Goal: Task Accomplishment & Management: Use online tool/utility

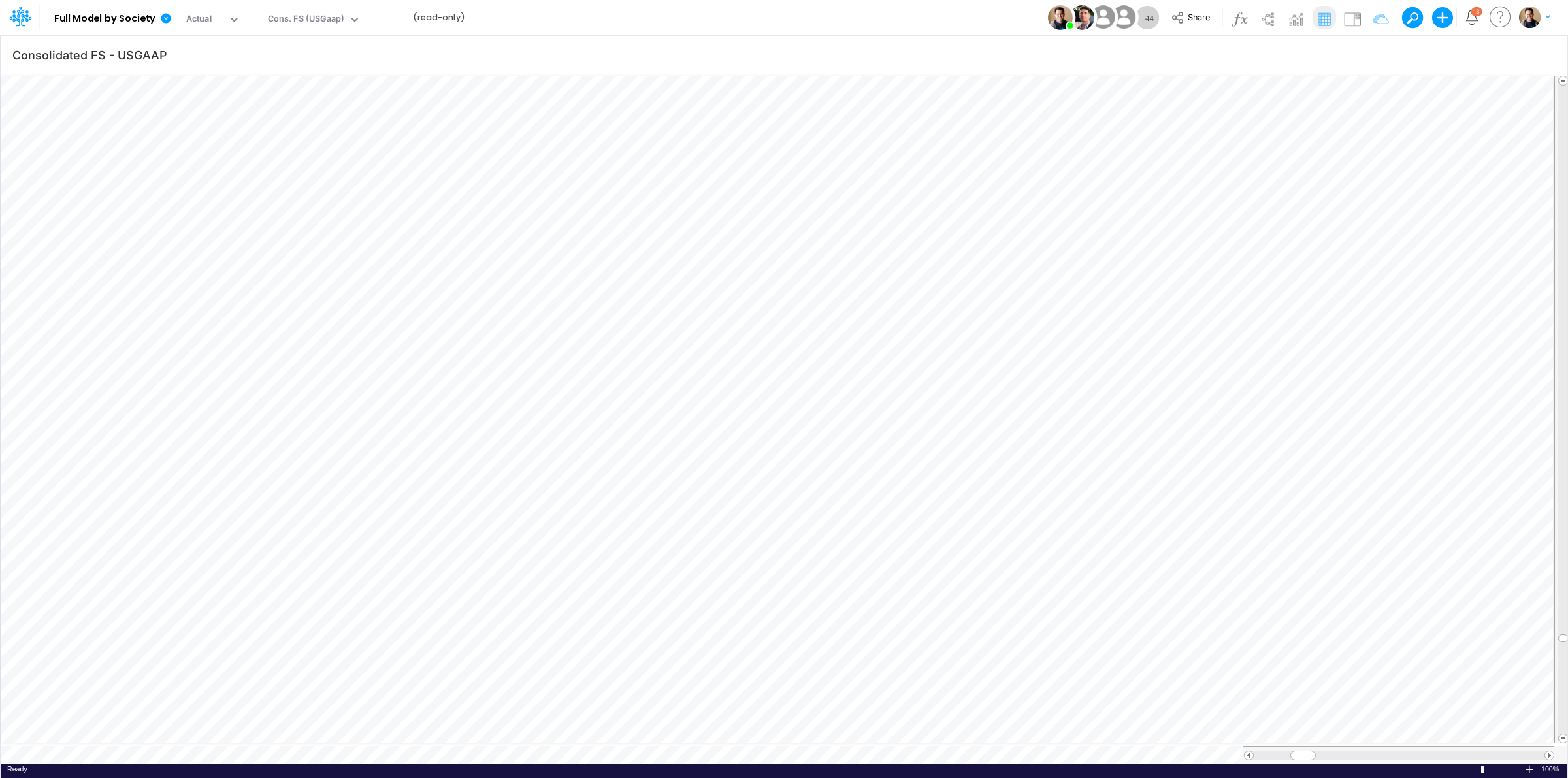
scroll to position [0, 1]
click at [164, 17] on icon at bounding box center [166, 18] width 10 height 10
click at [257, 132] on button "View model info" at bounding box center [232, 135] width 139 height 20
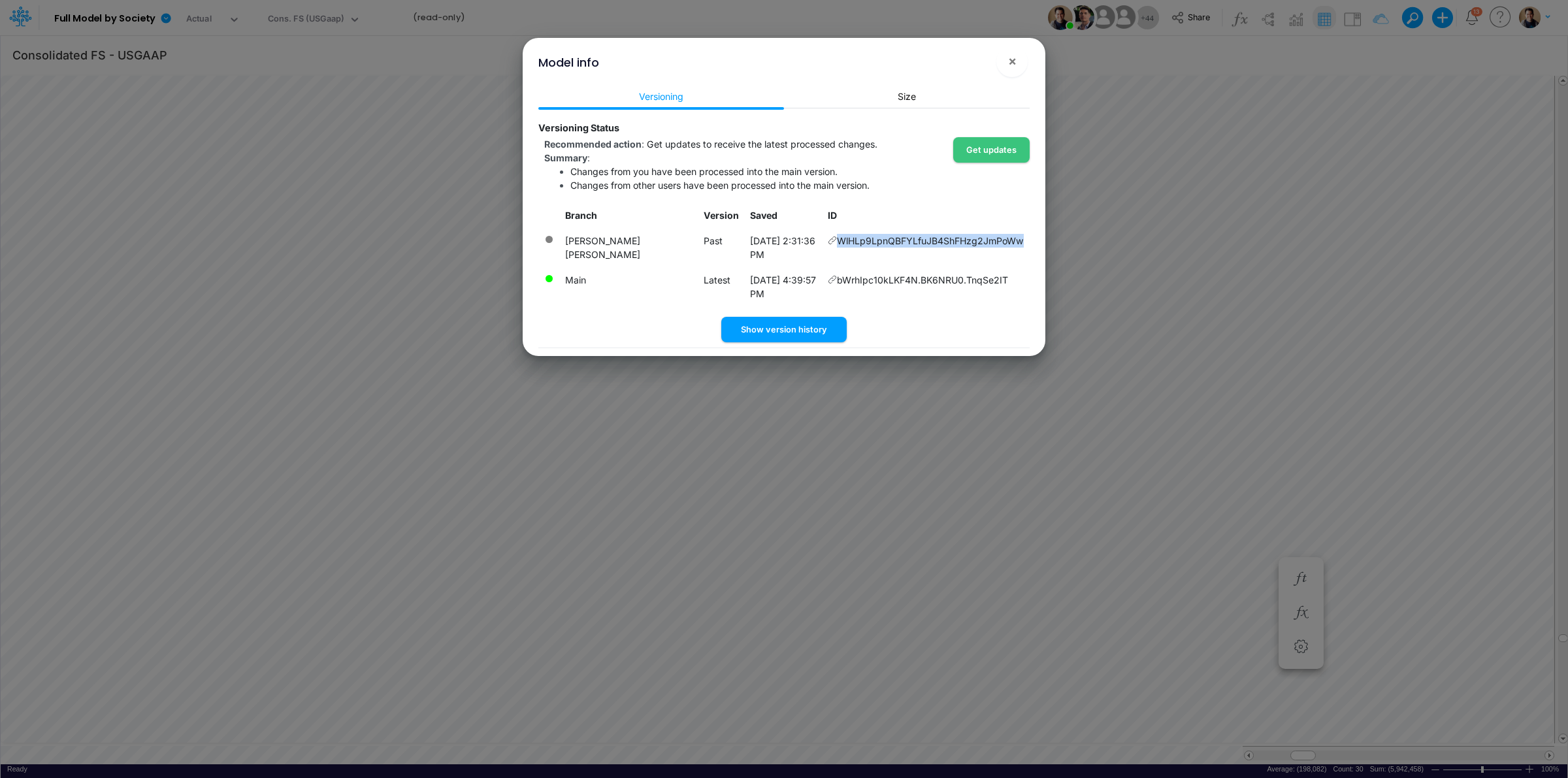
drag, startPoint x: 1021, startPoint y: 236, endPoint x: 854, endPoint y: 236, distance: 167.0
click at [837, 240] on td "WlHLp9LpnQBFYLfuJB4ShFHzg2JmPoWw" at bounding box center [926, 241] width 208 height 25
copy span "WlHLp9LpnQBFYLfuJB4ShFHzg2JmPoWw"
click at [1008, 63] on span "×" at bounding box center [1012, 60] width 8 height 16
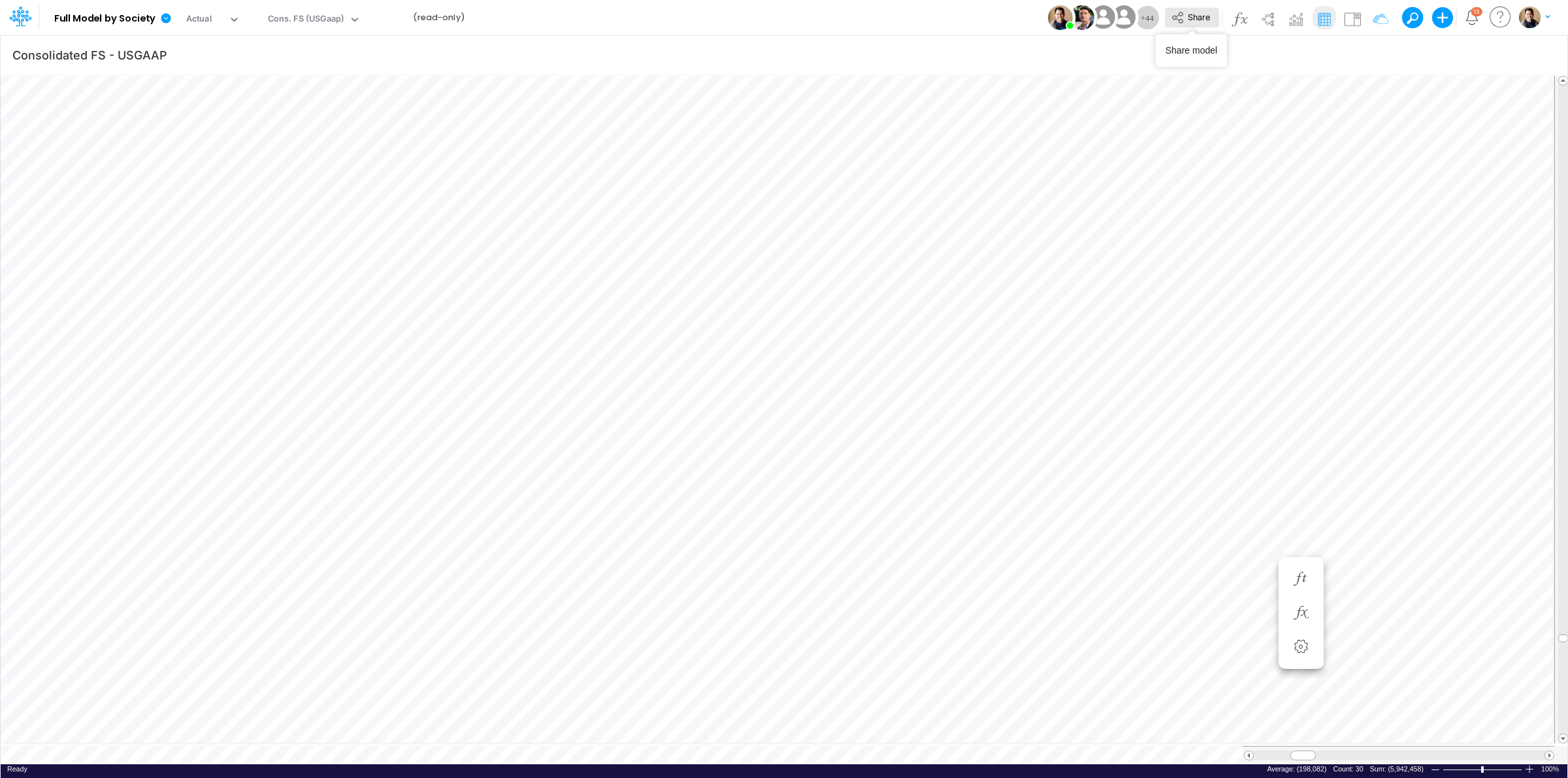
click at [1194, 18] on span "Share" at bounding box center [1199, 16] width 22 height 10
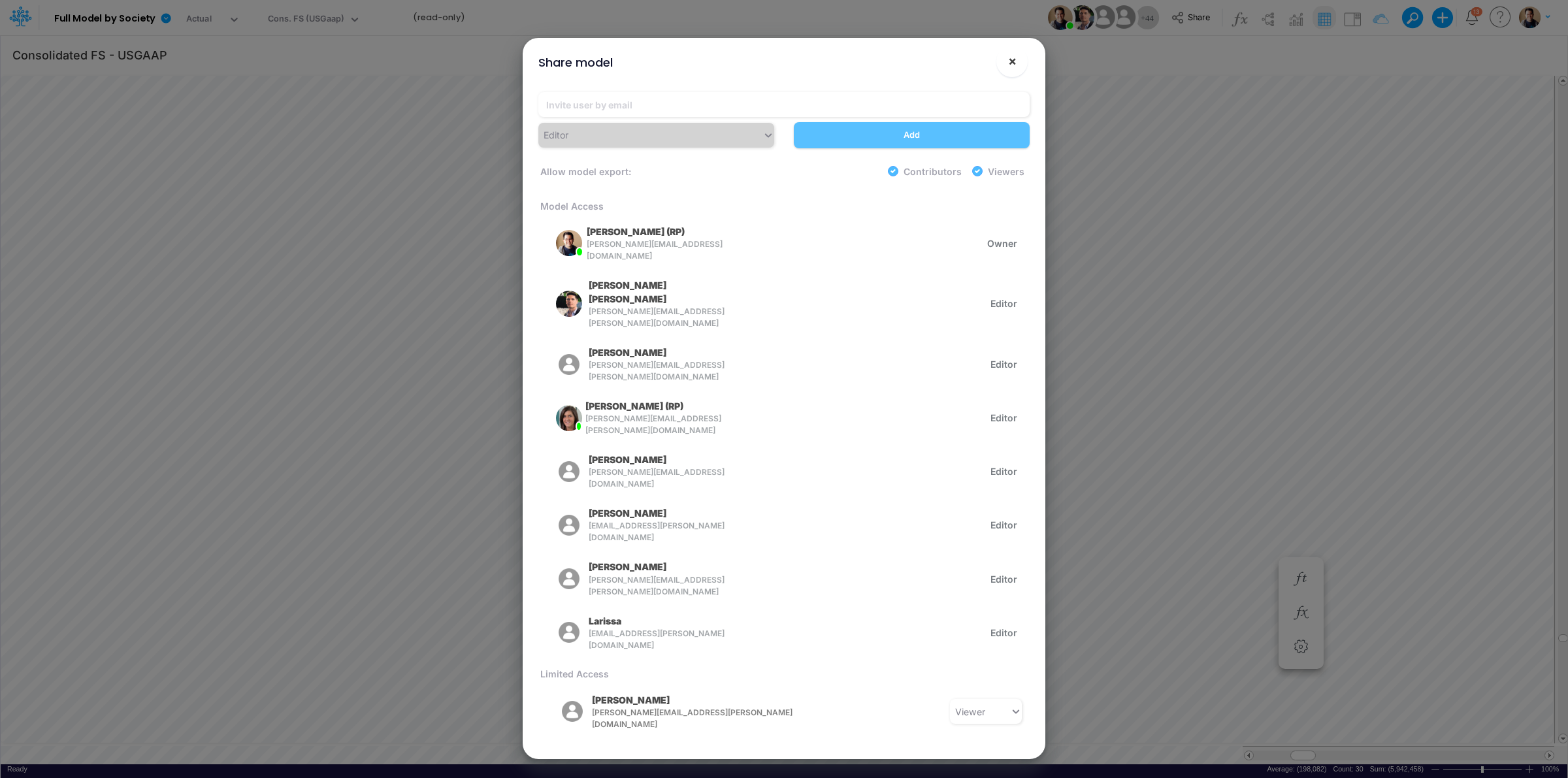
click at [1009, 60] on span "×" at bounding box center [1012, 60] width 8 height 16
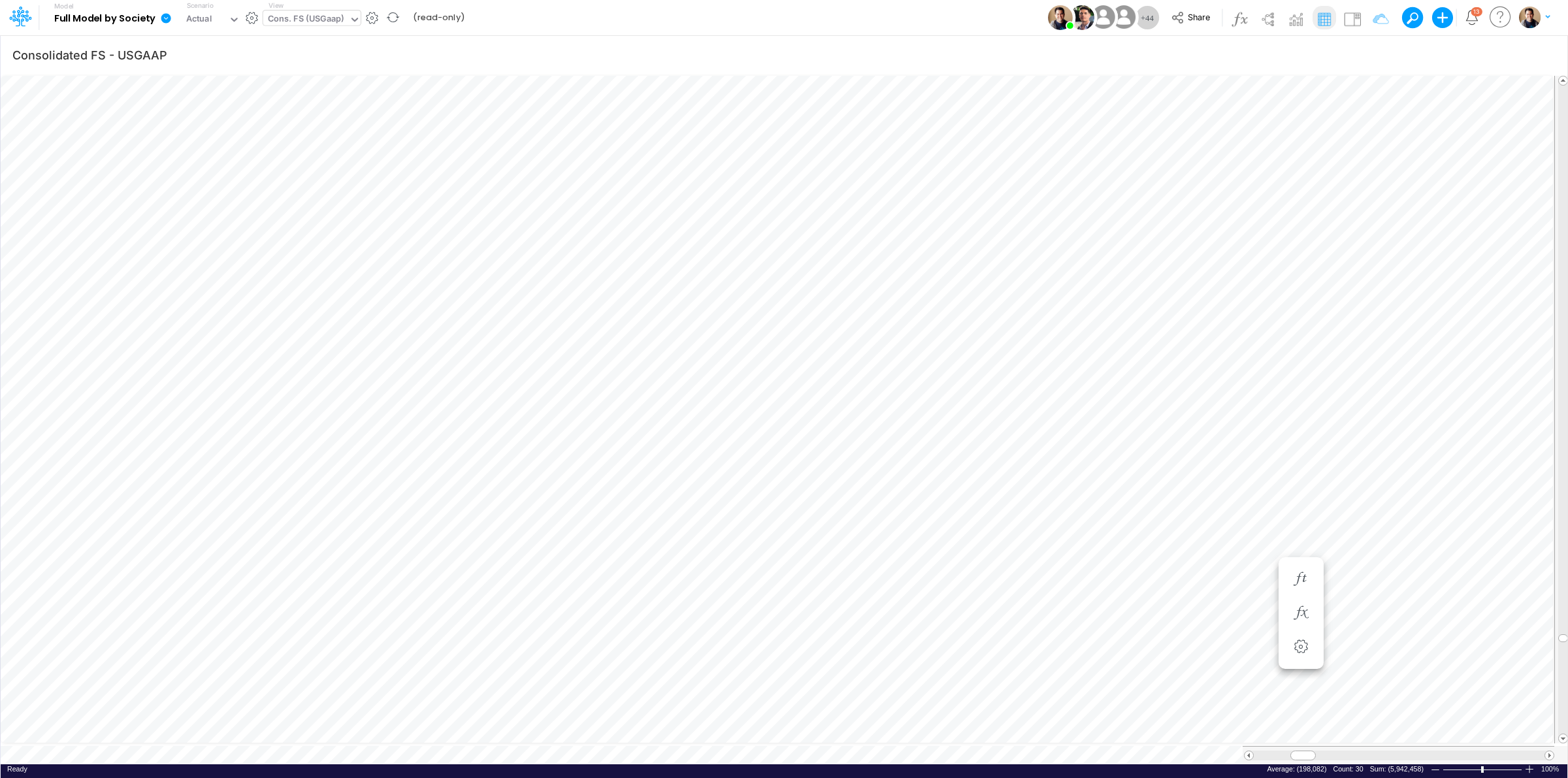
click at [320, 18] on div "Cons. FS (USGaap)" at bounding box center [306, 20] width 76 height 15
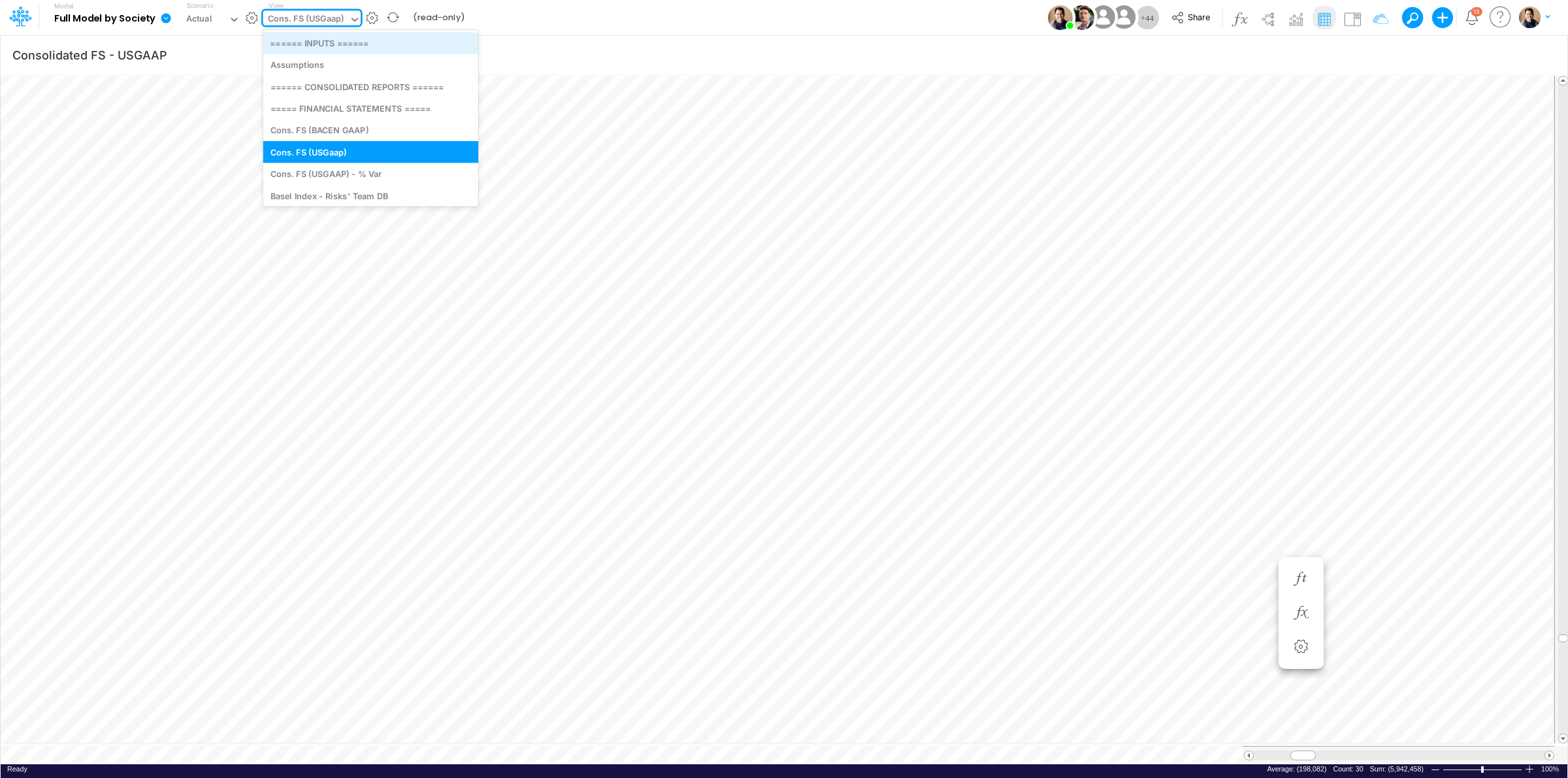
click at [321, 36] on div "====== INPUTS ======" at bounding box center [370, 43] width 215 height 21
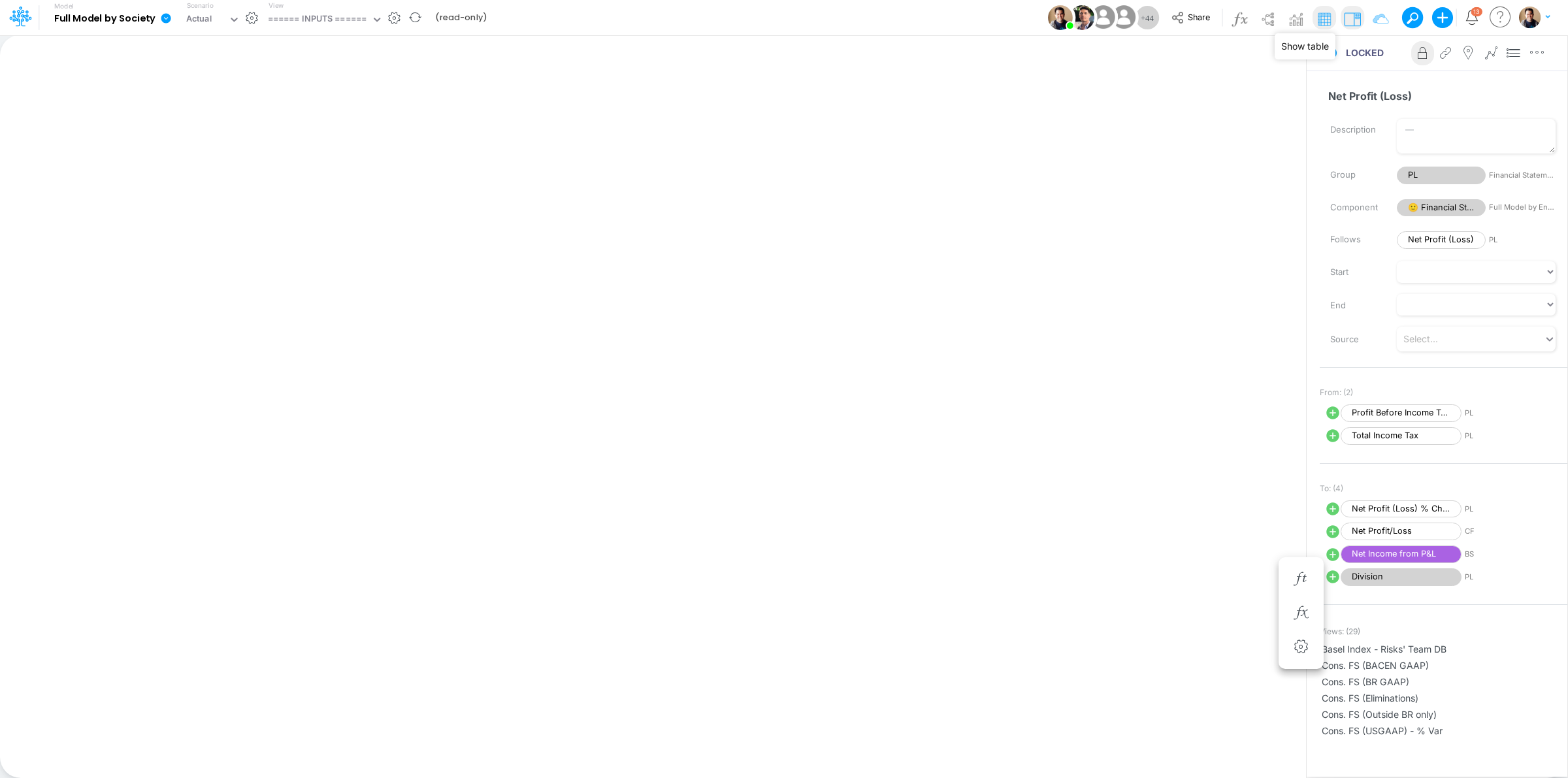
click at [1321, 20] on img at bounding box center [1324, 19] width 21 height 21
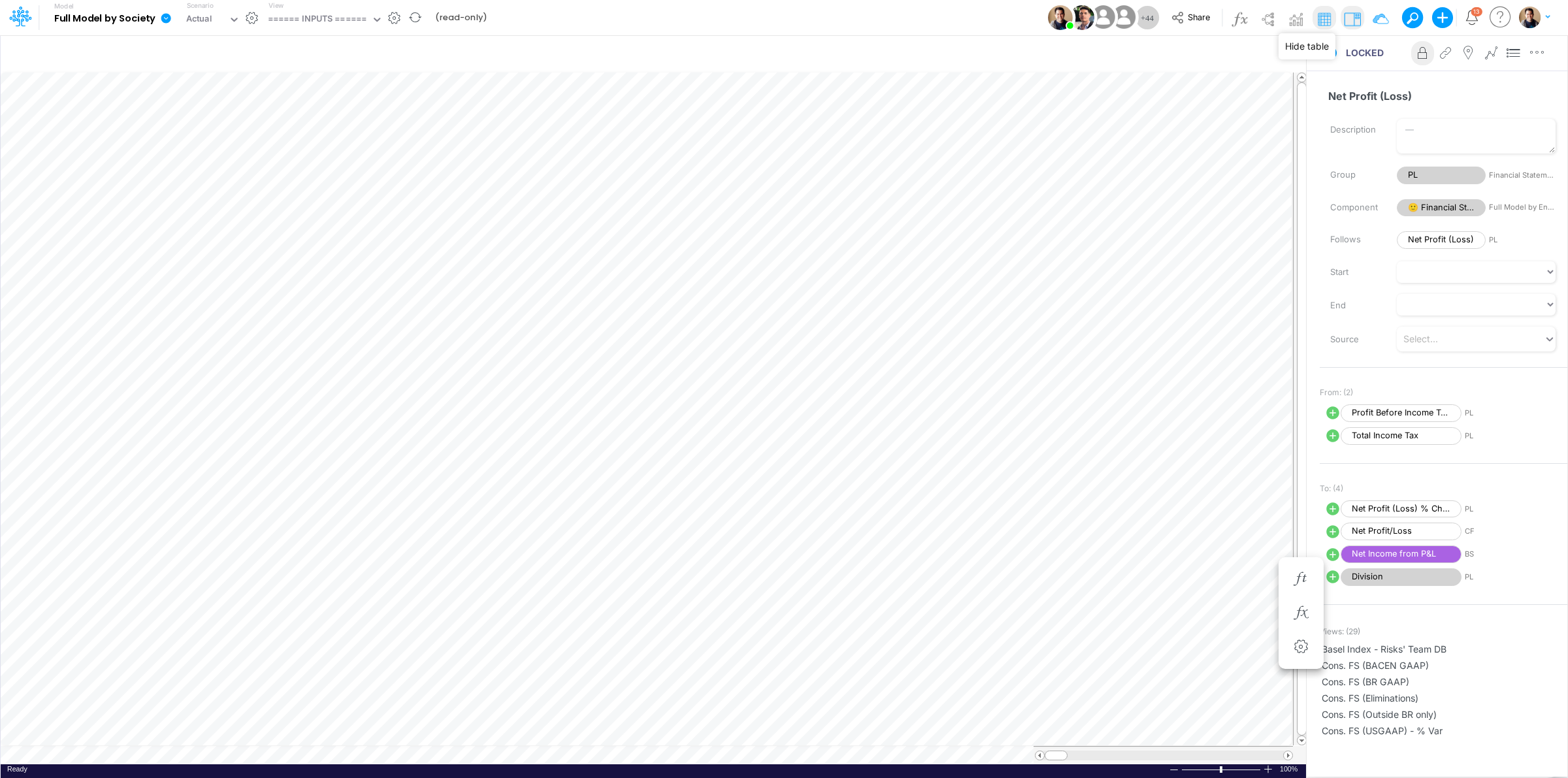
click at [1324, 20] on img at bounding box center [1324, 19] width 21 height 21
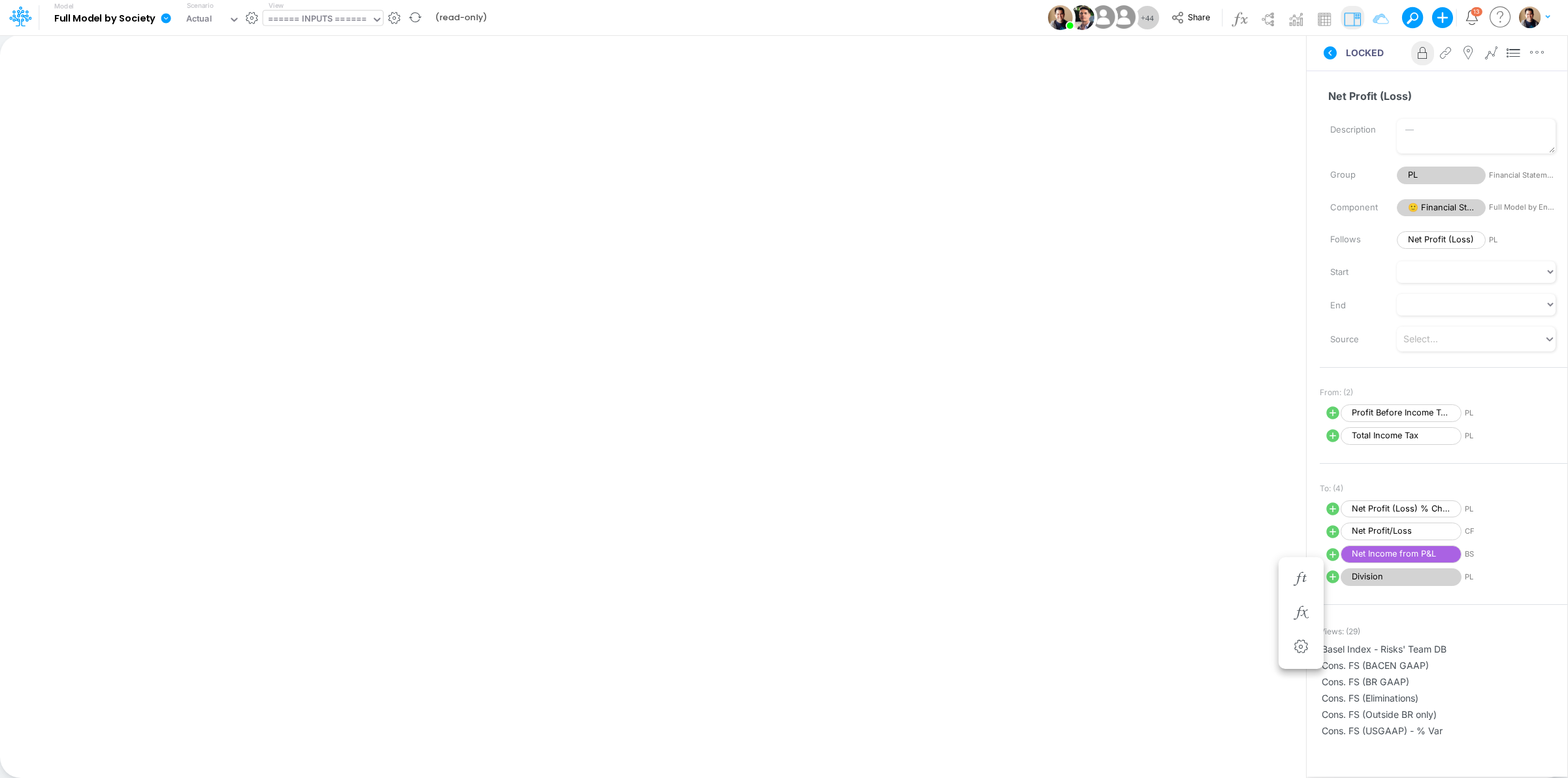
click at [327, 14] on div "====== INPUTS ======" at bounding box center [317, 20] width 99 height 15
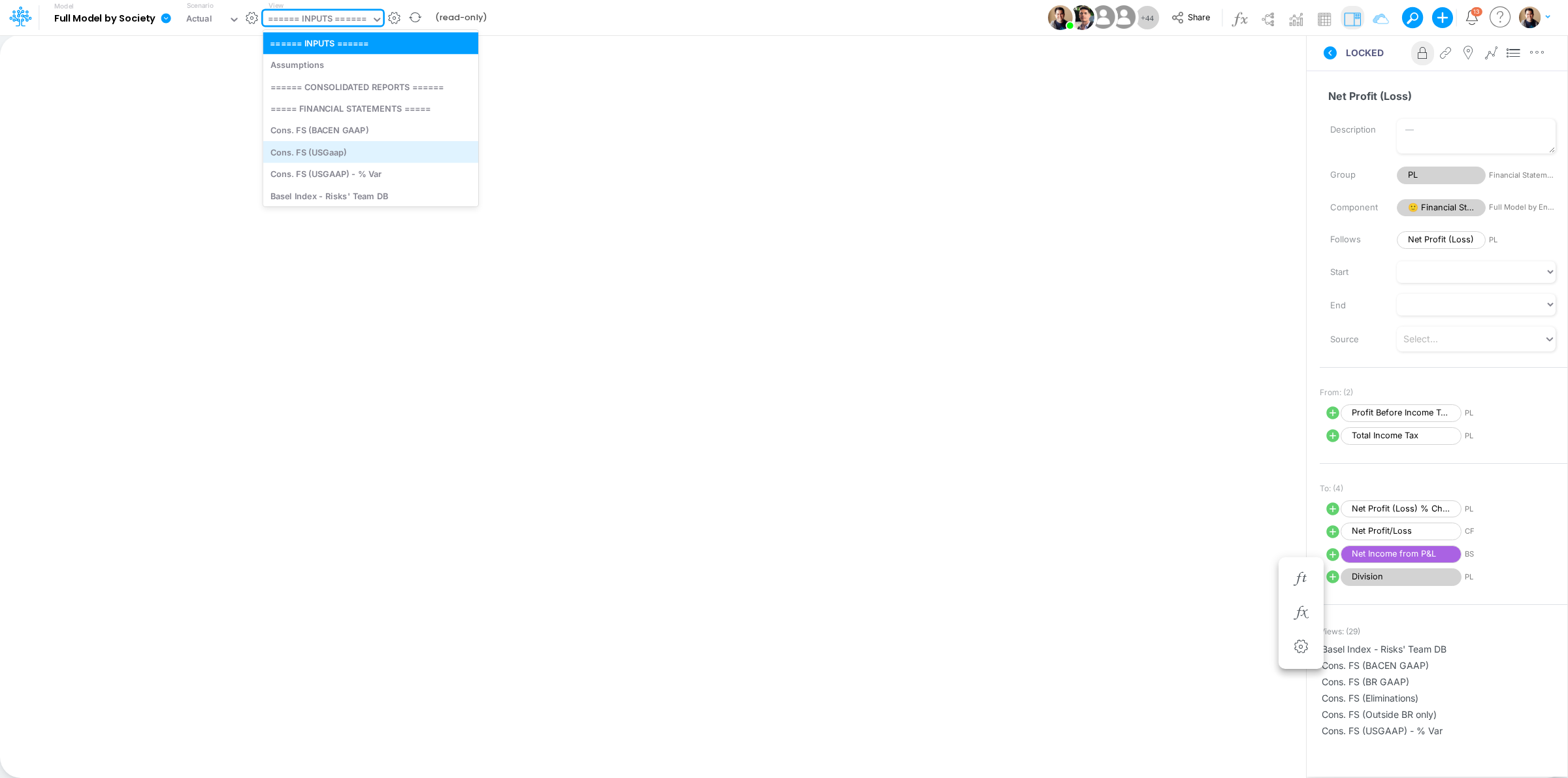
click at [339, 151] on div "Cons. FS (USGaap)" at bounding box center [370, 151] width 215 height 21
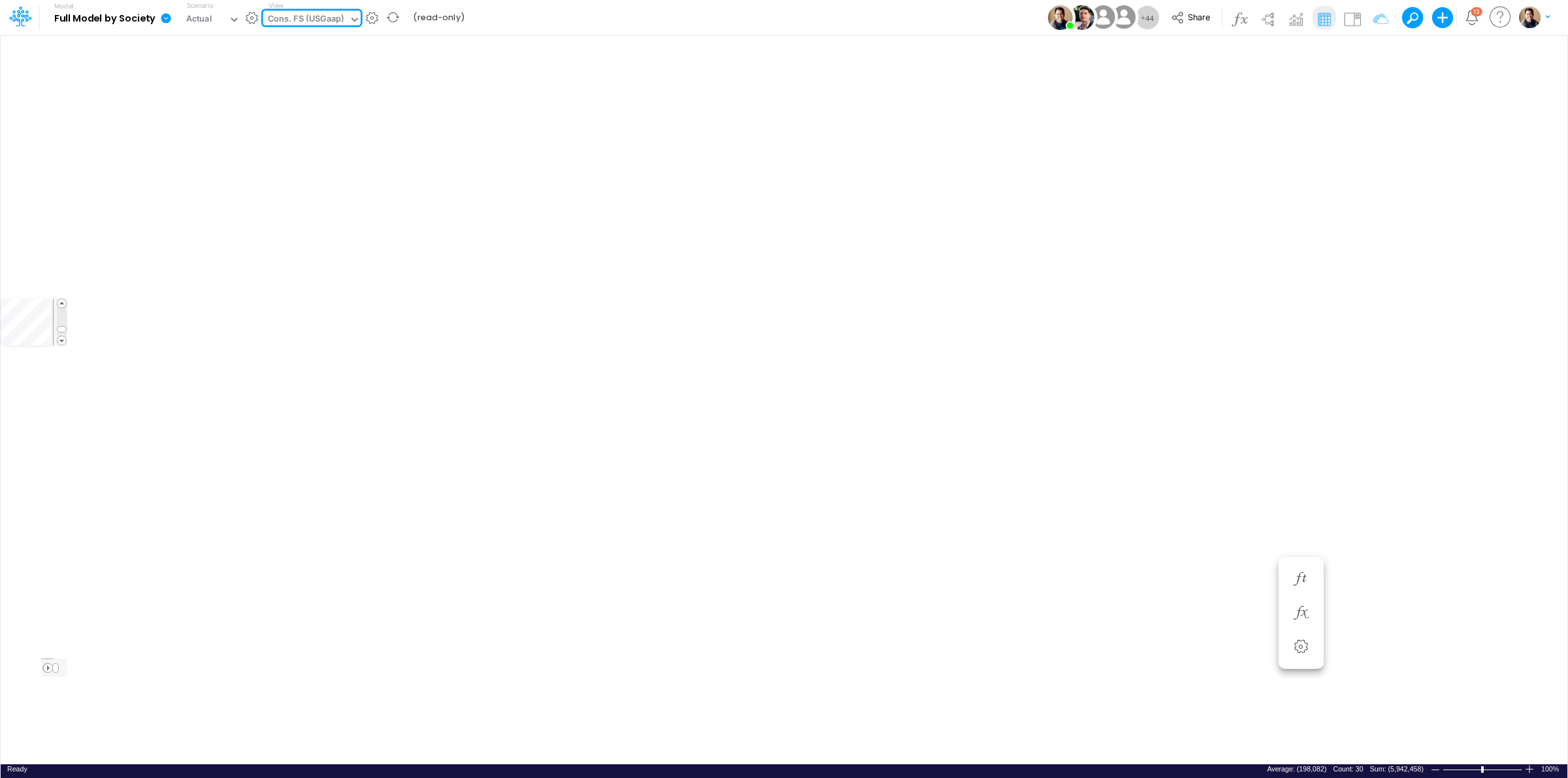
type input "Consolidated FS - USGAAP"
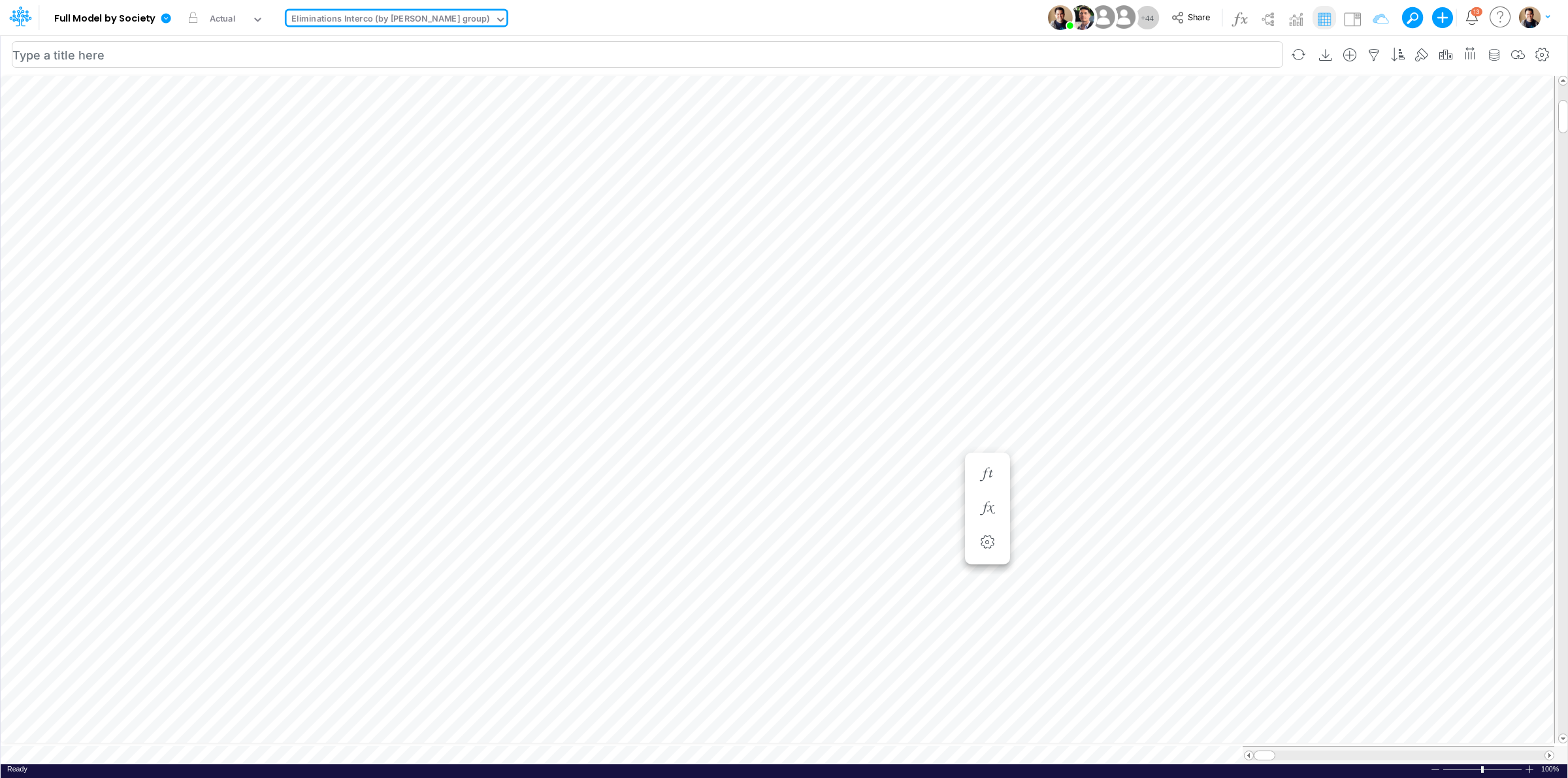
type input "Consolidated FS - USGAAP"
click at [904, 509] on icon "button" at bounding box center [908, 509] width 20 height 14
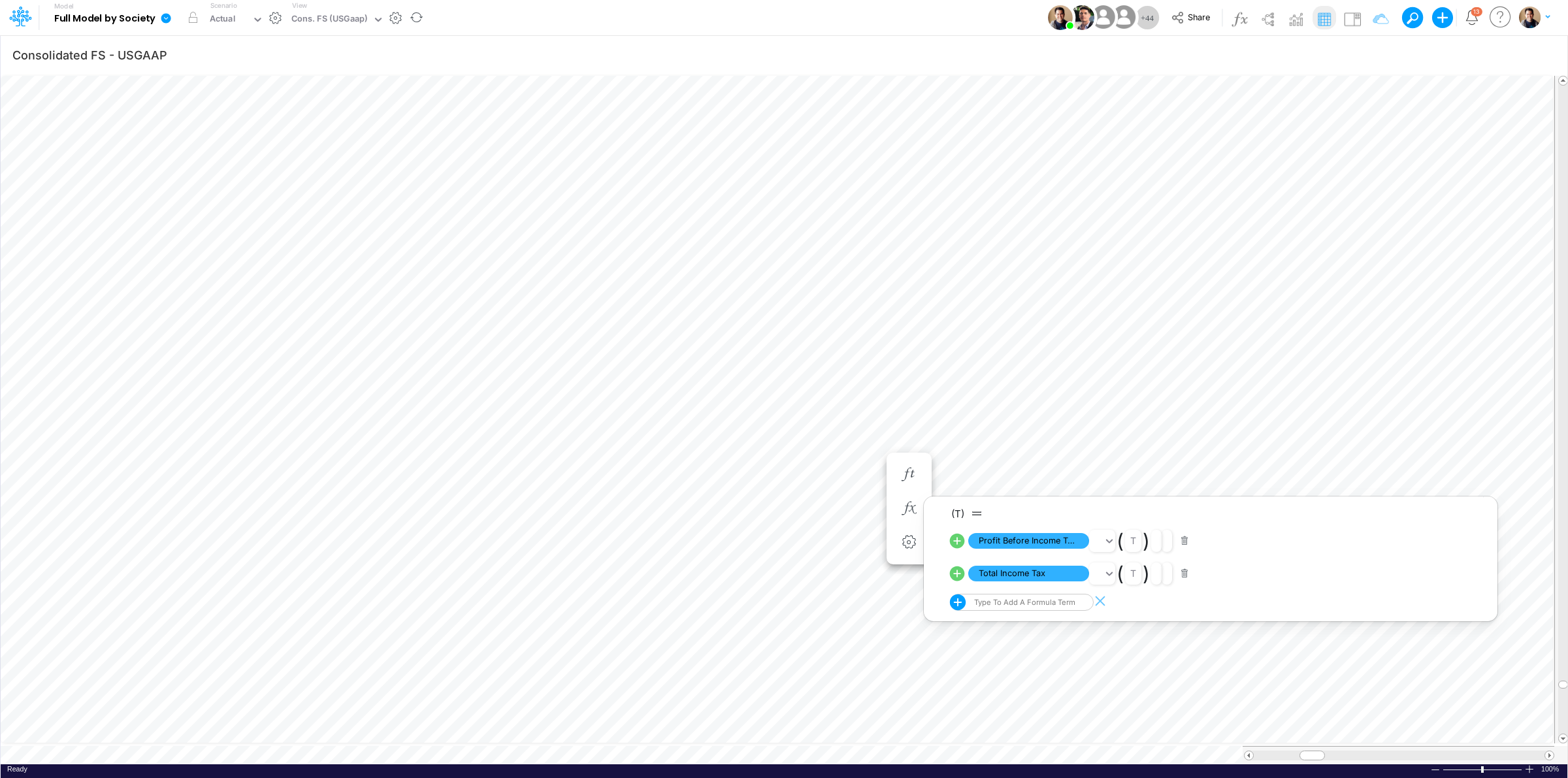
click at [168, 14] on icon at bounding box center [166, 18] width 10 height 10
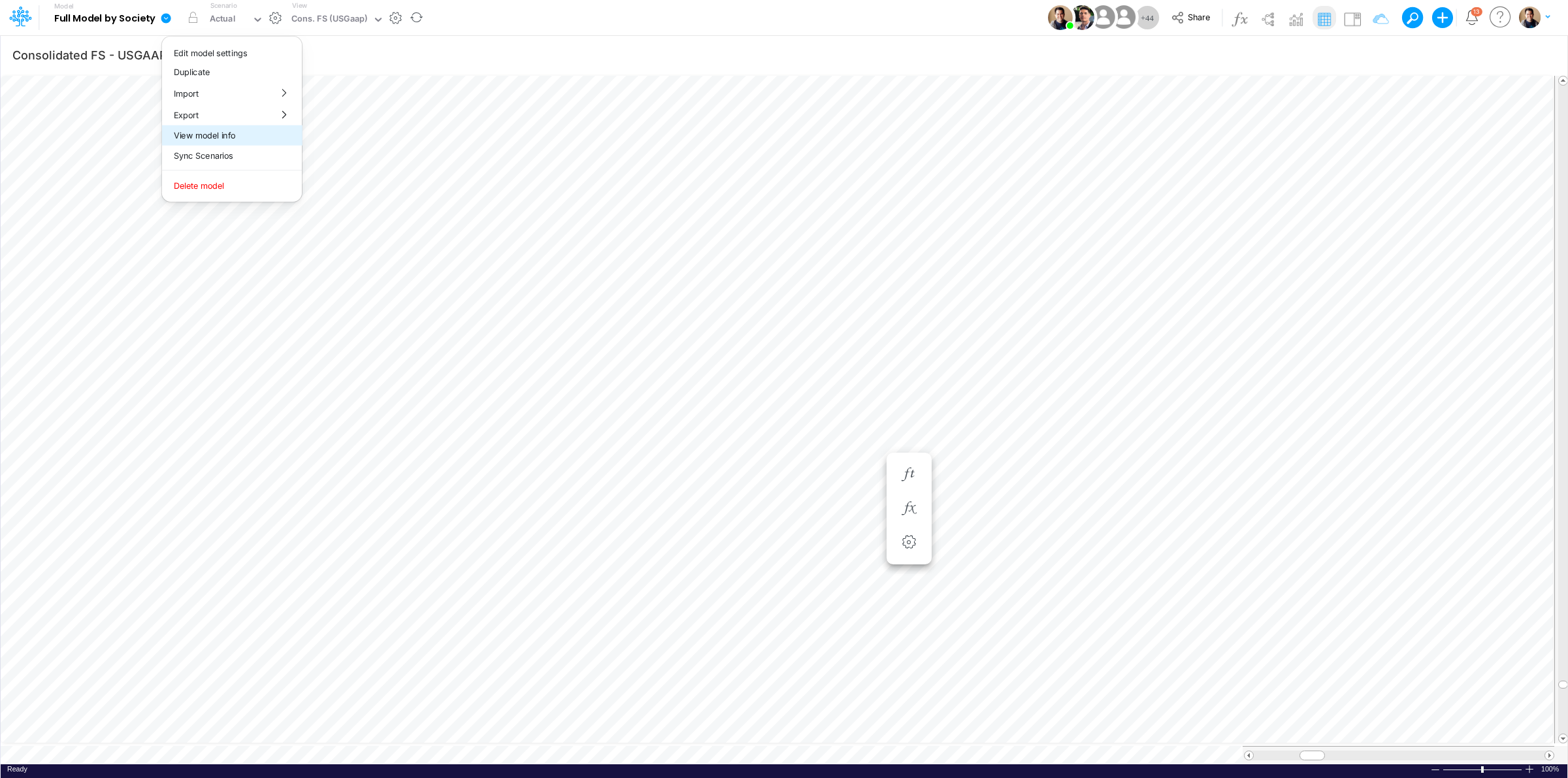
click at [229, 134] on button "View model info" at bounding box center [232, 135] width 139 height 20
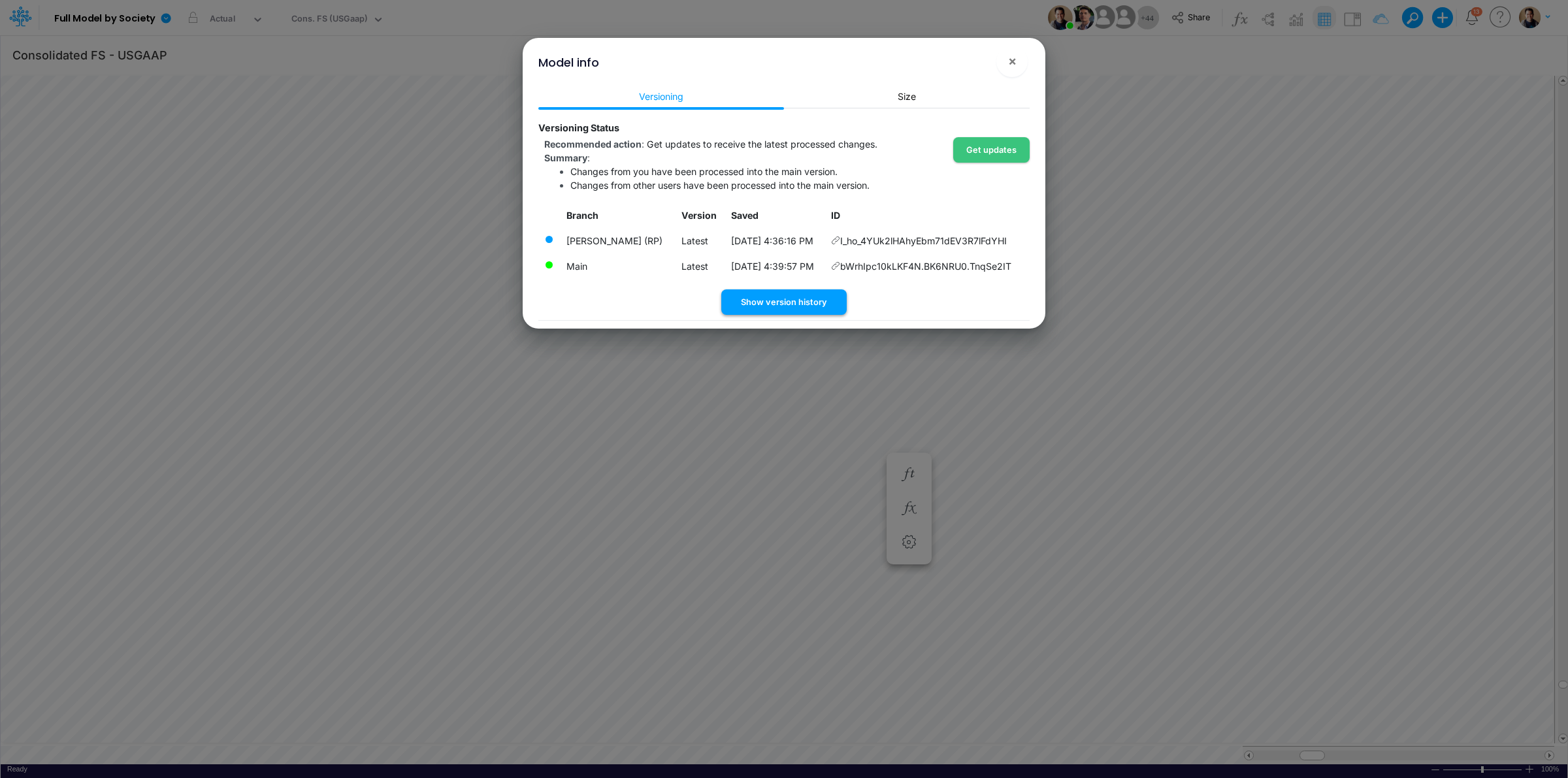
click at [781, 301] on button "Show version history" at bounding box center [784, 302] width 126 height 25
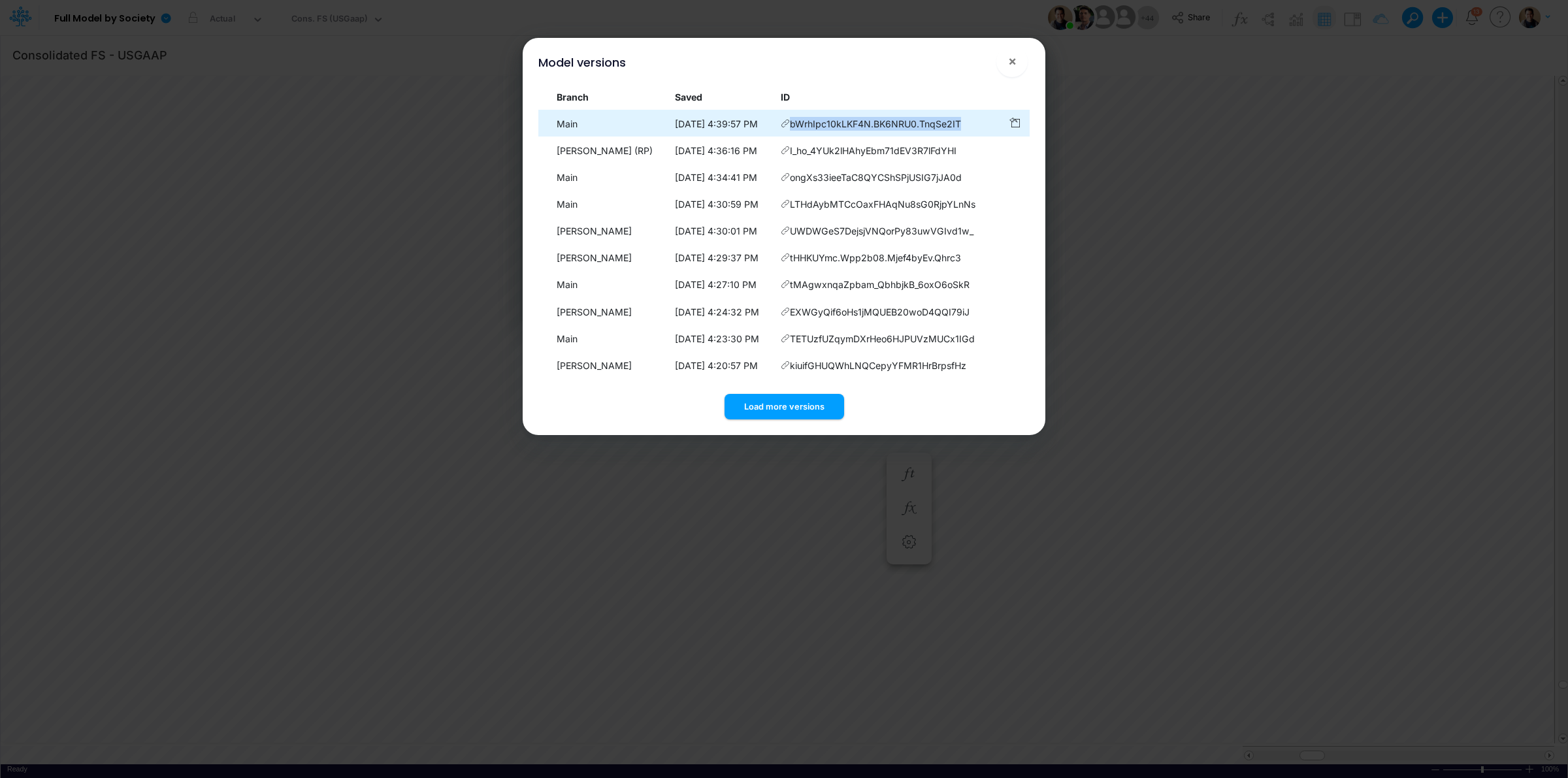
drag, startPoint x: 985, startPoint y: 118, endPoint x: 808, endPoint y: 122, distance: 177.0
click at [808, 122] on td "bWrhIpc10kLKF4N.BK6NRU0.TnqSe2IT" at bounding box center [888, 124] width 227 height 25
copy span "bWrhIpc10kLKF4N.BK6NRU0.TnqSe2IT"
click at [1011, 60] on span "×" at bounding box center [1012, 60] width 8 height 16
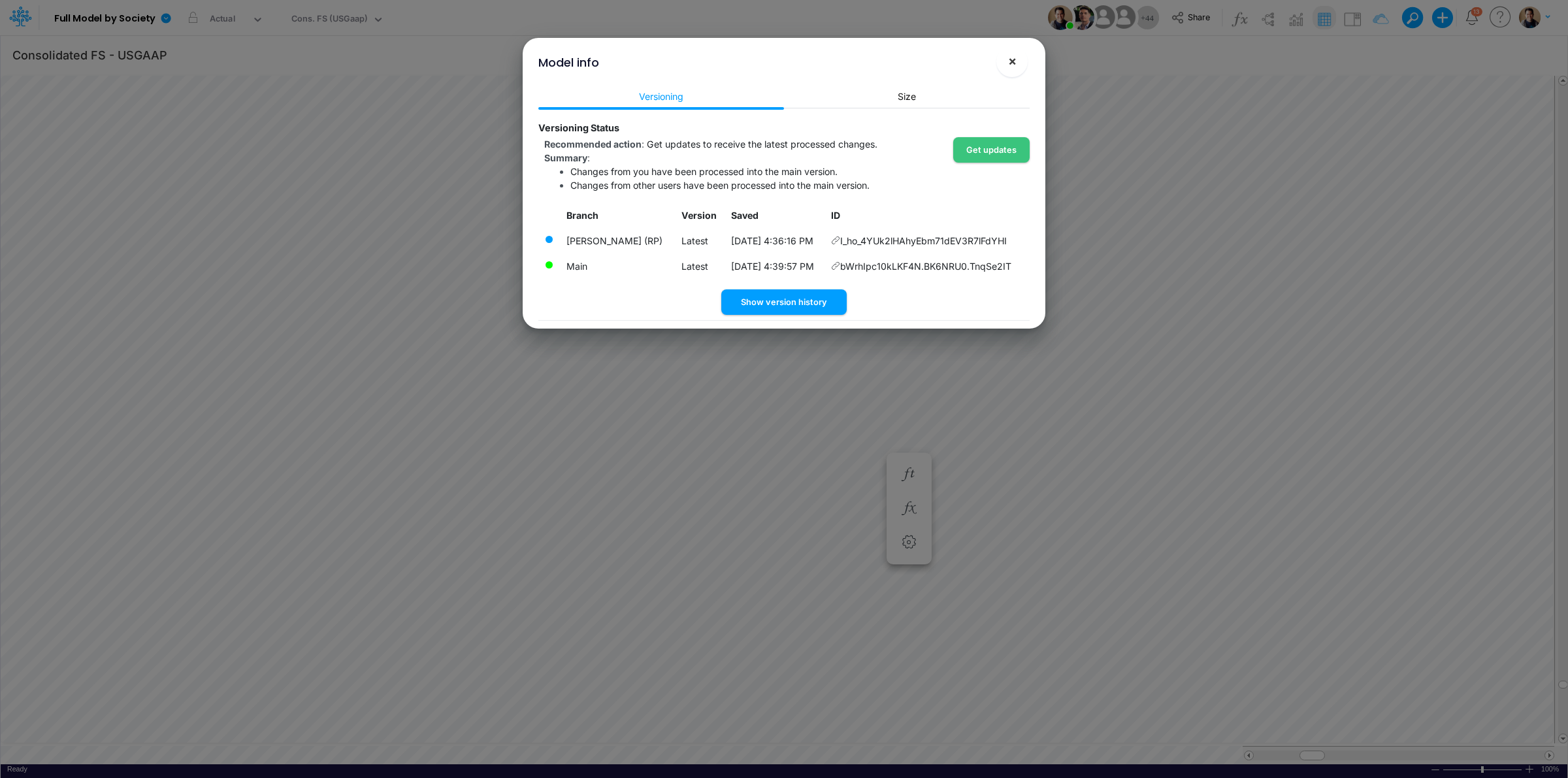
drag, startPoint x: 1011, startPoint y: 58, endPoint x: 542, endPoint y: 40, distance: 469.3
click at [1010, 58] on span "×" at bounding box center [1012, 60] width 8 height 16
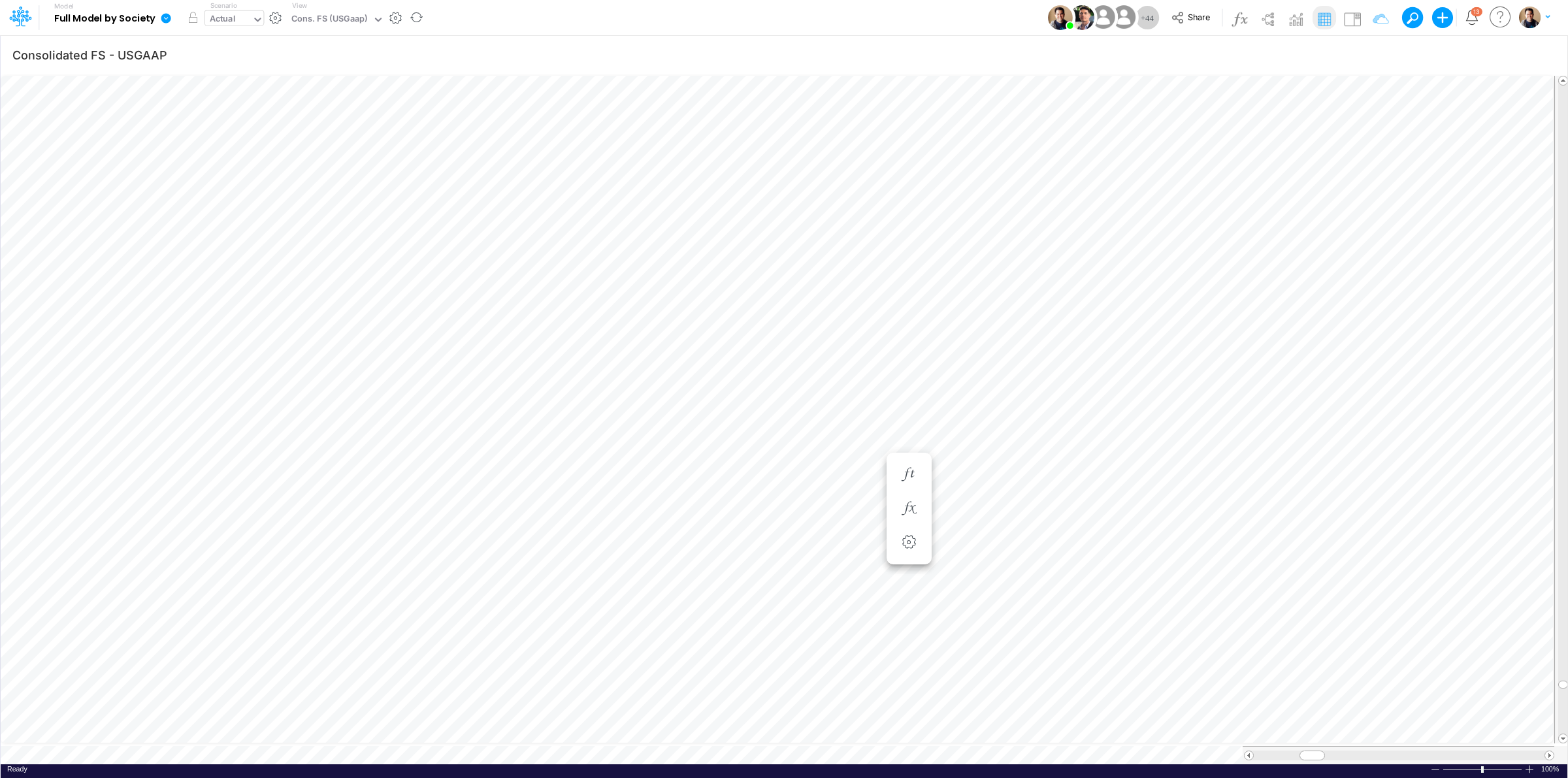
click at [227, 20] on div "Actual" at bounding box center [223, 20] width 26 height 15
click at [355, 20] on div "Cons. FS (USGaap)" at bounding box center [329, 20] width 76 height 15
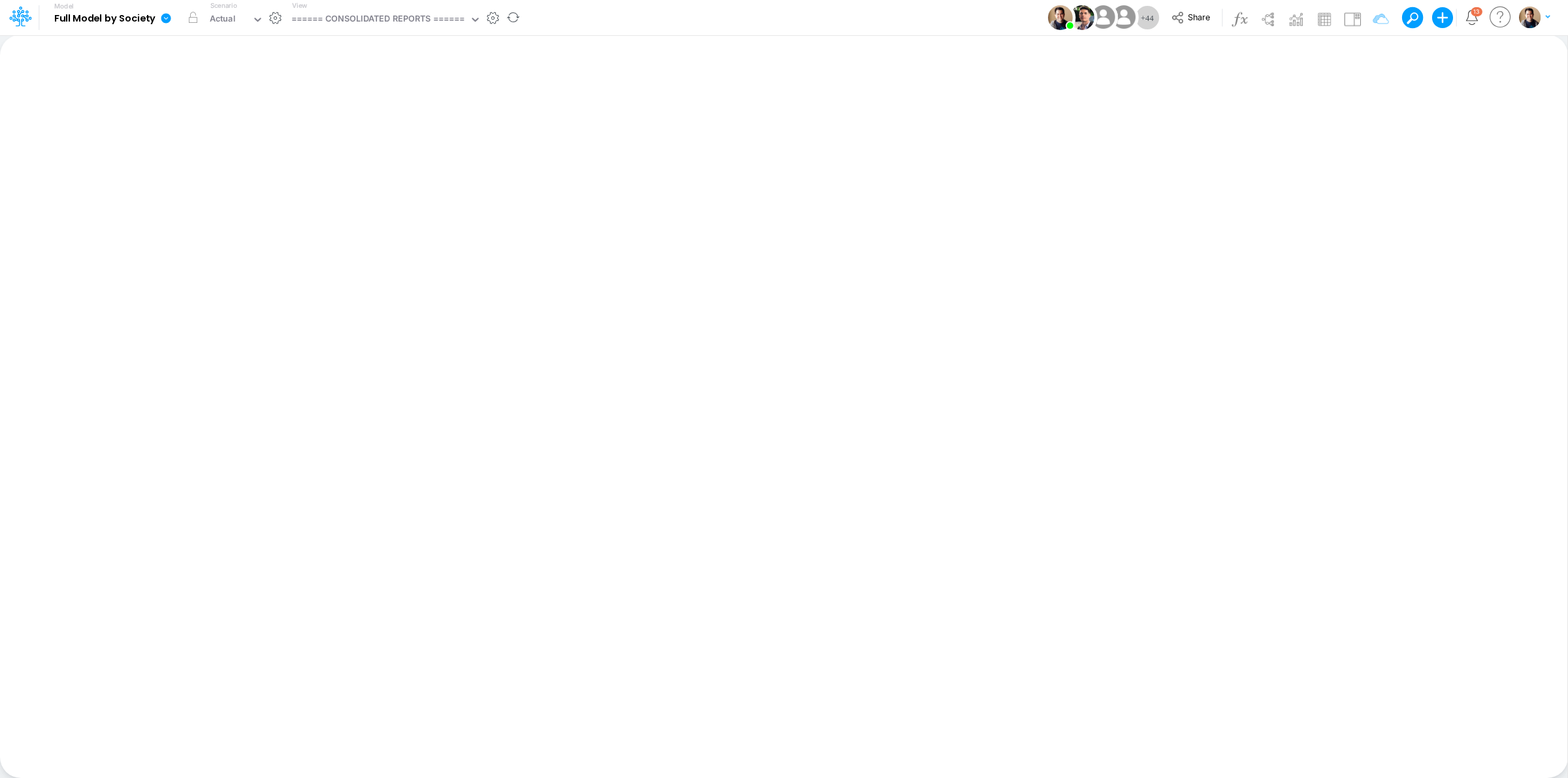
click at [164, 20] on icon at bounding box center [166, 18] width 10 height 10
click at [245, 135] on button "View model info" at bounding box center [232, 135] width 139 height 20
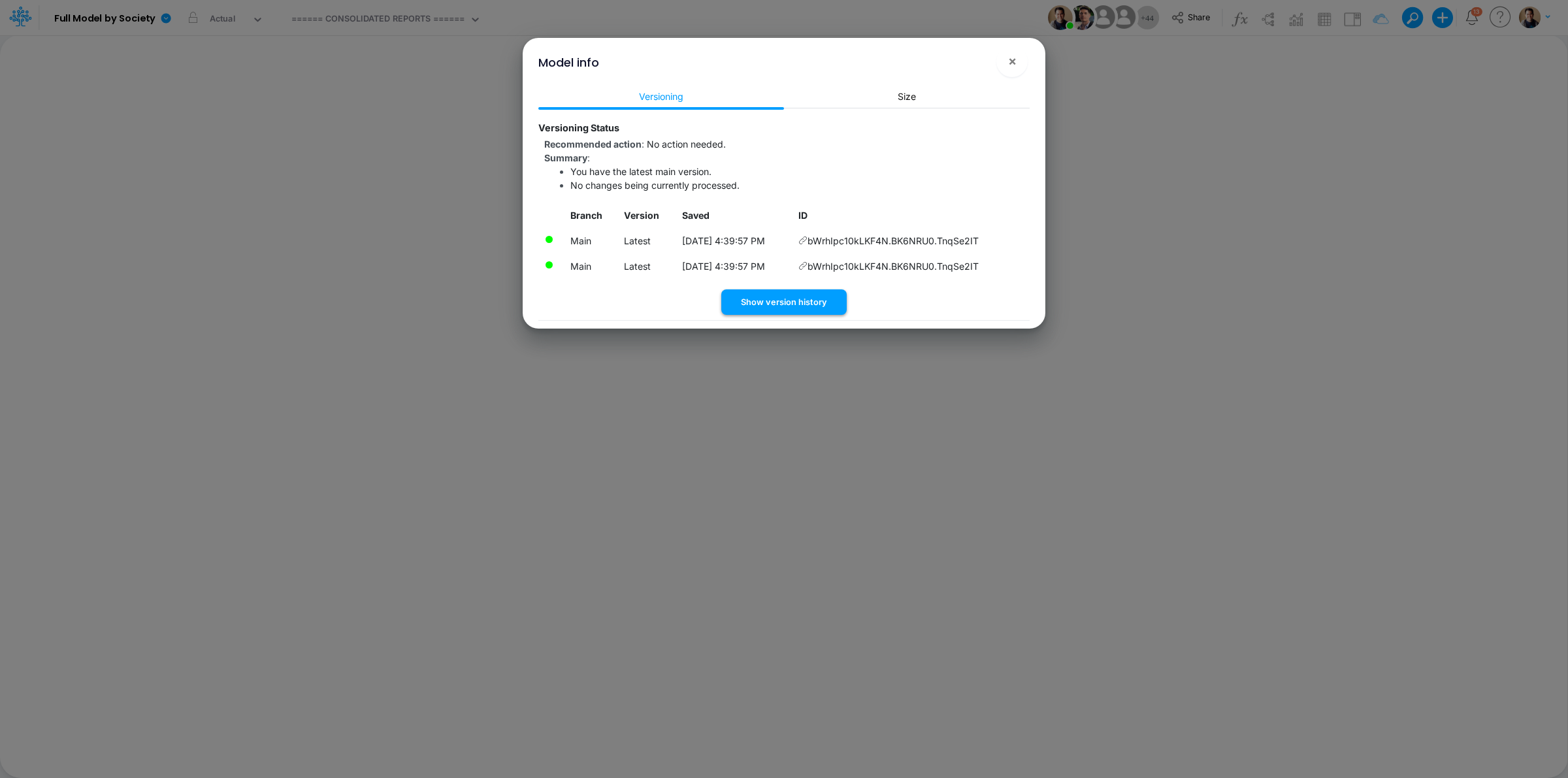
click at [781, 304] on button "Show version history" at bounding box center [784, 302] width 126 height 25
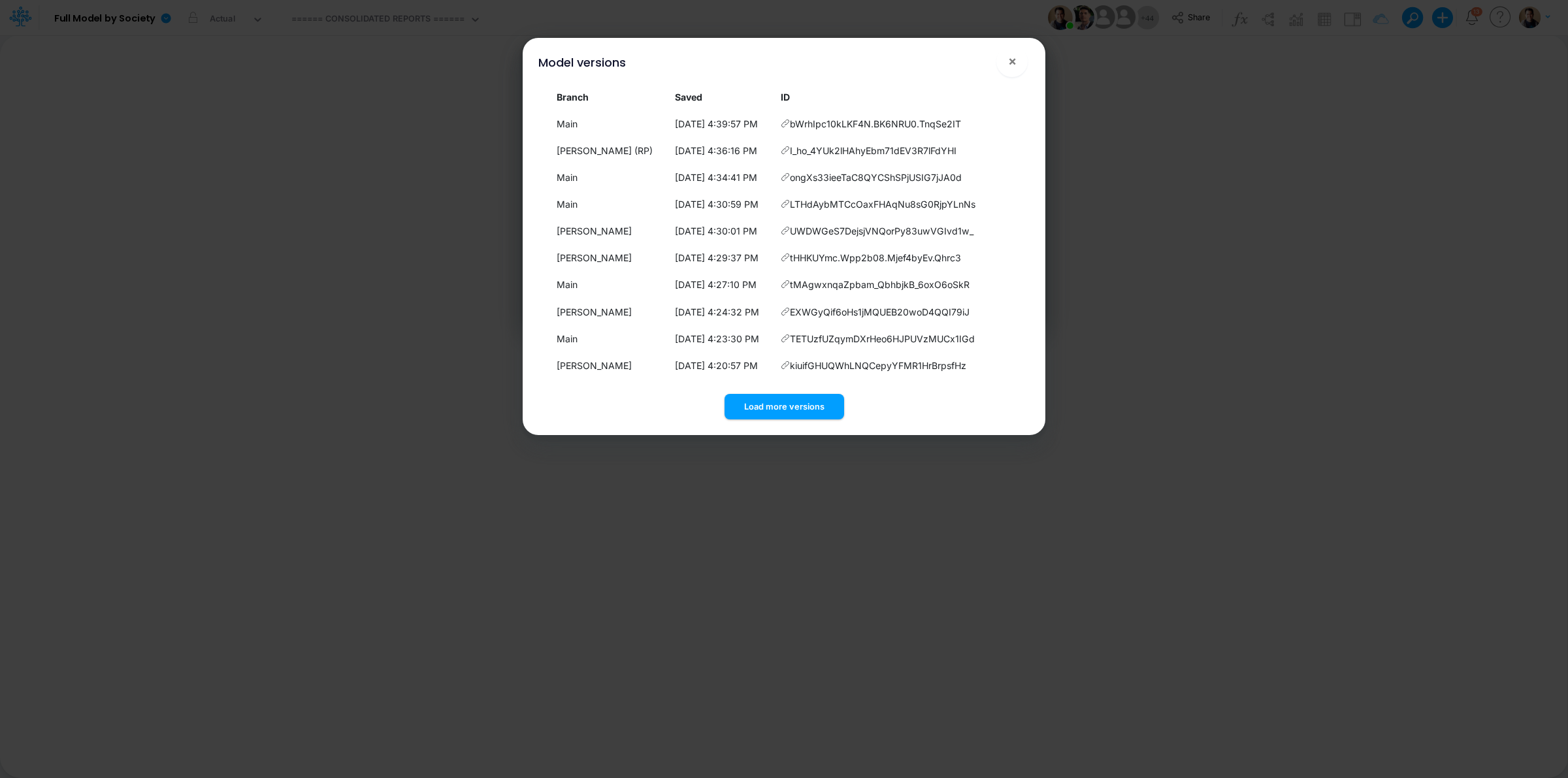
click at [786, 391] on div "Load more versions" at bounding box center [783, 404] width 491 height 31
click at [798, 402] on button "Load more versions" at bounding box center [784, 406] width 120 height 25
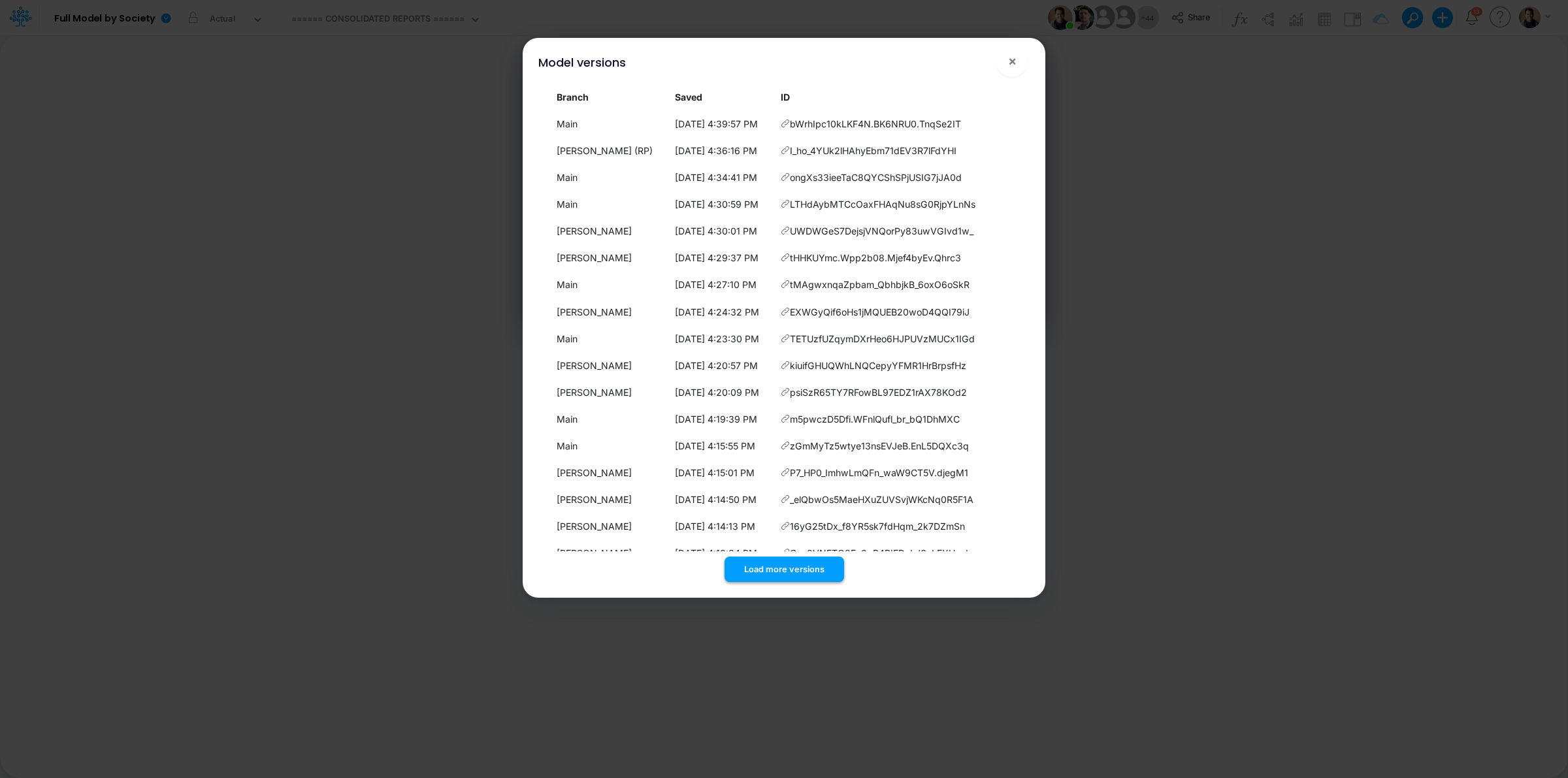
click at [812, 566] on button "Load more versions" at bounding box center [784, 569] width 120 height 25
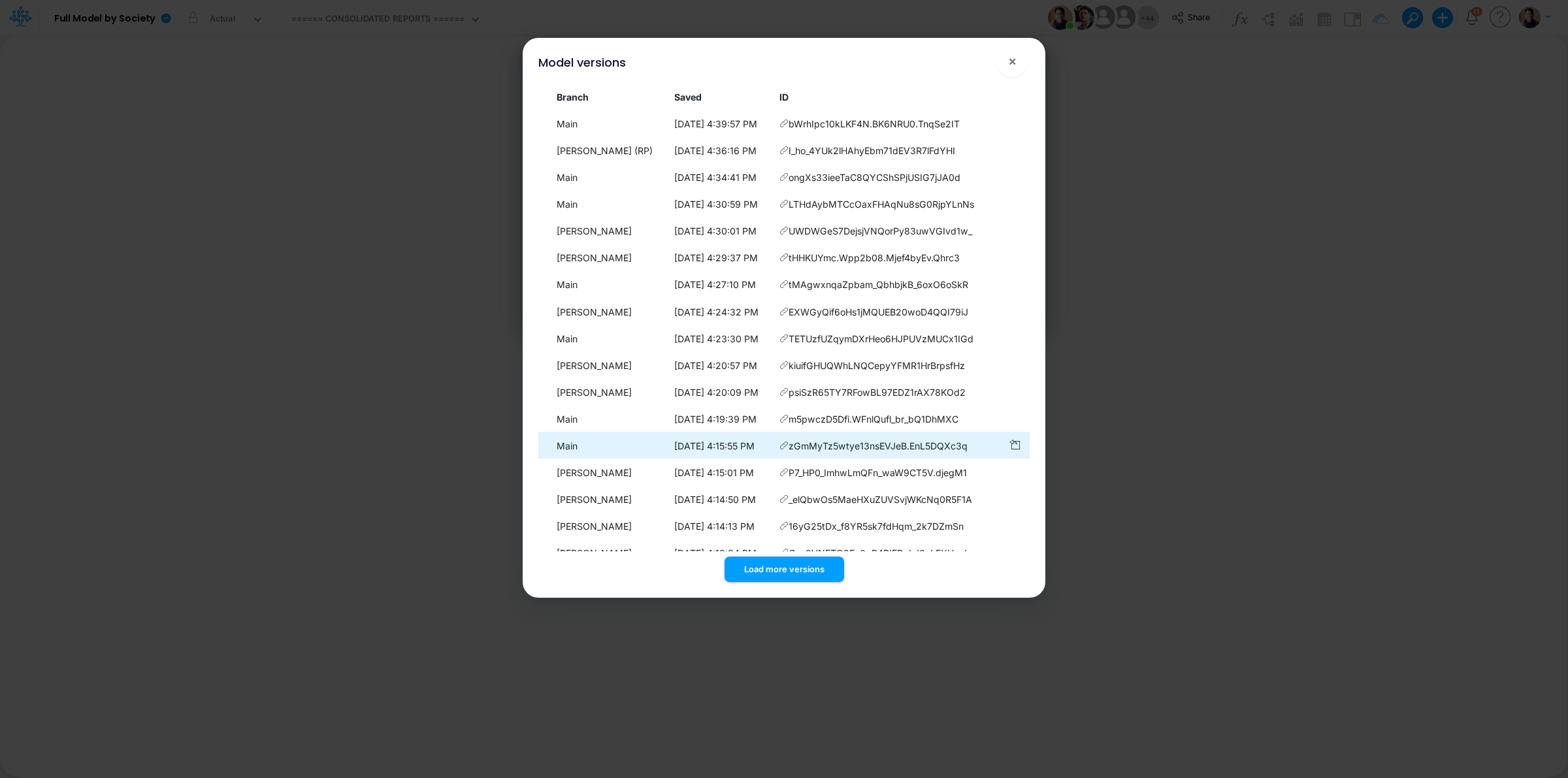
scroll to position [164, 0]
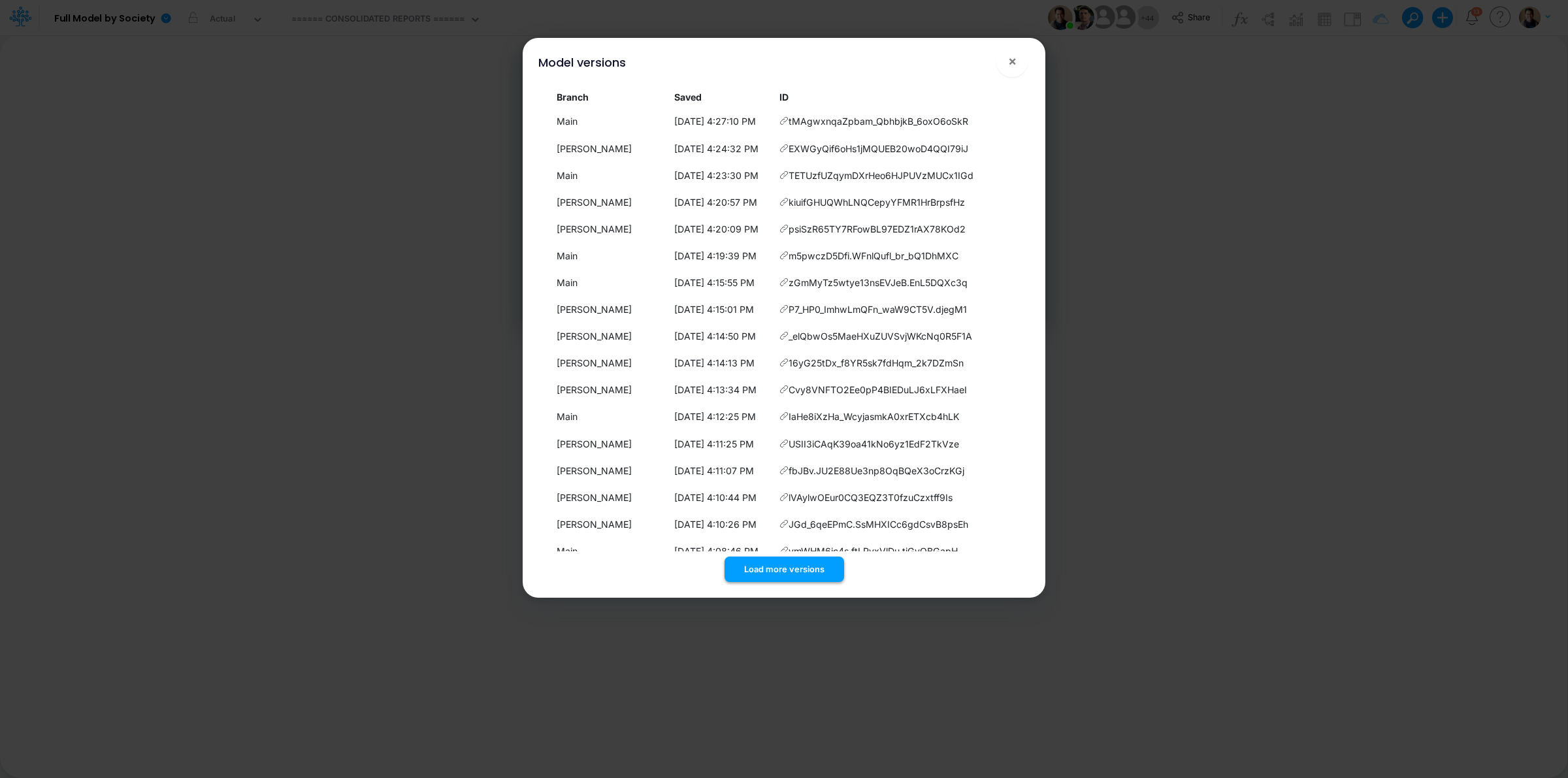
click at [779, 570] on button "Load more versions" at bounding box center [784, 569] width 120 height 25
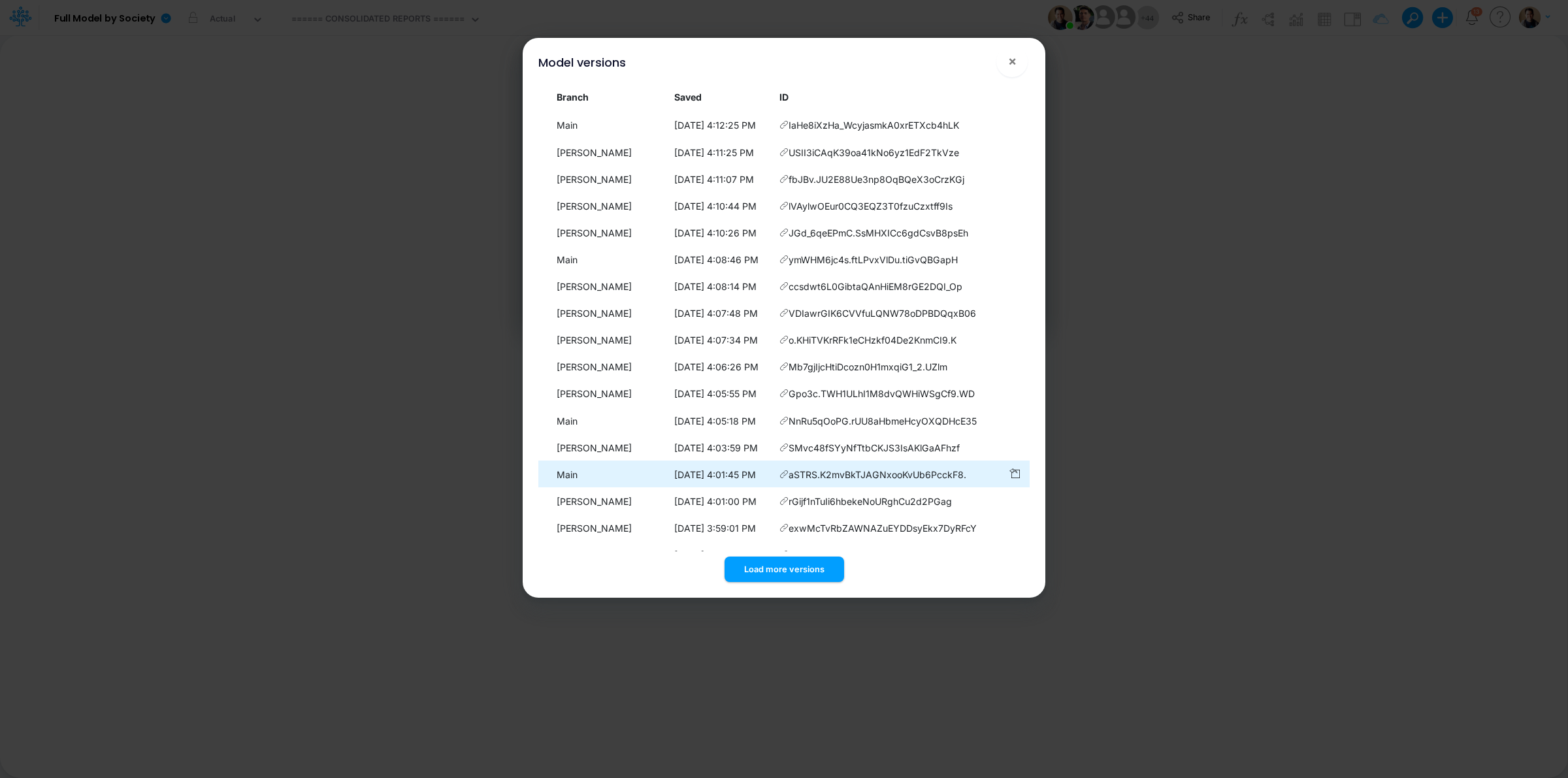
scroll to position [490, 0]
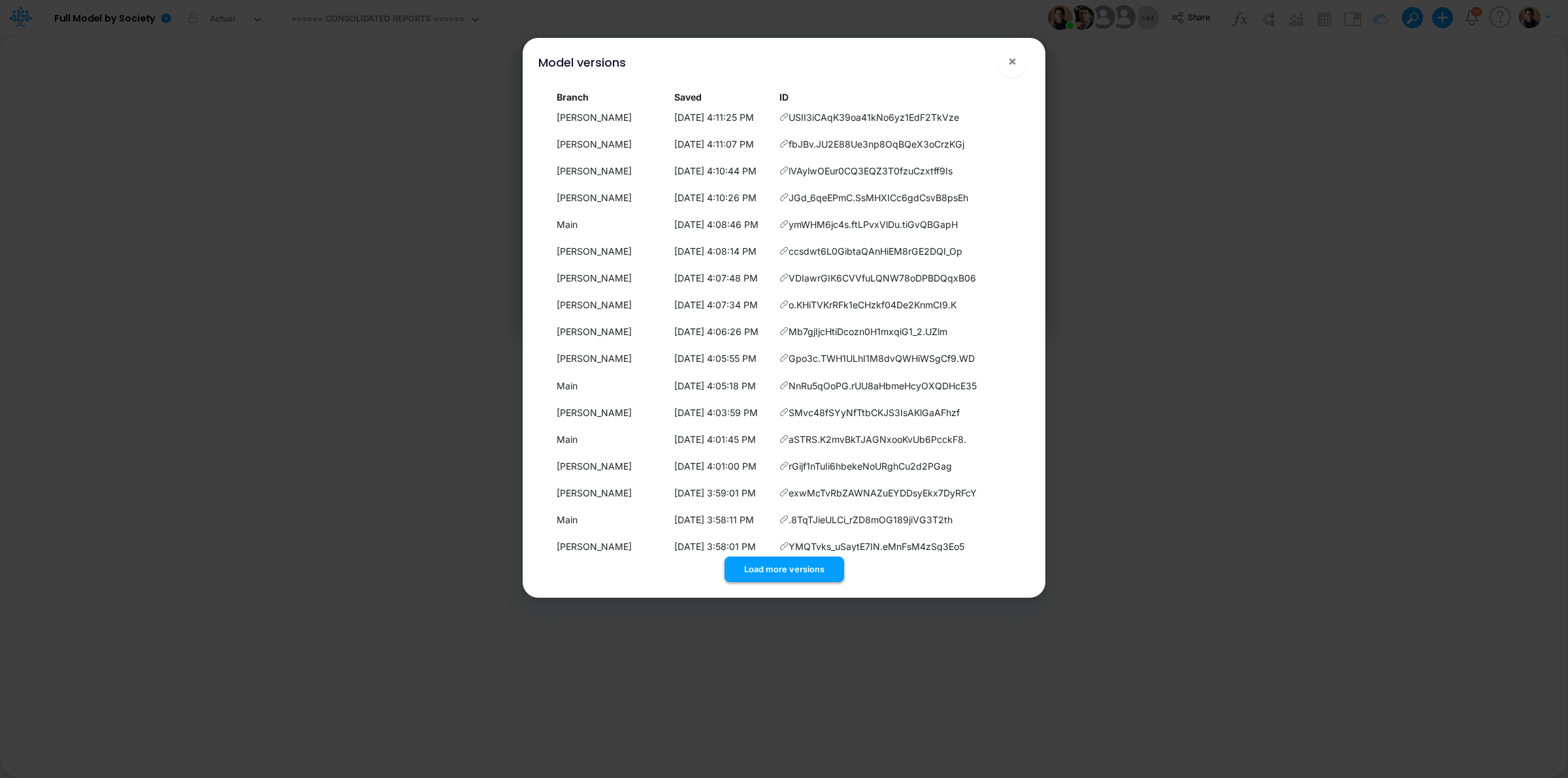
click at [797, 570] on button "Load more versions" at bounding box center [784, 569] width 120 height 25
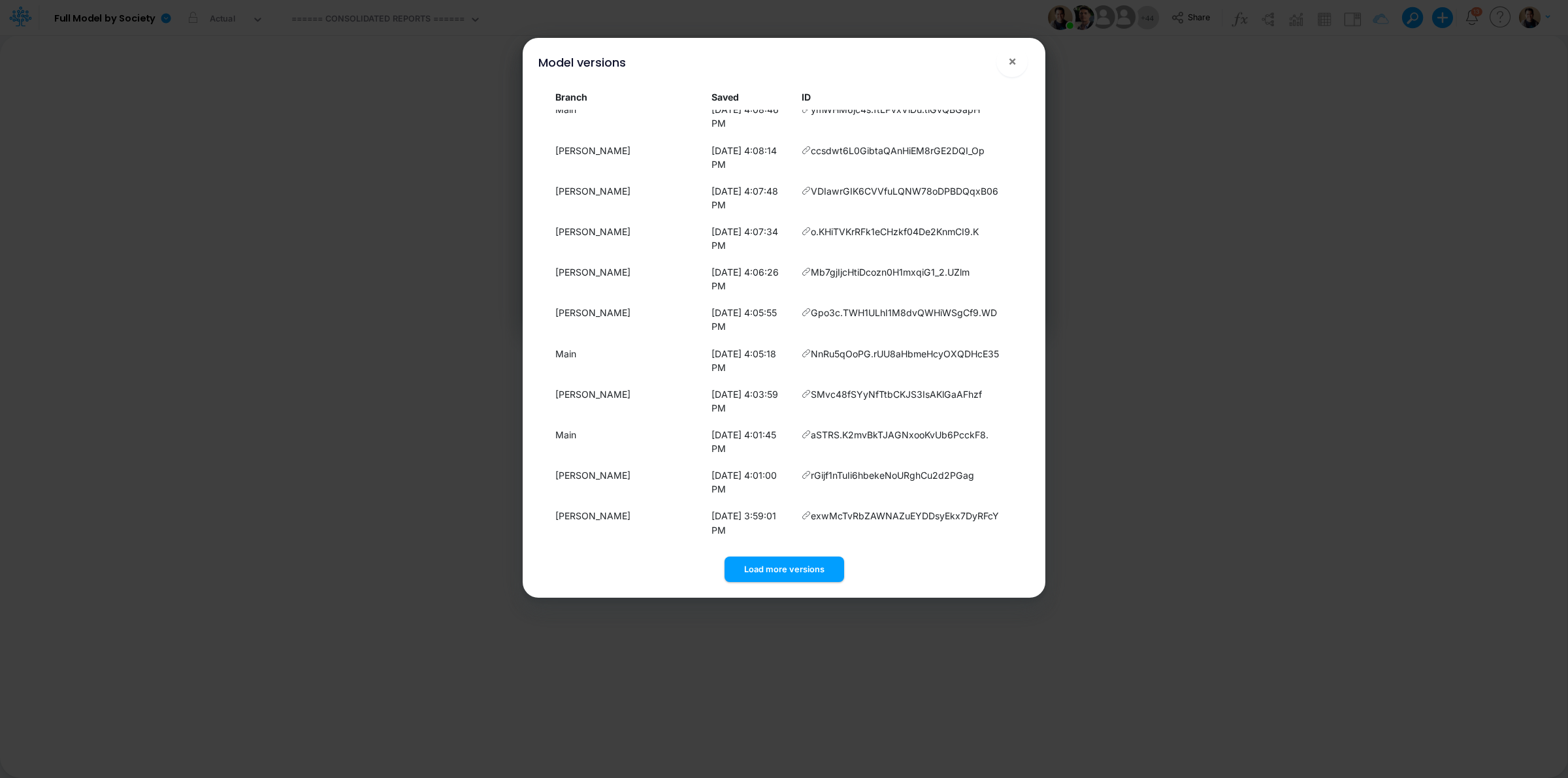
scroll to position [911, 0]
drag, startPoint x: 782, startPoint y: 564, endPoint x: 781, endPoint y: 529, distance: 35.0
click at [781, 562] on button "Load more versions" at bounding box center [784, 569] width 120 height 25
click at [776, 572] on button "Load more versions" at bounding box center [784, 569] width 120 height 25
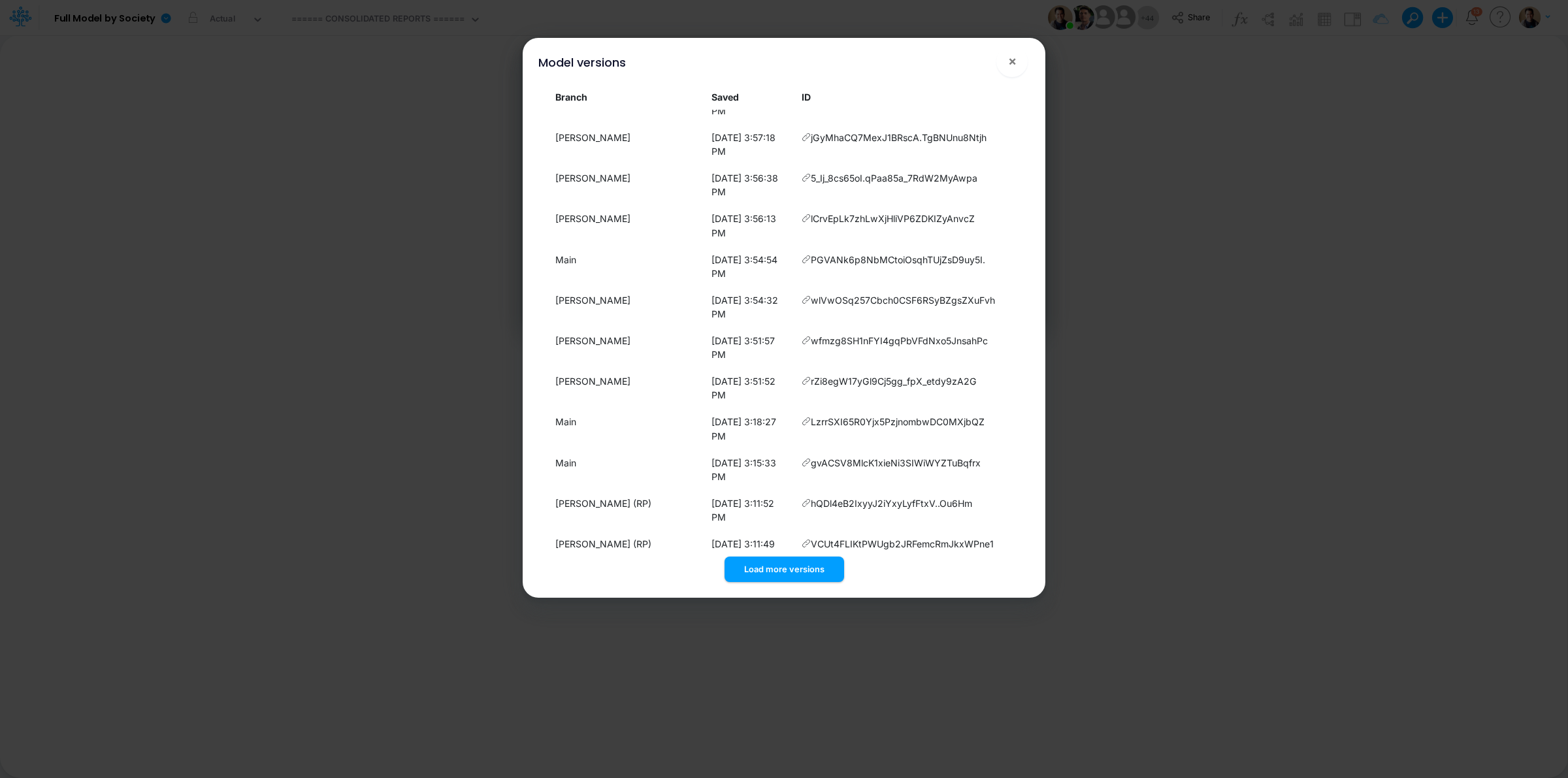
scroll to position [1423, 0]
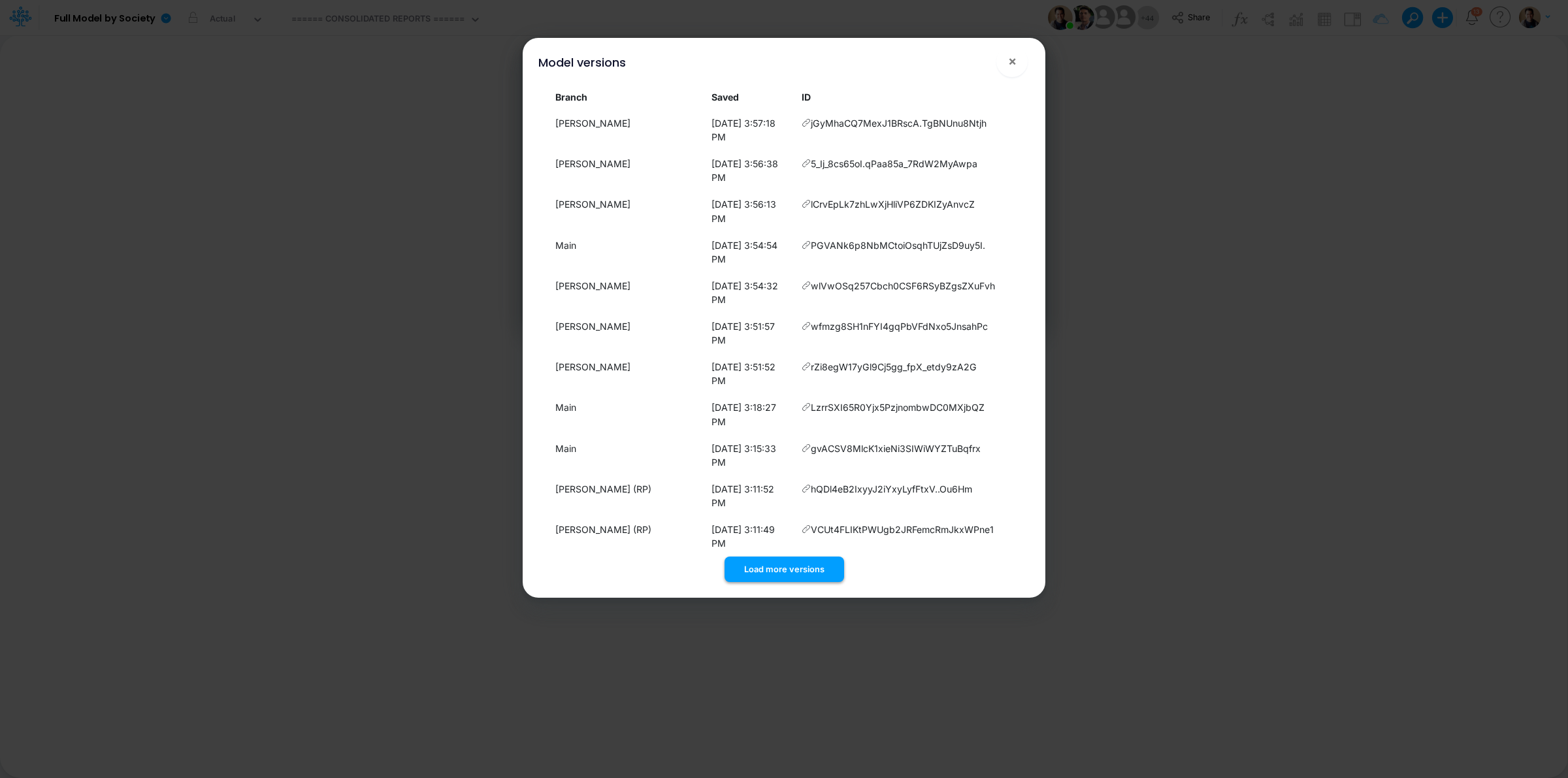
click at [785, 560] on button "Load more versions" at bounding box center [784, 569] width 120 height 25
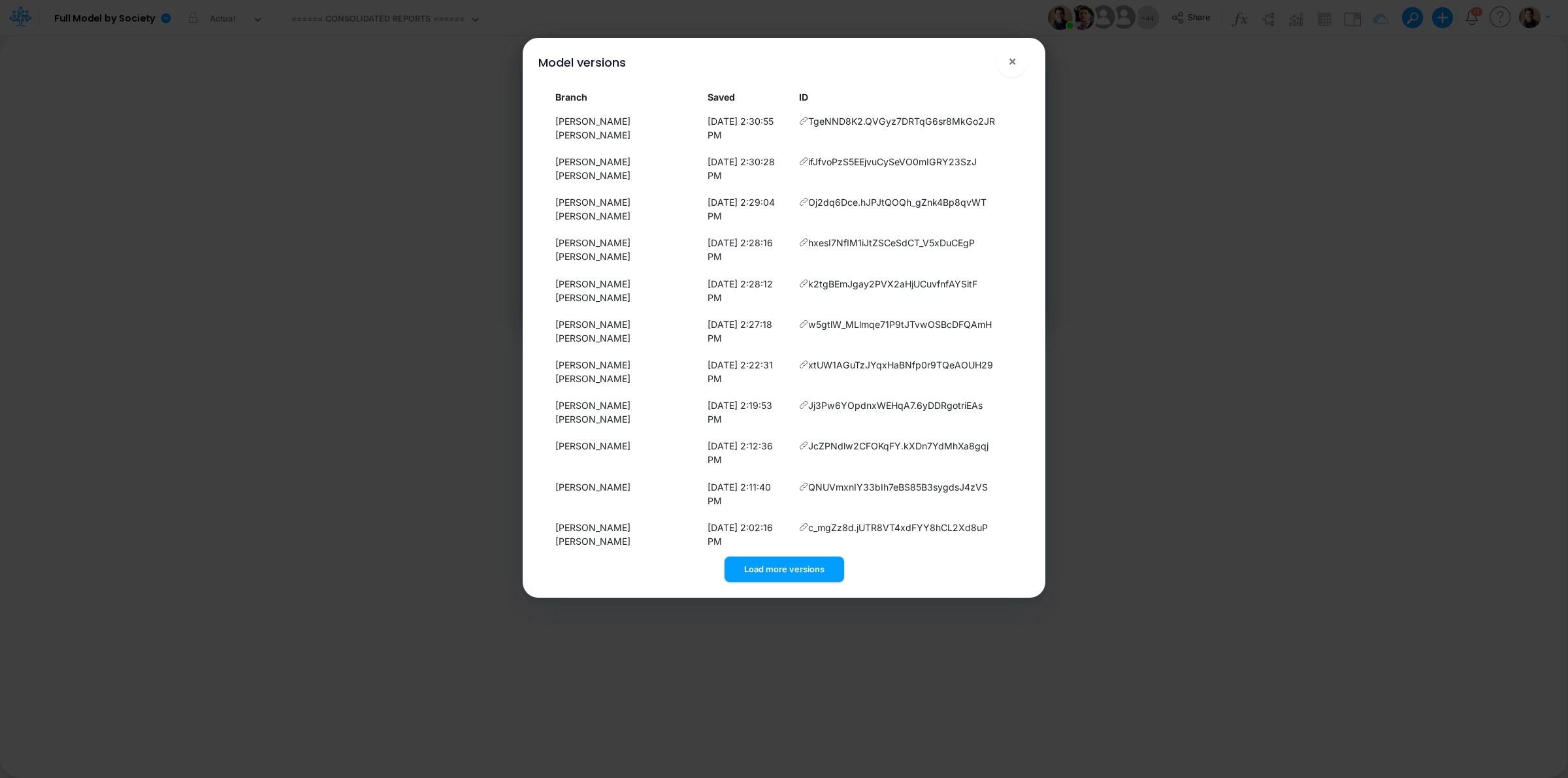
scroll to position [2024, 0]
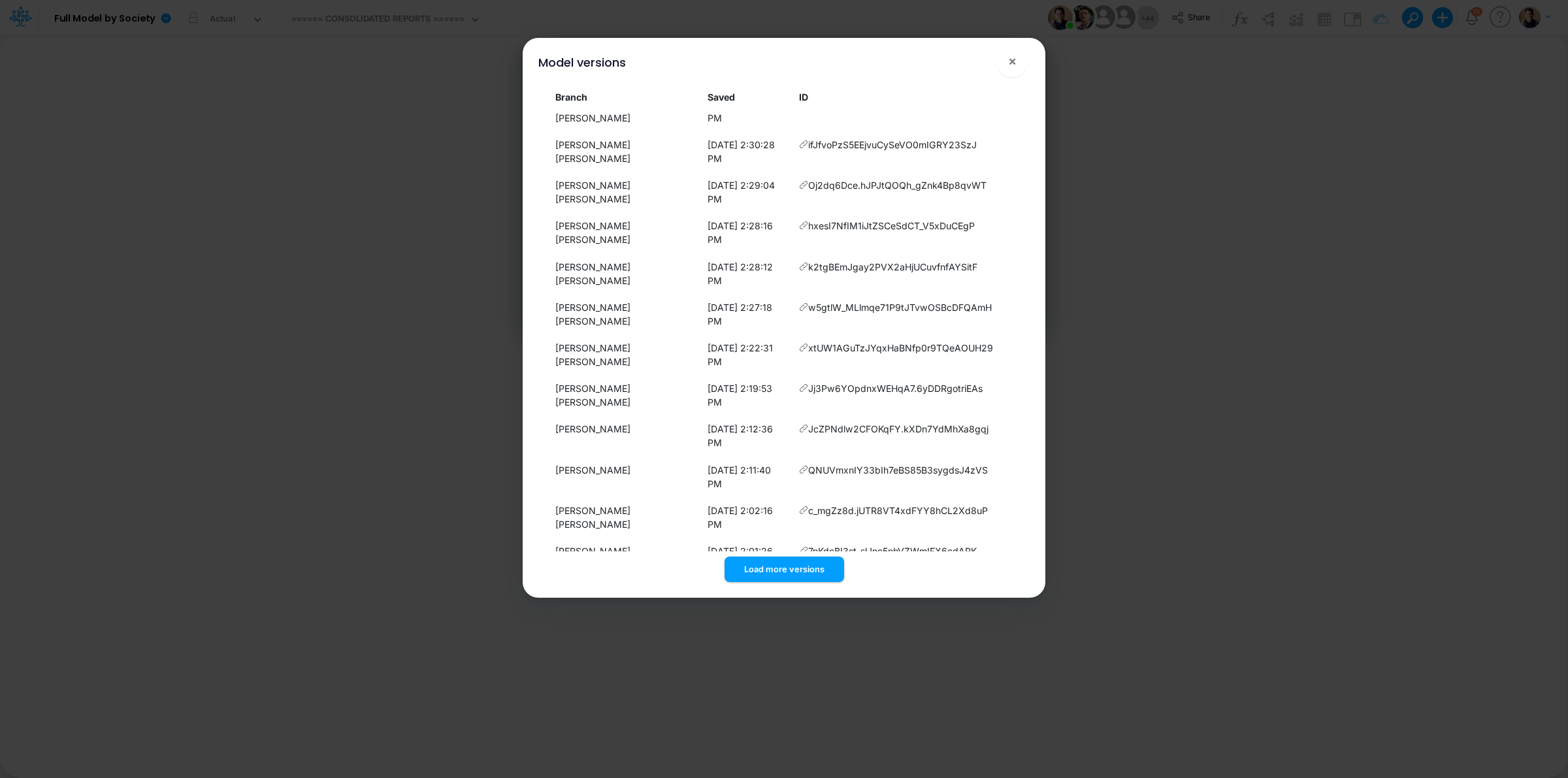
drag, startPoint x: 782, startPoint y: 569, endPoint x: 785, endPoint y: 556, distance: 13.3
click at [783, 569] on button "Load more versions" at bounding box center [784, 569] width 120 height 25
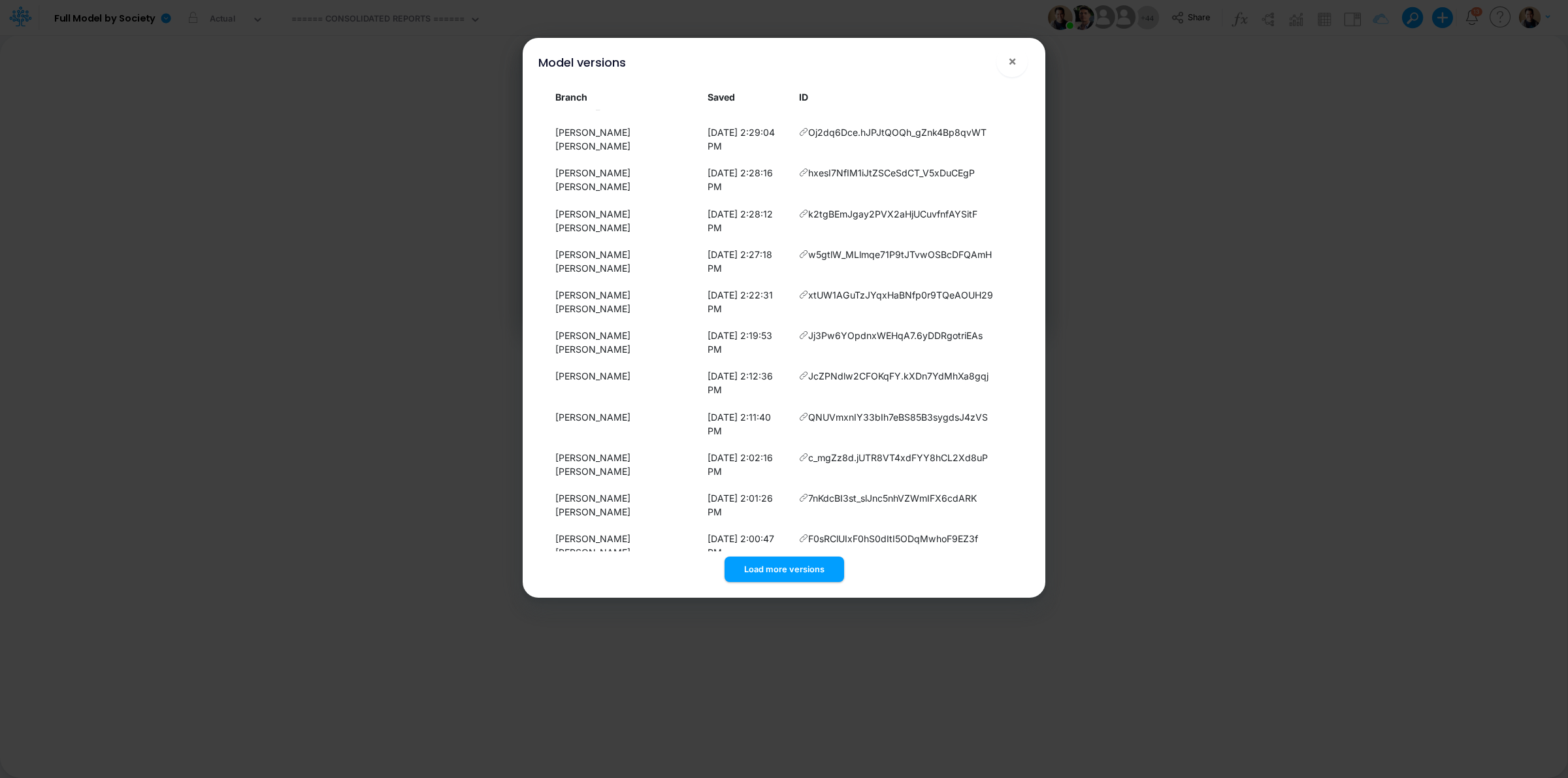
scroll to position [2106, 0]
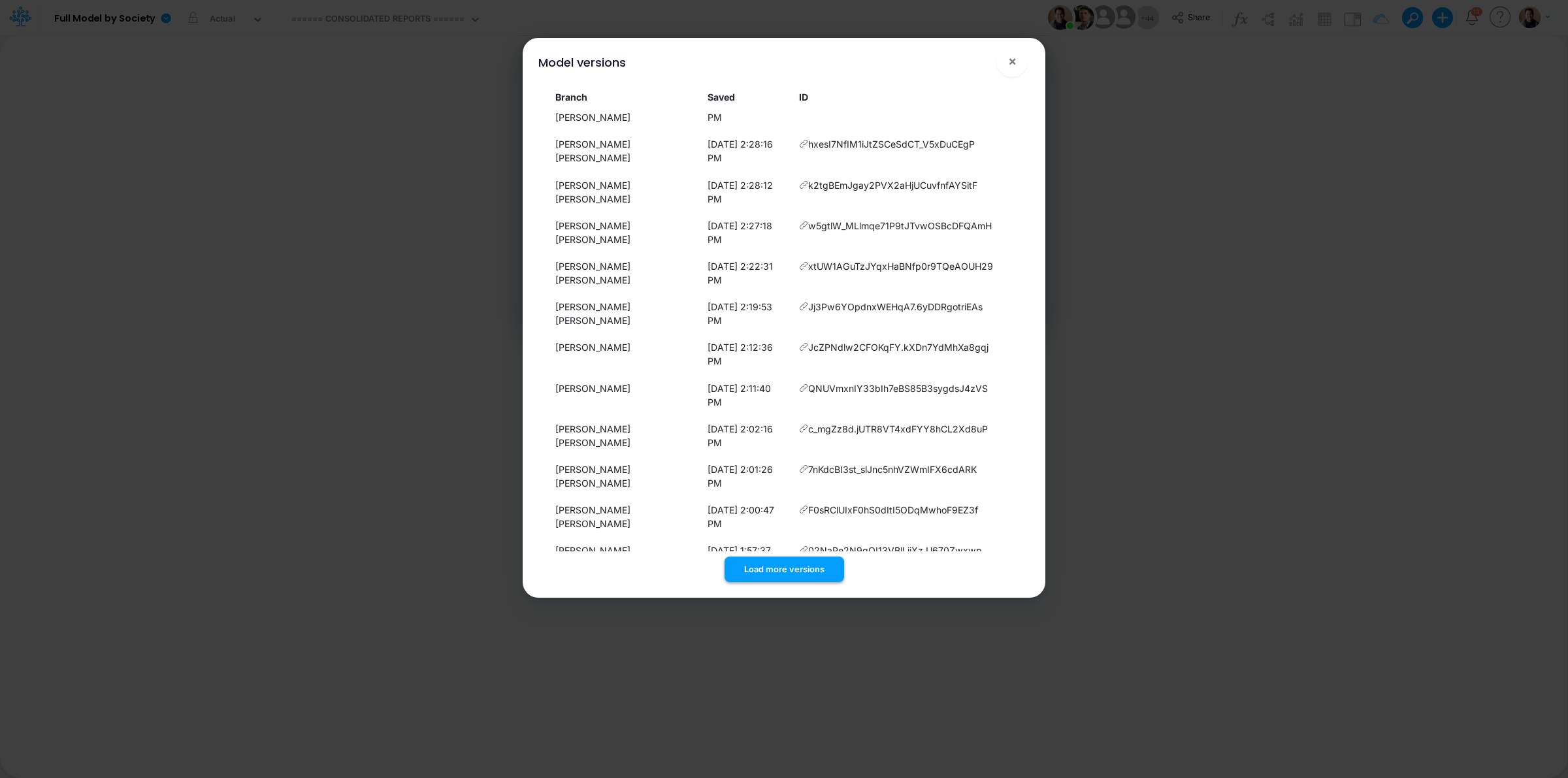
click at [791, 566] on button "Load more versions" at bounding box center [784, 569] width 120 height 25
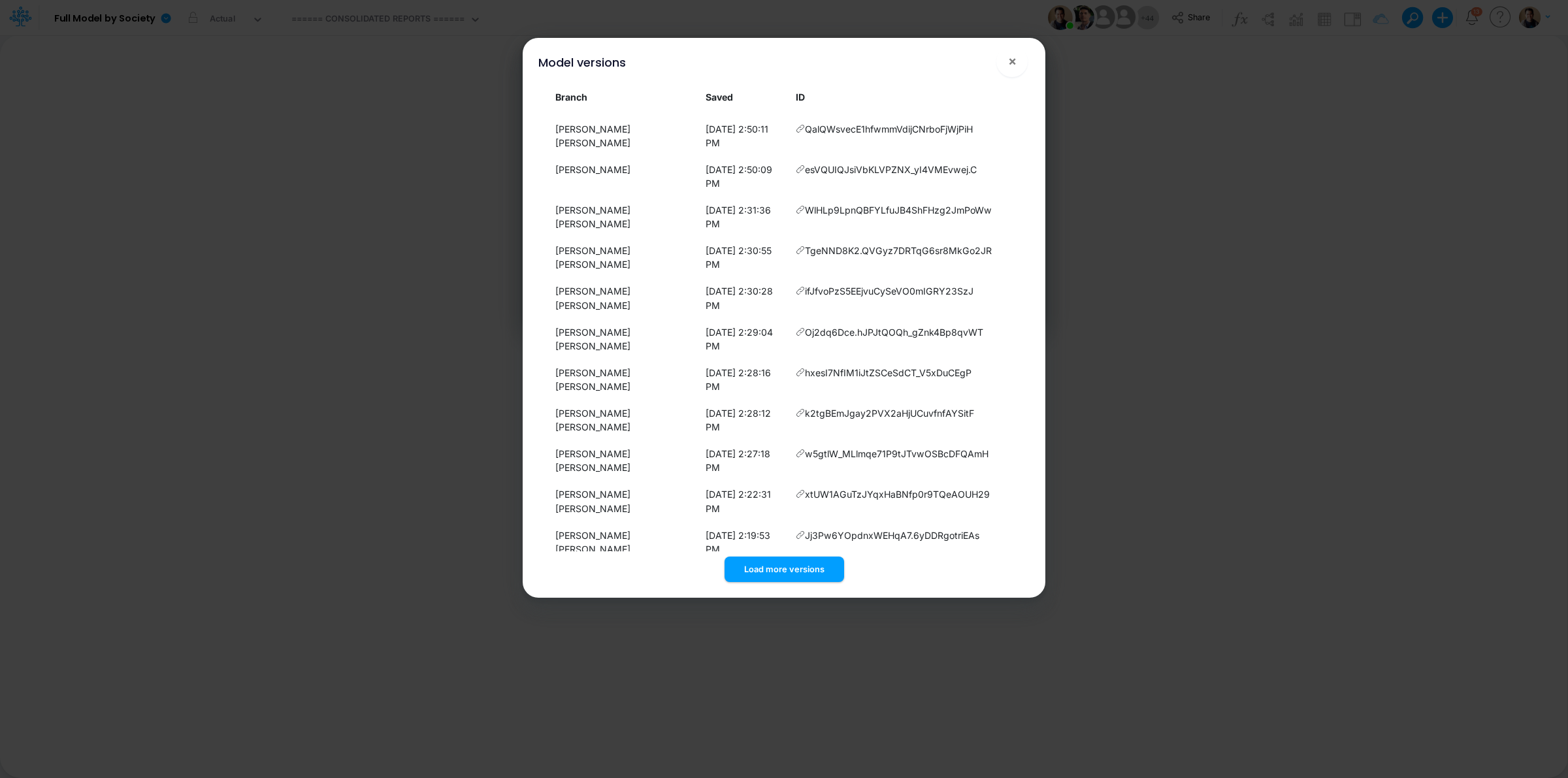
scroll to position [1942, 0]
click at [877, 54] on div "Model versions ×" at bounding box center [783, 60] width 512 height 44
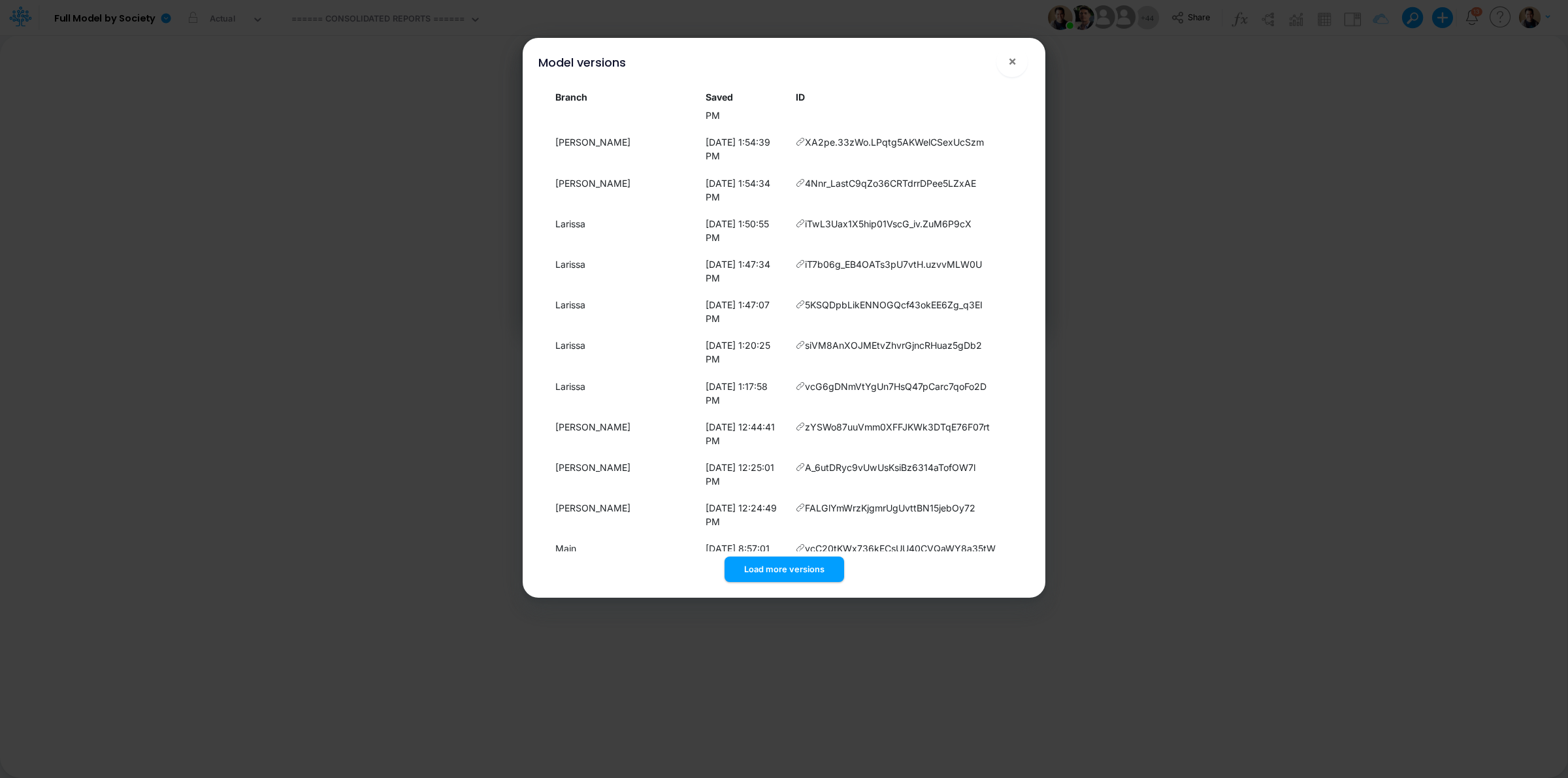
scroll to position [2860, 0]
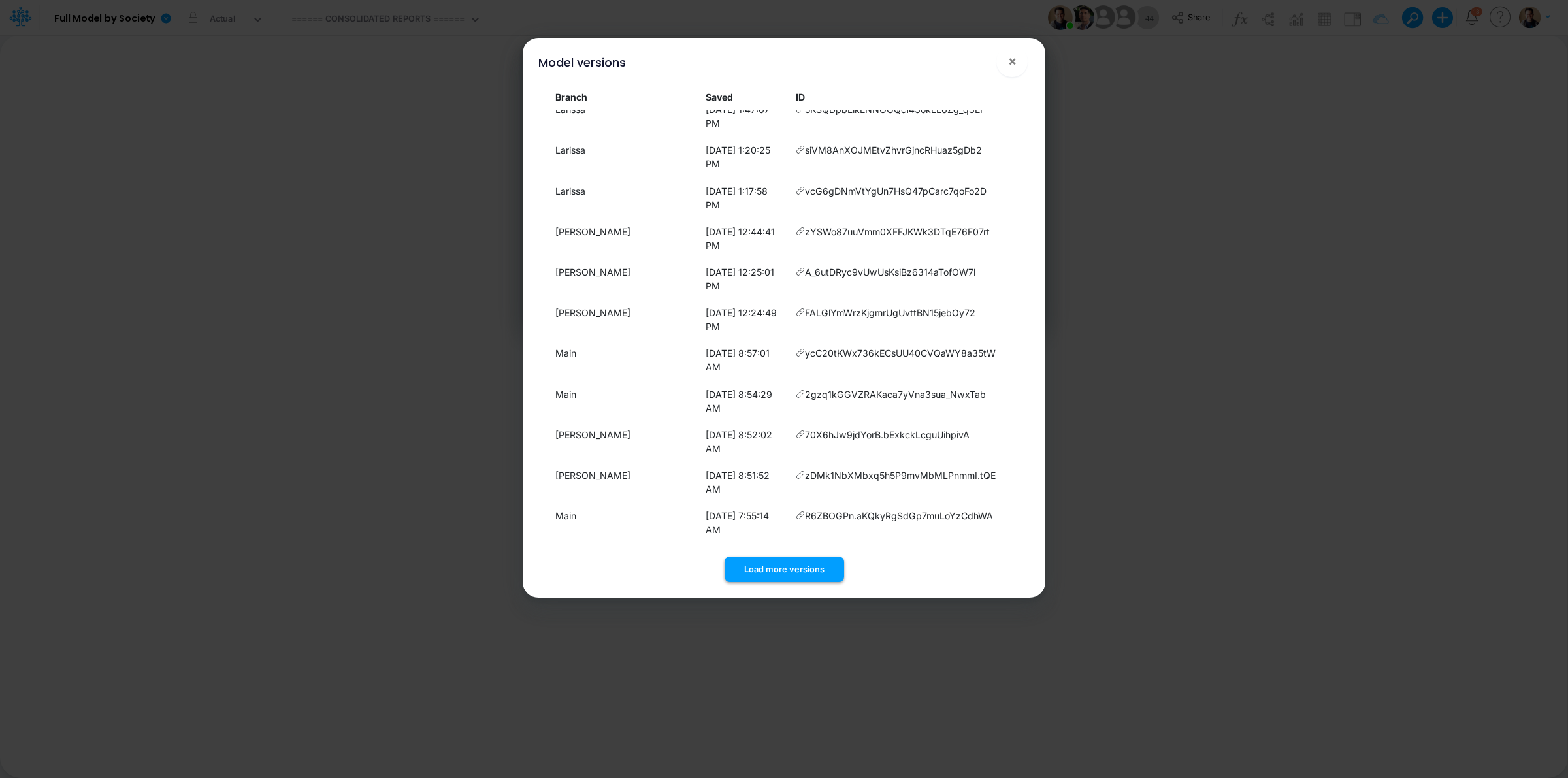
click at [812, 557] on button "Load more versions" at bounding box center [784, 569] width 120 height 25
click at [884, 60] on div "Model versions ×" at bounding box center [783, 60] width 512 height 44
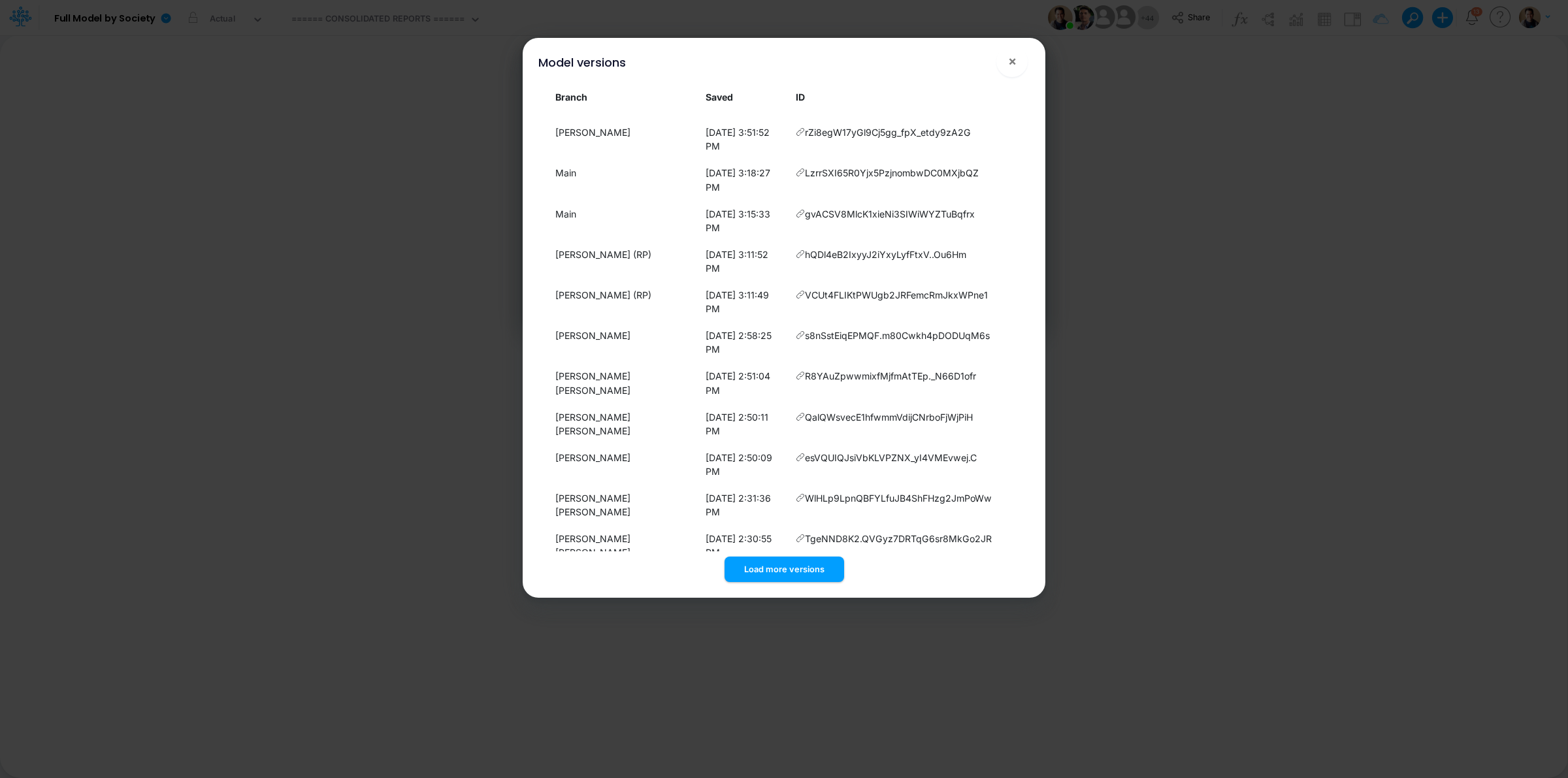
scroll to position [1642, 0]
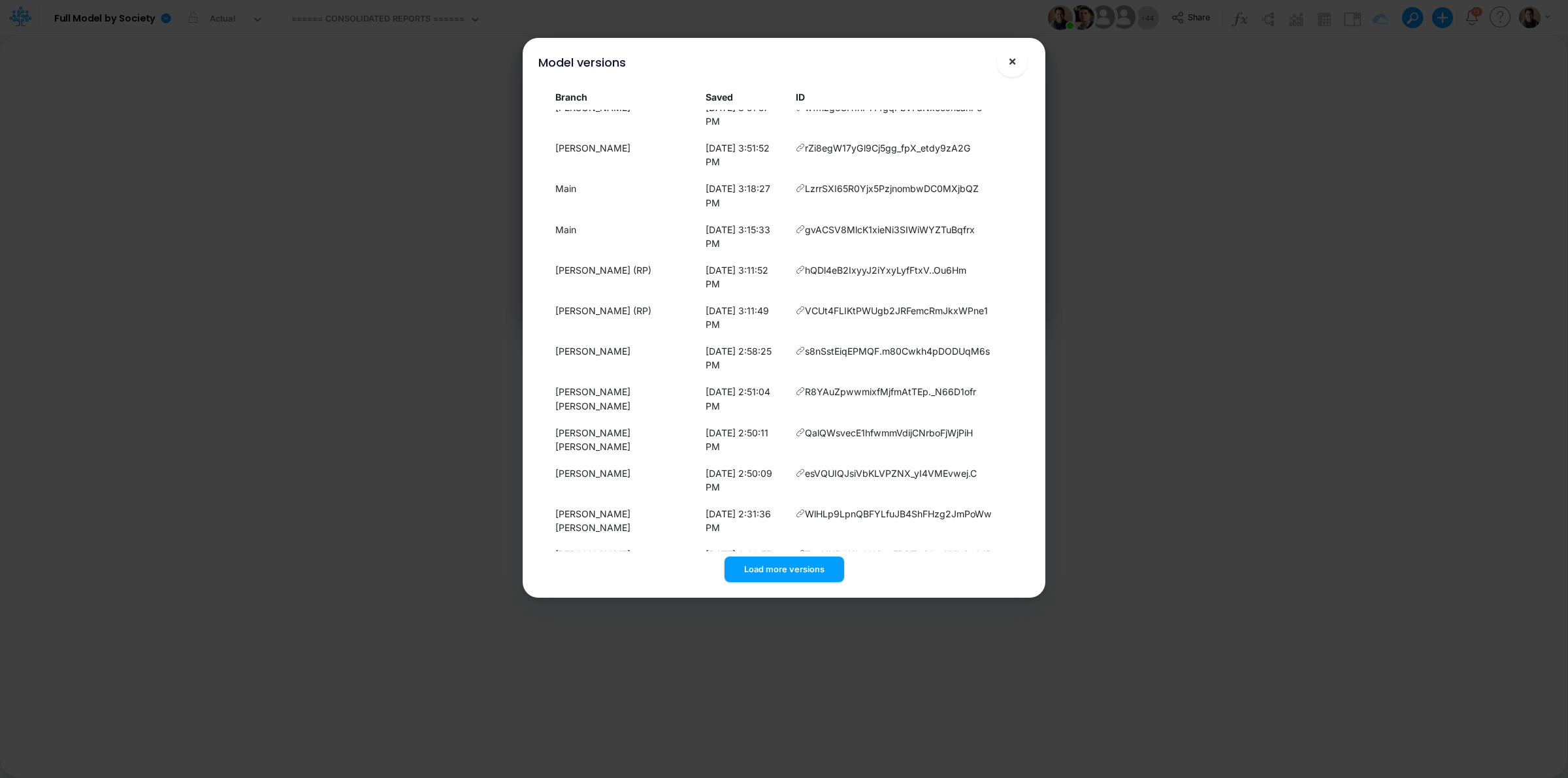
click at [1017, 67] on button "×" at bounding box center [1012, 62] width 32 height 32
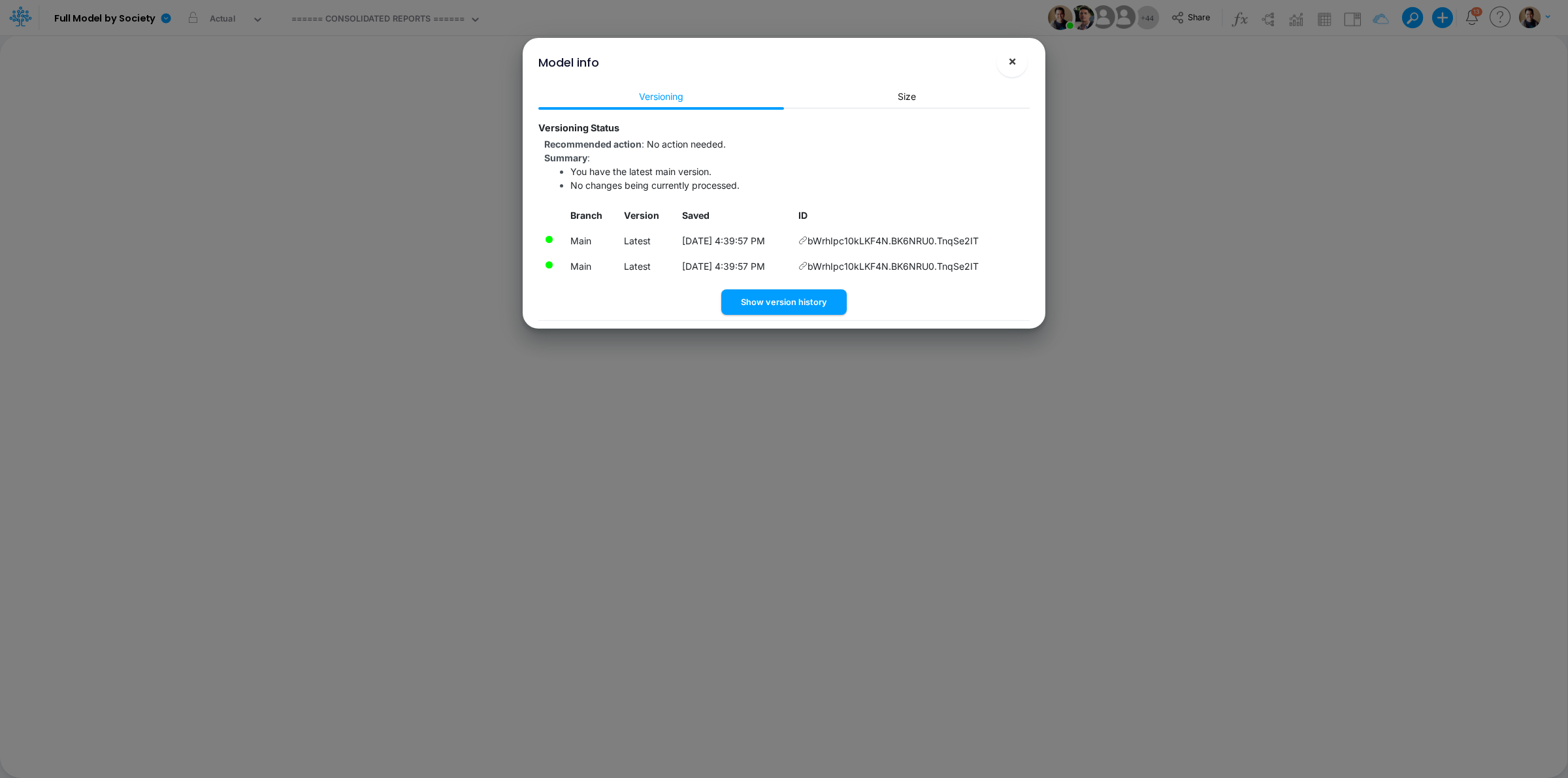
click at [1018, 63] on button "×" at bounding box center [1012, 62] width 32 height 32
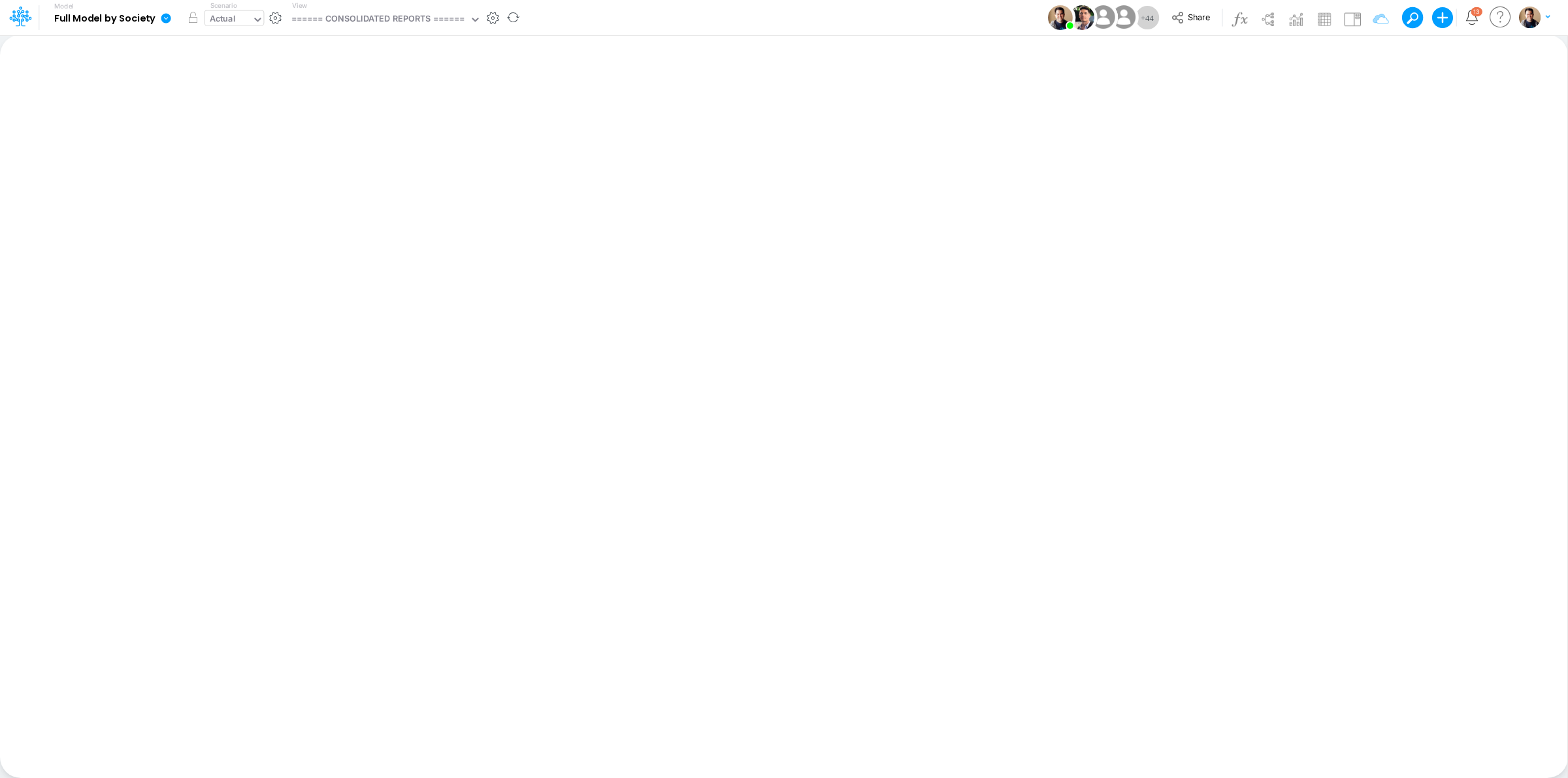
click at [236, 11] on div "Actual" at bounding box center [229, 20] width 47 height 20
click at [1178, 20] on icon at bounding box center [1178, 17] width 11 height 12
click at [165, 19] on icon at bounding box center [166, 18] width 12 height 12
click at [214, 154] on button "Sync Scenarios" at bounding box center [232, 155] width 139 height 20
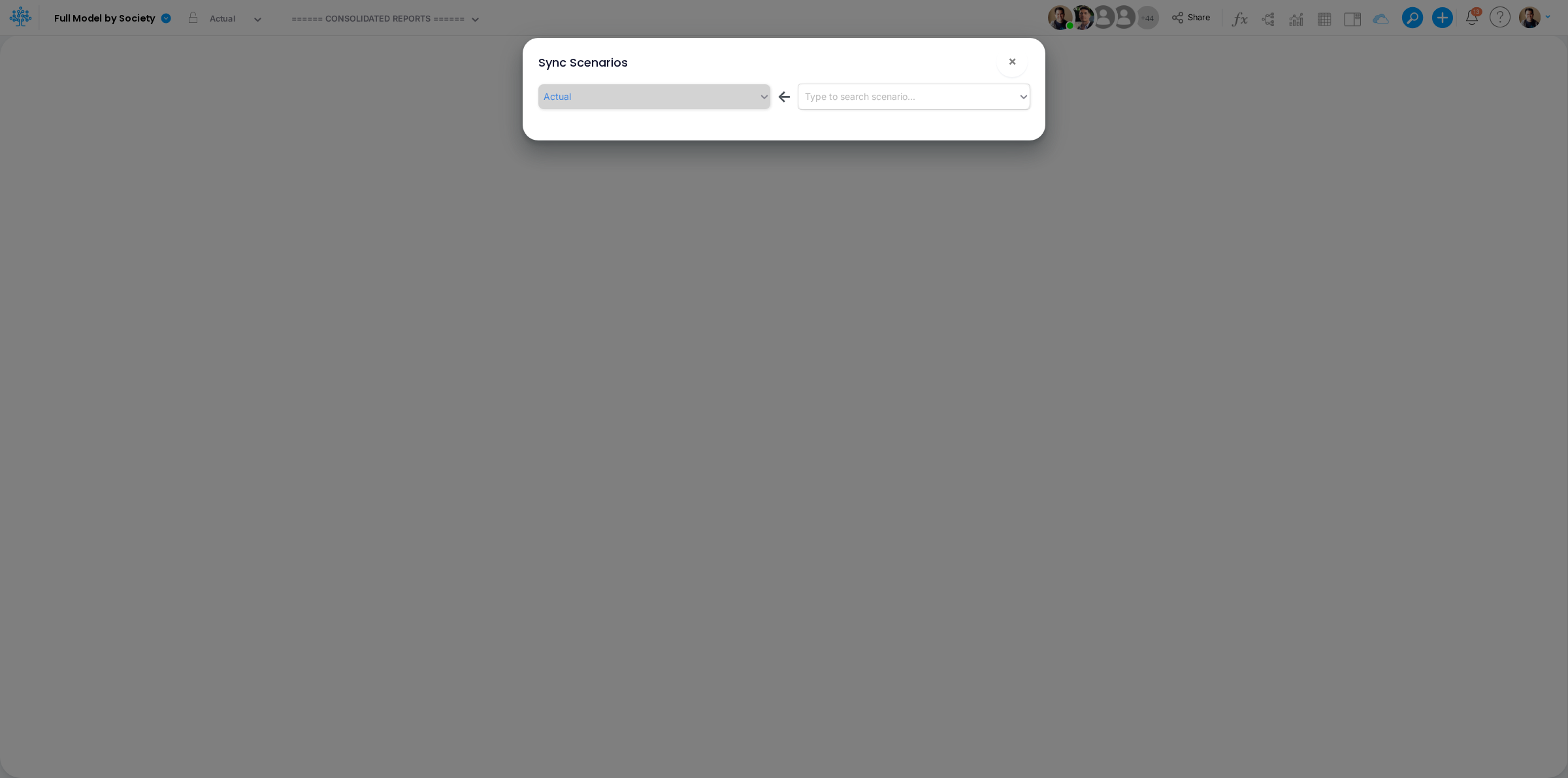
click at [844, 100] on div "Type to search scenario..." at bounding box center [860, 96] width 111 height 14
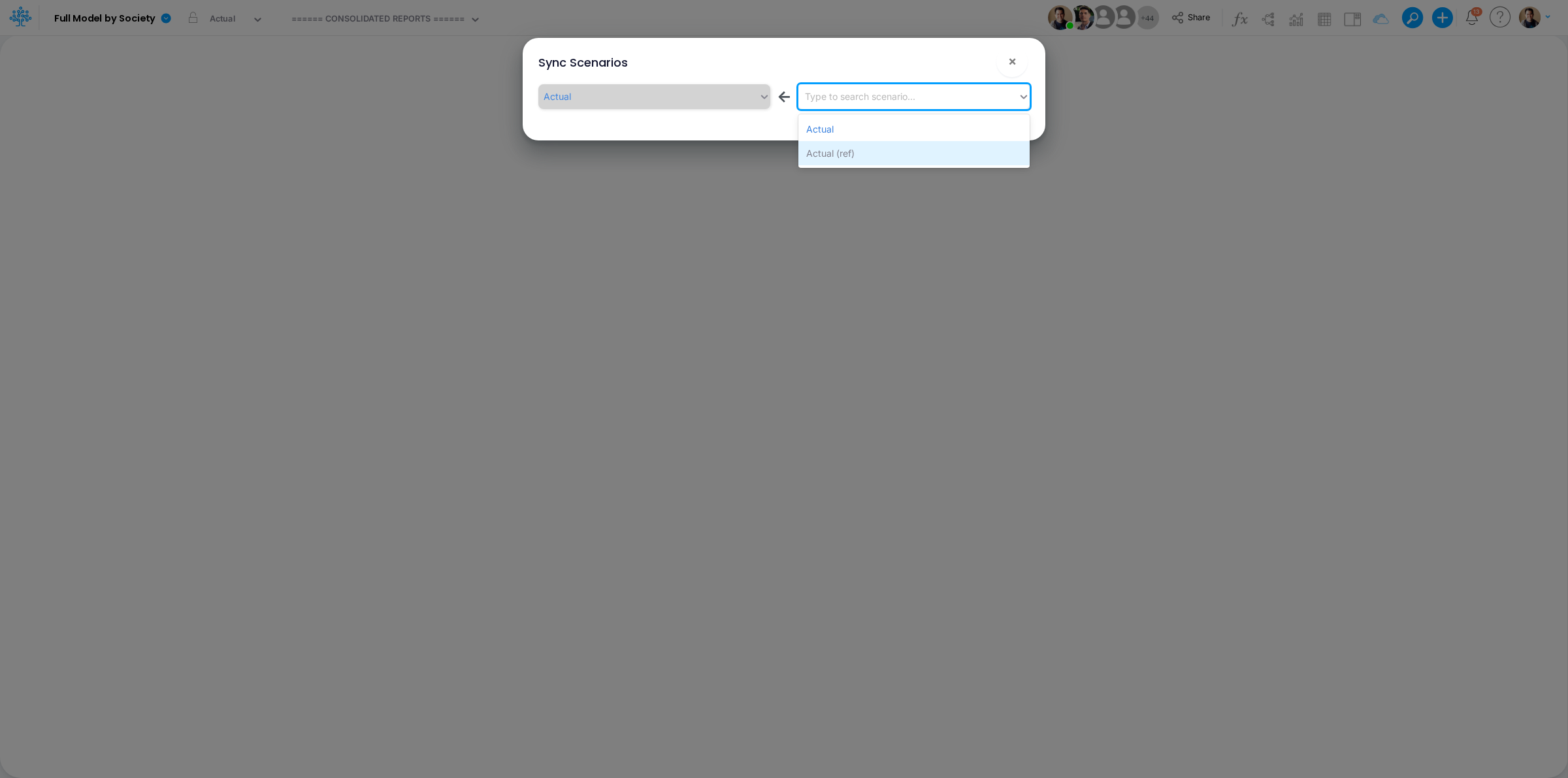
click at [849, 160] on div "Actual (ref)" at bounding box center [914, 153] width 232 height 24
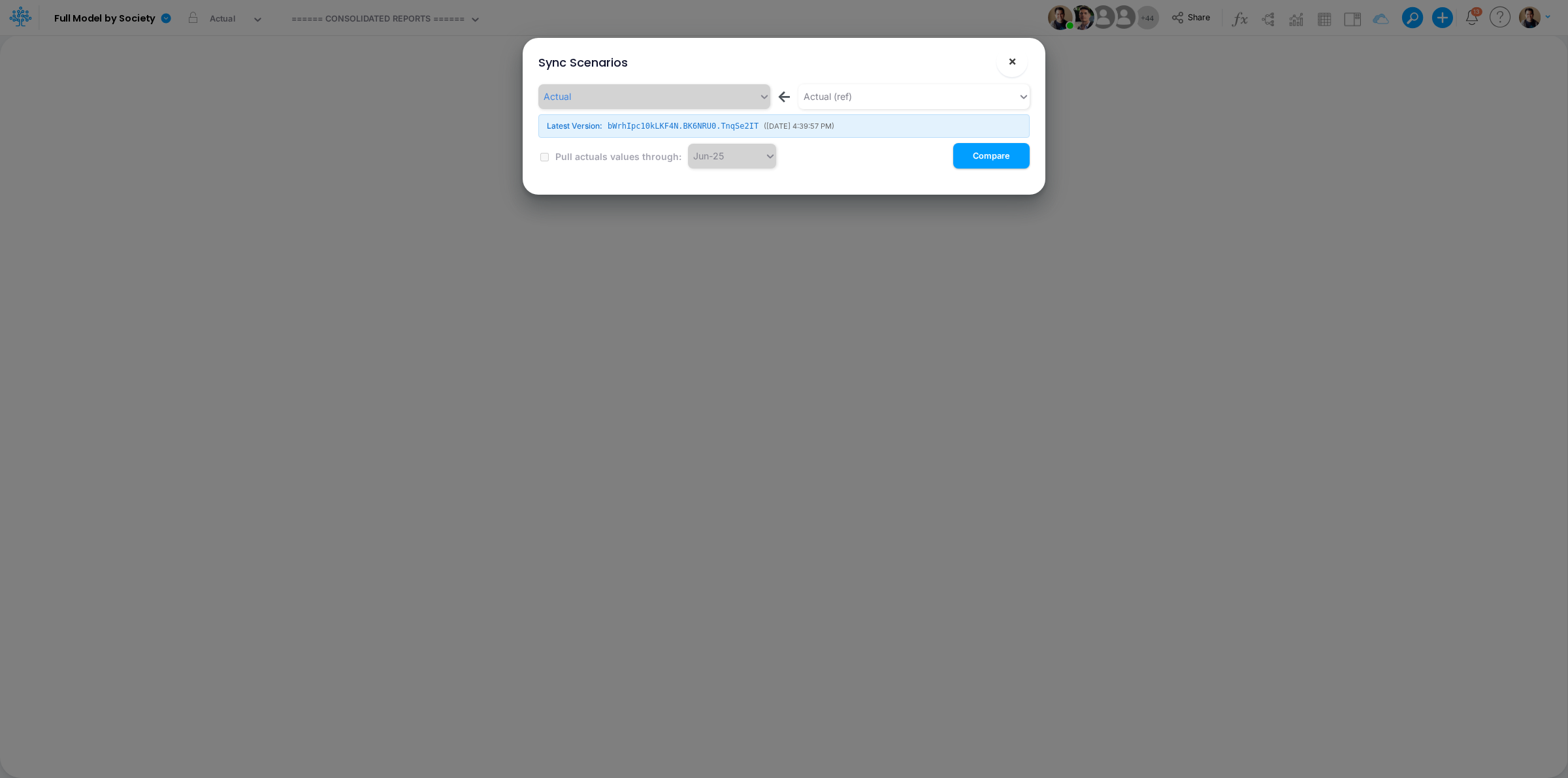
drag, startPoint x: 1014, startPoint y: 60, endPoint x: 1044, endPoint y: 65, distance: 30.4
click at [1014, 60] on span "×" at bounding box center [1012, 60] width 8 height 16
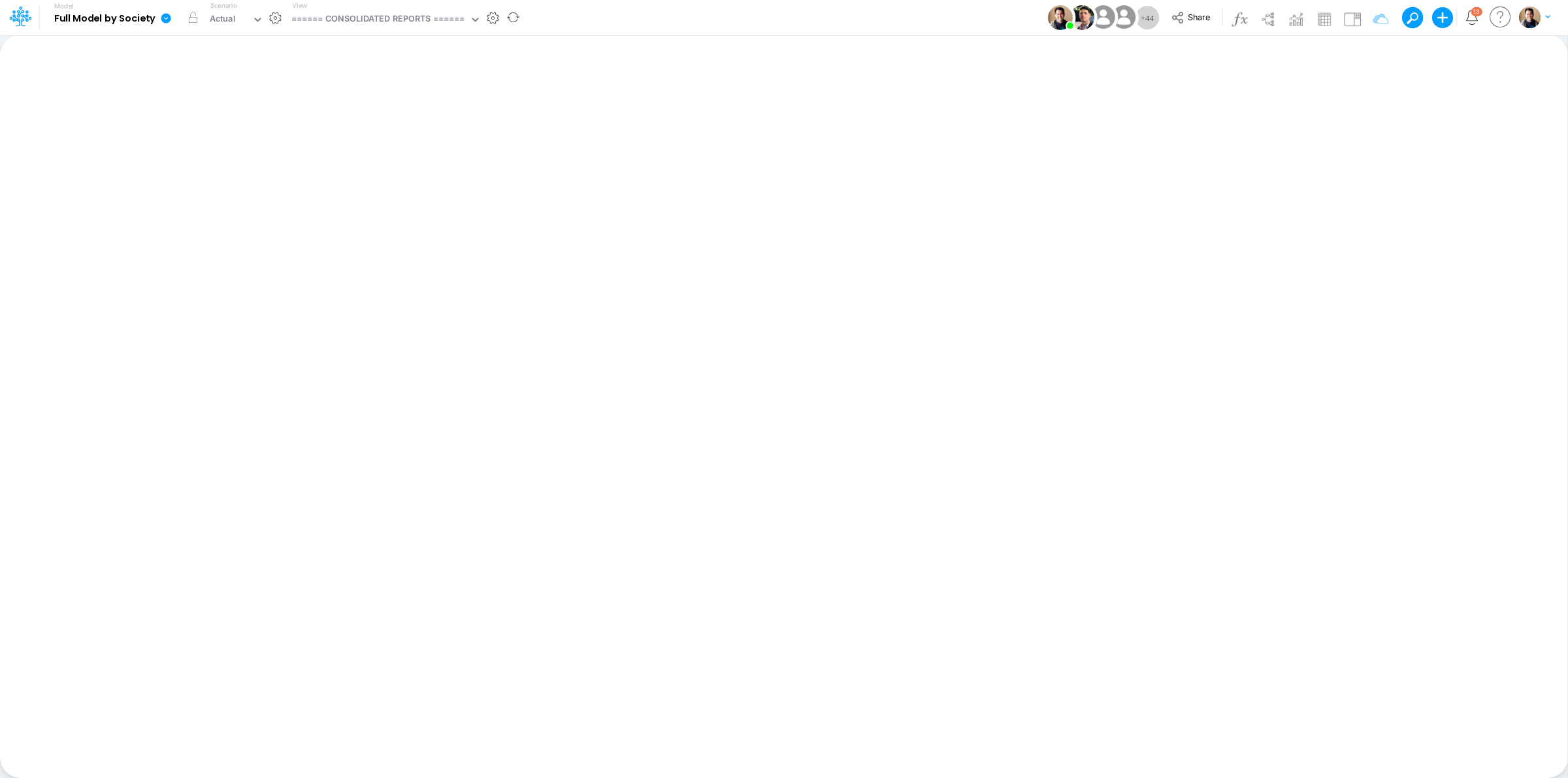
click at [166, 20] on icon at bounding box center [166, 18] width 10 height 10
click at [229, 151] on button "Sync Scenarios" at bounding box center [232, 155] width 139 height 20
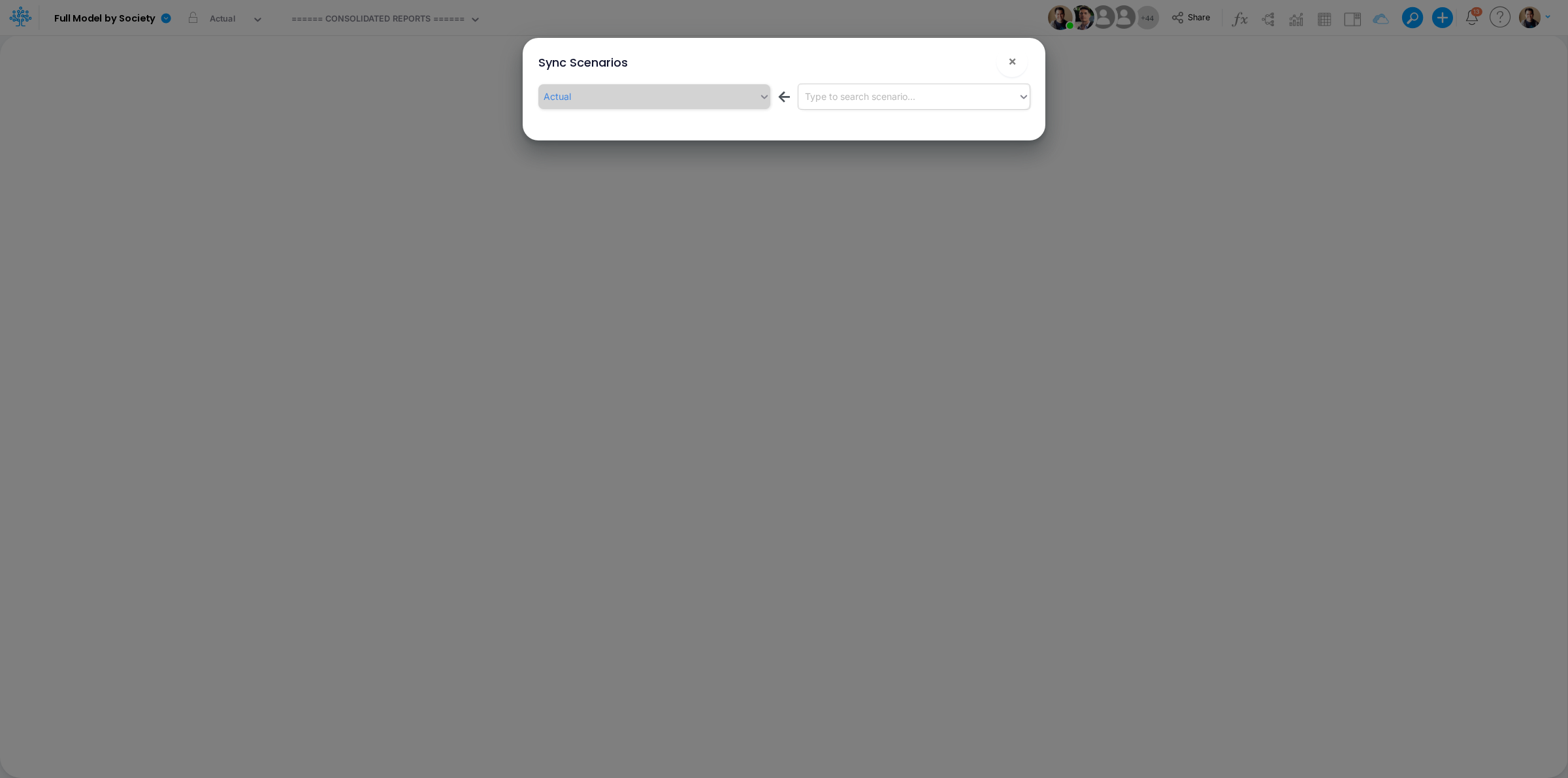
click at [919, 91] on div "Type to search scenario..." at bounding box center [908, 96] width 220 height 21
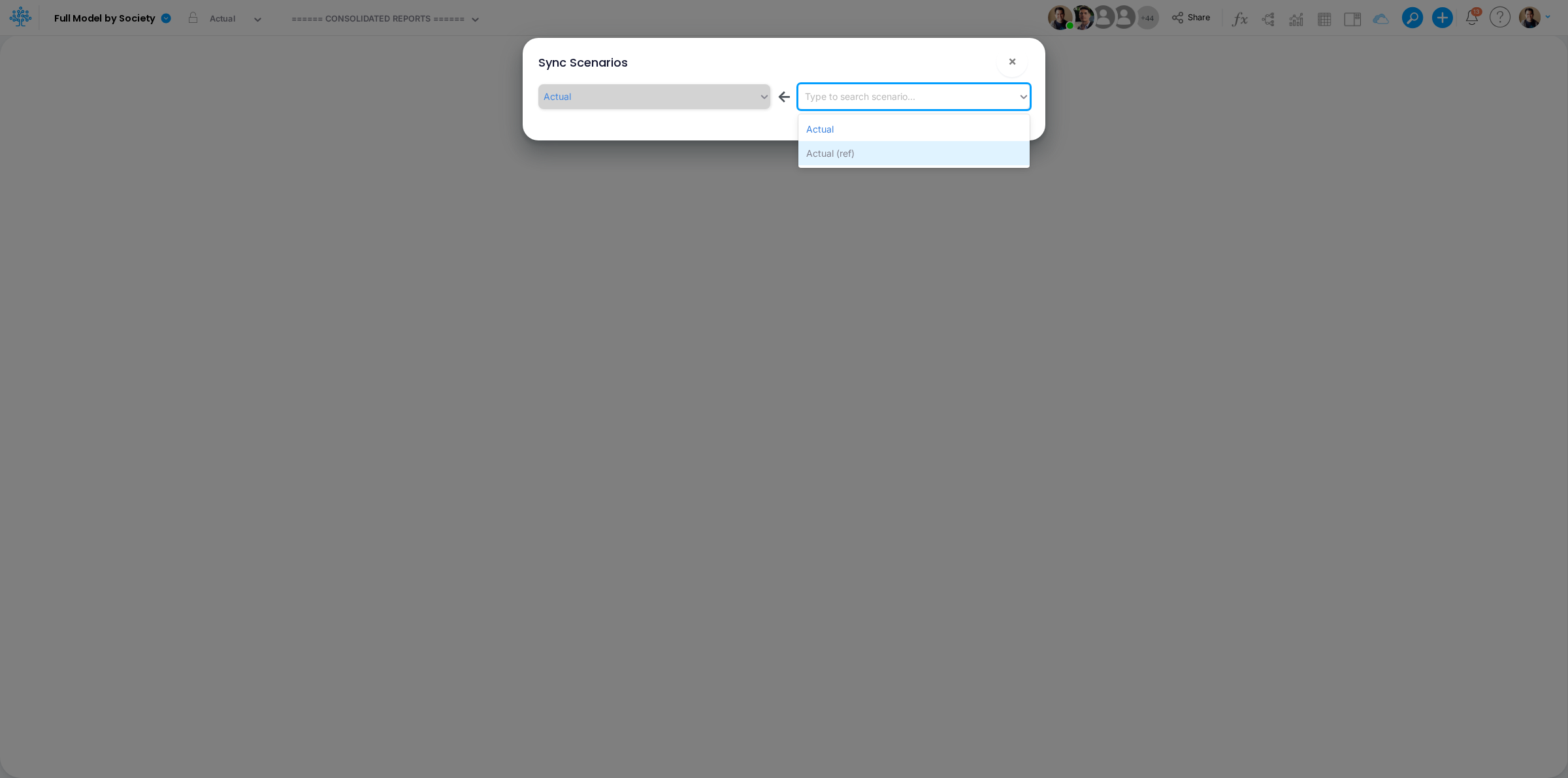
click at [877, 147] on div "Actual (ref)" at bounding box center [914, 153] width 232 height 24
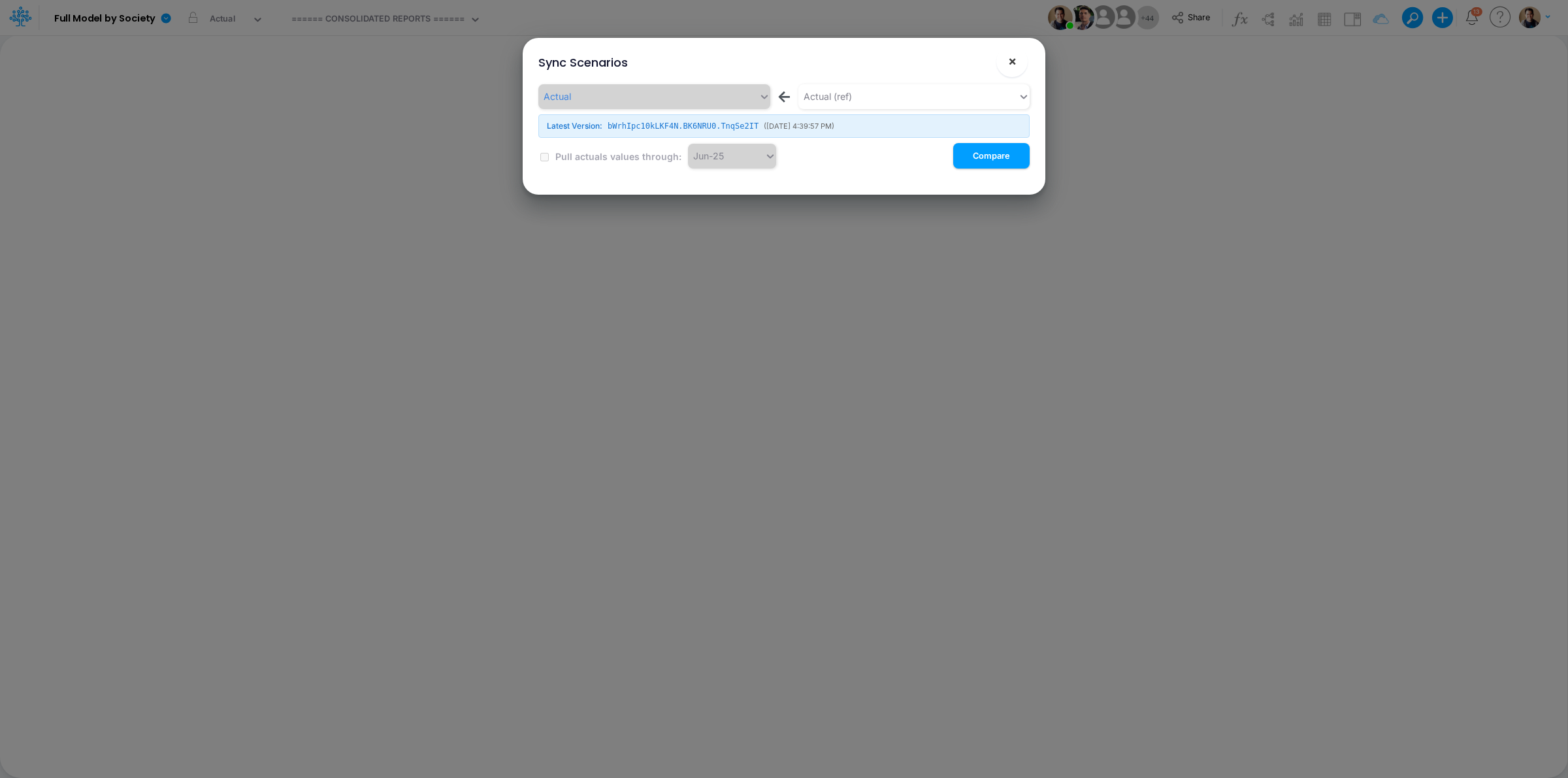
click at [1013, 59] on span "×" at bounding box center [1012, 60] width 8 height 16
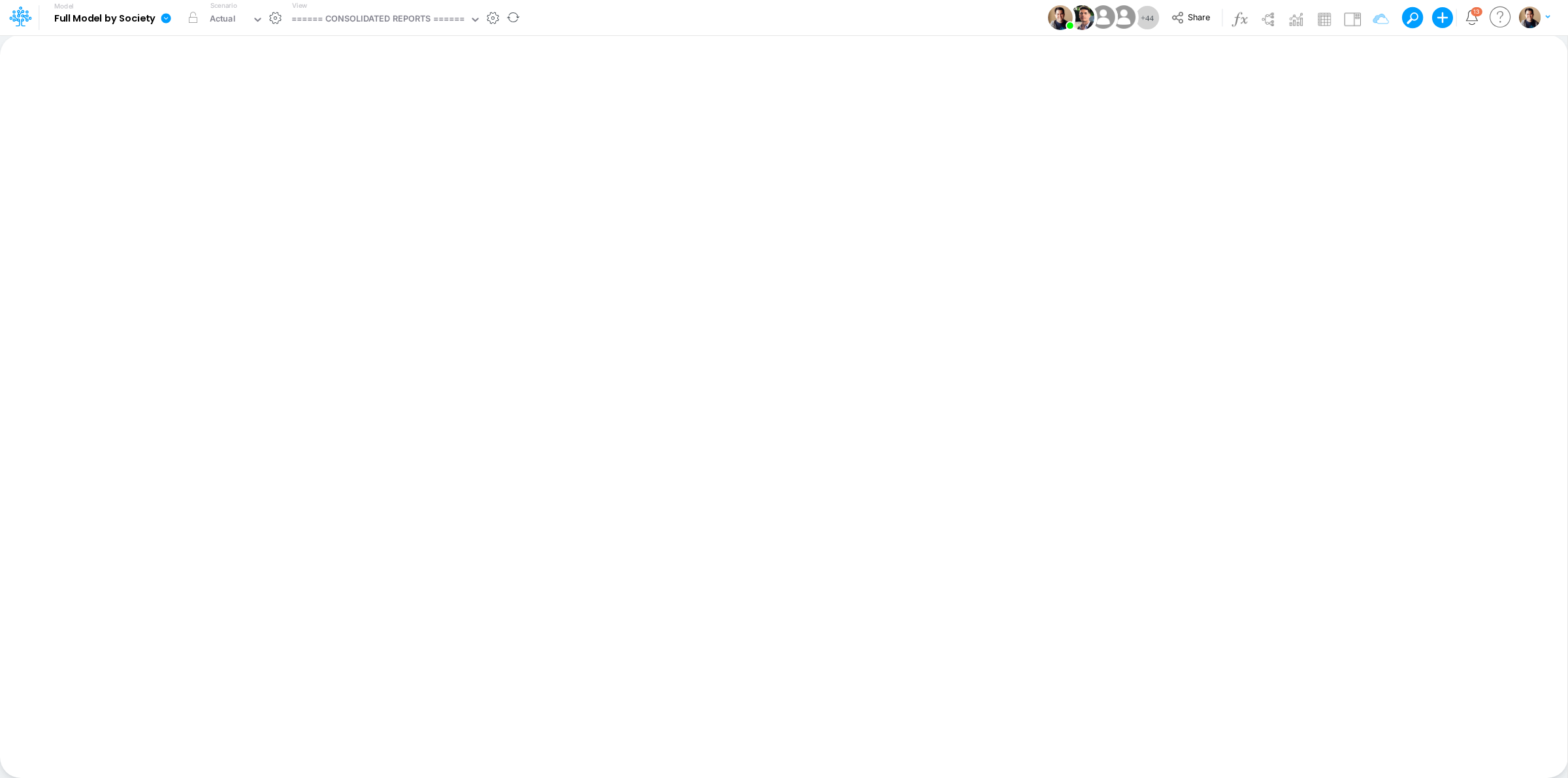
click at [164, 21] on icon at bounding box center [166, 18] width 10 height 10
click at [197, 60] on button "Edit model settings" at bounding box center [232, 52] width 139 height 20
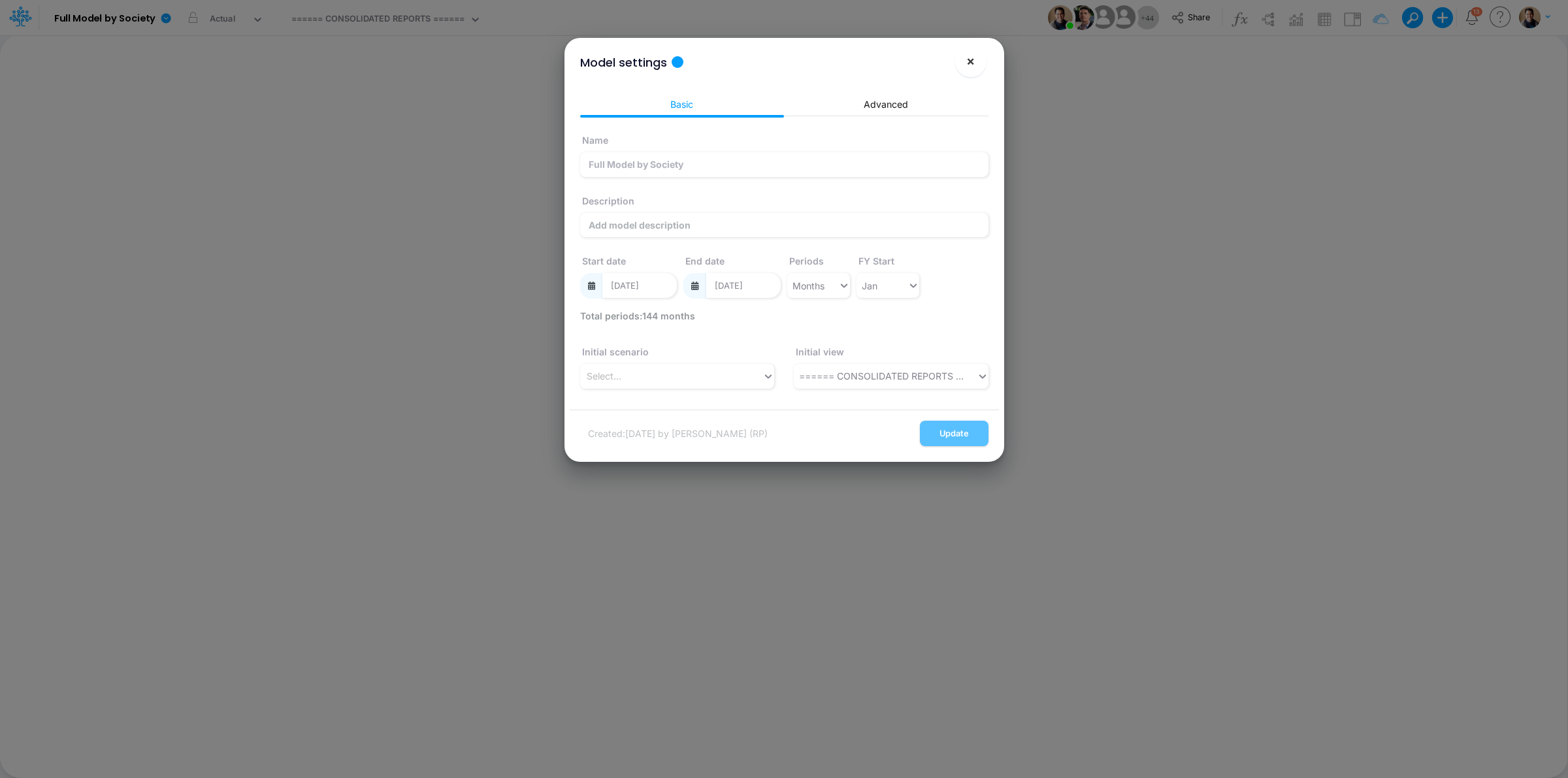
drag, startPoint x: 977, startPoint y: 67, endPoint x: 759, endPoint y: 44, distance: 219.2
click at [976, 67] on button "×" at bounding box center [971, 62] width 32 height 32
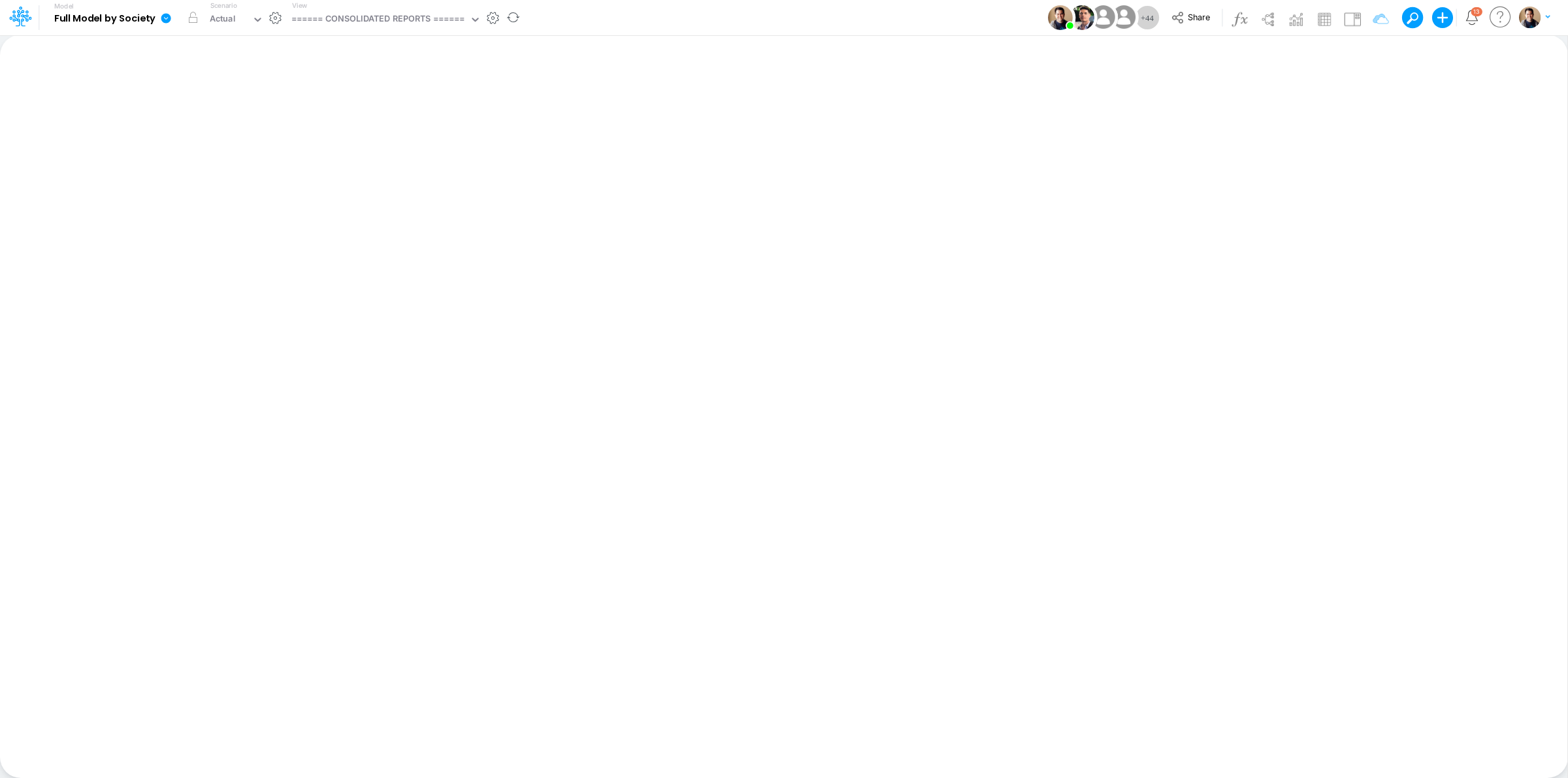
click at [165, 15] on icon at bounding box center [166, 18] width 10 height 10
click at [256, 172] on button "Compare Versions" at bounding box center [232, 175] width 139 height 20
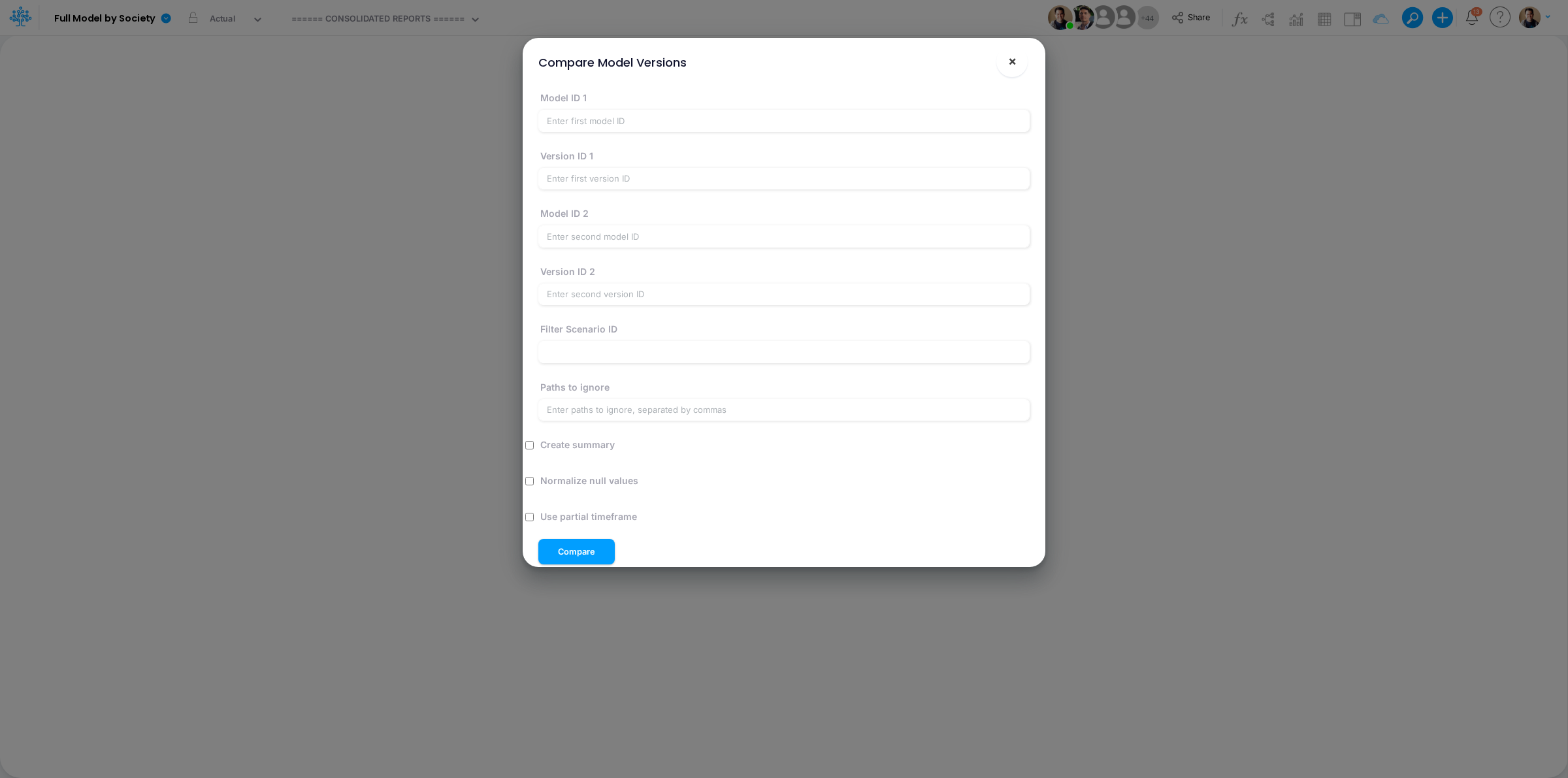
click at [1006, 60] on button "×" at bounding box center [1012, 62] width 32 height 32
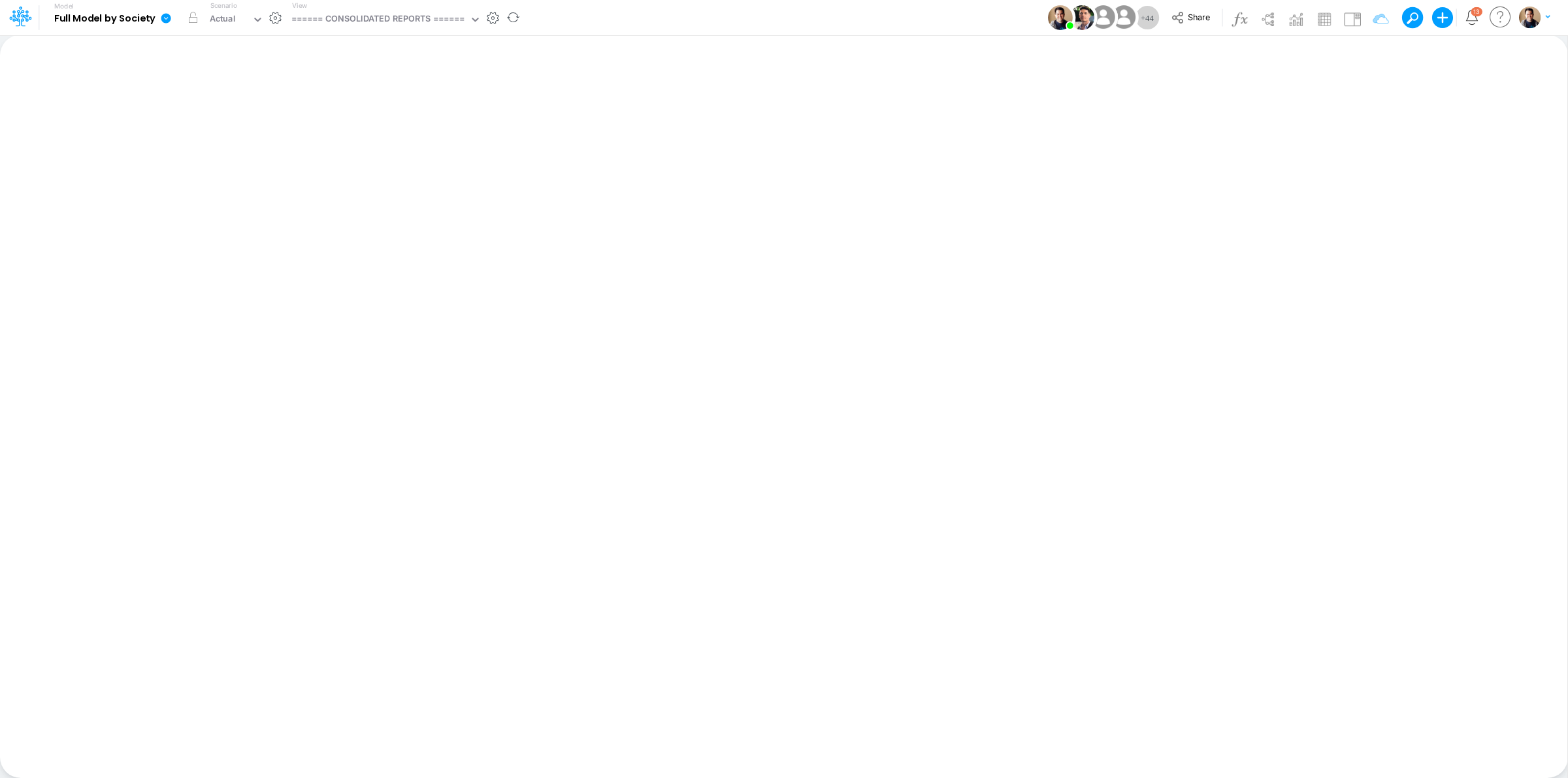
click at [164, 20] on icon at bounding box center [166, 18] width 10 height 10
click at [232, 149] on button "Sync Scenarios" at bounding box center [232, 155] width 139 height 20
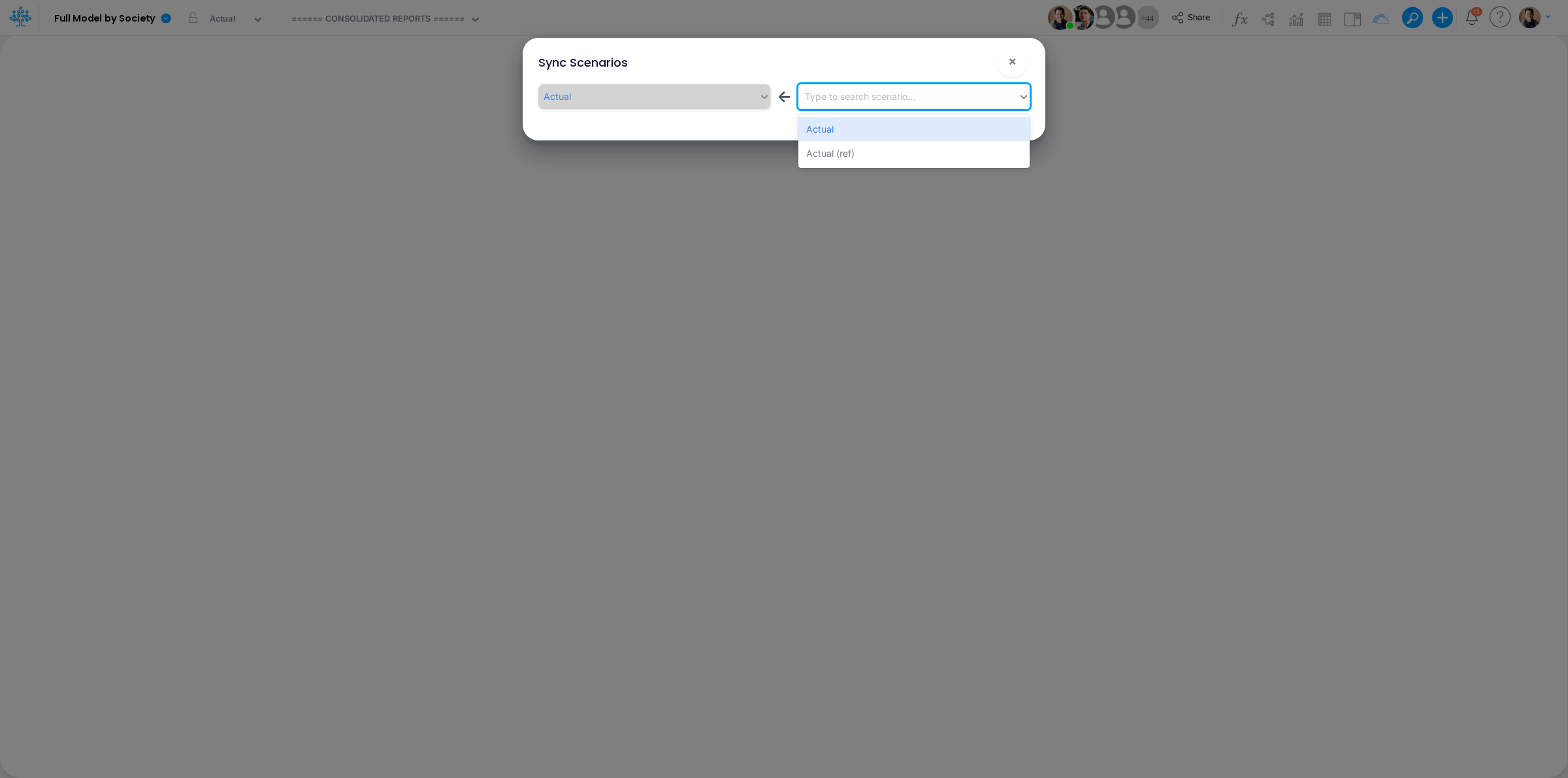
click at [919, 96] on div "Type to search scenario..." at bounding box center [908, 96] width 220 height 21
click at [896, 152] on div "Actual (ref)" at bounding box center [914, 153] width 232 height 24
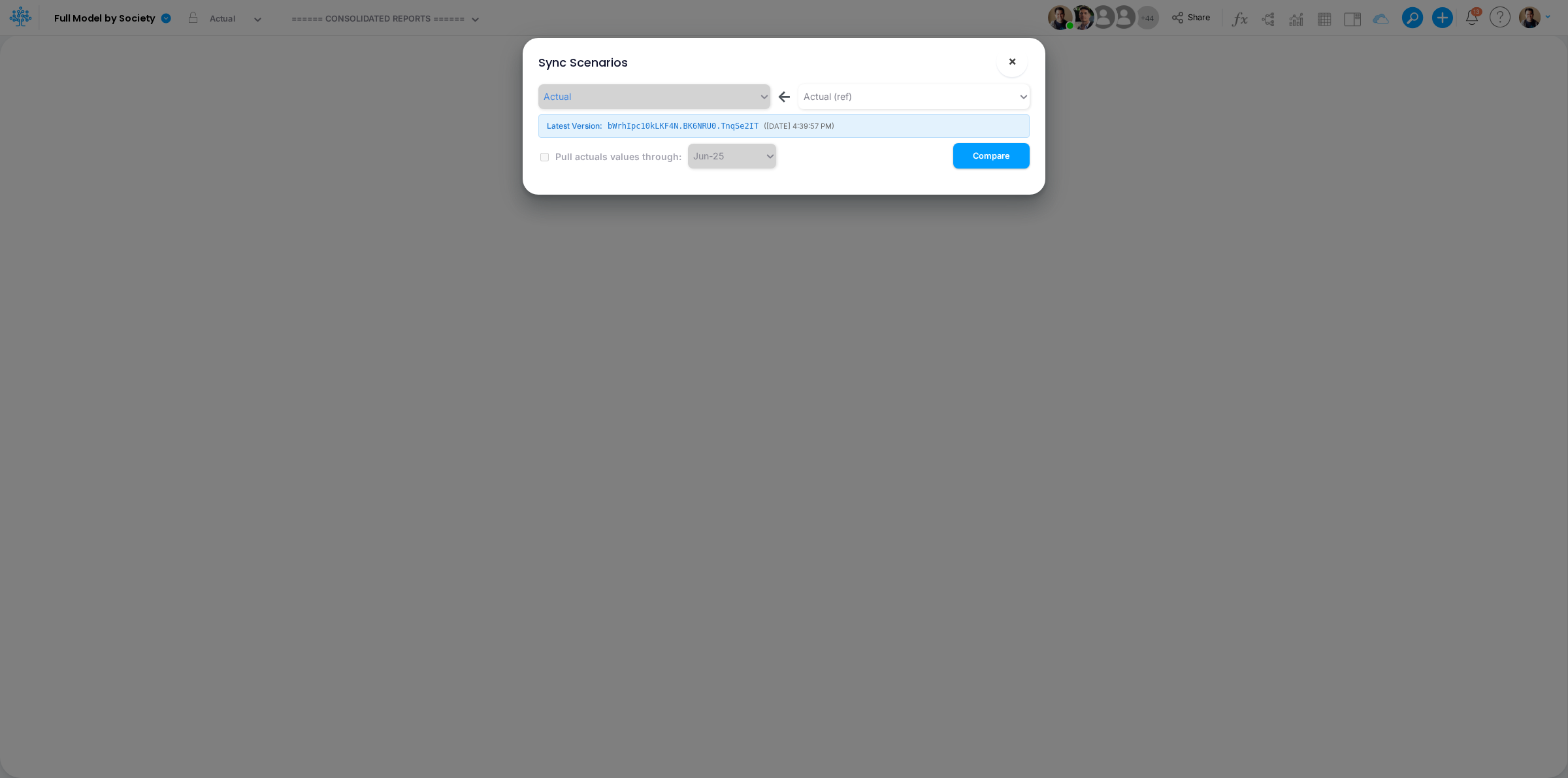
click at [1011, 60] on span "×" at bounding box center [1012, 60] width 8 height 16
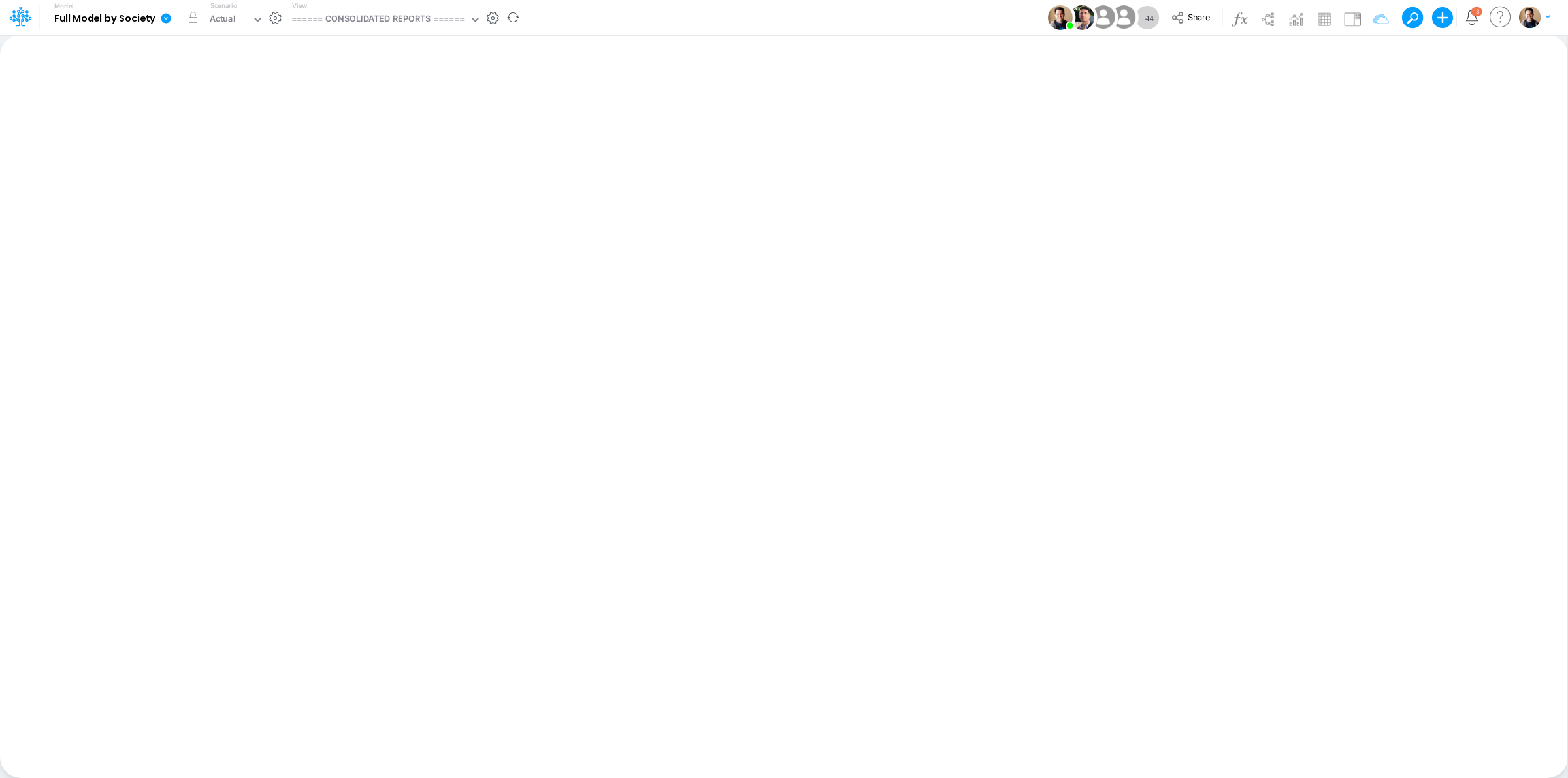
click at [166, 18] on icon at bounding box center [166, 18] width 10 height 10
click at [259, 135] on button "View model info" at bounding box center [232, 135] width 139 height 20
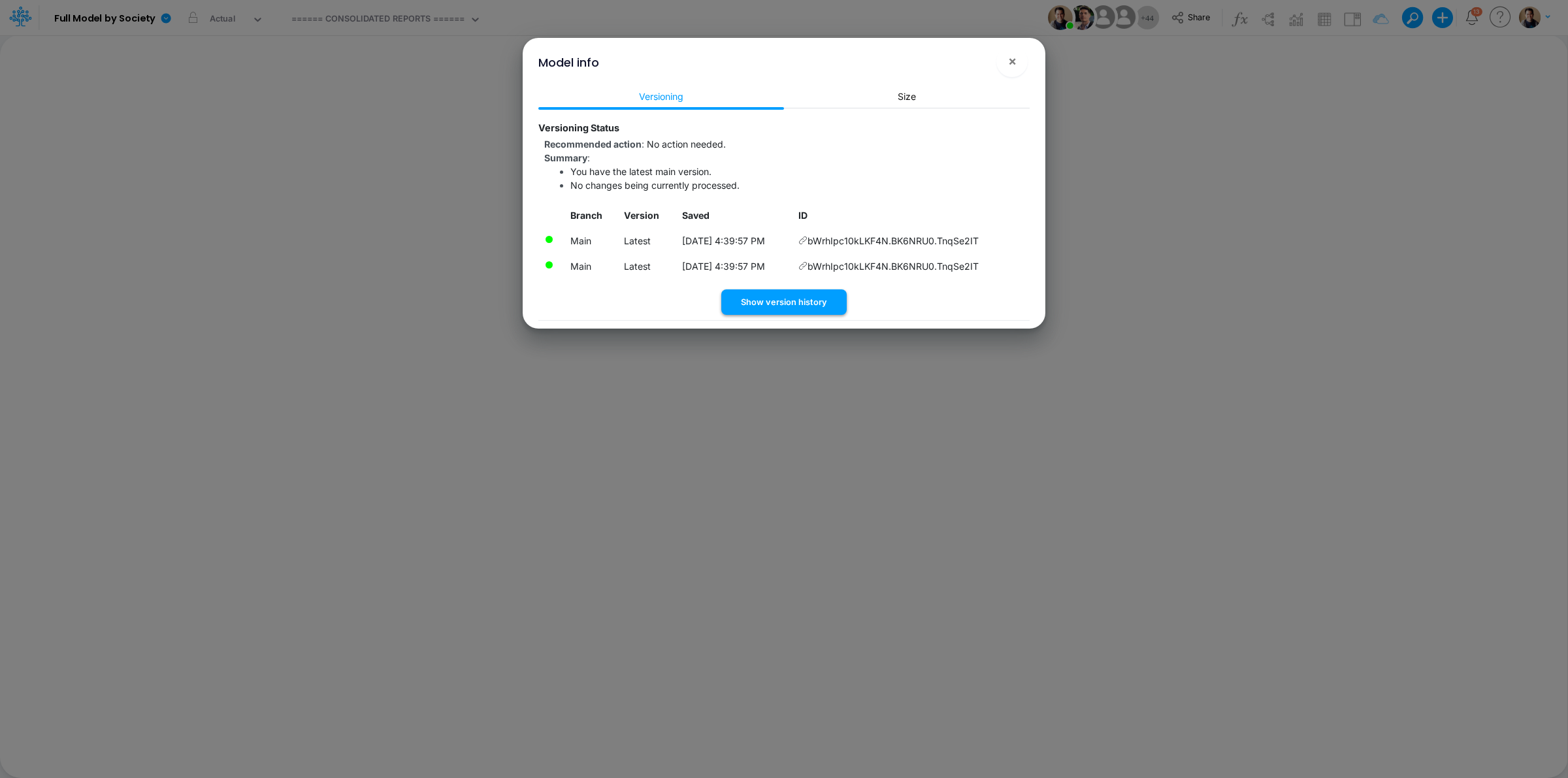
click at [808, 298] on button "Show version history" at bounding box center [784, 302] width 126 height 25
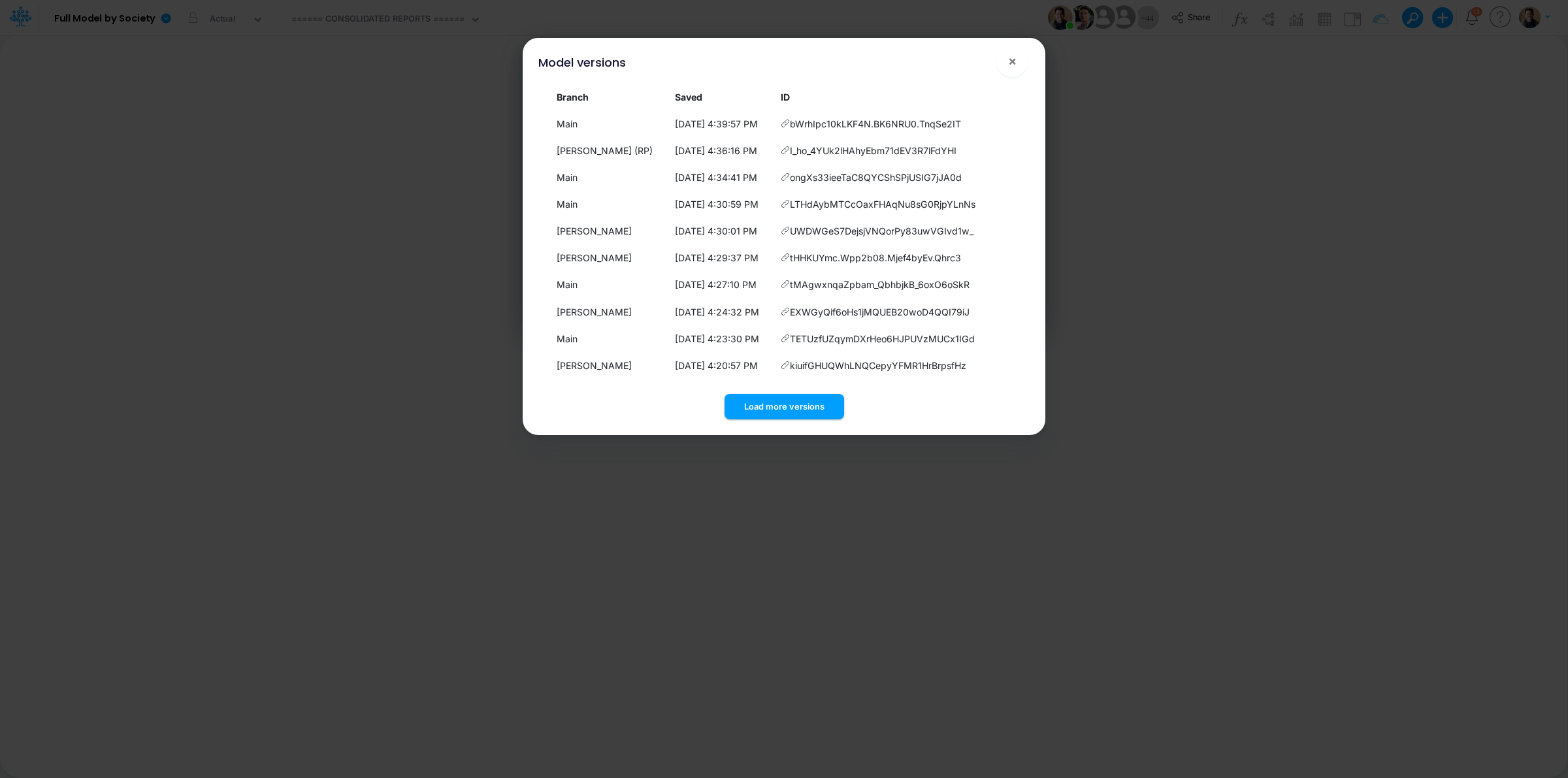
click at [836, 400] on button "Load more versions" at bounding box center [784, 406] width 120 height 25
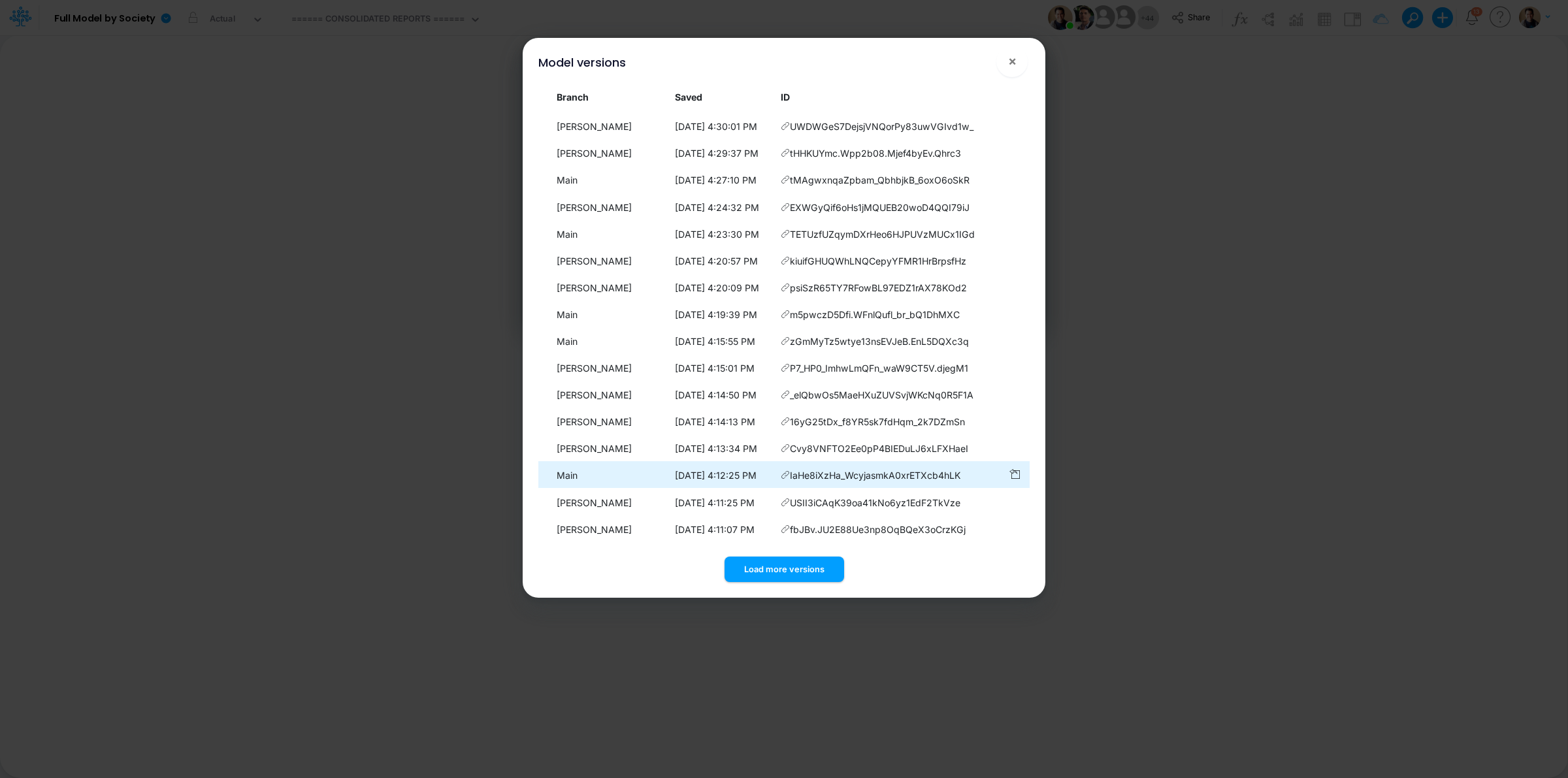
scroll to position [105, 0]
click at [786, 552] on div "Load more versions" at bounding box center [783, 567] width 491 height 31
click at [785, 563] on button "Load more versions" at bounding box center [784, 569] width 120 height 25
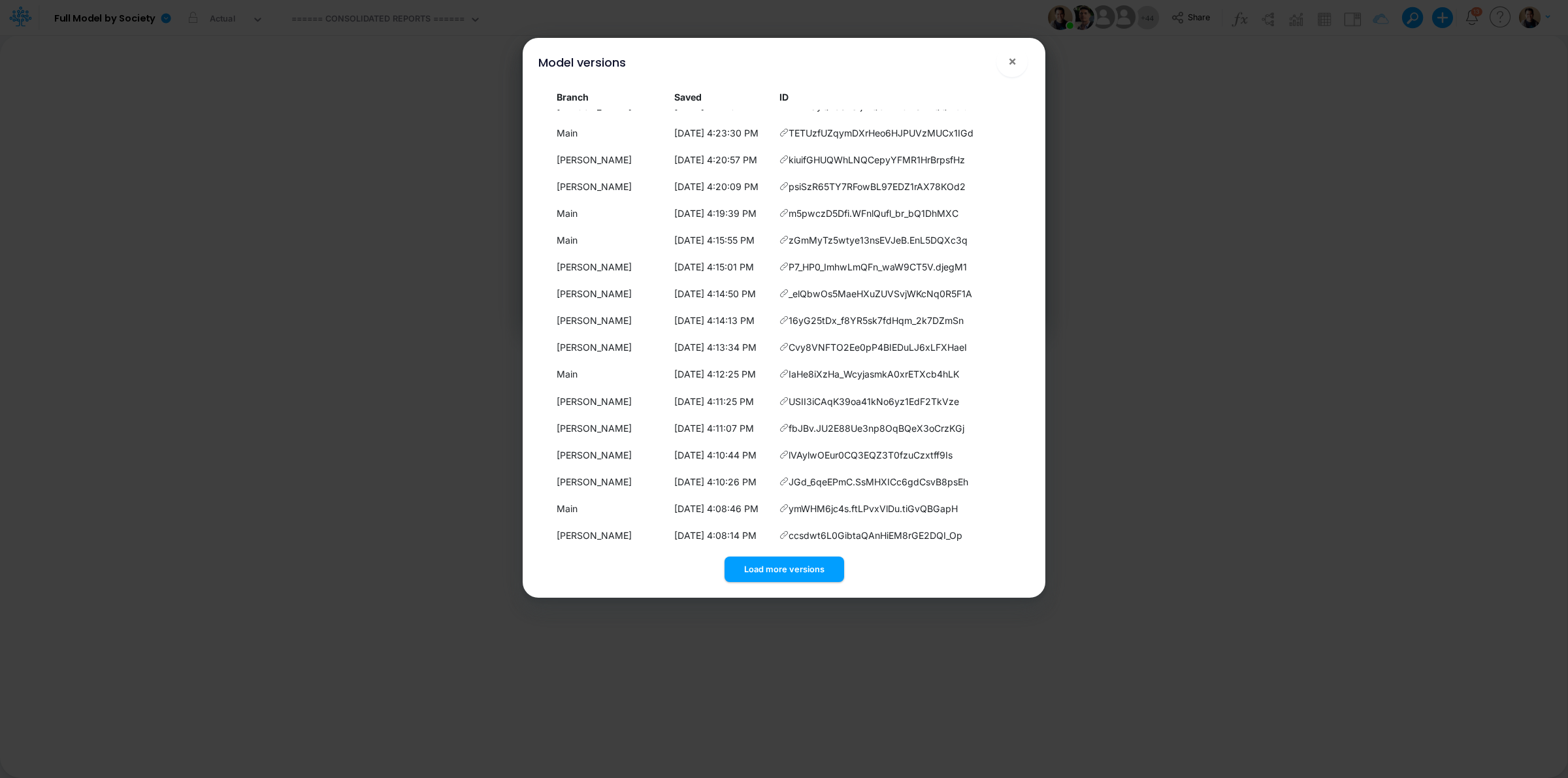
scroll to position [374, 0]
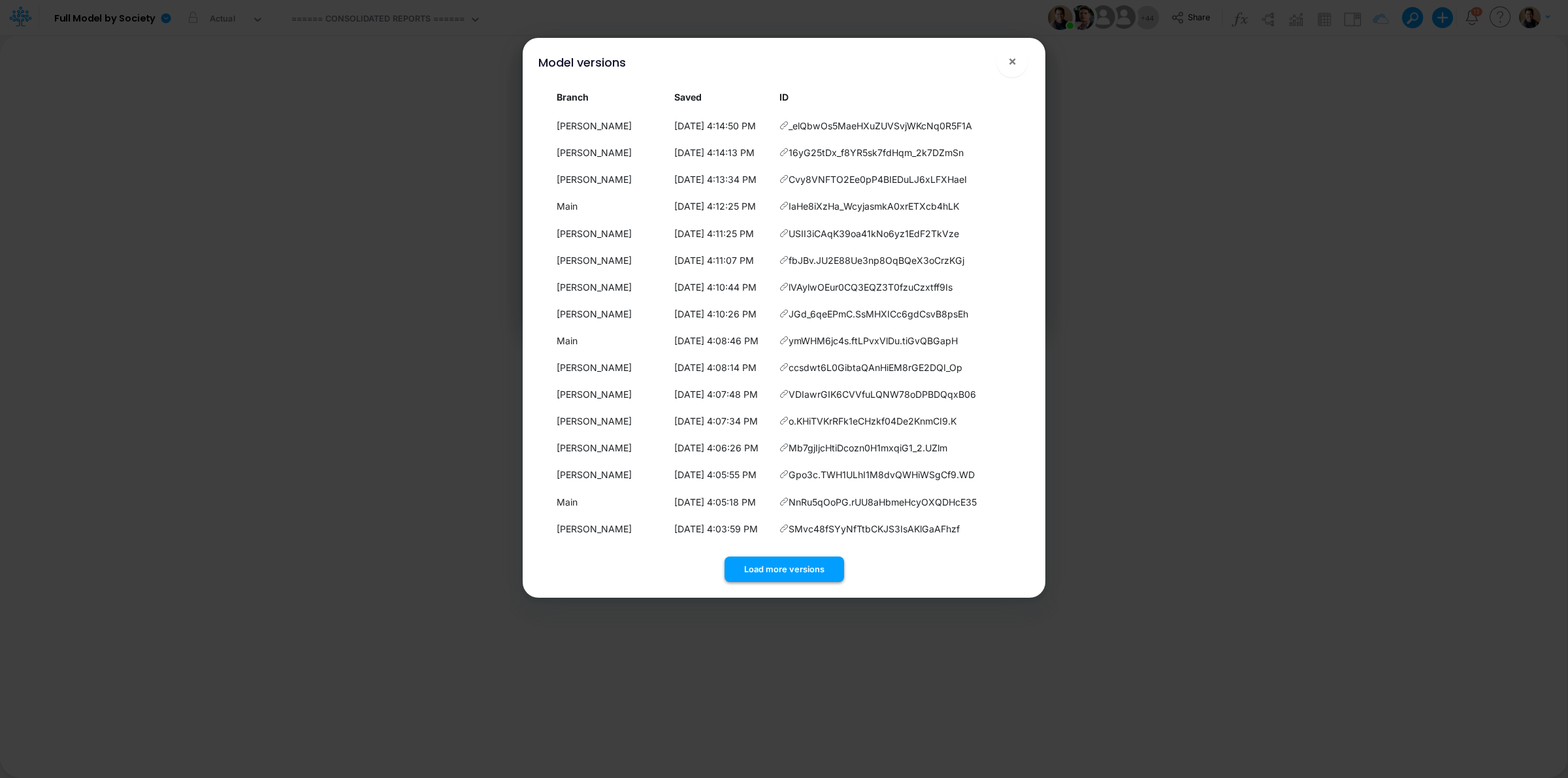
click at [781, 568] on button "Load more versions" at bounding box center [784, 569] width 120 height 25
click at [791, 570] on button "Load more versions" at bounding box center [784, 569] width 120 height 25
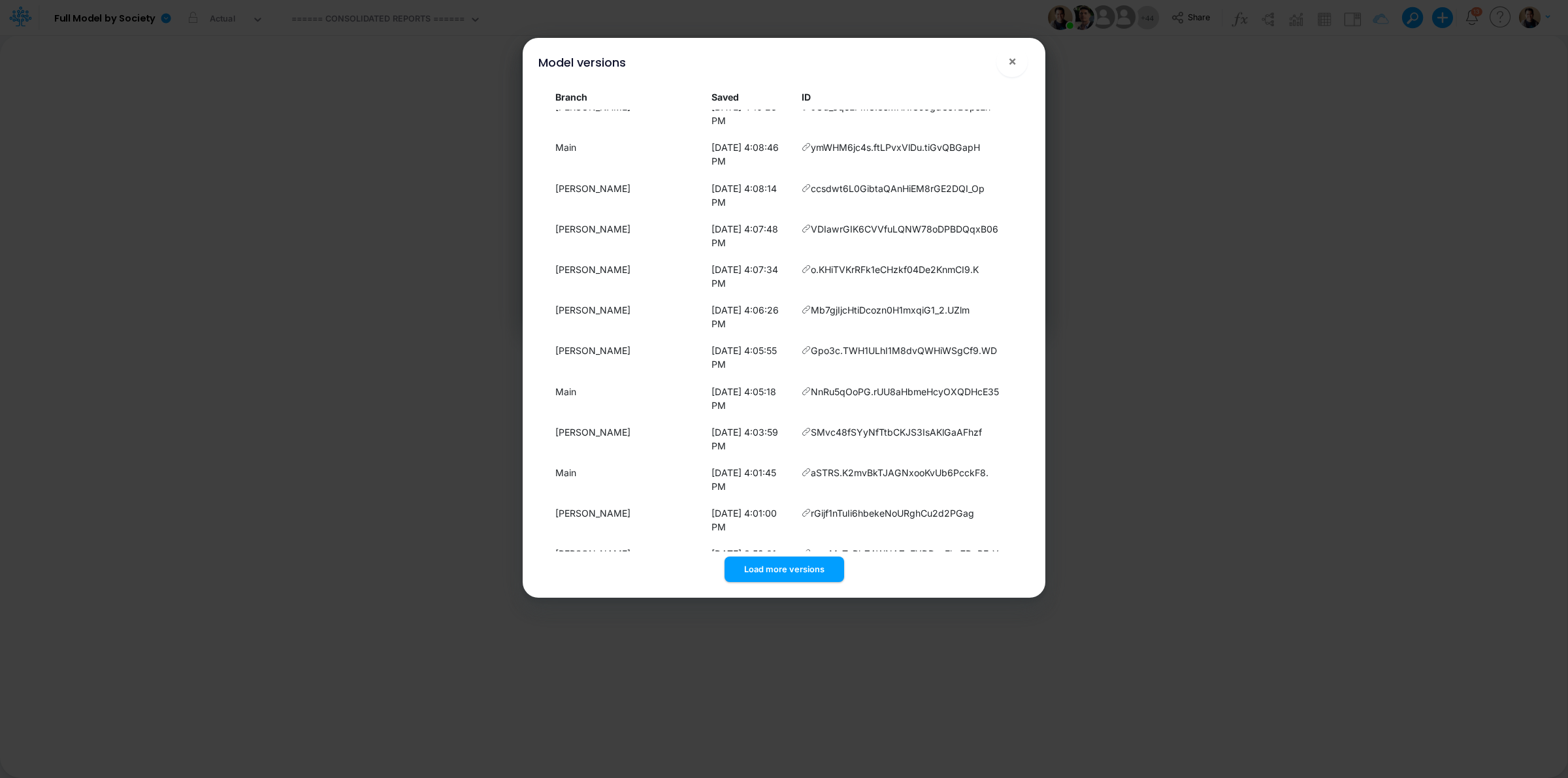
scroll to position [887, 0]
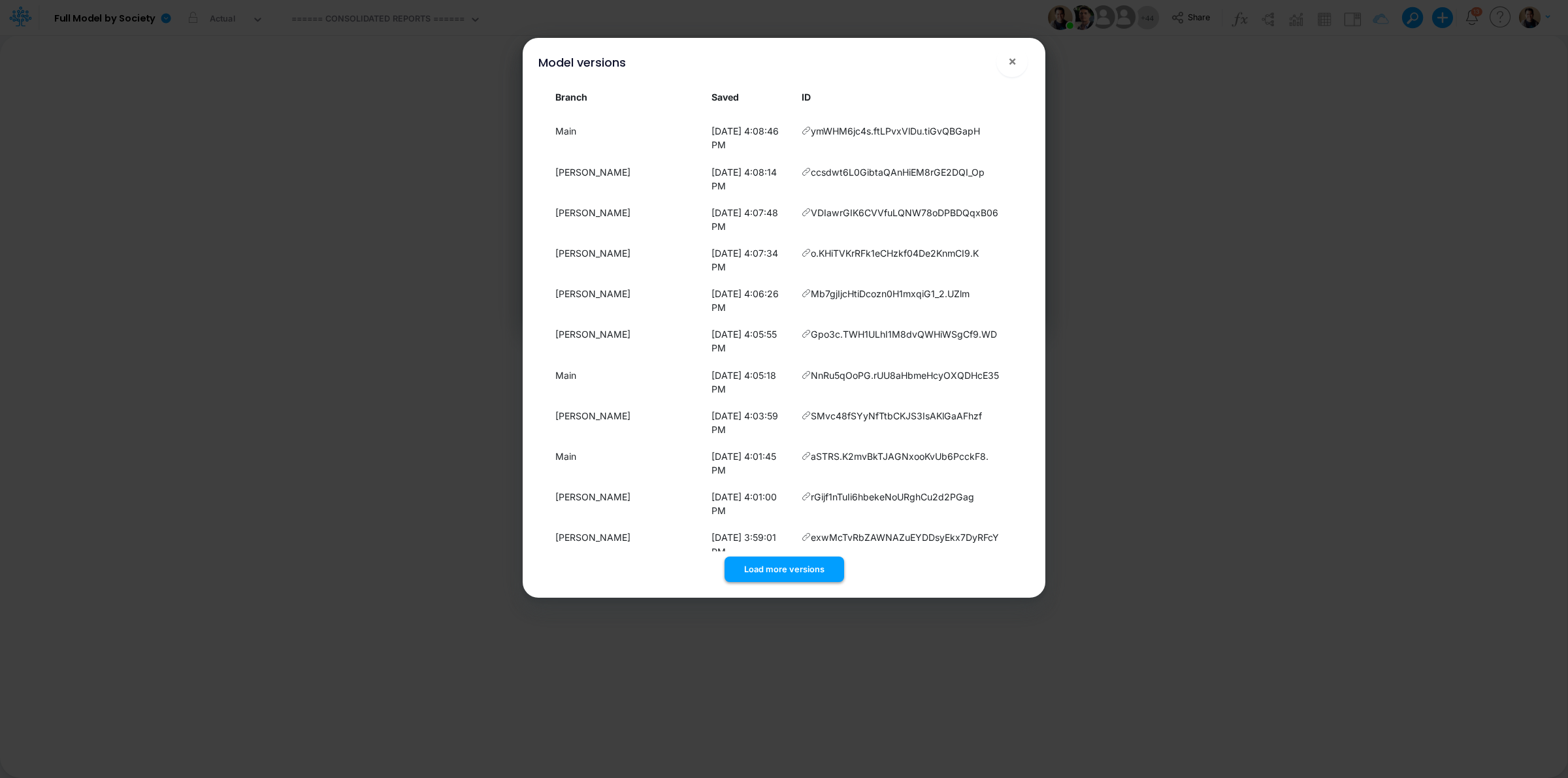
click at [794, 567] on button "Load more versions" at bounding box center [784, 569] width 120 height 25
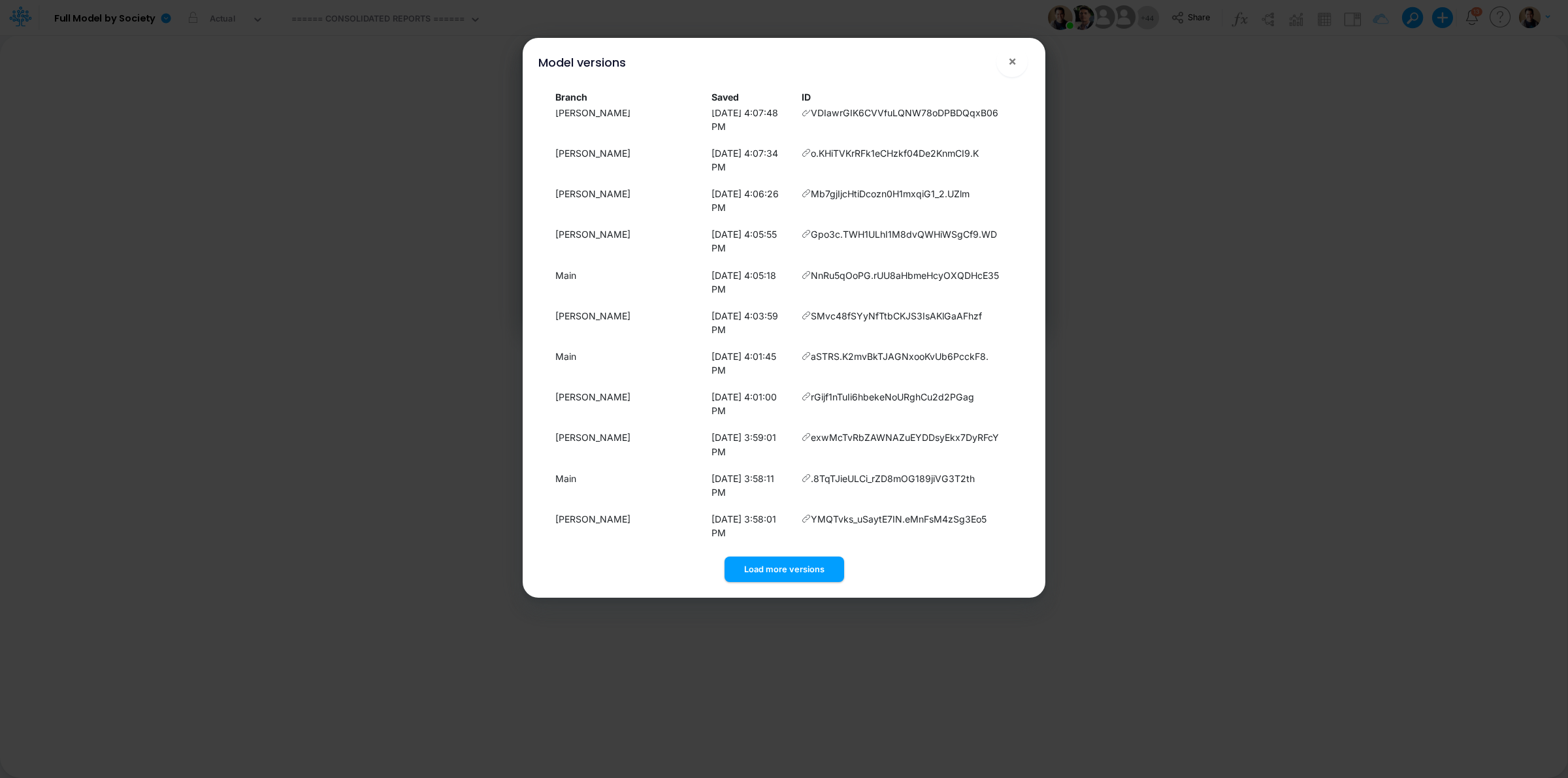
scroll to position [933, 0]
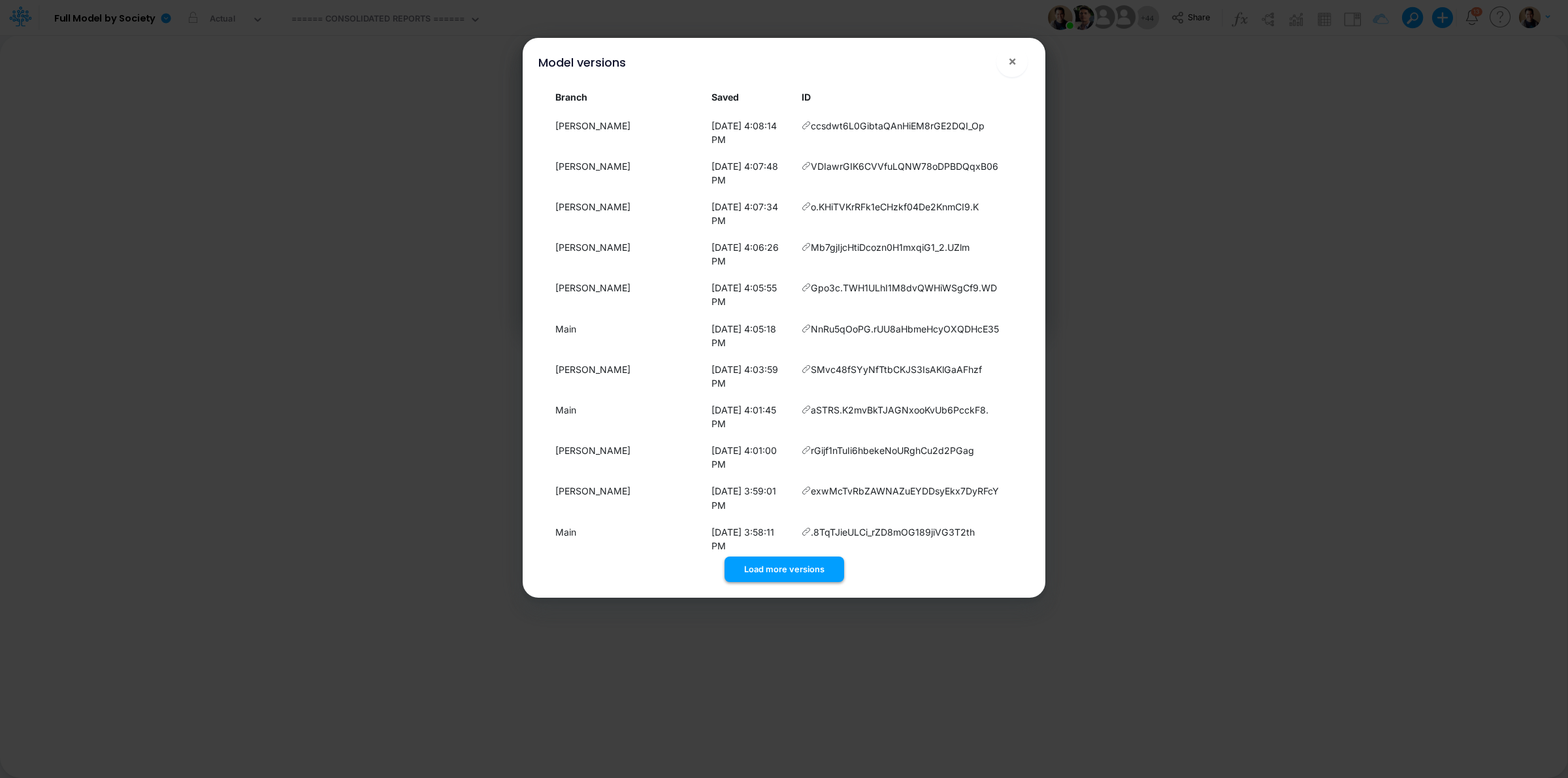
click at [799, 560] on button "Load more versions" at bounding box center [784, 569] width 120 height 25
click at [787, 564] on button "Load more versions" at bounding box center [784, 569] width 120 height 25
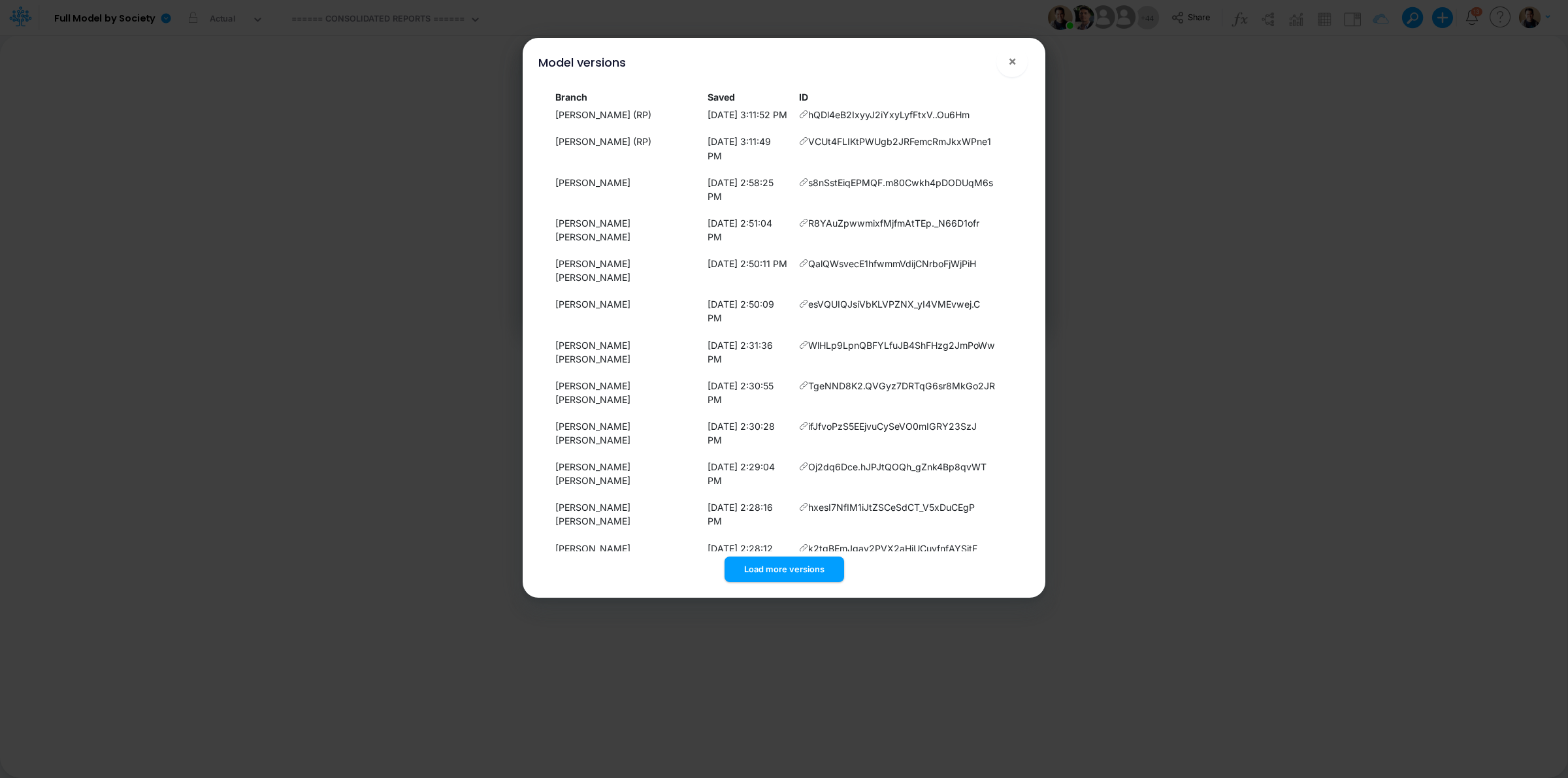
scroll to position [2069, 0]
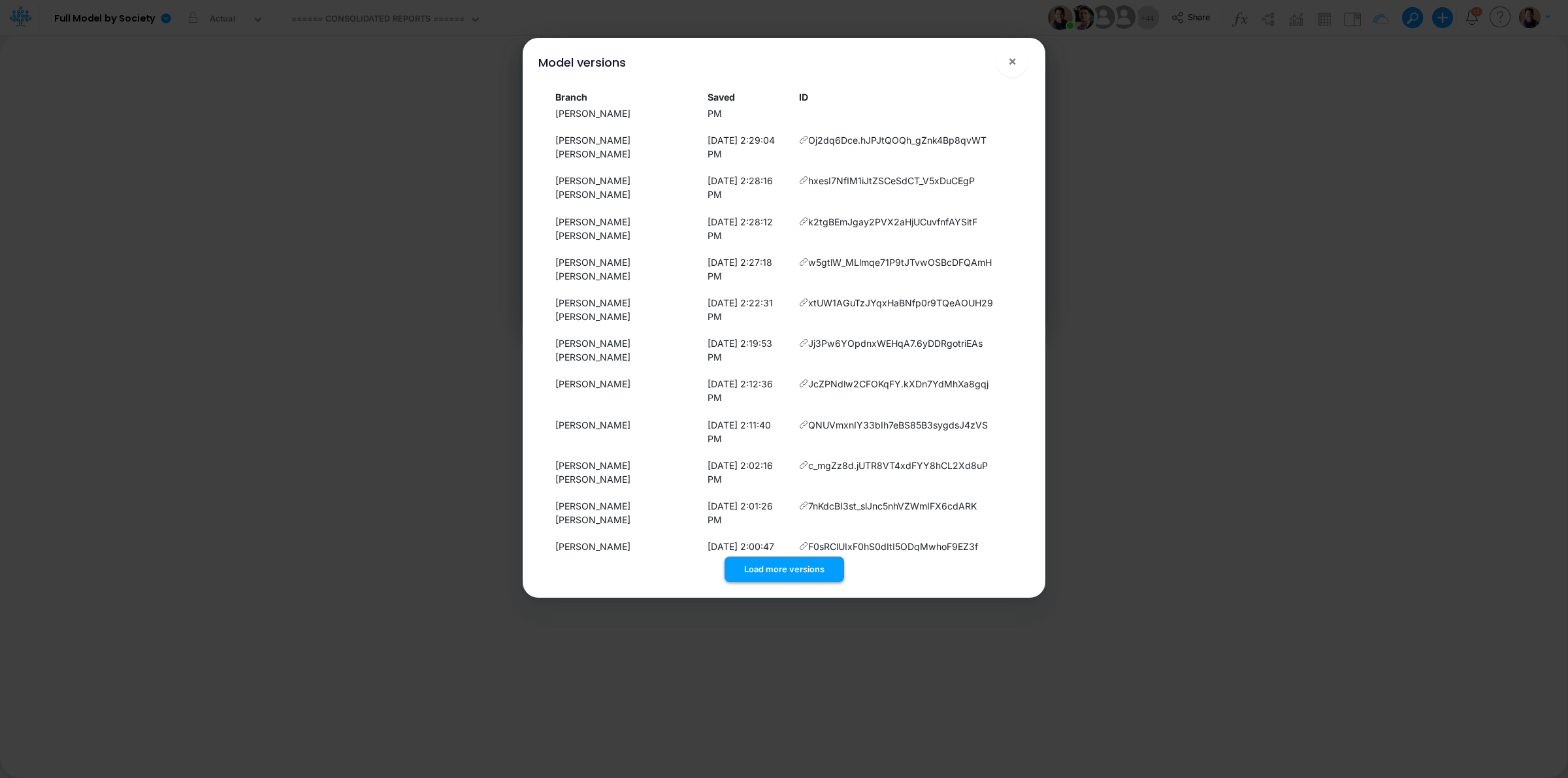
click at [775, 573] on button "Load more versions" at bounding box center [784, 569] width 120 height 25
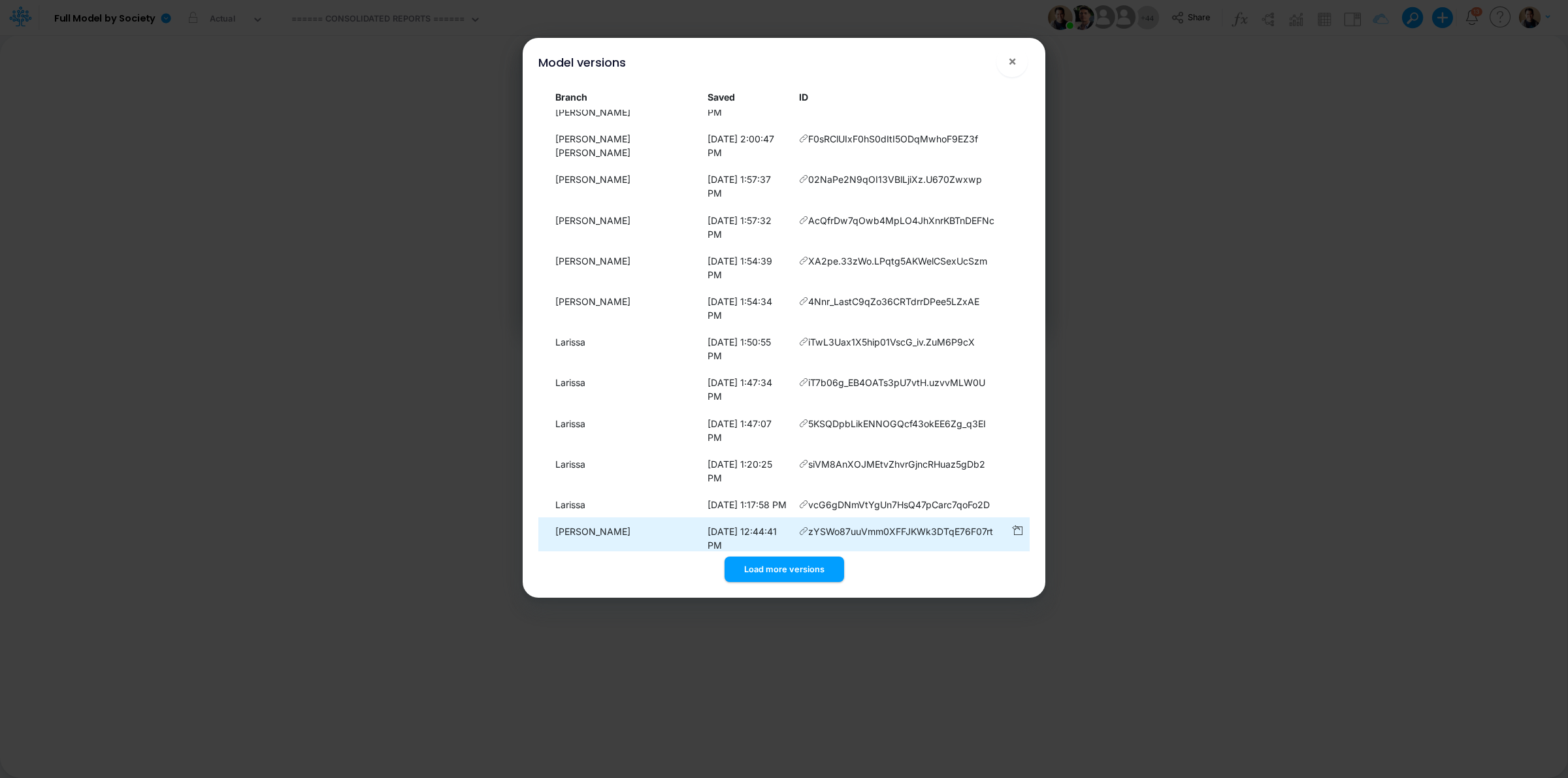
scroll to position [2478, 0]
click at [760, 567] on button "Load more versions" at bounding box center [784, 569] width 120 height 25
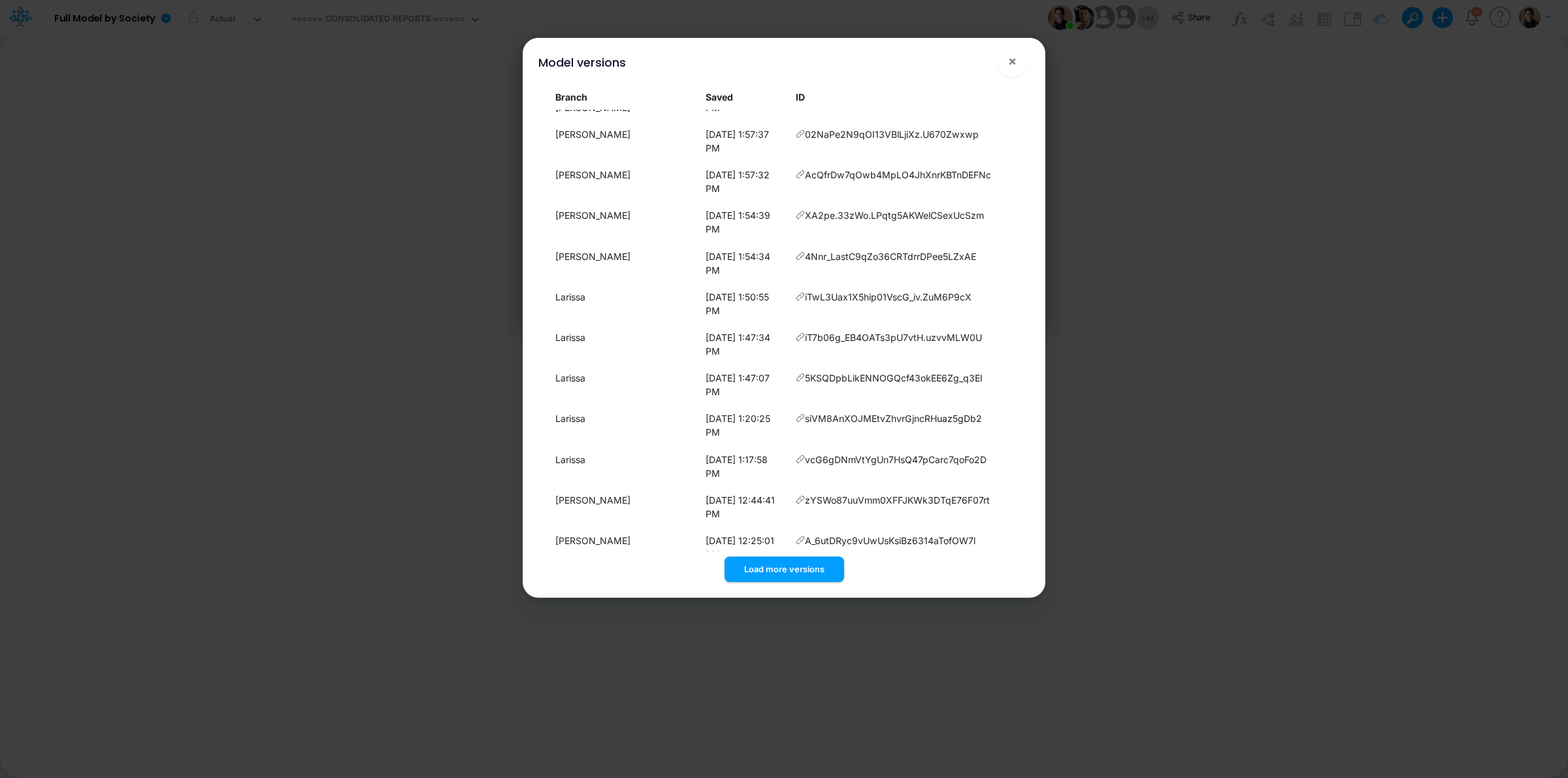
scroll to position [2673, 0]
click at [776, 559] on button "Load more versions" at bounding box center [784, 569] width 120 height 25
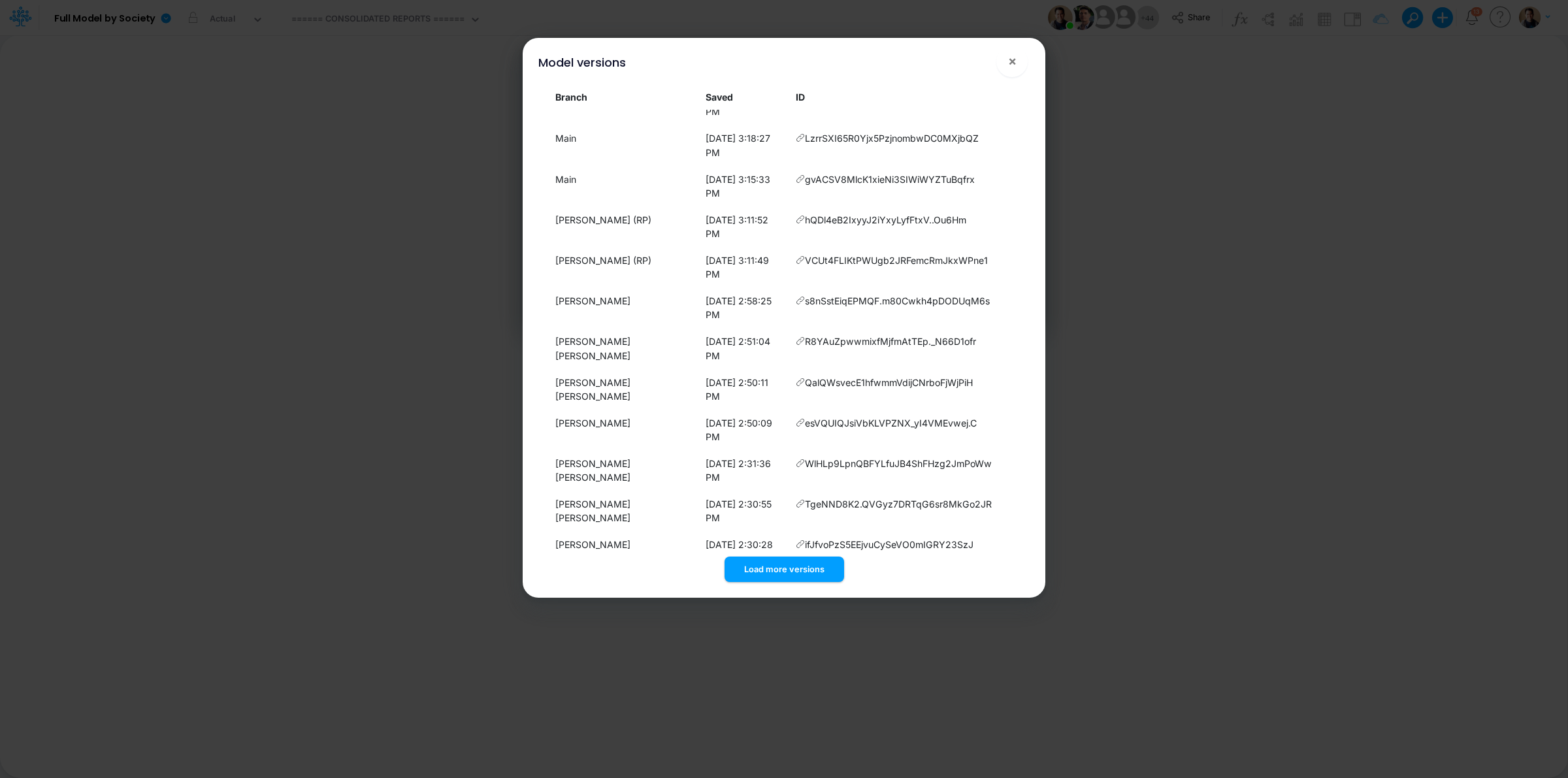
scroll to position [1611, 0]
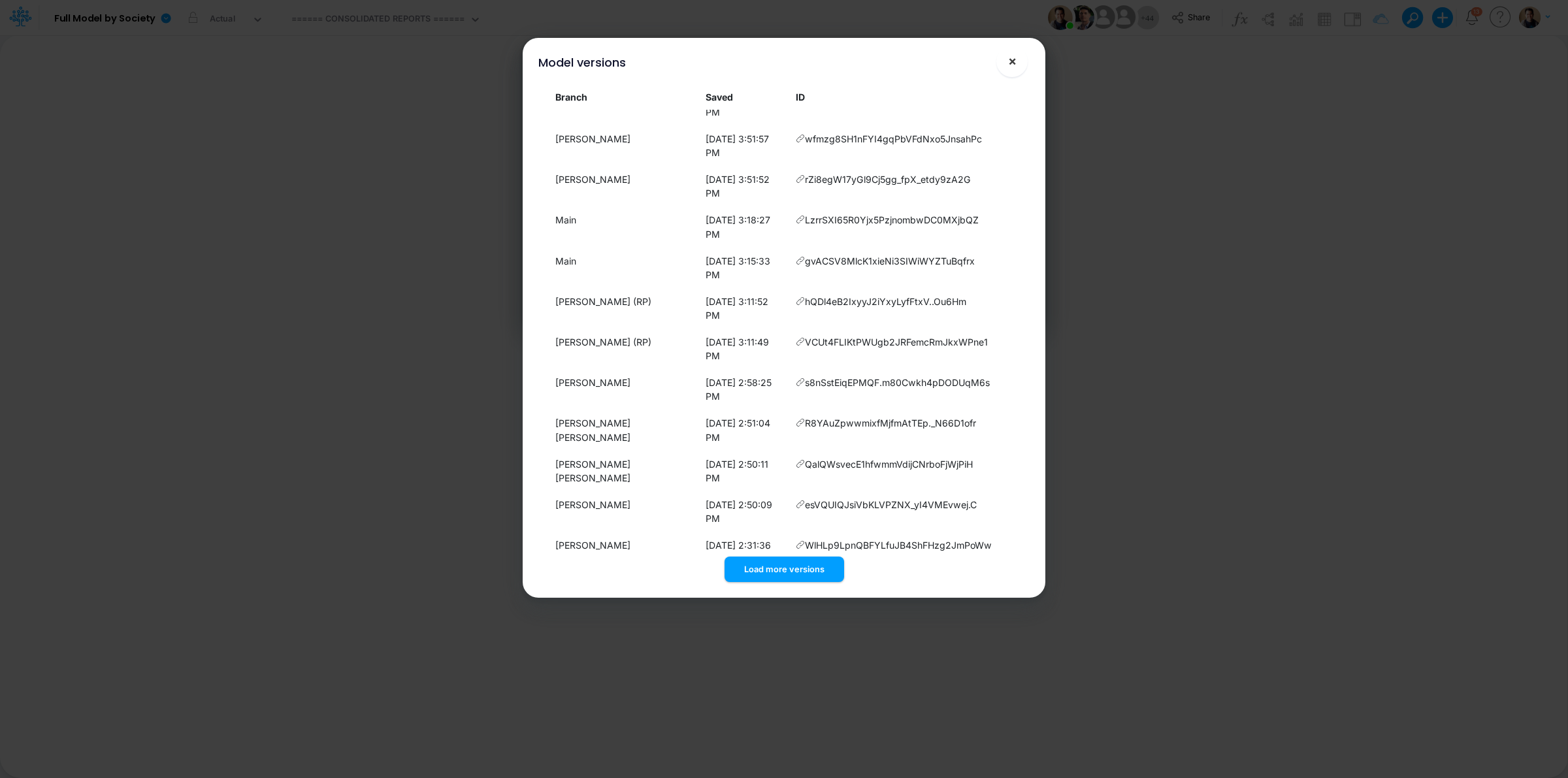
click at [1018, 62] on button "×" at bounding box center [1012, 62] width 32 height 32
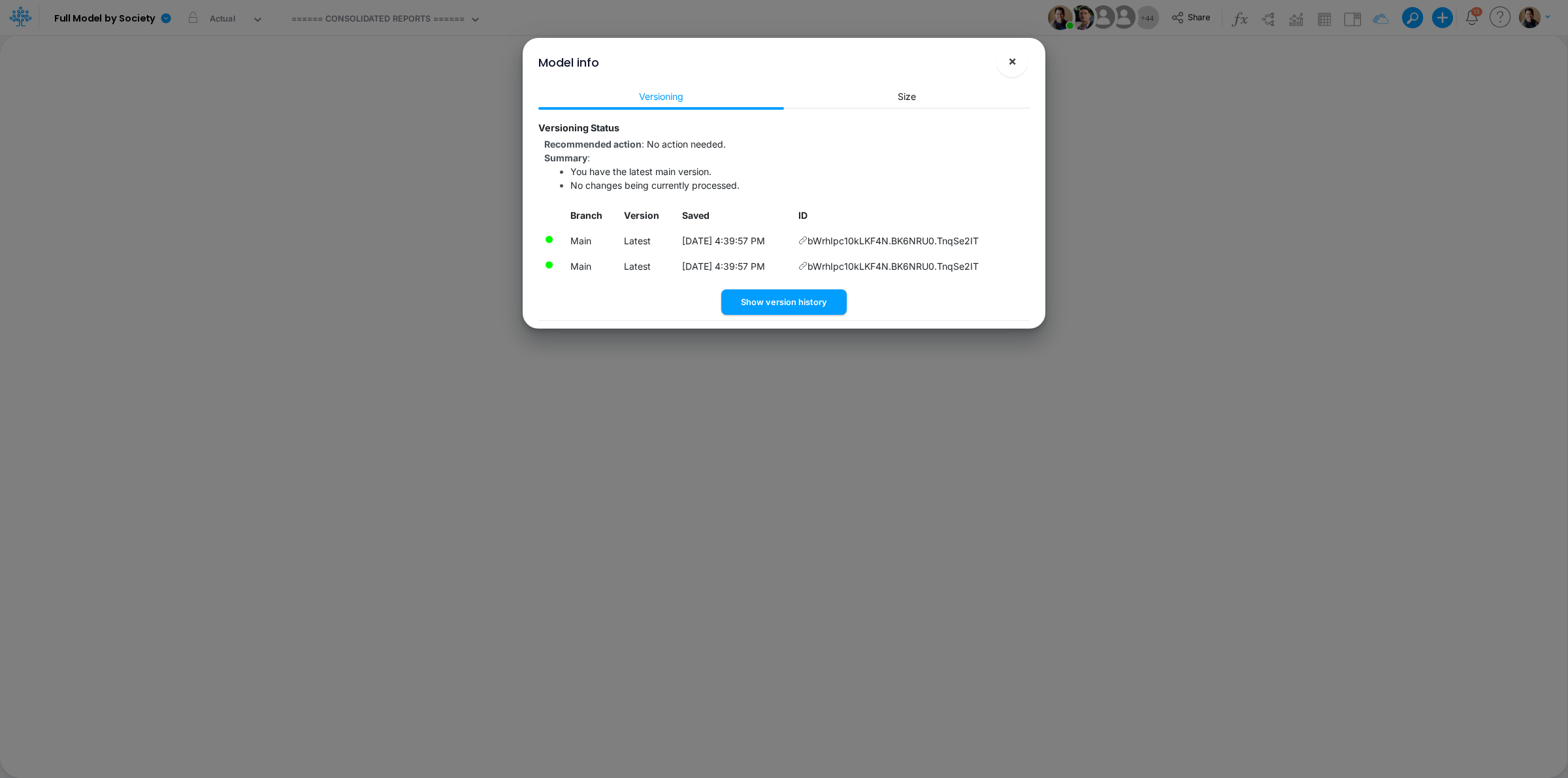
click at [1015, 64] on span "×" at bounding box center [1012, 60] width 8 height 16
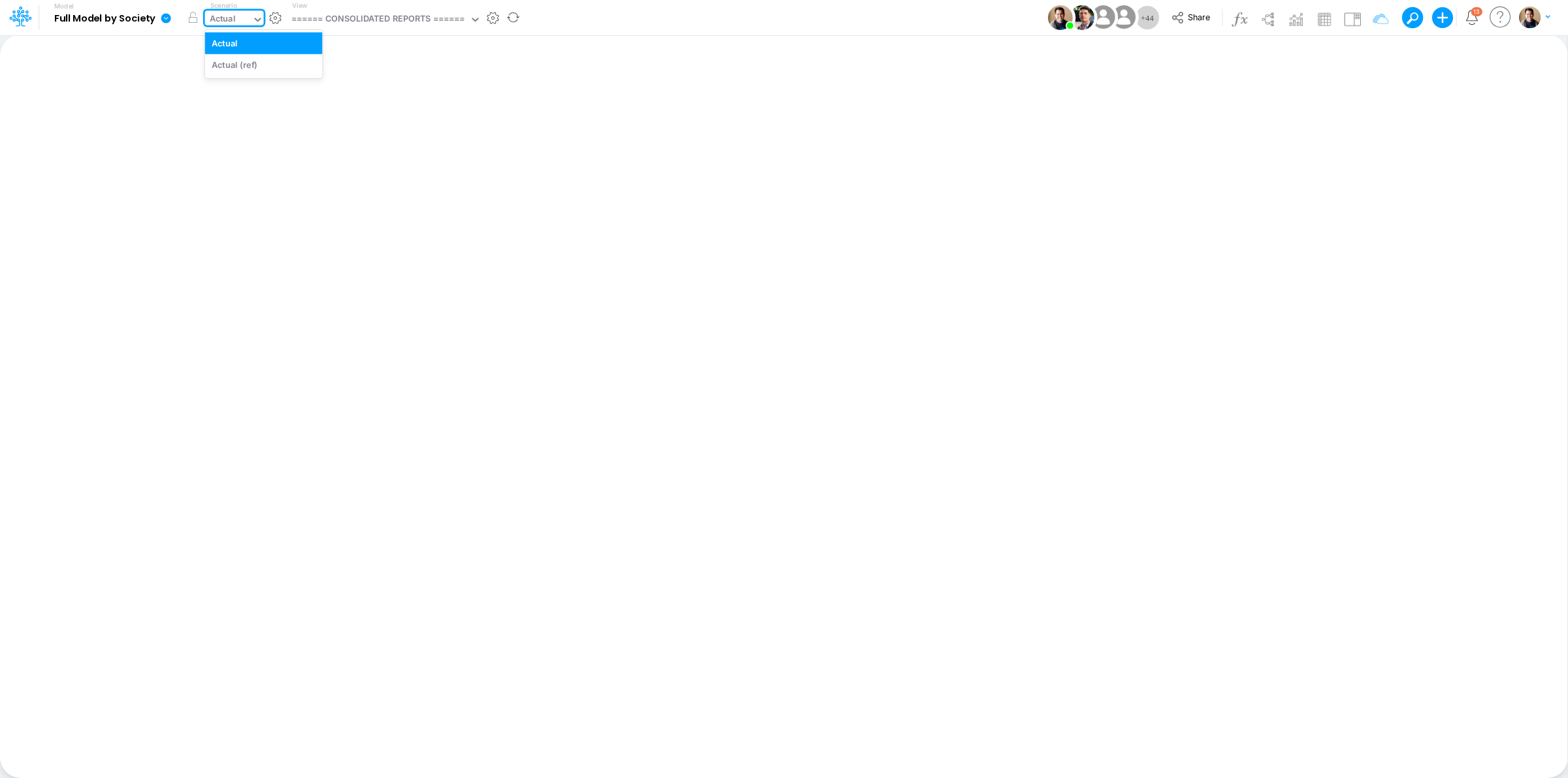
click at [240, 10] on div "Actual" at bounding box center [229, 20] width 47 height 20
click at [164, 21] on icon at bounding box center [166, 18] width 10 height 10
click at [253, 146] on button "Sync Scenarios" at bounding box center [232, 155] width 139 height 20
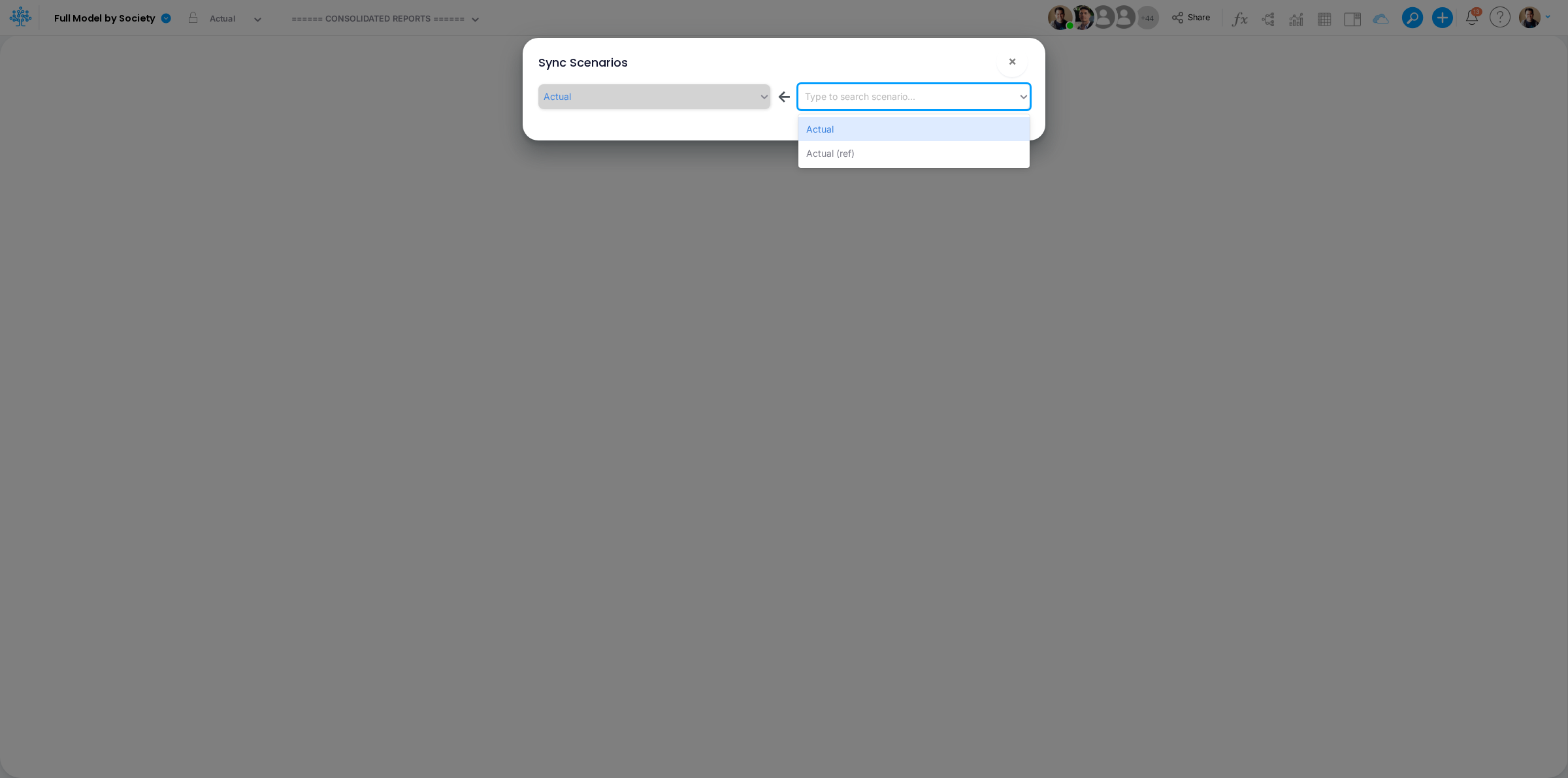
click at [890, 87] on div "Type to search scenario..." at bounding box center [908, 96] width 220 height 21
click at [872, 166] on div "Actual Actual (ref)" at bounding box center [914, 141] width 232 height 54
click at [871, 159] on div "Actual (ref)" at bounding box center [914, 153] width 232 height 24
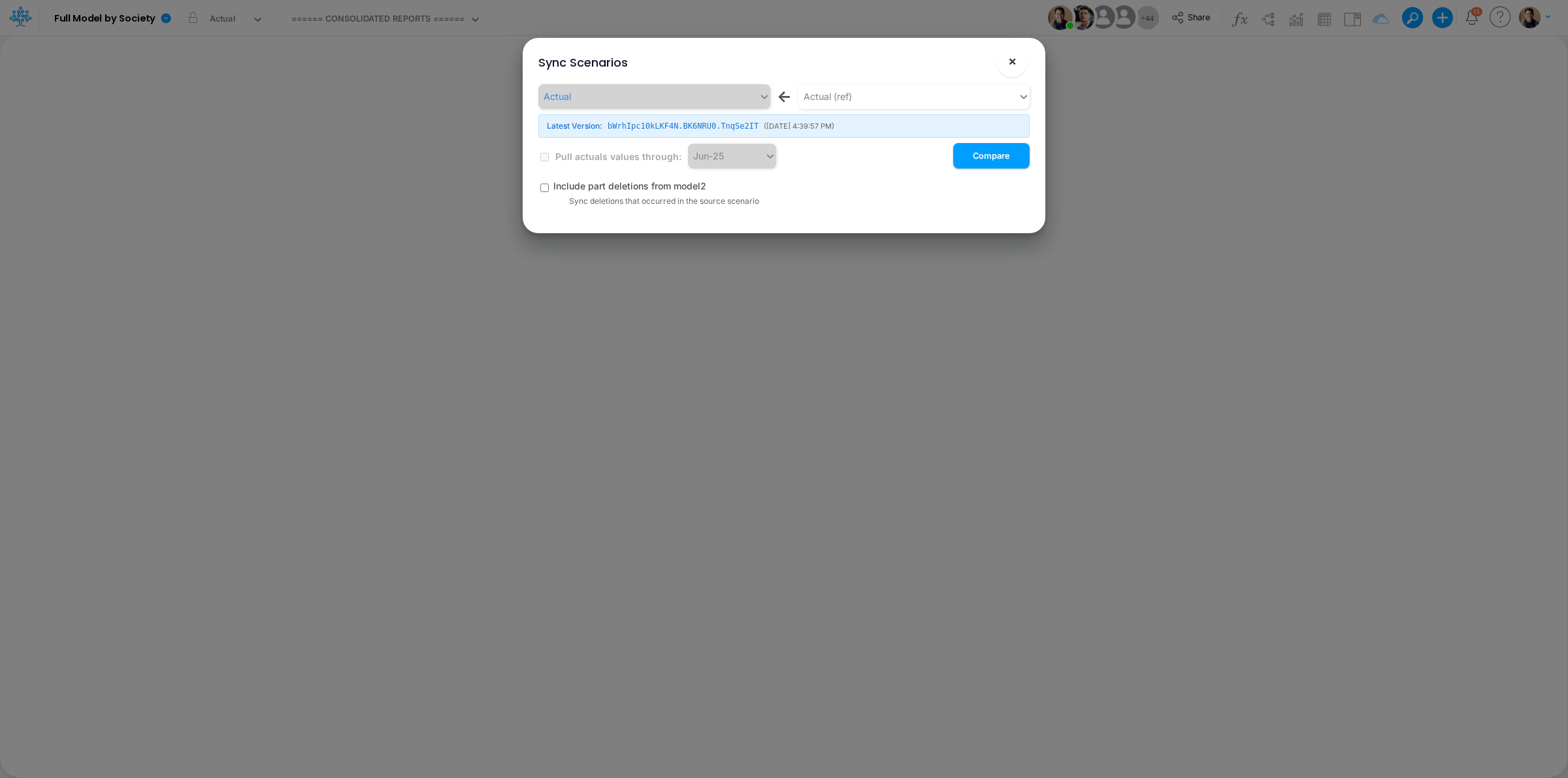
click at [1022, 60] on button "×" at bounding box center [1012, 62] width 32 height 32
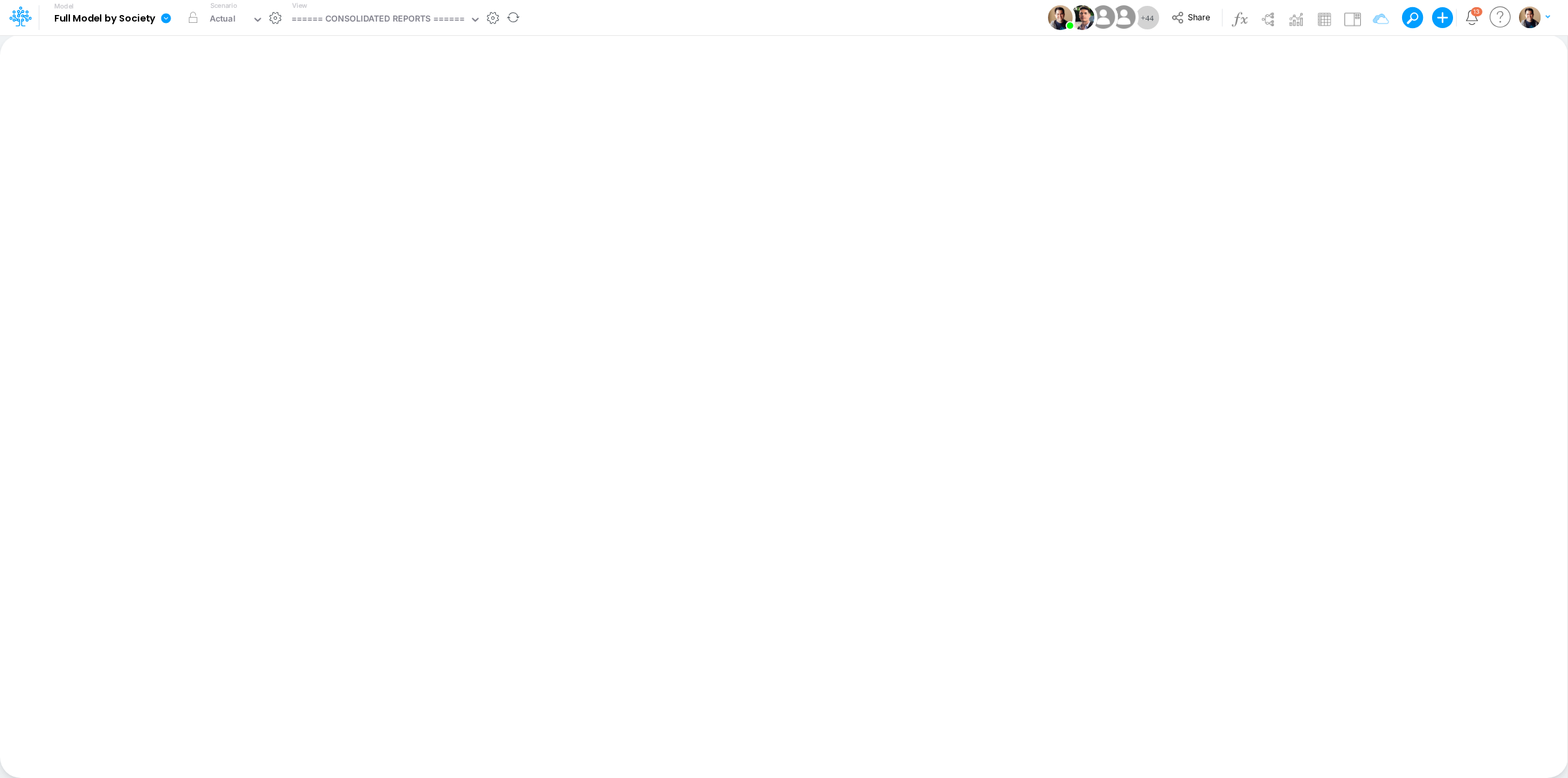
click at [165, 21] on icon at bounding box center [166, 18] width 10 height 10
click at [242, 157] on button "Sync Scenarios" at bounding box center [232, 155] width 139 height 20
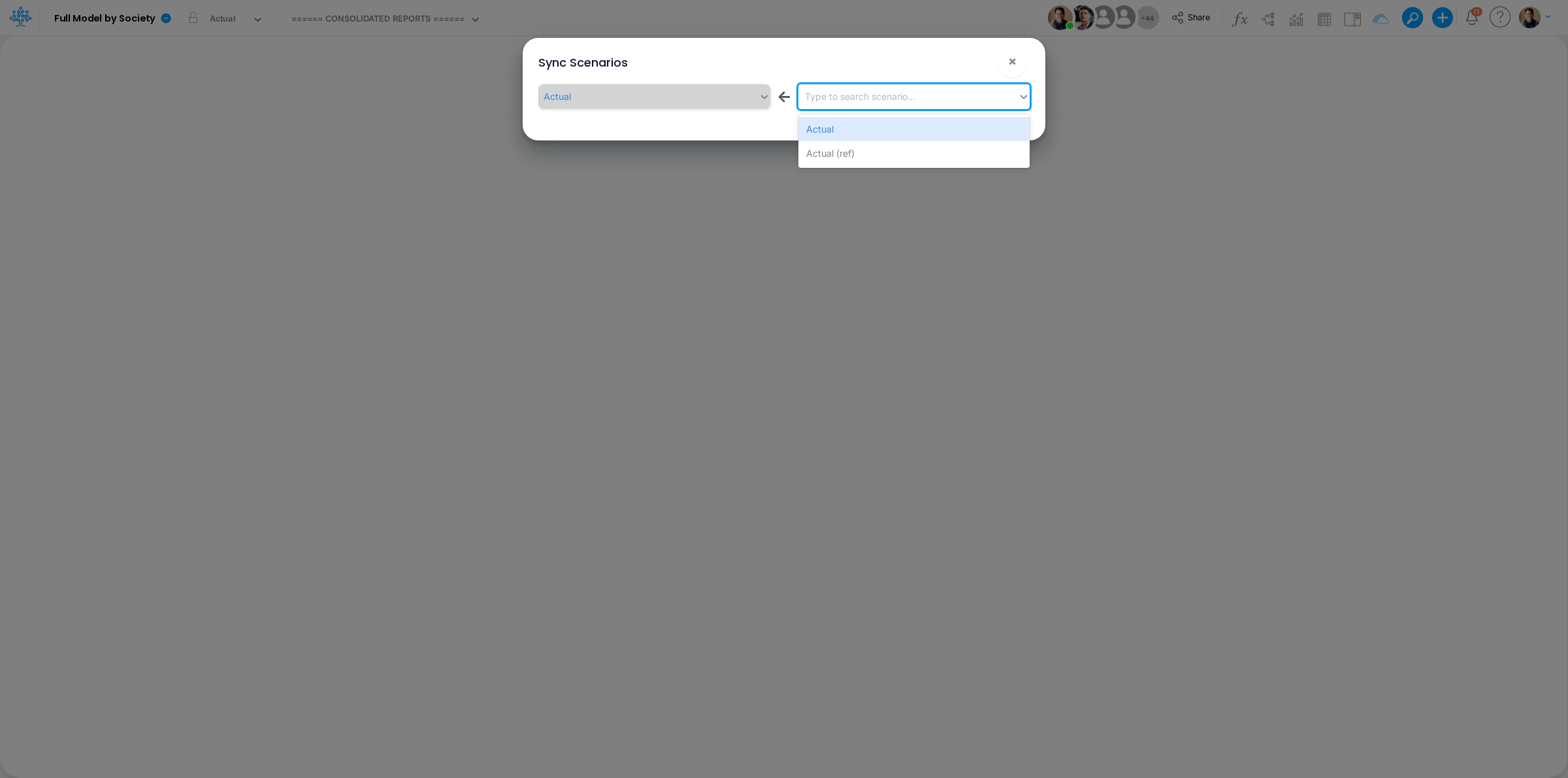
click at [862, 95] on div "Type to search scenario..." at bounding box center [860, 96] width 111 height 14
click at [855, 144] on div "Actual (ref)" at bounding box center [914, 153] width 232 height 24
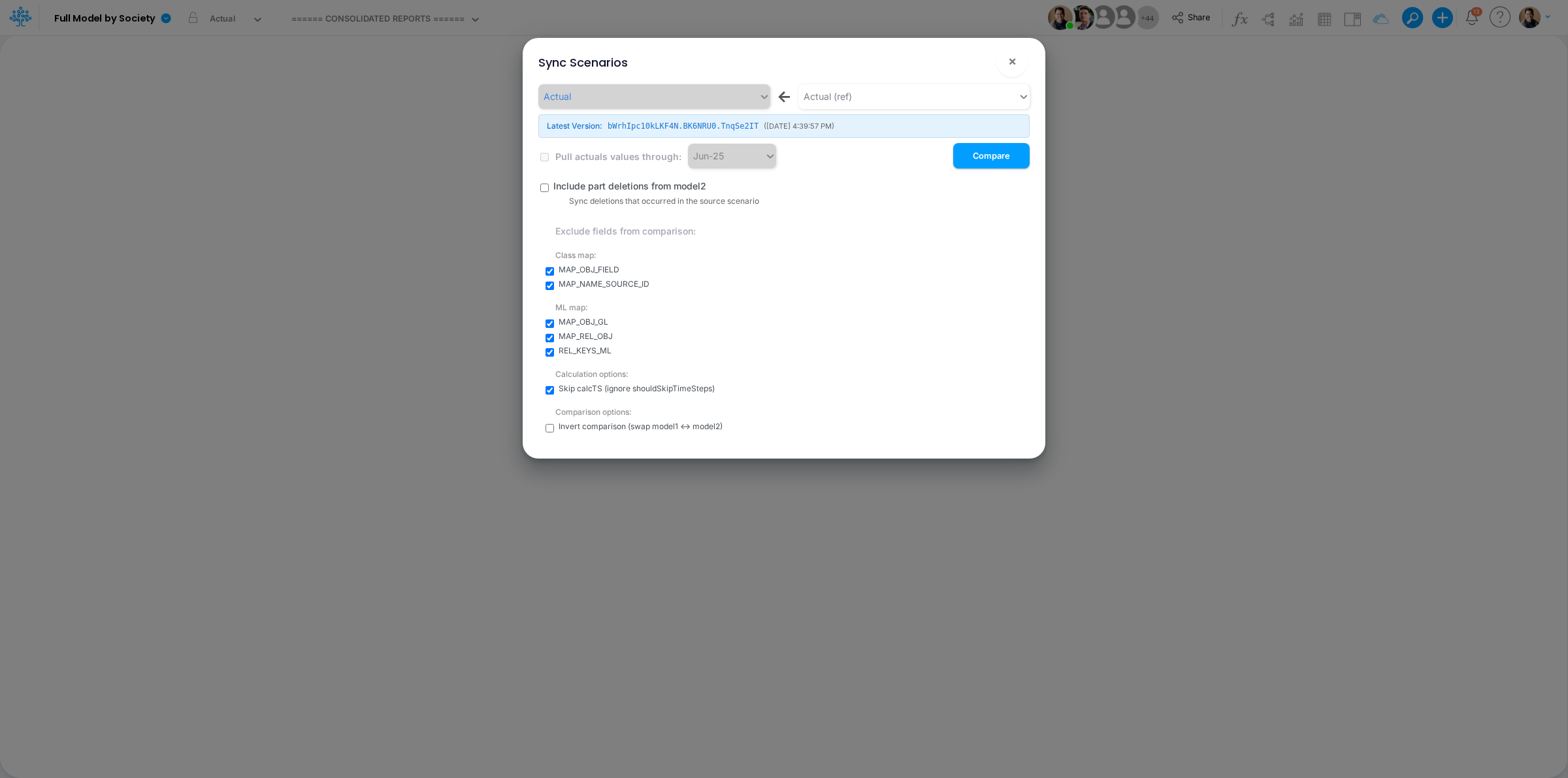
click at [549, 272] on input "checkbox" at bounding box center [550, 271] width 8 height 8
click at [551, 271] on input "checkbox" at bounding box center [550, 271] width 8 height 8
checkbox input "true"
click at [550, 353] on input "checkbox" at bounding box center [550, 353] width 8 height 8
checkbox input "false"
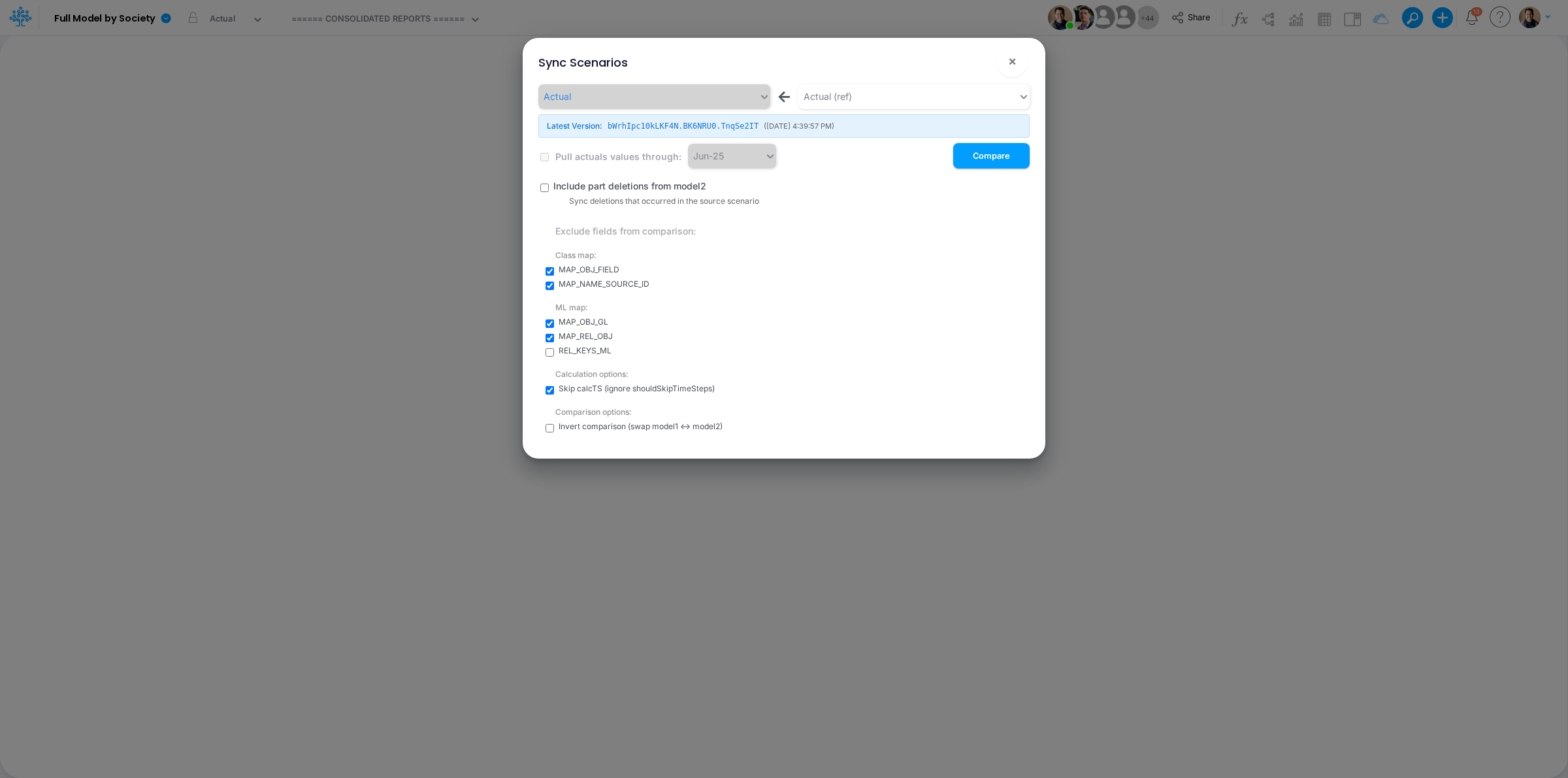
click at [552, 339] on input "checkbox" at bounding box center [550, 338] width 8 height 8
checkbox input "false"
click at [552, 327] on input "checkbox" at bounding box center [550, 324] width 8 height 8
checkbox input "false"
click at [550, 282] on input "checkbox" at bounding box center [550, 286] width 8 height 8
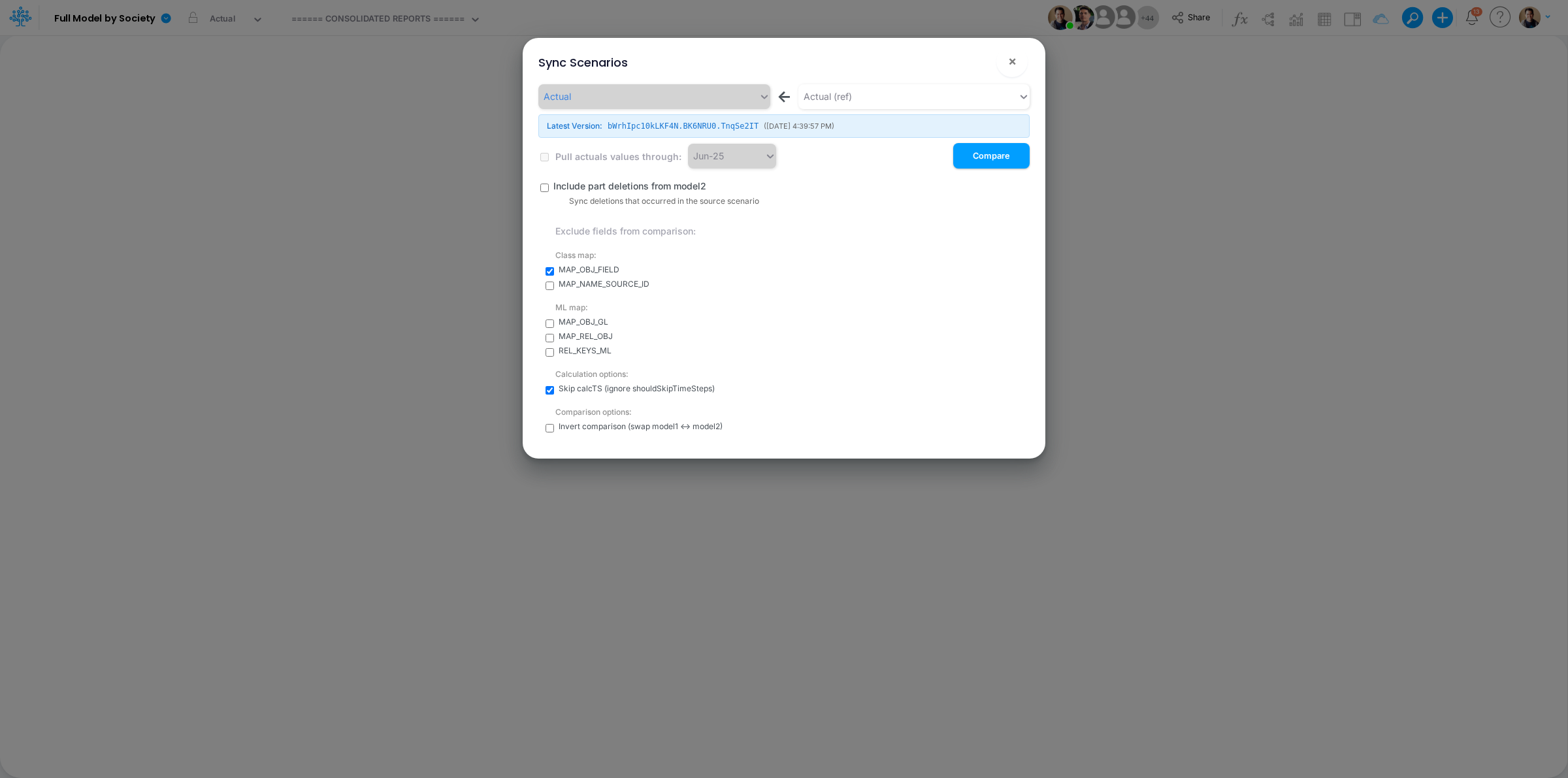
checkbox input "false"
click at [550, 272] on input "checkbox" at bounding box center [550, 271] width 8 height 8
checkbox input "false"
click at [546, 190] on input "checkbox" at bounding box center [544, 188] width 8 height 8
checkbox input "true"
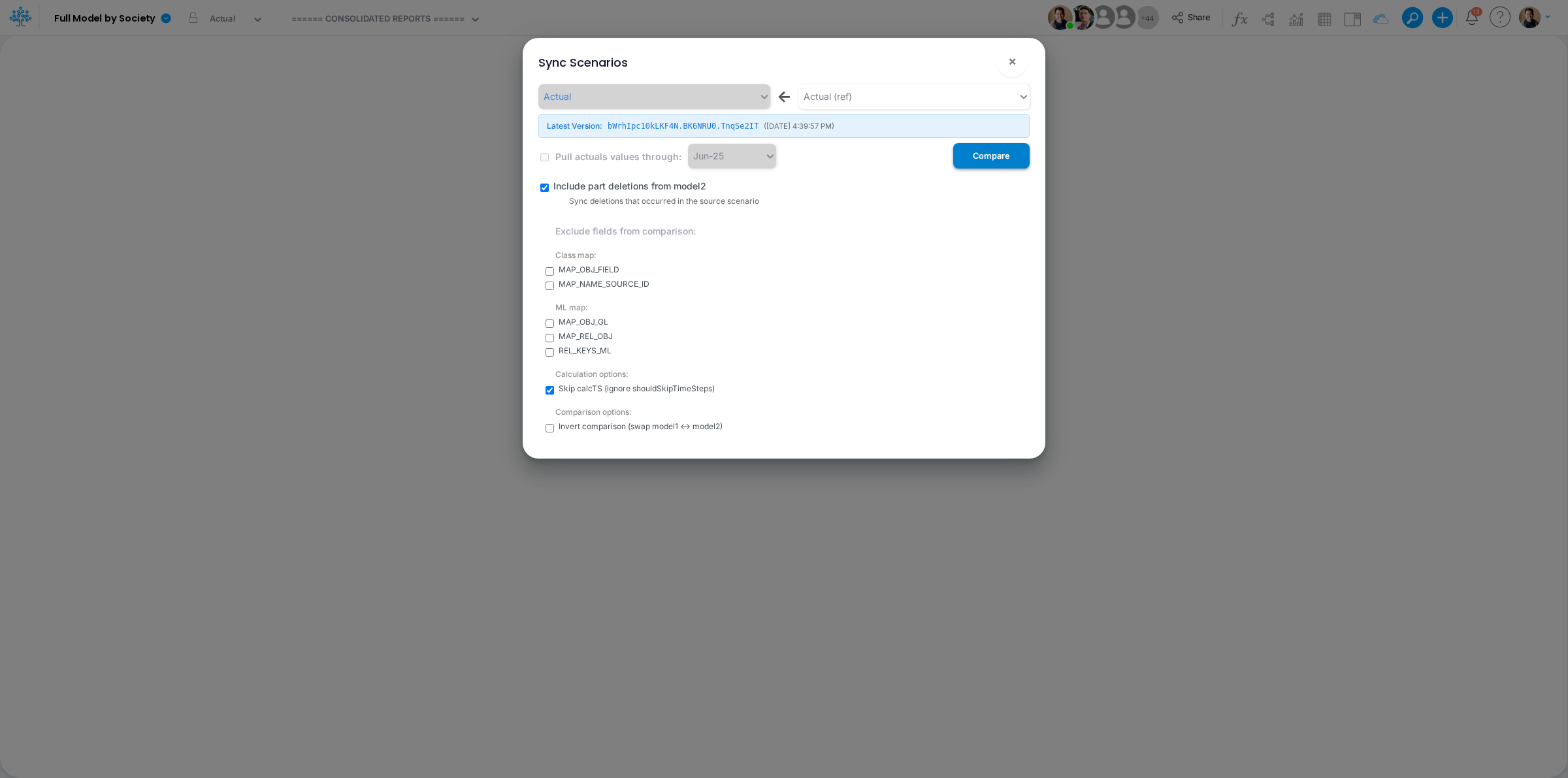
click at [994, 159] on button "Compare" at bounding box center [991, 155] width 76 height 25
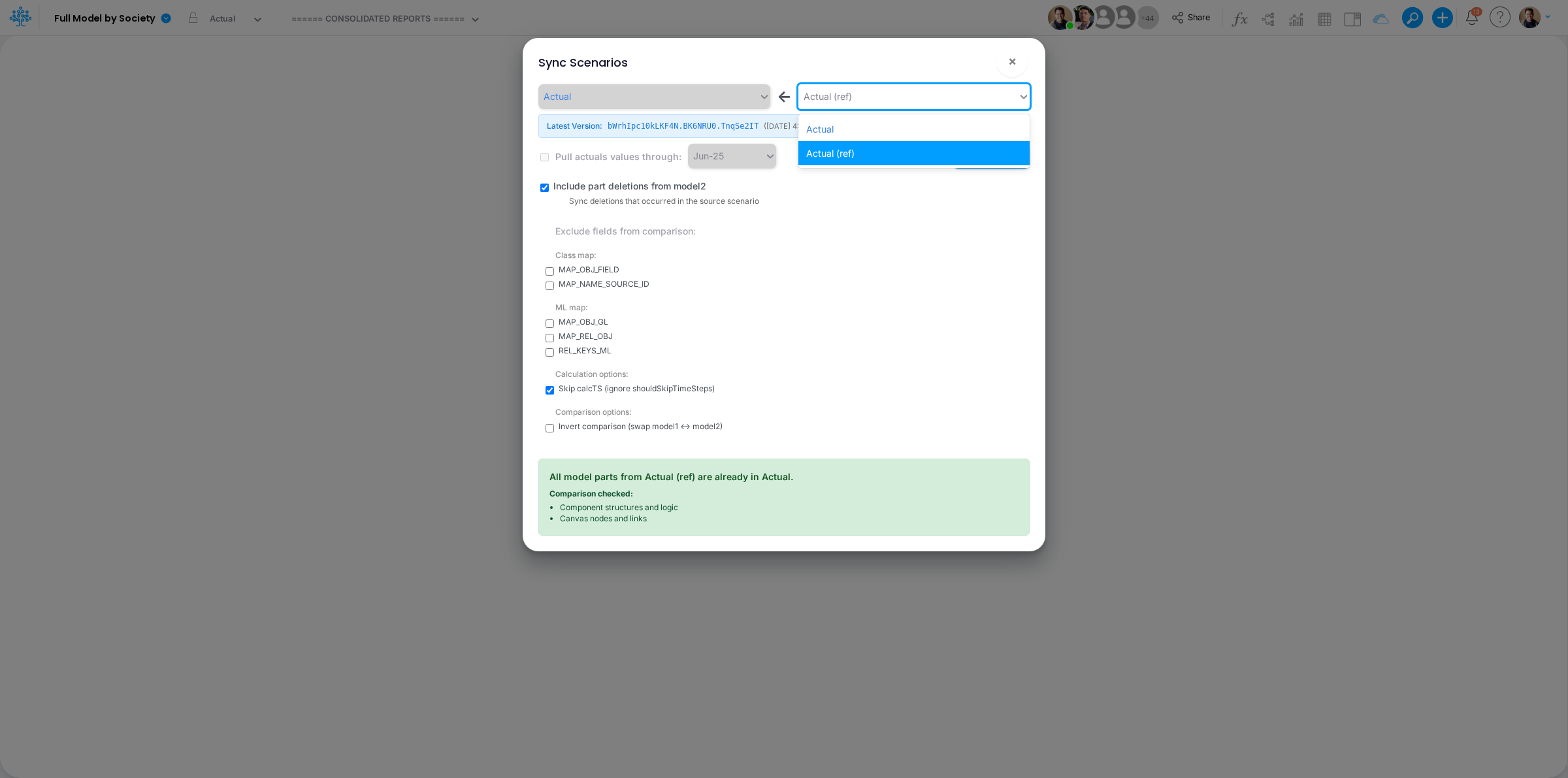
click at [945, 95] on div "Actual (ref)" at bounding box center [908, 96] width 220 height 21
click at [906, 121] on div "Actual" at bounding box center [914, 129] width 232 height 24
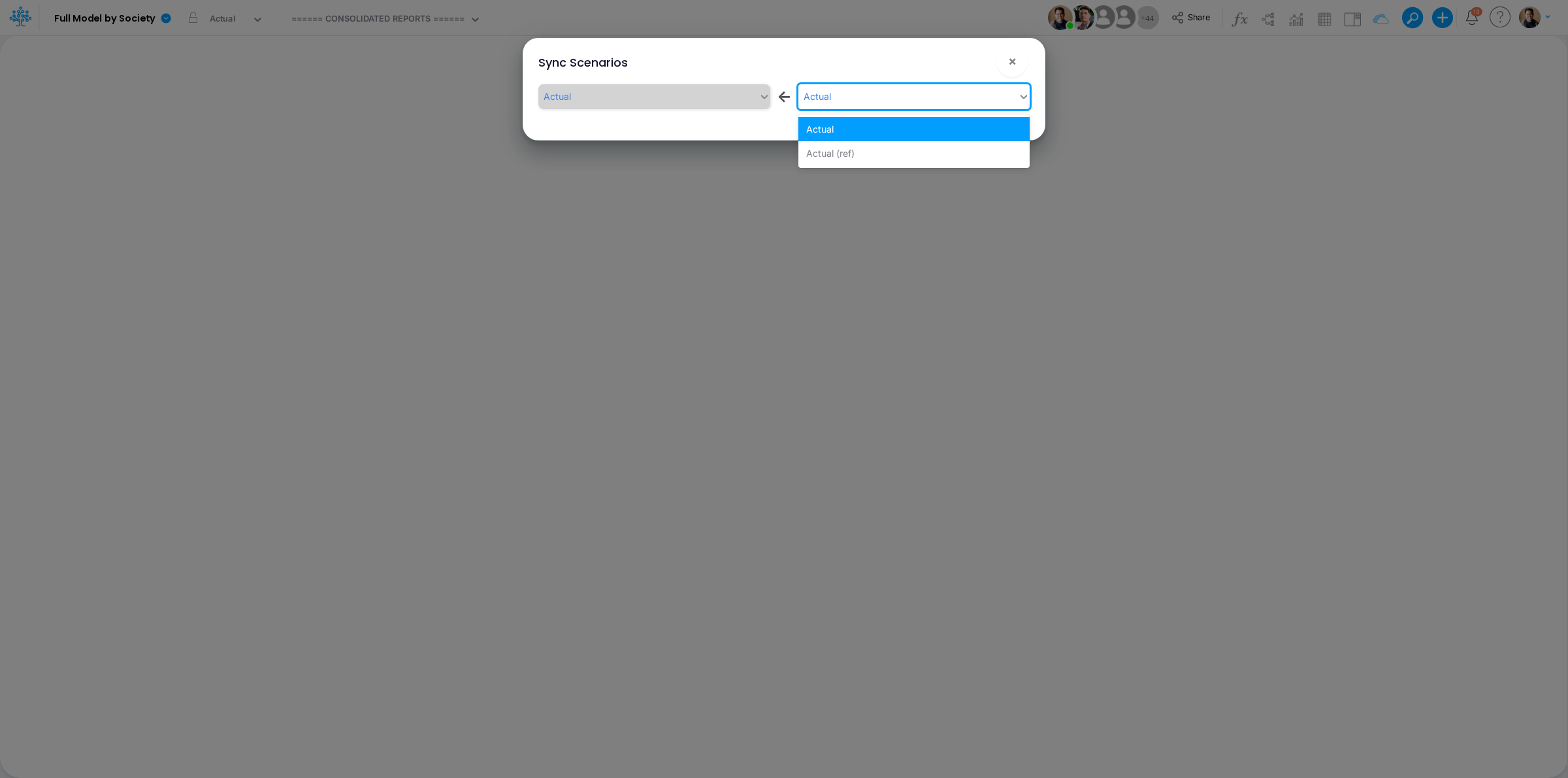
click at [897, 100] on div "Actual" at bounding box center [908, 96] width 220 height 21
click at [870, 148] on div "Actual (ref)" at bounding box center [914, 153] width 232 height 24
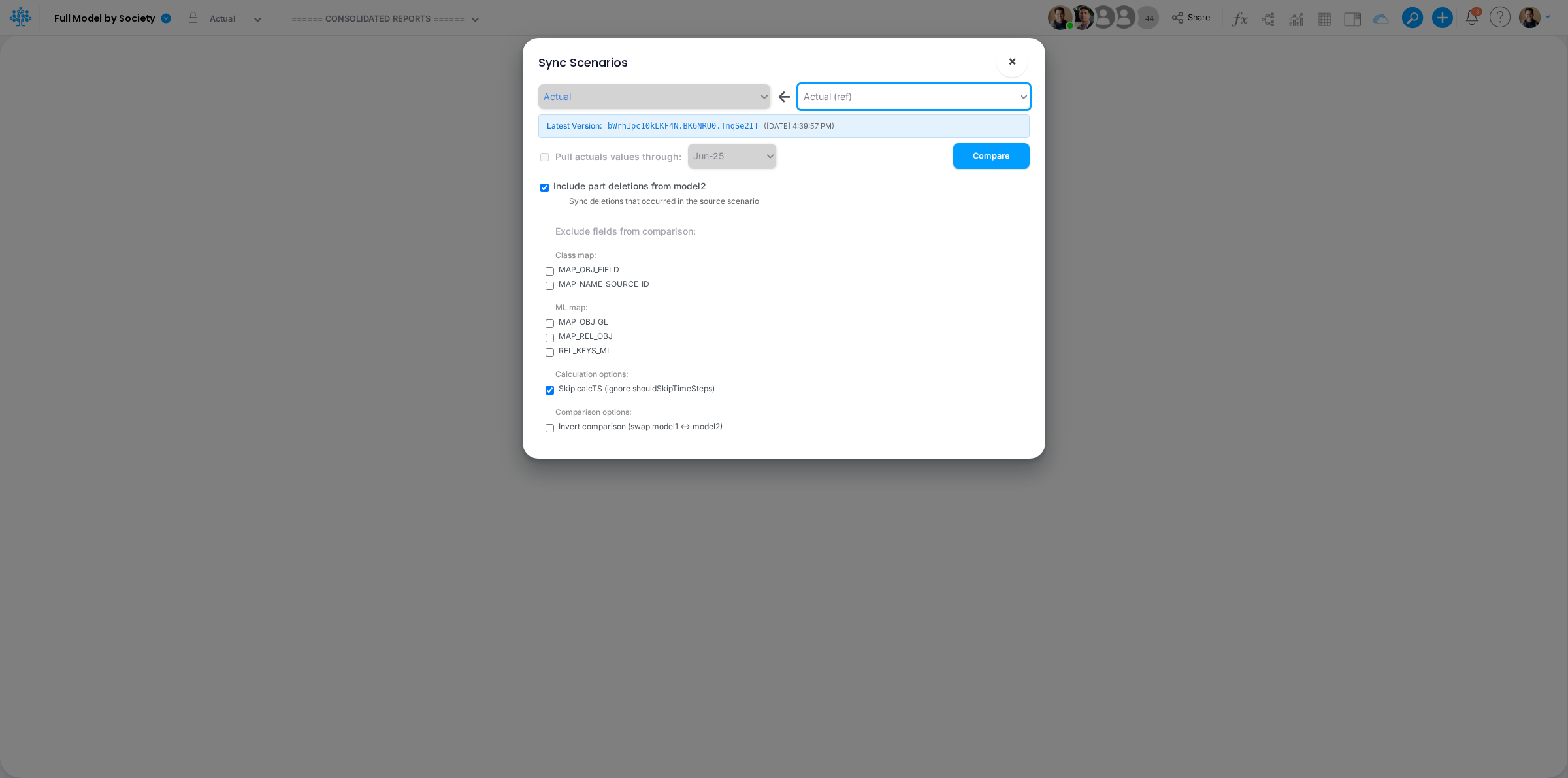
drag, startPoint x: 1019, startPoint y: 60, endPoint x: 885, endPoint y: 44, distance: 135.0
click at [1018, 60] on button "×" at bounding box center [1012, 62] width 32 height 32
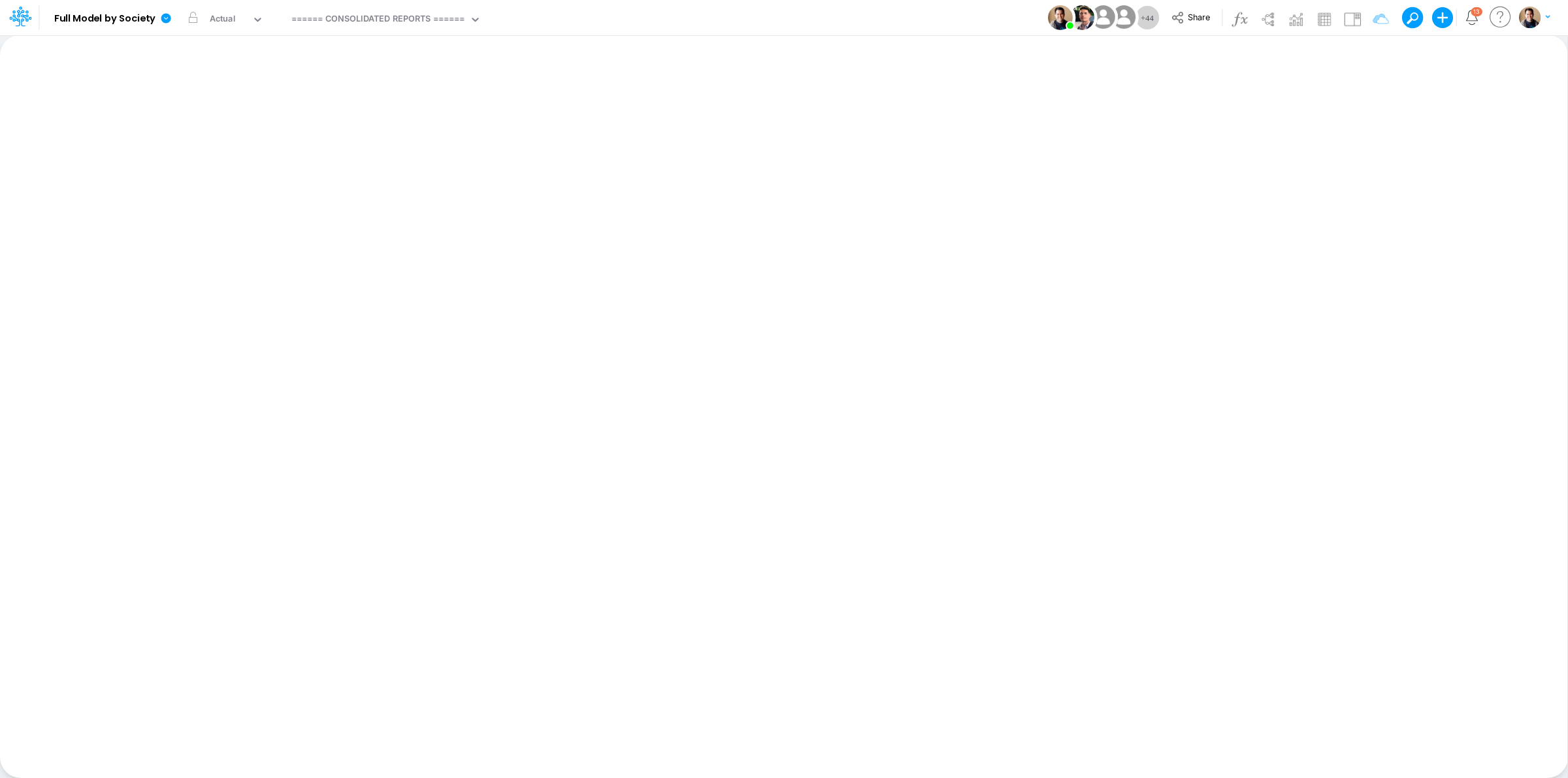
click at [713, 19] on div "Model Full Model by Society Edit model settings Duplicate Import QuickBooks Qui…" at bounding box center [784, 17] width 1411 height 35
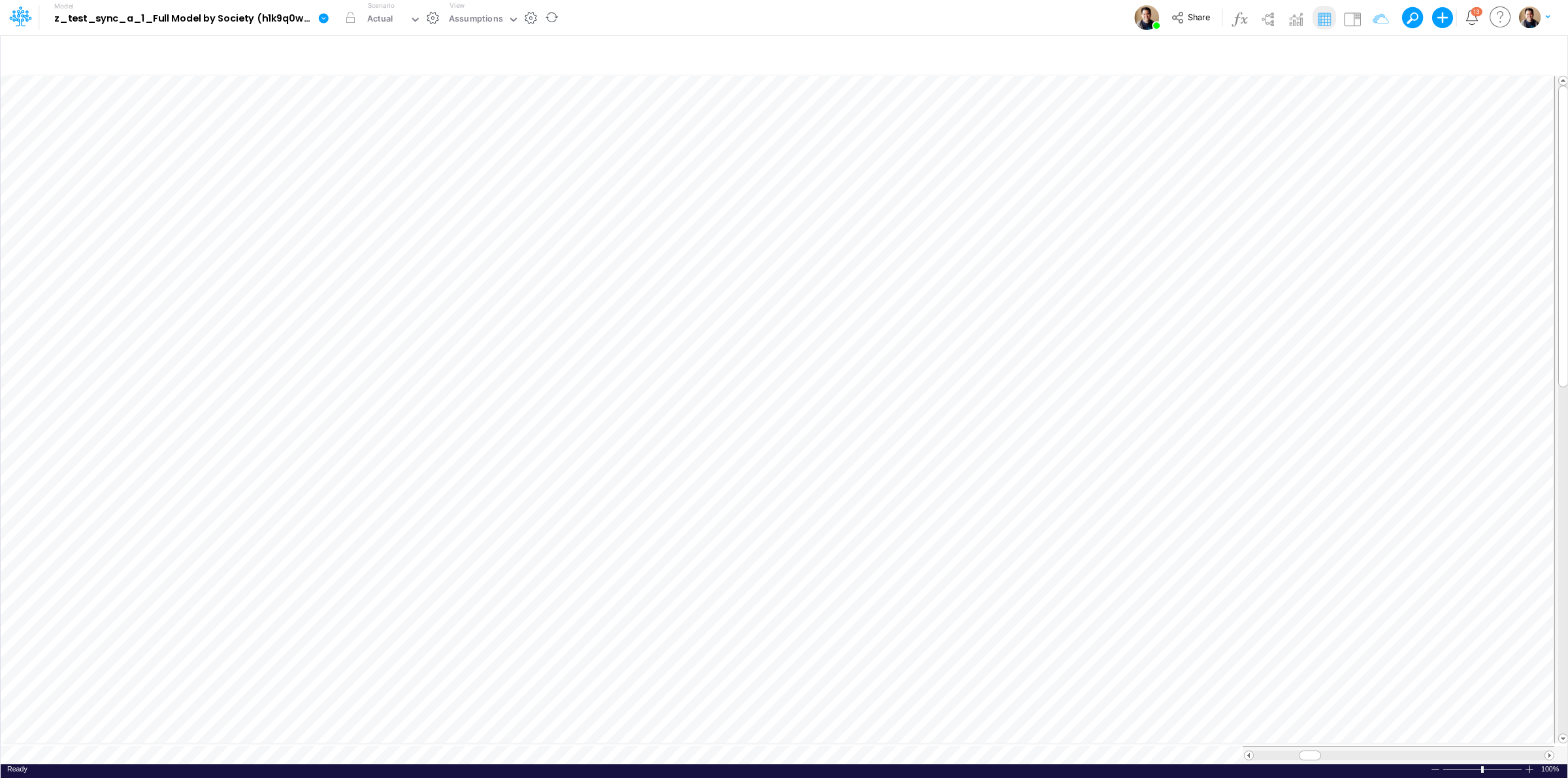
click at [318, 20] on icon at bounding box center [323, 18] width 12 height 12
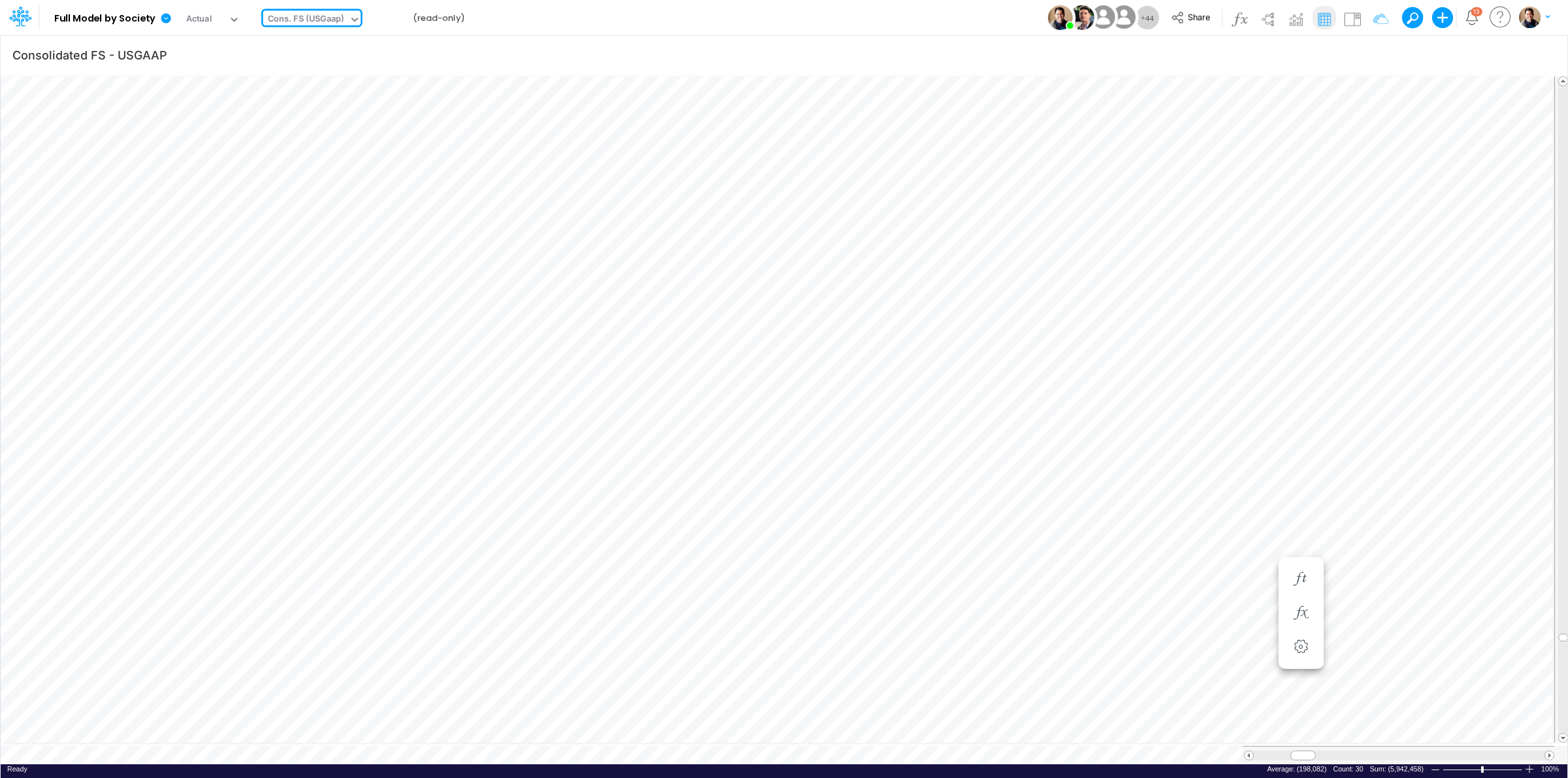
click at [164, 13] on icon at bounding box center [166, 18] width 12 height 12
click at [247, 140] on button "View model info" at bounding box center [232, 135] width 139 height 20
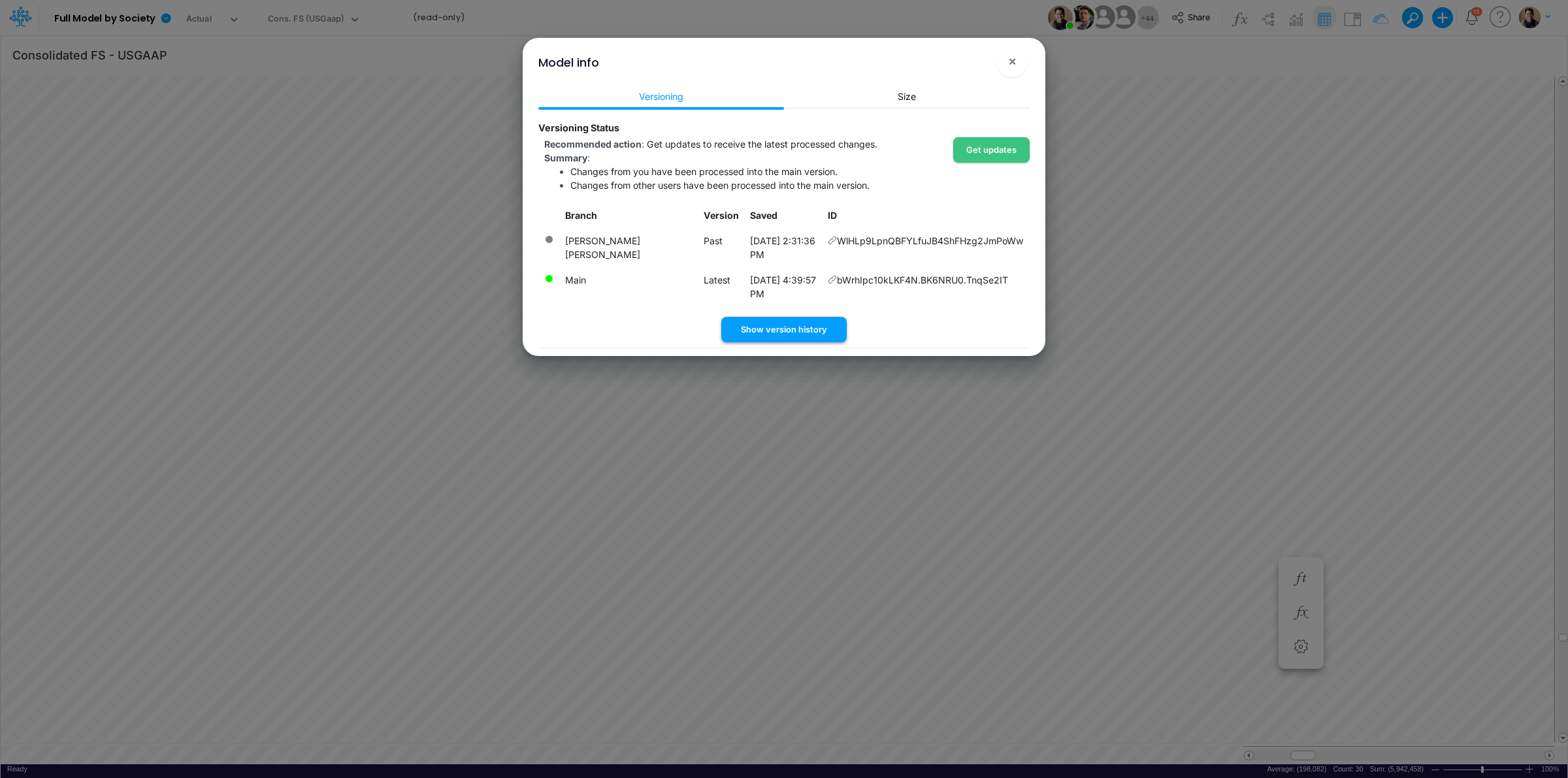
click at [798, 317] on button "Show version history" at bounding box center [784, 329] width 126 height 25
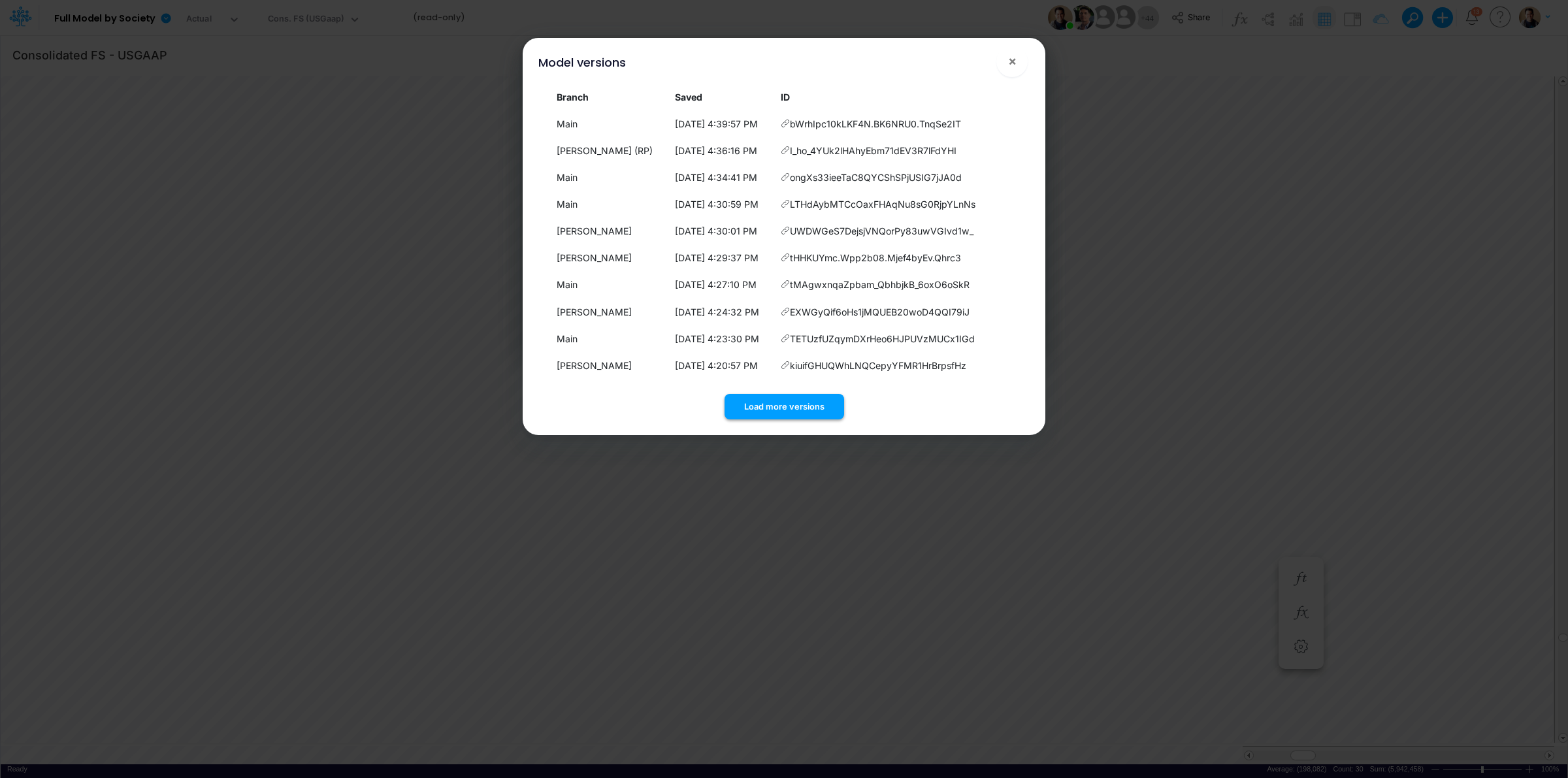
click at [820, 399] on button "Load more versions" at bounding box center [784, 406] width 120 height 25
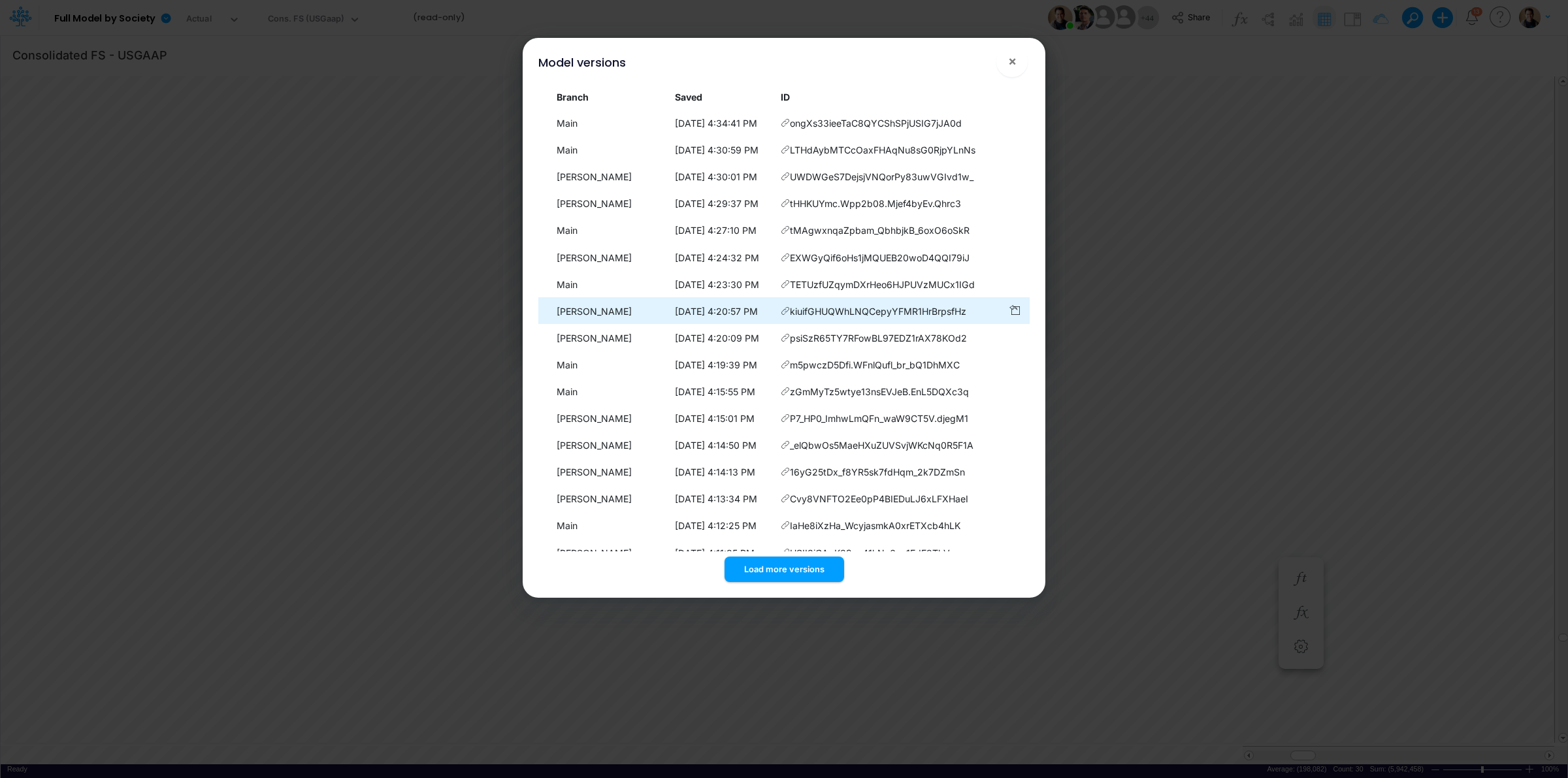
scroll to position [105, 0]
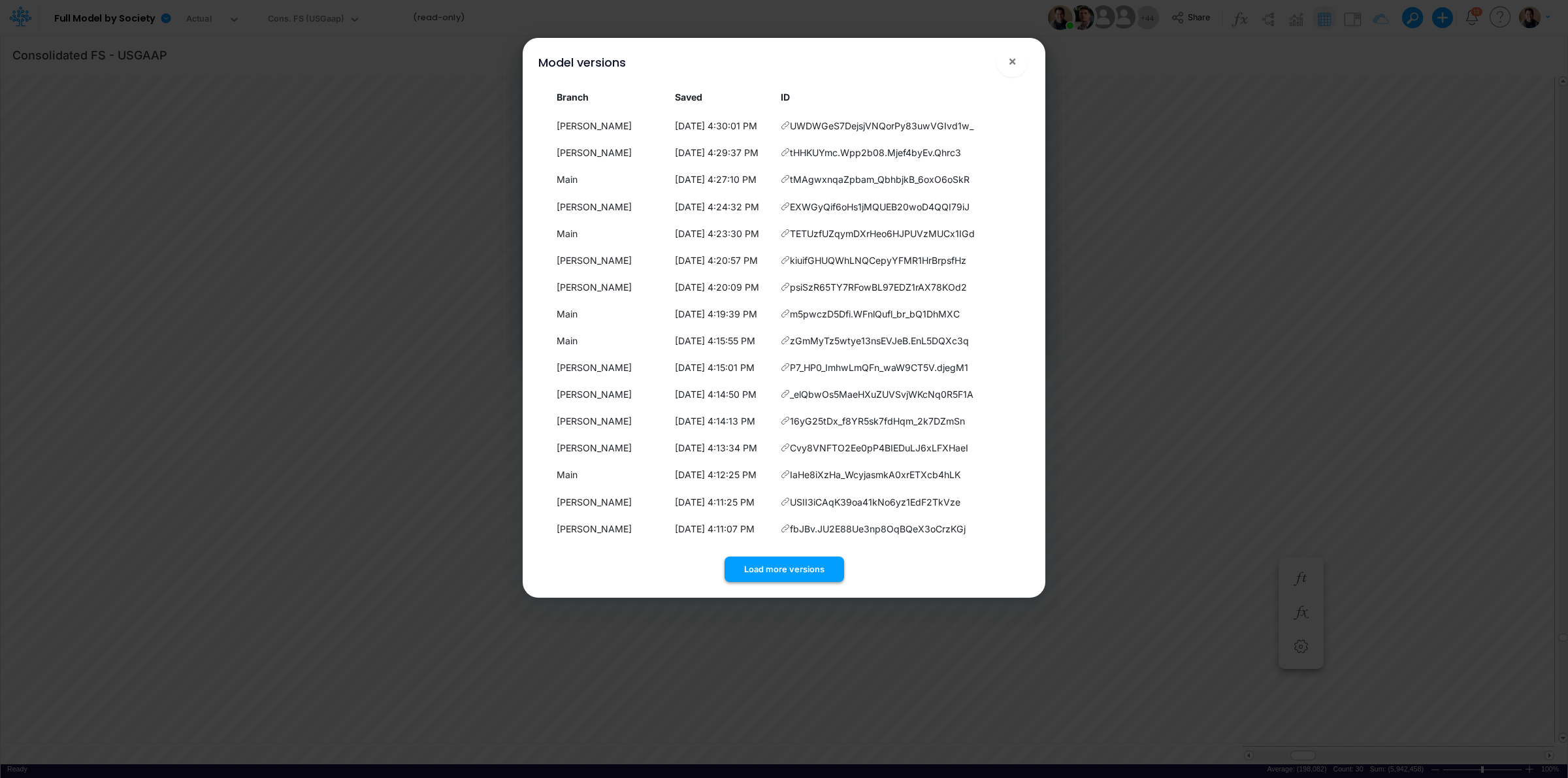
click at [779, 559] on button "Load more versions" at bounding box center [784, 569] width 120 height 25
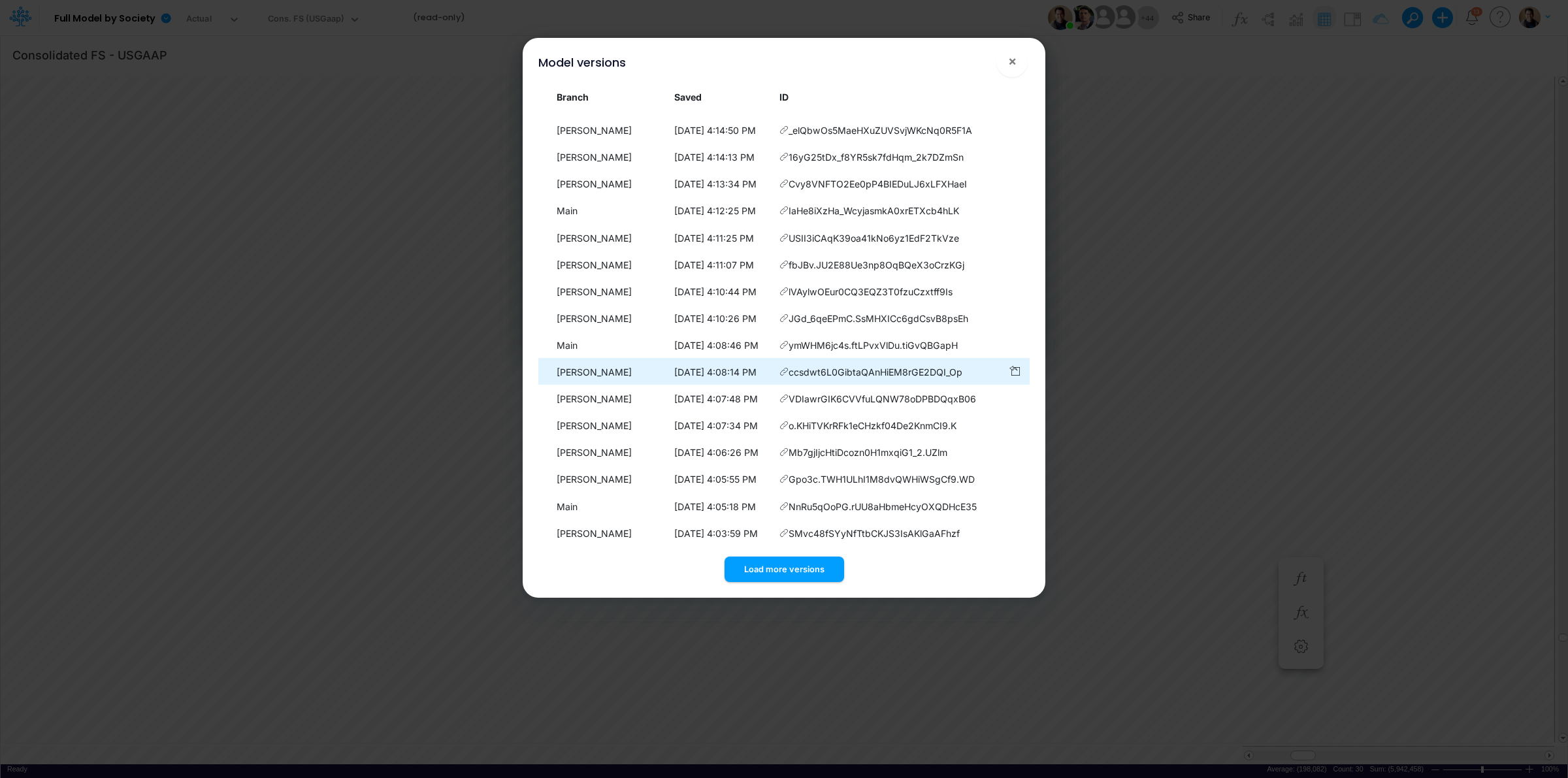
scroll to position [374, 0]
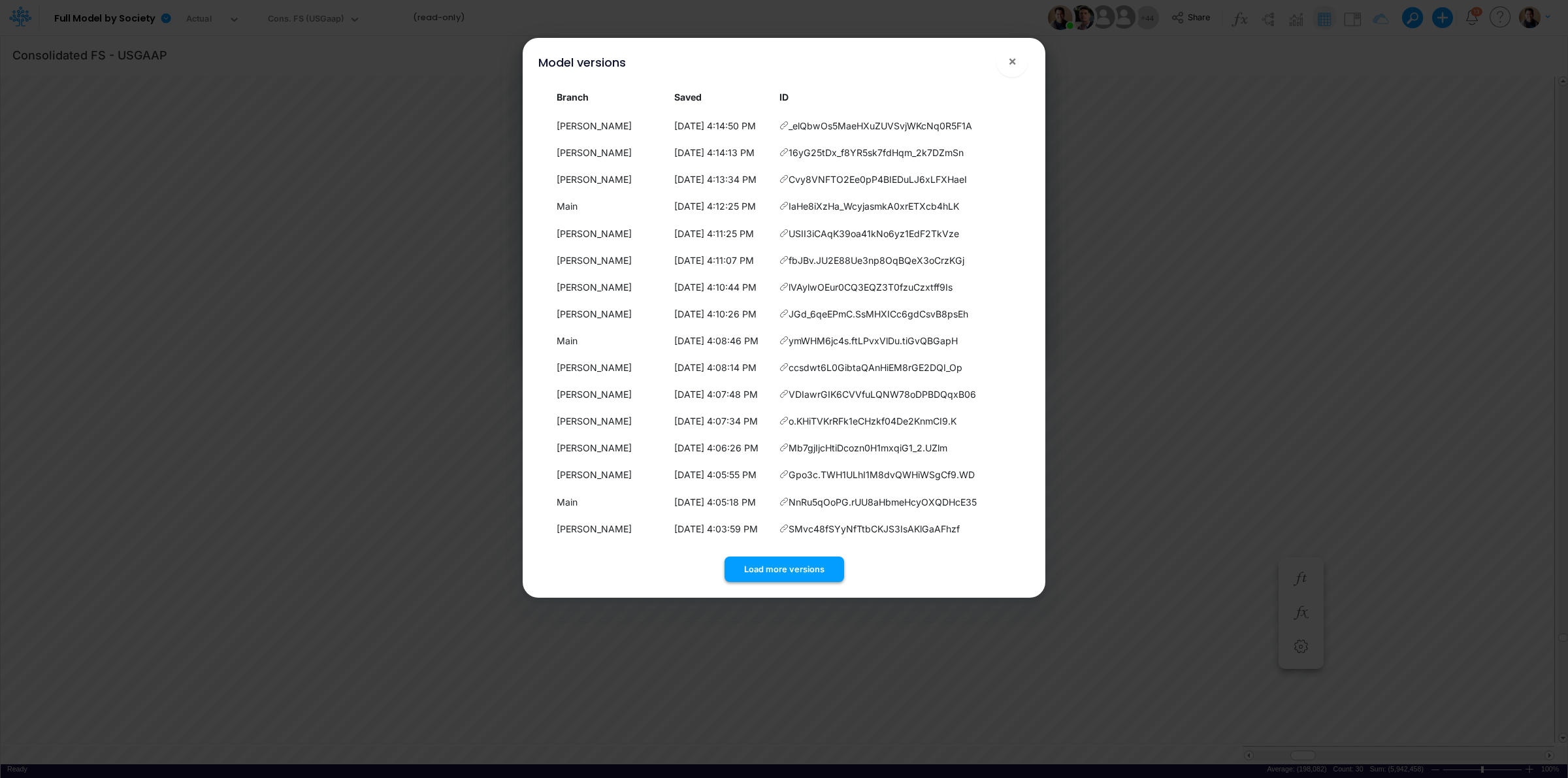
click at [757, 559] on button "Load more versions" at bounding box center [784, 569] width 120 height 25
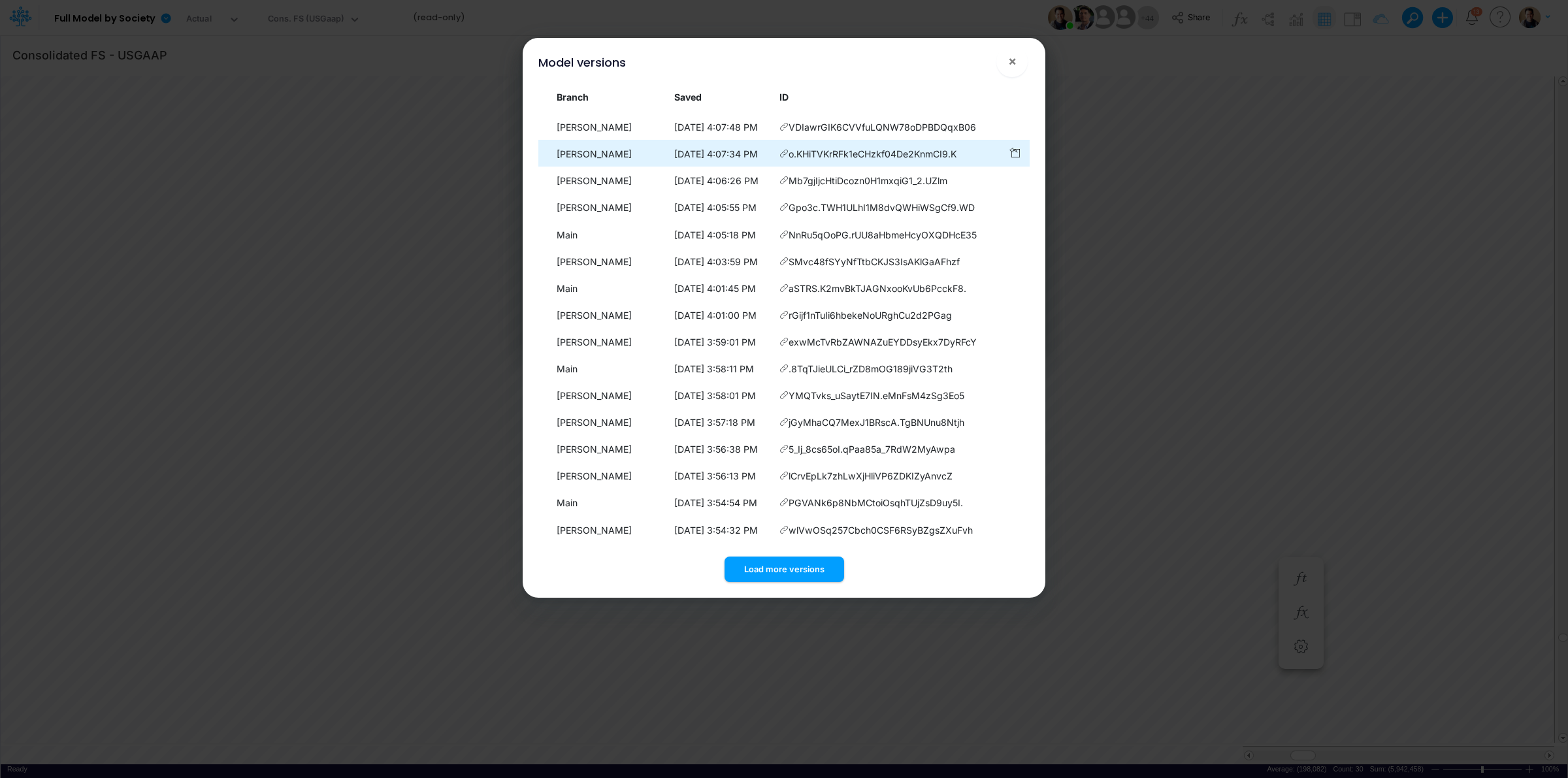
scroll to position [642, 0]
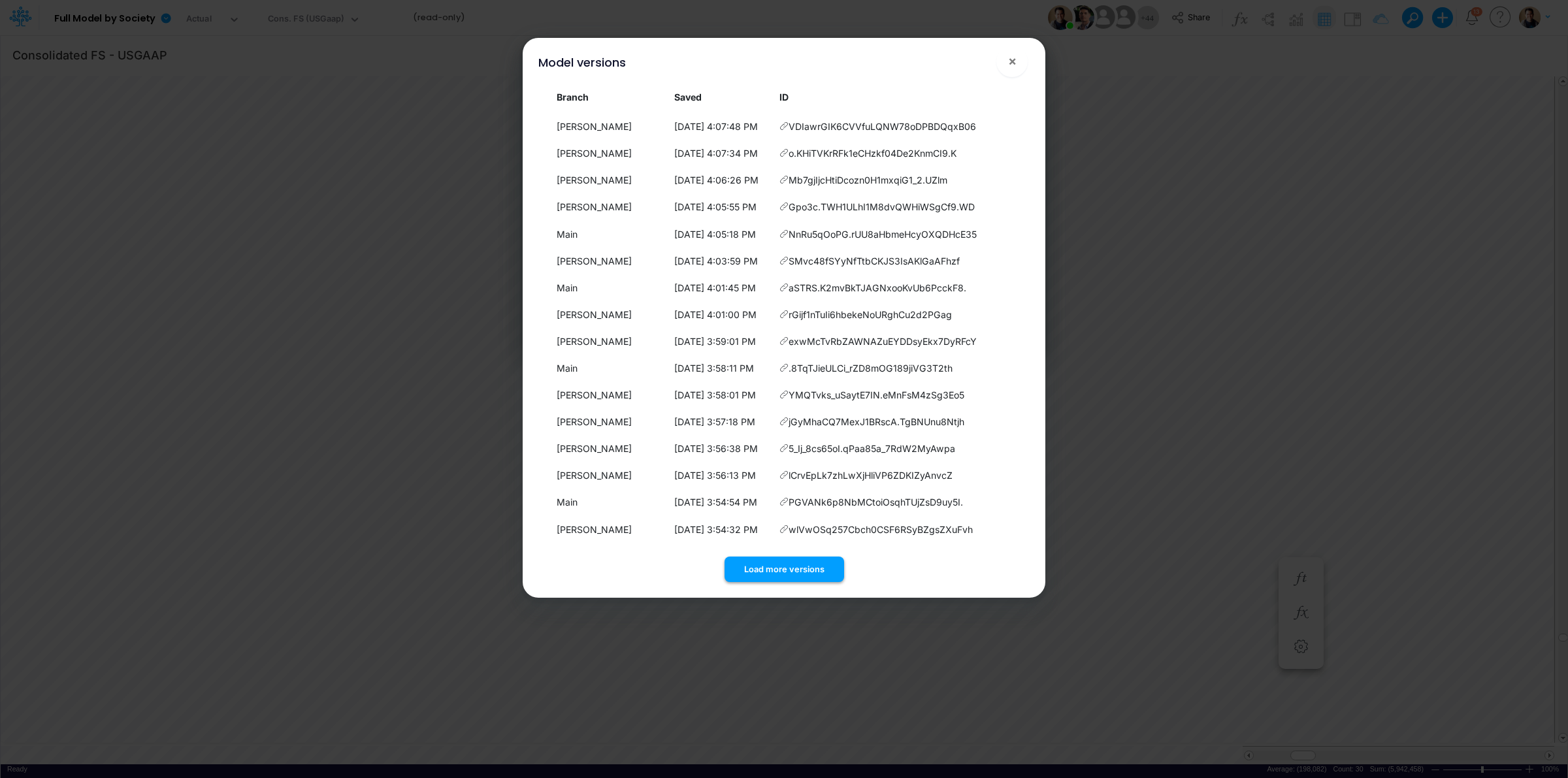
click at [786, 560] on button "Load more versions" at bounding box center [784, 569] width 120 height 25
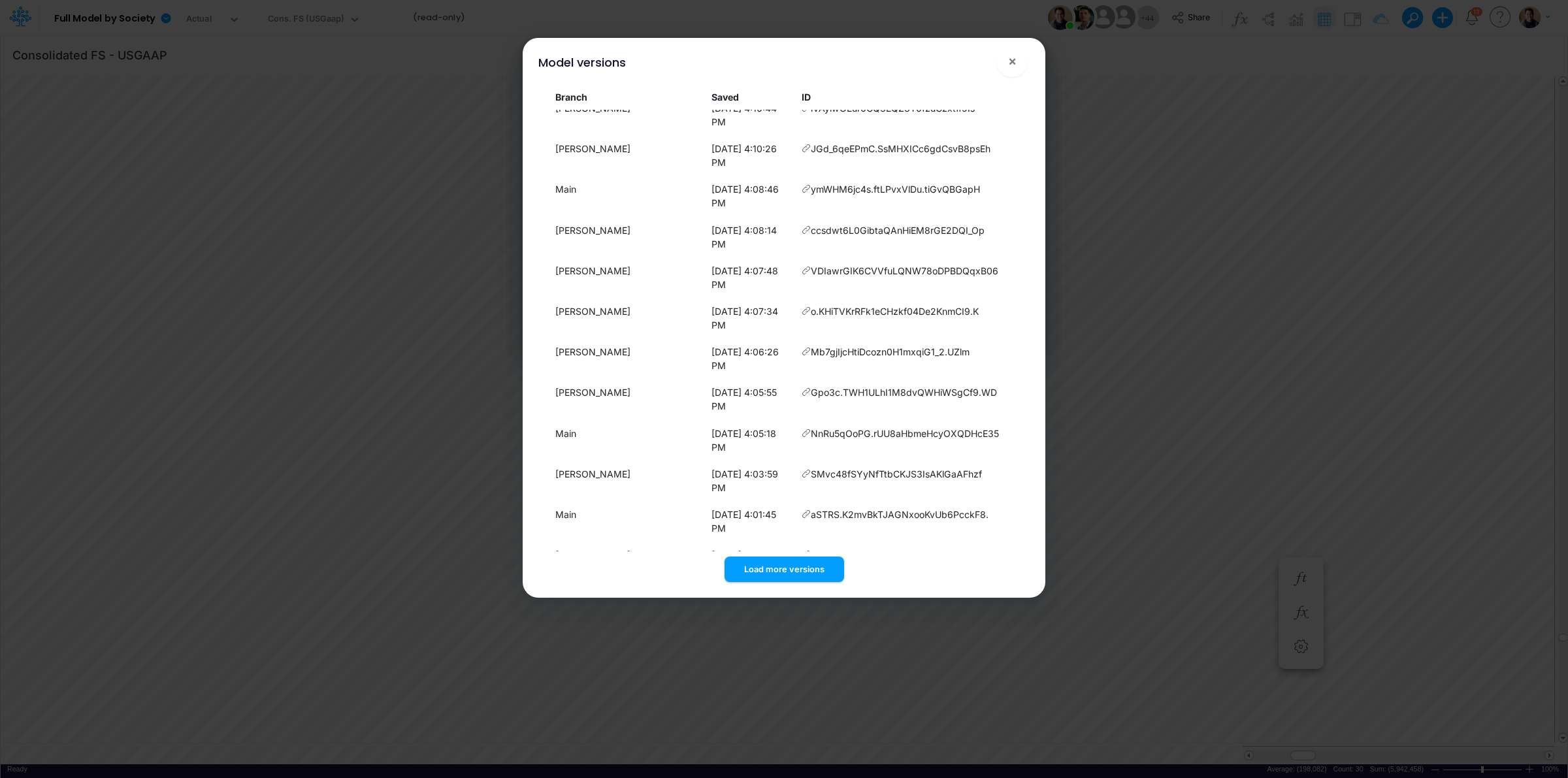
scroll to position [911, 0]
drag, startPoint x: 987, startPoint y: 447, endPoint x: 804, endPoint y: 452, distance: 183.1
copy span "s8nSstEiqEPMQF.m80Cwkh4pDODUqM6s"
click at [1005, 69] on button "×" at bounding box center [1012, 62] width 32 height 32
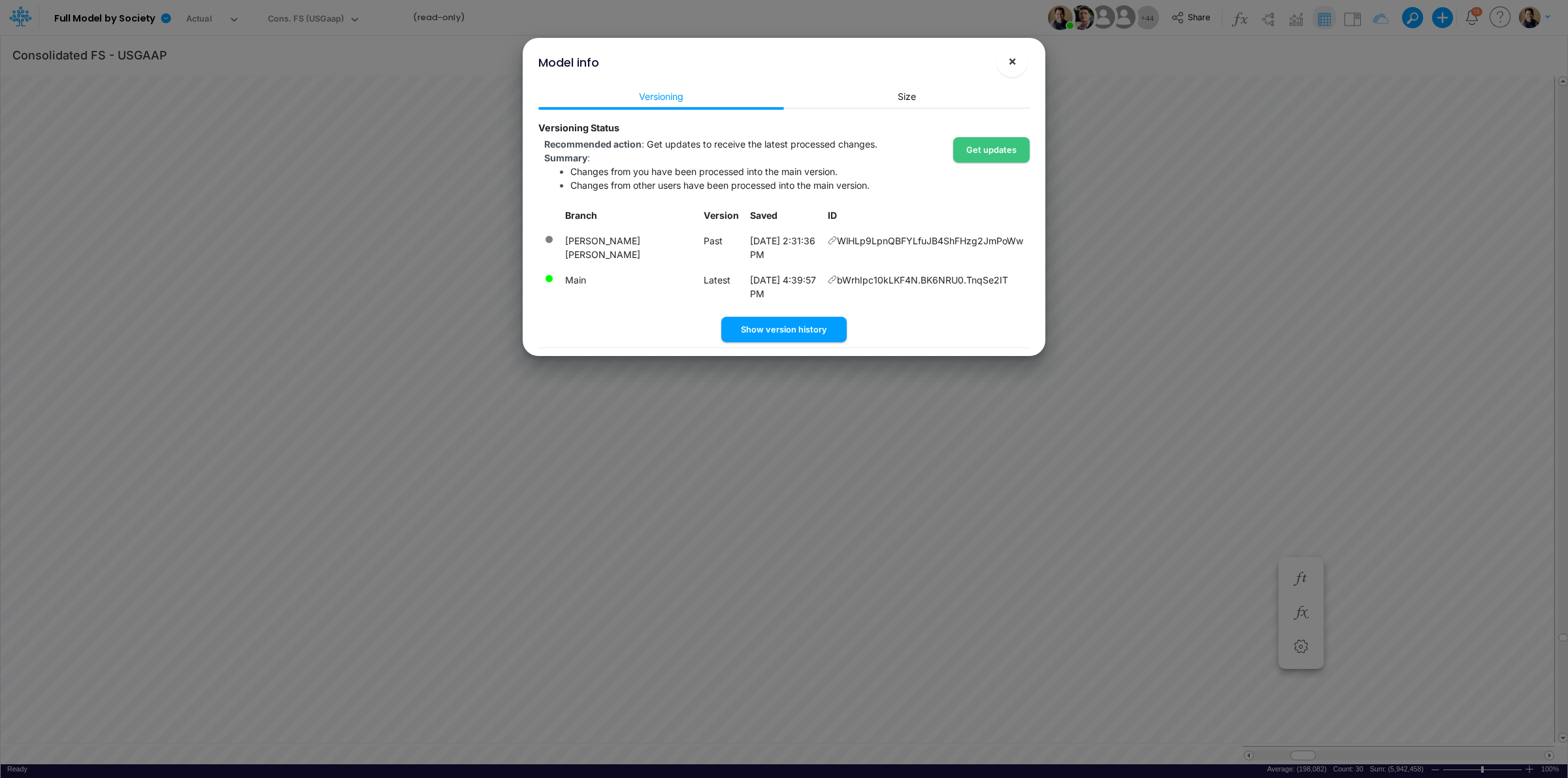
click at [1014, 60] on span "×" at bounding box center [1012, 60] width 8 height 16
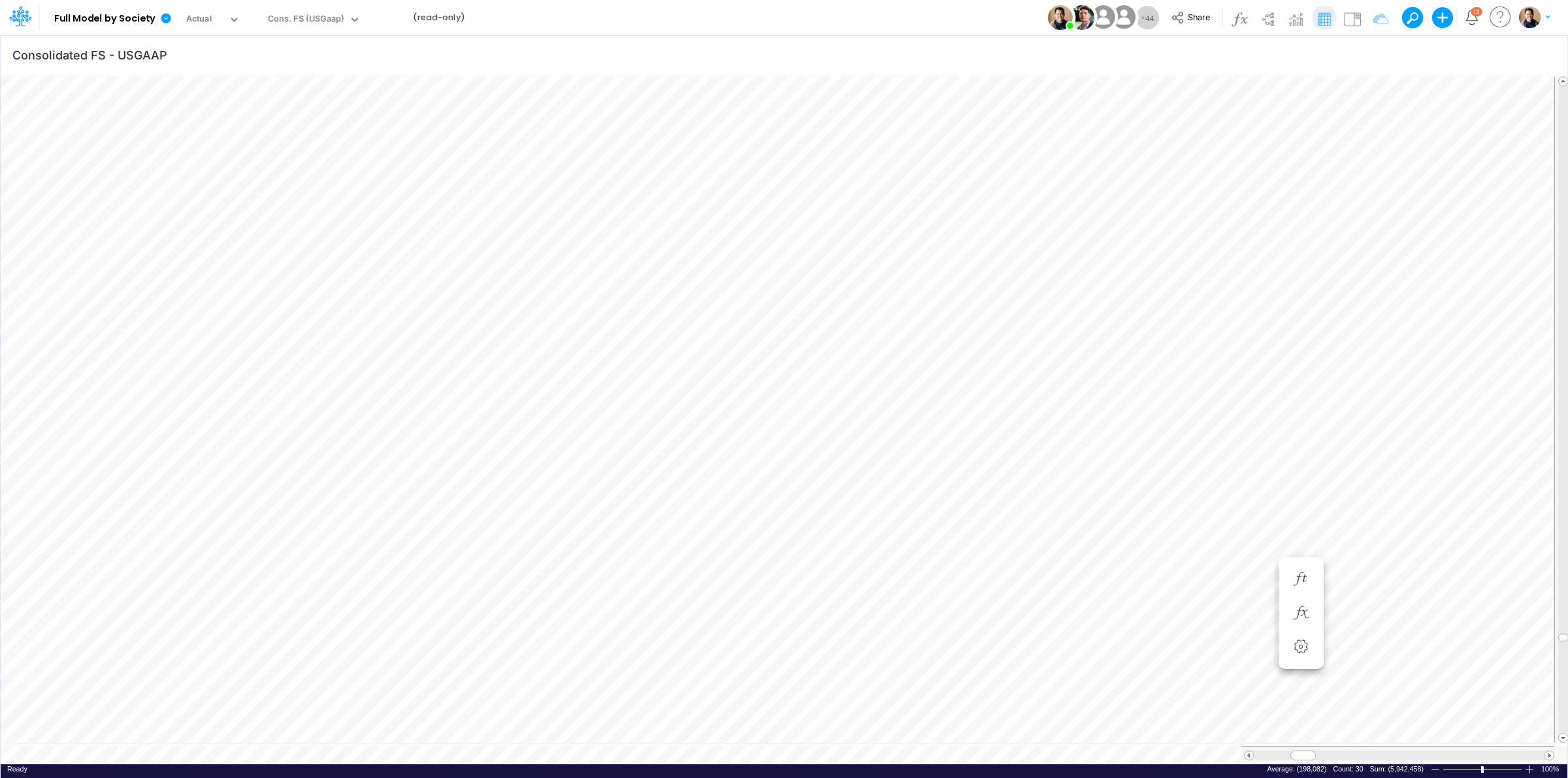
click at [789, 12] on div "Model Full Model by Society Edit model settings Duplicate Import QuickBooks Qui…" at bounding box center [784, 17] width 1411 height 35
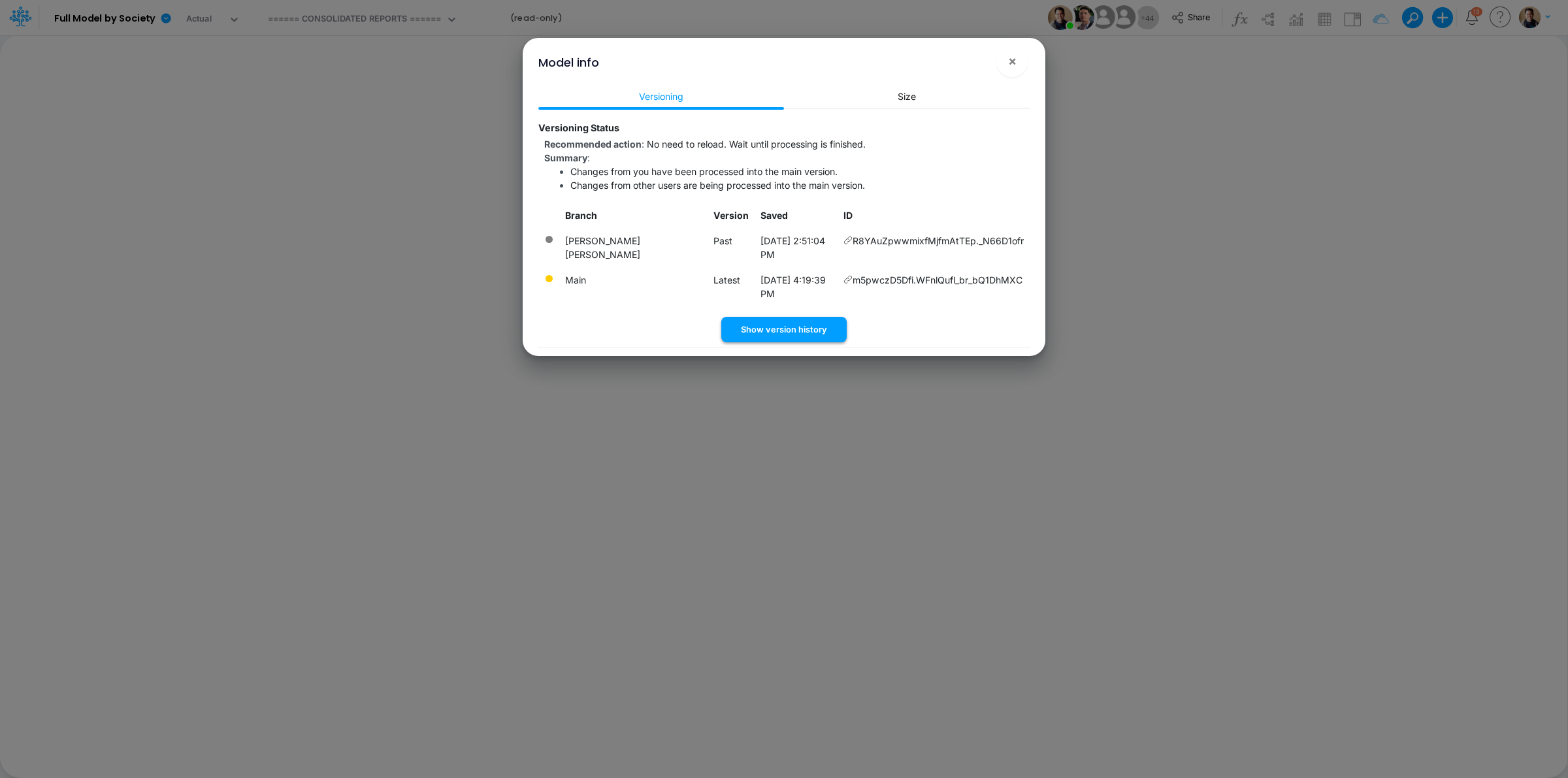
click at [810, 317] on button "Show version history" at bounding box center [784, 329] width 126 height 25
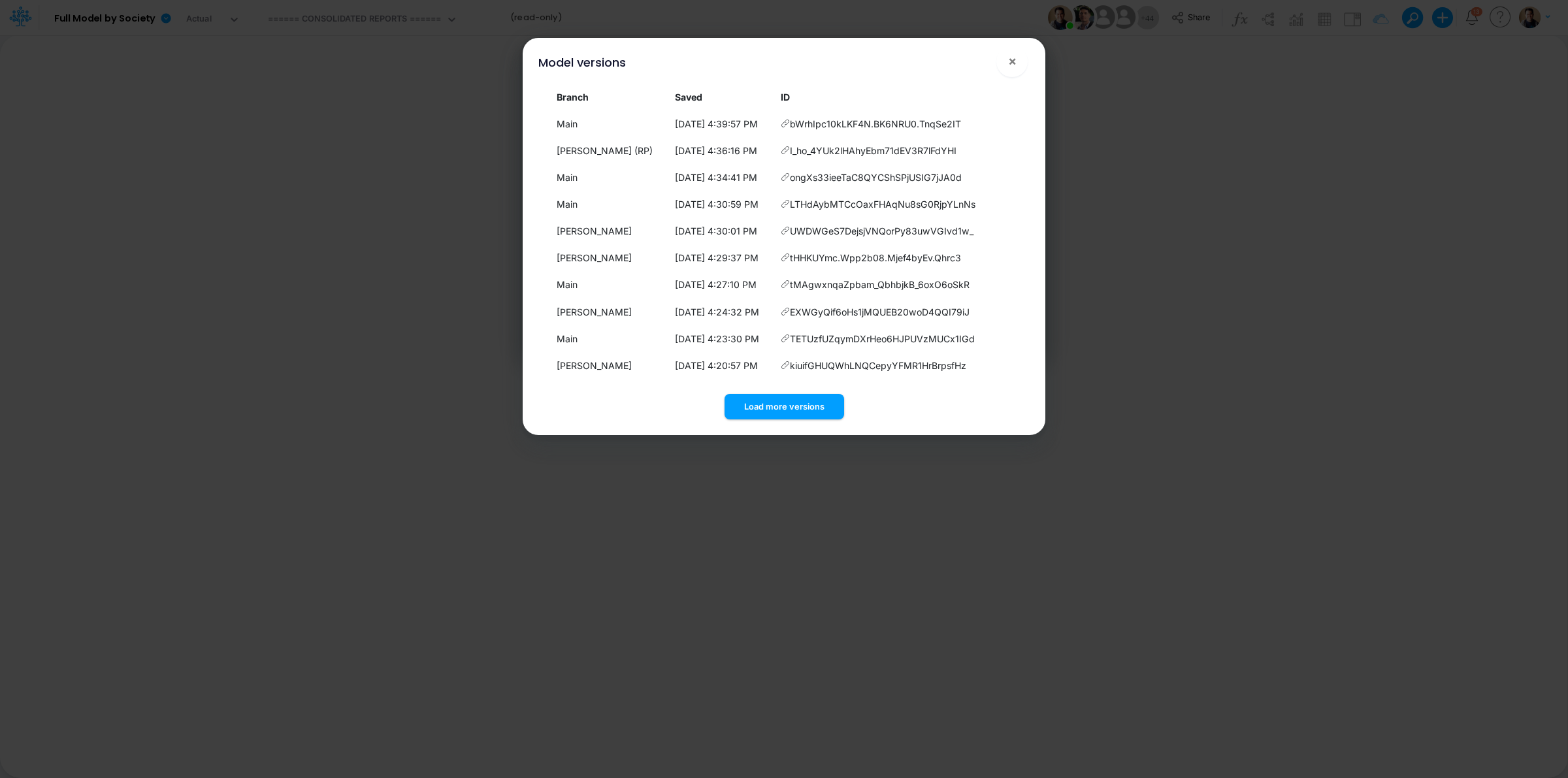
drag, startPoint x: 809, startPoint y: 407, endPoint x: 805, endPoint y: 390, distance: 17.5
click at [809, 407] on button "Load more versions" at bounding box center [784, 406] width 120 height 25
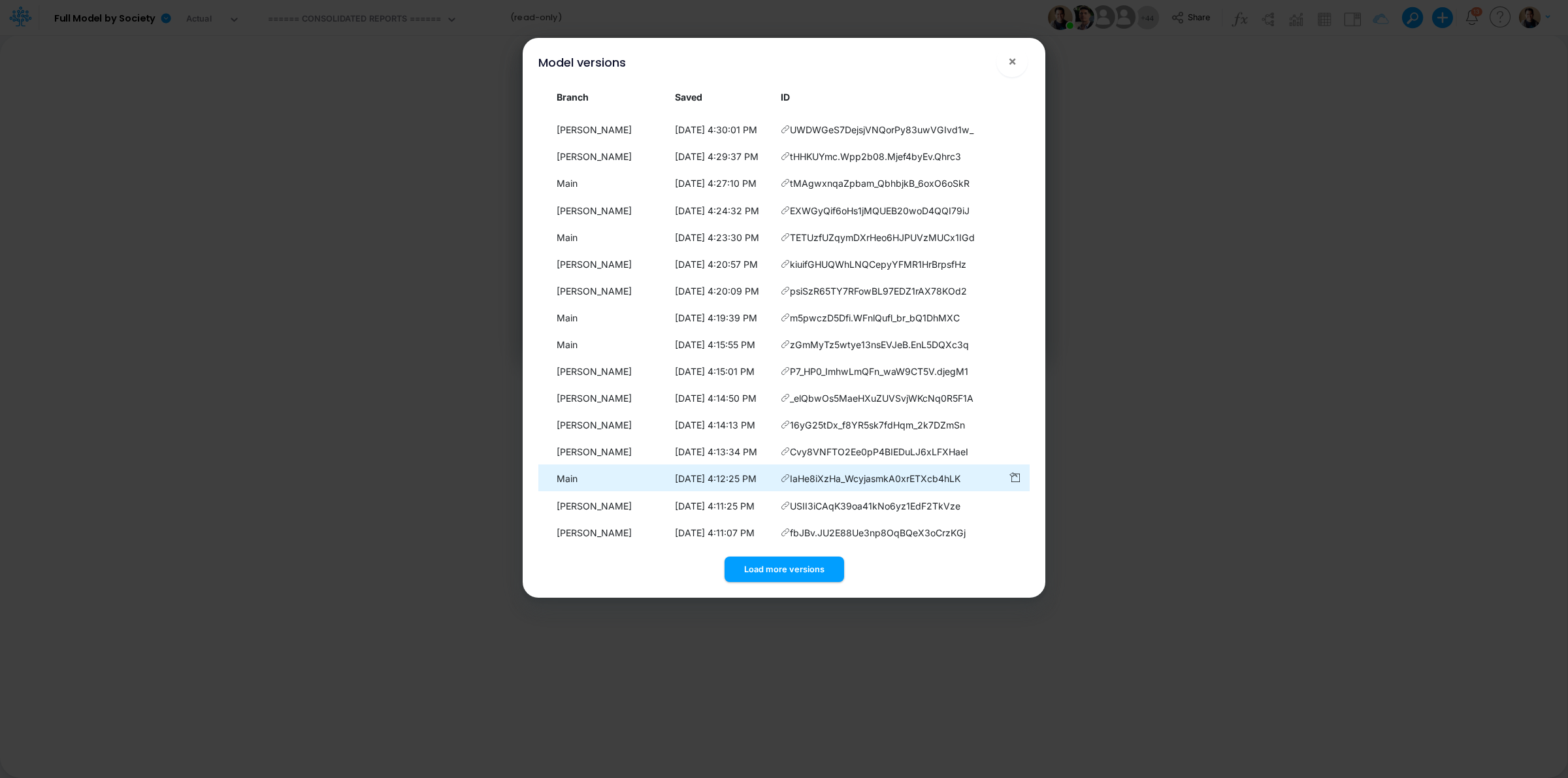
scroll to position [105, 0]
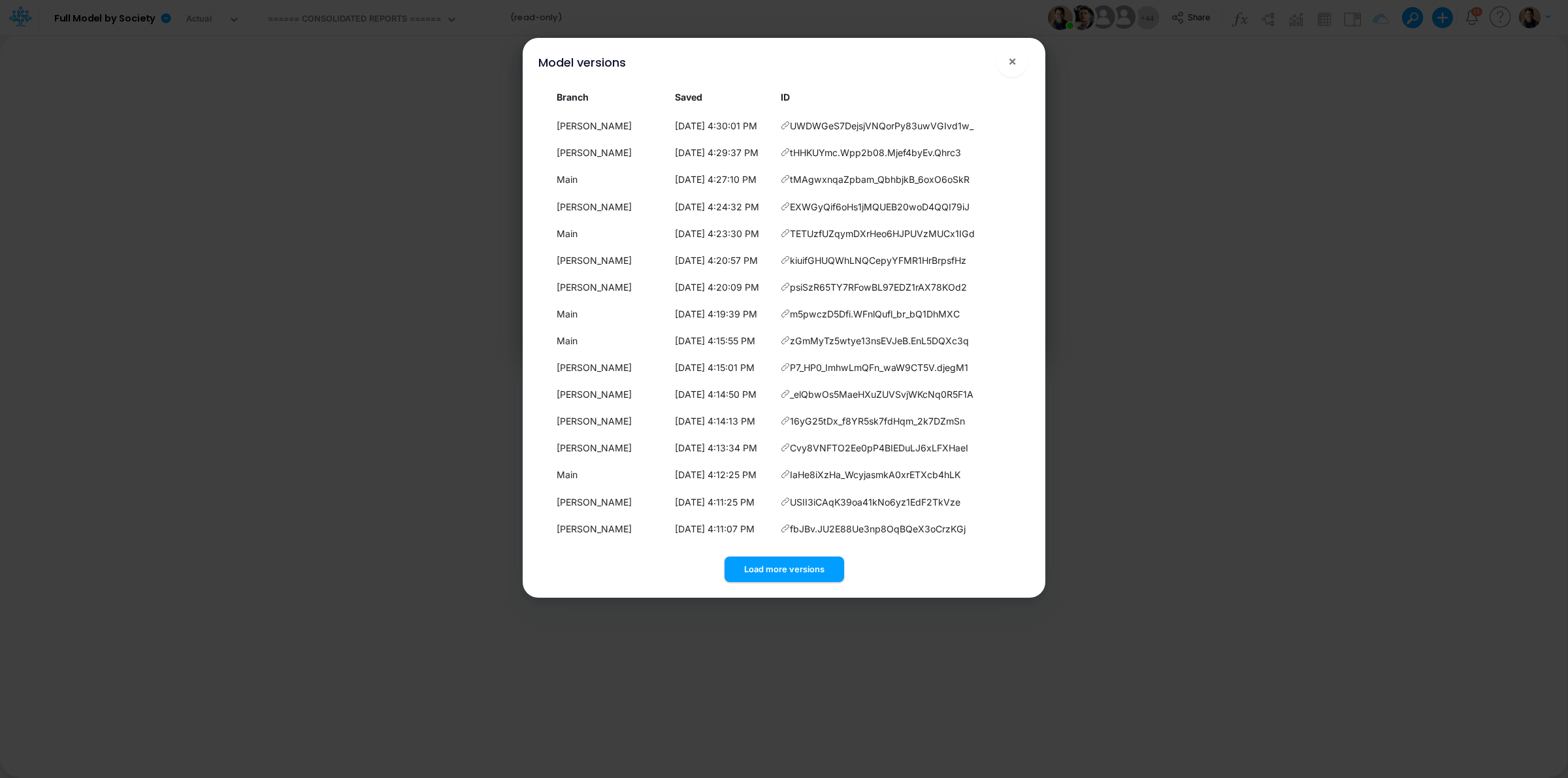
click at [796, 573] on button "Load more versions" at bounding box center [784, 569] width 120 height 25
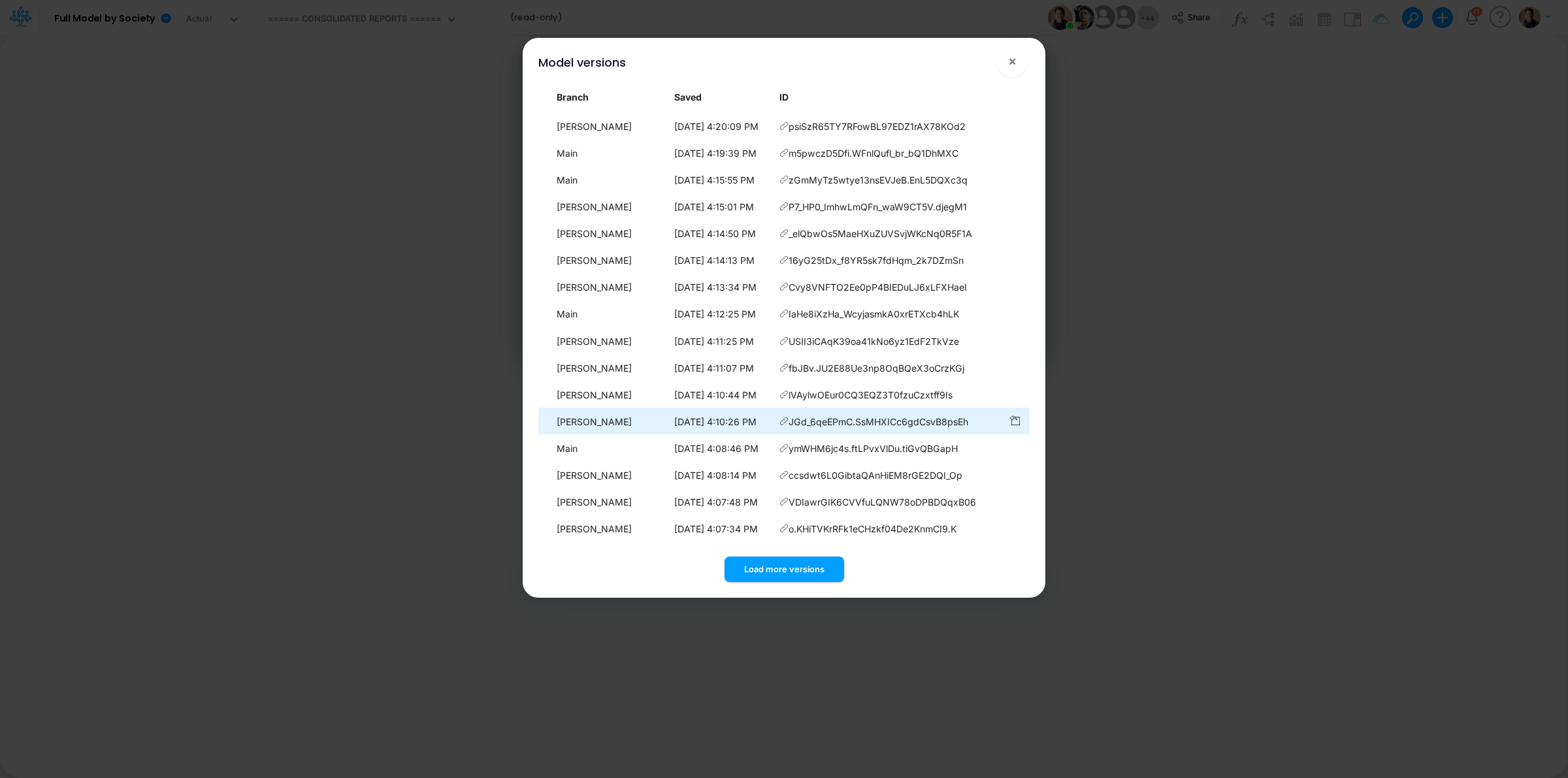
scroll to position [374, 0]
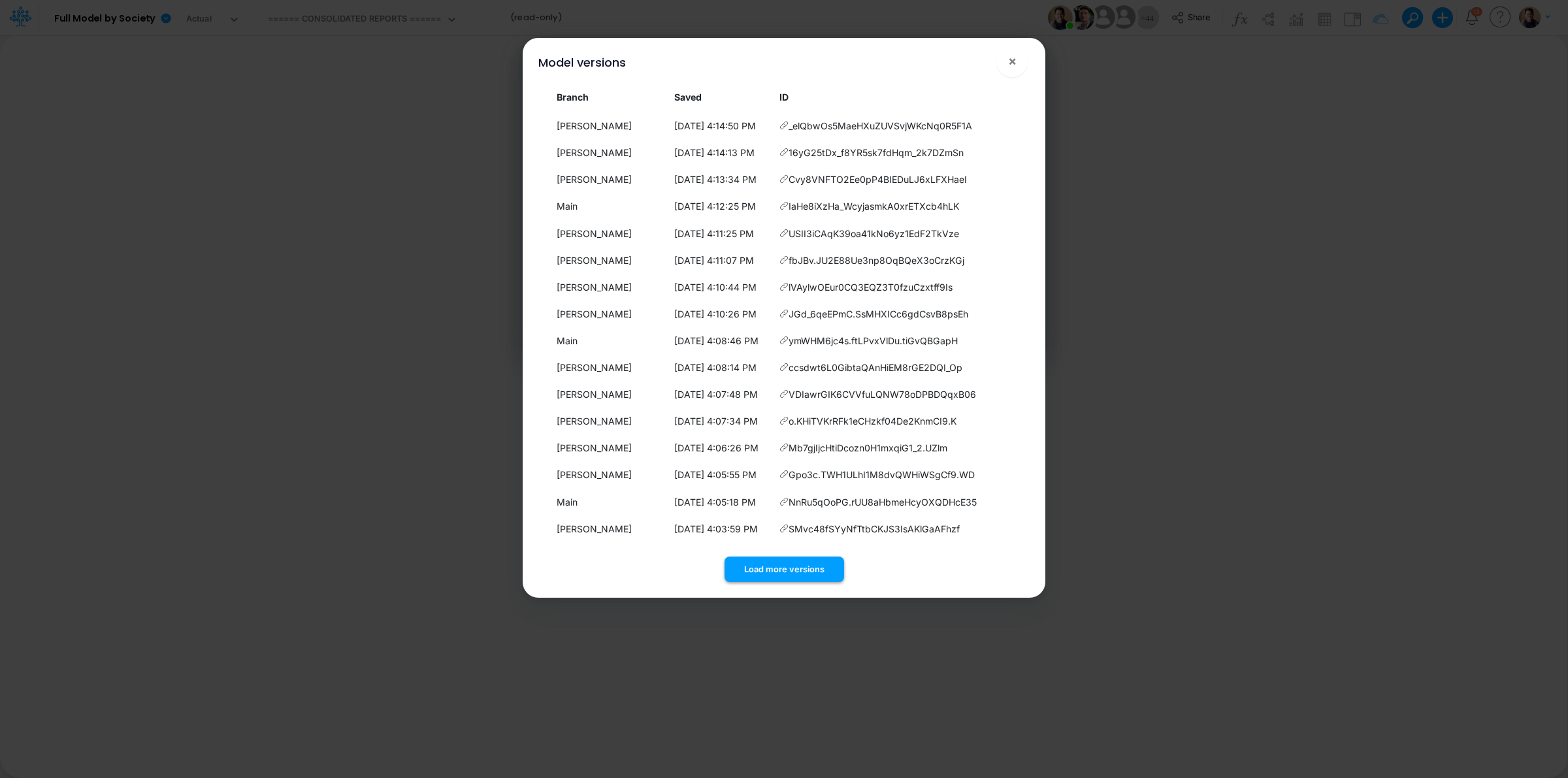
click at [786, 569] on button "Load more versions" at bounding box center [784, 569] width 120 height 25
click at [795, 573] on button "Load more versions" at bounding box center [784, 569] width 120 height 25
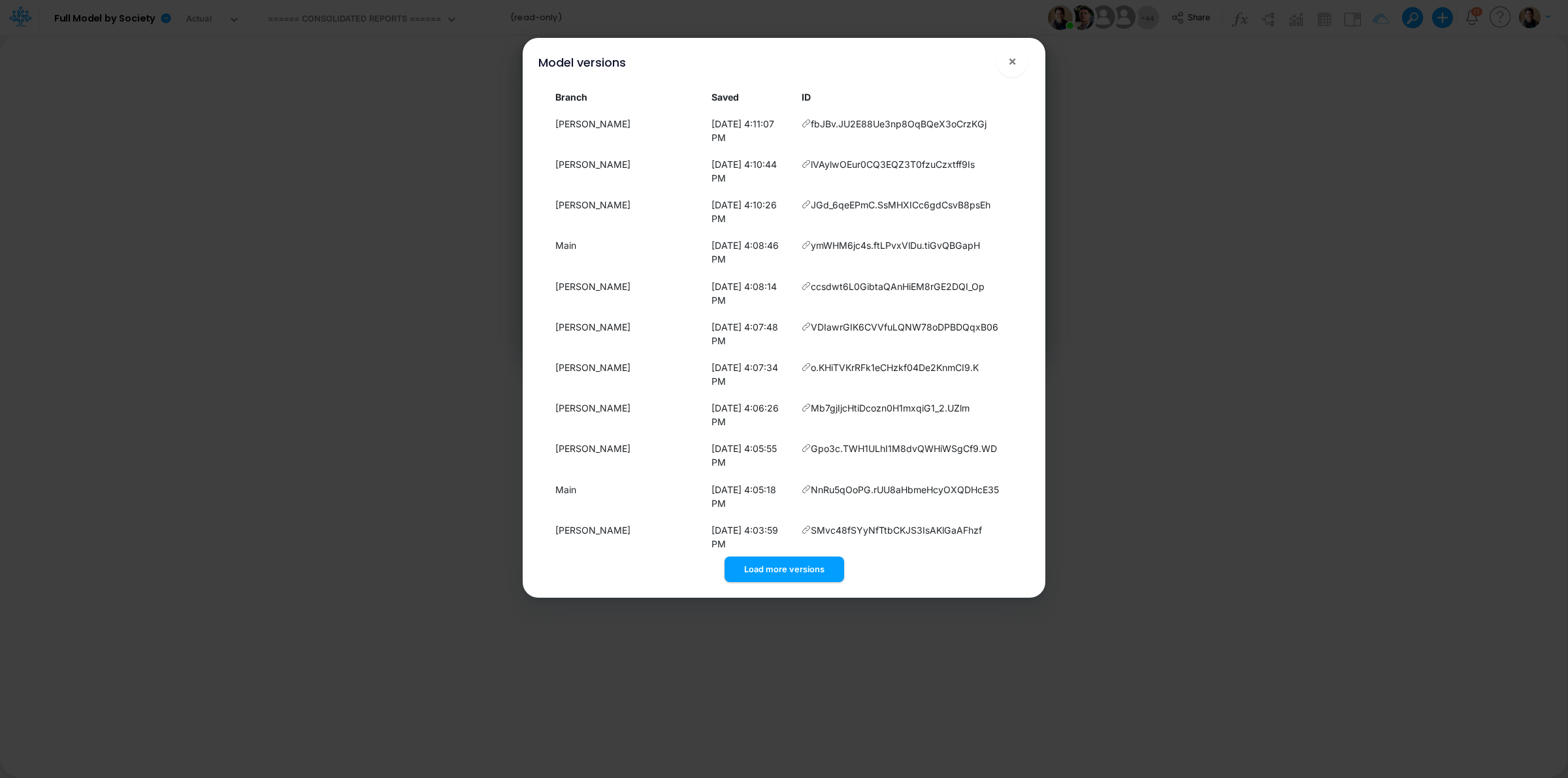
scroll to position [911, 0]
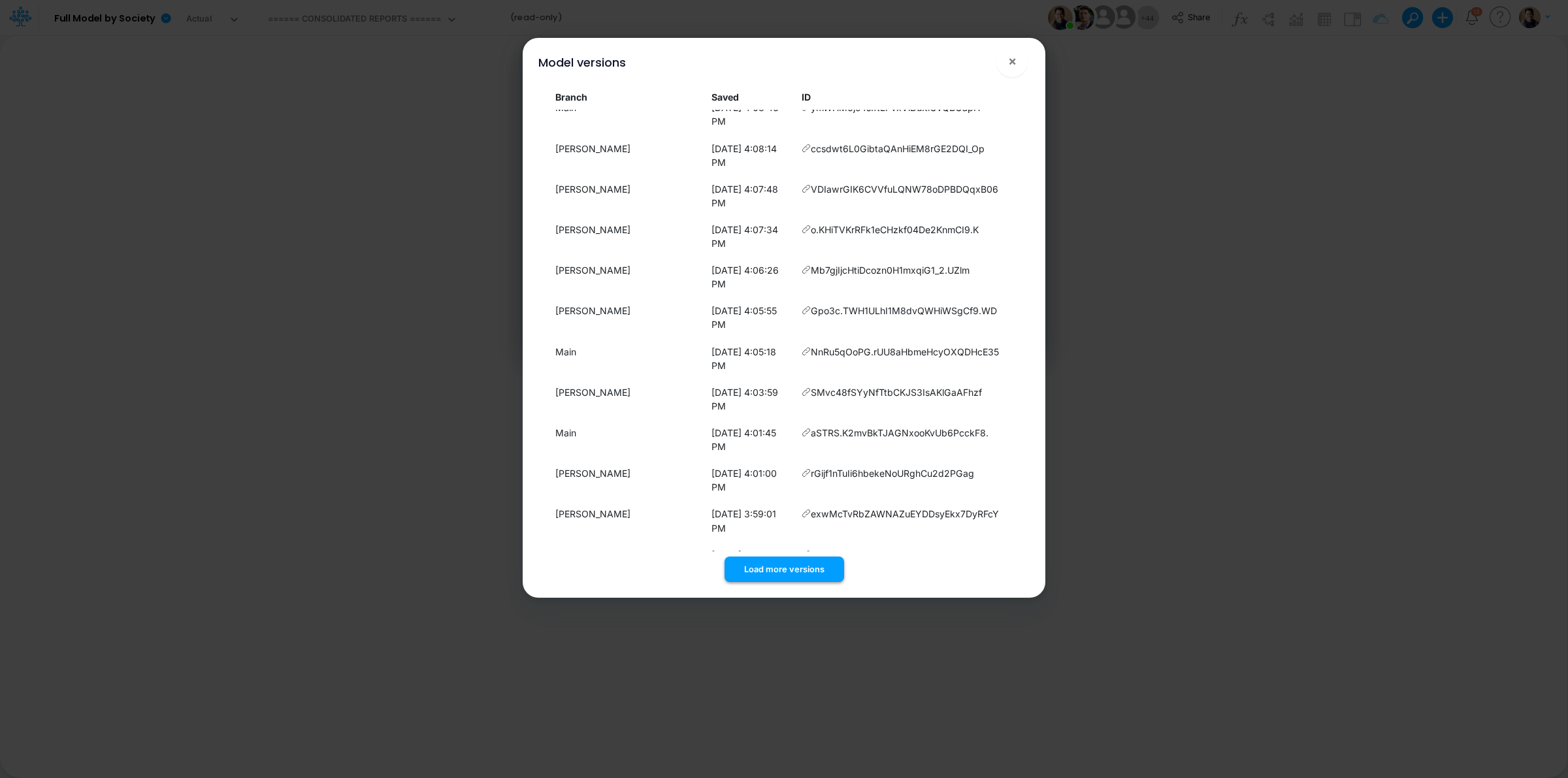
click at [781, 563] on button "Load more versions" at bounding box center [784, 569] width 120 height 25
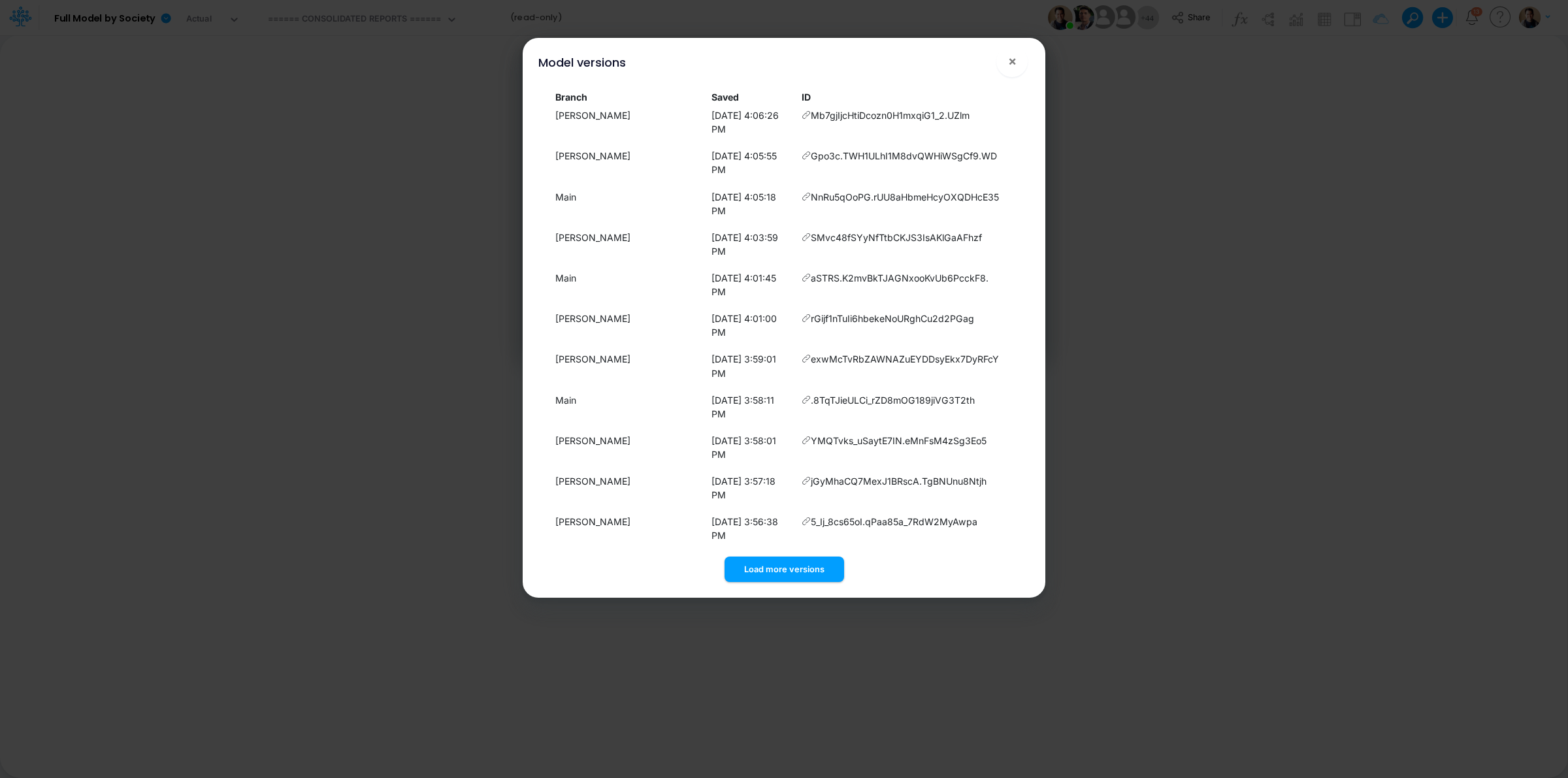
scroll to position [1178, 0]
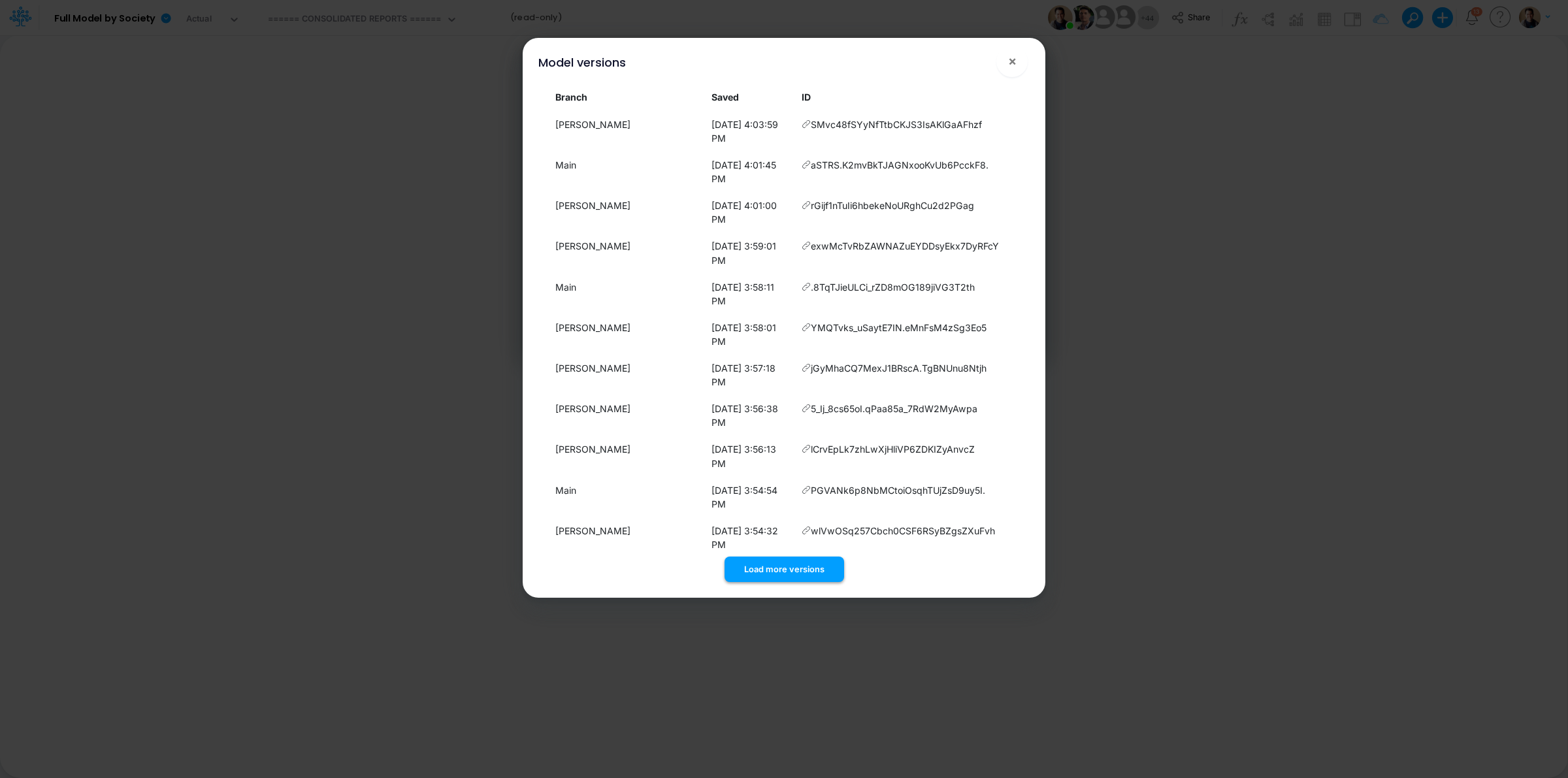
click at [785, 567] on button "Load more versions" at bounding box center [784, 569] width 120 height 25
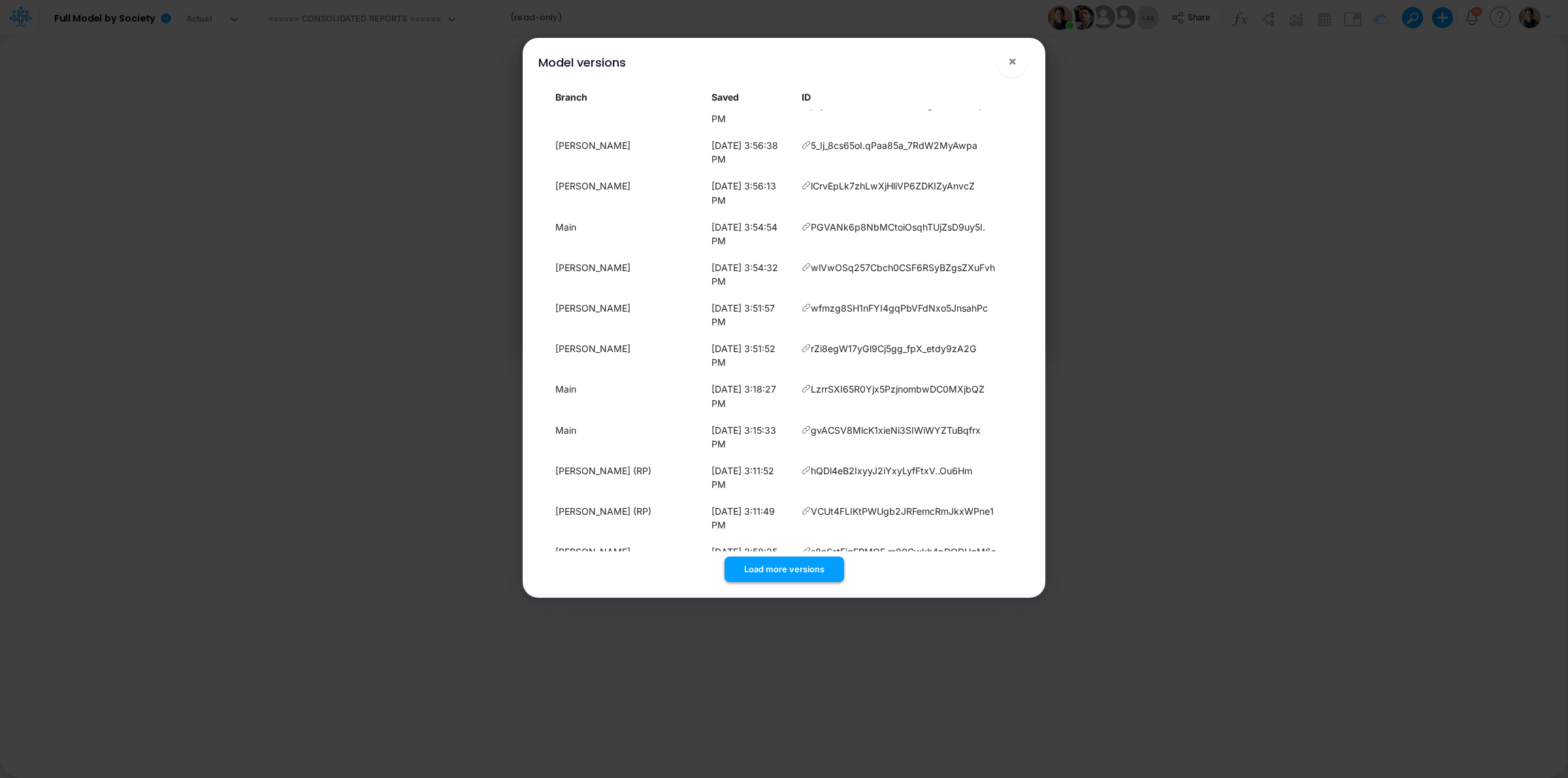
scroll to position [1447, 0]
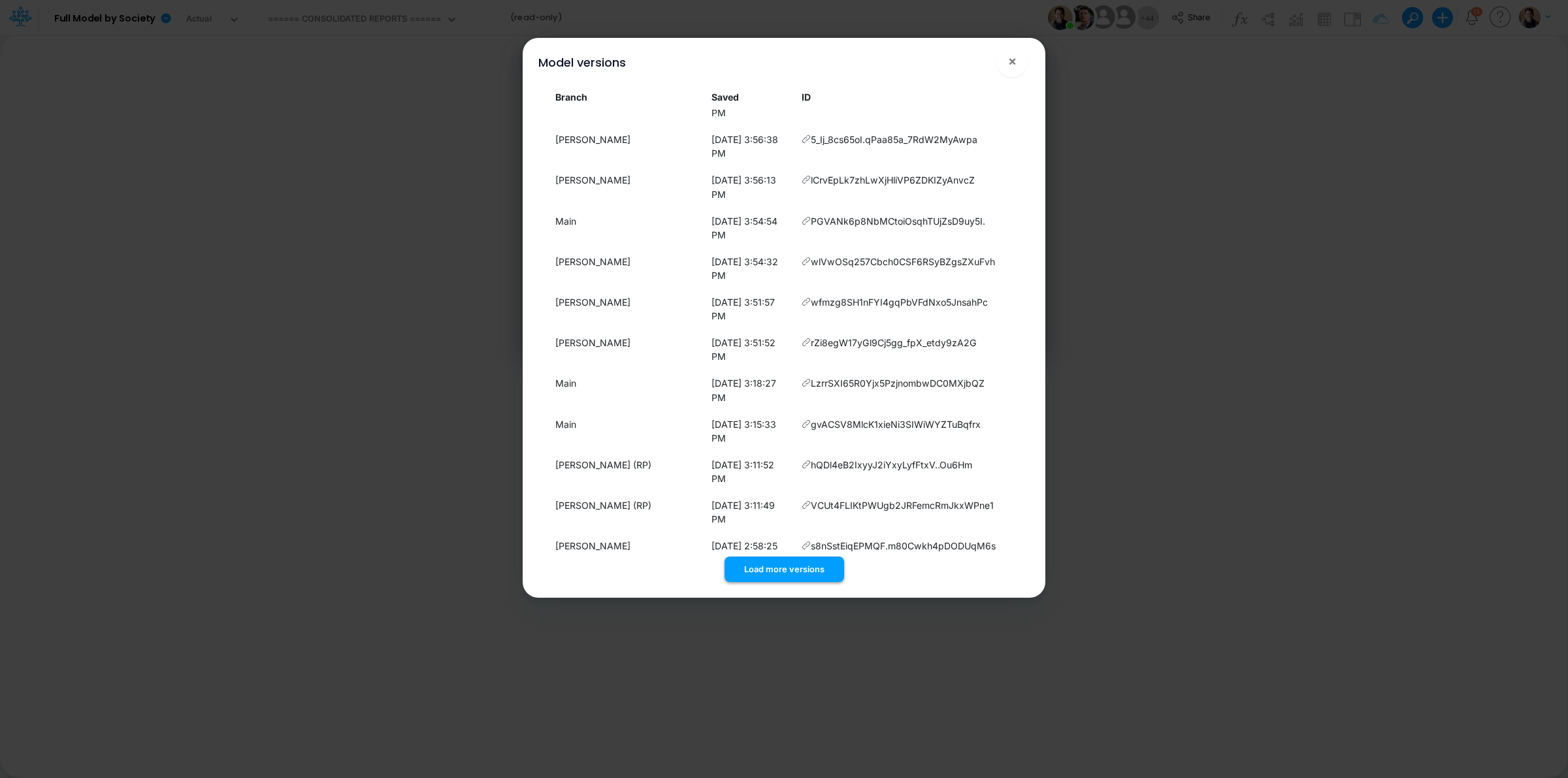
click at [785, 570] on button "Load more versions" at bounding box center [784, 569] width 120 height 25
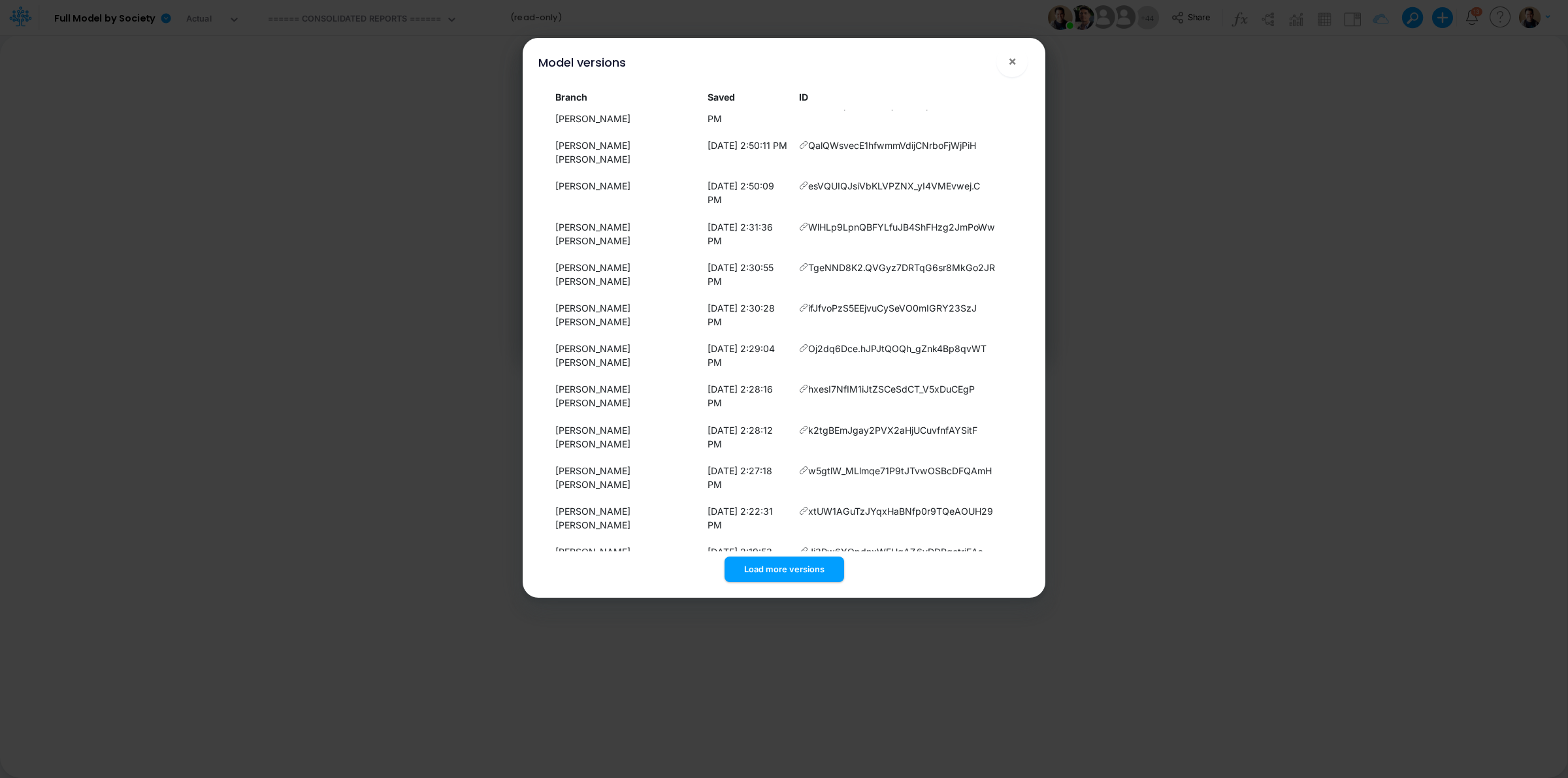
scroll to position [1942, 0]
drag, startPoint x: 786, startPoint y: 569, endPoint x: 785, endPoint y: 528, distance: 41.0
click at [786, 569] on button "Load more versions" at bounding box center [784, 569] width 120 height 25
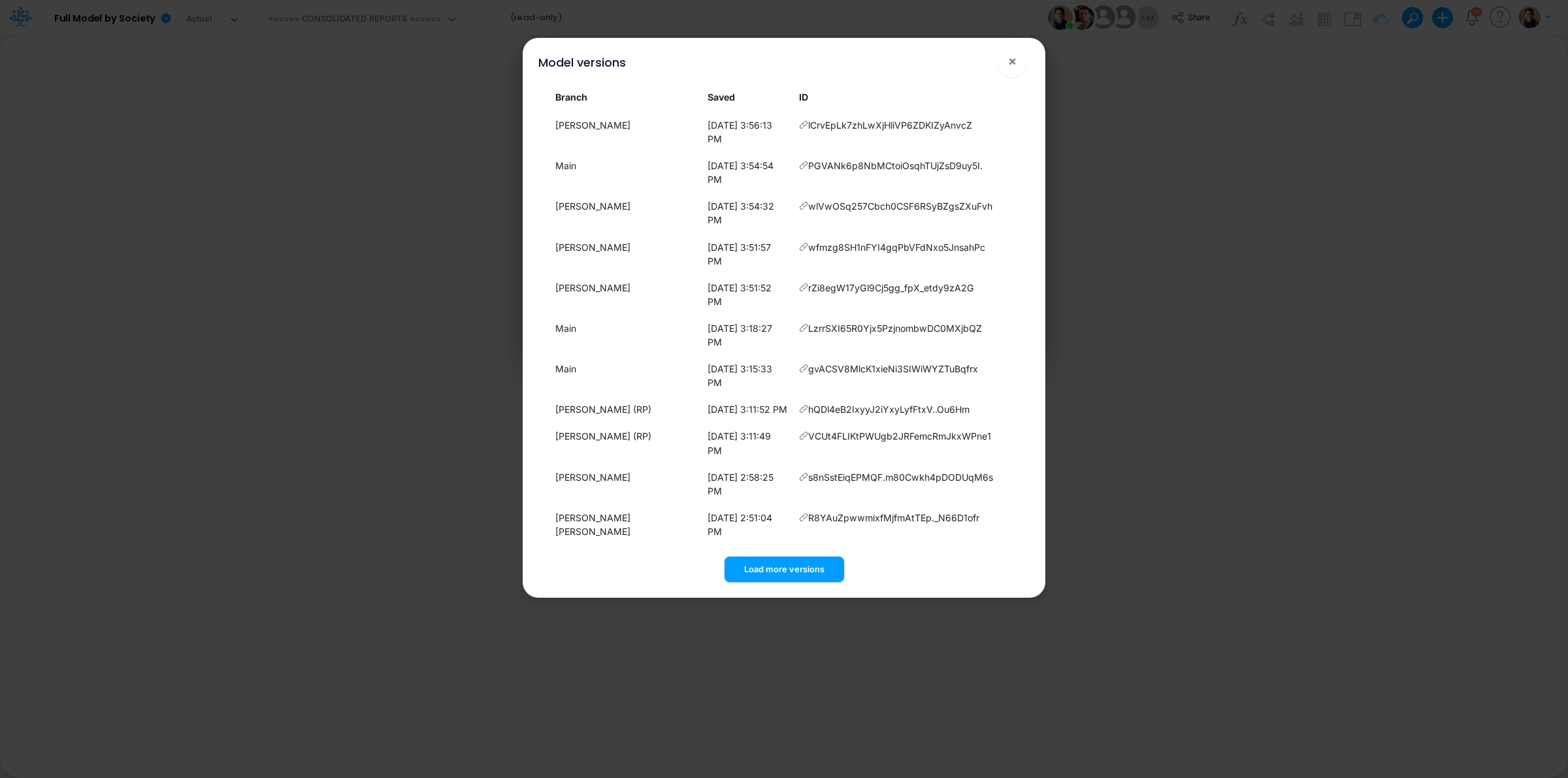
scroll to position [1529, 0]
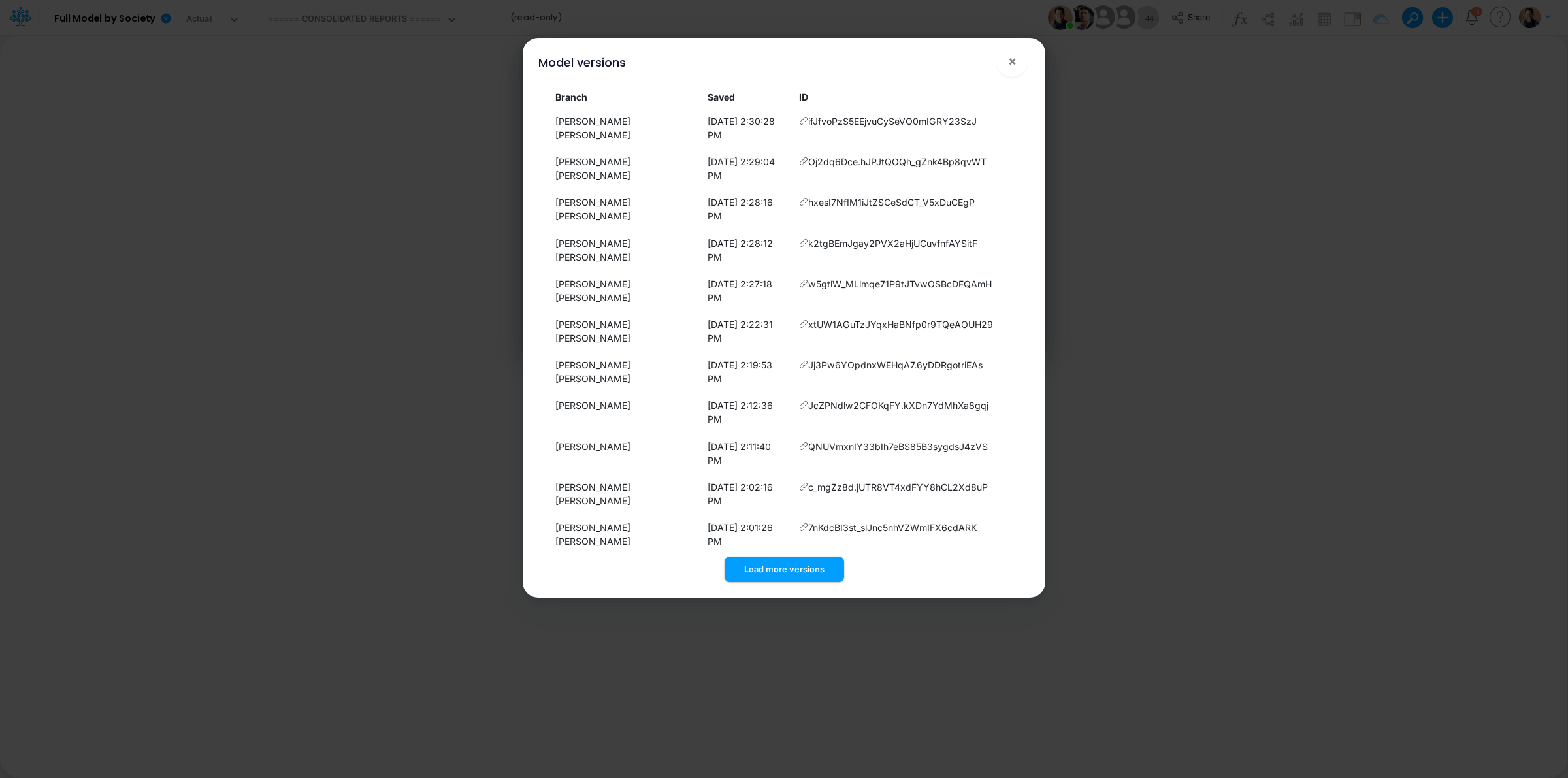
scroll to position [2019, 0]
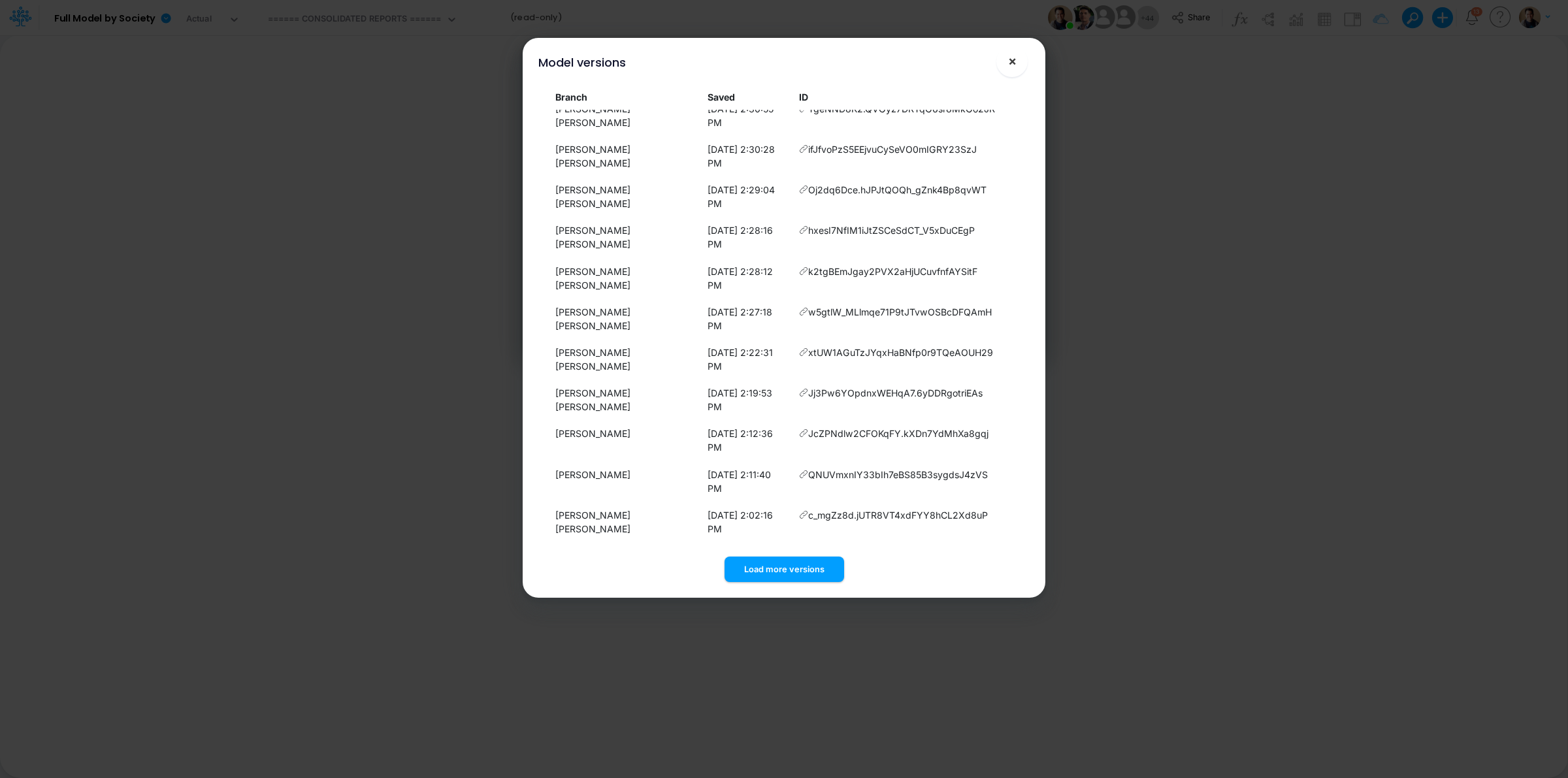
click at [1018, 64] on button "×" at bounding box center [1012, 62] width 32 height 32
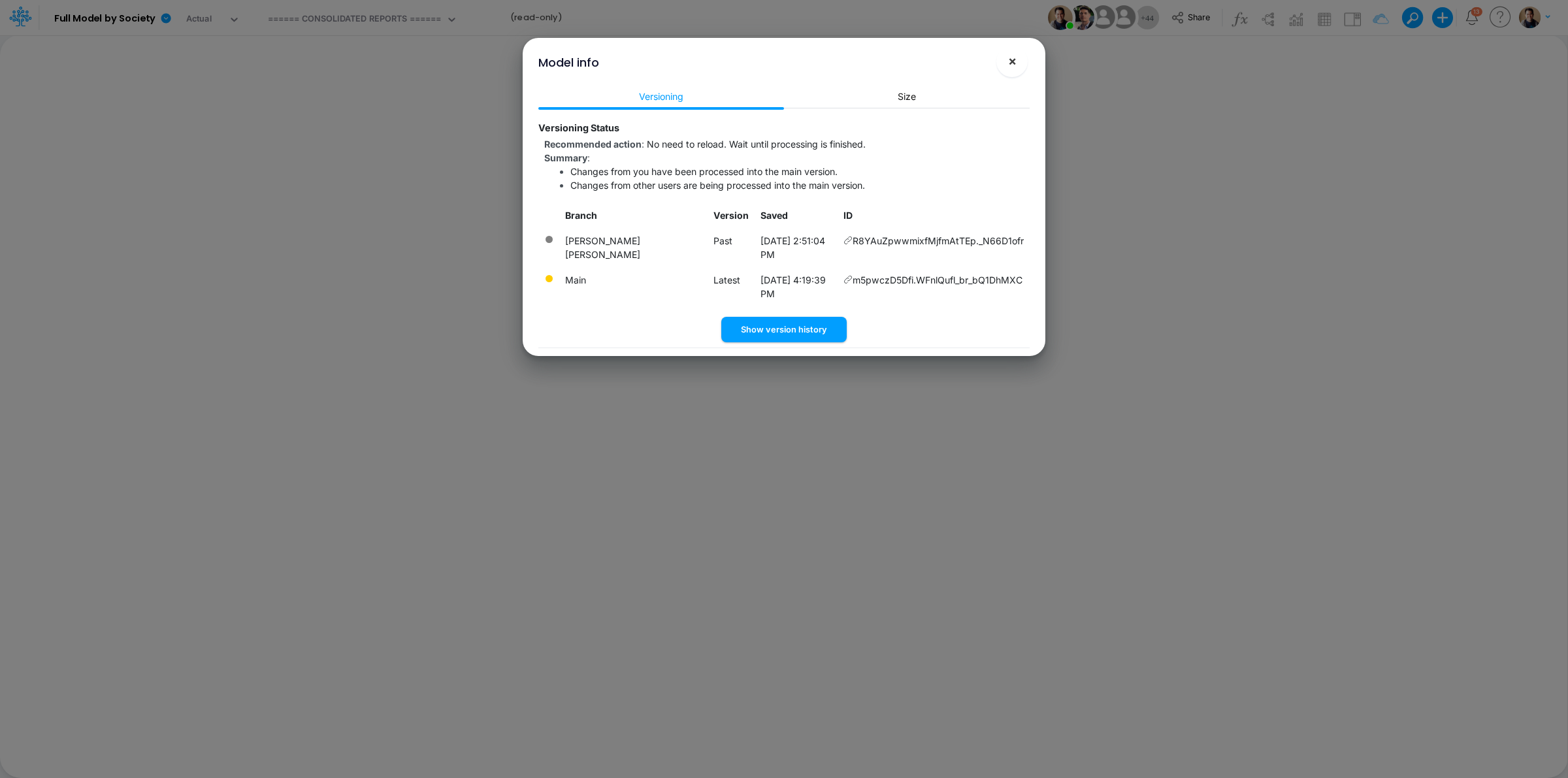
click at [1006, 65] on button "×" at bounding box center [1012, 62] width 32 height 32
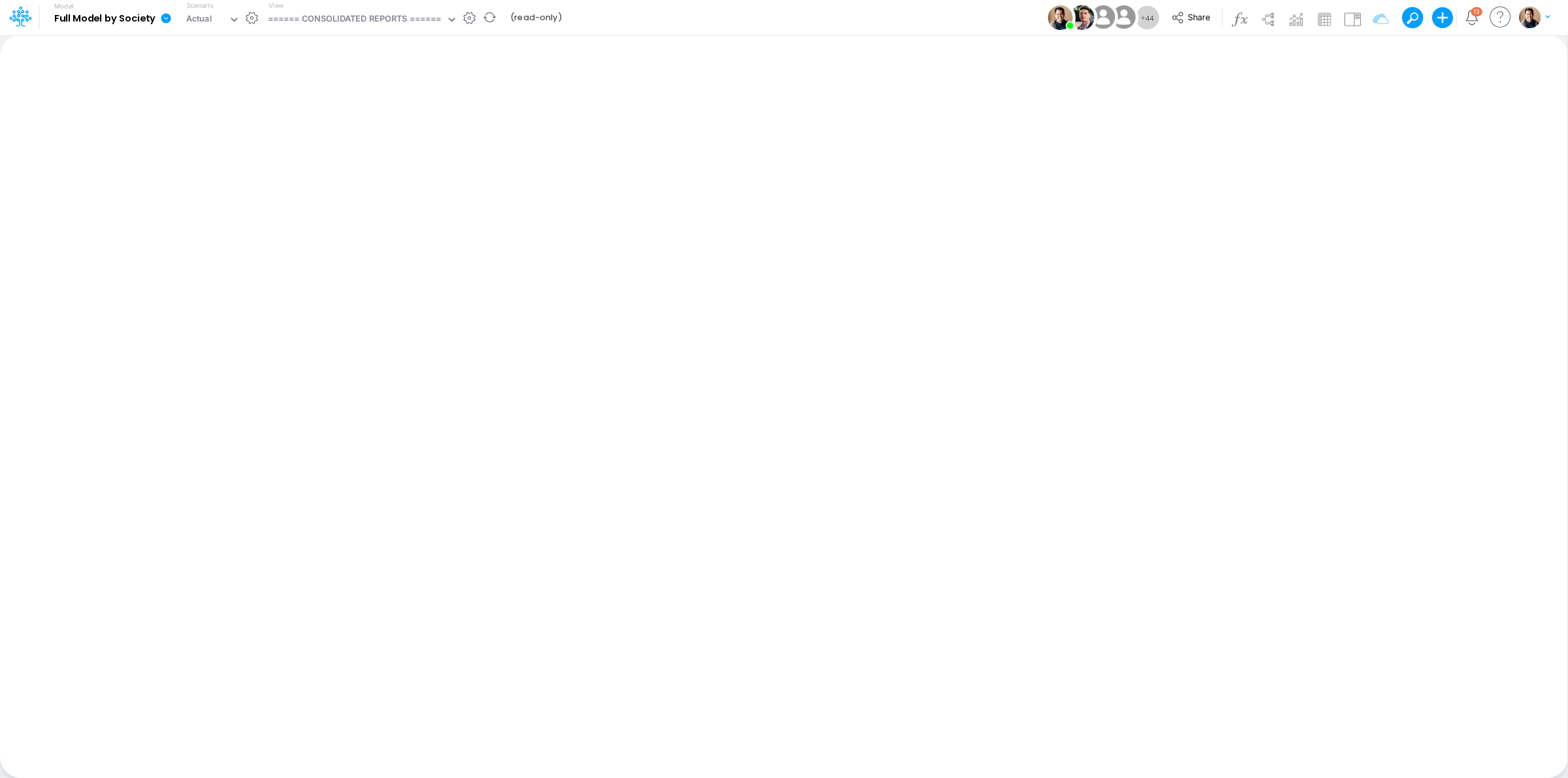
click at [164, 21] on icon at bounding box center [166, 18] width 10 height 10
click at [252, 155] on button "Sync Scenarios" at bounding box center [232, 155] width 139 height 20
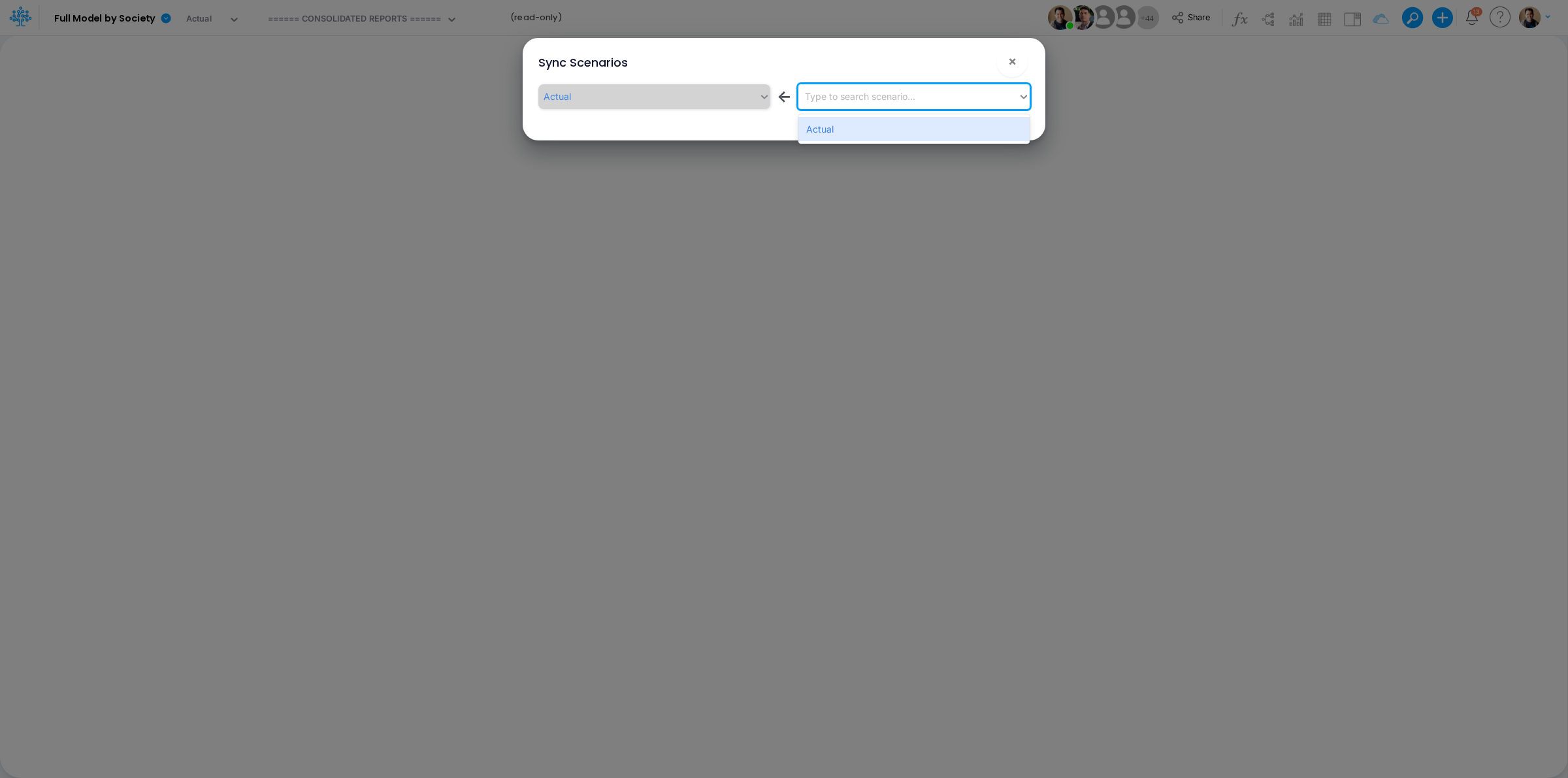
click at [859, 105] on div "Type to search scenario..." at bounding box center [908, 96] width 220 height 21
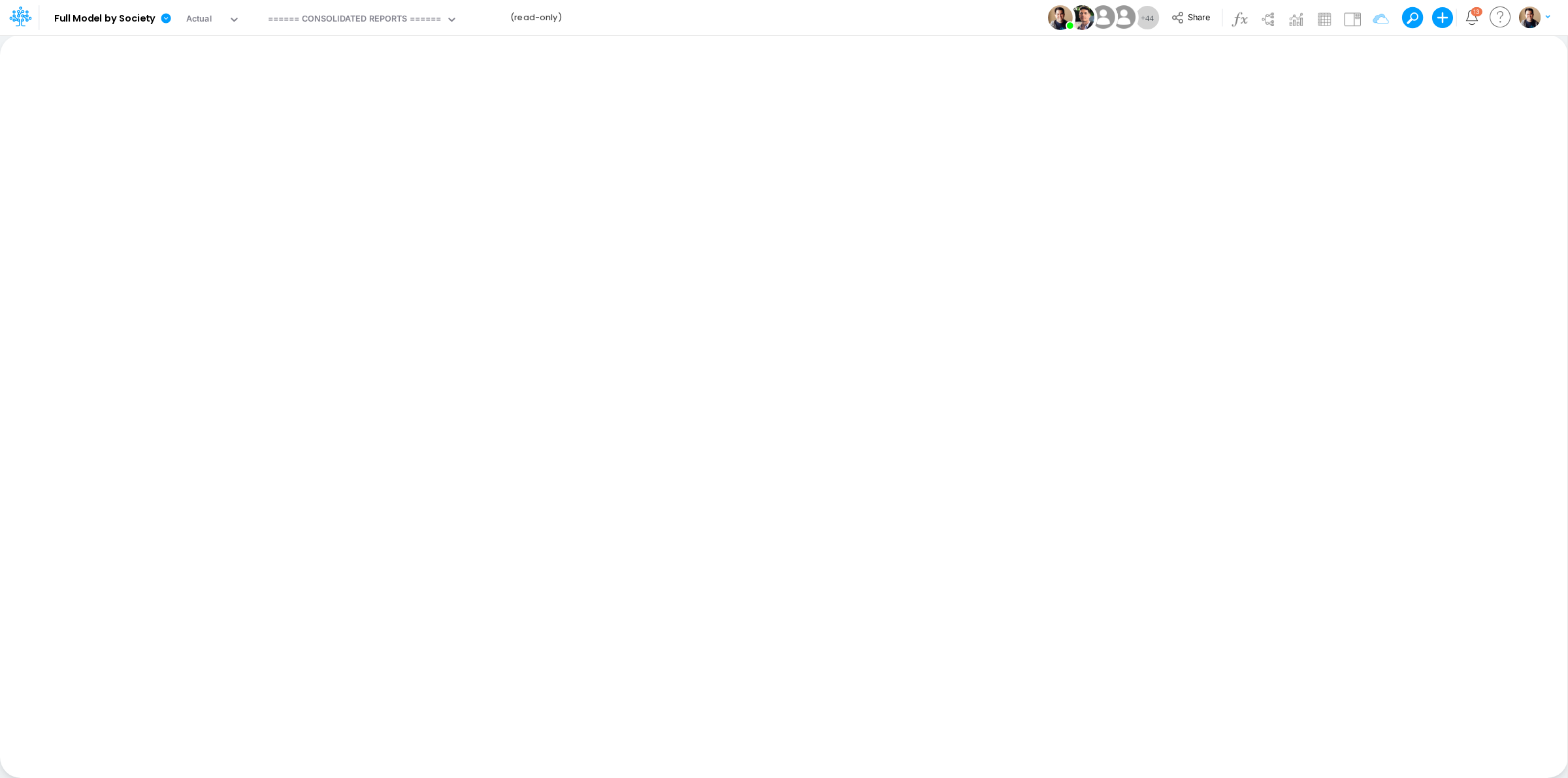
drag, startPoint x: 677, startPoint y: 10, endPoint x: 840, endPoint y: 377, distance: 401.6
click at [840, 377] on div "Insert new Conditional formatting Paste Cut Copy AutoFill Ready 100% Sum: null …" at bounding box center [783, 406] width 1567 height 744
click at [157, 14] on link at bounding box center [168, 17] width 26 height 34
click at [229, 153] on button "Sync Scenarios" at bounding box center [232, 155] width 139 height 20
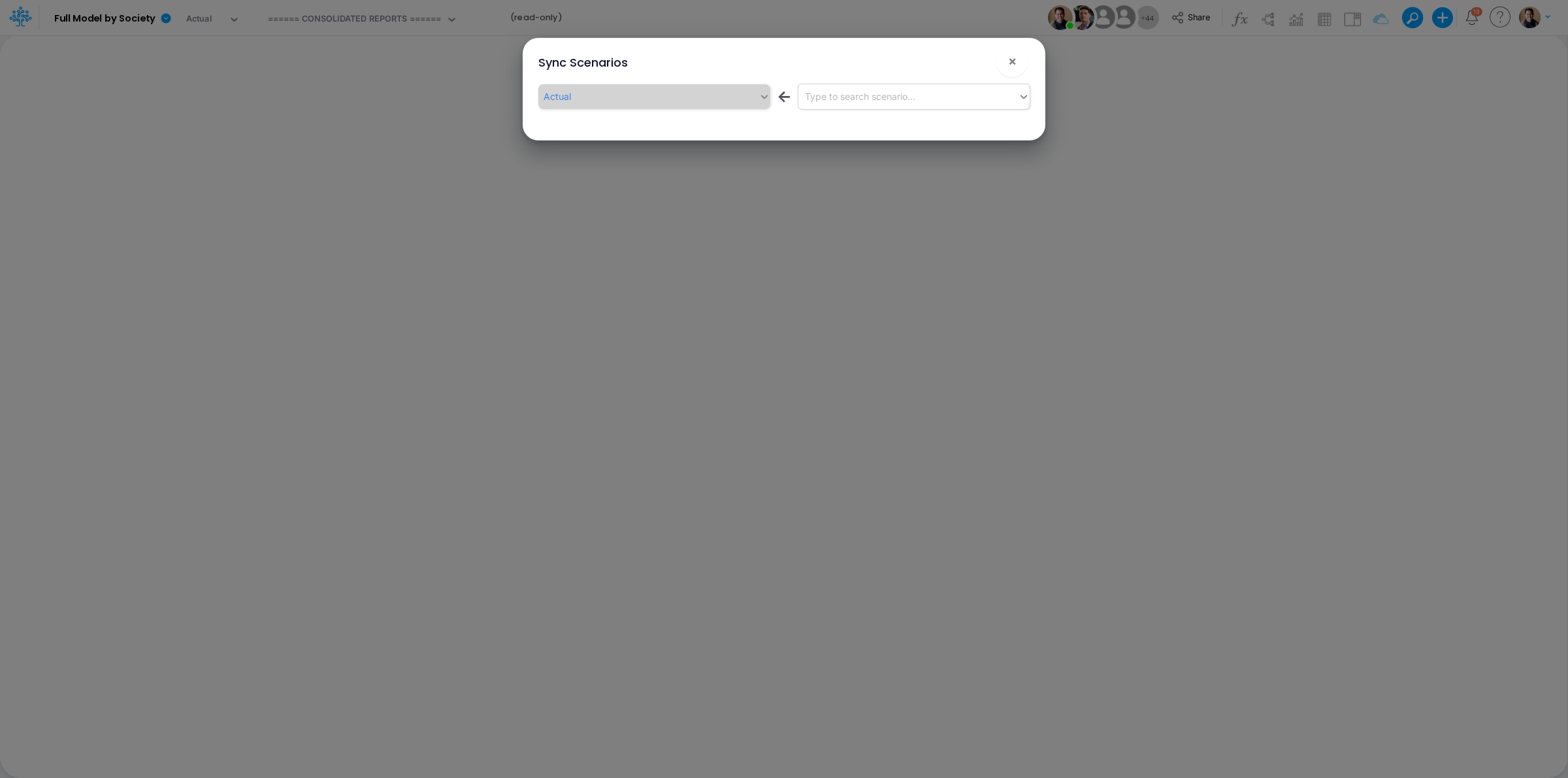
click at [853, 107] on div "Type to search scenario..." at bounding box center [908, 96] width 220 height 21
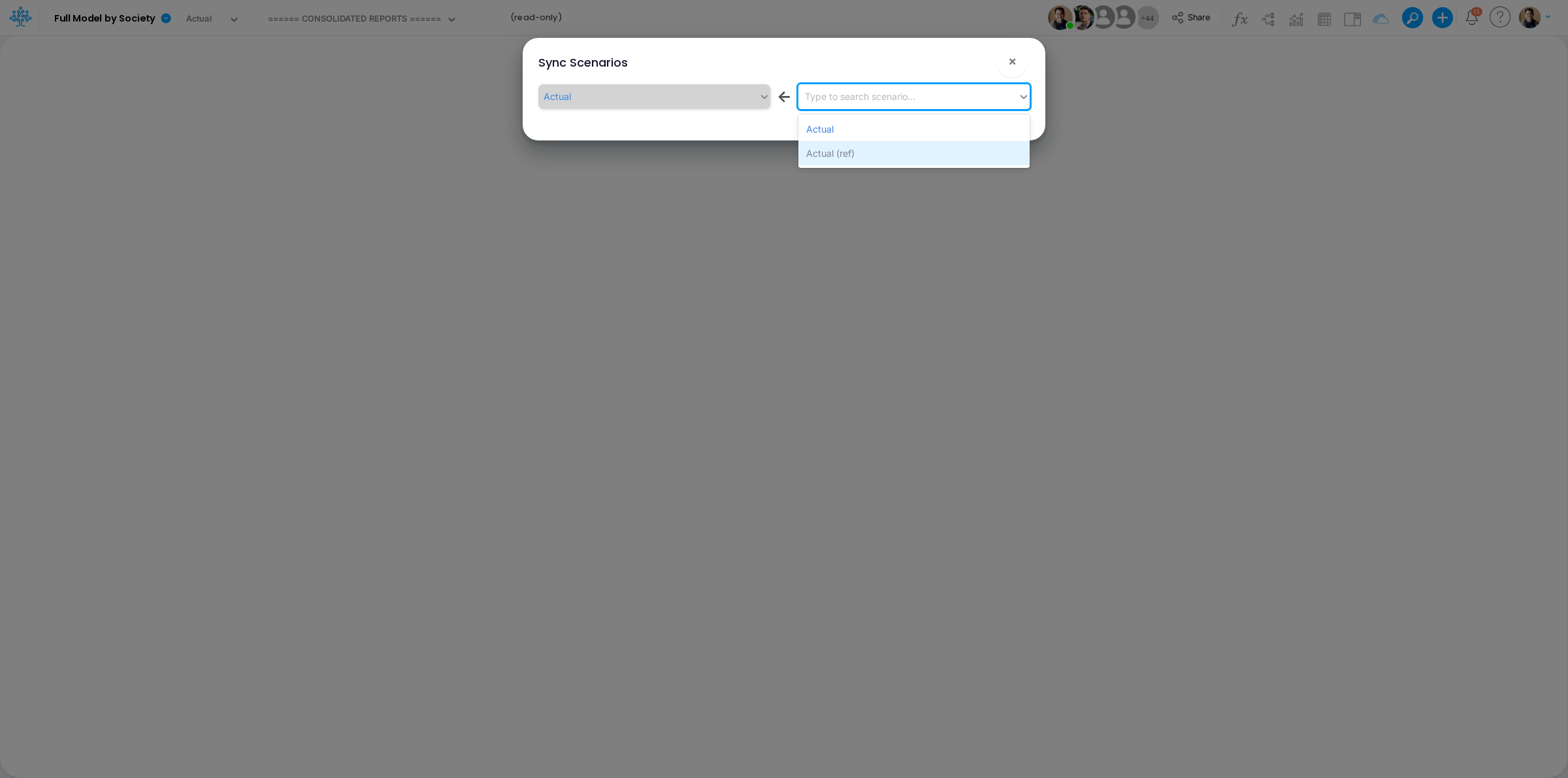
click at [855, 157] on div "Actual (ref)" at bounding box center [914, 153] width 232 height 24
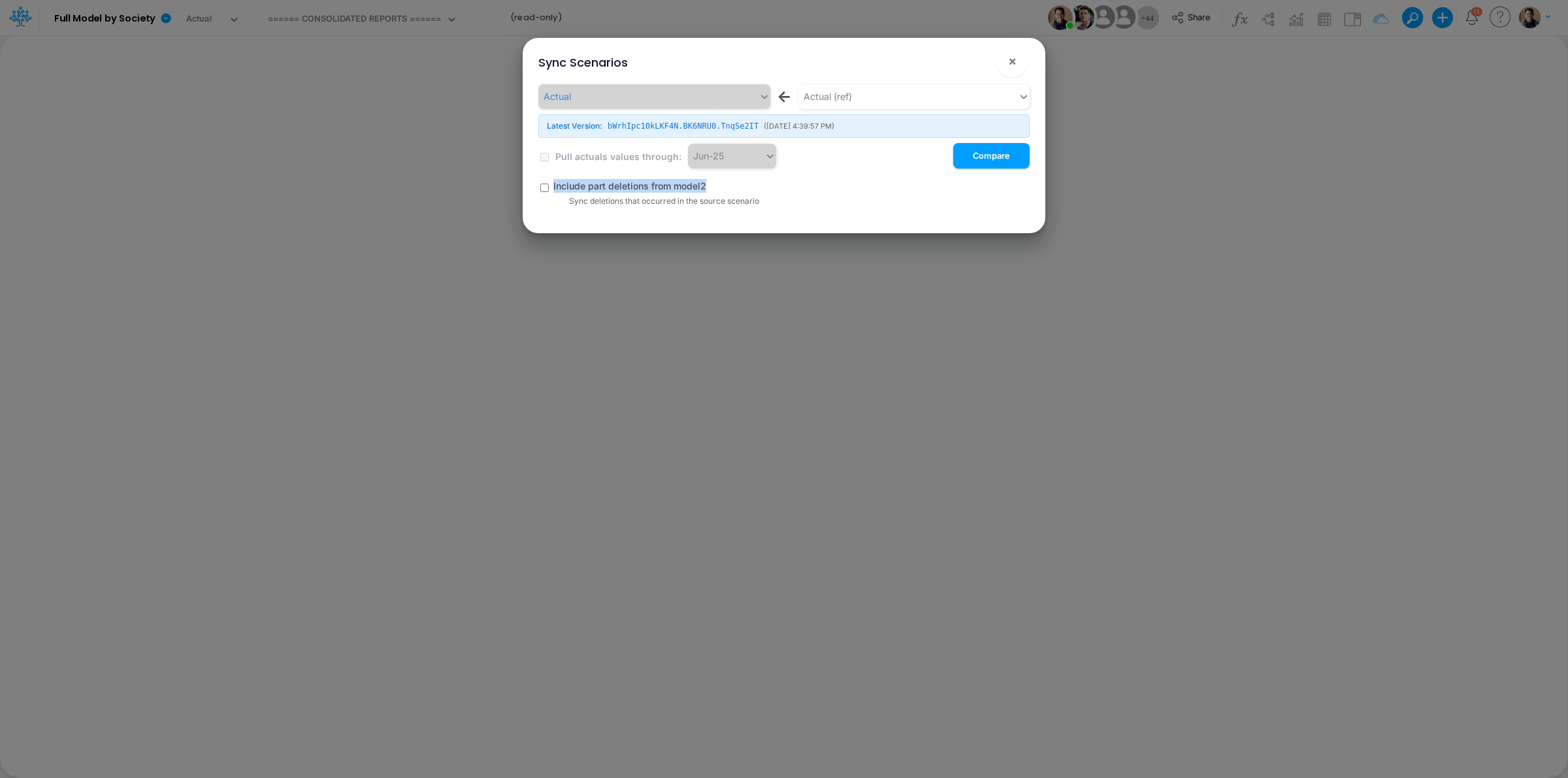
drag, startPoint x: 737, startPoint y: 188, endPoint x: 552, endPoint y: 184, distance: 185.0
click at [552, 184] on div "Actual ← Actual (ref) Latest Version: bWrhIpc10kLKF4N.BK6NRU0.TnqSe2IT ( [DATE]…" at bounding box center [783, 146] width 491 height 123
click at [714, 194] on div "Include part deletions from model2 Sync deletions that occurred in the source s…" at bounding box center [791, 193] width 476 height 28
drag, startPoint x: 713, startPoint y: 190, endPoint x: 671, endPoint y: 190, distance: 42.0
click at [671, 190] on div "Include part deletions from model2" at bounding box center [791, 186] width 476 height 14
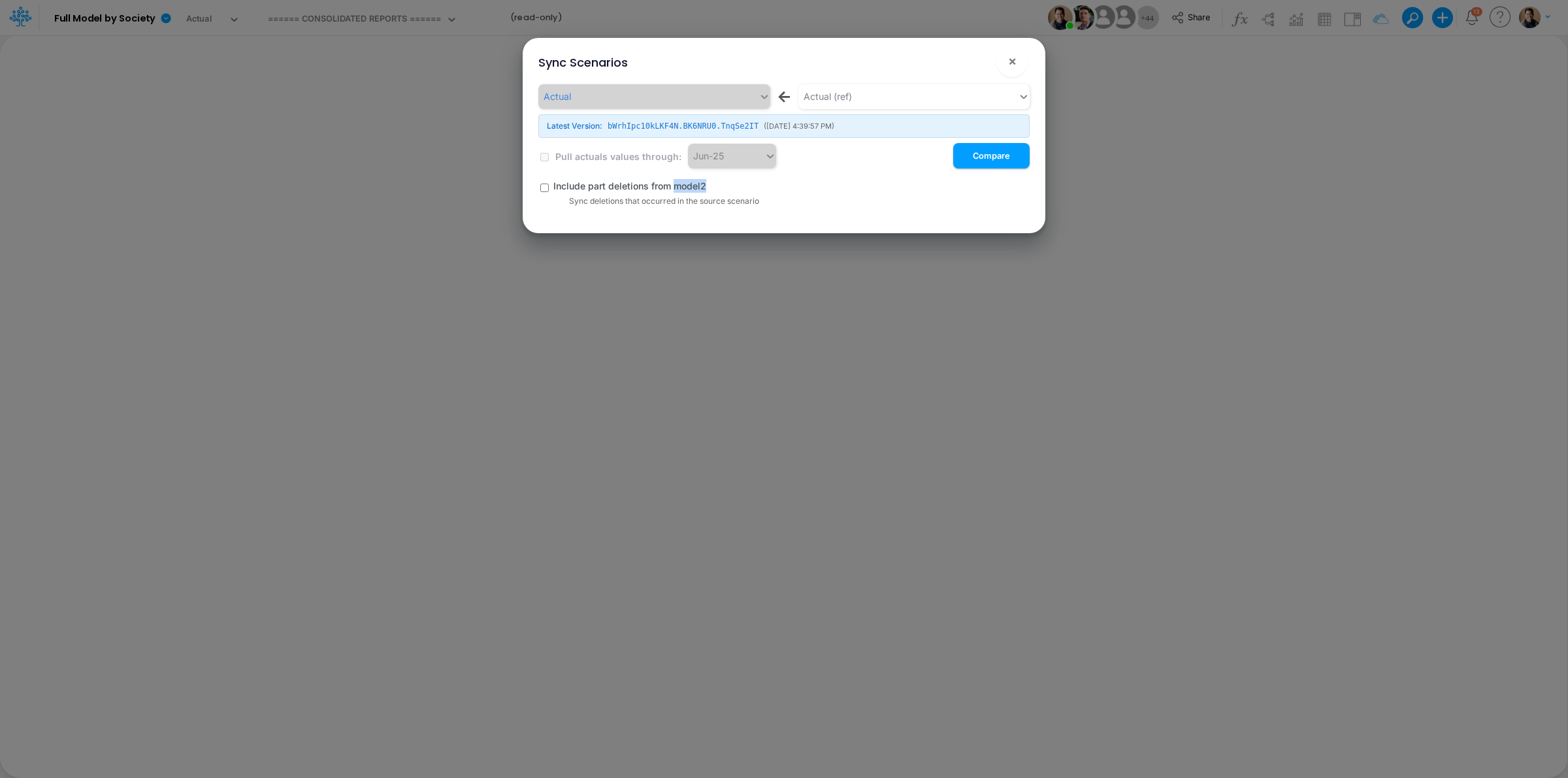
click at [719, 185] on div "Include part deletions from model2" at bounding box center [791, 186] width 476 height 14
drag, startPoint x: 671, startPoint y: 184, endPoint x: 710, endPoint y: 184, distance: 39.0
click at [710, 184] on div "Include part deletions from model2" at bounding box center [791, 186] width 476 height 14
drag, startPoint x: 1017, startPoint y: 58, endPoint x: 1009, endPoint y: 56, distance: 8.2
click at [1017, 58] on button "×" at bounding box center [1012, 62] width 32 height 32
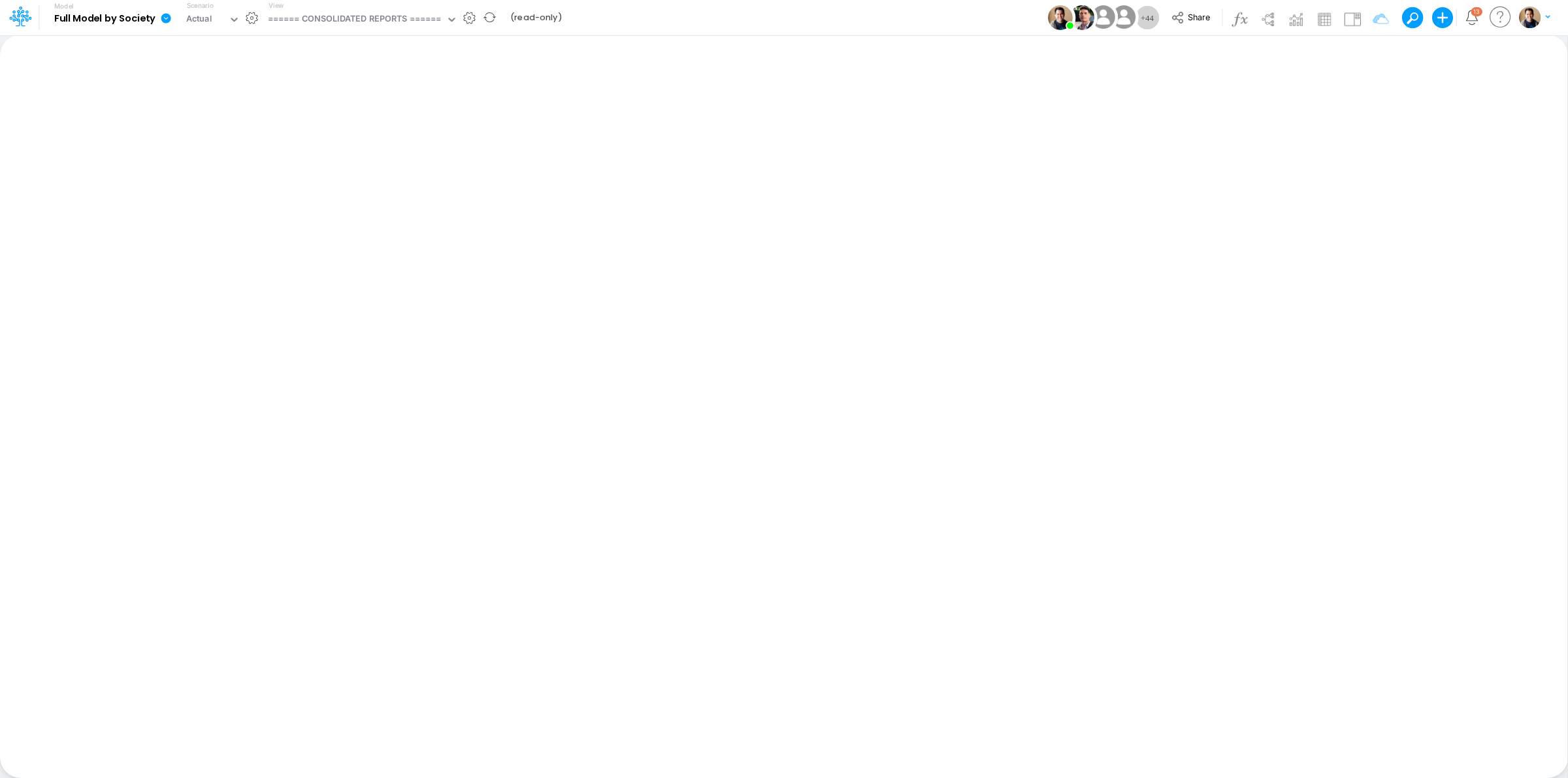
click at [166, 15] on icon at bounding box center [166, 18] width 10 height 10
click at [265, 129] on button "View model info" at bounding box center [232, 135] width 139 height 20
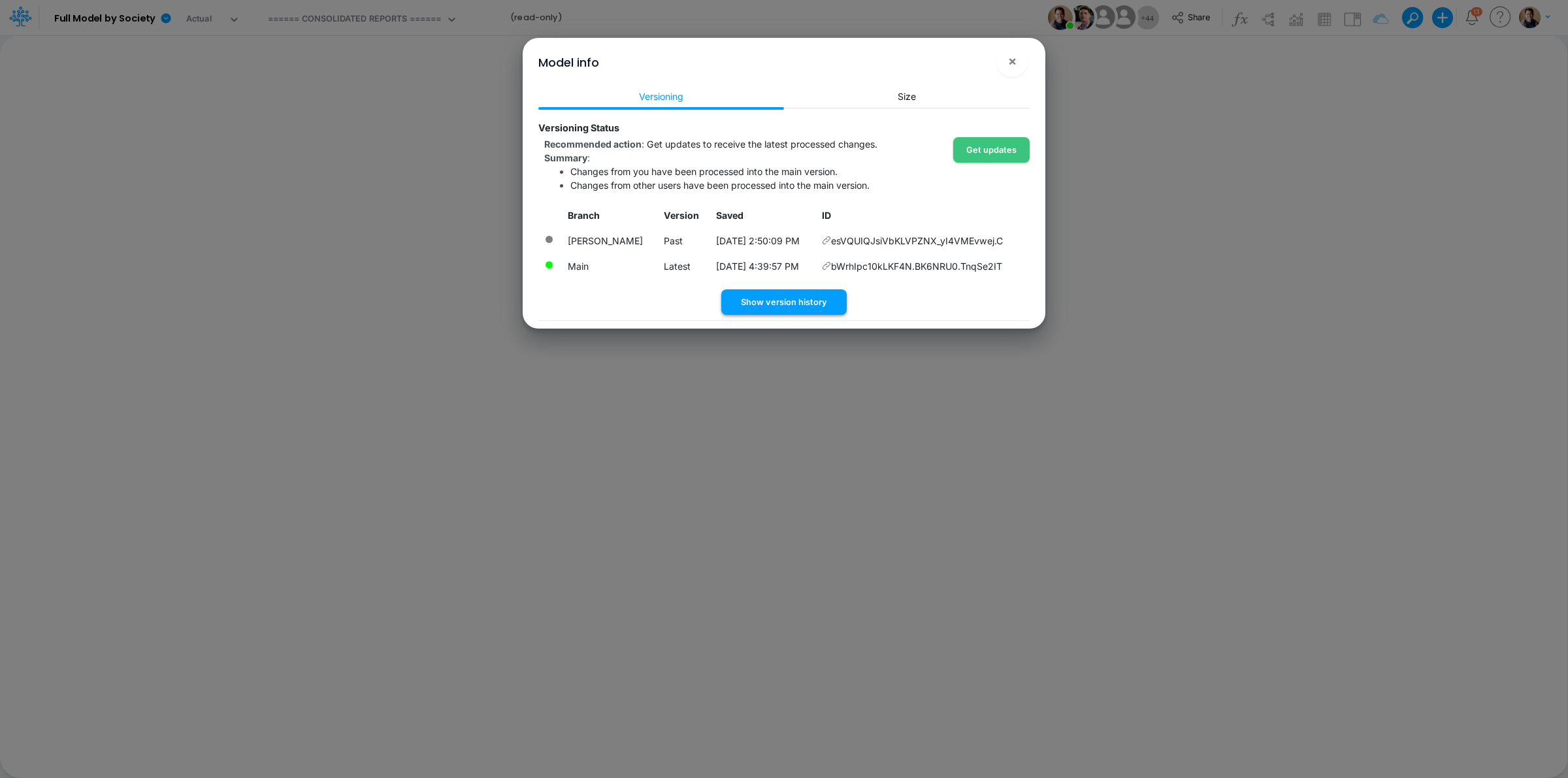
click at [805, 315] on button "Show version history" at bounding box center [784, 302] width 126 height 25
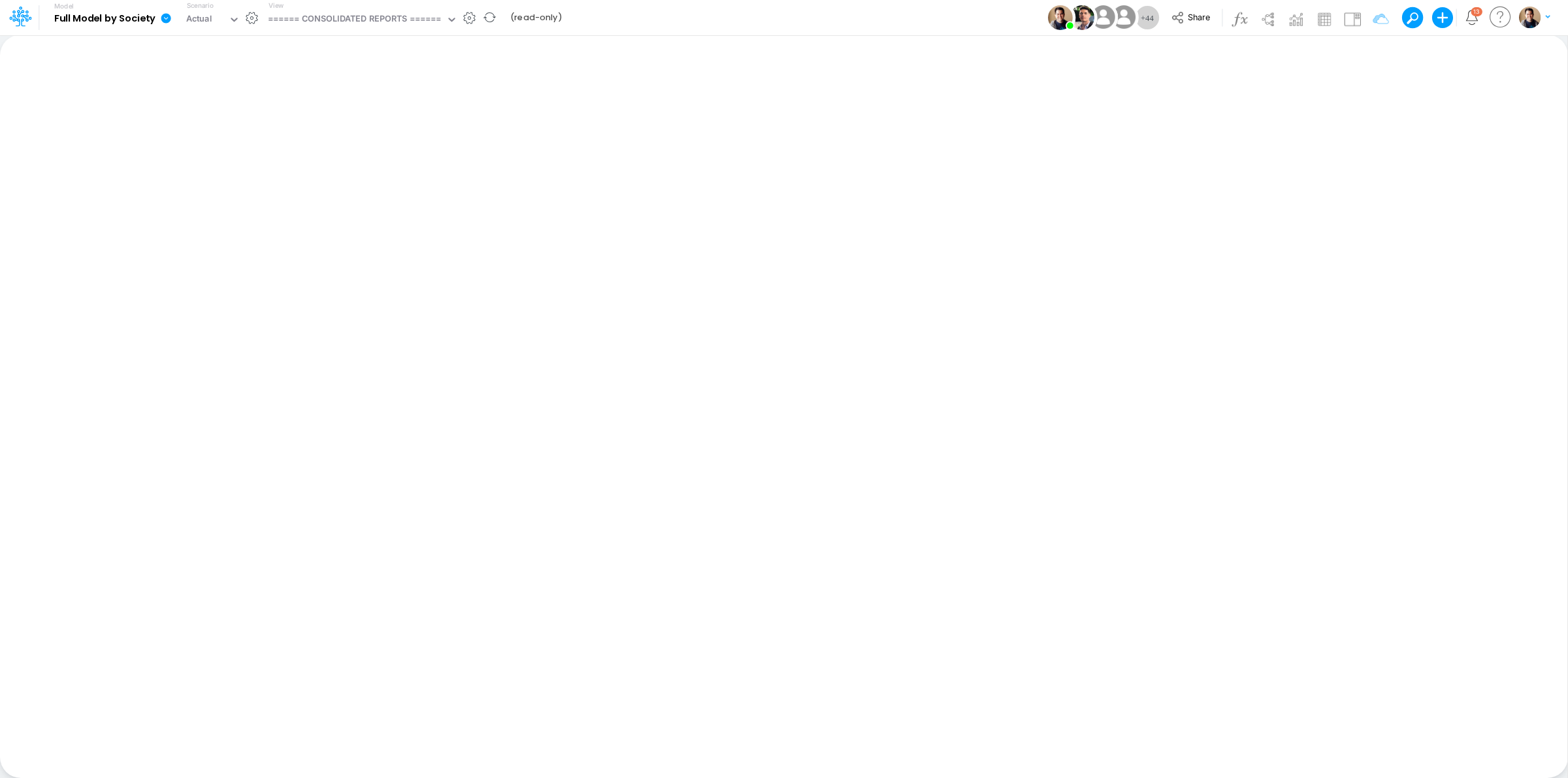
click at [168, 17] on icon at bounding box center [166, 18] width 10 height 10
click at [224, 136] on button "View model info" at bounding box center [232, 135] width 139 height 20
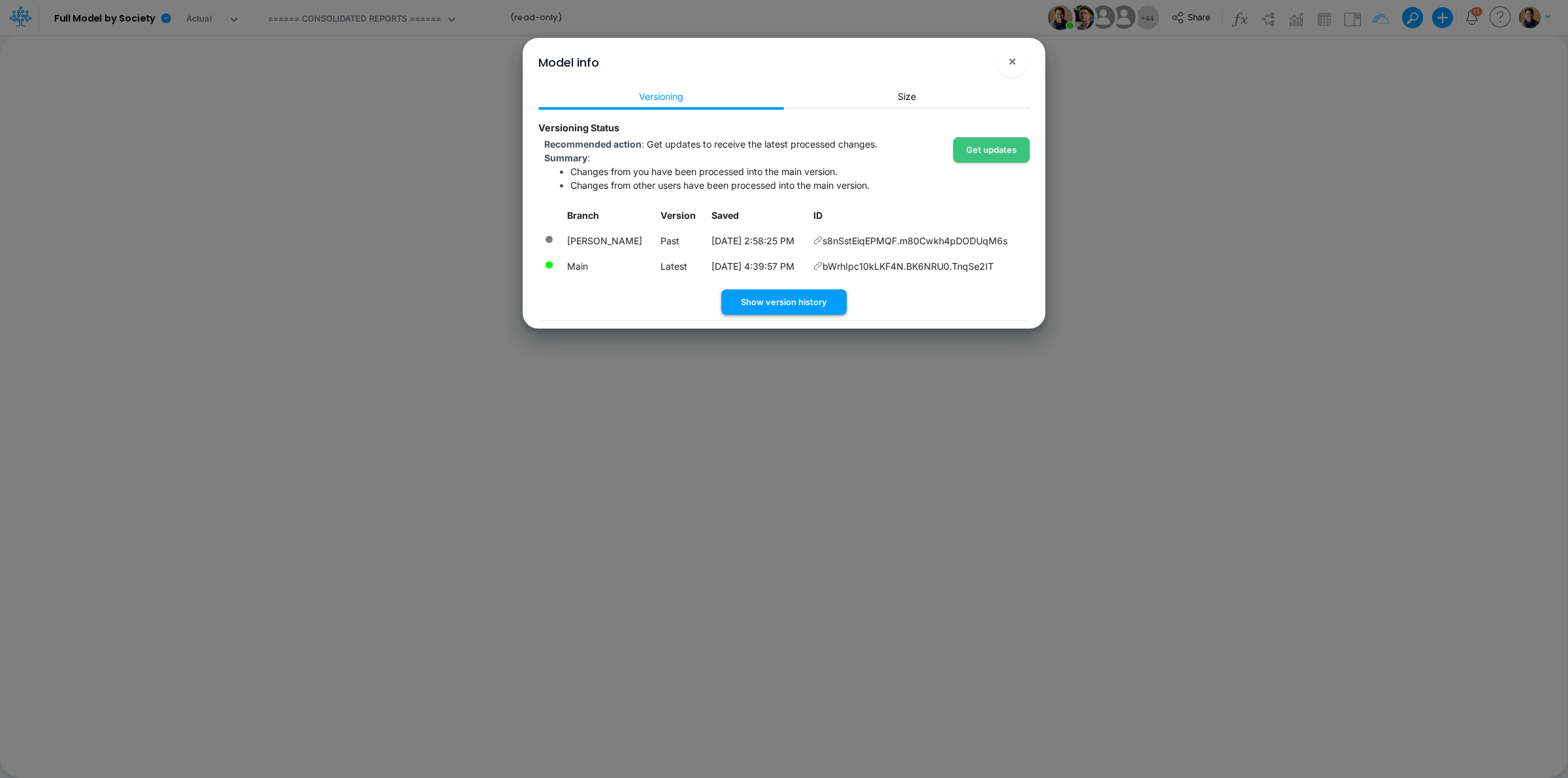
click at [818, 315] on button "Show version history" at bounding box center [784, 302] width 126 height 25
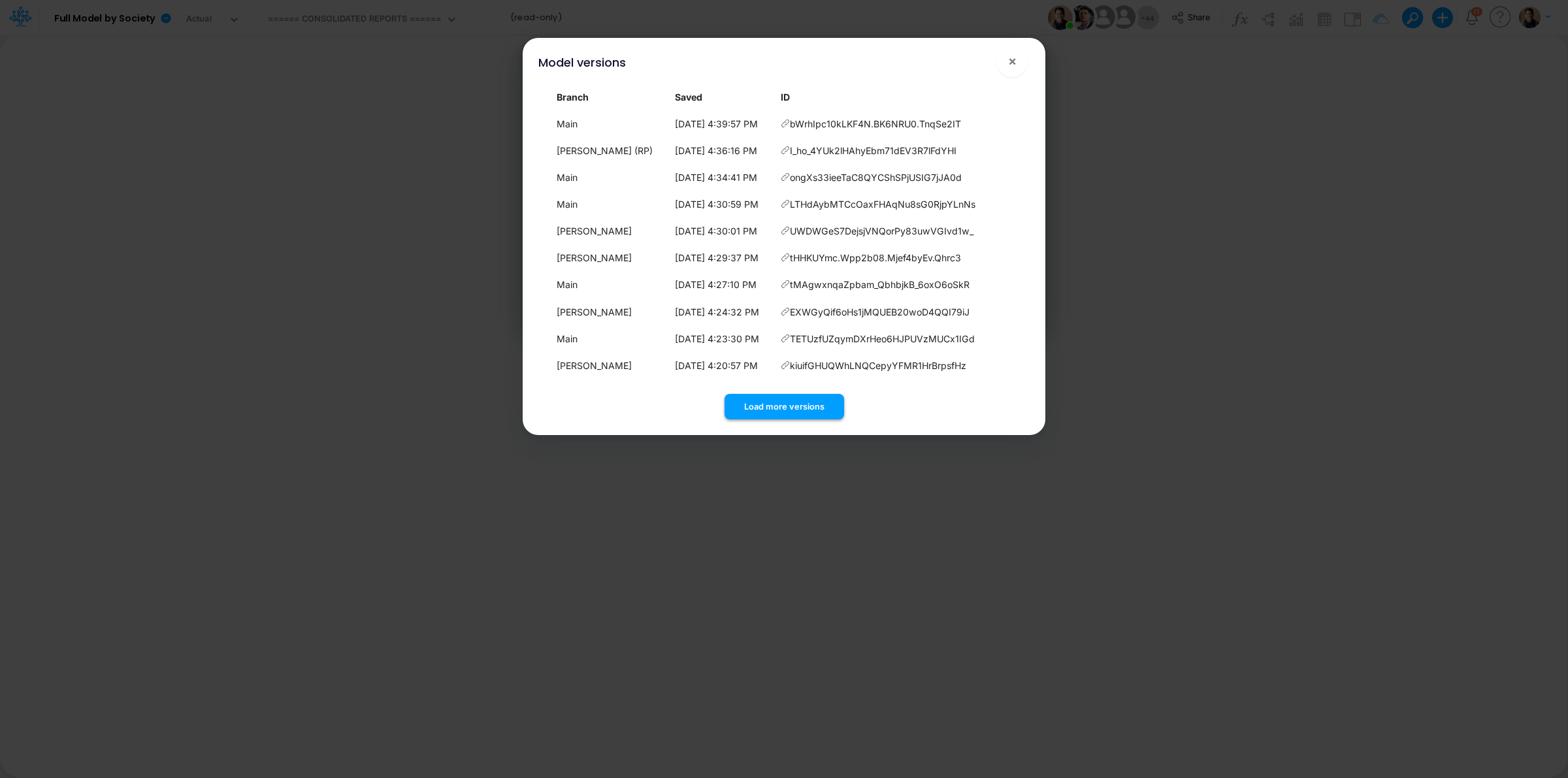
click at [804, 402] on button "Load more versions" at bounding box center [784, 406] width 120 height 25
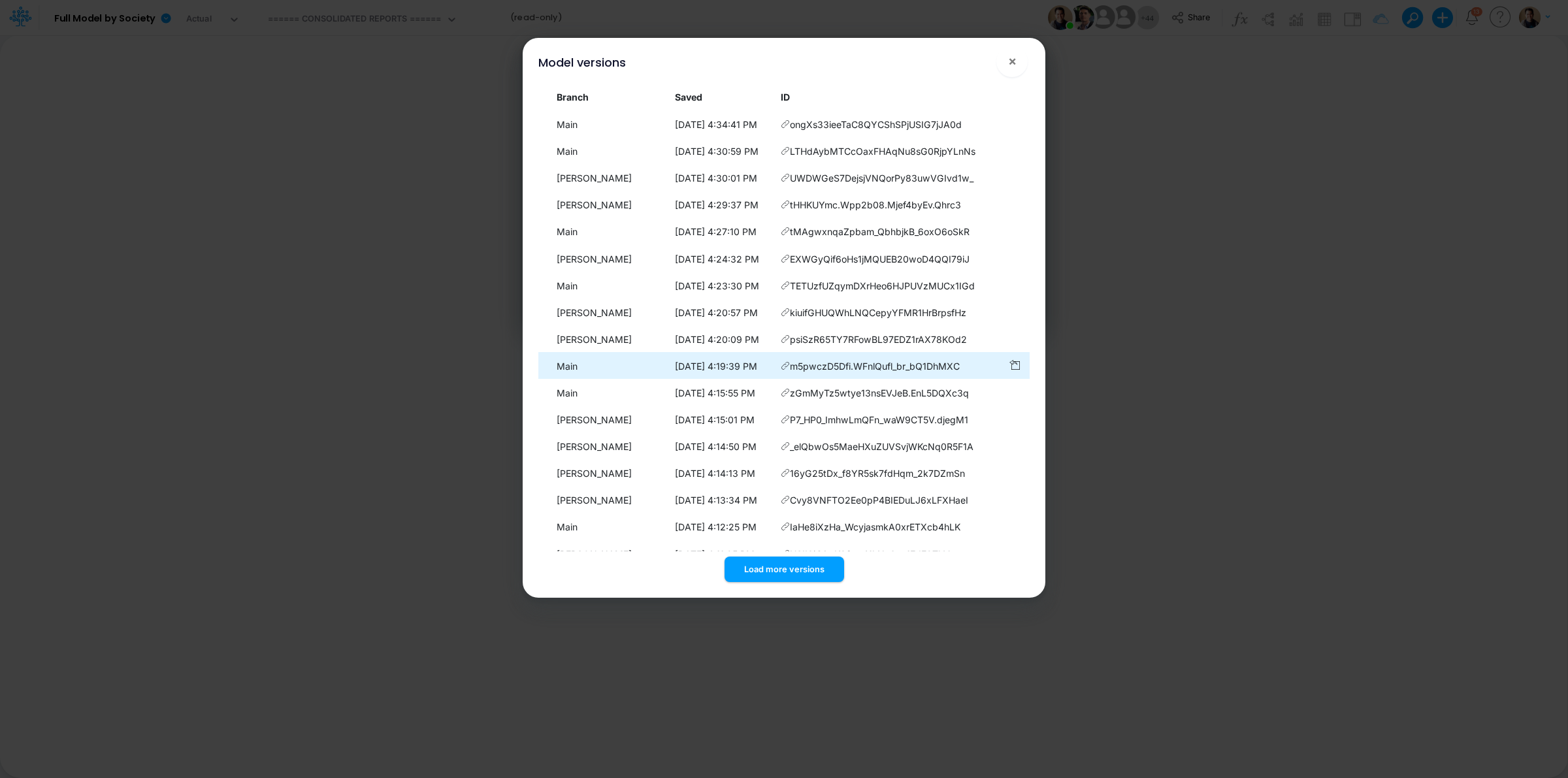
scroll to position [105, 0]
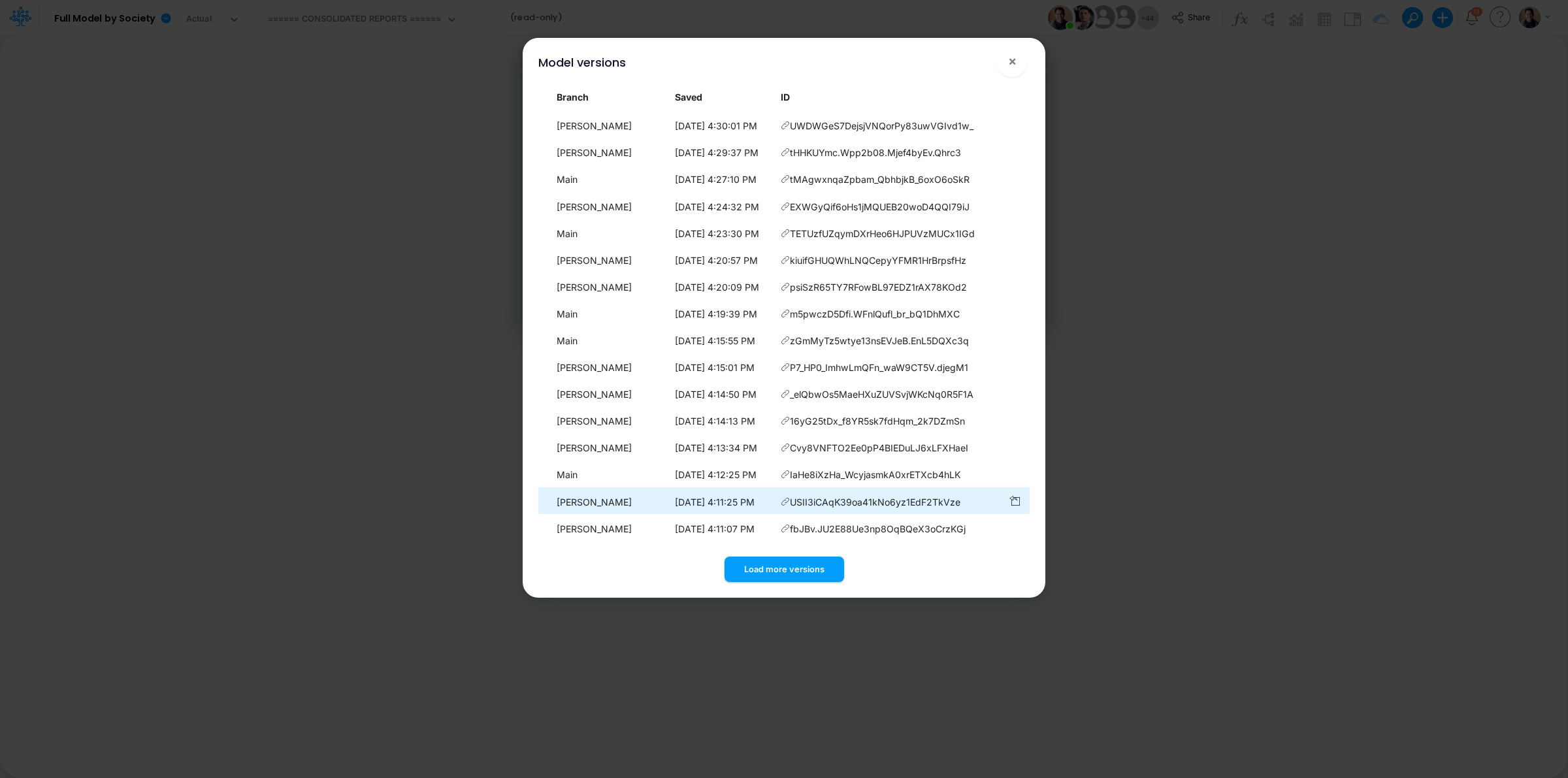
drag, startPoint x: 785, startPoint y: 559, endPoint x: 786, endPoint y: 504, distance: 55.0
click at [785, 557] on button "Load more versions" at bounding box center [784, 569] width 120 height 25
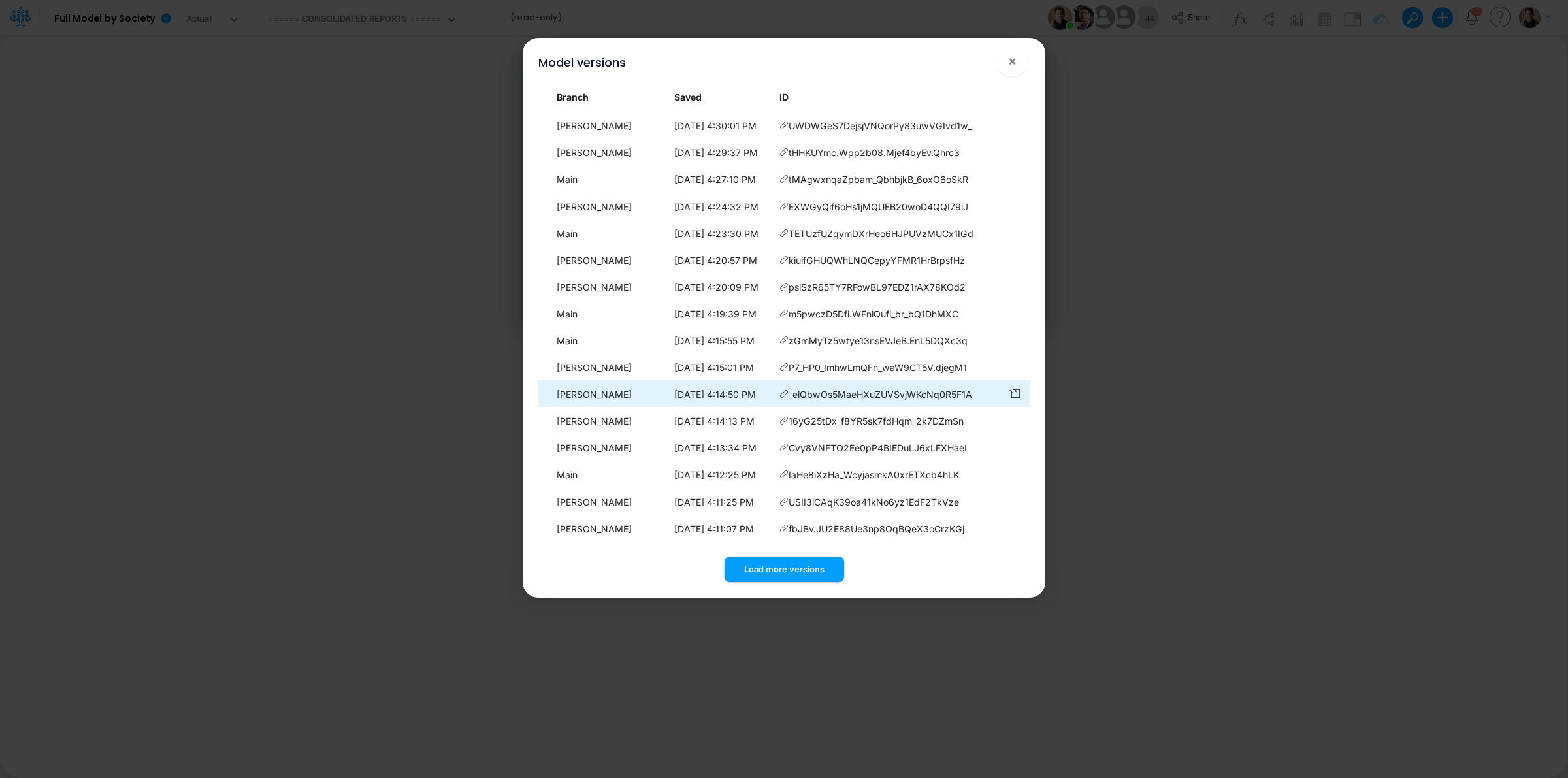
scroll to position [374, 0]
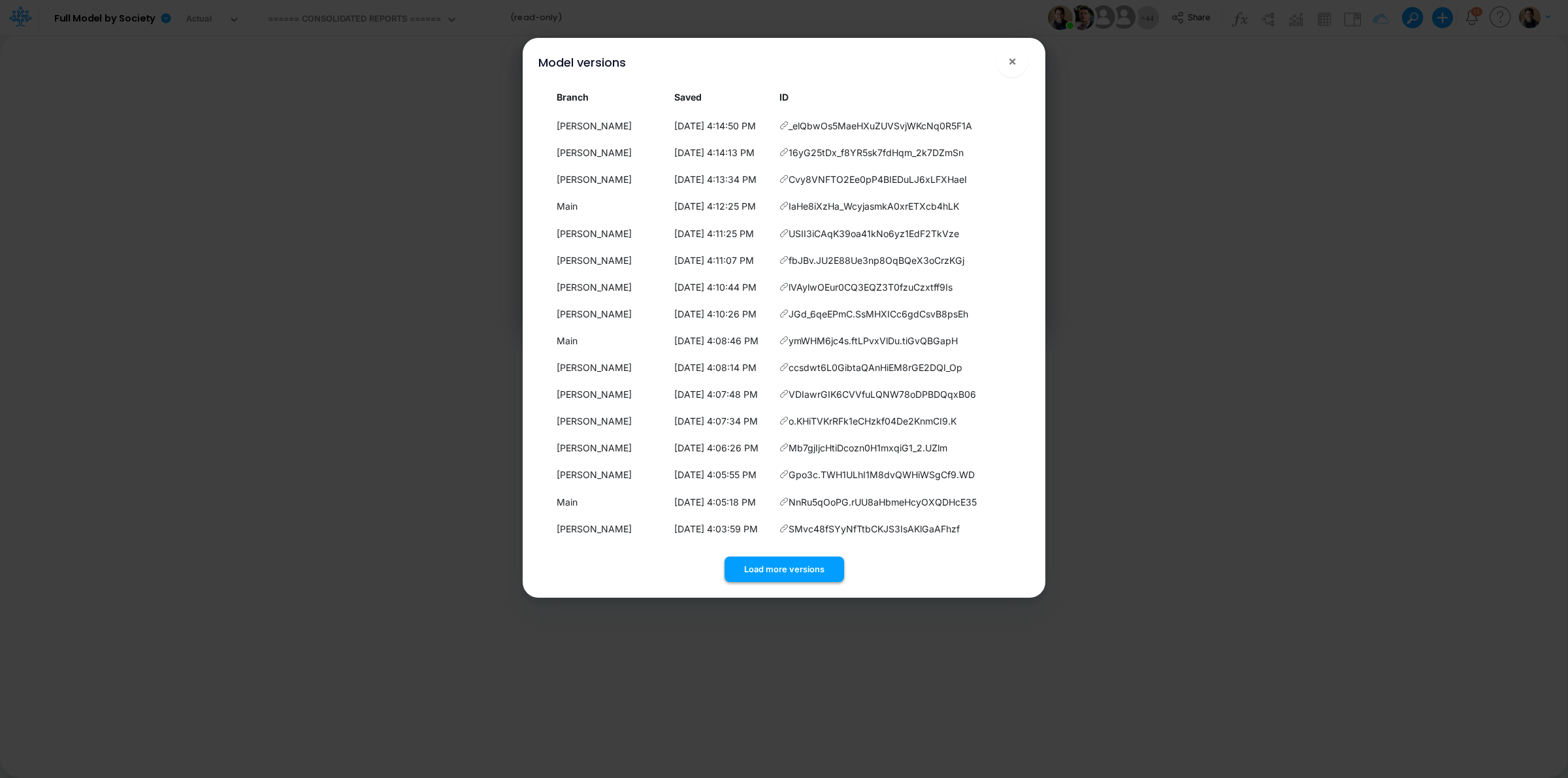
click at [791, 567] on button "Load more versions" at bounding box center [784, 569] width 120 height 25
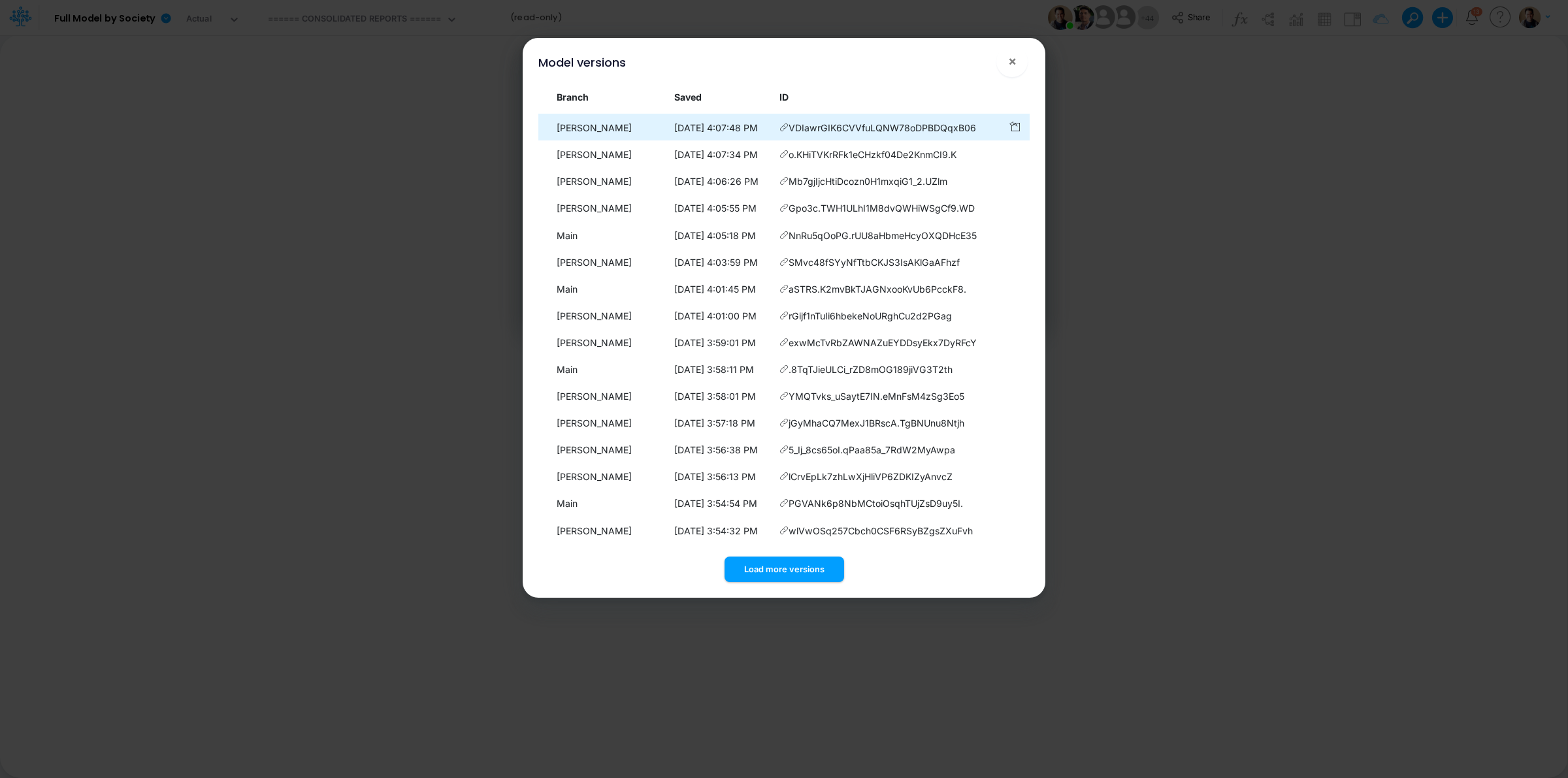
scroll to position [642, 0]
click at [746, 563] on button "Load more versions" at bounding box center [784, 569] width 120 height 25
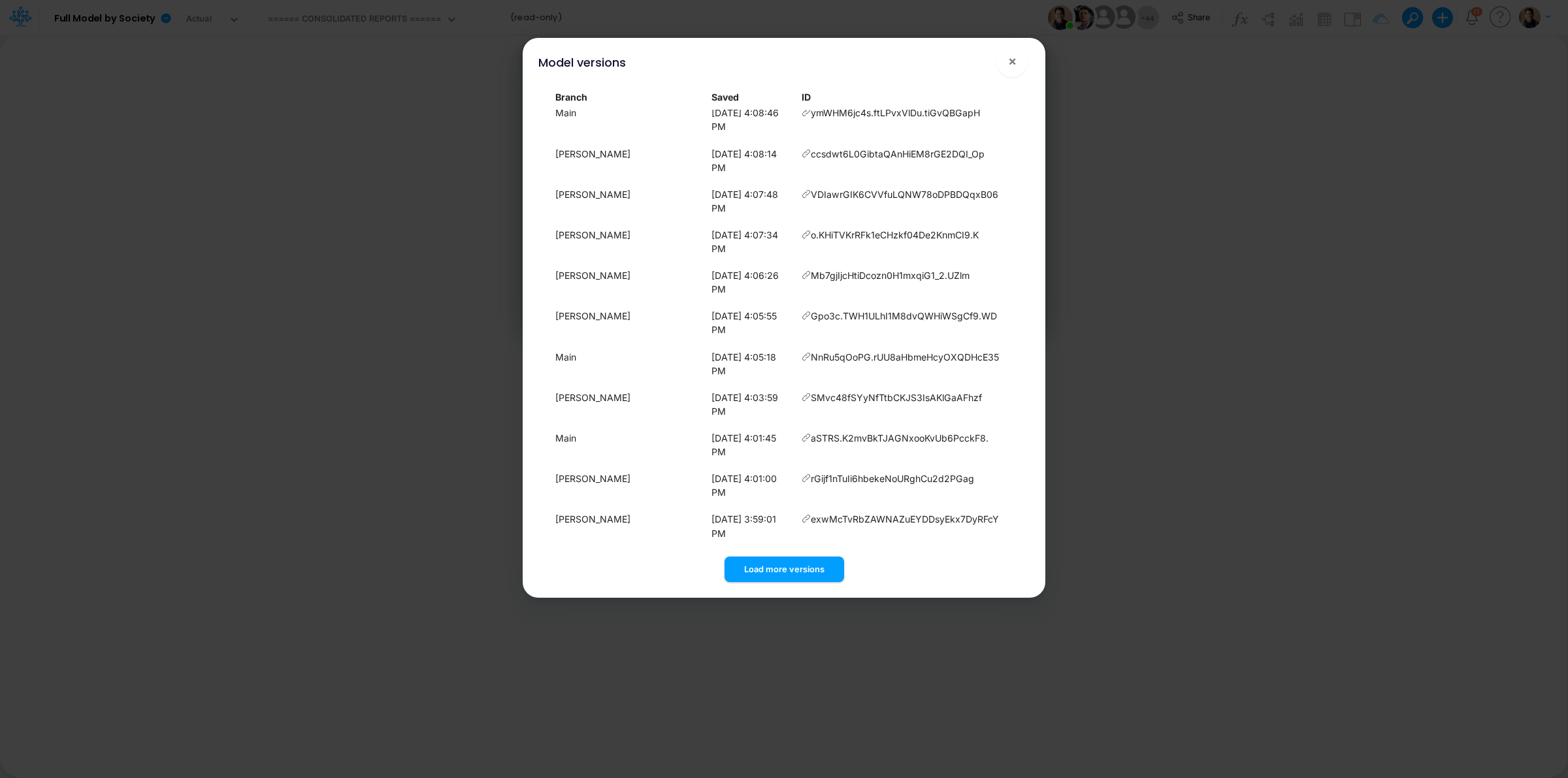
scroll to position [911, 0]
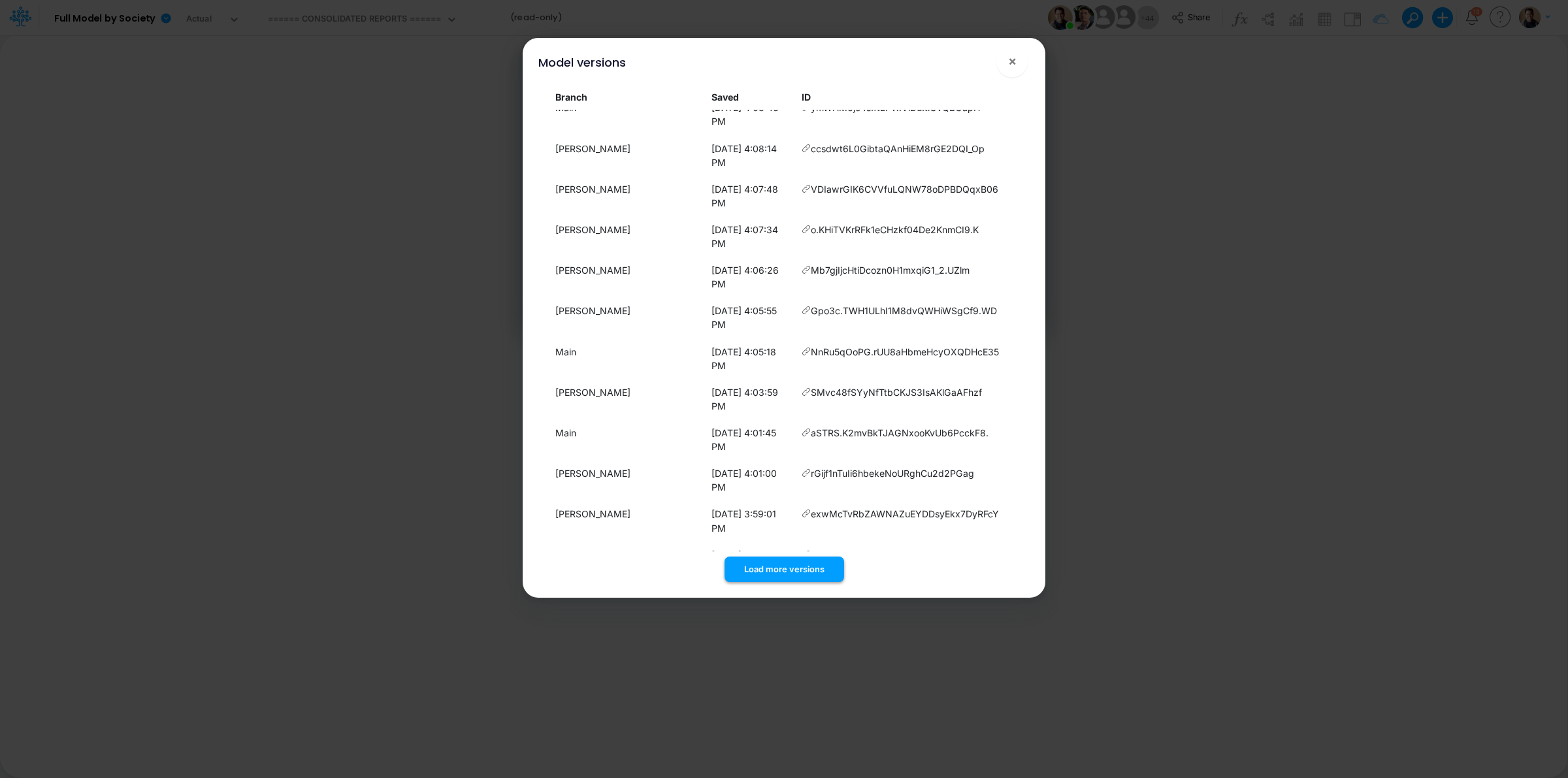
click at [773, 566] on button "Load more versions" at bounding box center [784, 569] width 120 height 25
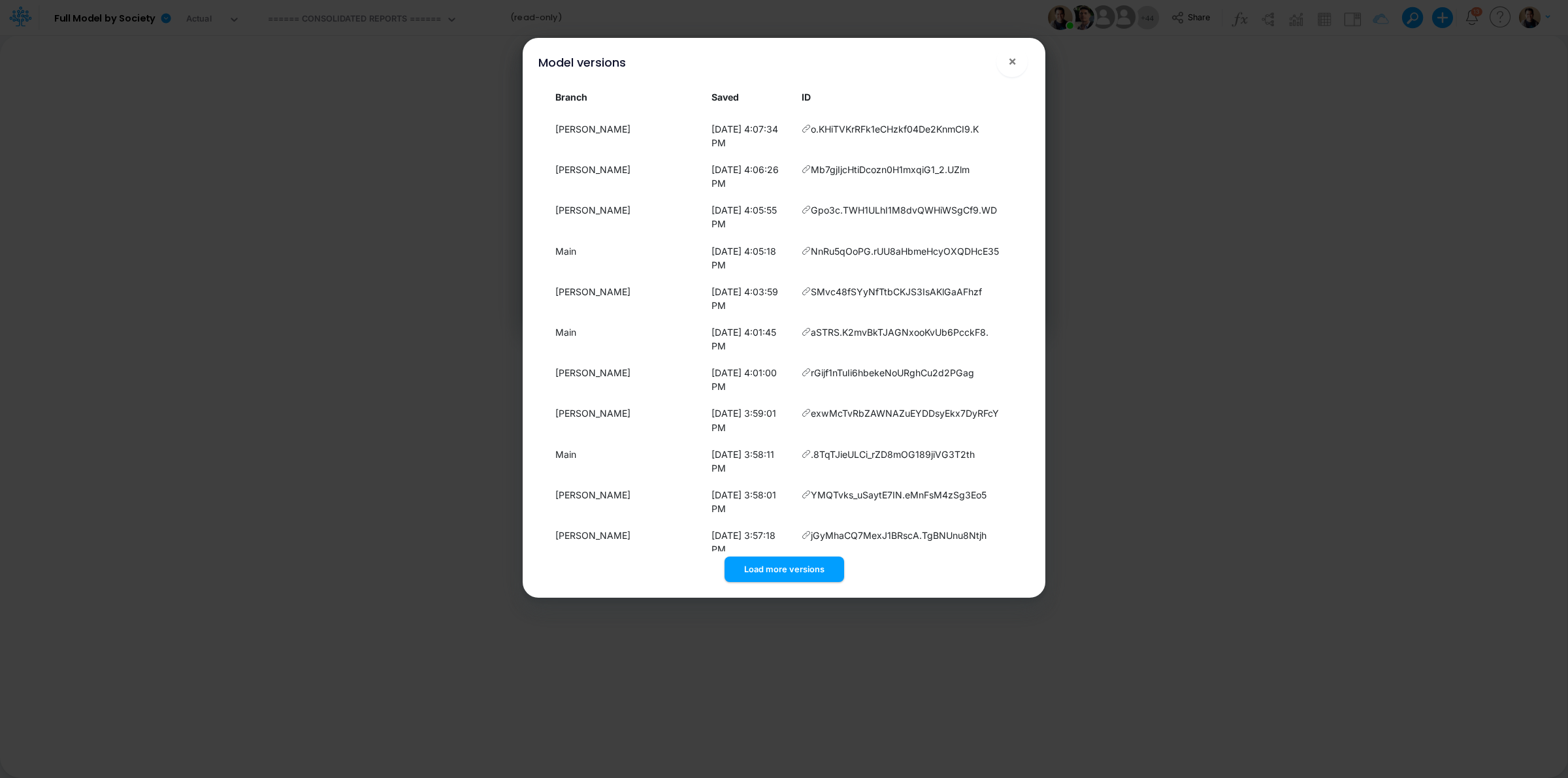
scroll to position [1178, 0]
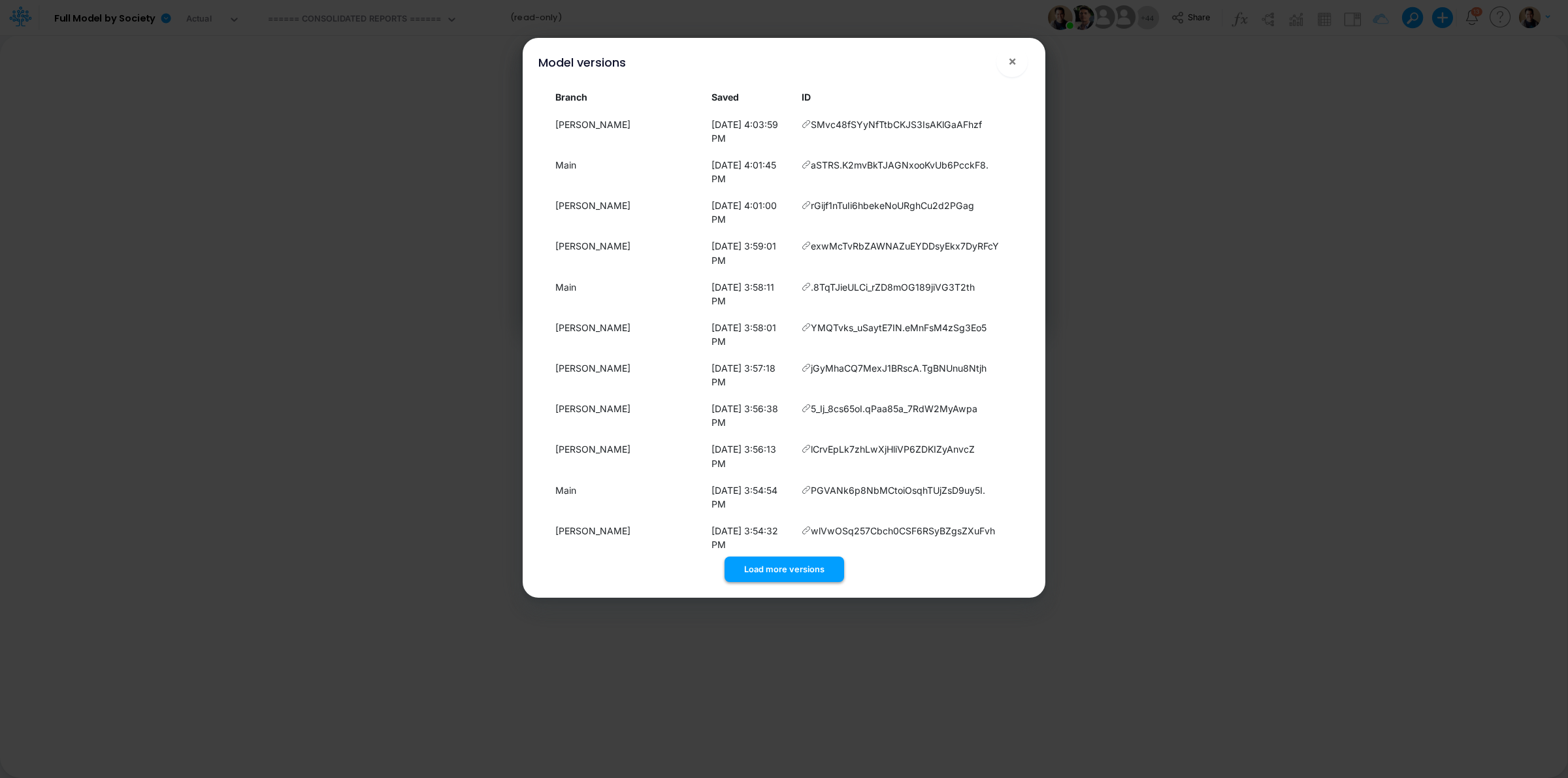
click at [782, 563] on button "Load more versions" at bounding box center [784, 569] width 120 height 25
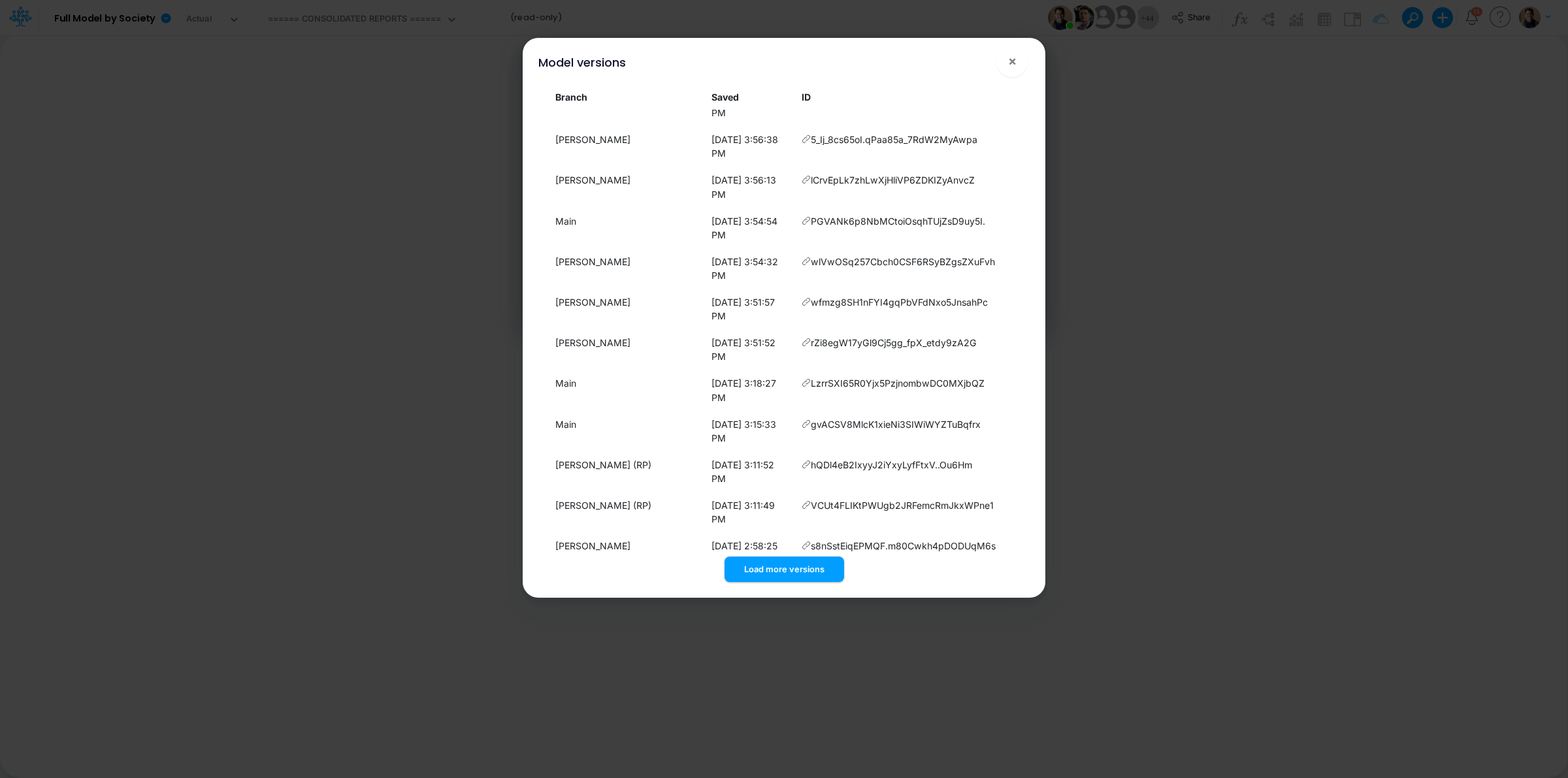
drag, startPoint x: 977, startPoint y: 500, endPoint x: 803, endPoint y: 505, distance: 174.1
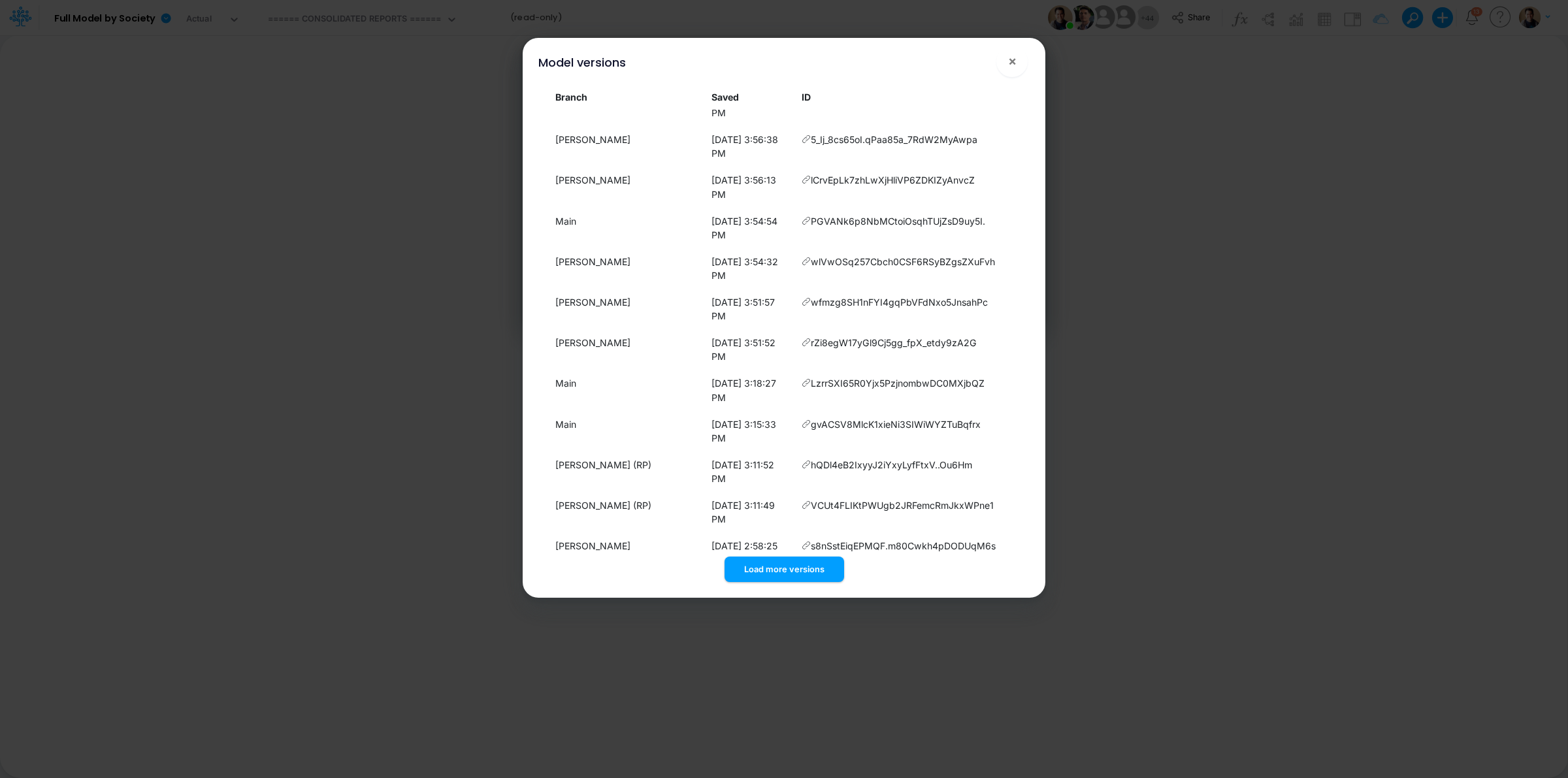
copy span "iTwL3Uax1X5hip01VscG_iv.ZuM6P9cX"
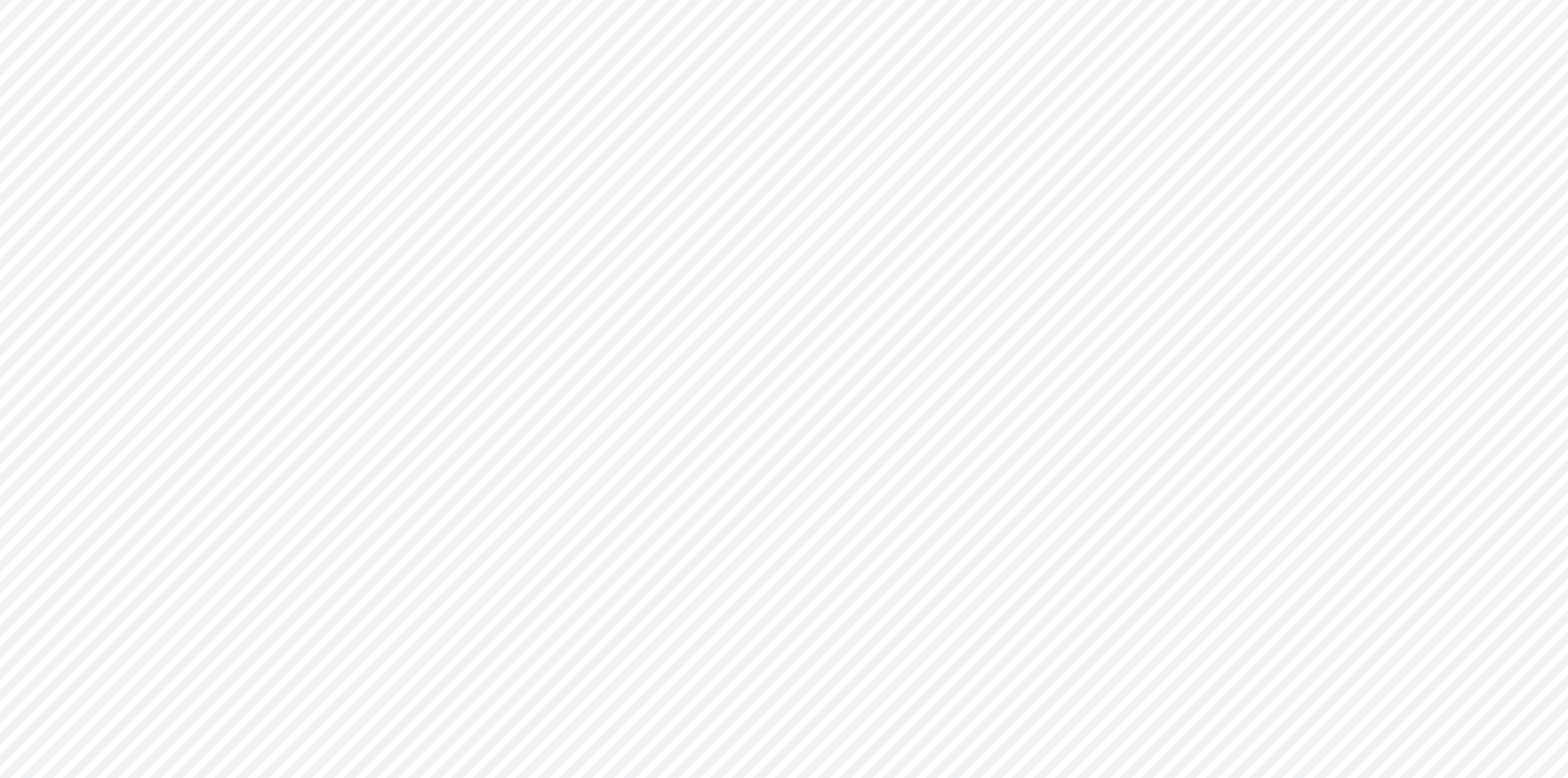
type input "Consolidated FS - USGAAP"
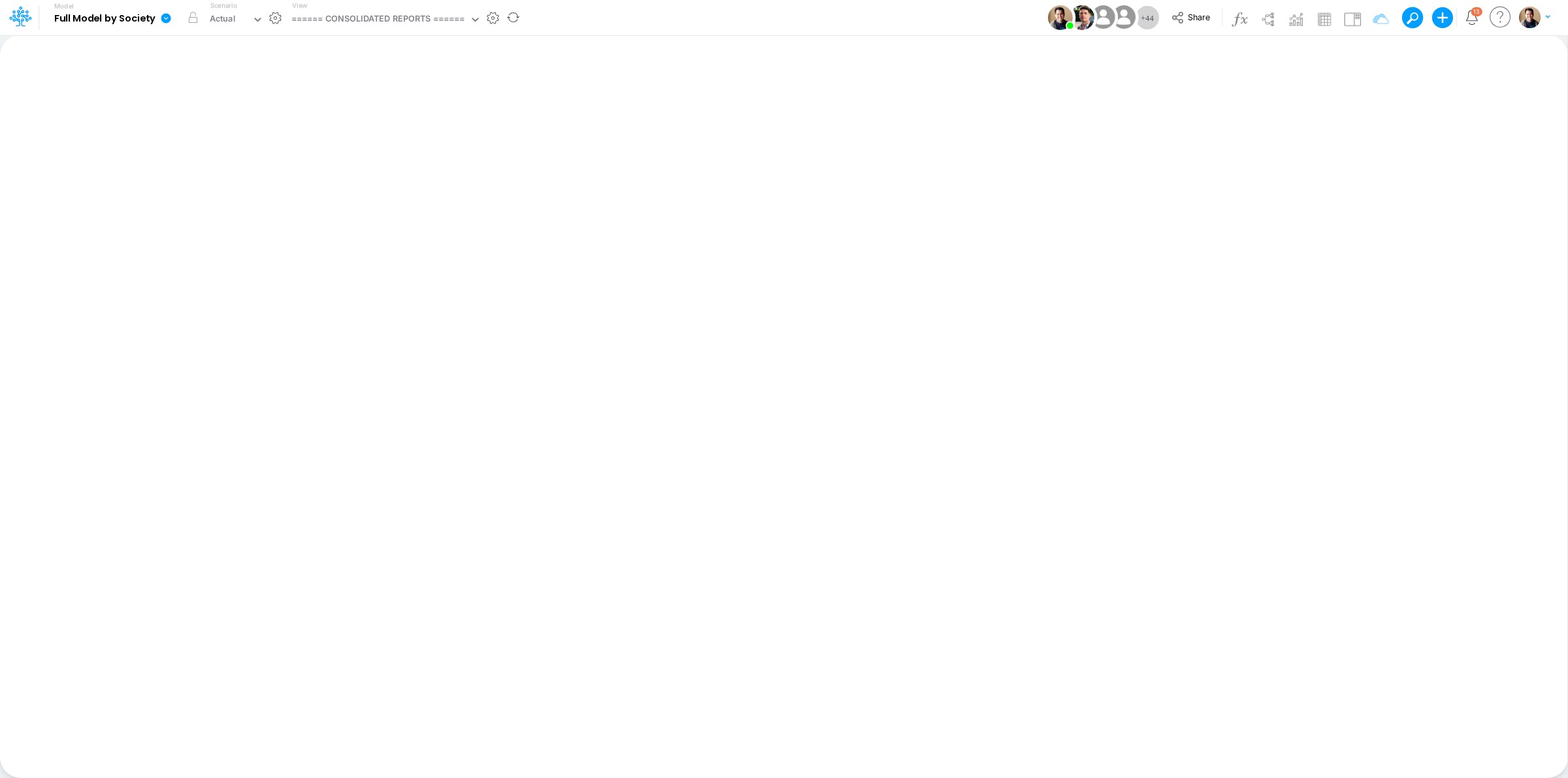
click at [167, 21] on icon at bounding box center [166, 18] width 10 height 10
click at [227, 135] on button "View model info" at bounding box center [232, 135] width 139 height 20
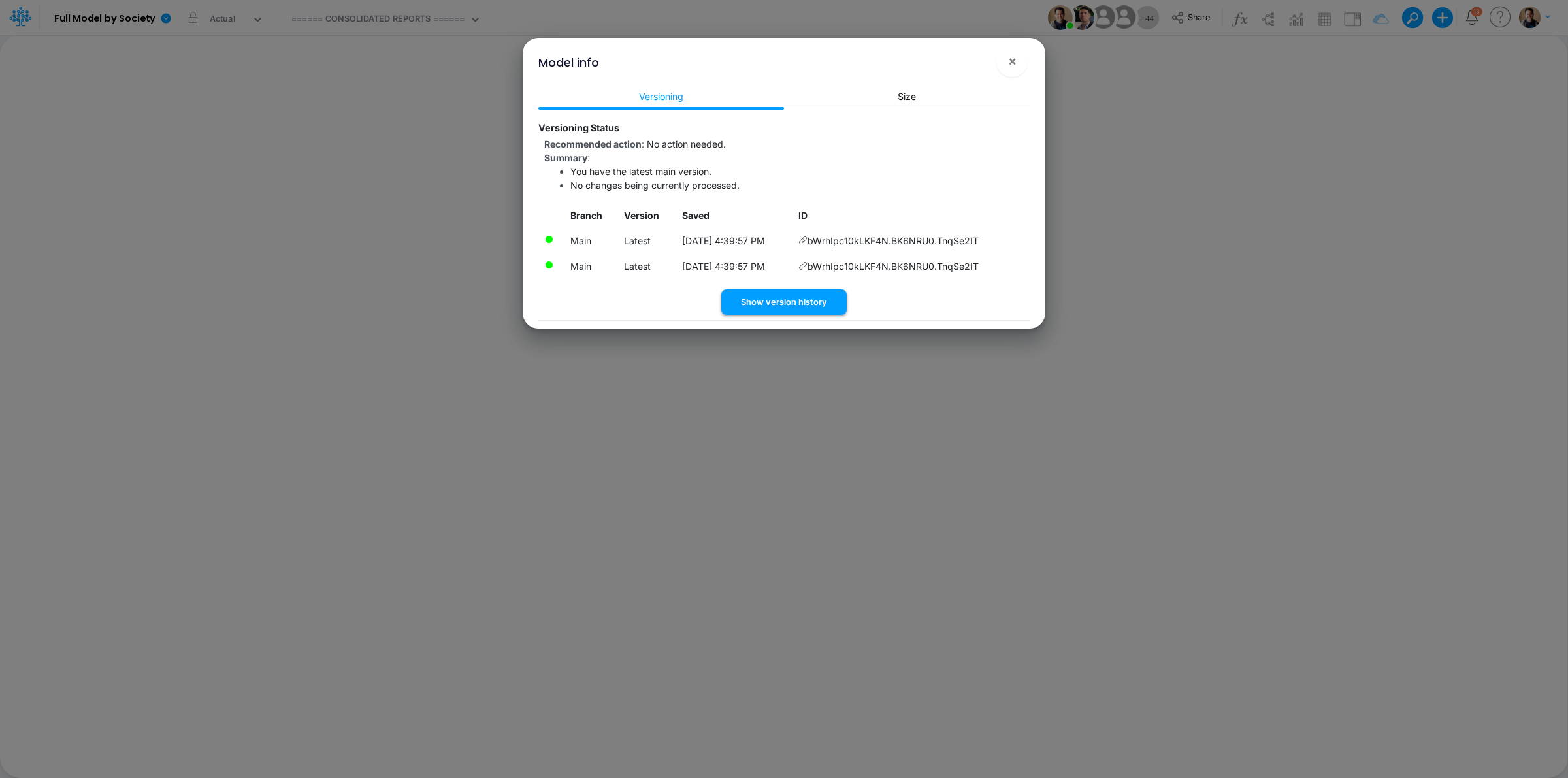
click at [798, 298] on button "Show version history" at bounding box center [784, 302] width 126 height 25
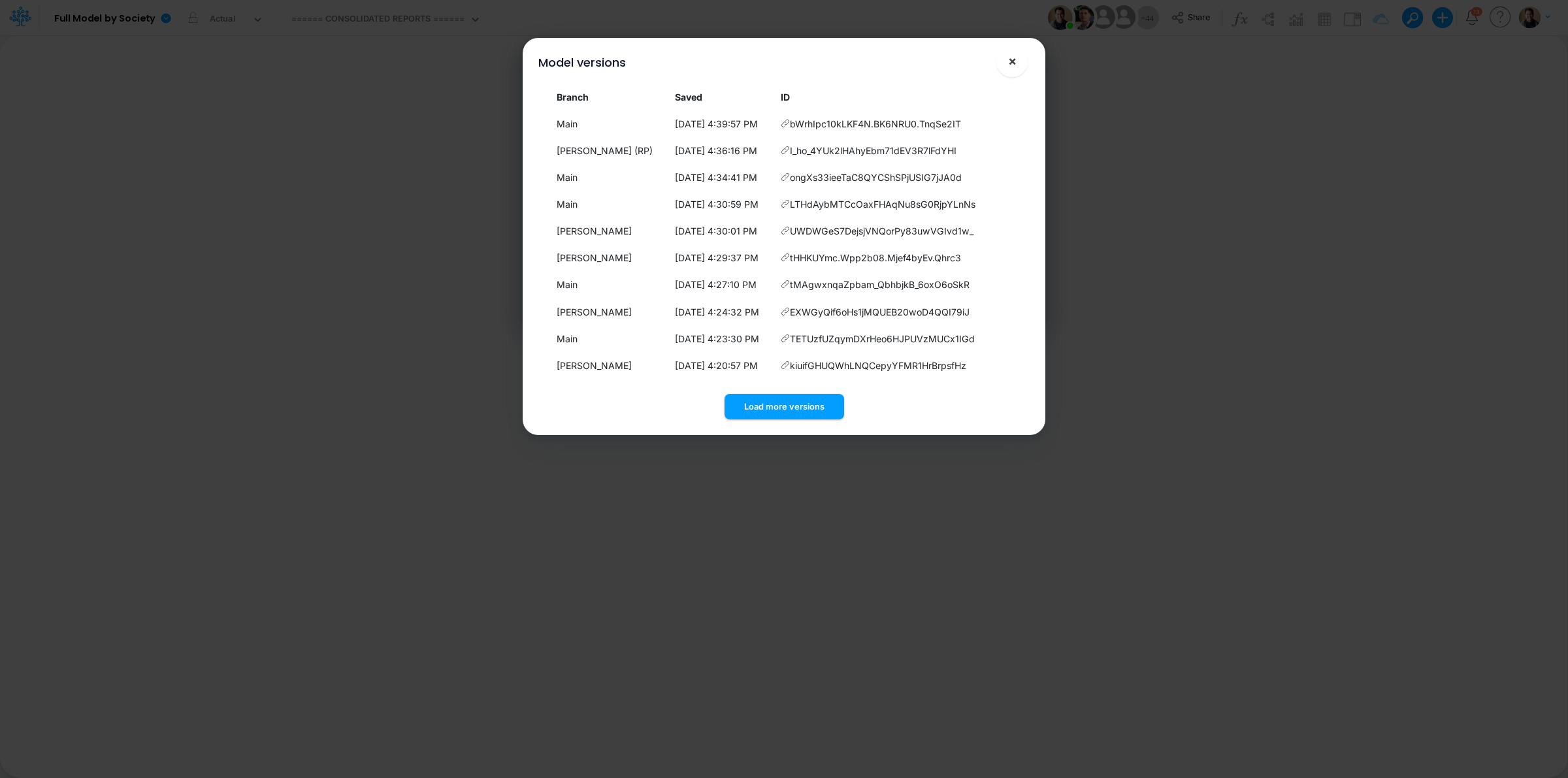
click at [1011, 60] on span "×" at bounding box center [1012, 60] width 8 height 16
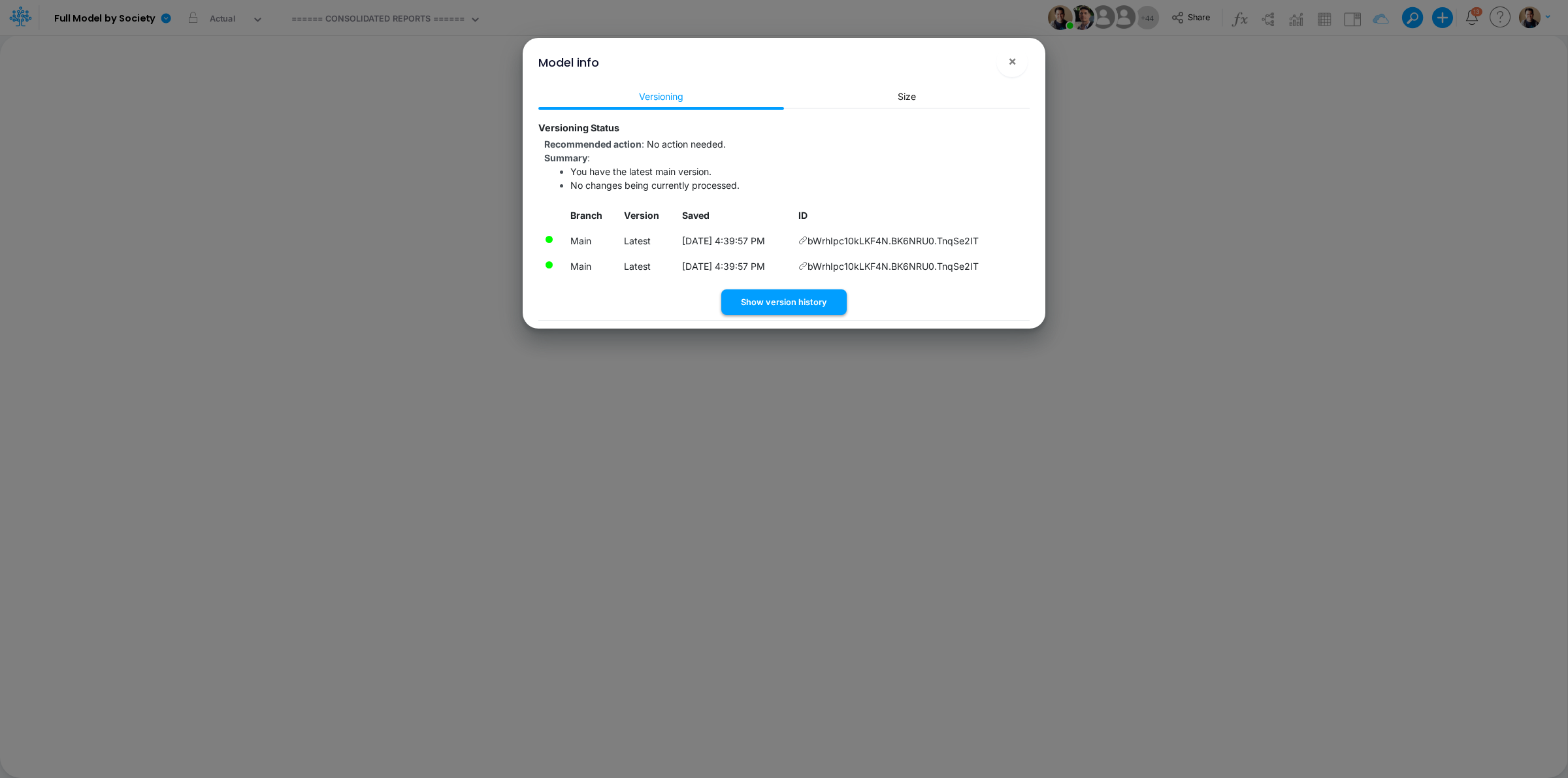
click at [818, 304] on button "Show version history" at bounding box center [784, 302] width 126 height 25
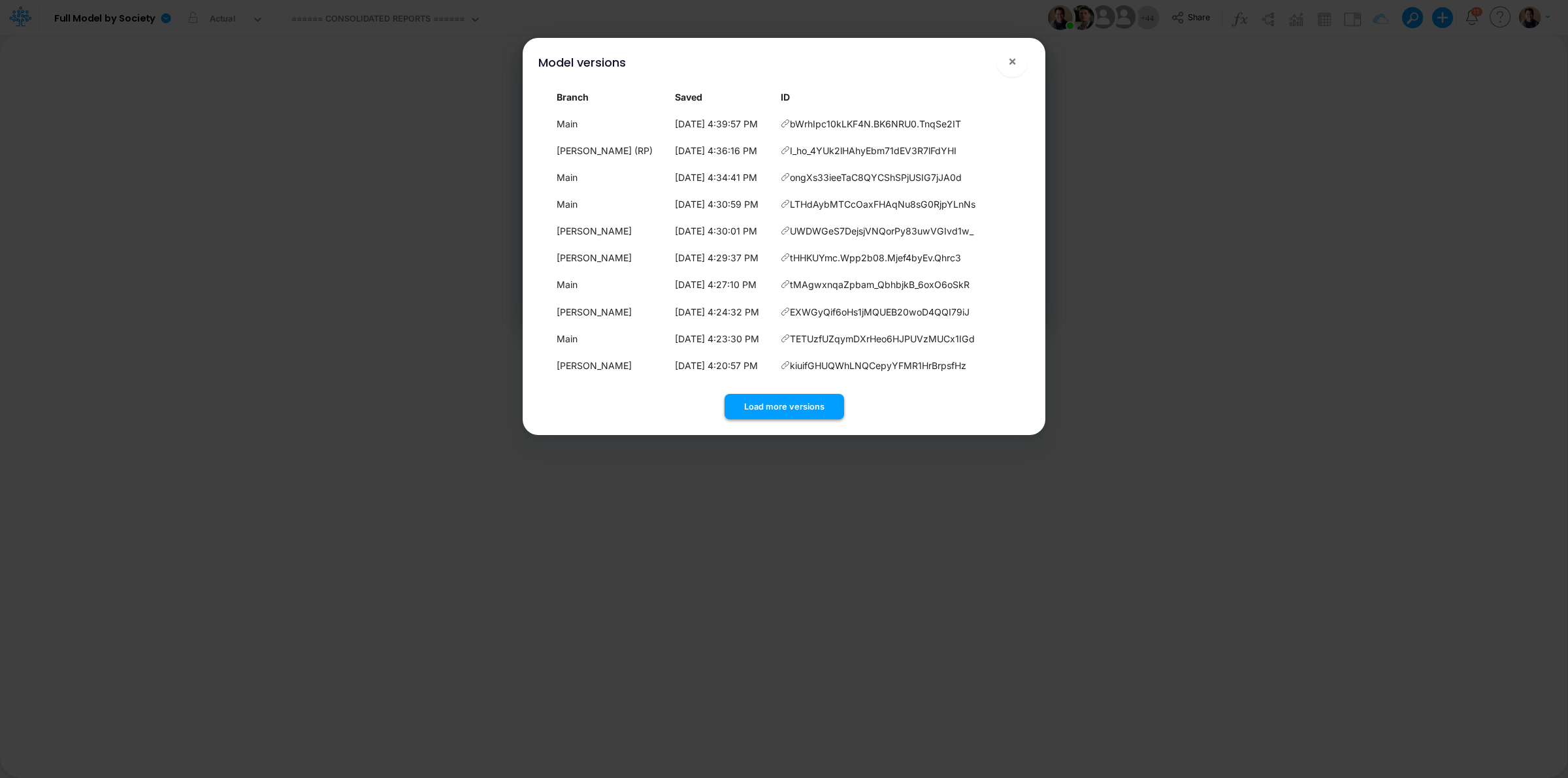
click at [798, 399] on button "Load more versions" at bounding box center [784, 406] width 120 height 25
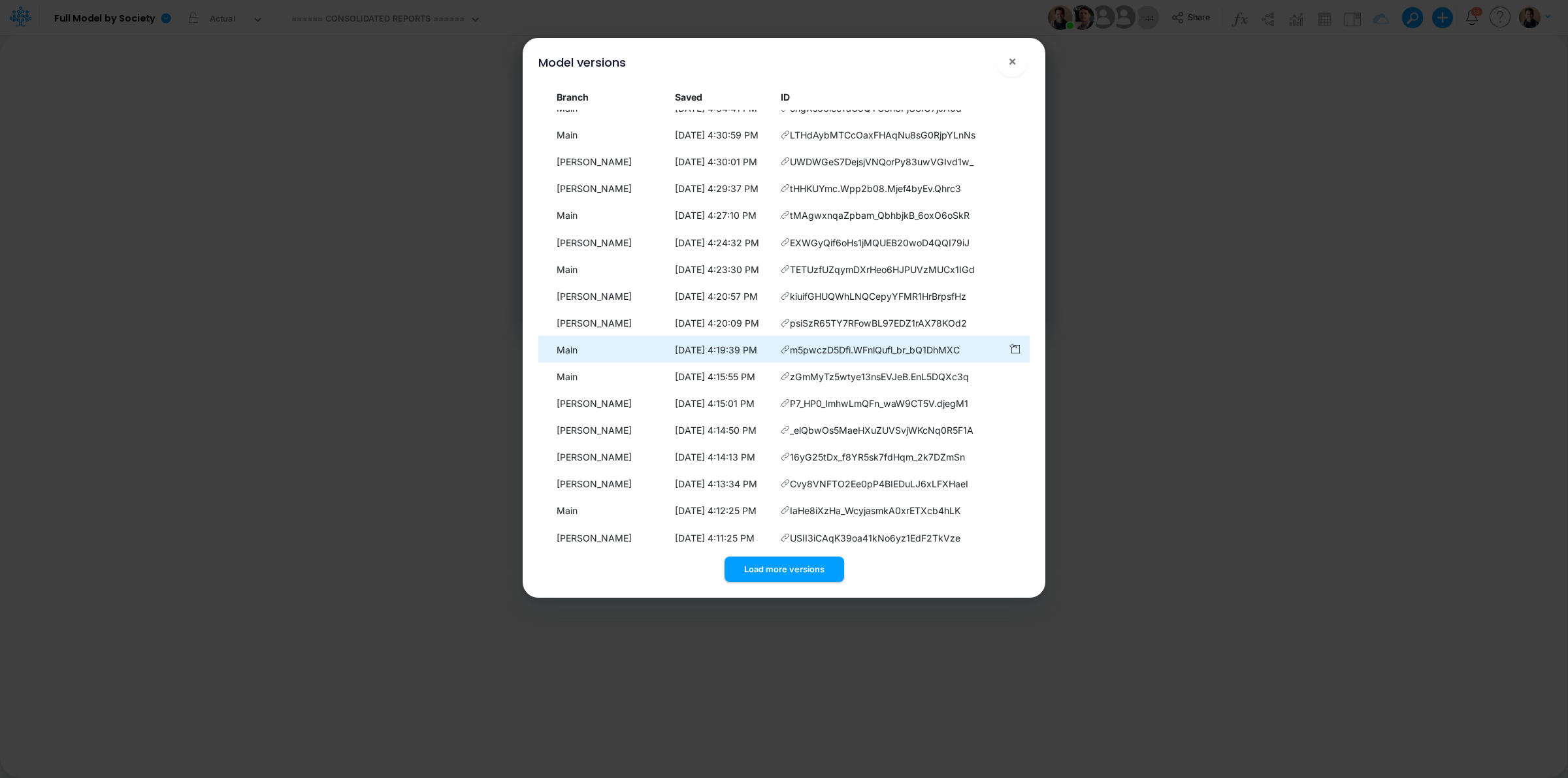
scroll to position [105, 0]
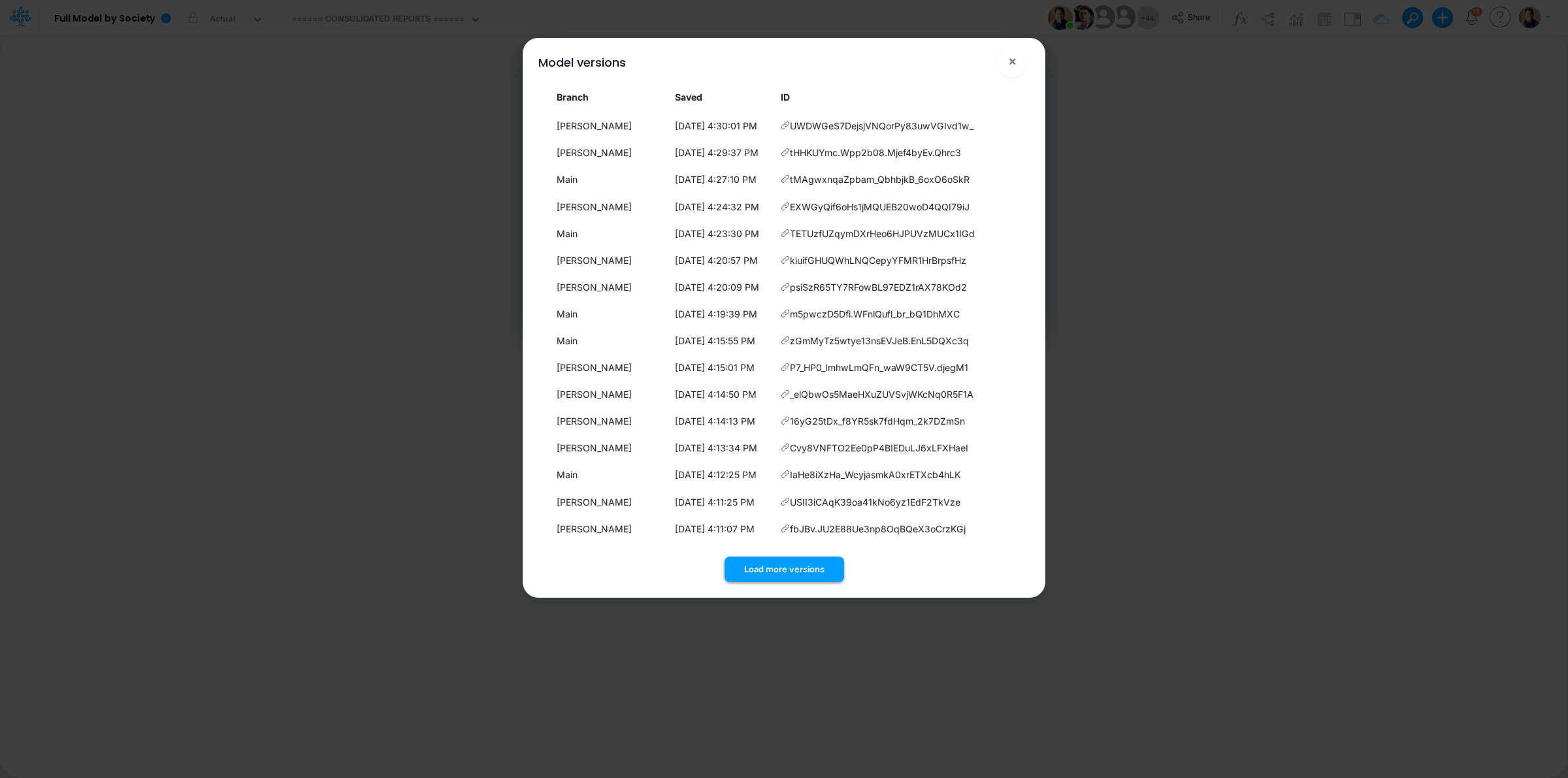
click at [791, 562] on button "Load more versions" at bounding box center [784, 569] width 120 height 25
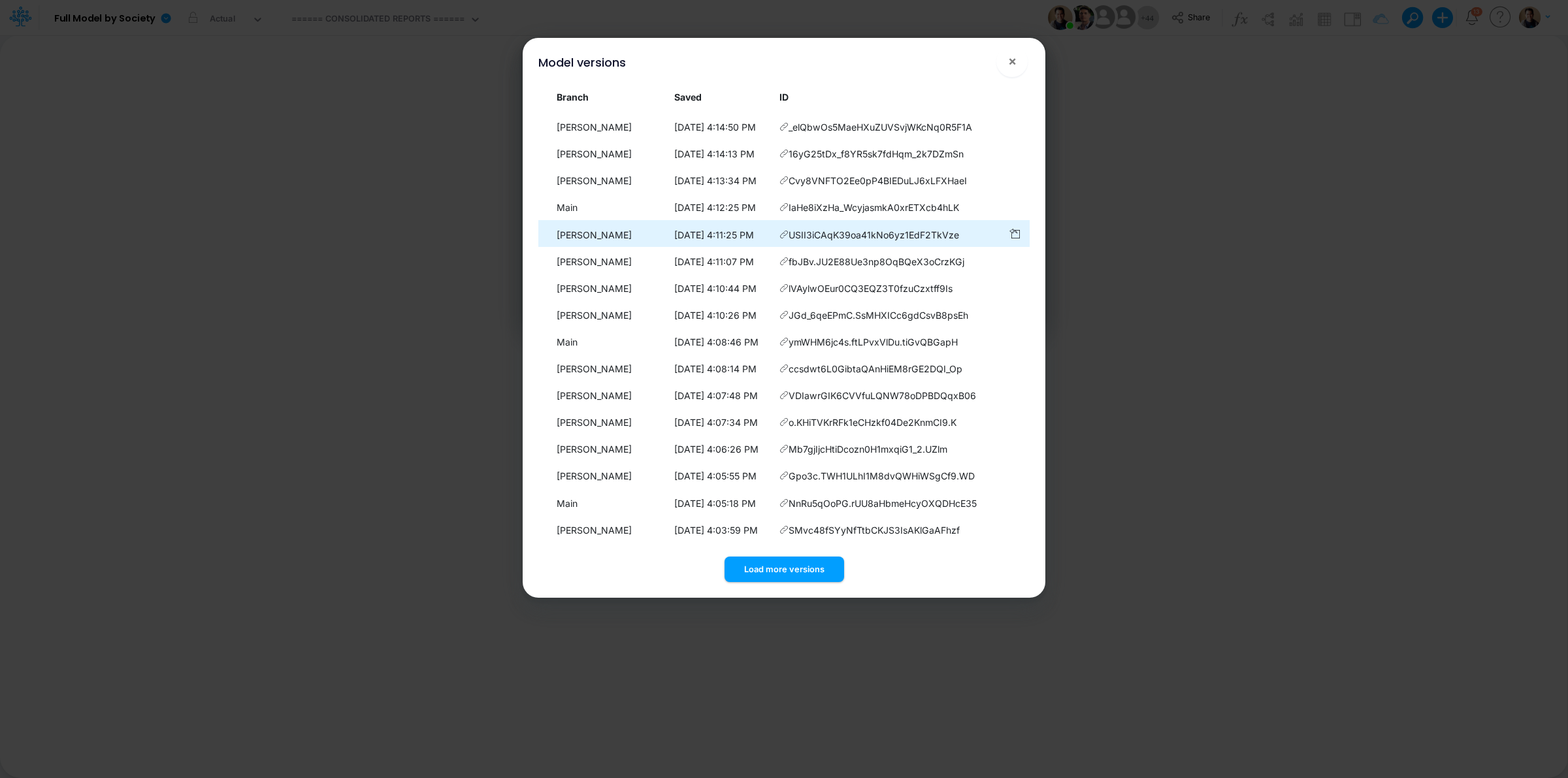
scroll to position [374, 0]
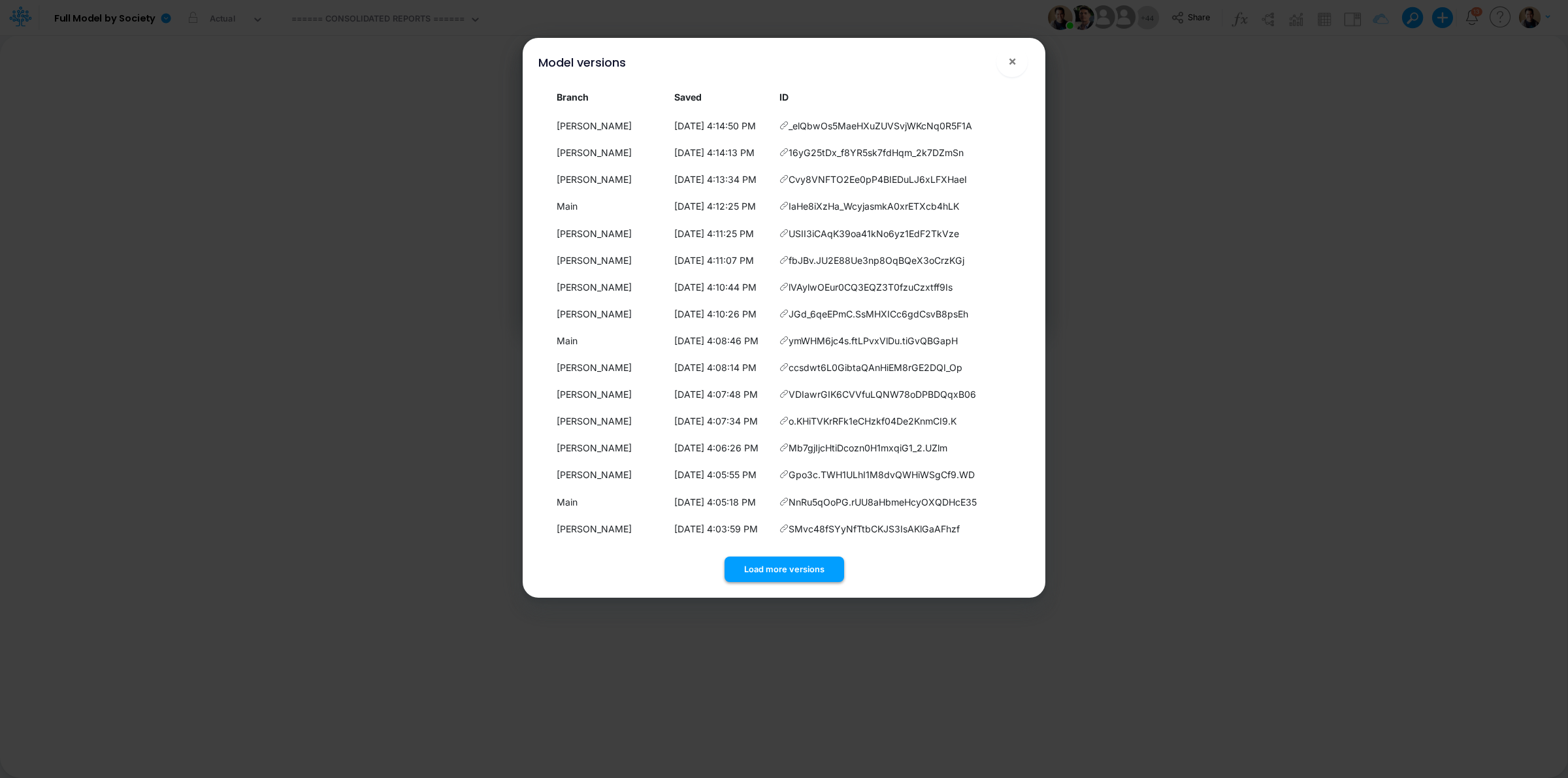
click at [776, 564] on button "Load more versions" at bounding box center [784, 569] width 120 height 25
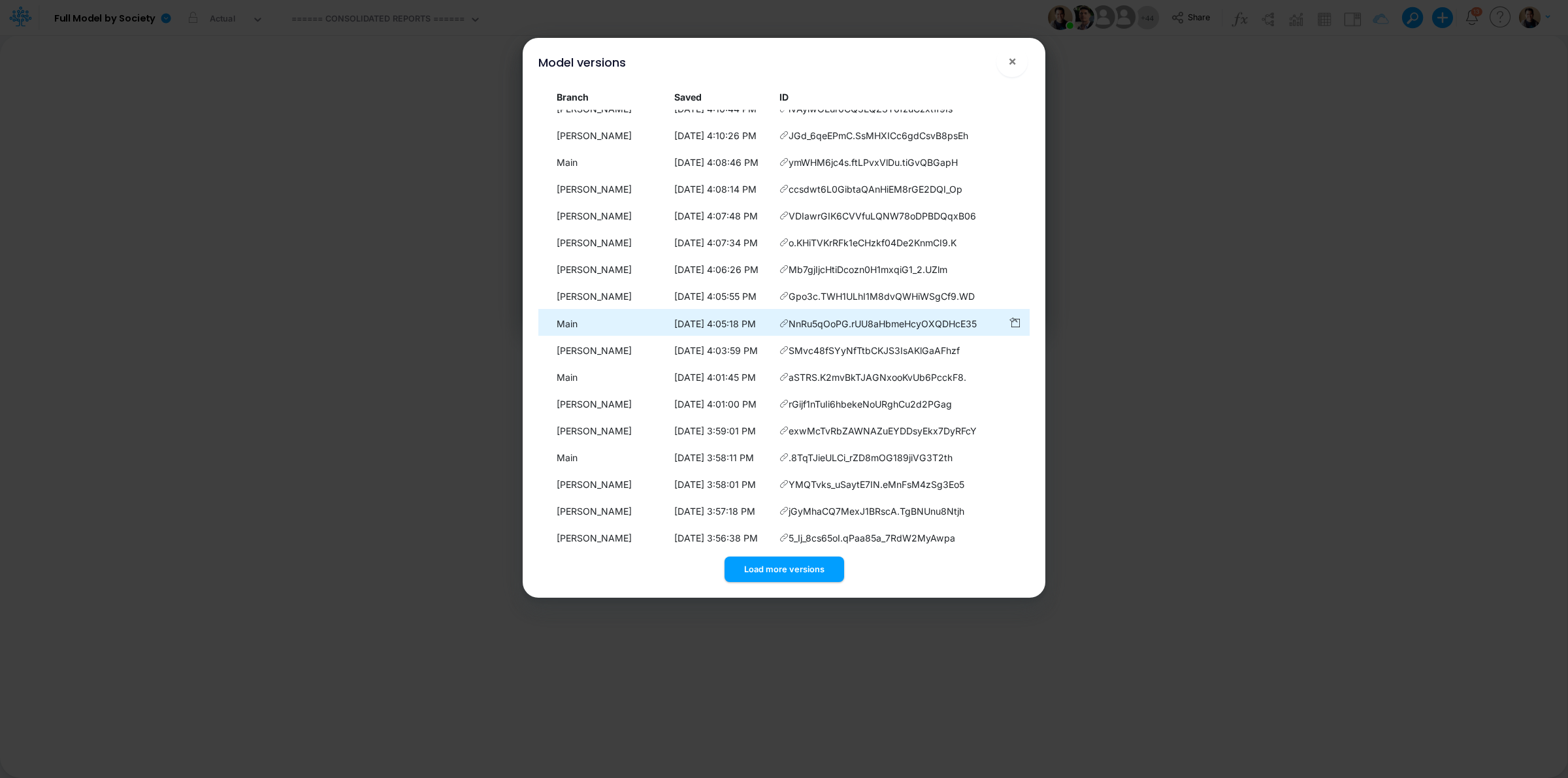
scroll to position [642, 0]
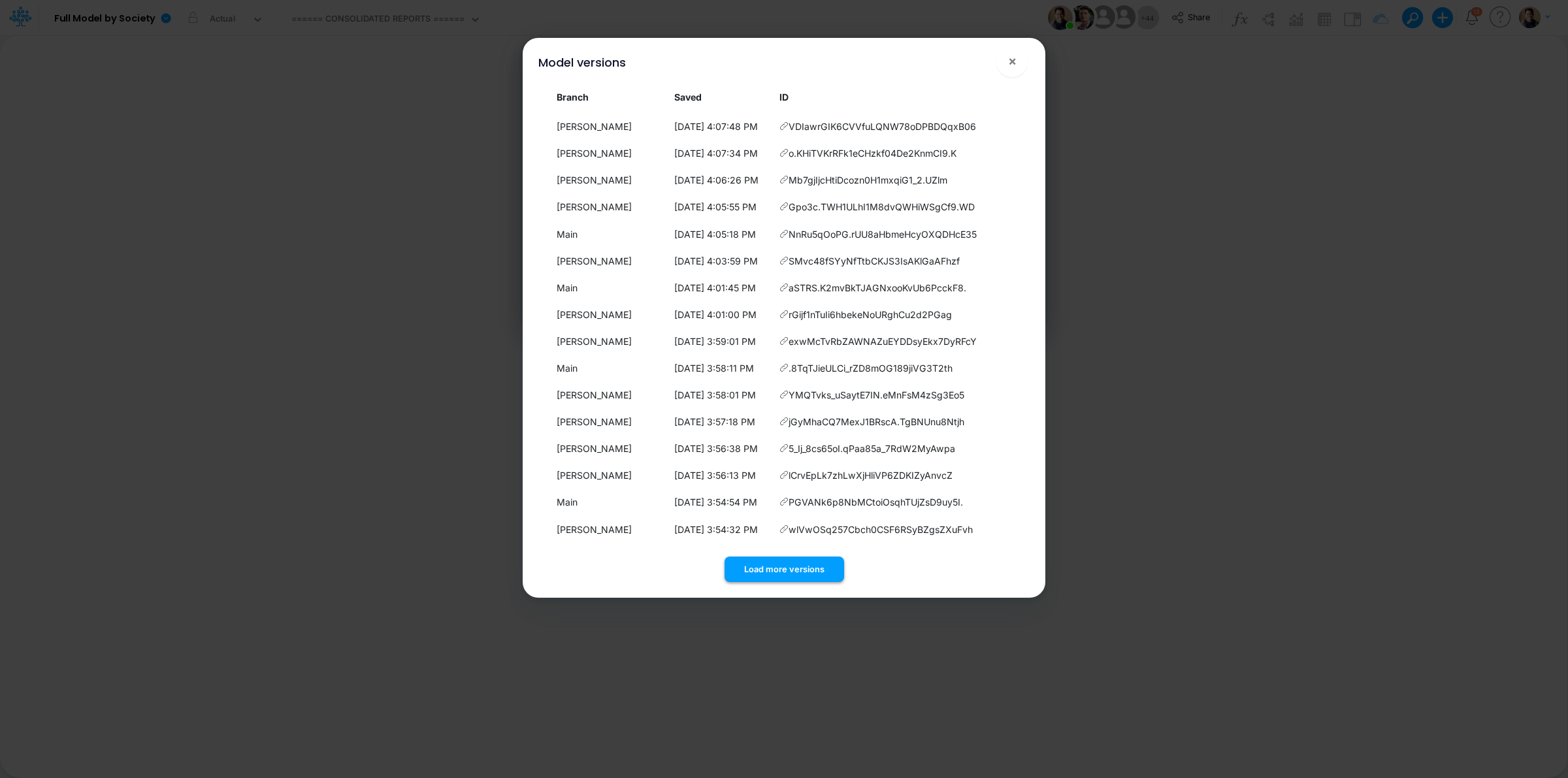
click at [772, 564] on button "Load more versions" at bounding box center [784, 569] width 120 height 25
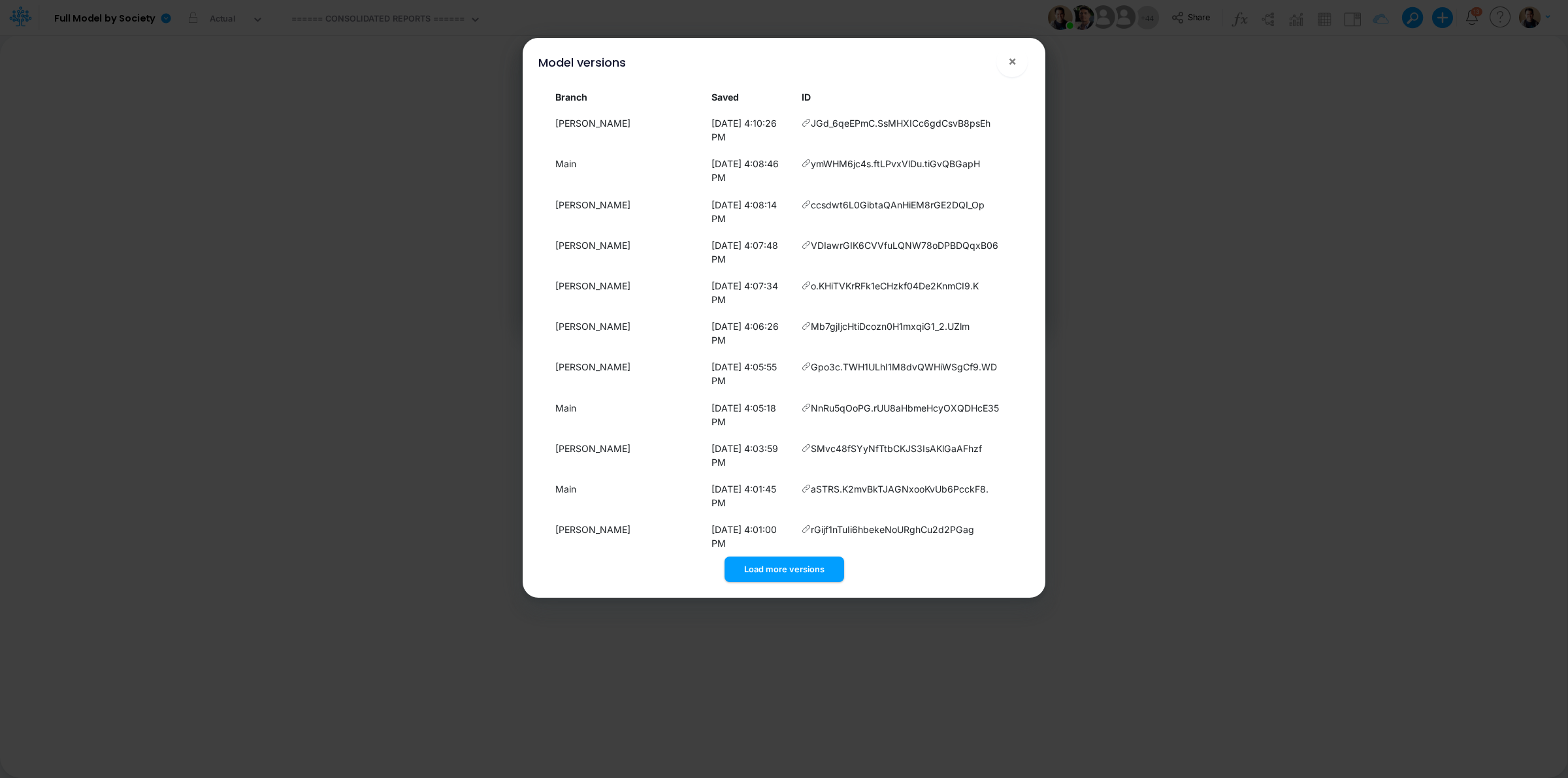
scroll to position [911, 0]
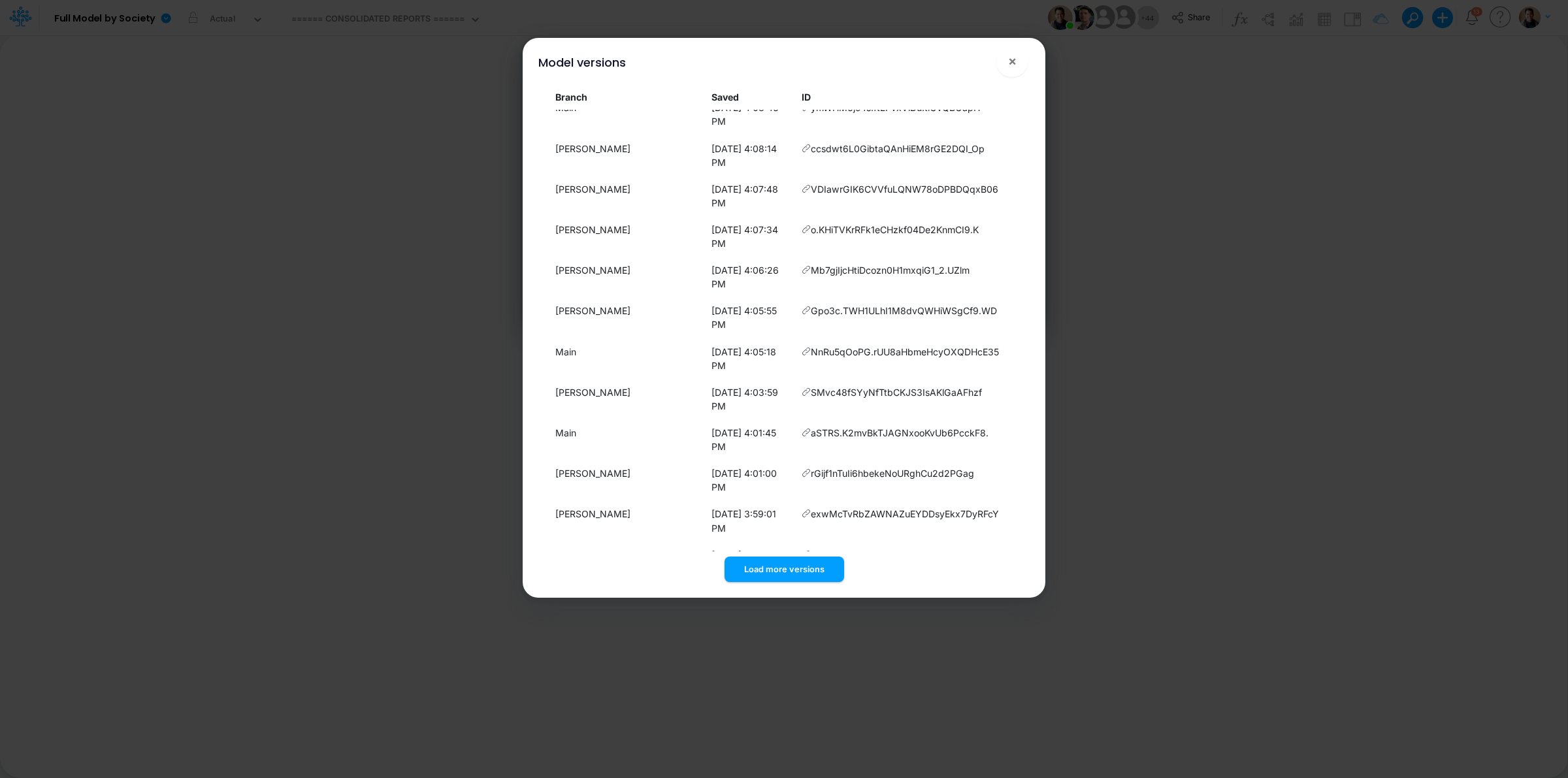
drag, startPoint x: 985, startPoint y: 338, endPoint x: 804, endPoint y: 340, distance: 181.0
copy span "LzrrSXI65R0Yjx5PzjnombwDC0MXjbQZ"
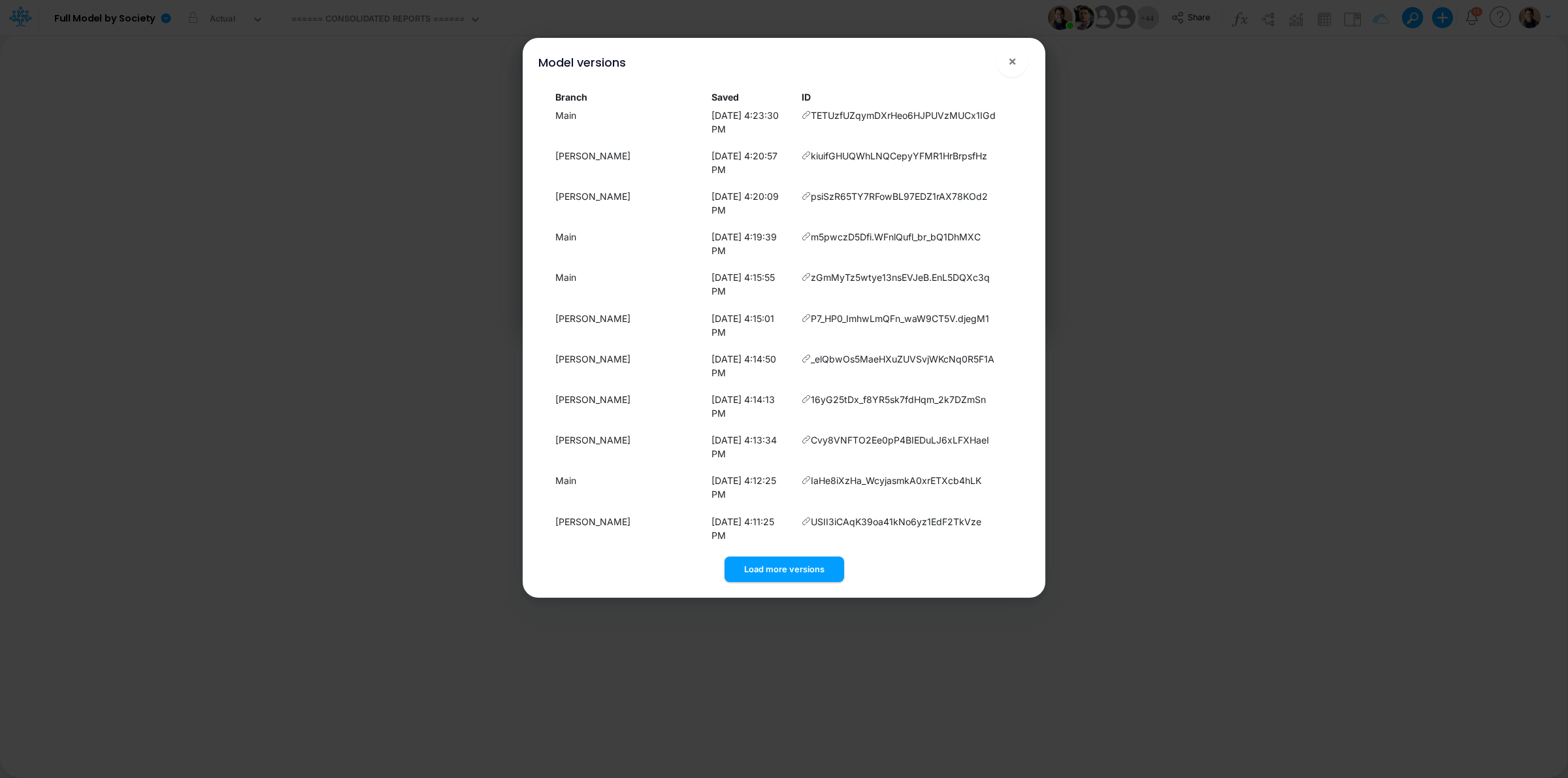
scroll to position [326, 0]
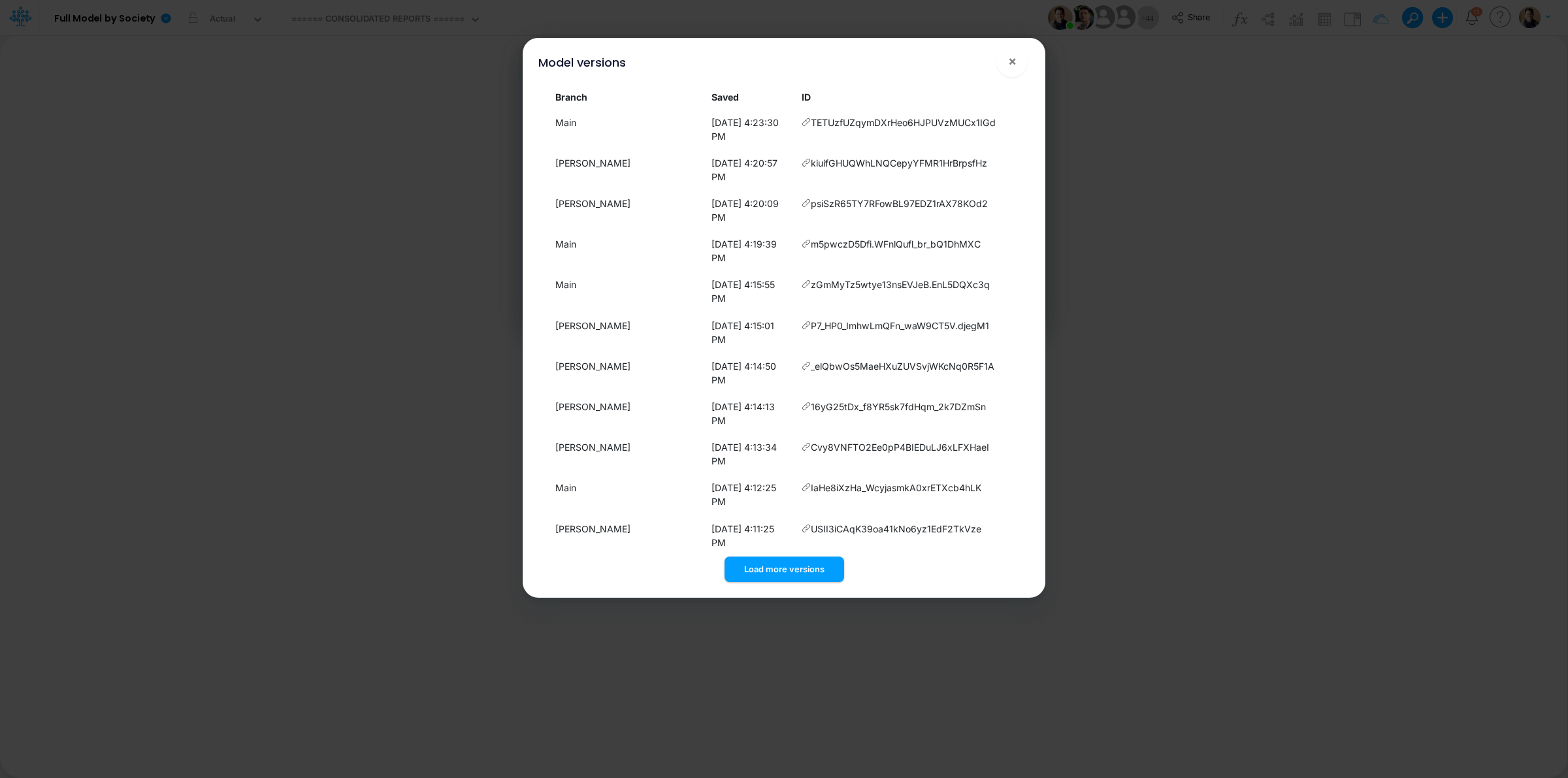
click at [858, 62] on div "Model versions ×" at bounding box center [783, 60] width 512 height 44
click at [838, 80] on div "Model versions ×" at bounding box center [783, 60] width 512 height 44
click at [851, 7] on div "Model versions × Branch Saved ID Main [DATE] 4:39:57 PM bWrhIpc10kLKF4N.BK6NRU0…" at bounding box center [784, 389] width 1568 height 778
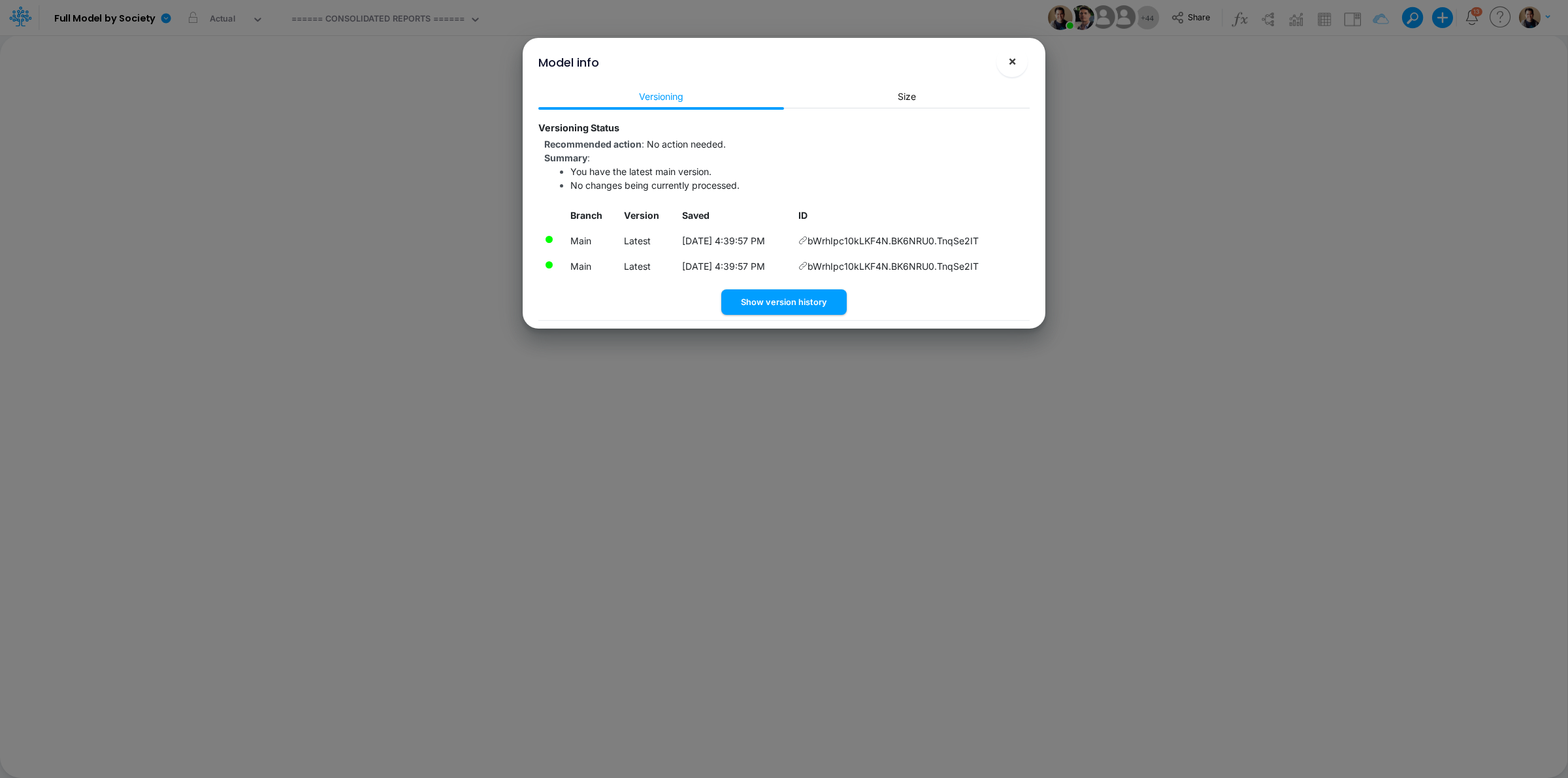
click at [1013, 60] on span "×" at bounding box center [1012, 60] width 8 height 16
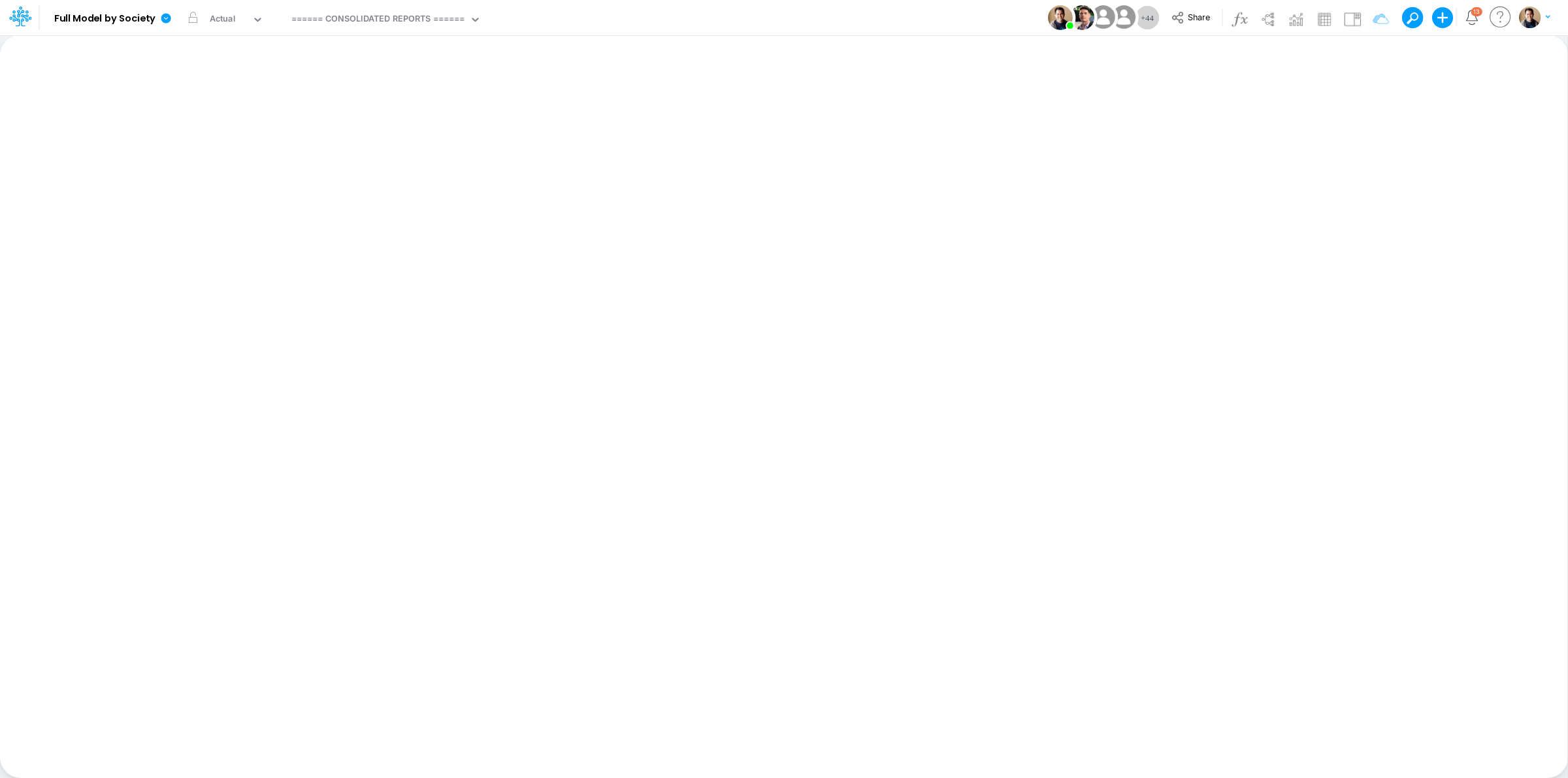
click at [976, 20] on div "Model Full Model by Society Edit model settings Duplicate Import QuickBooks Qui…" at bounding box center [784, 17] width 1411 height 35
click at [168, 16] on icon at bounding box center [166, 18] width 10 height 10
click at [255, 140] on button "View model info" at bounding box center [232, 135] width 139 height 20
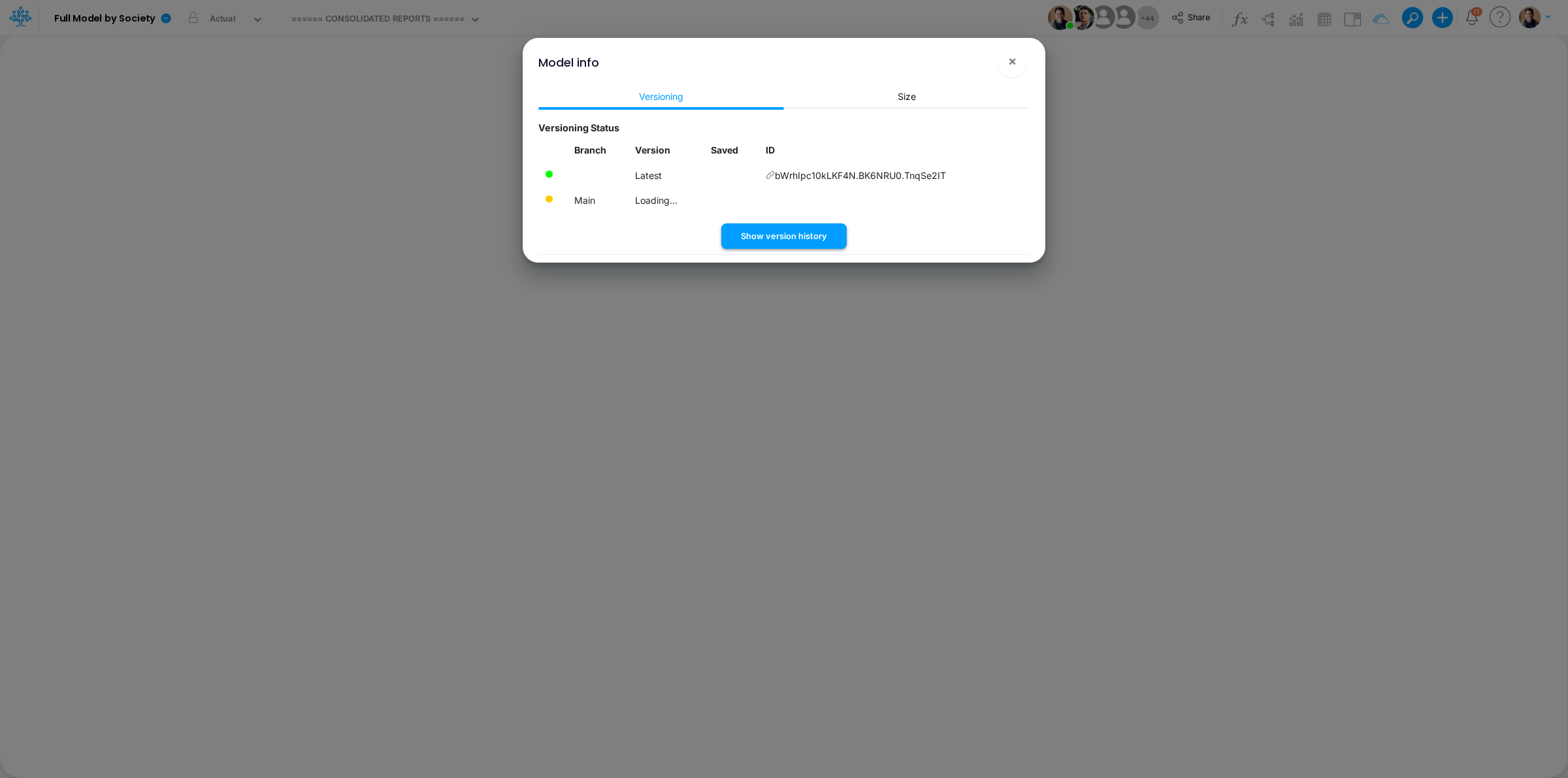
drag, startPoint x: 787, startPoint y: 219, endPoint x: 791, endPoint y: 230, distance: 11.7
click at [787, 219] on div "Branch Version Saved ID Latest bWrhIpc10kLKF4N.BK6NRU0.TnqSe2IT Main Loading..." at bounding box center [783, 181] width 491 height 87
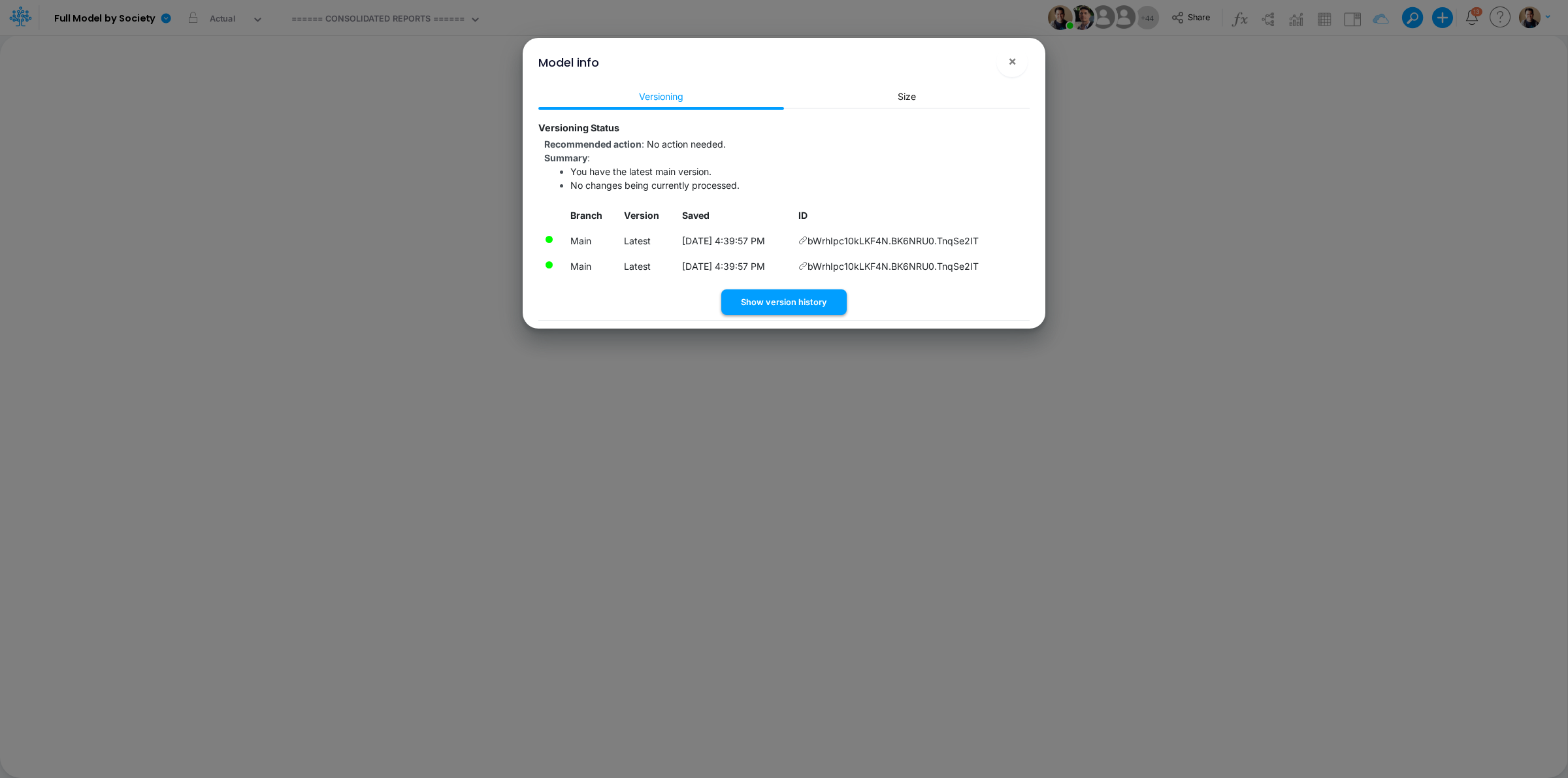
click at [792, 236] on td "8/12/2025, 4:39:57 PM" at bounding box center [735, 241] width 117 height 25
click at [814, 299] on button "Show version history" at bounding box center [784, 302] width 126 height 25
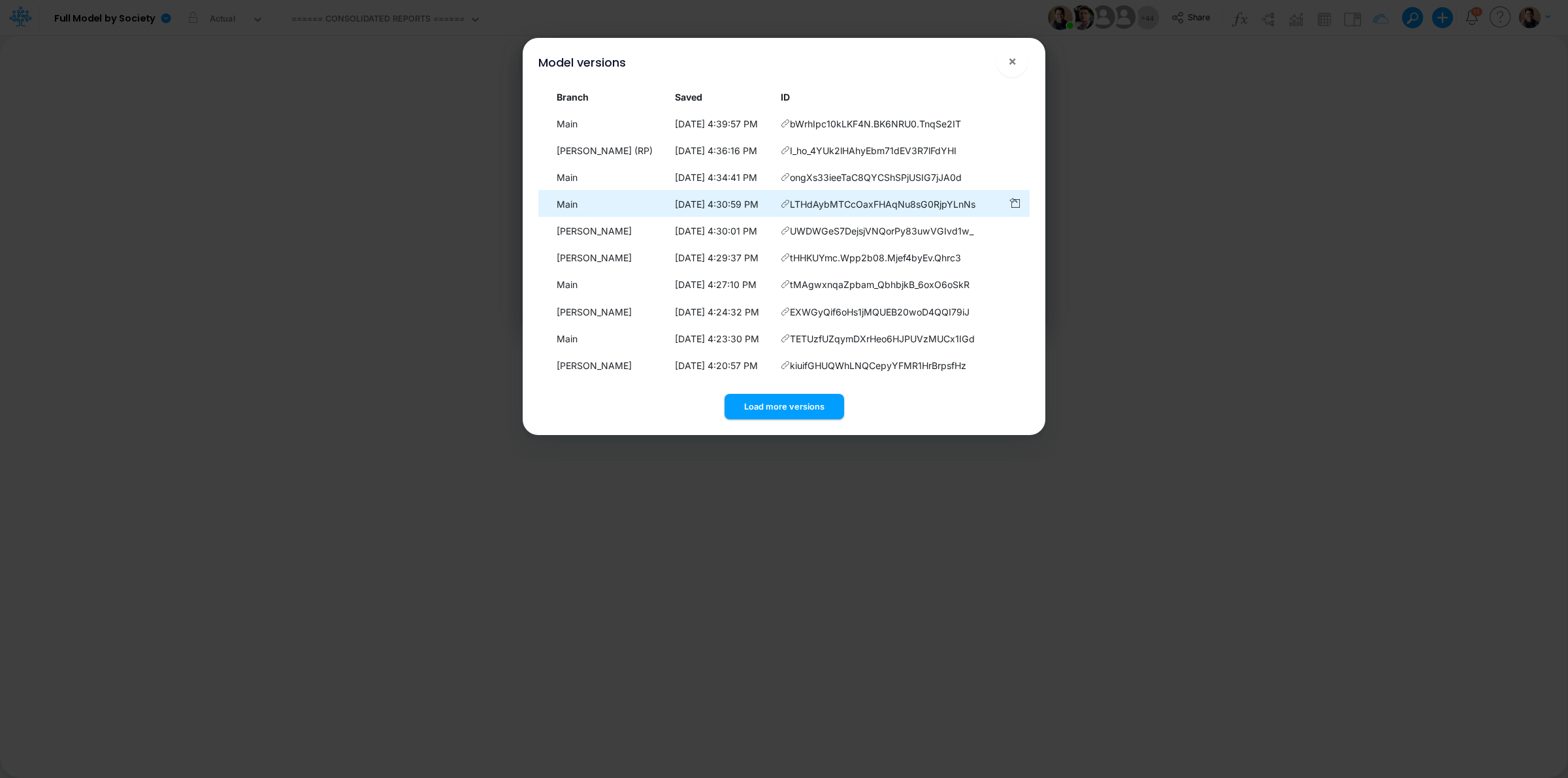
click at [842, 207] on span "LTHdAybMTCcOaxFHAqNu8sG0RjpYLnNs" at bounding box center [883, 204] width 186 height 14
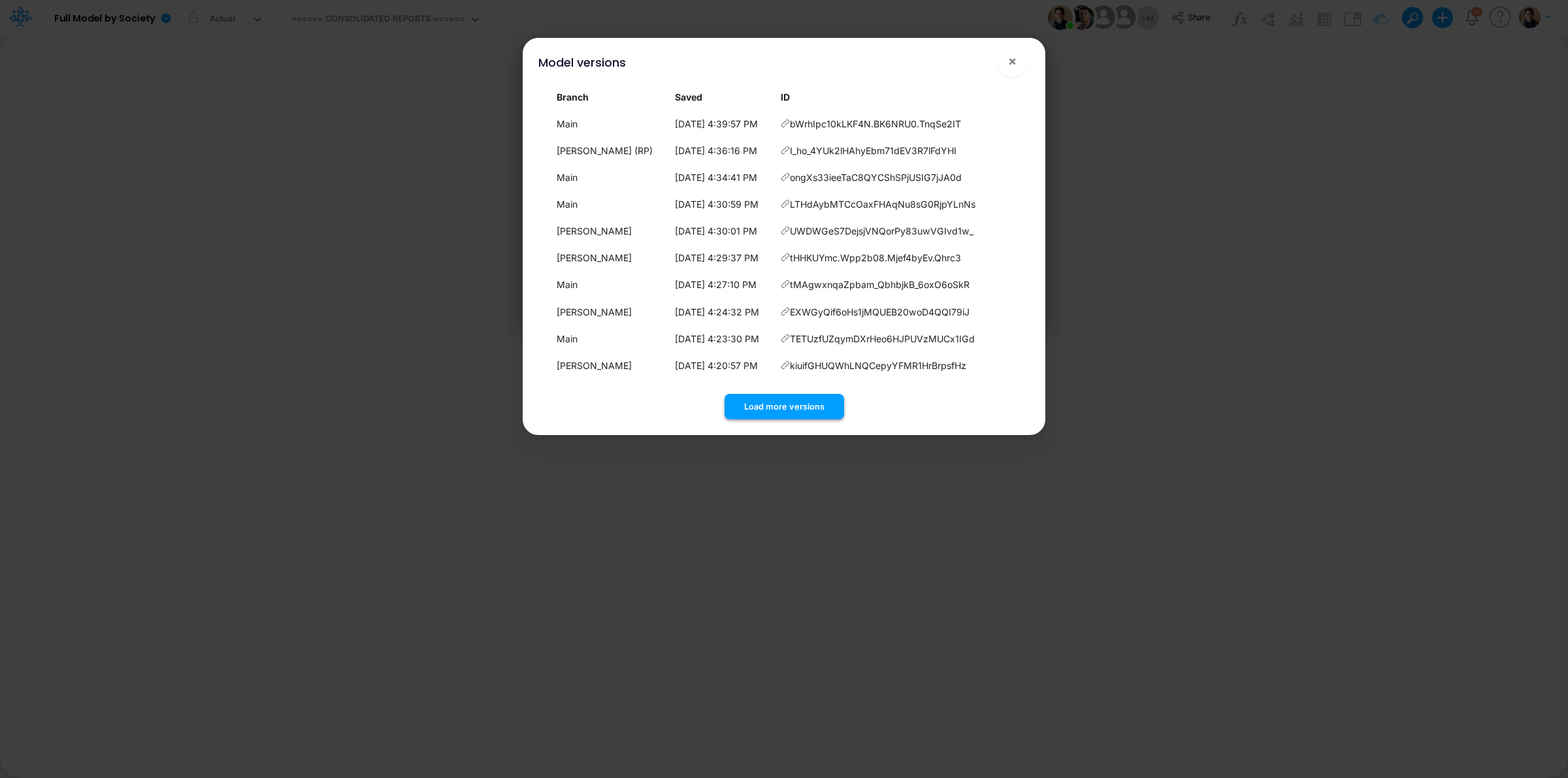
click at [796, 410] on button "Load more versions" at bounding box center [784, 406] width 120 height 25
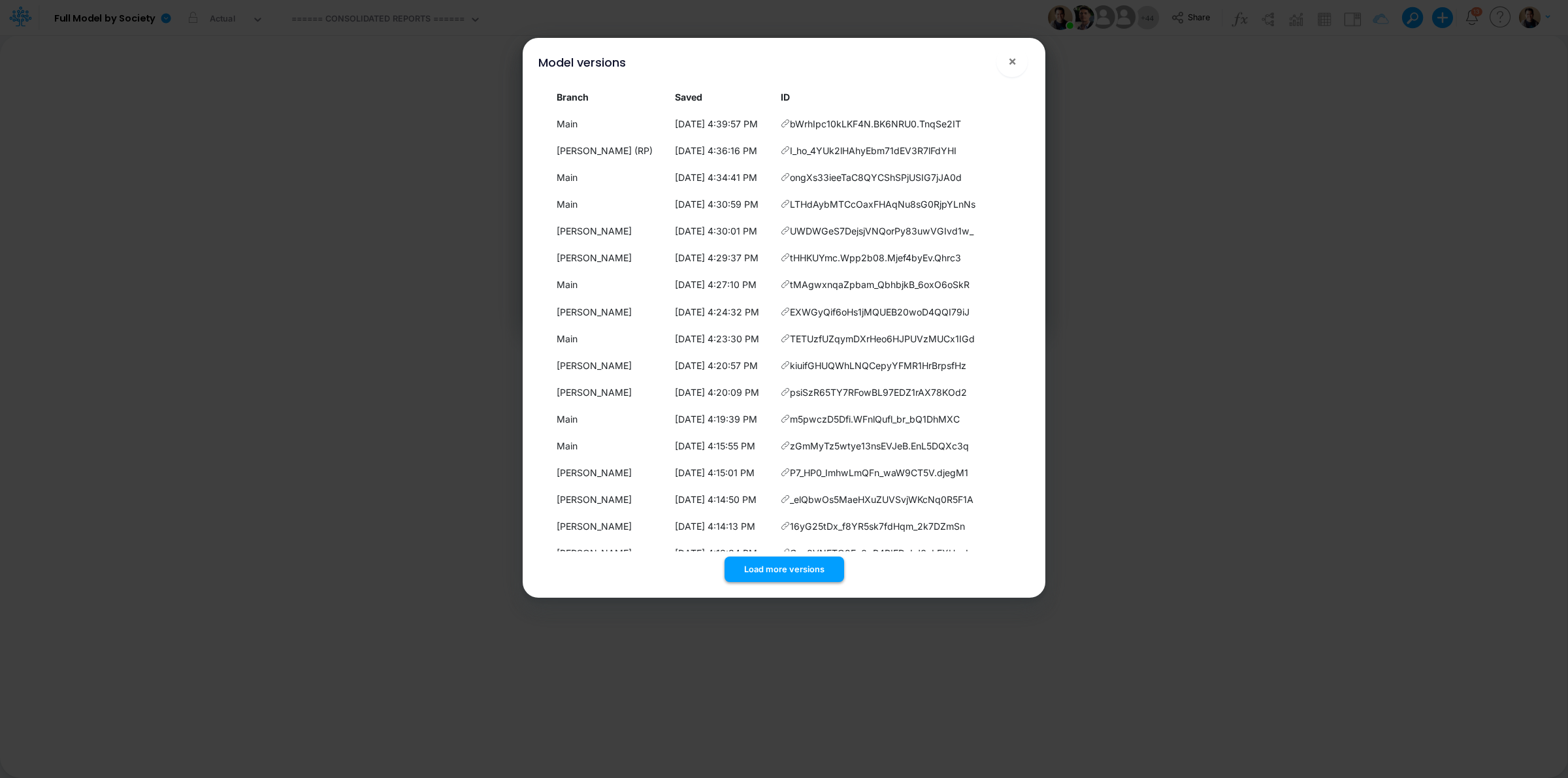
click at [794, 561] on button "Load more versions" at bounding box center [784, 569] width 120 height 25
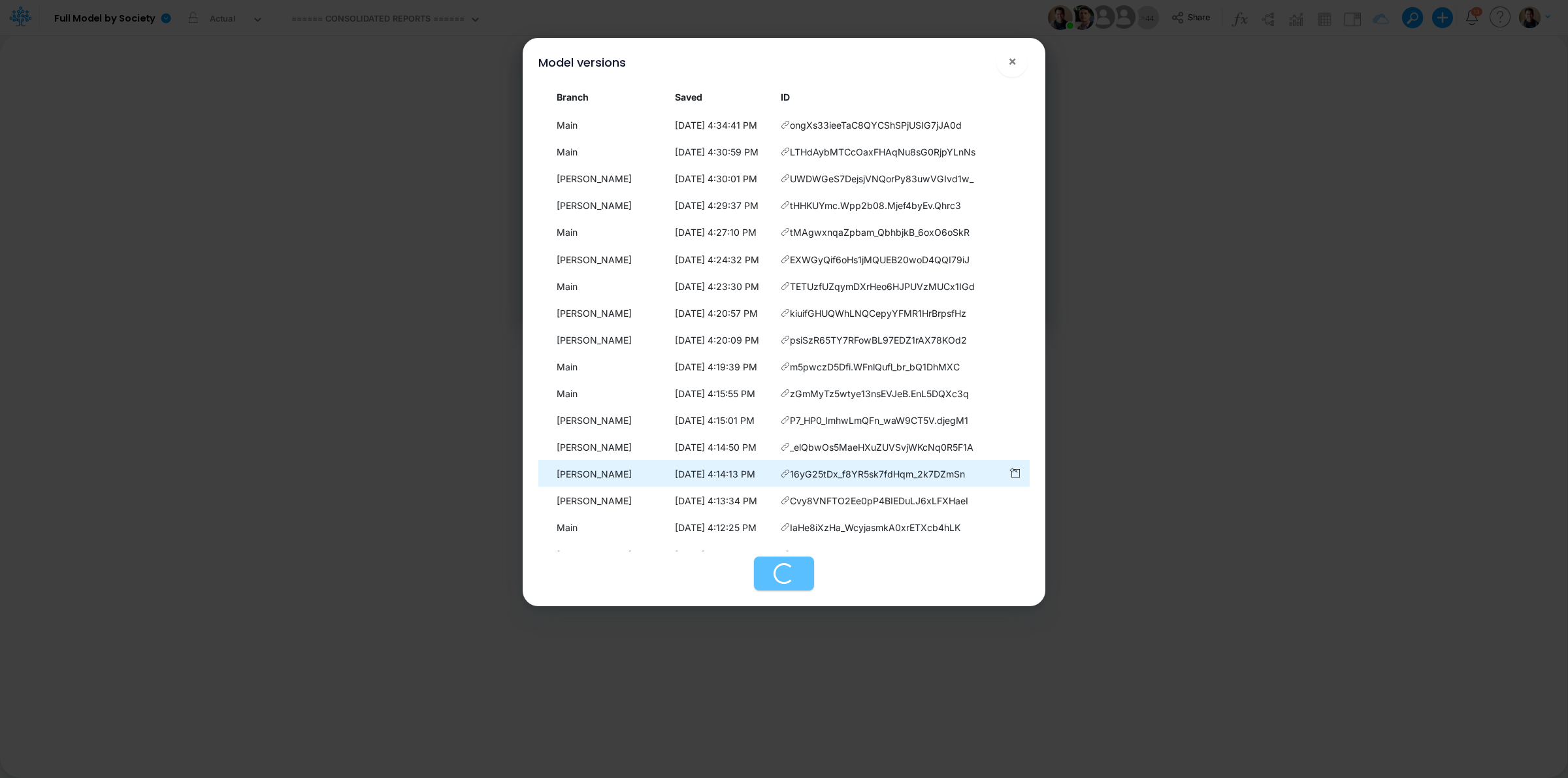
scroll to position [105, 0]
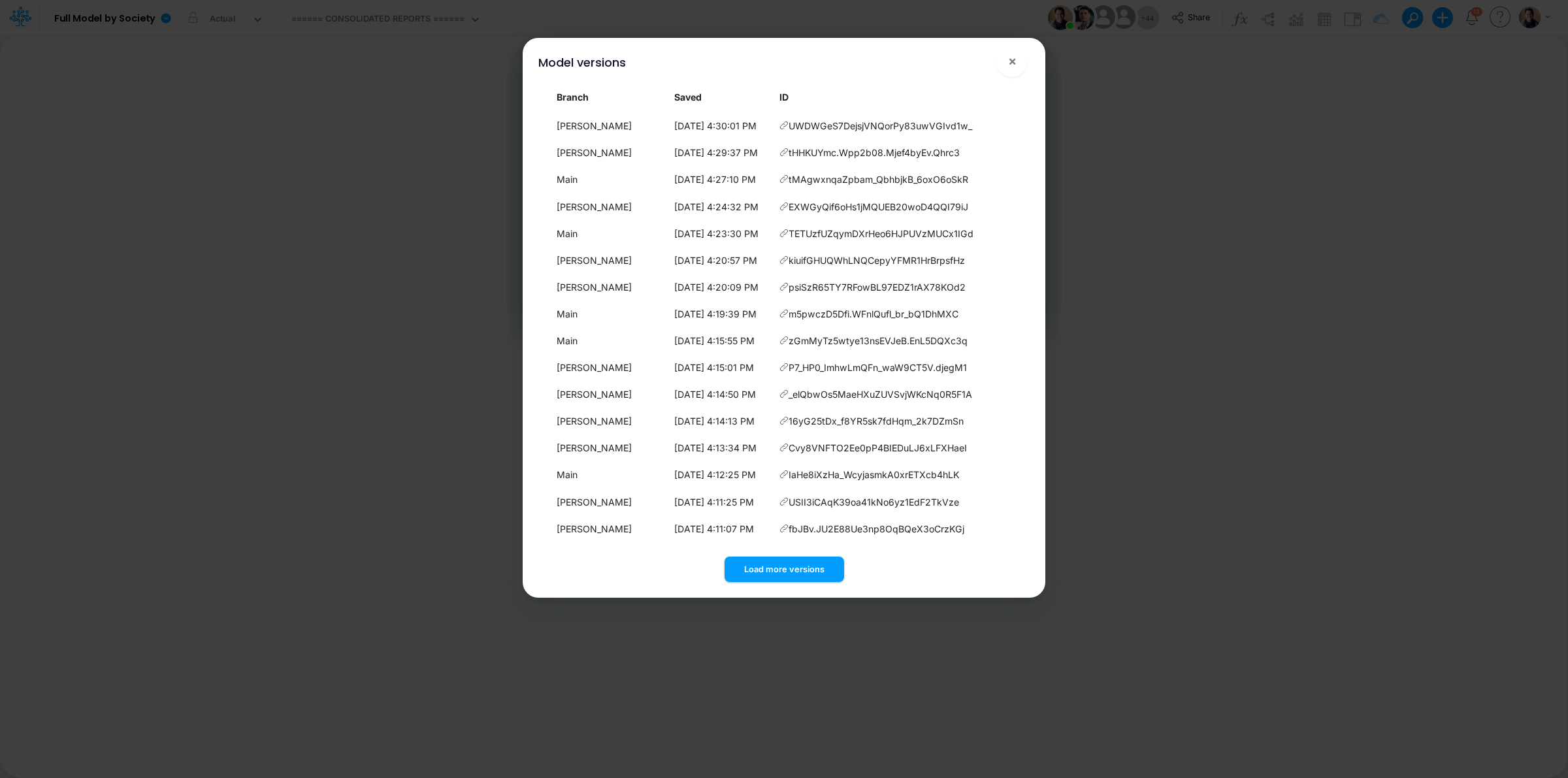
click at [801, 566] on button "Load more versions" at bounding box center [784, 569] width 120 height 25
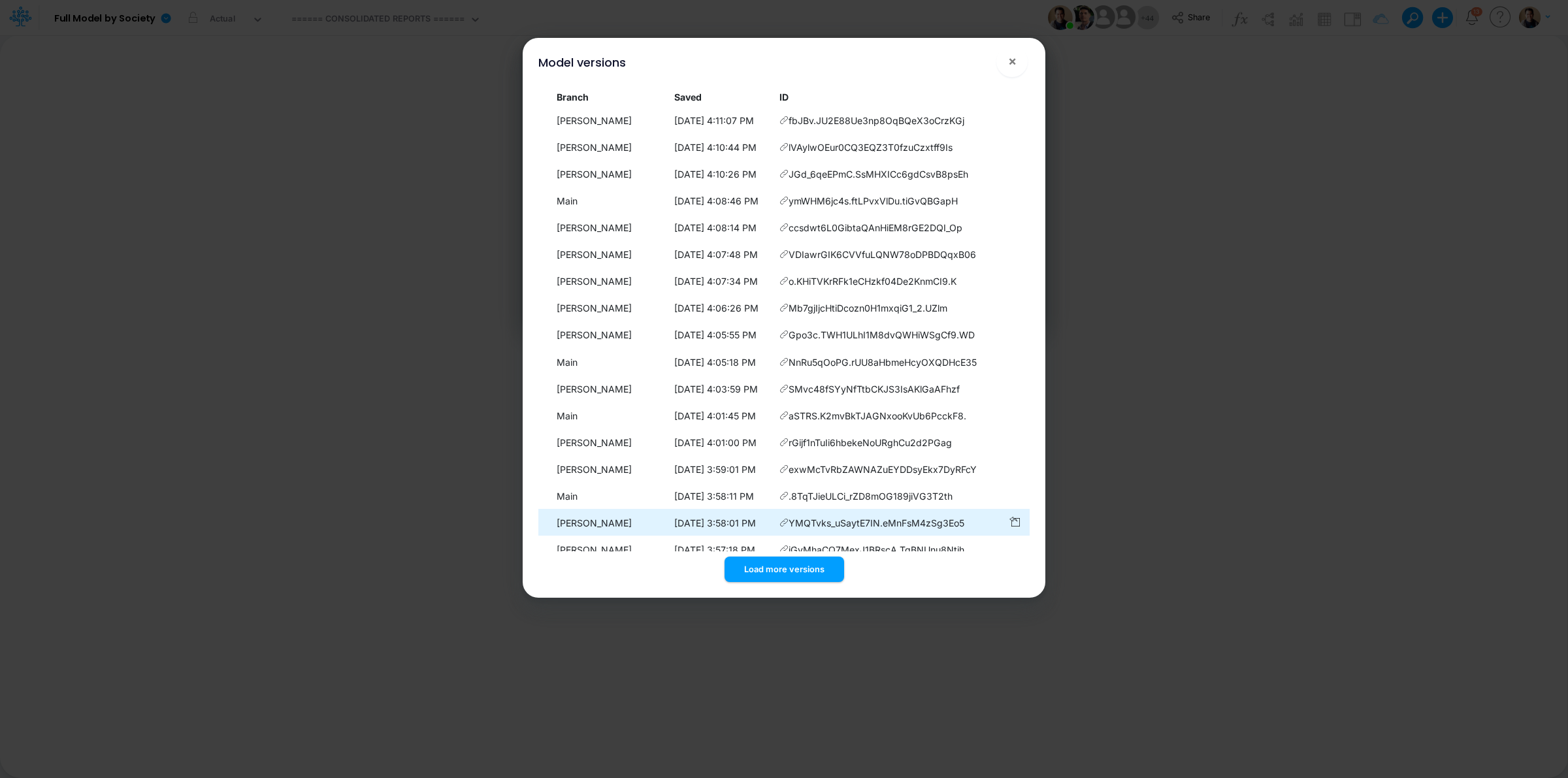
drag, startPoint x: 800, startPoint y: 570, endPoint x: 825, endPoint y: 526, distance: 50.6
click at [800, 570] on button "Load more versions" at bounding box center [784, 569] width 120 height 25
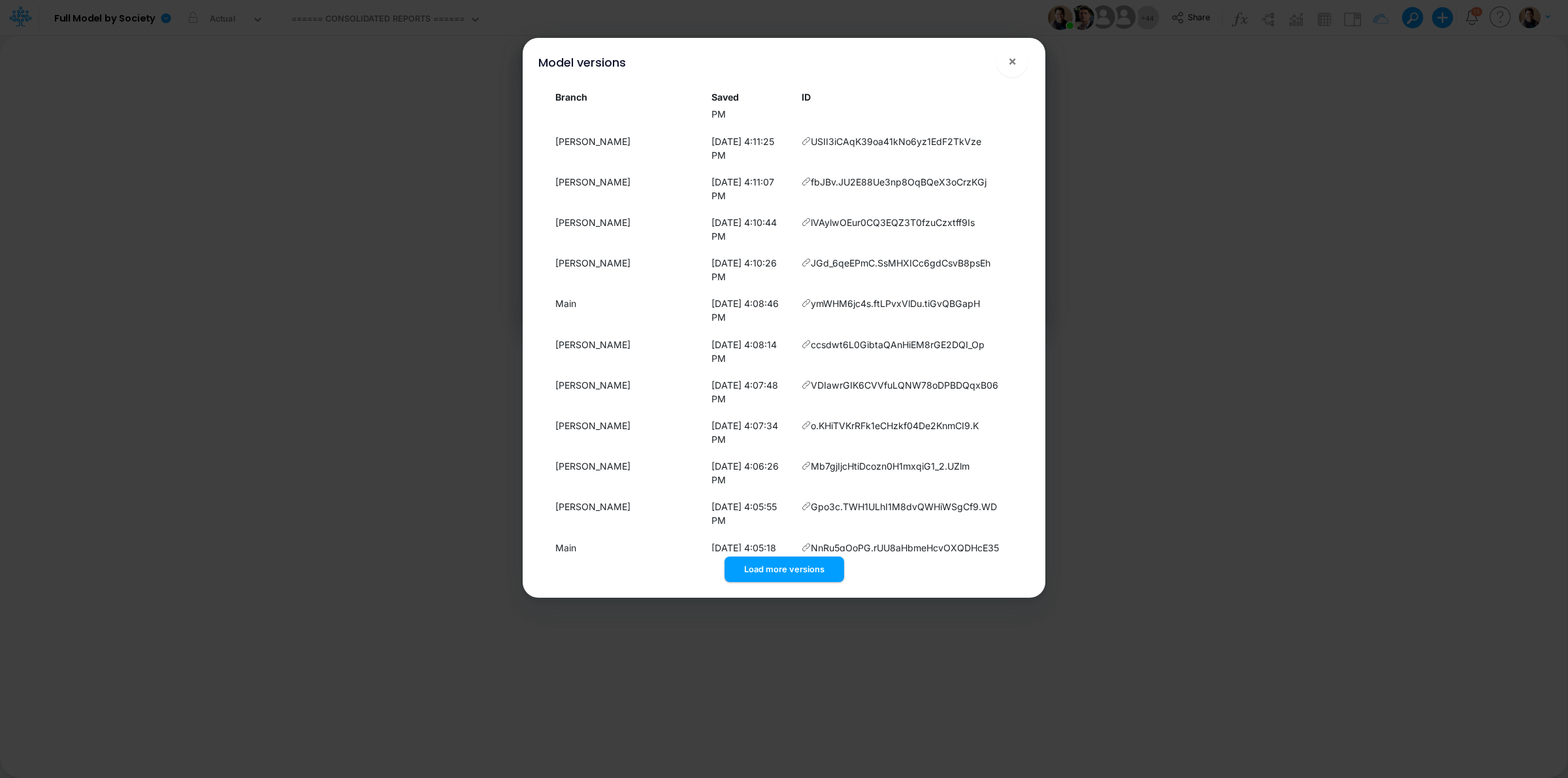
scroll to position [911, 0]
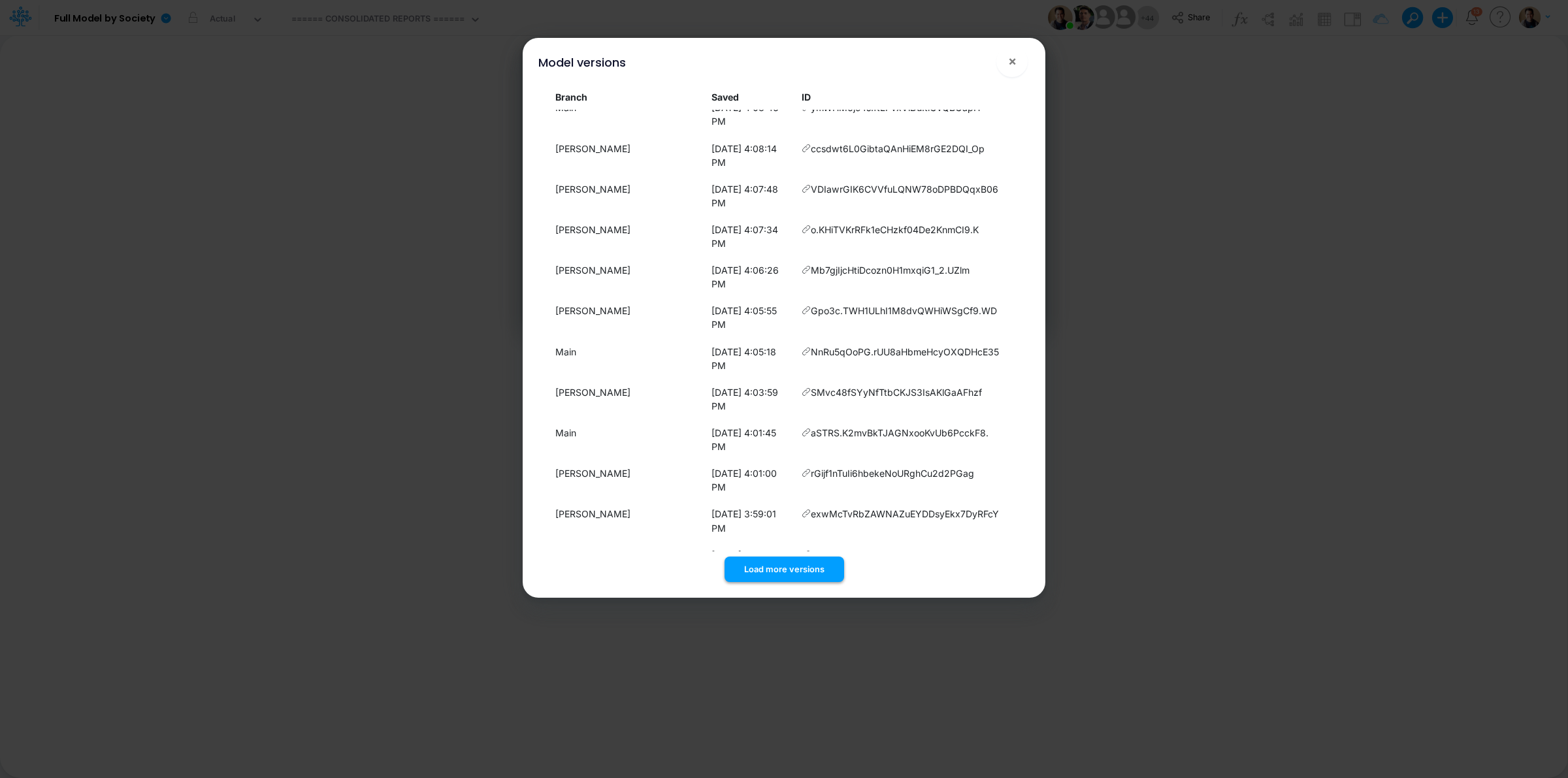
click at [809, 573] on button "Load more versions" at bounding box center [784, 569] width 120 height 25
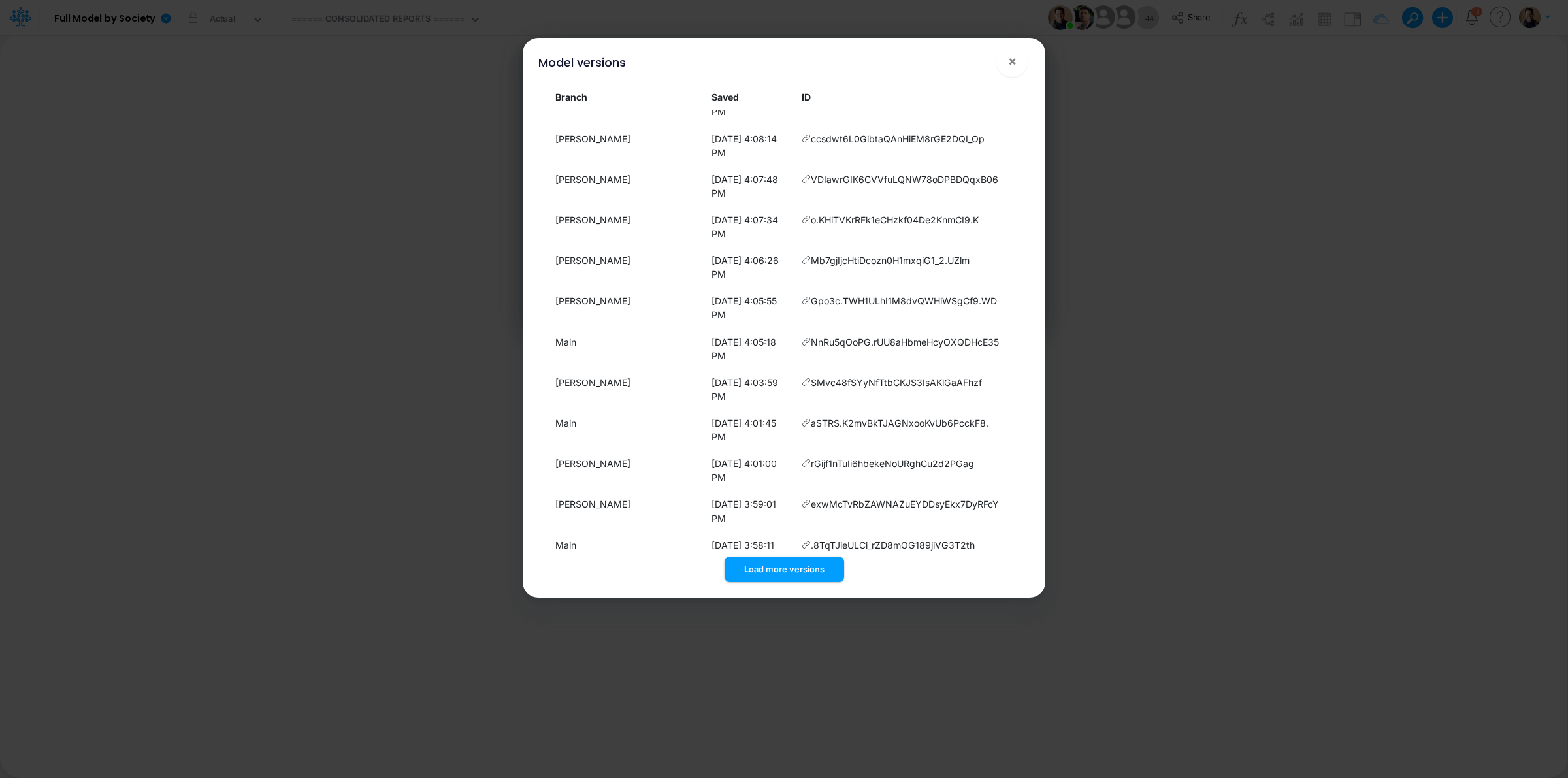
drag, startPoint x: 977, startPoint y: 462, endPoint x: 804, endPoint y: 461, distance: 173.0
copy span "R8YAuZpwwmixfMjfmAtTEp._N66D1ofr"
drag, startPoint x: 993, startPoint y: 436, endPoint x: 802, endPoint y: 441, distance: 191.1
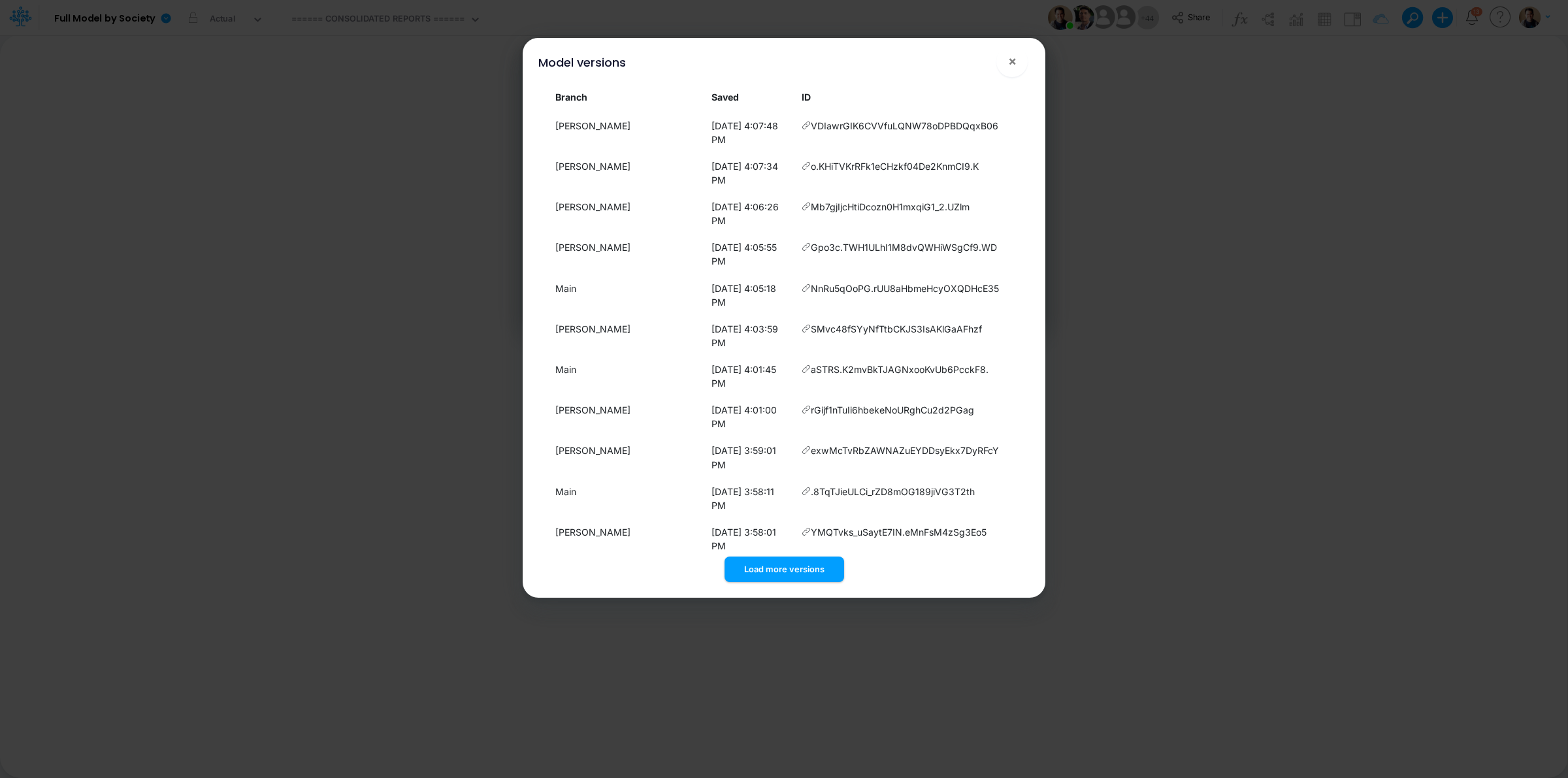
scroll to position [1002, 0]
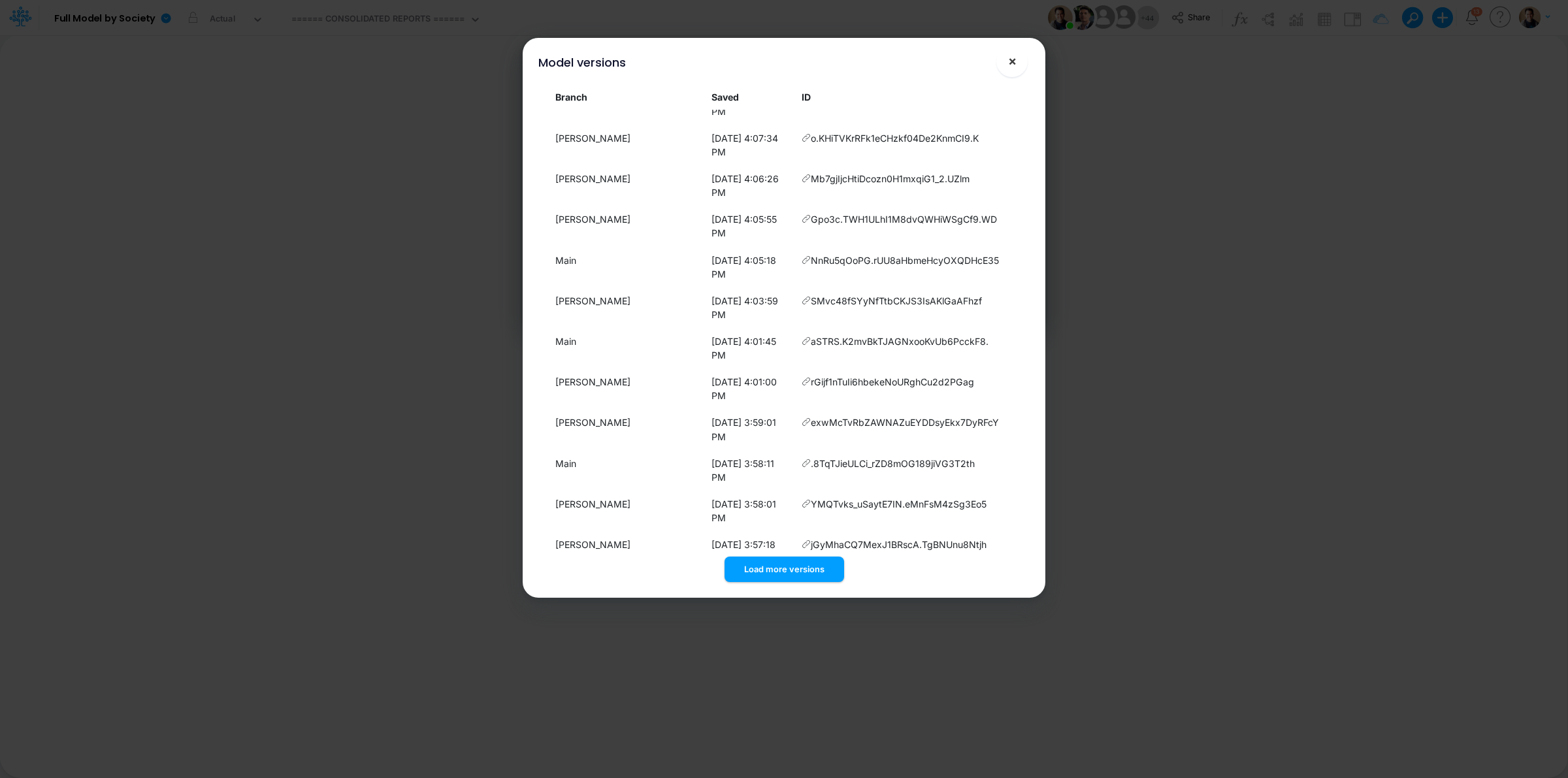
click at [1013, 67] on span "×" at bounding box center [1012, 60] width 8 height 16
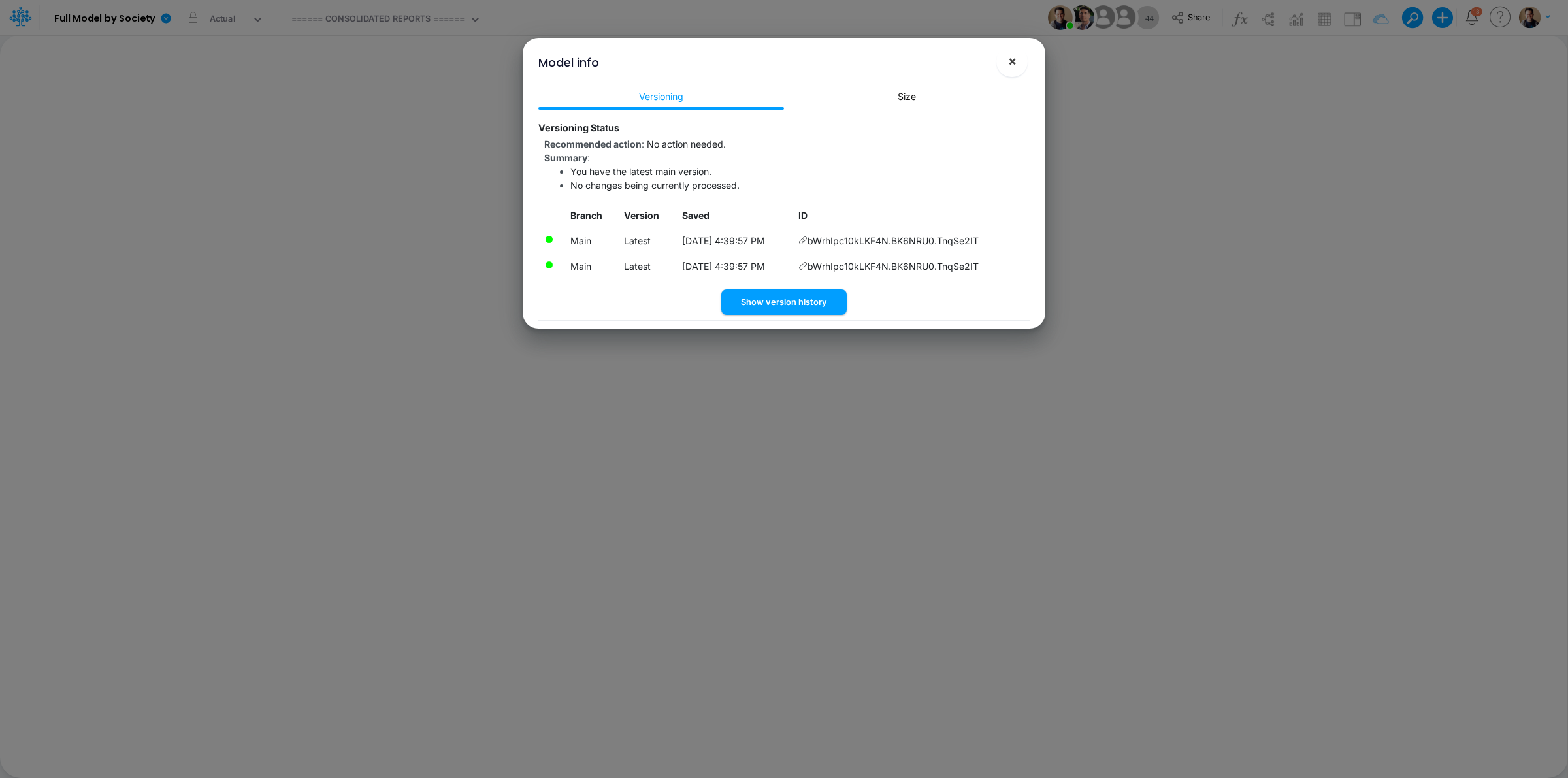
click at [1020, 57] on button "×" at bounding box center [1012, 62] width 32 height 32
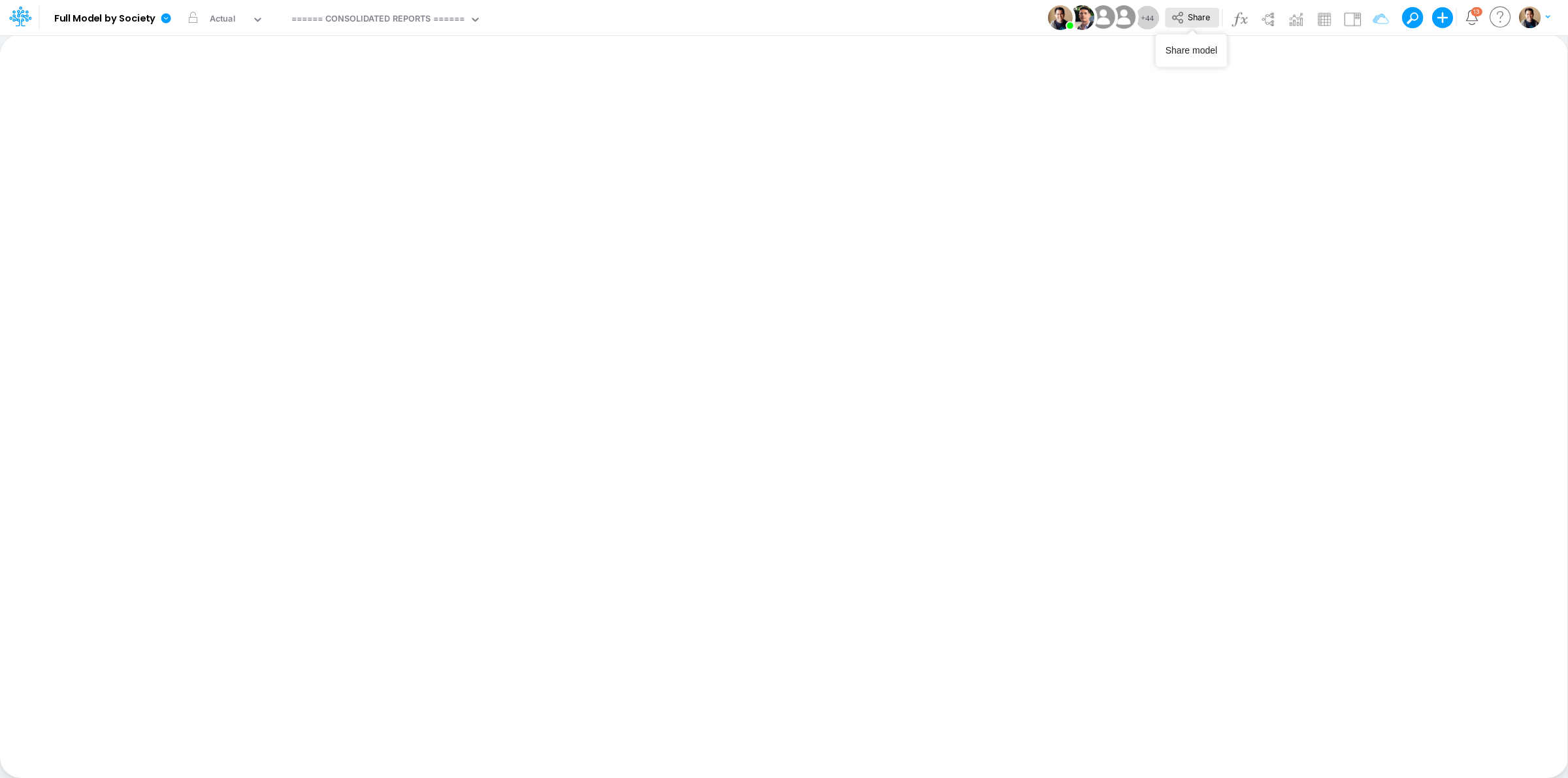
click at [1209, 19] on span "Share" at bounding box center [1199, 16] width 22 height 10
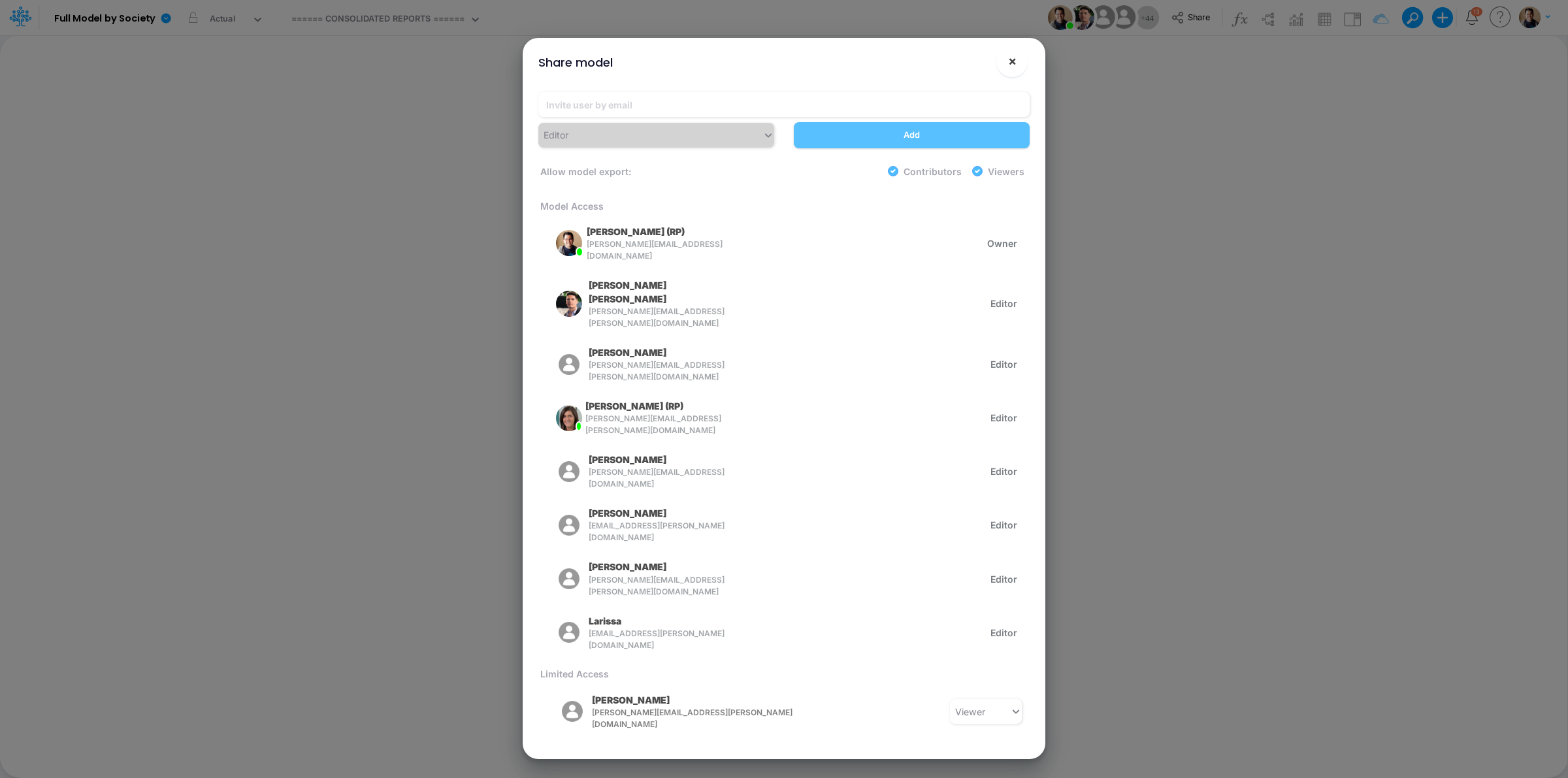
drag, startPoint x: 1010, startPoint y: 65, endPoint x: 236, endPoint y: 44, distance: 774.3
click at [1010, 65] on span "×" at bounding box center [1012, 60] width 8 height 16
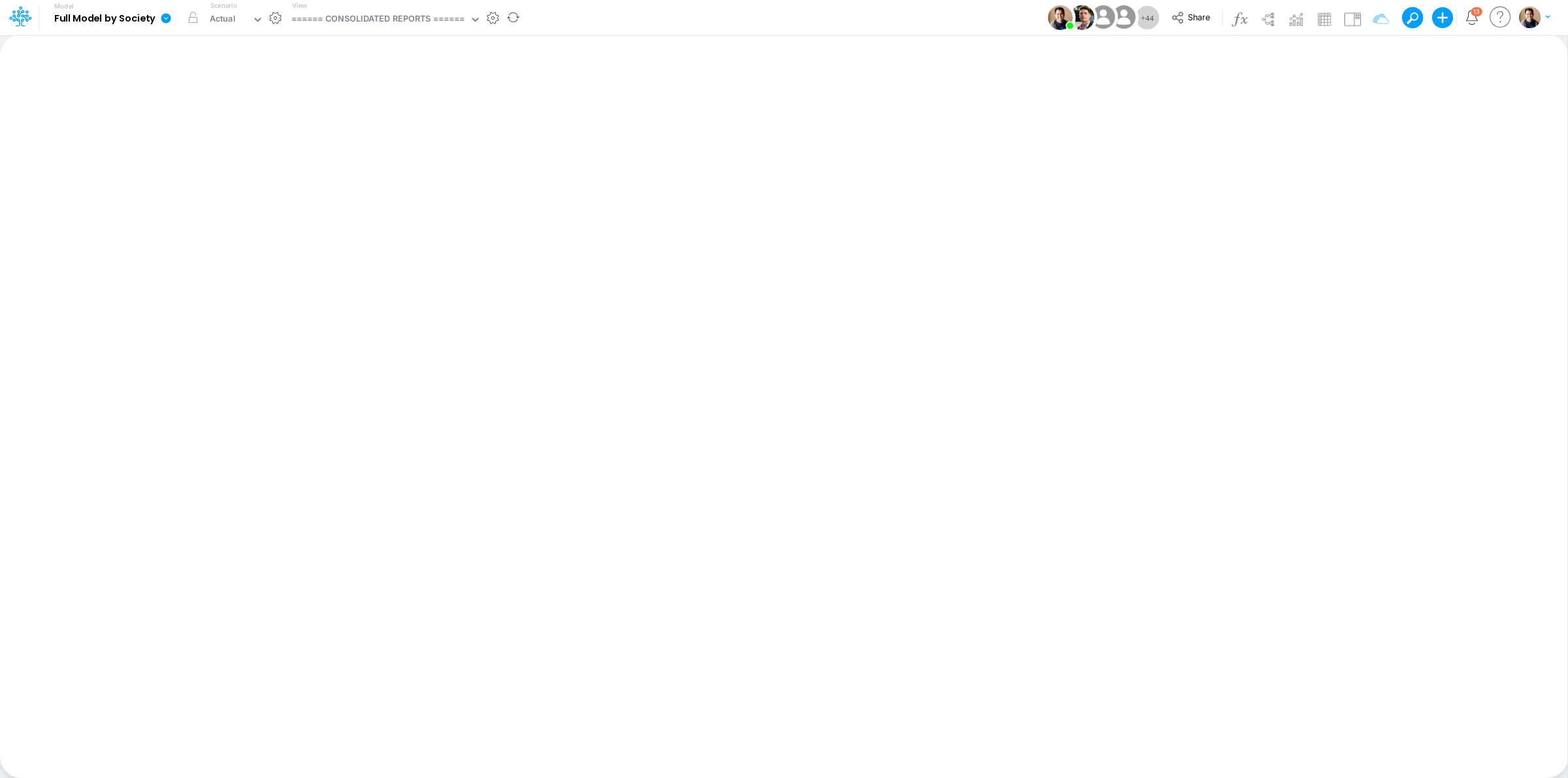
click at [159, 20] on link at bounding box center [168, 17] width 26 height 34
click at [261, 144] on button "View model info" at bounding box center [232, 135] width 139 height 20
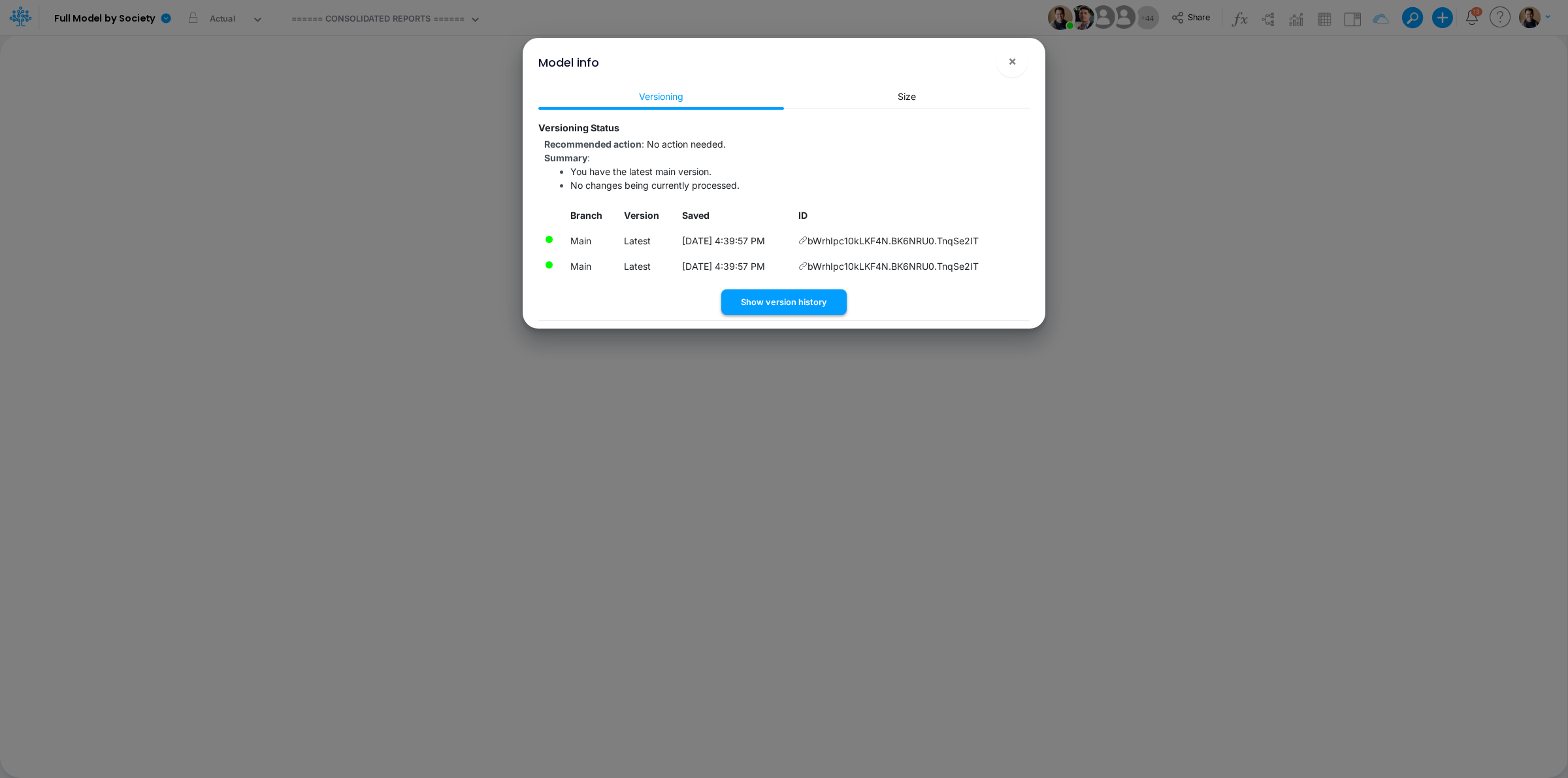
click at [821, 304] on button "Show version history" at bounding box center [784, 302] width 126 height 25
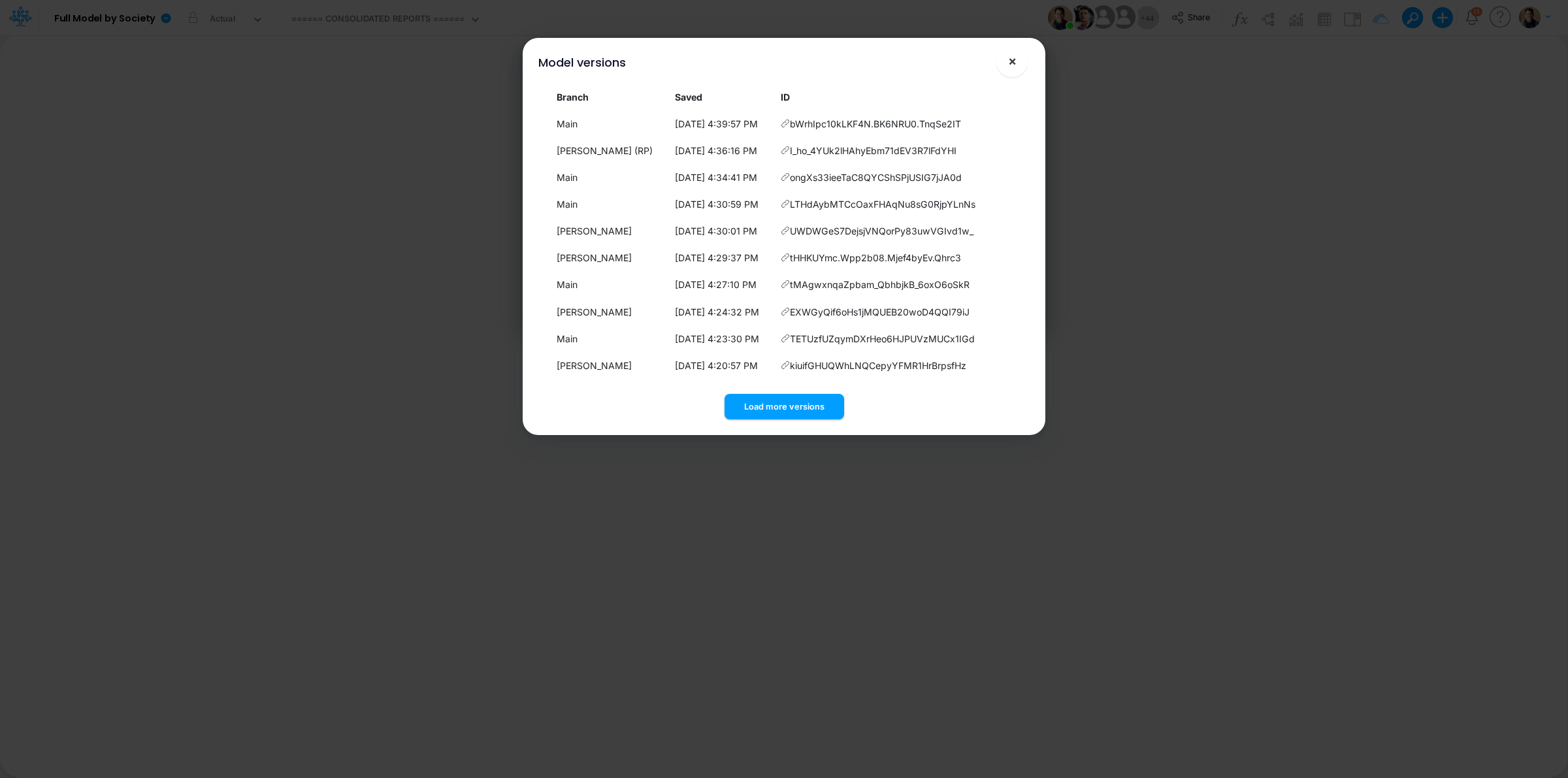
click at [1014, 62] on span "×" at bounding box center [1012, 60] width 8 height 16
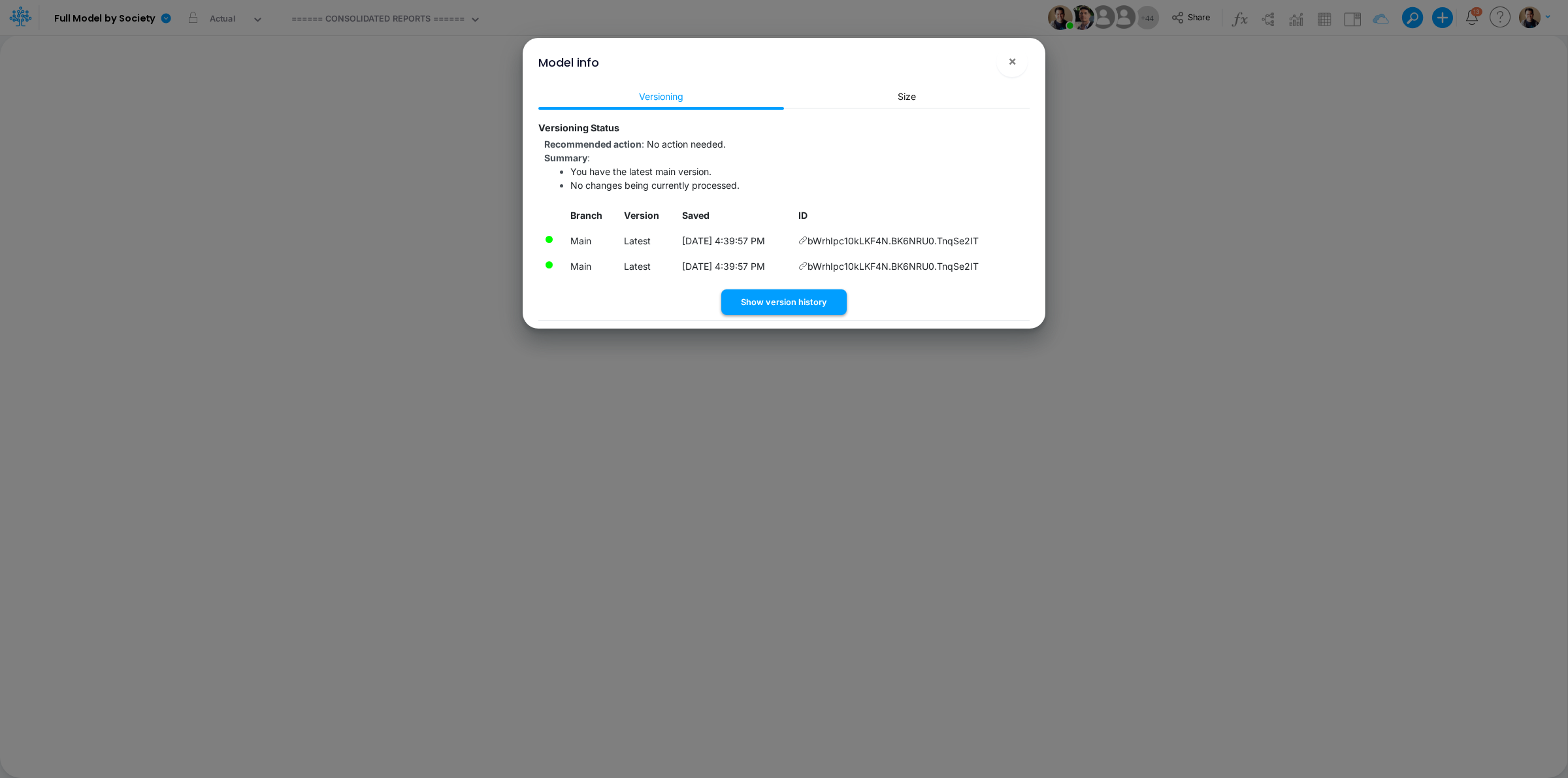
click at [810, 312] on button "Show version history" at bounding box center [784, 302] width 126 height 25
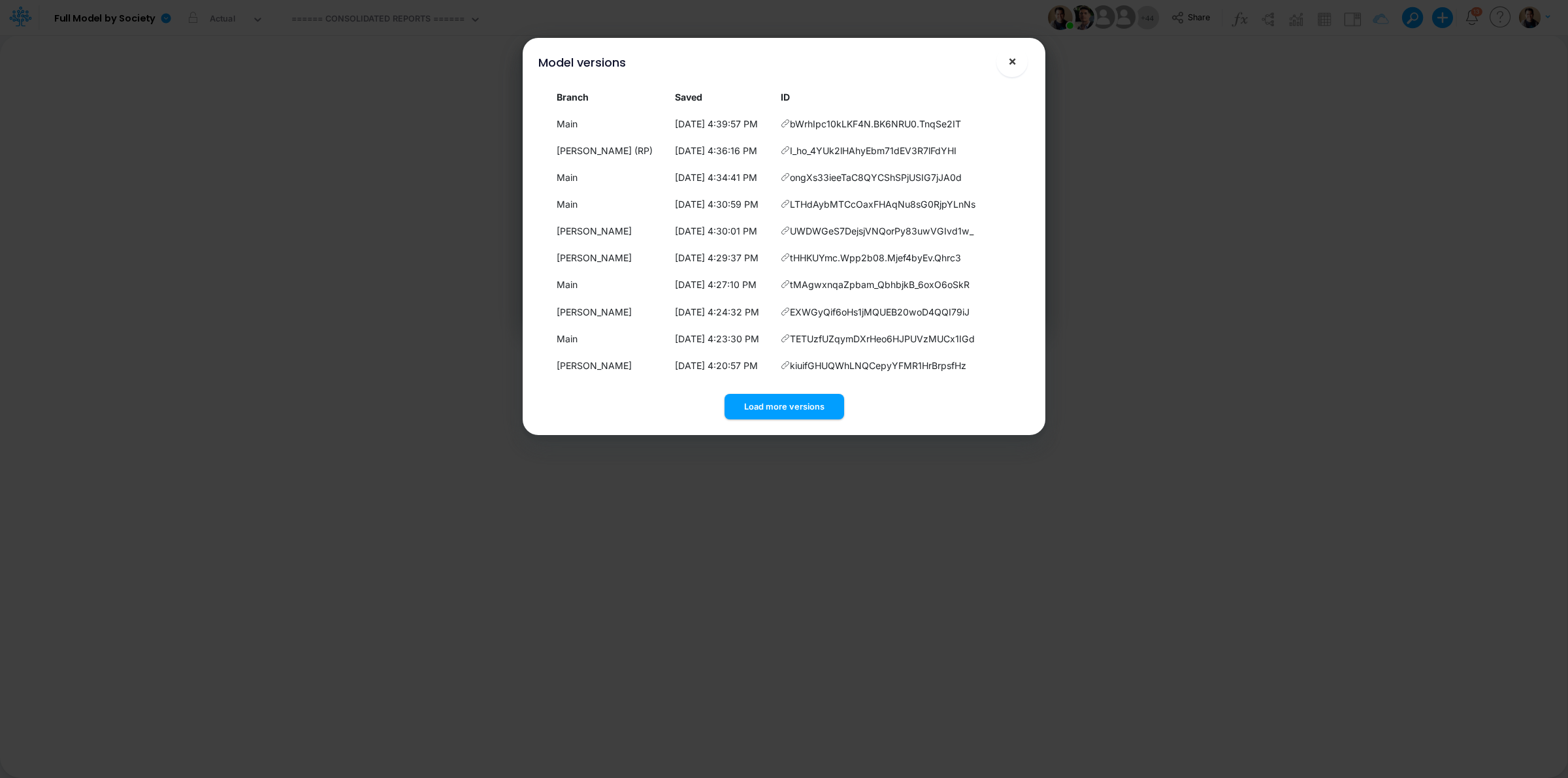
click at [1015, 65] on span "×" at bounding box center [1012, 60] width 8 height 16
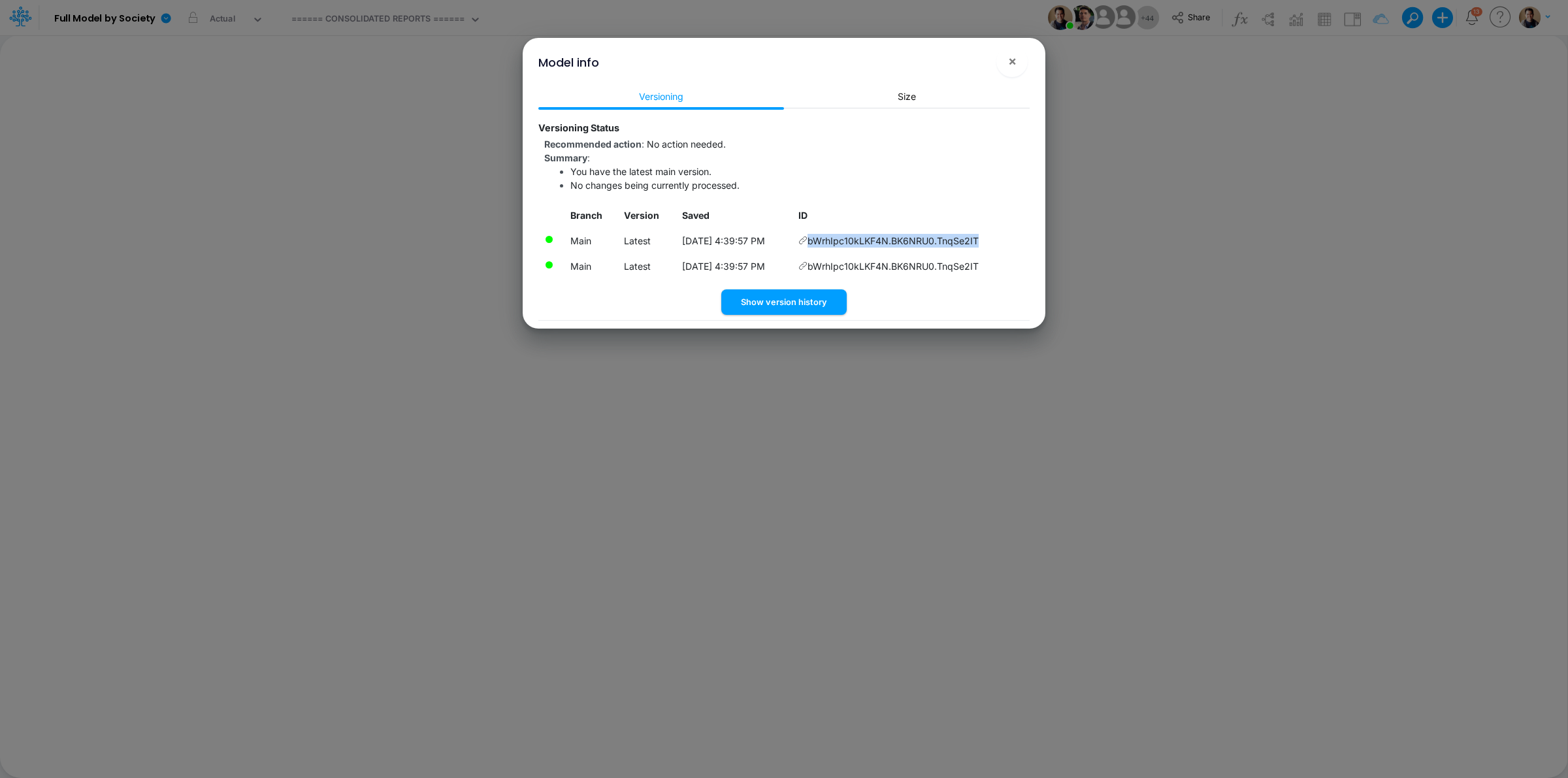
drag, startPoint x: 965, startPoint y: 243, endPoint x: 818, endPoint y: 240, distance: 147.0
click at [818, 240] on td "bWrhIpc10kLKF4N.BK6NRU0.TnqSe2IT" at bounding box center [910, 241] width 237 height 25
copy span "bWrhIpc10kLKF4N.BK6NRU0.TnqSe2IT"
drag, startPoint x: 1018, startPoint y: 56, endPoint x: 1010, endPoint y: 53, distance: 8.5
click at [1018, 56] on button "×" at bounding box center [1012, 62] width 32 height 32
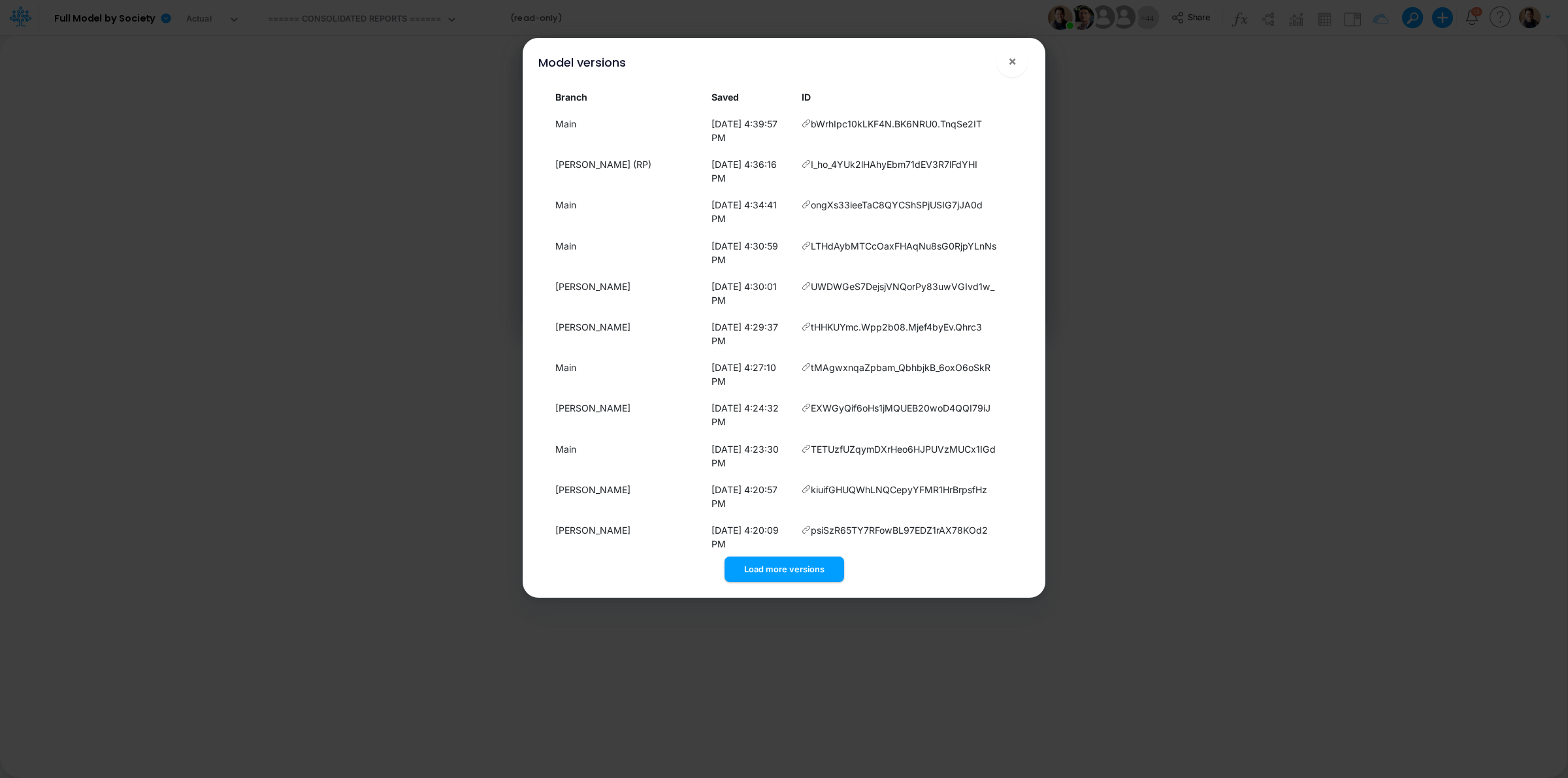
scroll to position [1447, 0]
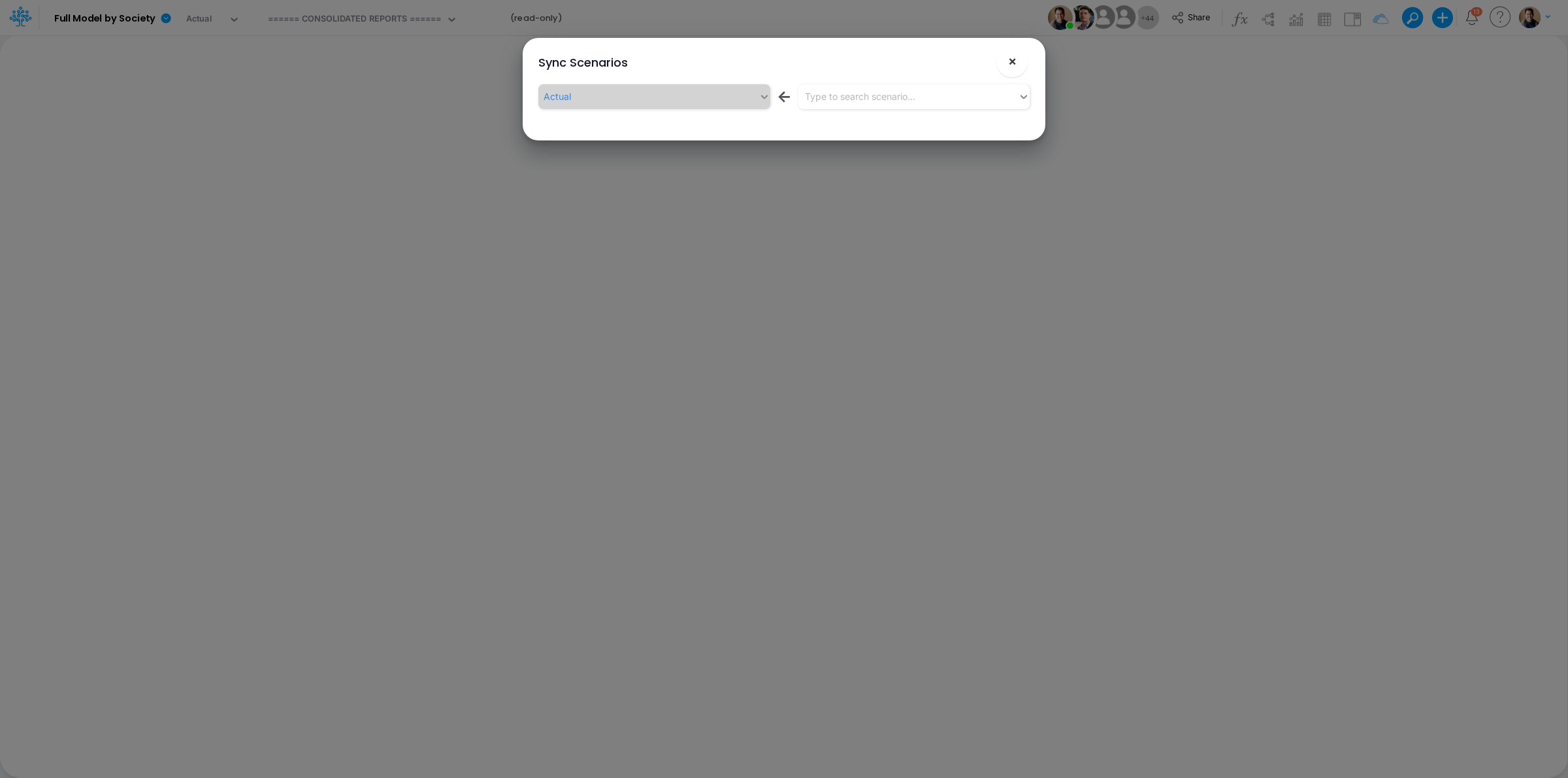
click at [1015, 60] on span "×" at bounding box center [1012, 60] width 8 height 16
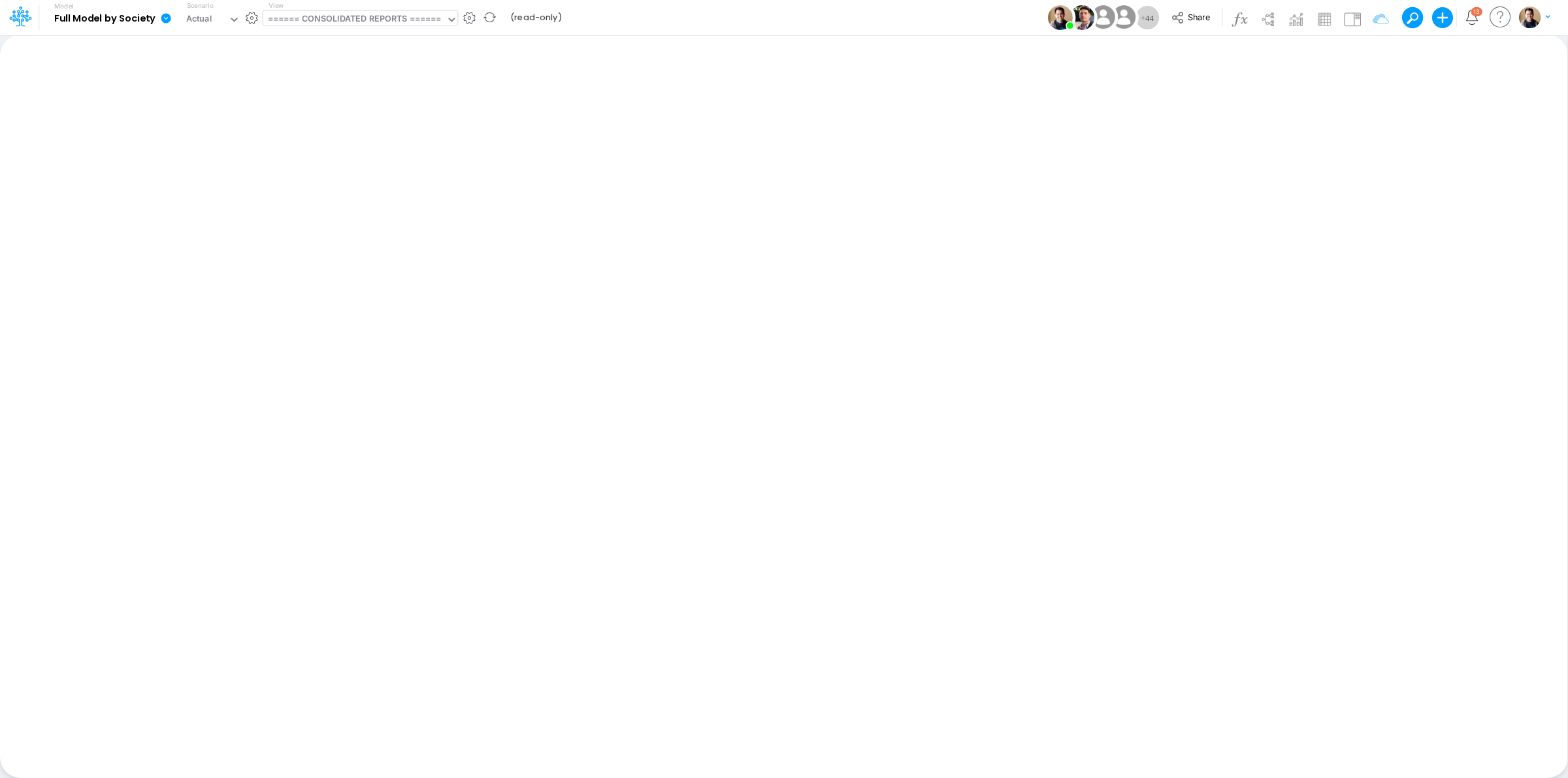
click at [405, 14] on div "====== CONSOLIDATED REPORTS ======" at bounding box center [355, 20] width 174 height 15
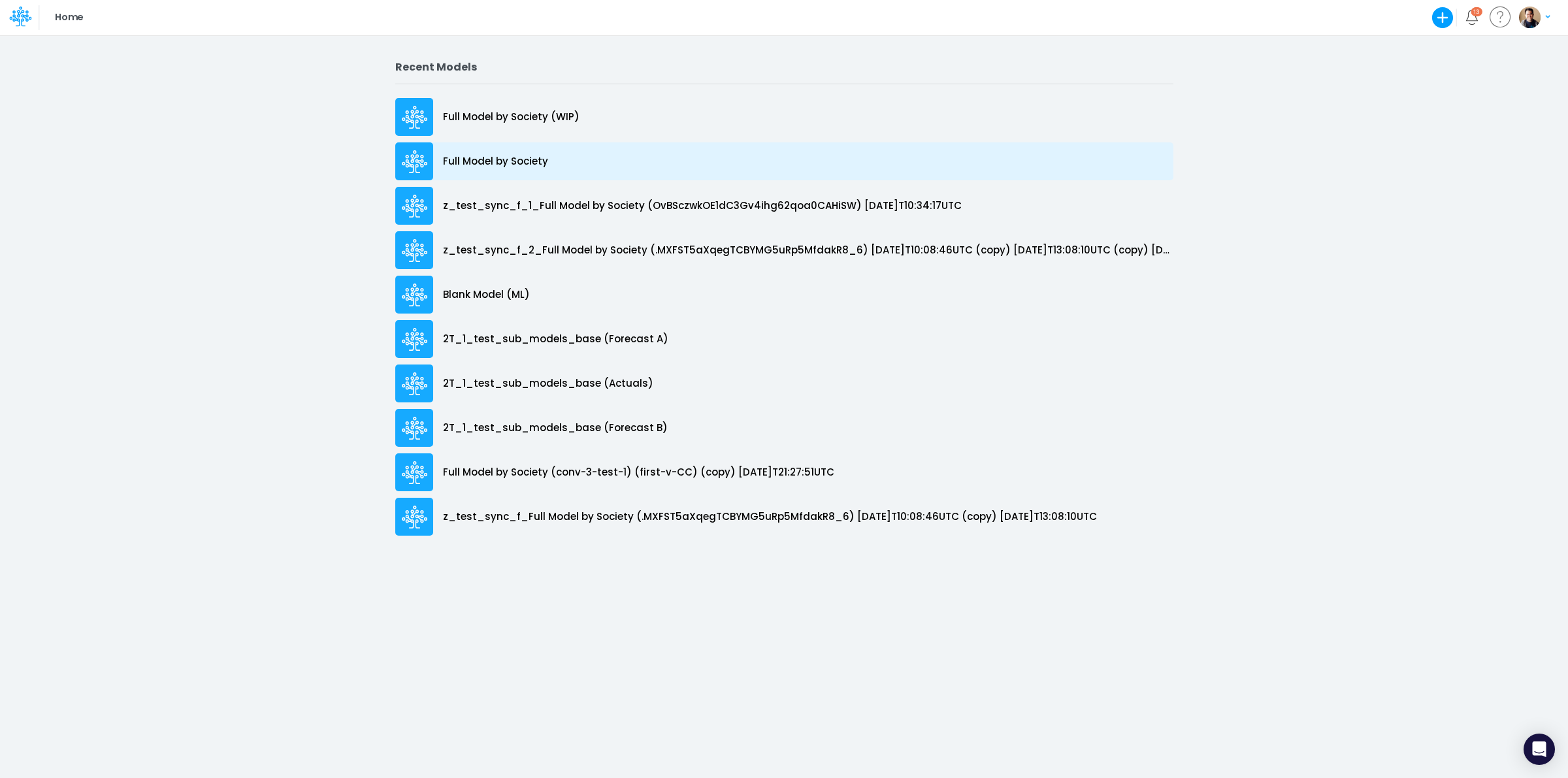
click at [465, 157] on p "Full Model by Society" at bounding box center [495, 162] width 105 height 15
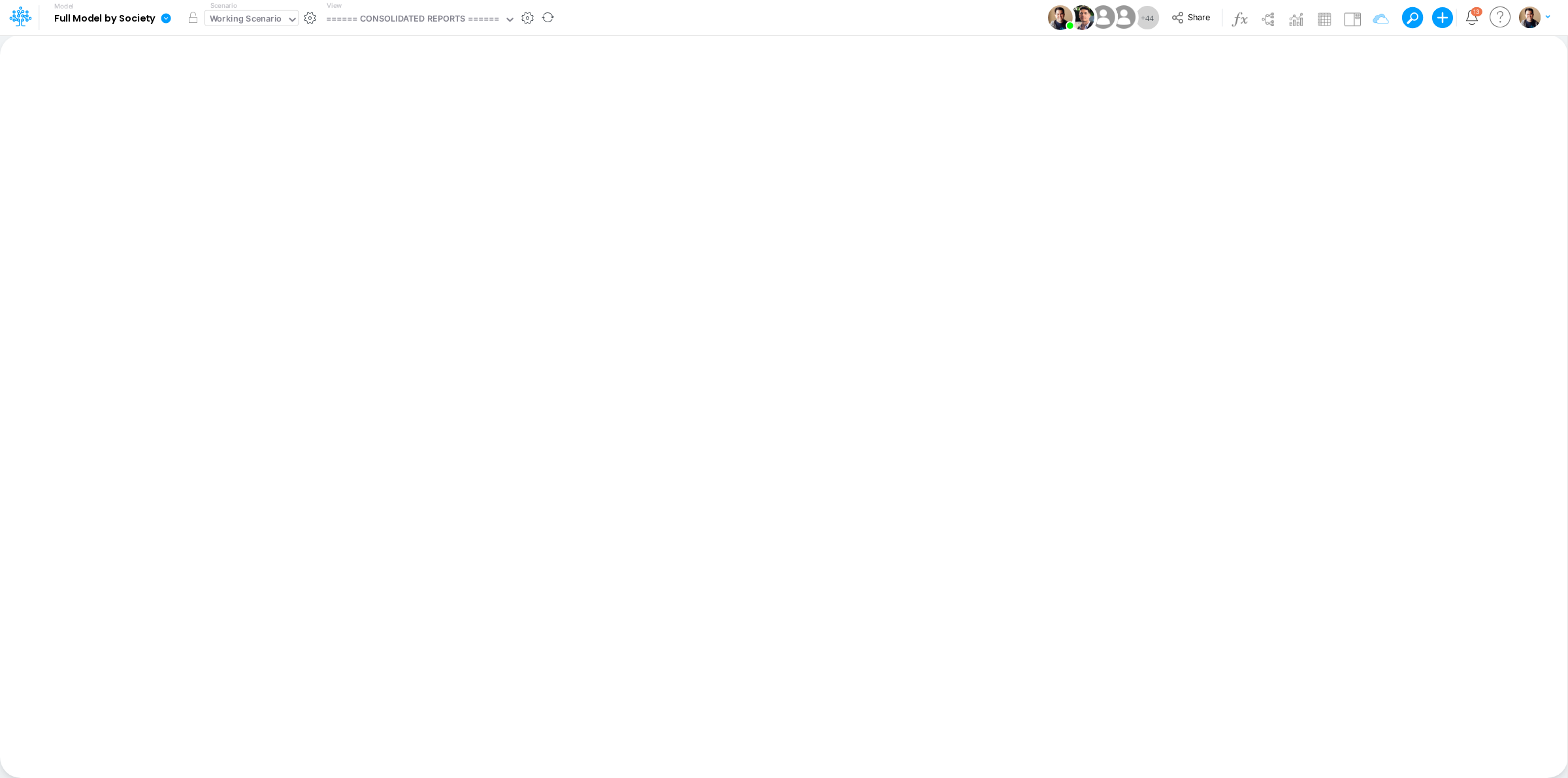
click at [276, 25] on div "Working Scenario" at bounding box center [252, 18] width 93 height 15
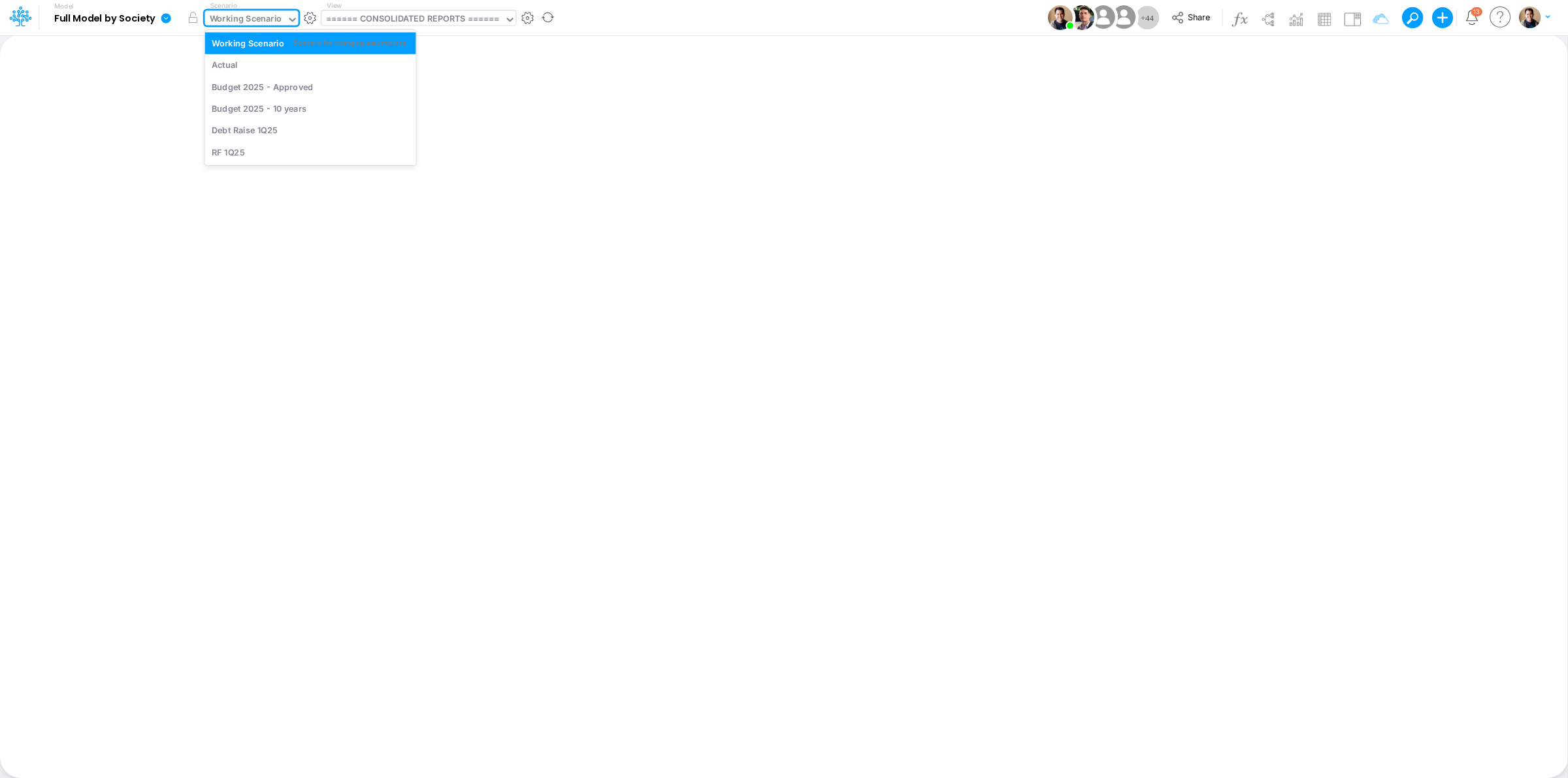
click at [445, 15] on div "====== CONSOLIDATED REPORTS ======" at bounding box center [412, 20] width 173 height 15
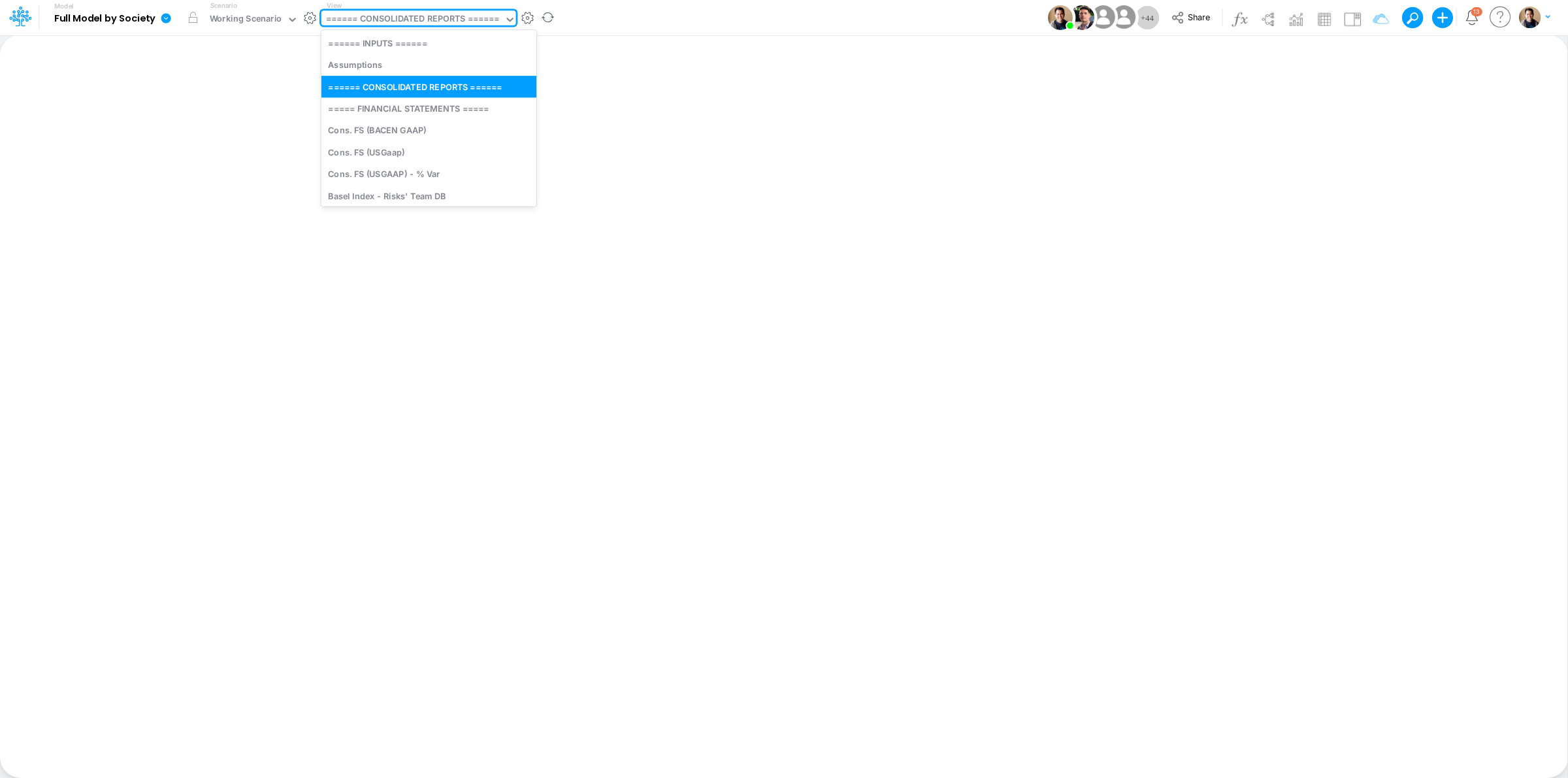
click at [445, 15] on div "====== CONSOLIDATED REPORTS ======" at bounding box center [412, 20] width 173 height 15
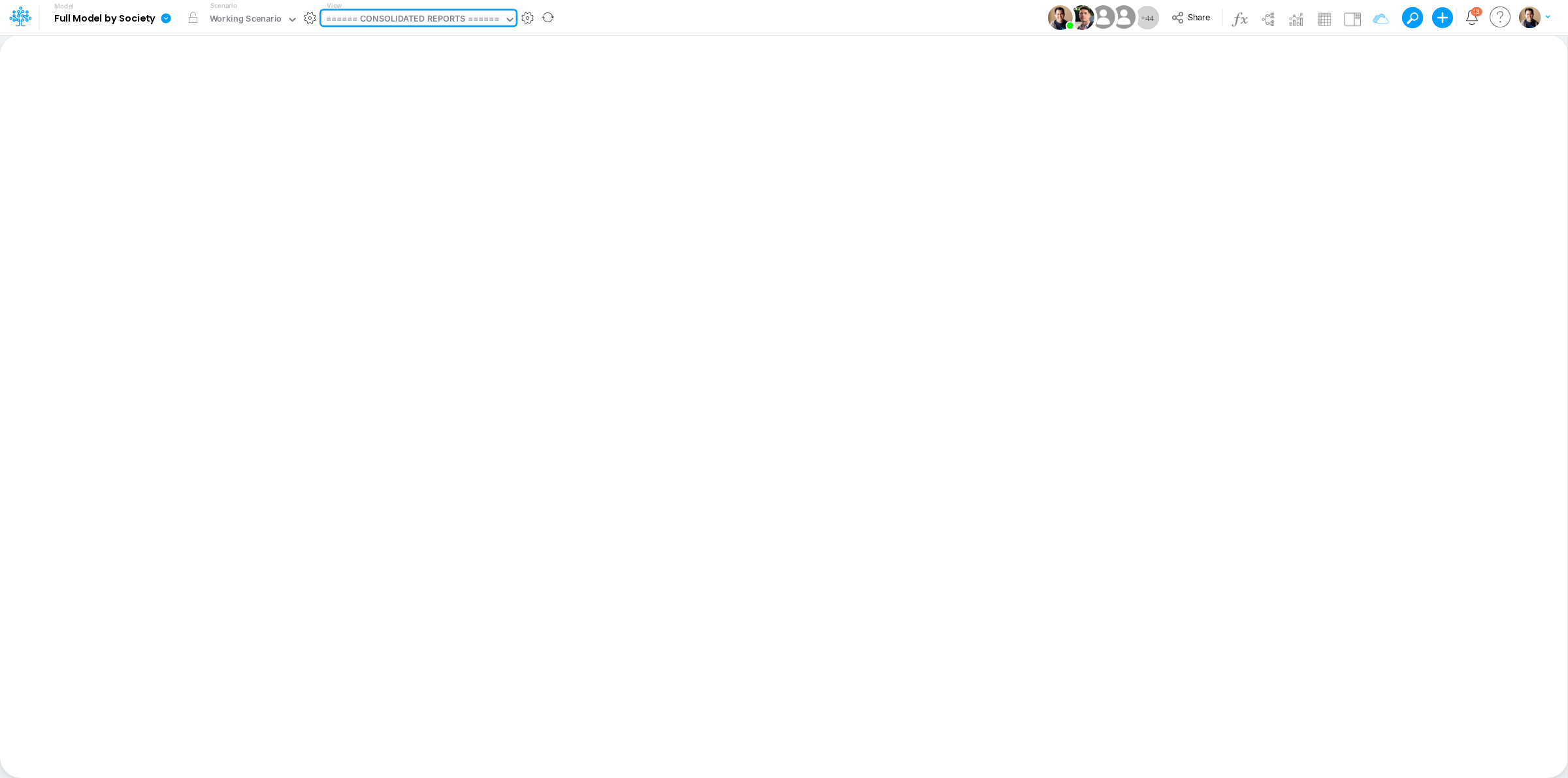
click at [166, 17] on icon at bounding box center [166, 18] width 10 height 10
click at [246, 137] on button "View model info" at bounding box center [232, 135] width 139 height 20
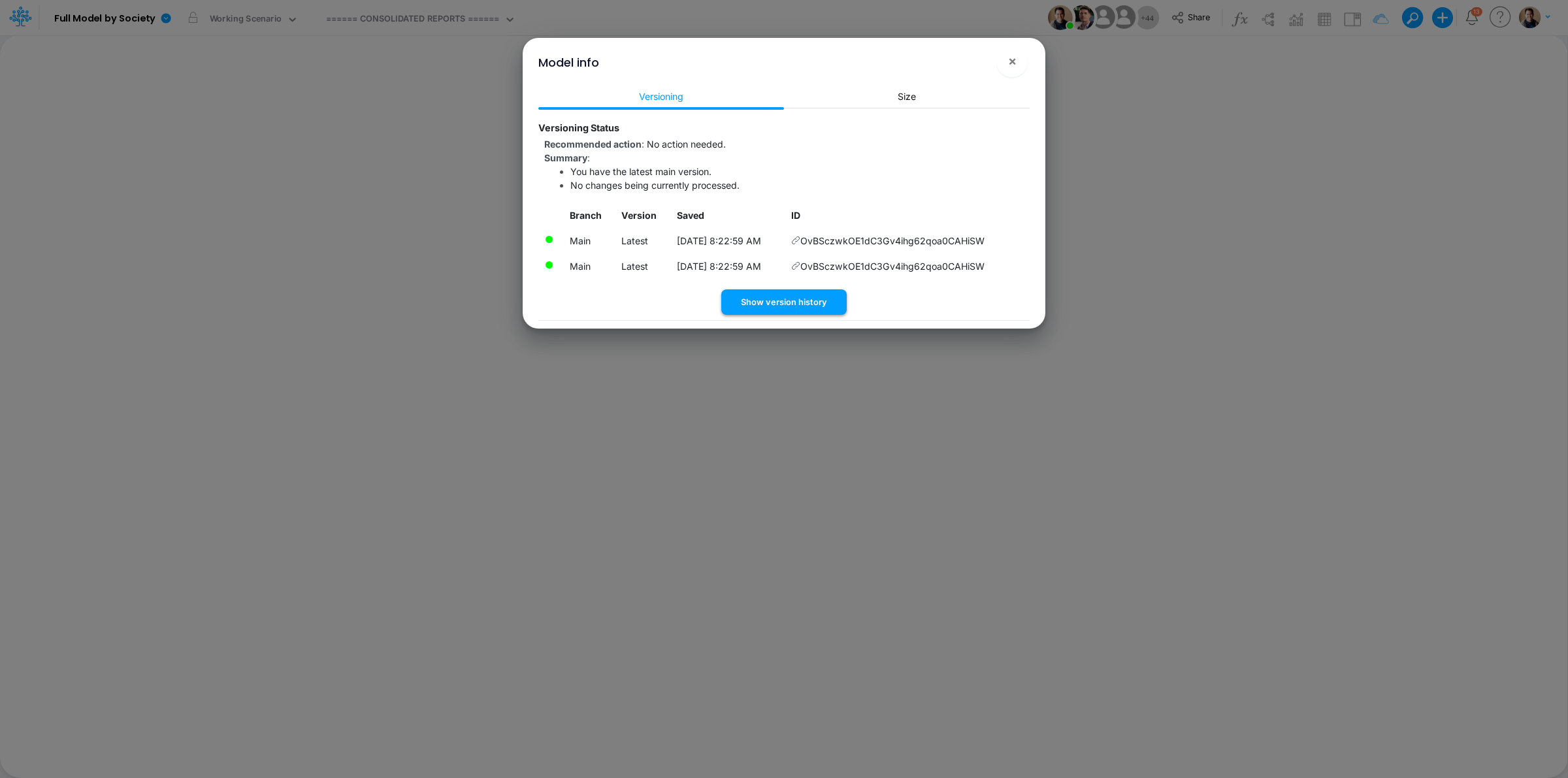
click at [816, 289] on button "Show version history" at bounding box center [784, 302] width 126 height 25
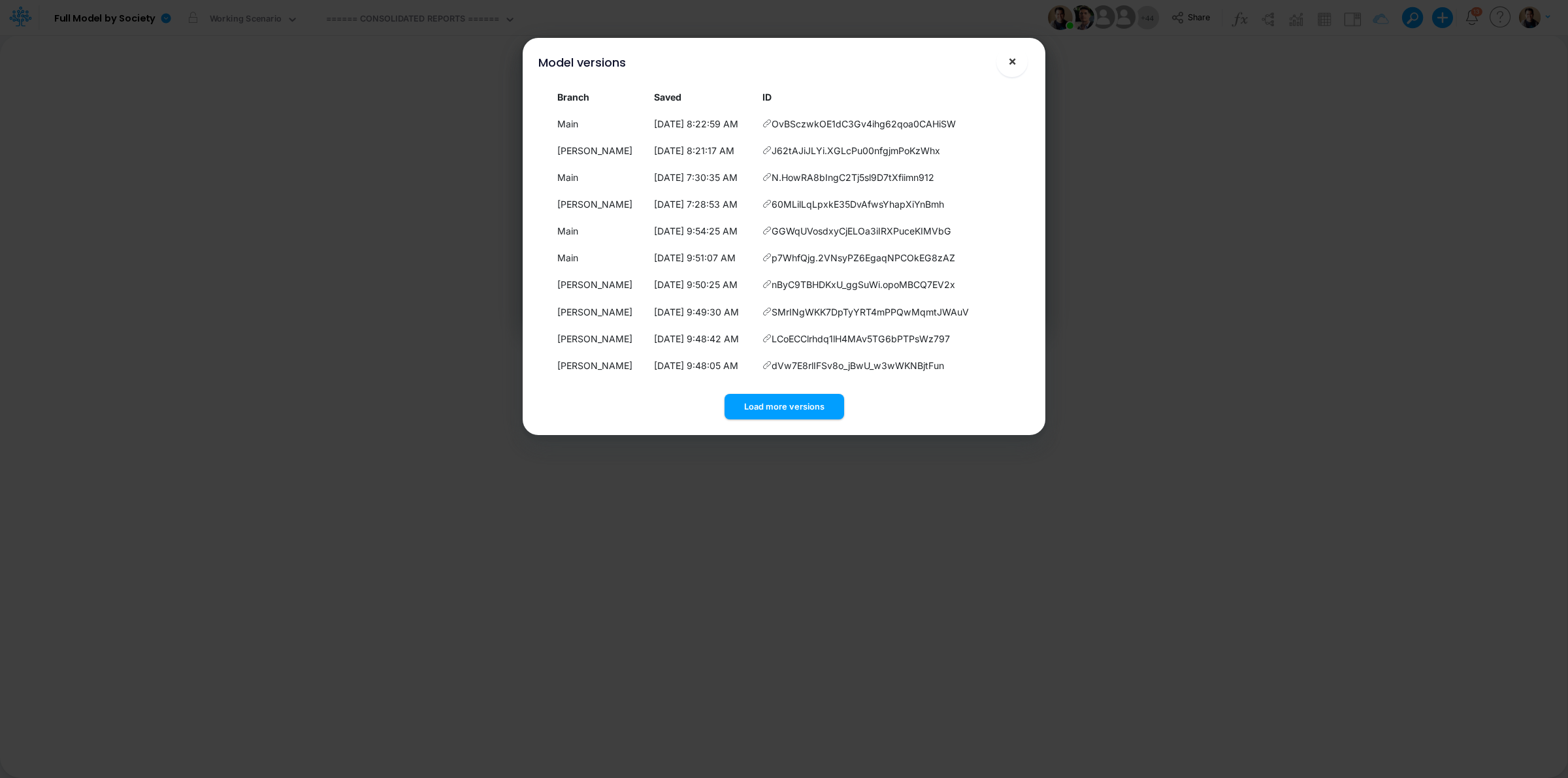
click at [1014, 57] on span "×" at bounding box center [1012, 60] width 8 height 16
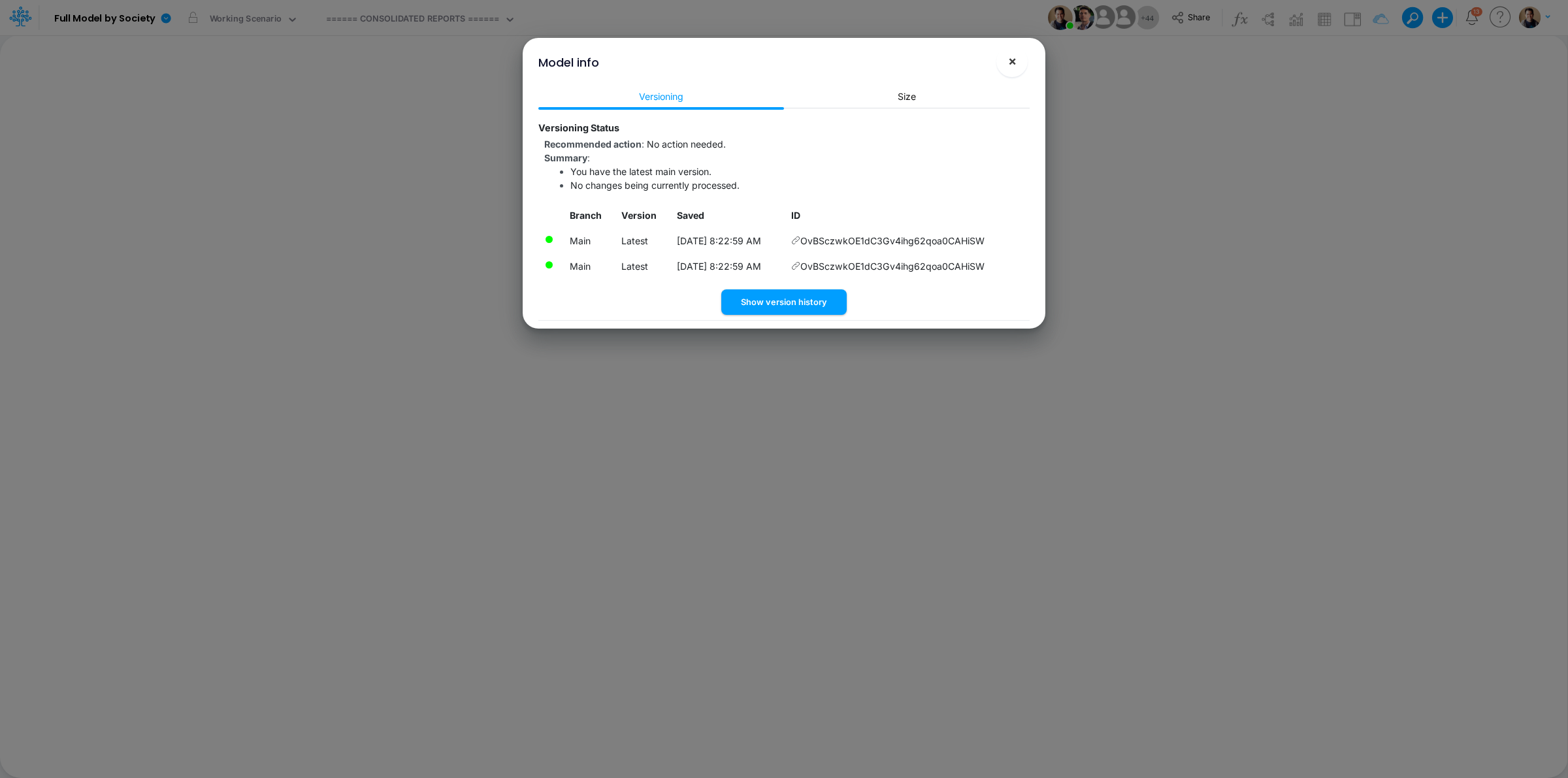
drag, startPoint x: 1015, startPoint y: 56, endPoint x: 798, endPoint y: 14, distance: 221.0
click at [1015, 56] on span "×" at bounding box center [1012, 60] width 8 height 16
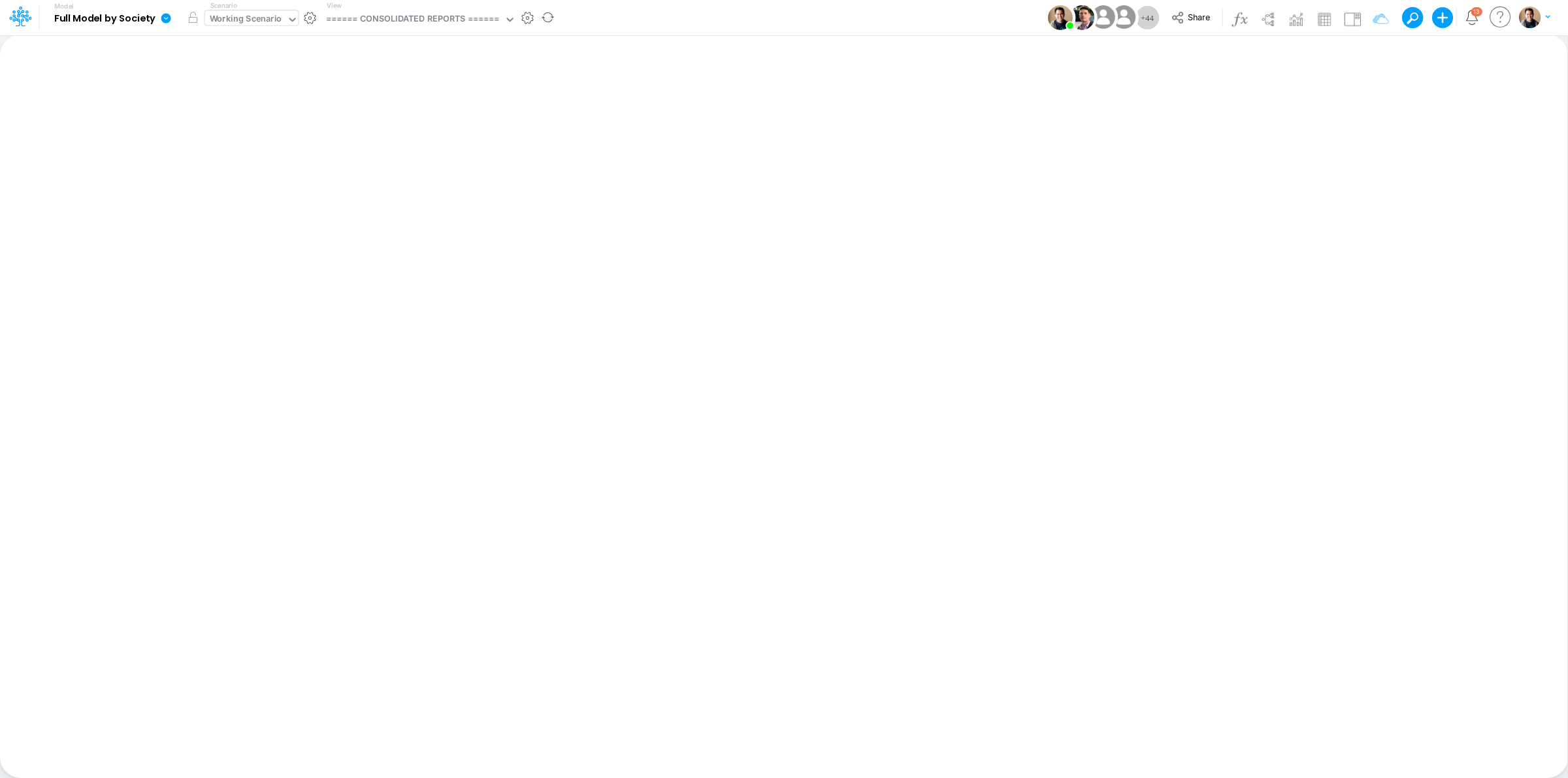
click at [269, 20] on div "Working Scenario" at bounding box center [246, 20] width 73 height 15
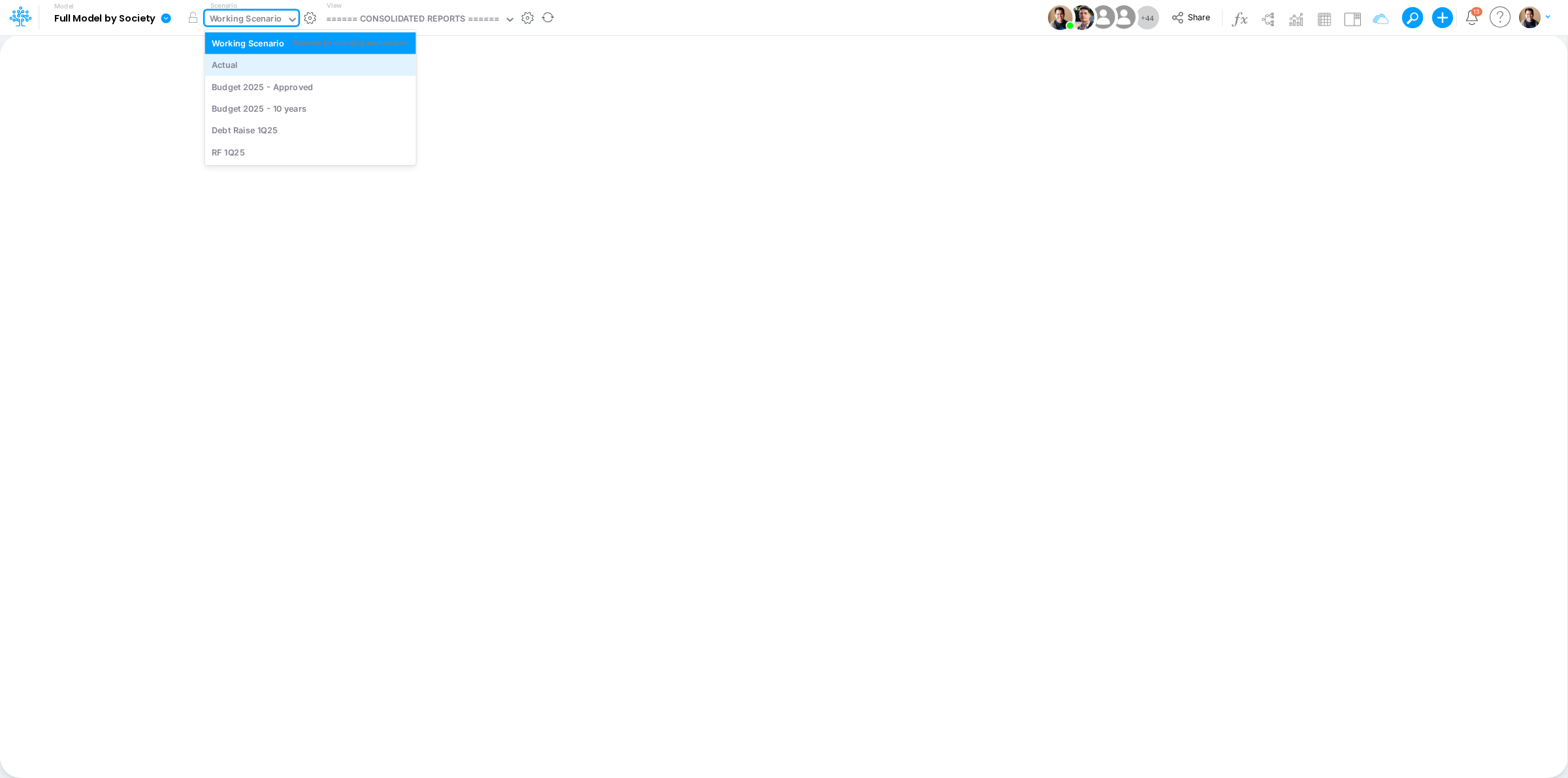
click at [246, 58] on div "Actual" at bounding box center [311, 65] width 211 height 21
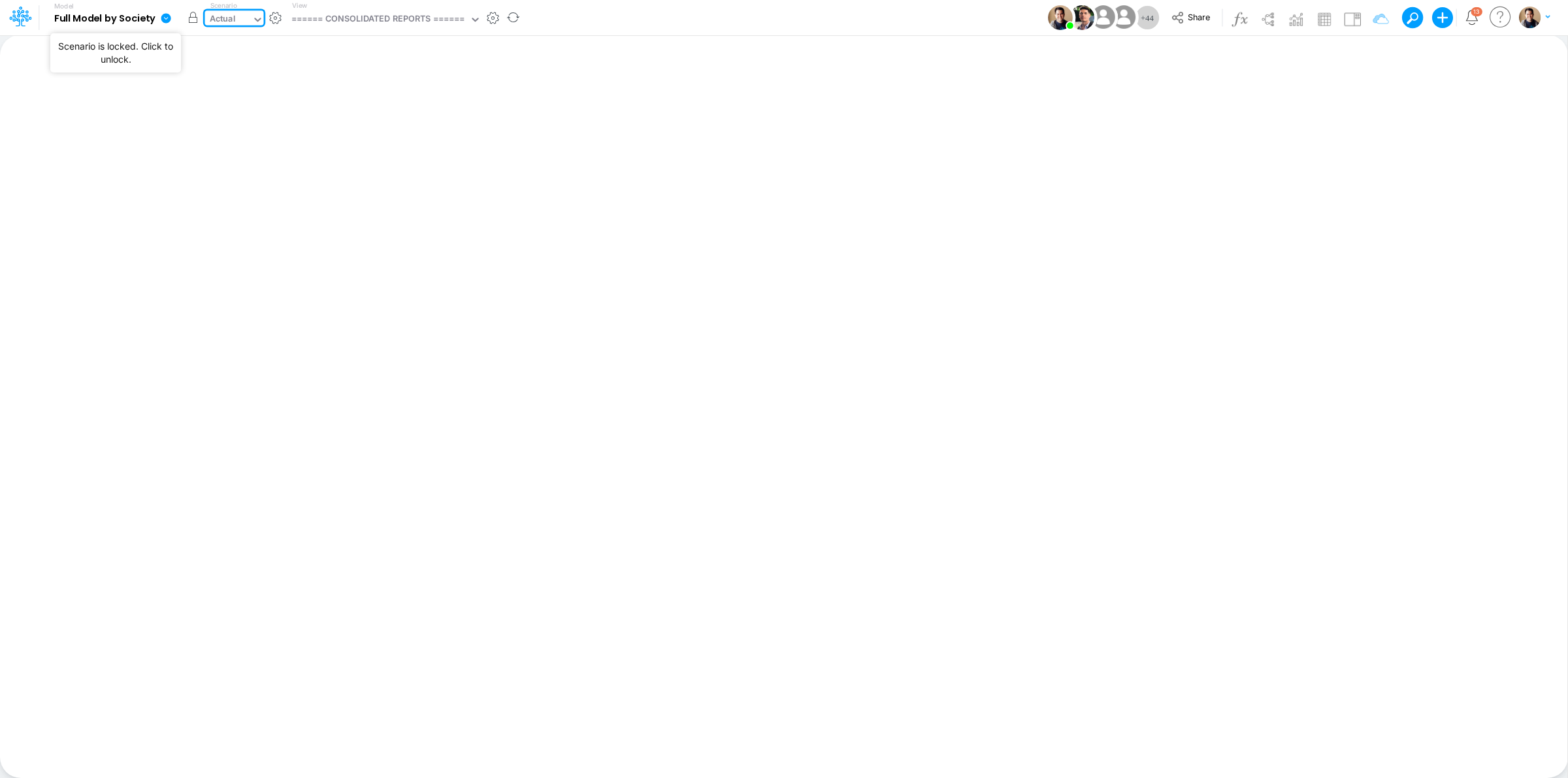
click at [190, 17] on button "button" at bounding box center [193, 18] width 23 height 23
click at [165, 20] on icon at bounding box center [166, 18] width 10 height 10
click at [271, 138] on button "View model info" at bounding box center [232, 135] width 139 height 20
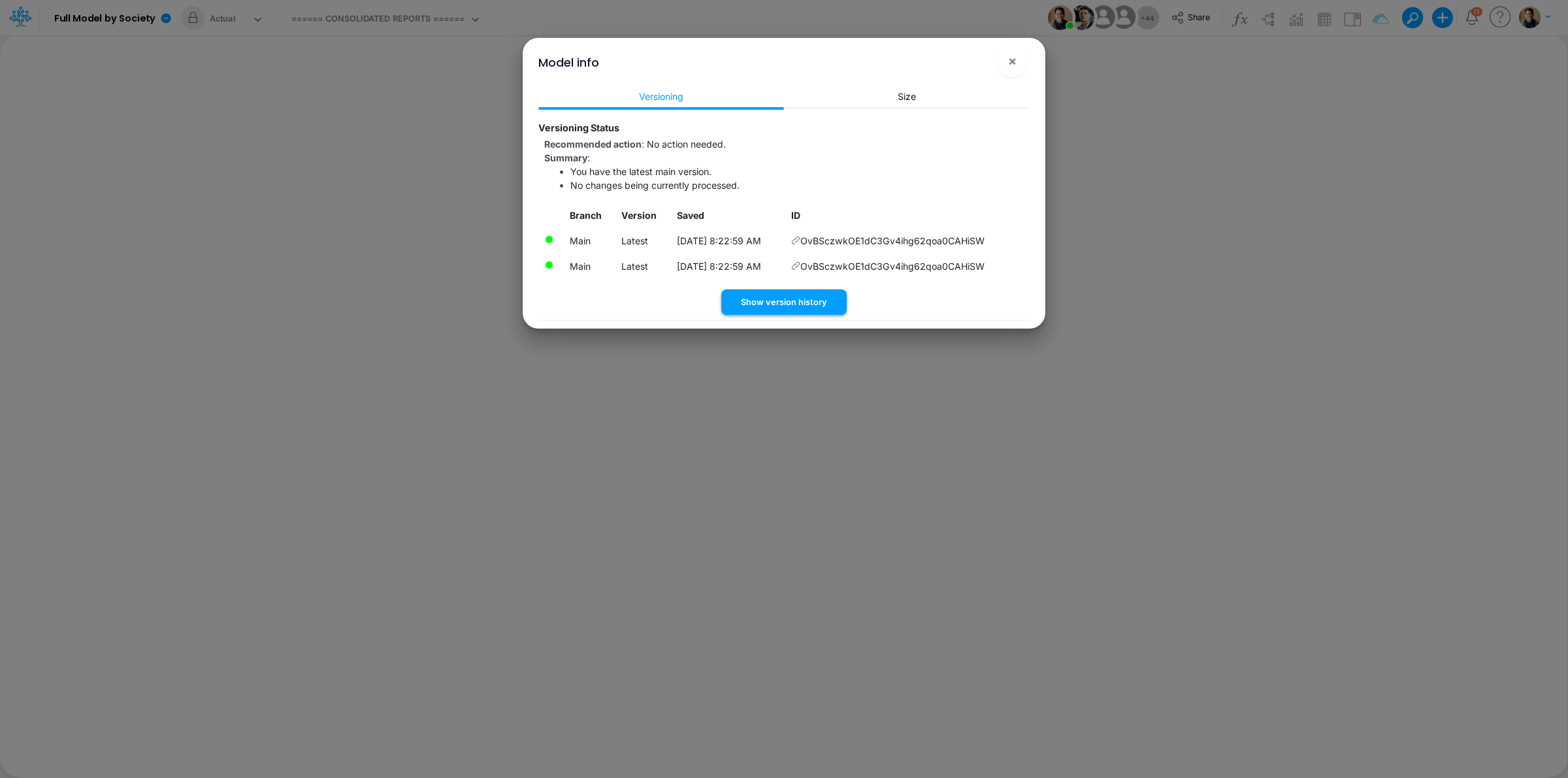
click at [805, 302] on button "Show version history" at bounding box center [784, 302] width 126 height 25
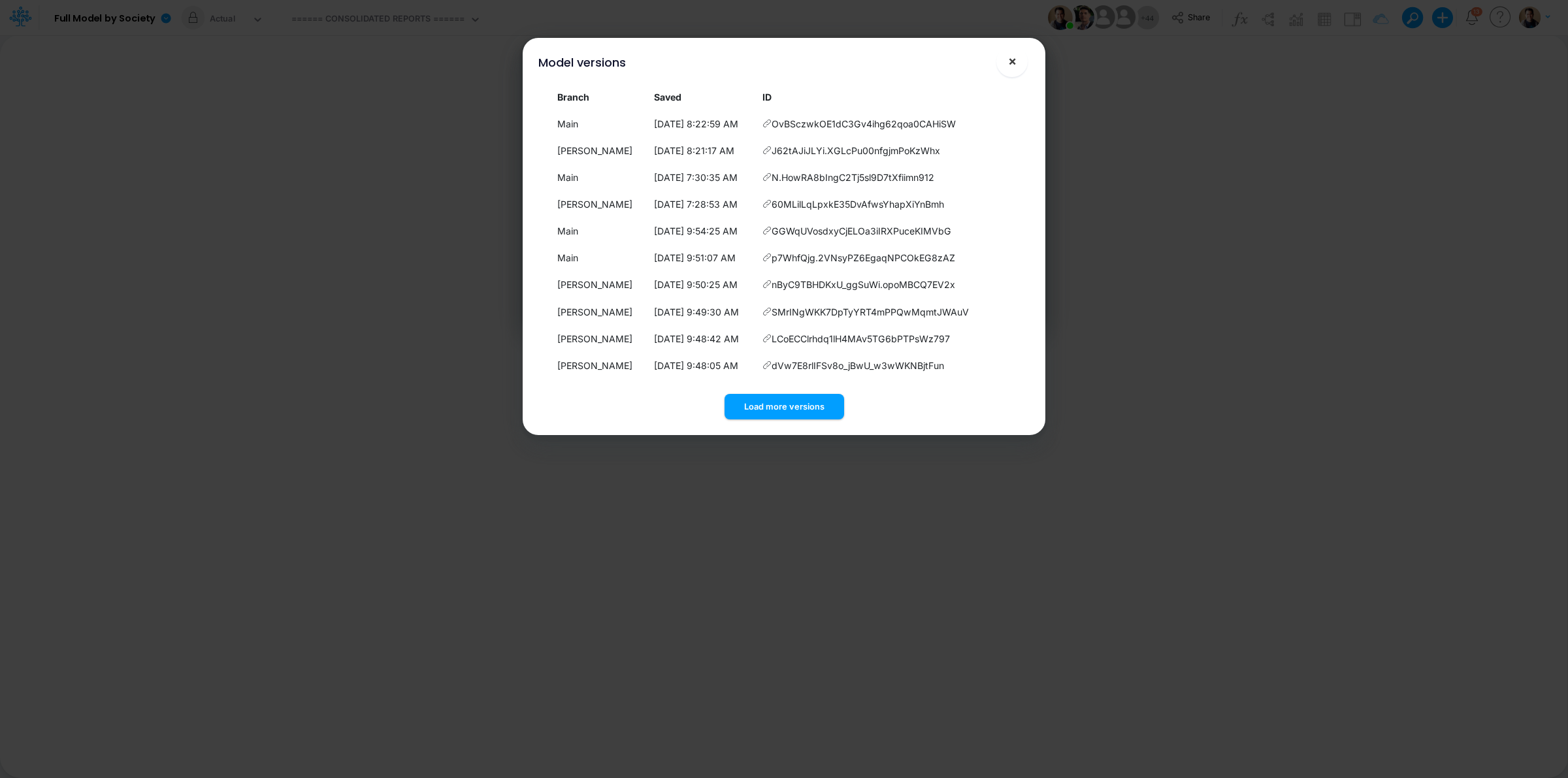
click at [1010, 60] on span "×" at bounding box center [1012, 60] width 8 height 16
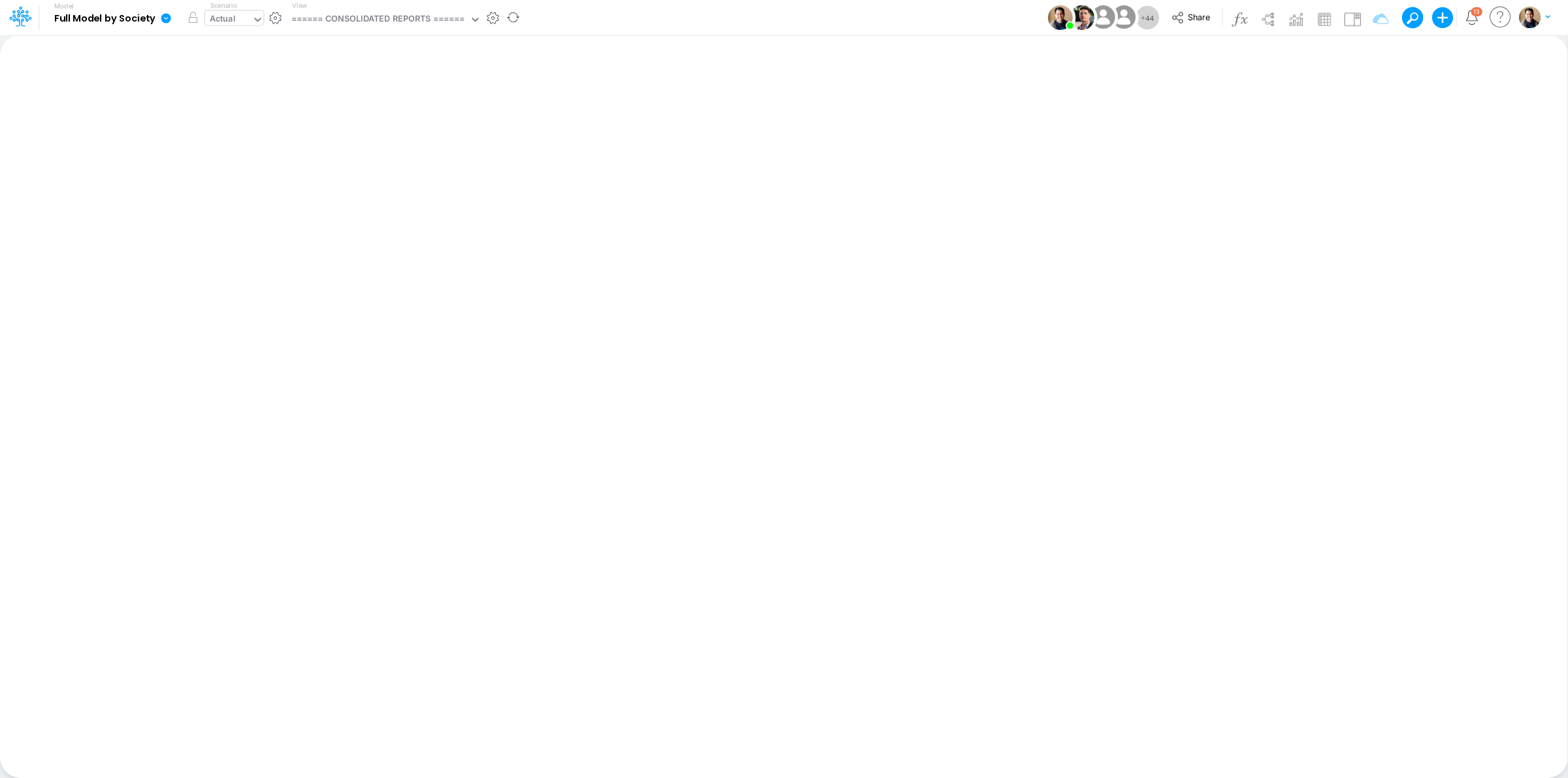
click at [223, 14] on div "Actual" at bounding box center [223, 20] width 26 height 15
click at [674, 20] on div "Model Full Model by Society Edit model settings Duplicate Import QuickBooks Qui…" at bounding box center [784, 17] width 1411 height 35
click at [399, 15] on div "====== CONSOLIDATED REPORTS ======" at bounding box center [378, 20] width 174 height 15
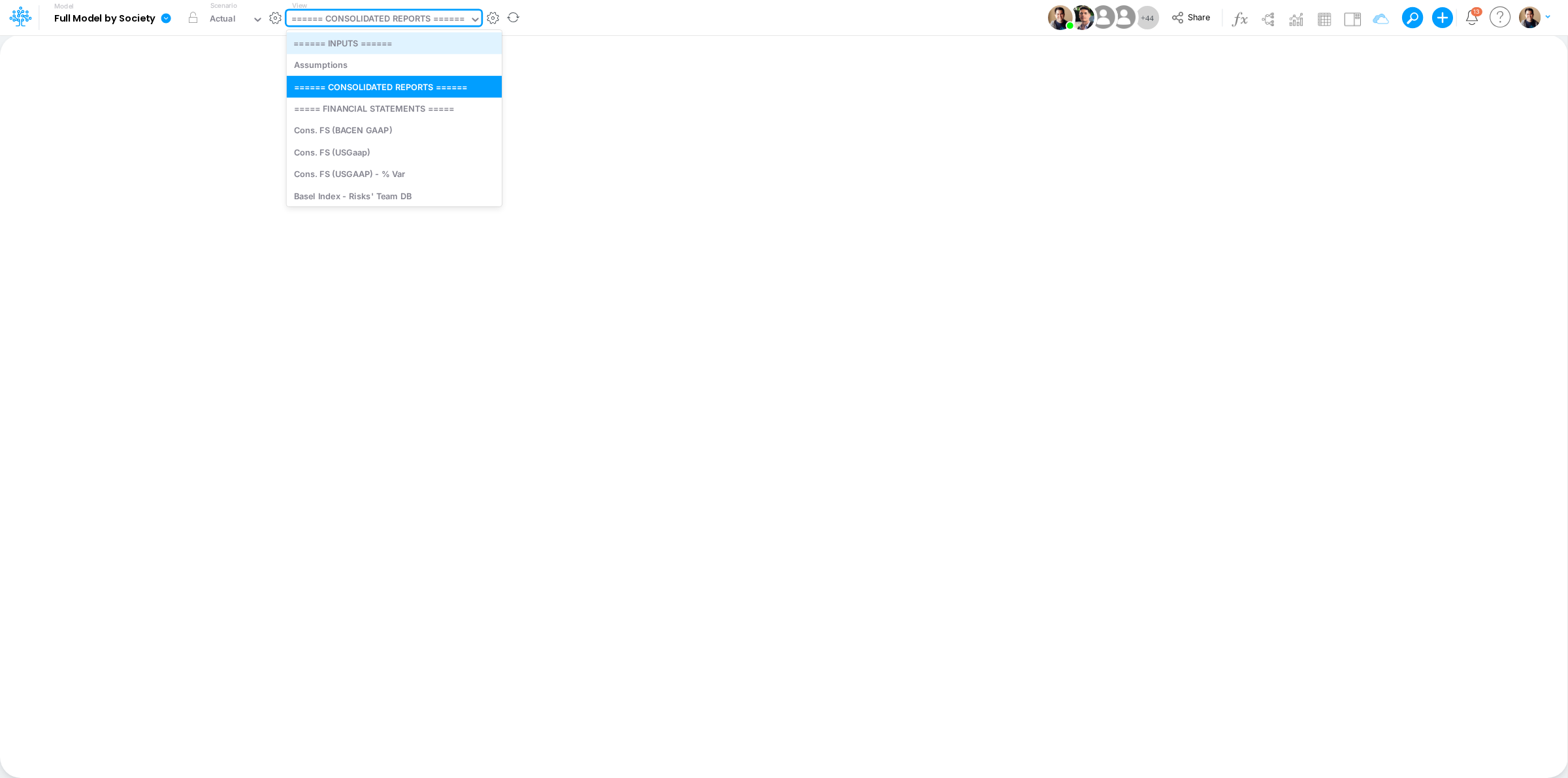
click at [401, 33] on div "====== INPUTS ======" at bounding box center [394, 43] width 215 height 21
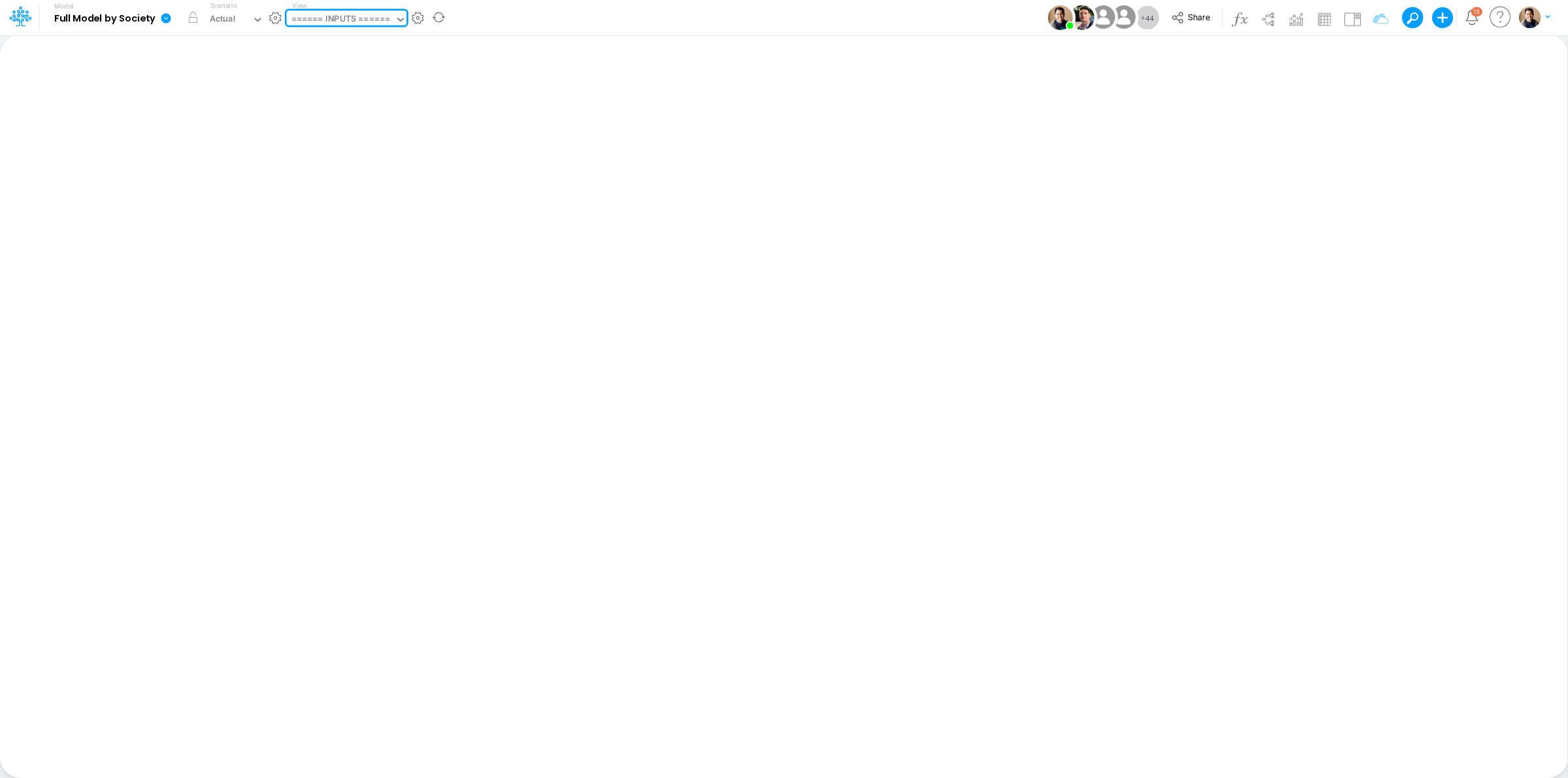
click at [350, 18] on div "====== INPUTS ======" at bounding box center [341, 20] width 99 height 15
type input "other"
click at [423, 63] on div "===== OTHER SOCIETY REPORTS =====" at bounding box center [376, 65] width 179 height 21
click at [1323, 21] on img at bounding box center [1324, 19] width 21 height 21
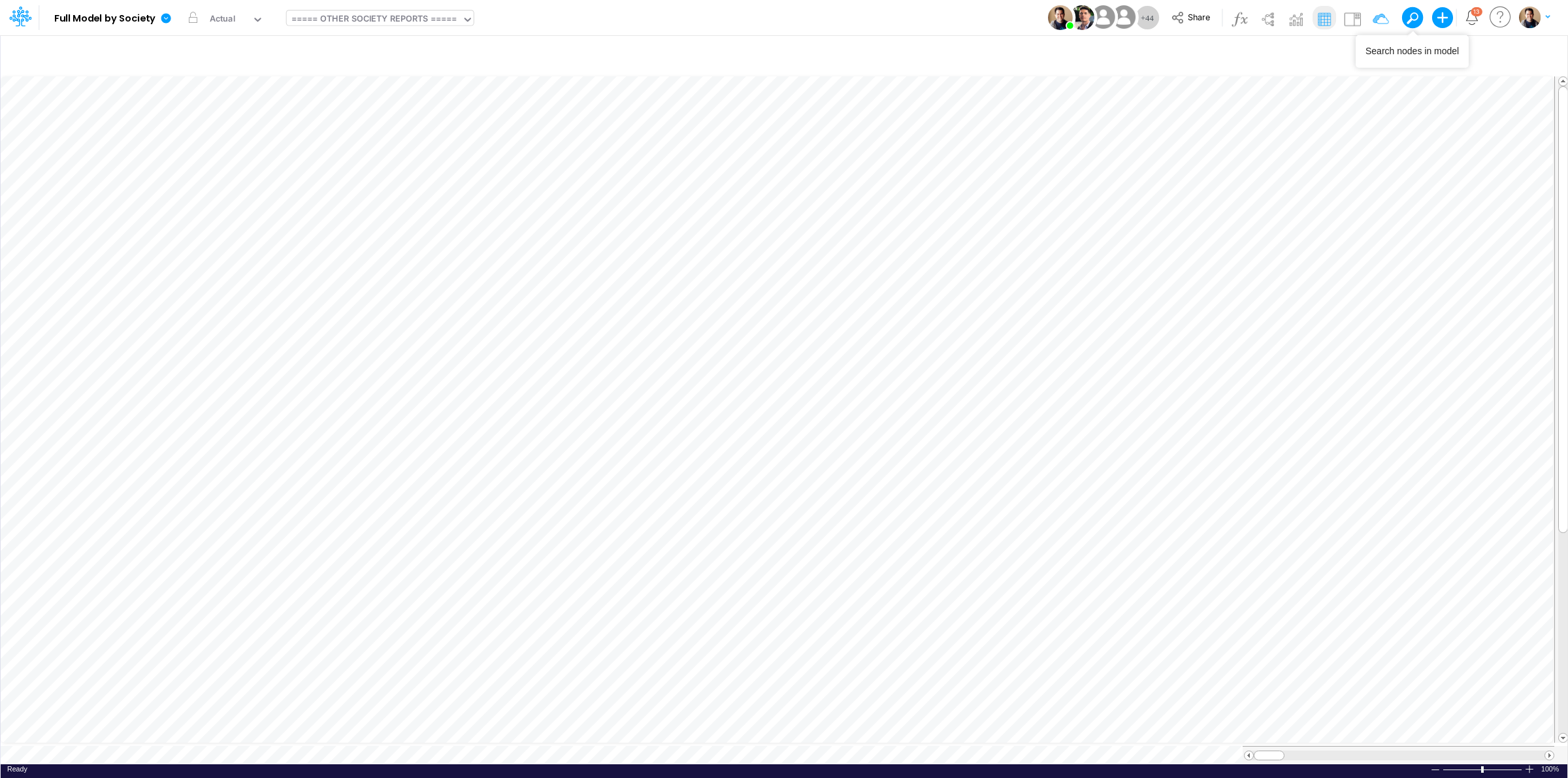
click at [1413, 13] on span at bounding box center [1412, 18] width 19 height 19
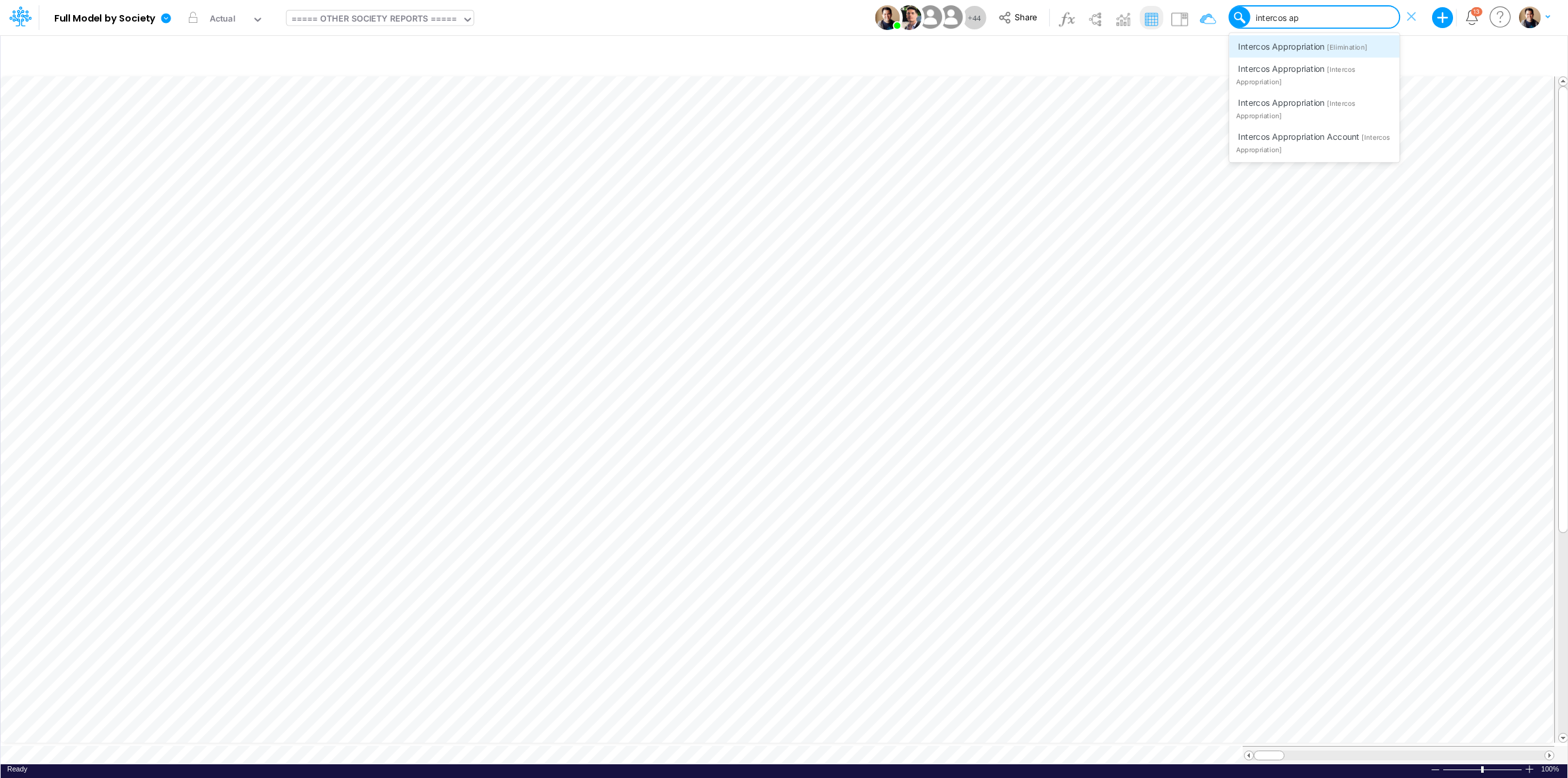
type input "intercos app"
click at [1298, 43] on span "Intercos Appropriation" at bounding box center [1281, 46] width 87 height 10
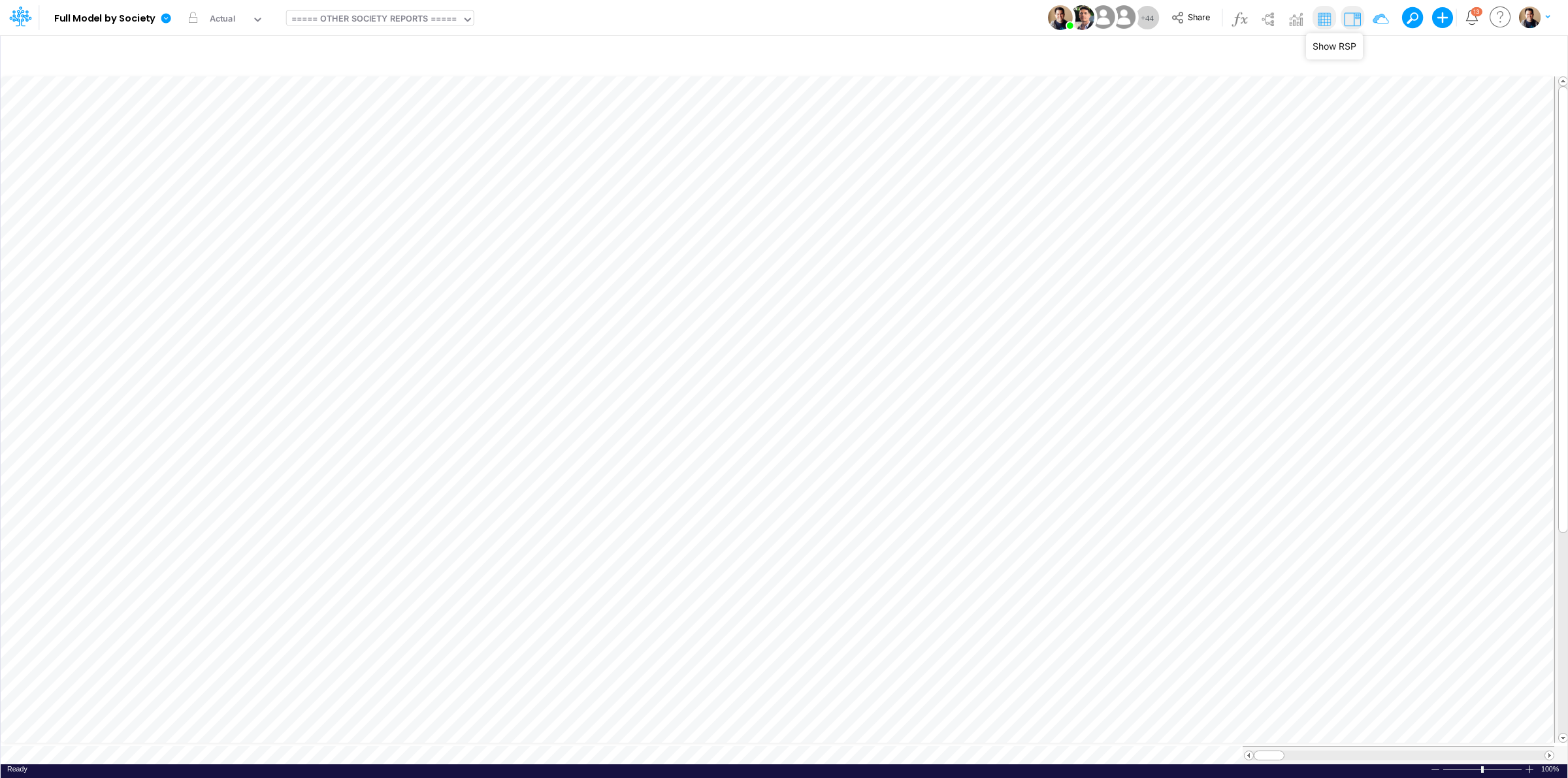
click at [1349, 16] on img at bounding box center [1352, 19] width 21 height 21
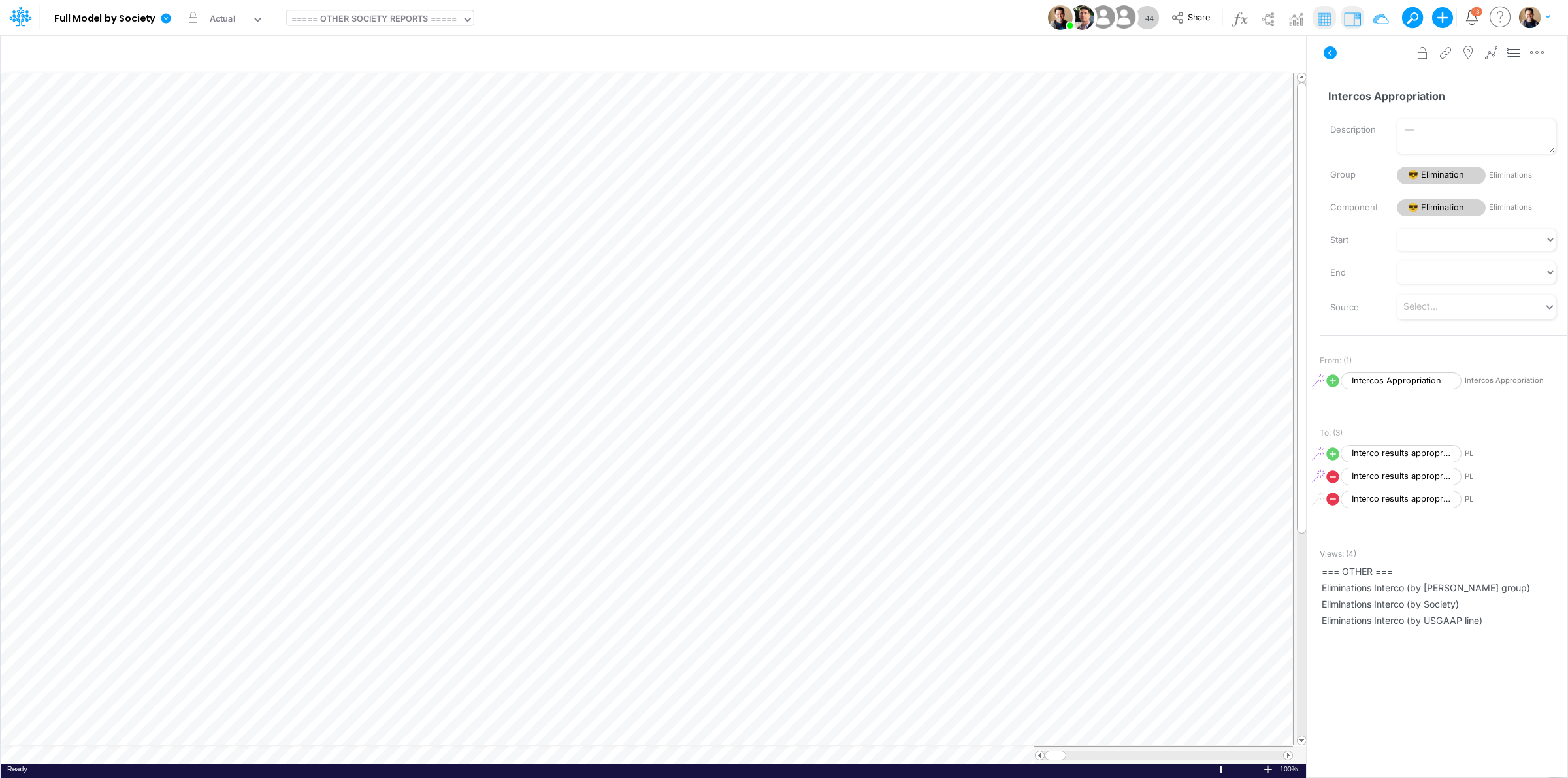
click at [1412, 20] on button at bounding box center [1408, 16] width 12 height 12
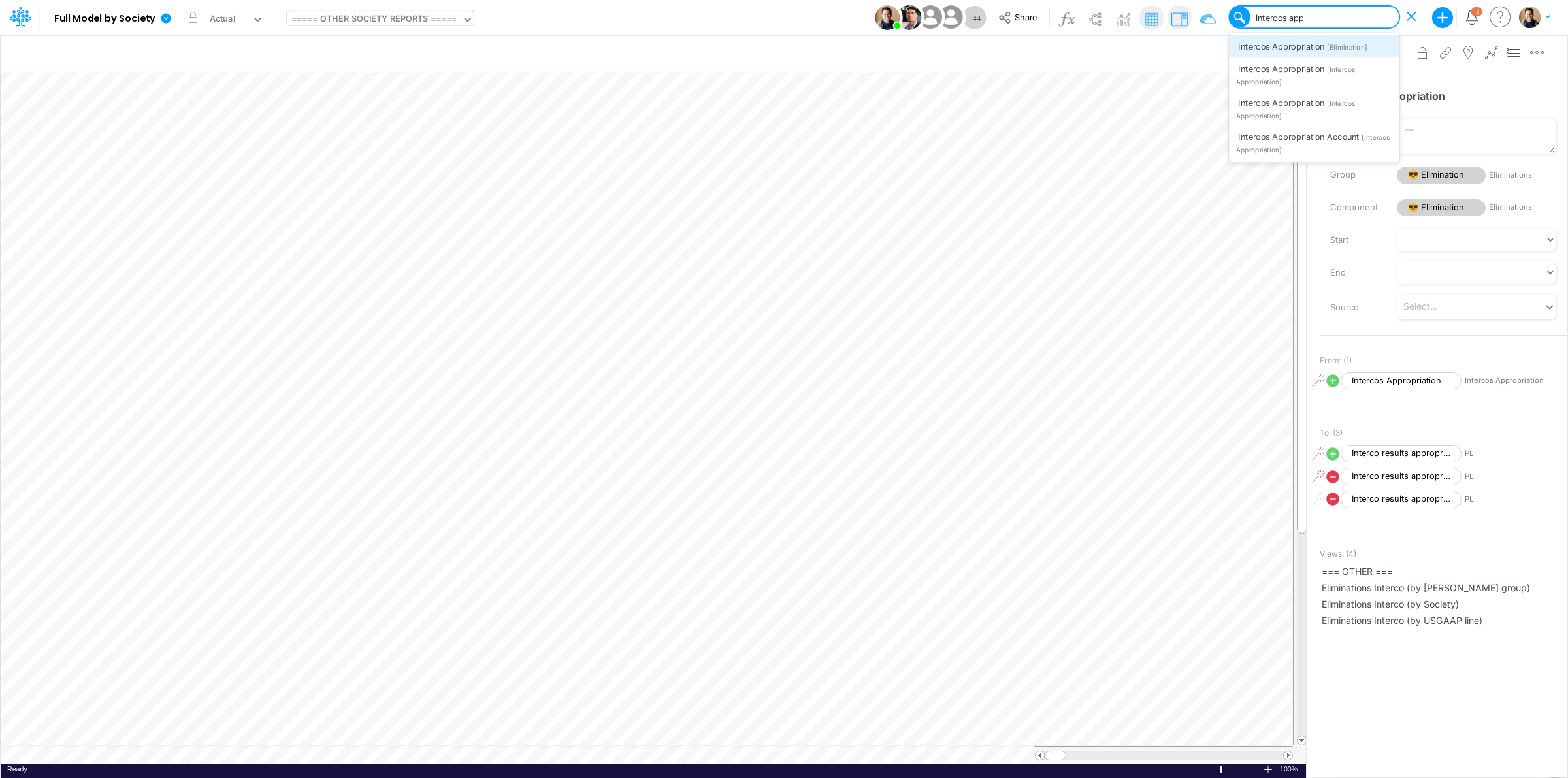
type input "intercos appro"
click at [1352, 69] on span "[Intercos Appropriation]" at bounding box center [1296, 76] width 120 height 21
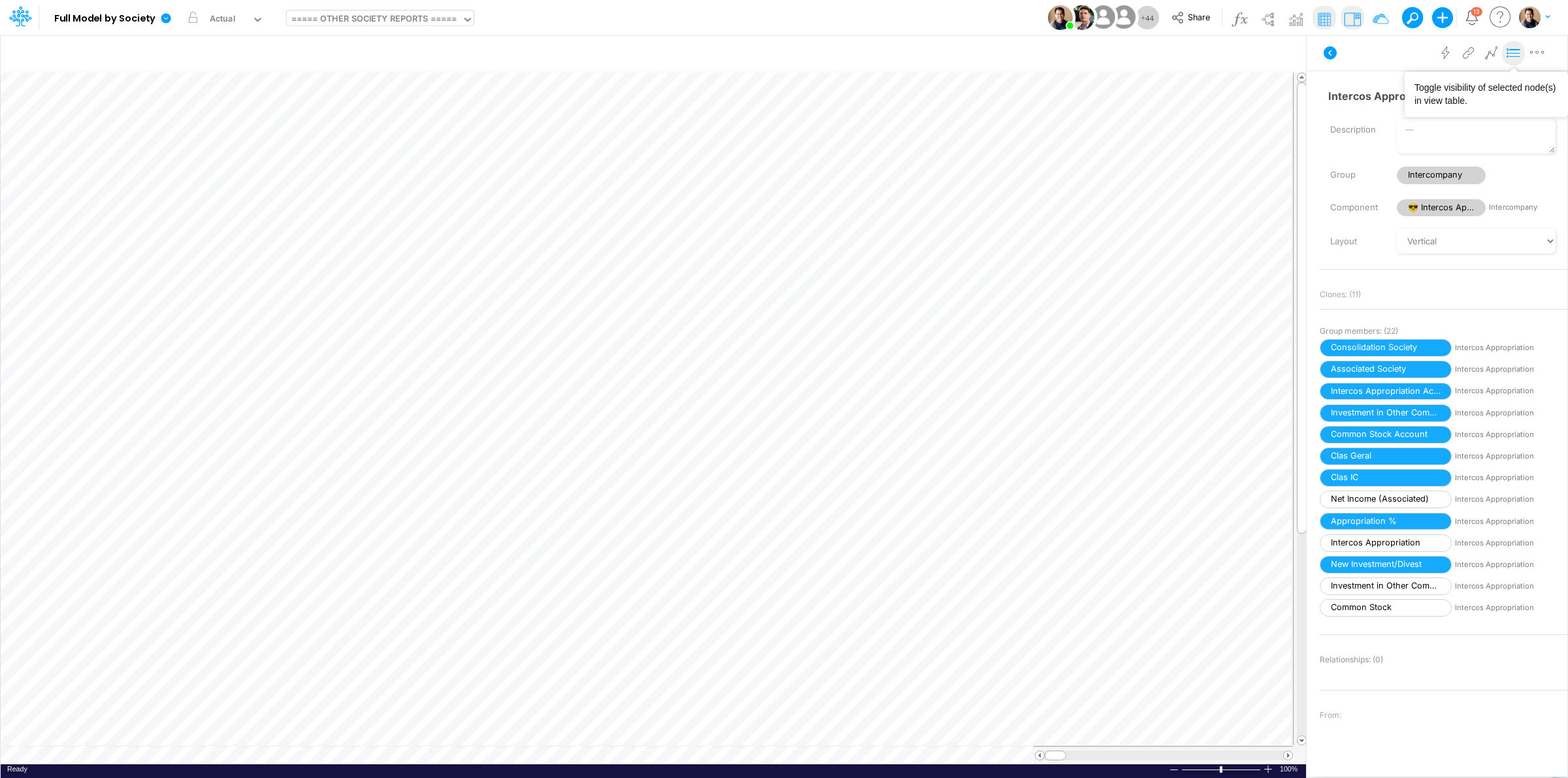
click at [1514, 56] on icon at bounding box center [1514, 54] width 20 height 14
drag, startPoint x: 1390, startPoint y: 547, endPoint x: 1433, endPoint y: 544, distance: 43.1
click at [1390, 547] on span "Intercos Appropriation" at bounding box center [1386, 544] width 132 height 18
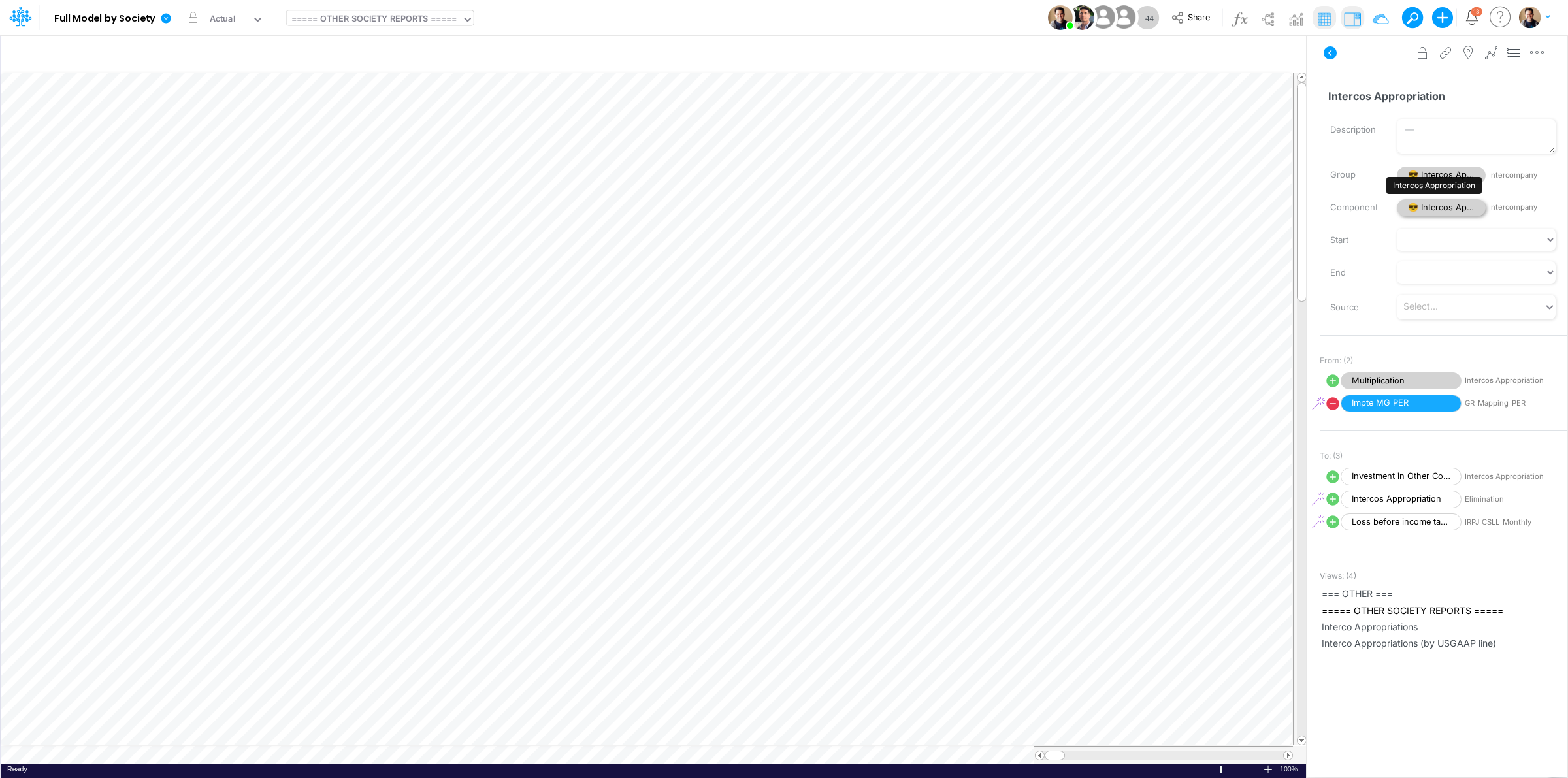
click at [1447, 206] on span "😎 Intercos Appropriation" at bounding box center [1441, 208] width 89 height 18
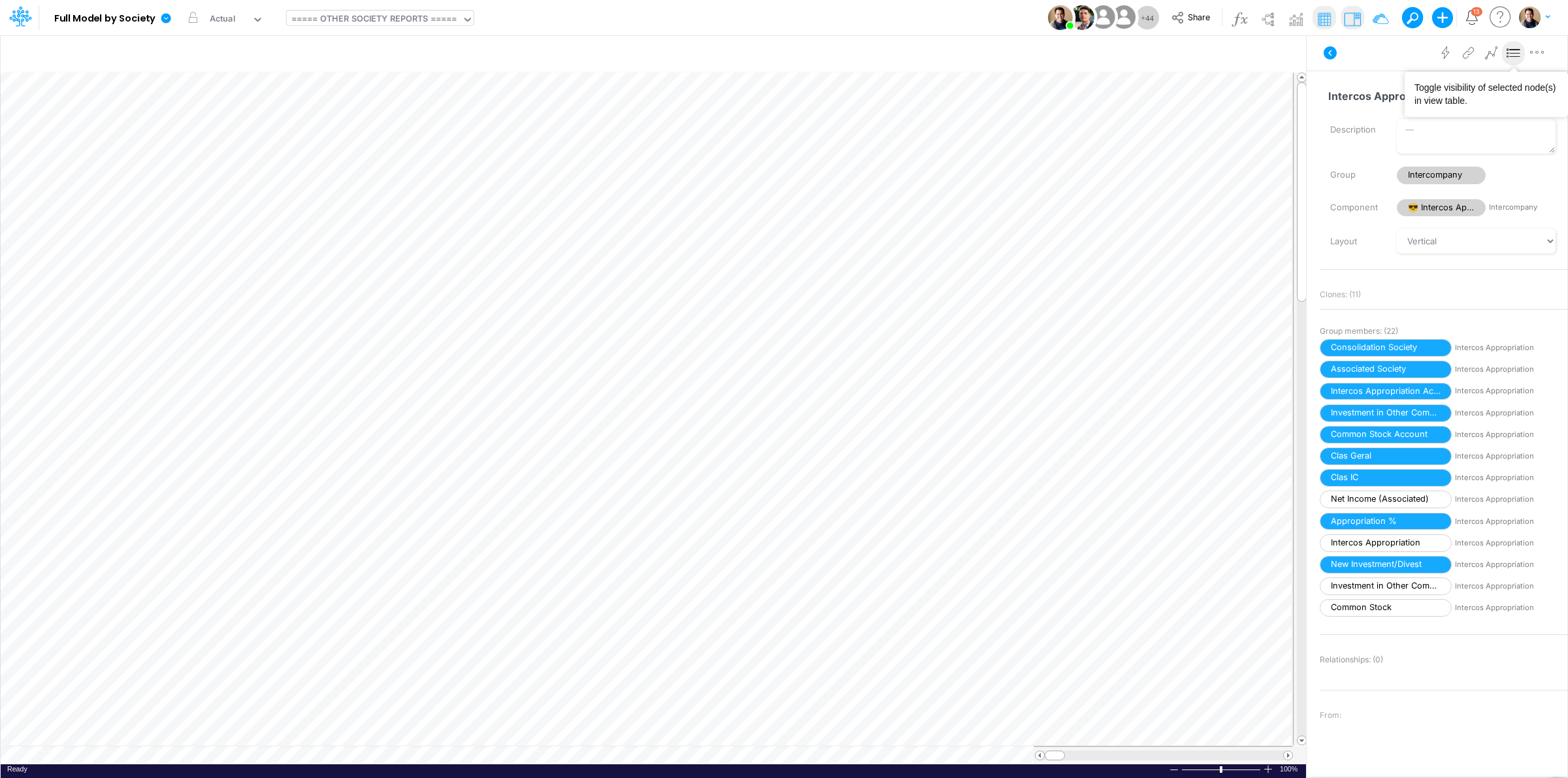
click at [1508, 58] on icon at bounding box center [1514, 54] width 20 height 14
click at [1409, 544] on span "Intercos Appropriation" at bounding box center [1386, 544] width 132 height 18
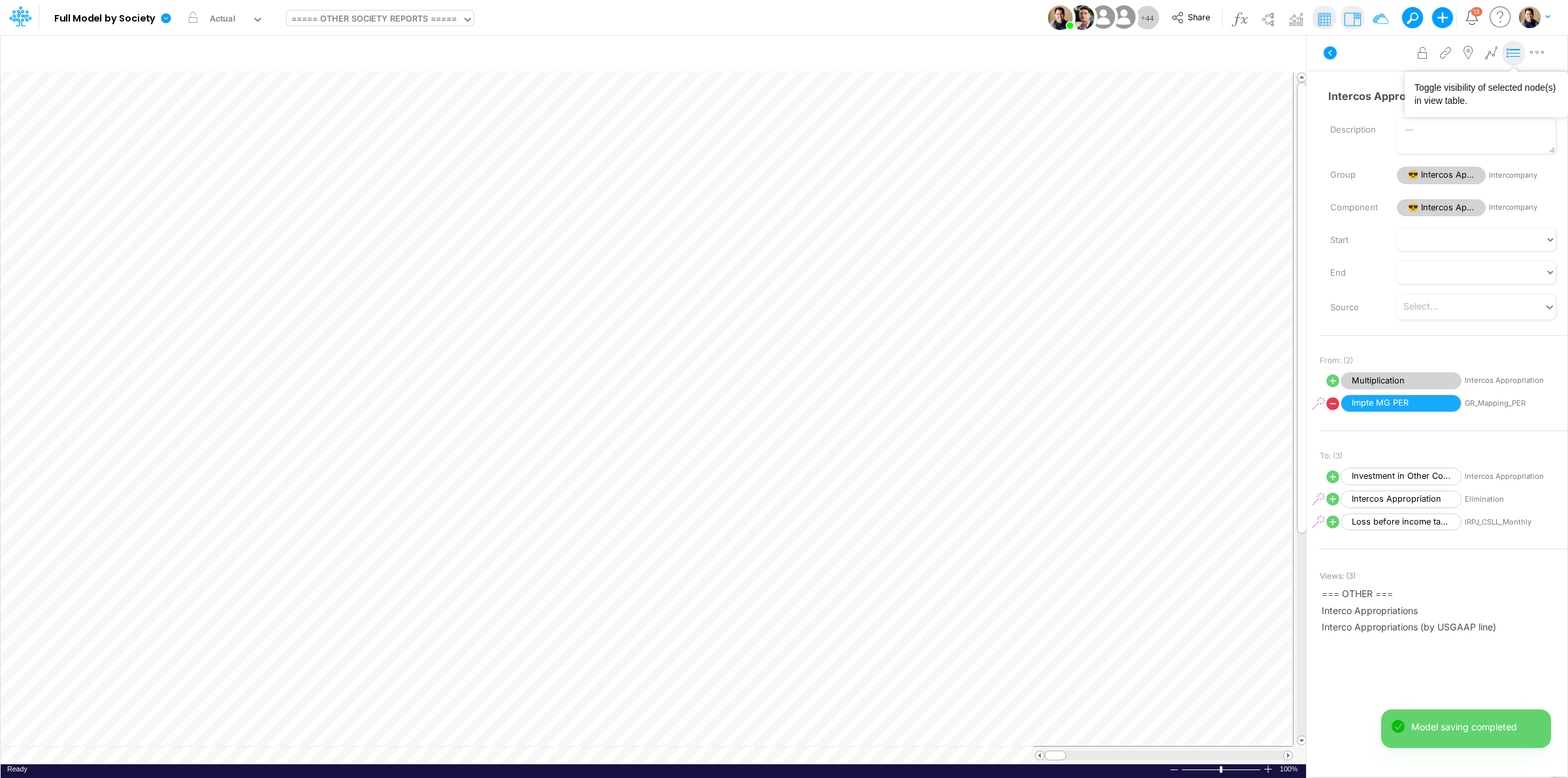
click at [1511, 52] on icon at bounding box center [1514, 54] width 20 height 14
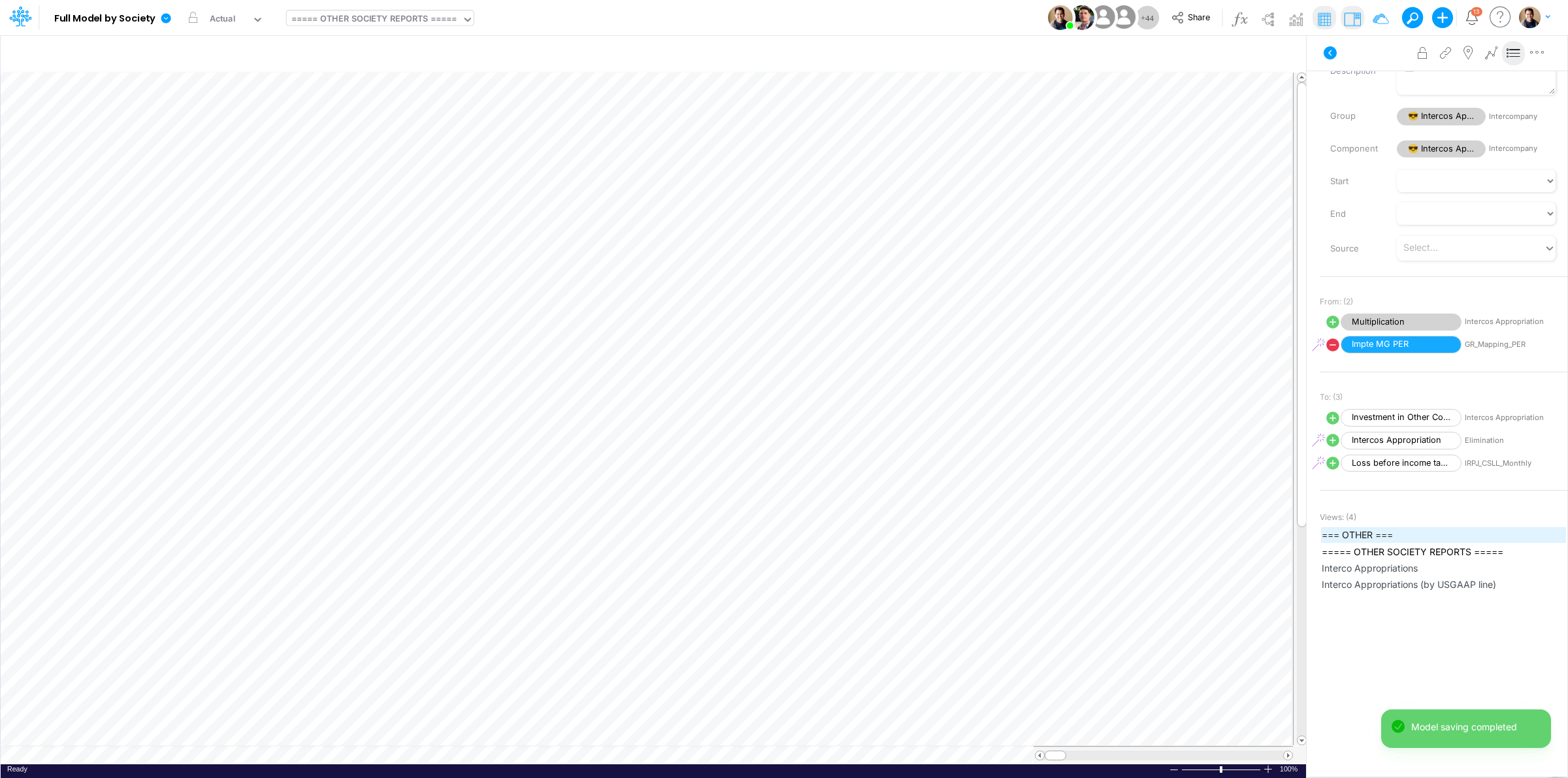
scroll to position [123, 0]
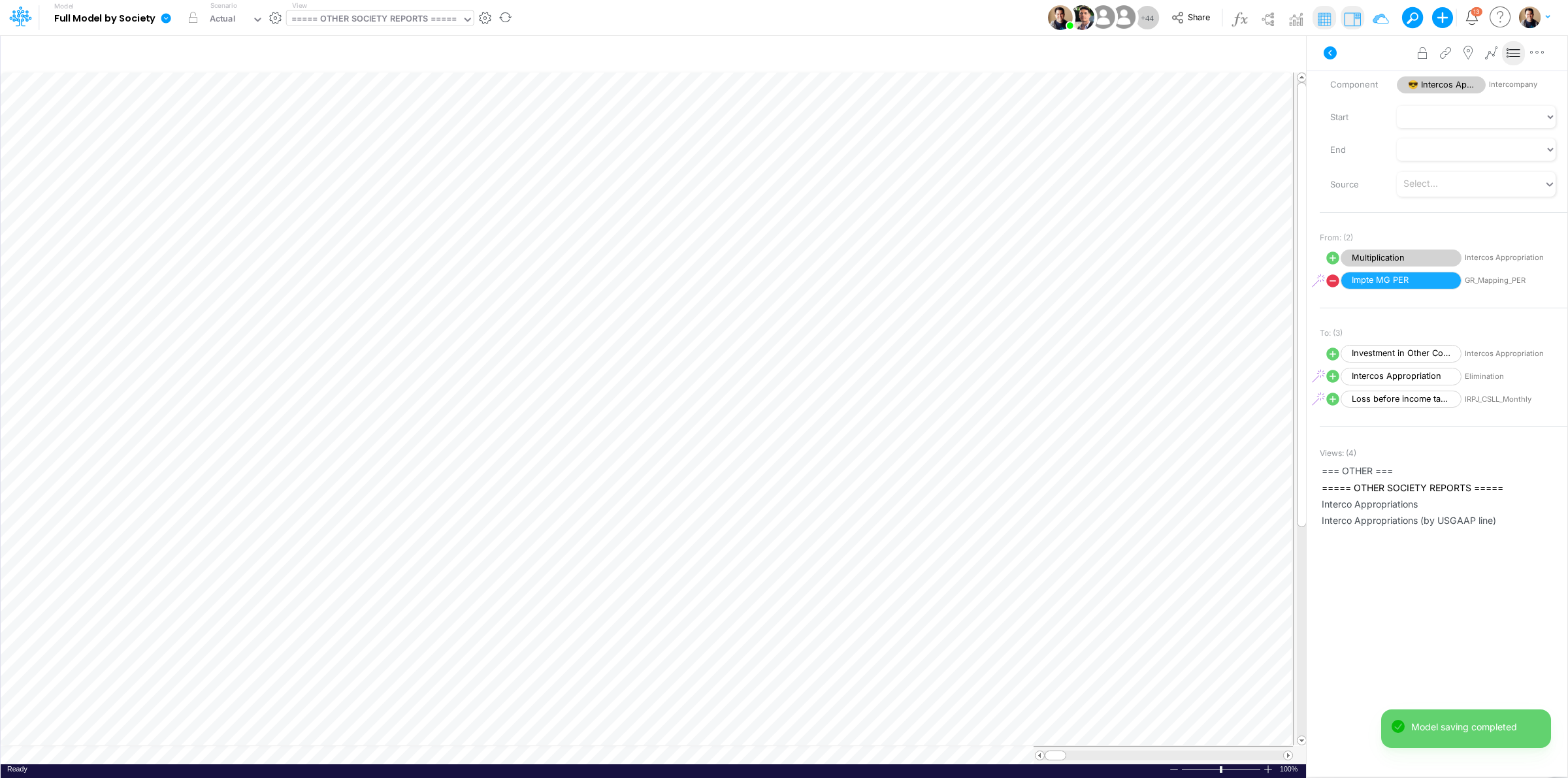
click at [347, 30] on div "View ===== OTHER SOCIETY REPORTS =====" at bounding box center [380, 17] width 187 height 34
click at [357, 18] on div "===== OTHER SOCIETY REPORTS =====" at bounding box center [374, 20] width 166 height 15
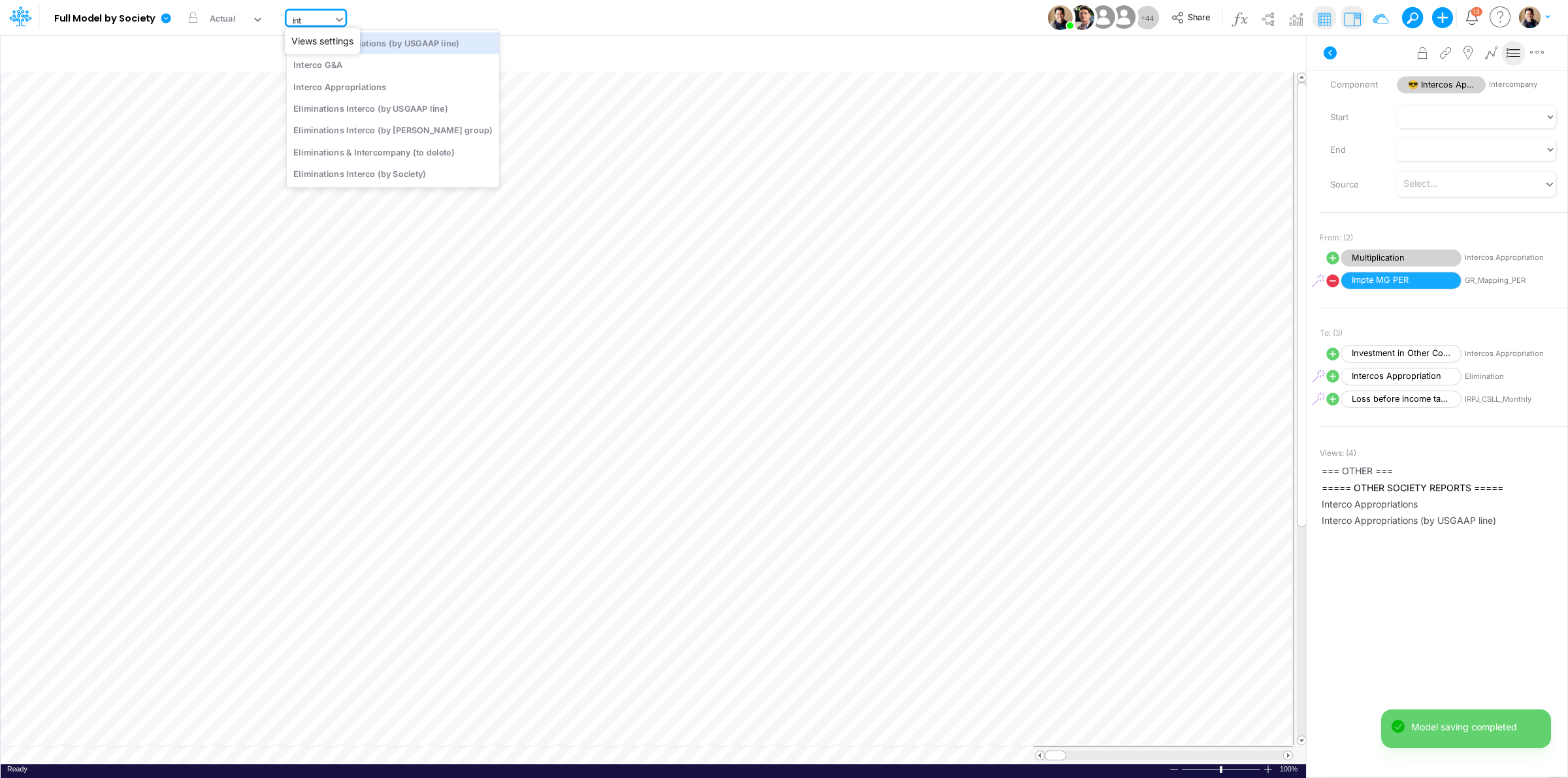
scroll to position [0, 0]
type input "inter"
click at [399, 87] on div "Interco Appropriations" at bounding box center [393, 86] width 213 height 21
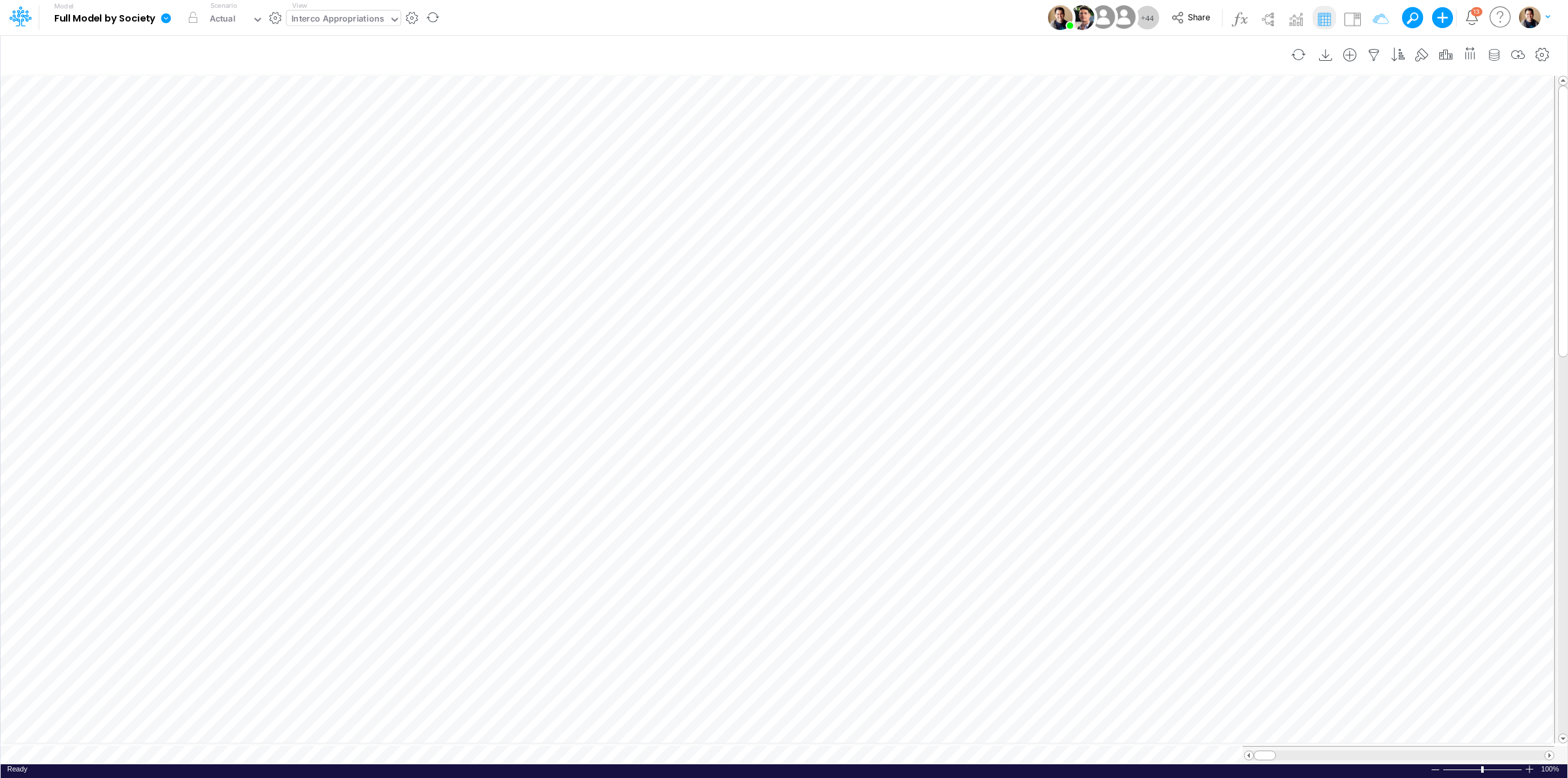
scroll to position [0, 1]
click at [1070, 201] on icon "button" at bounding box center [1064, 208] width 20 height 14
click at [653, 274] on icon at bounding box center [653, 274] width 20 height 14
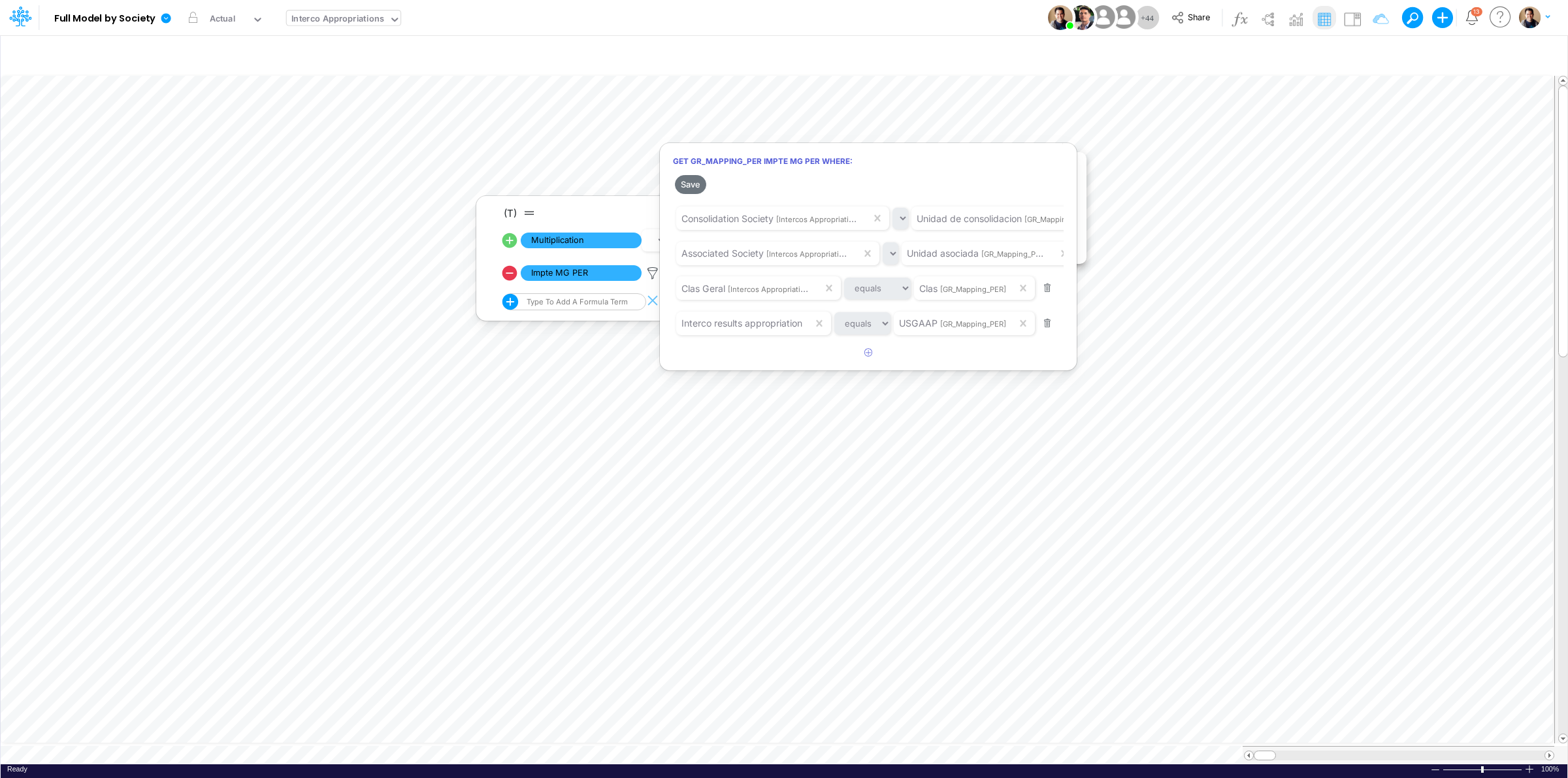
click at [880, 14] on div at bounding box center [784, 392] width 1568 height 772
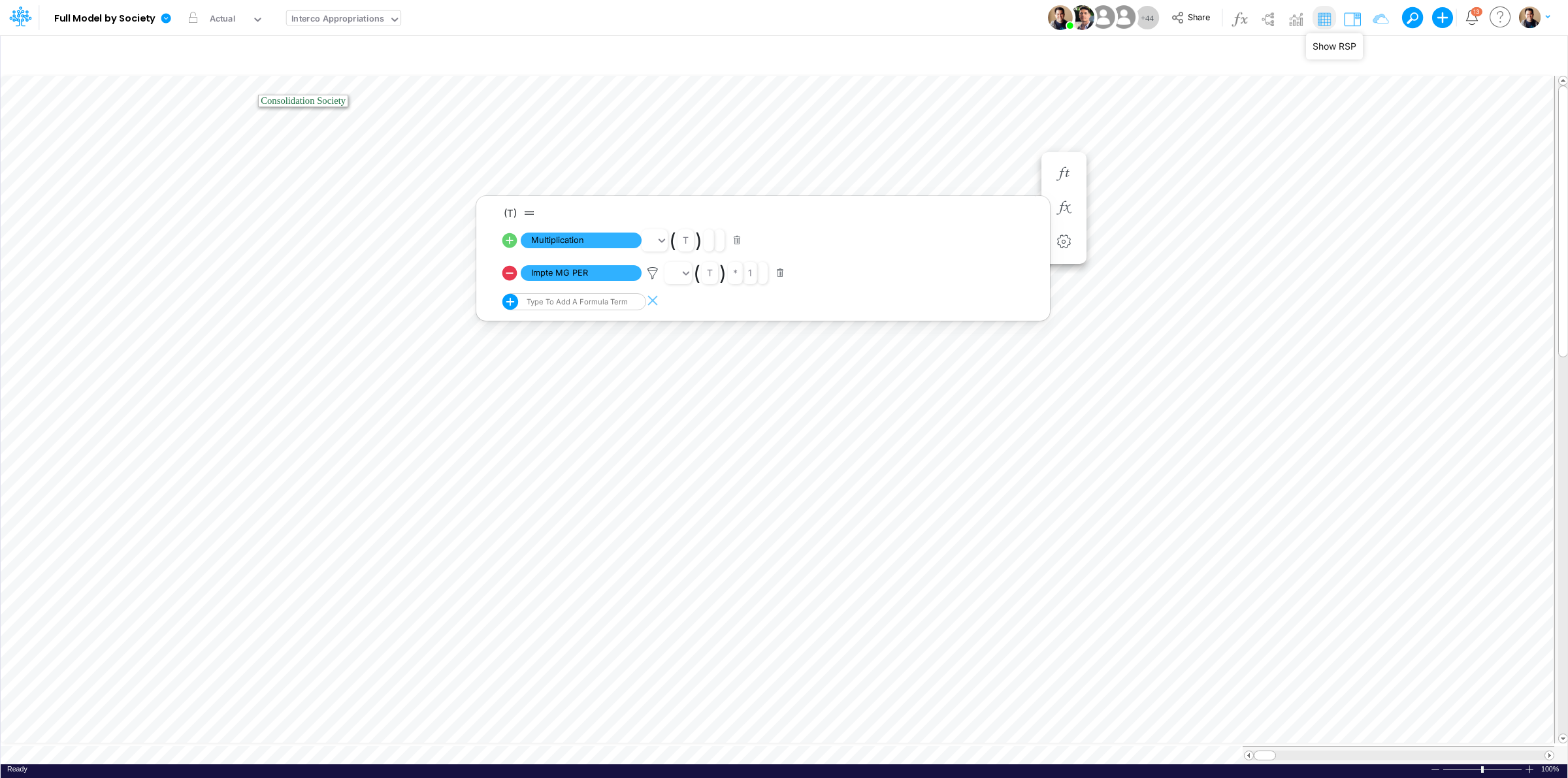
drag, startPoint x: 1356, startPoint y: 19, endPoint x: 1402, endPoint y: 18, distance: 46.0
click at [1356, 19] on img at bounding box center [1352, 19] width 21 height 21
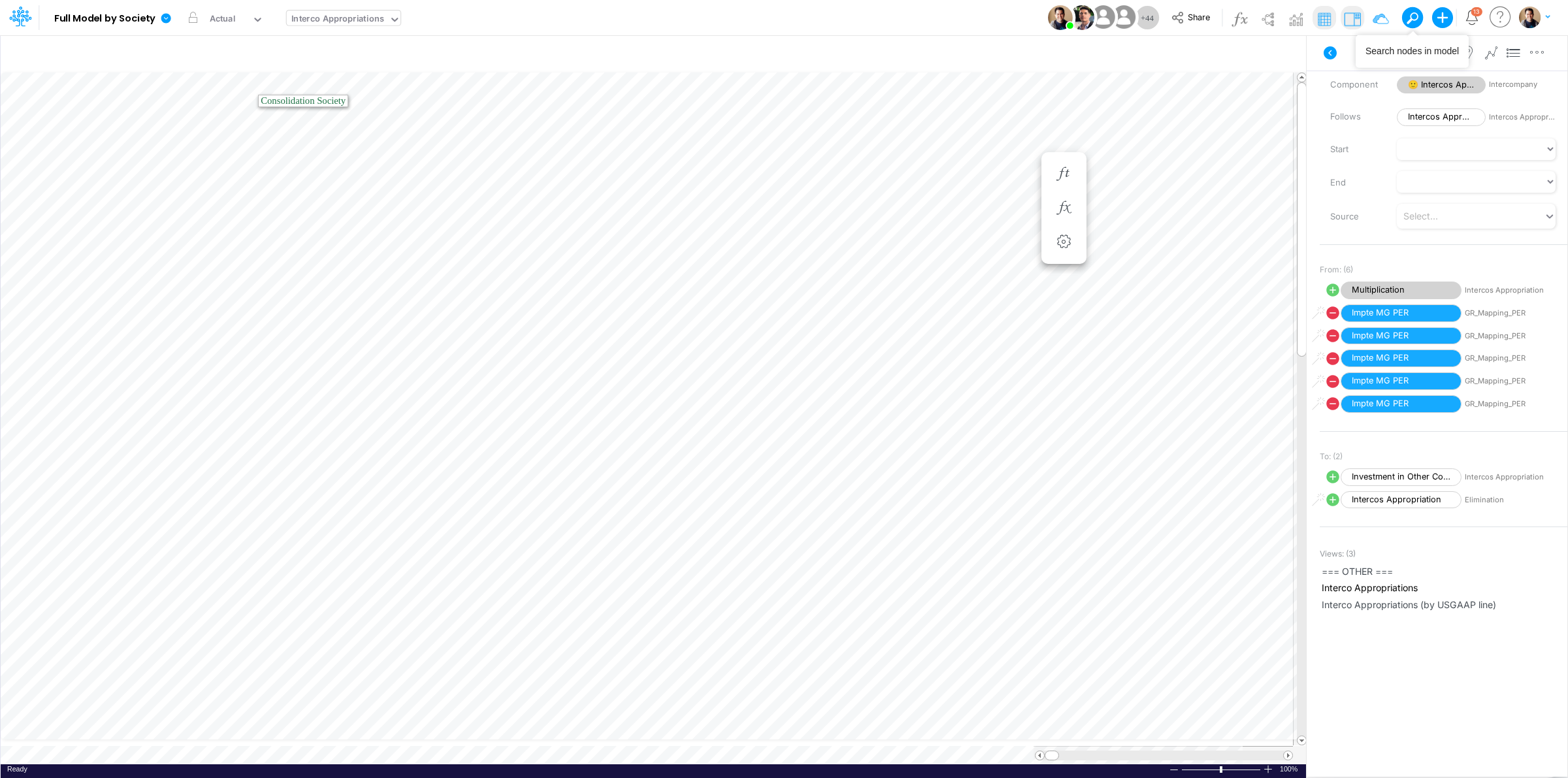
scroll to position [38, 0]
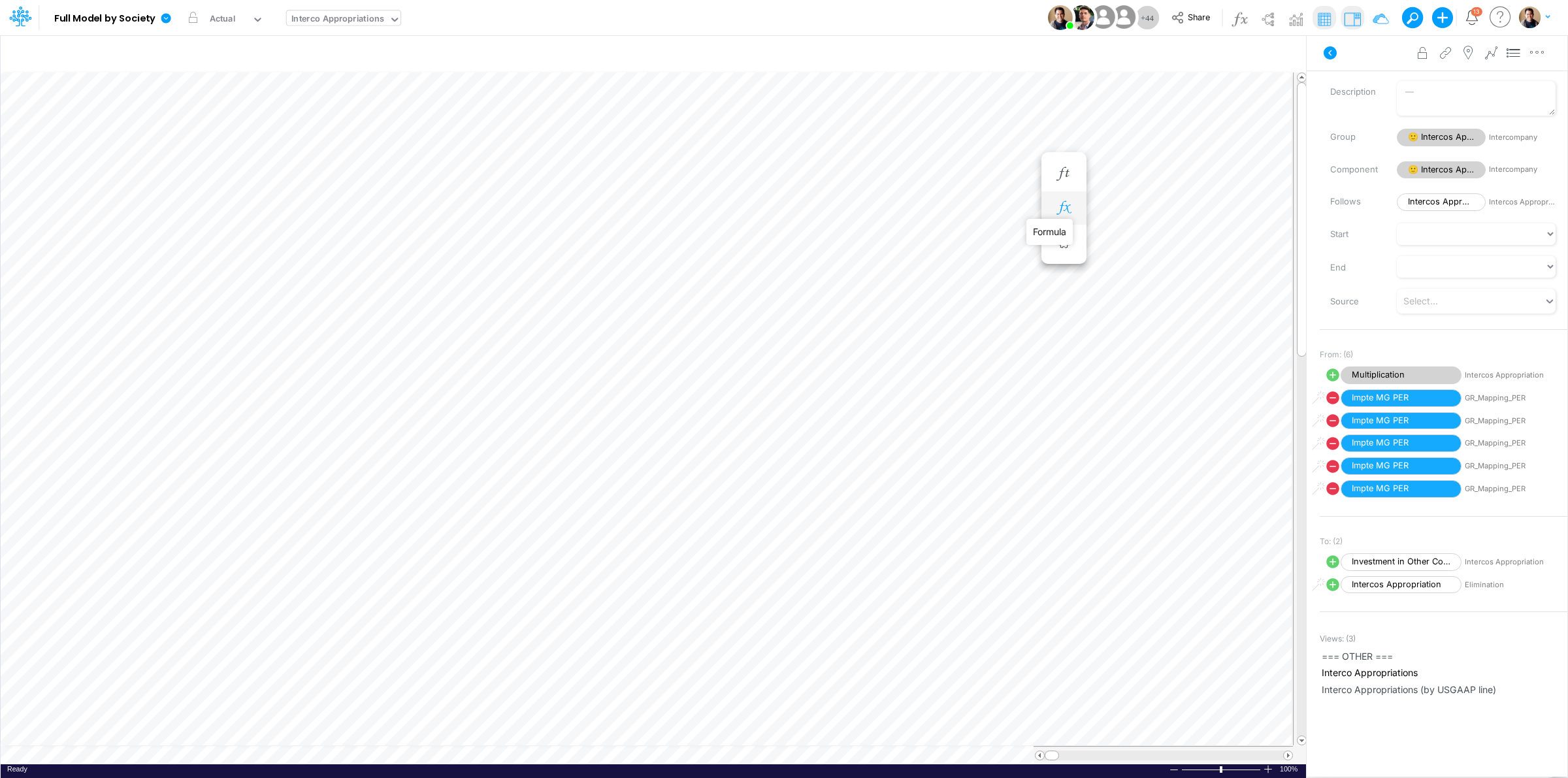
click at [1062, 207] on icon "button" at bounding box center [1064, 208] width 20 height 14
click at [511, 272] on icon at bounding box center [510, 274] width 15 height 15
select select "Multiply"
select select "Add"
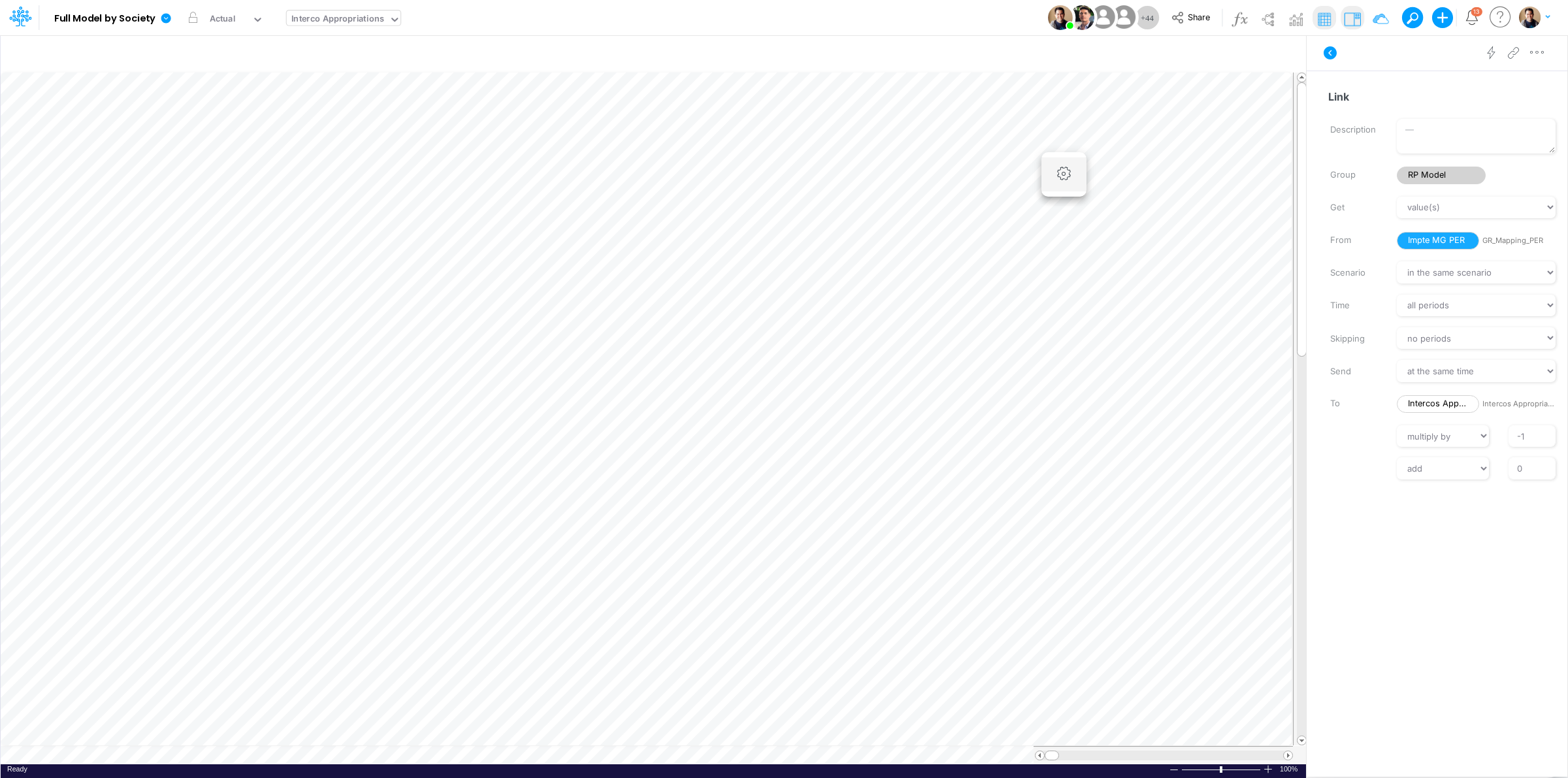
scroll to position [0, 1]
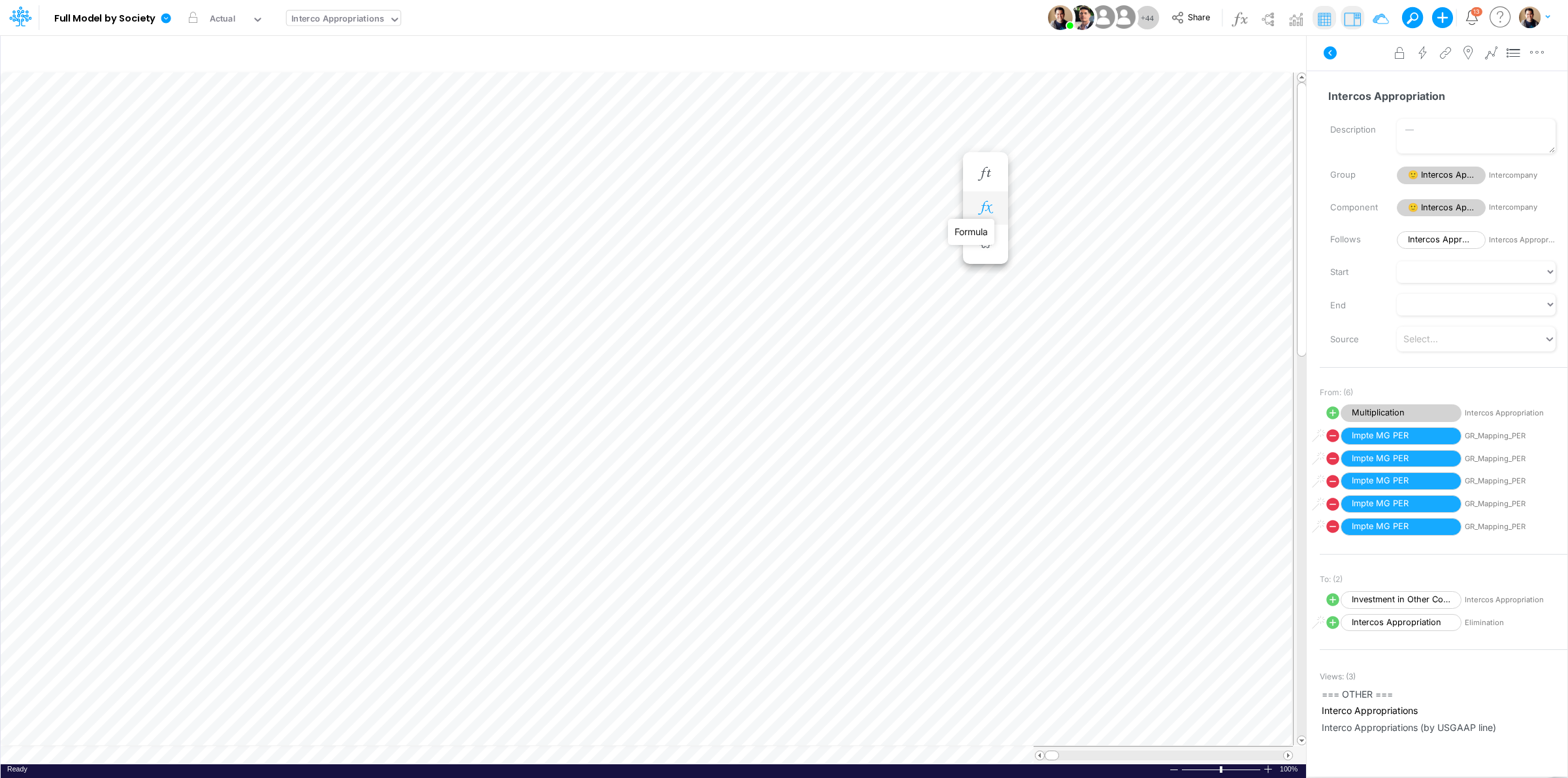
click at [987, 208] on icon "button" at bounding box center [985, 208] width 20 height 14
click at [429, 273] on icon at bounding box center [431, 273] width 19 height 19
select select "Multiply"
select select "Add"
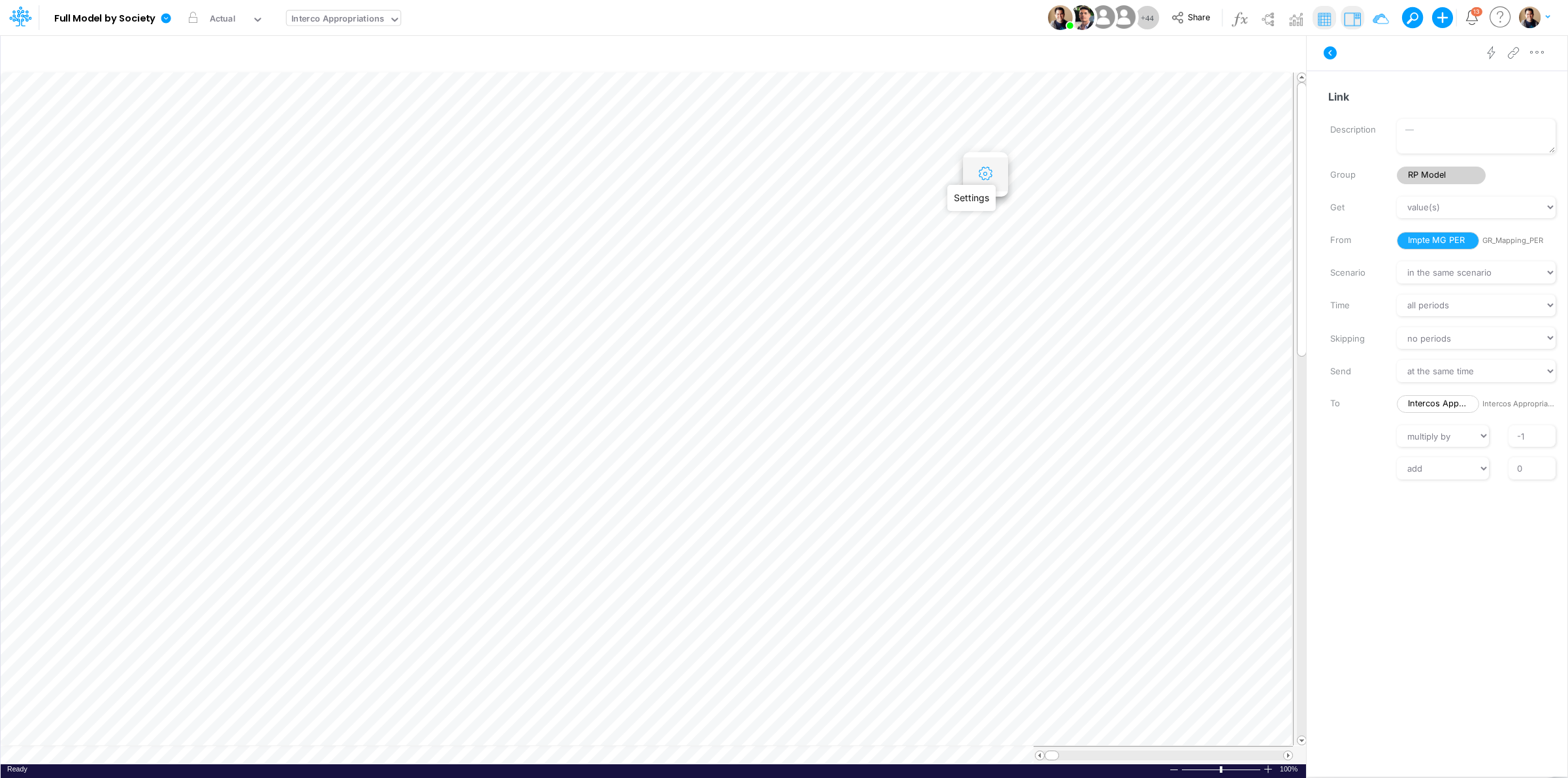
click at [989, 175] on icon "button" at bounding box center [985, 174] width 20 height 14
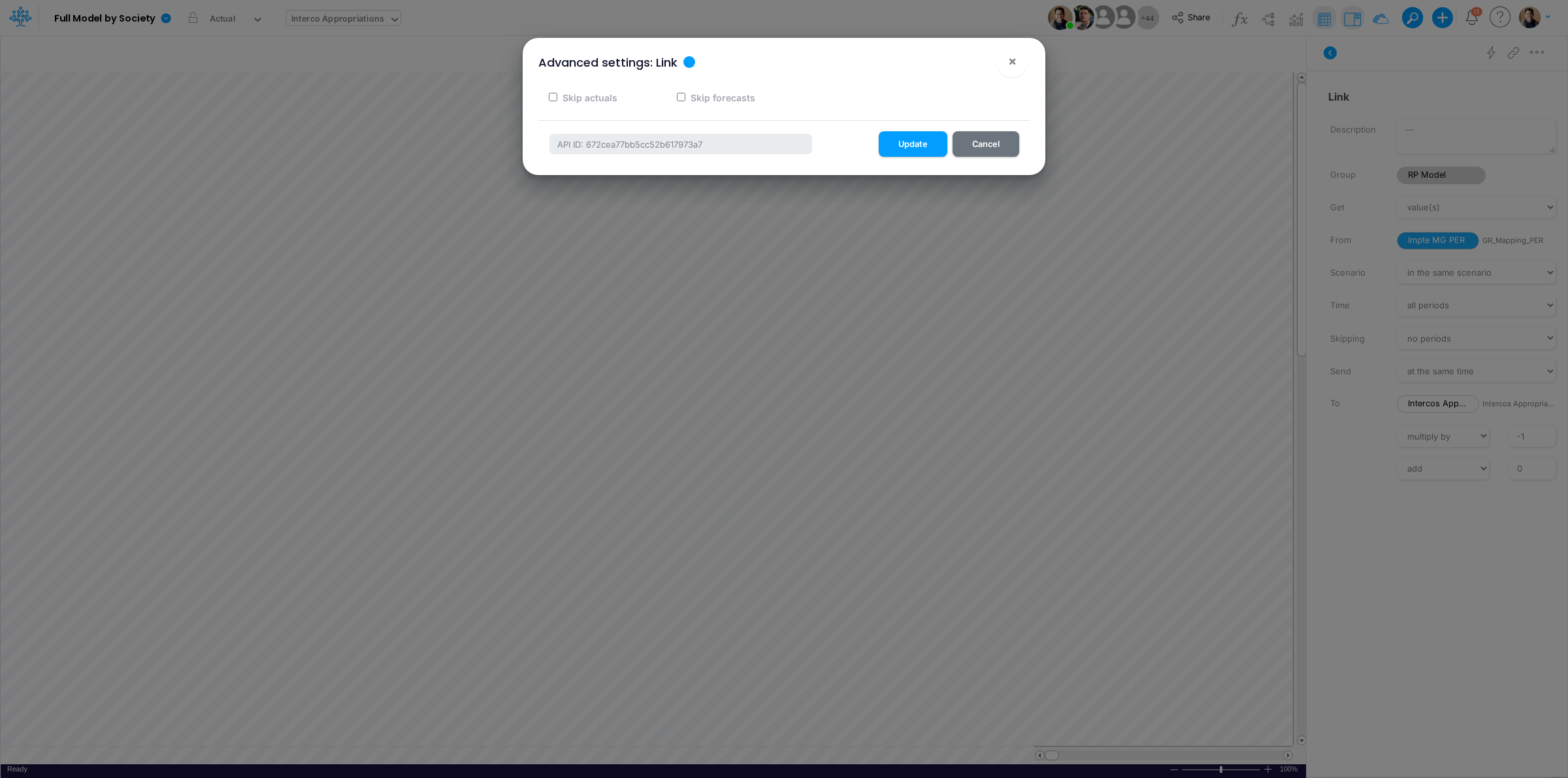
click at [680, 98] on input "Skip forecasts" at bounding box center [681, 97] width 8 height 8
checkbox input "true"
click at [916, 141] on button "Update" at bounding box center [913, 144] width 69 height 25
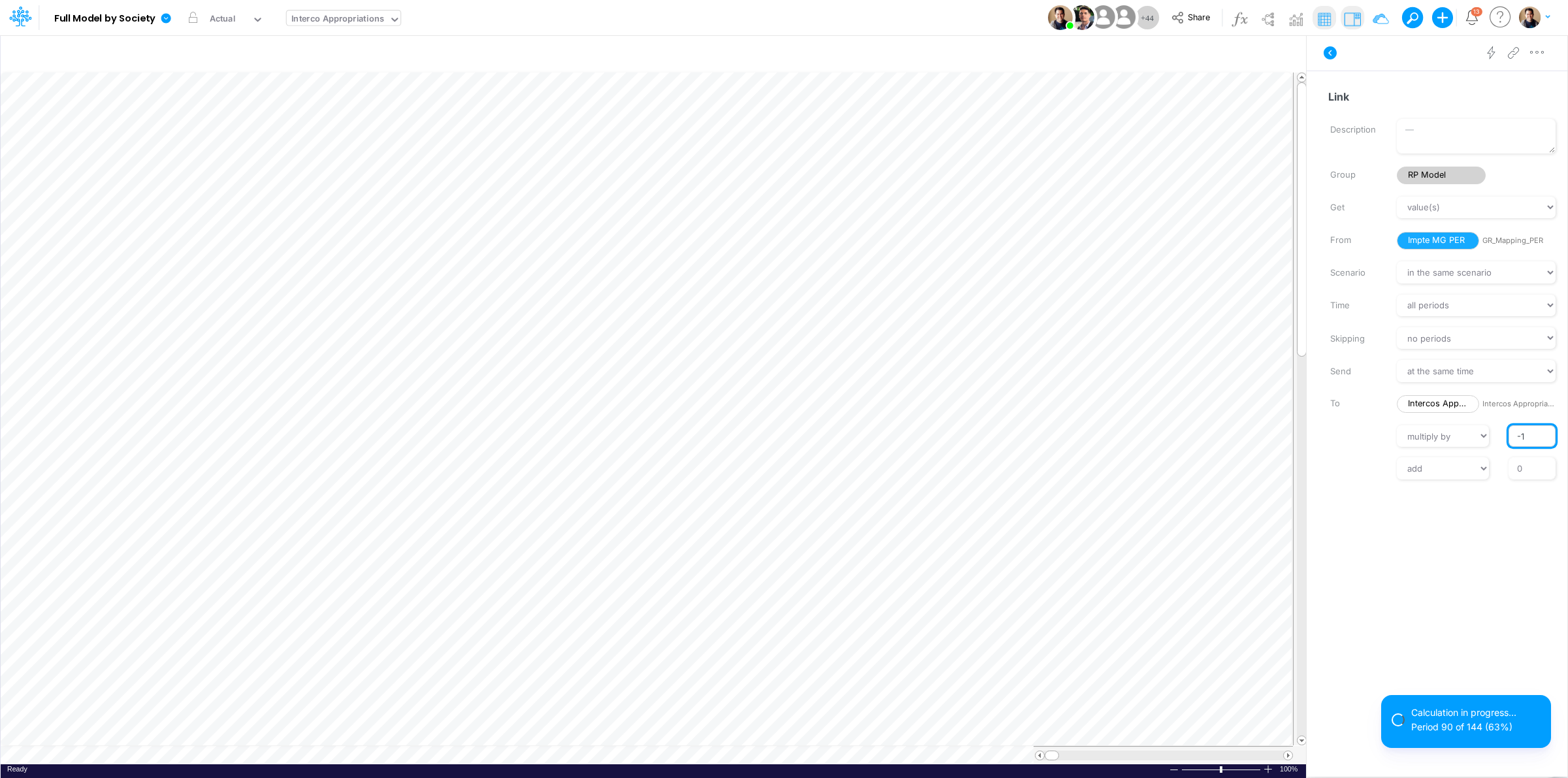
click at [1521, 434] on input "-1" at bounding box center [1532, 436] width 47 height 22
type input "1"
click at [1353, 434] on label at bounding box center [1354, 435] width 67 height 9
click at [1509, 434] on input "1" at bounding box center [1532, 436] width 47 height 22
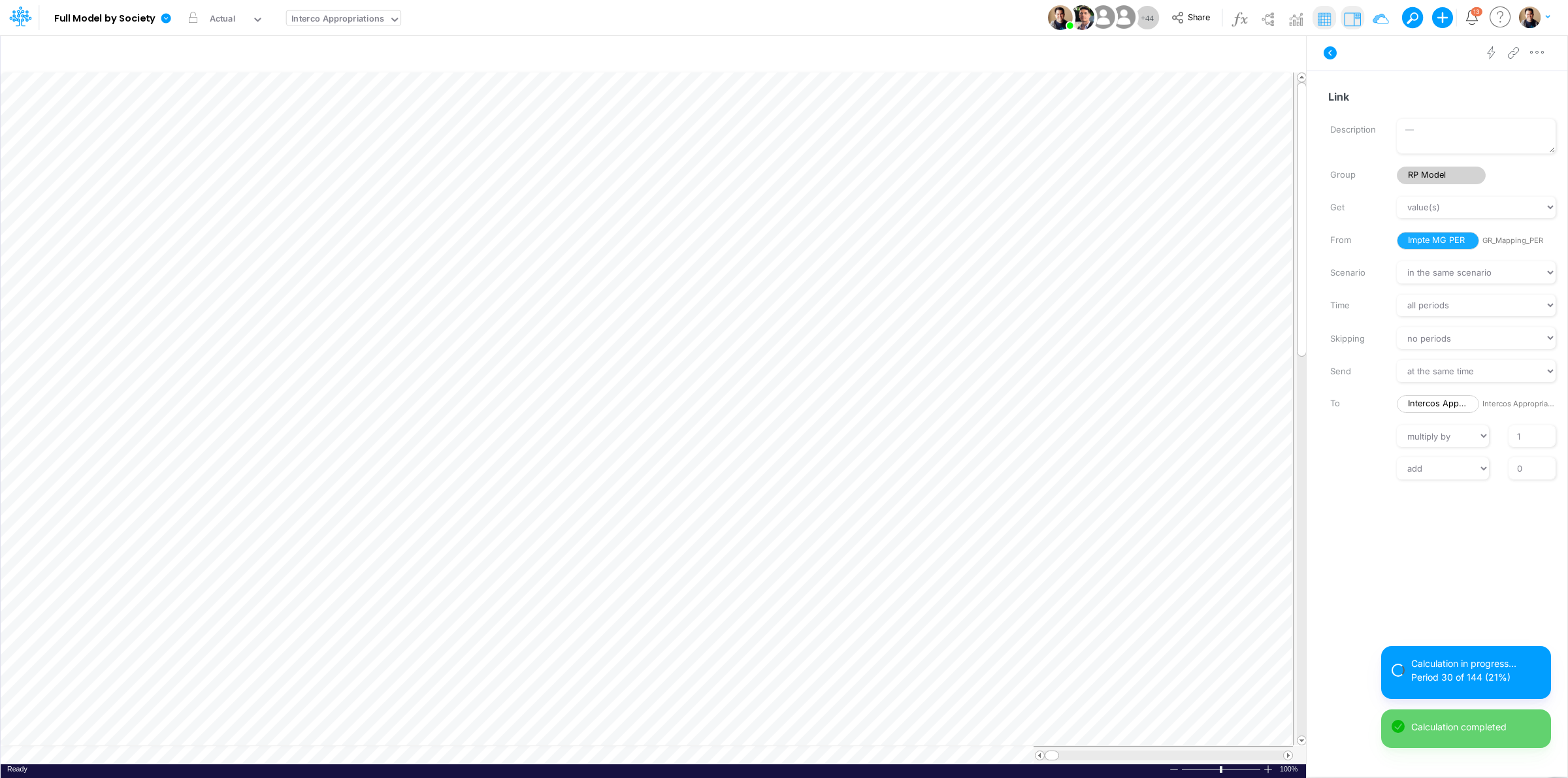
scroll to position [0, 1]
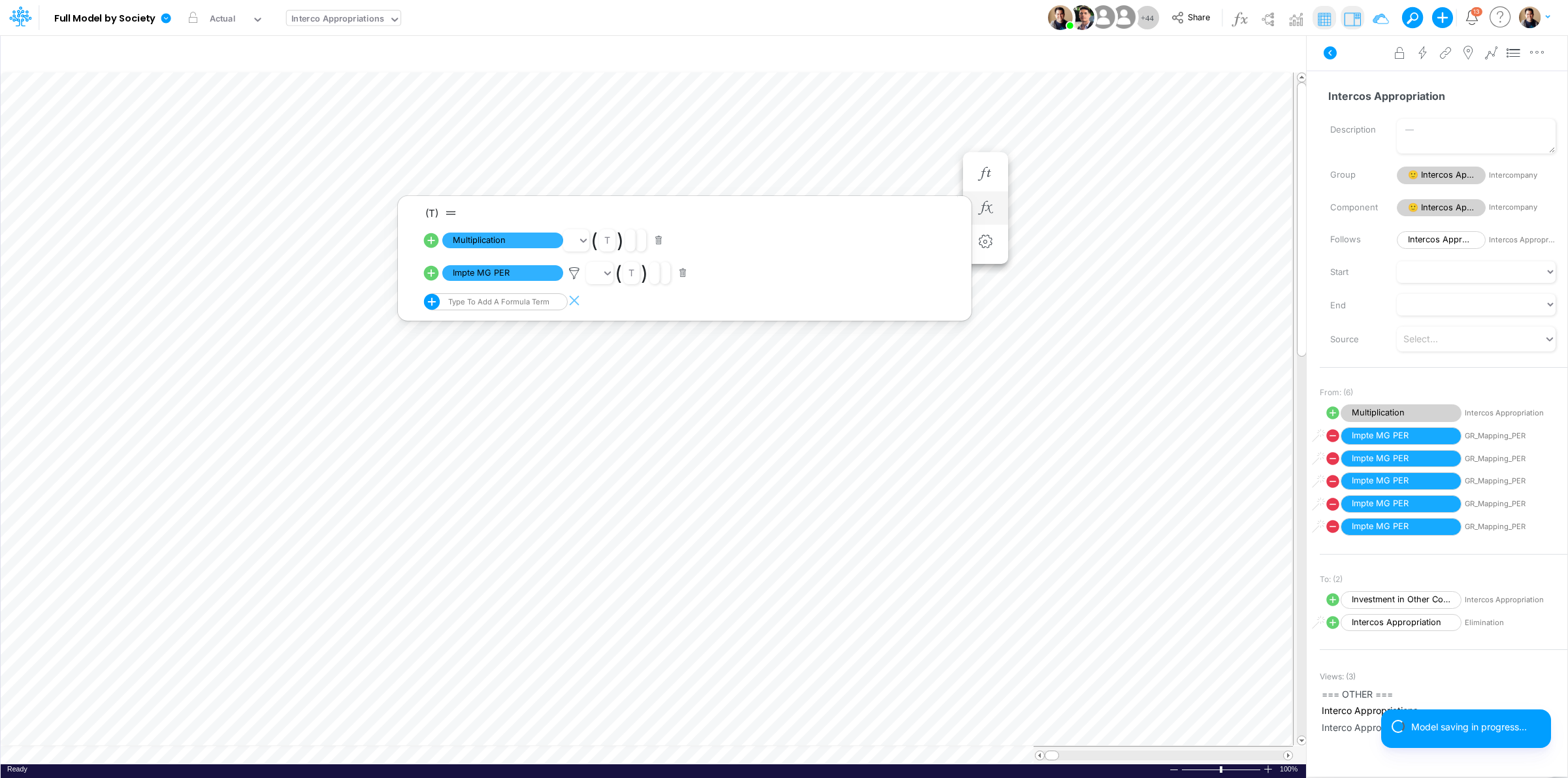
scroll to position [0, 1]
click at [576, 271] on icon at bounding box center [574, 274] width 20 height 14
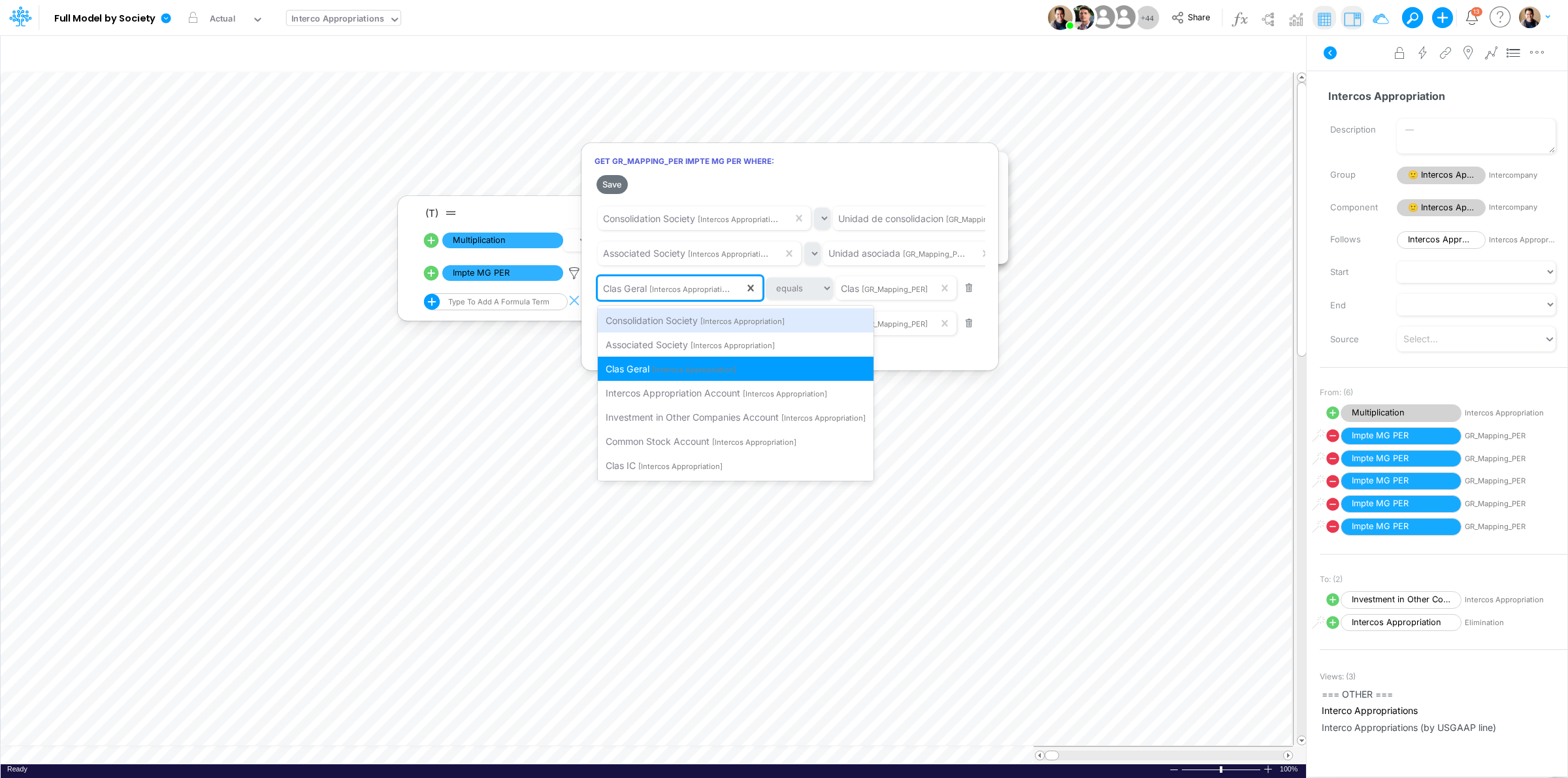
click at [675, 286] on span "[Intercos Appropriation]" at bounding box center [691, 289] width 85 height 11
click at [649, 463] on span "[Intercos Appropriation]" at bounding box center [680, 466] width 85 height 9
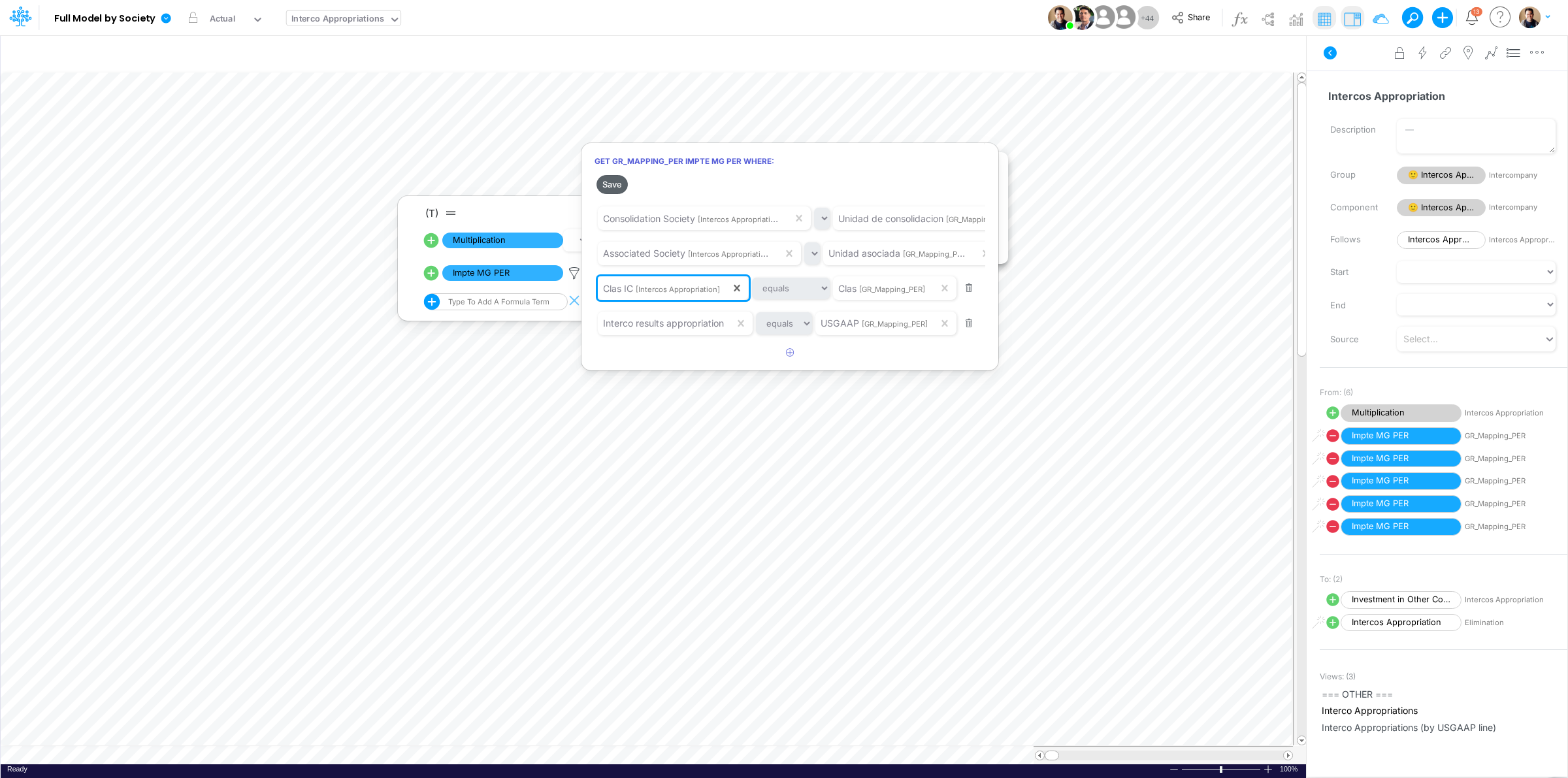
click at [616, 181] on button "Save" at bounding box center [612, 185] width 32 height 19
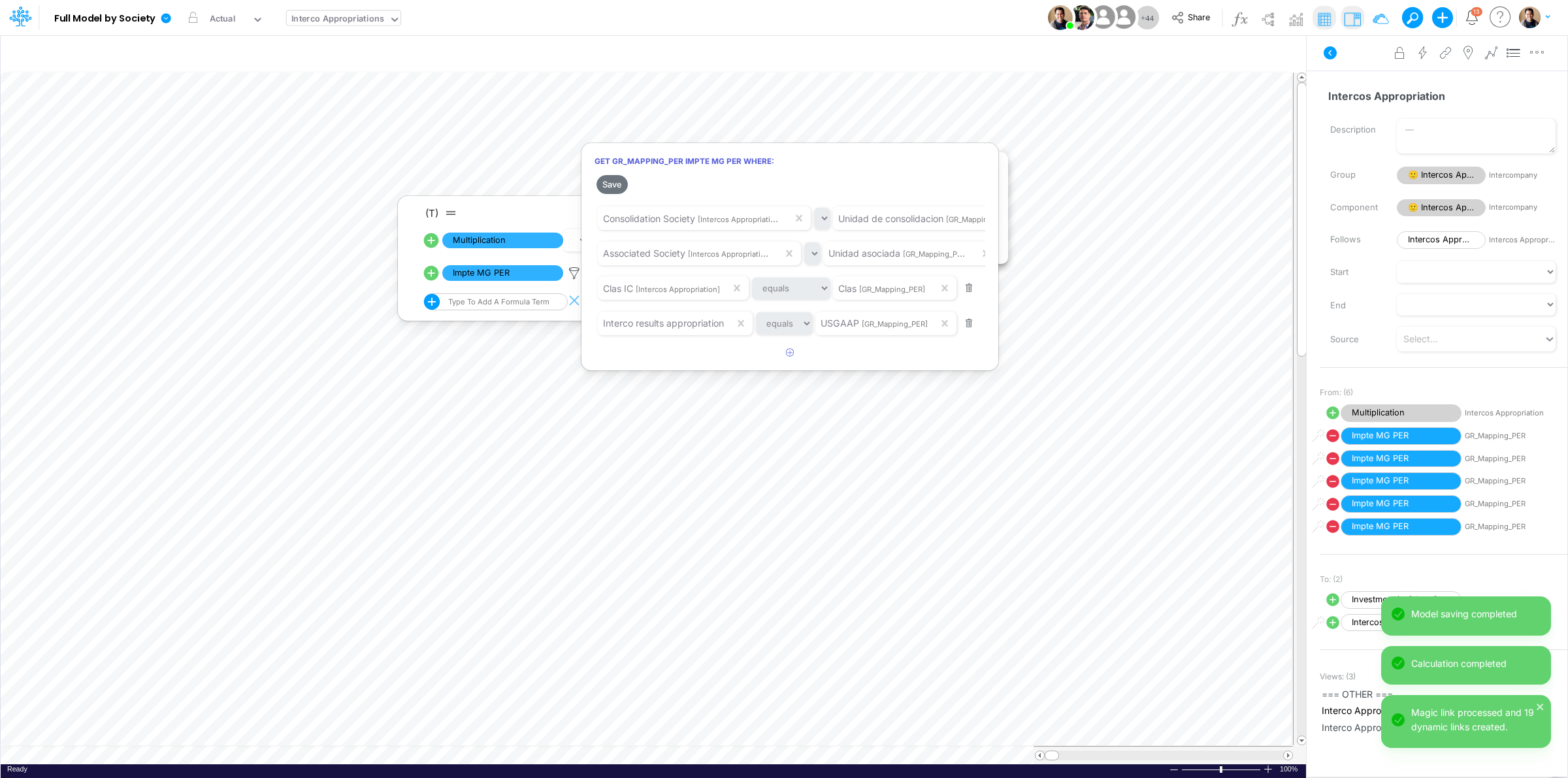
click at [475, 755] on div at bounding box center [784, 392] width 1568 height 772
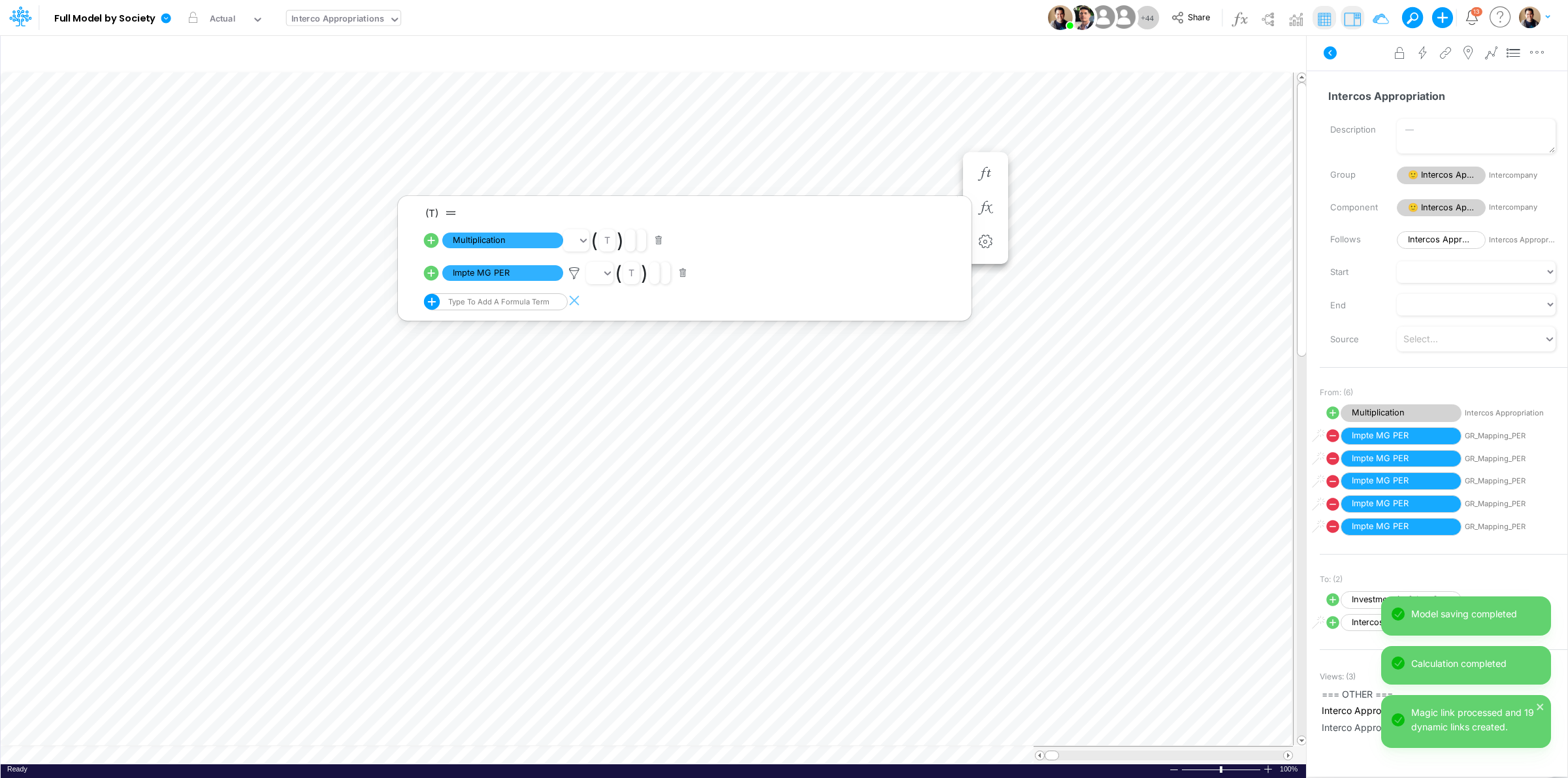
click at [475, 755] on div "Insert new Conditional formatting Paste Cut Copy AutoFill 189365.50000000038 Re…" at bounding box center [653, 406] width 1306 height 744
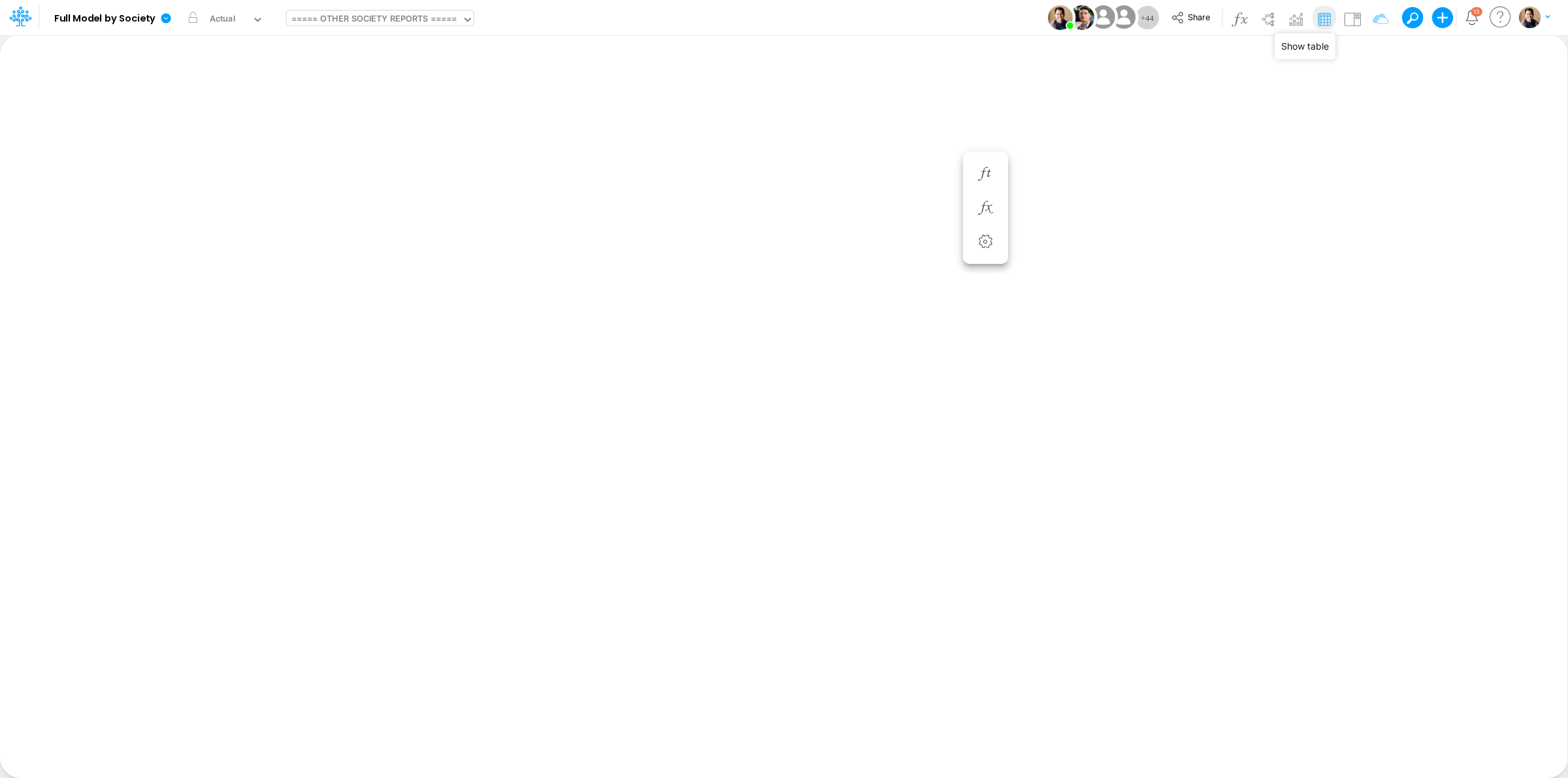
click at [1330, 18] on img at bounding box center [1324, 19] width 21 height 21
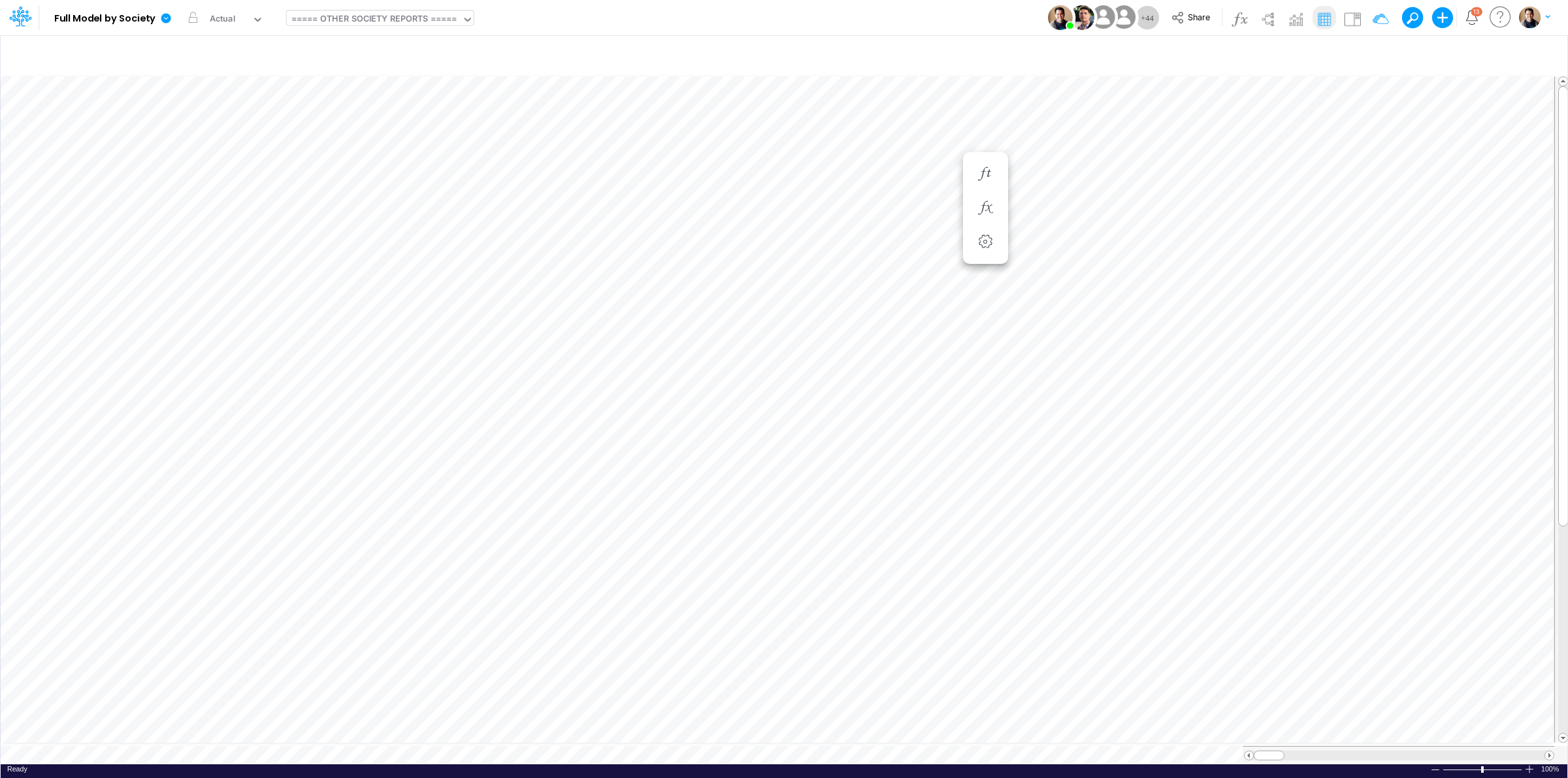
scroll to position [0, 1]
click at [1356, 14] on img at bounding box center [1352, 19] width 21 height 21
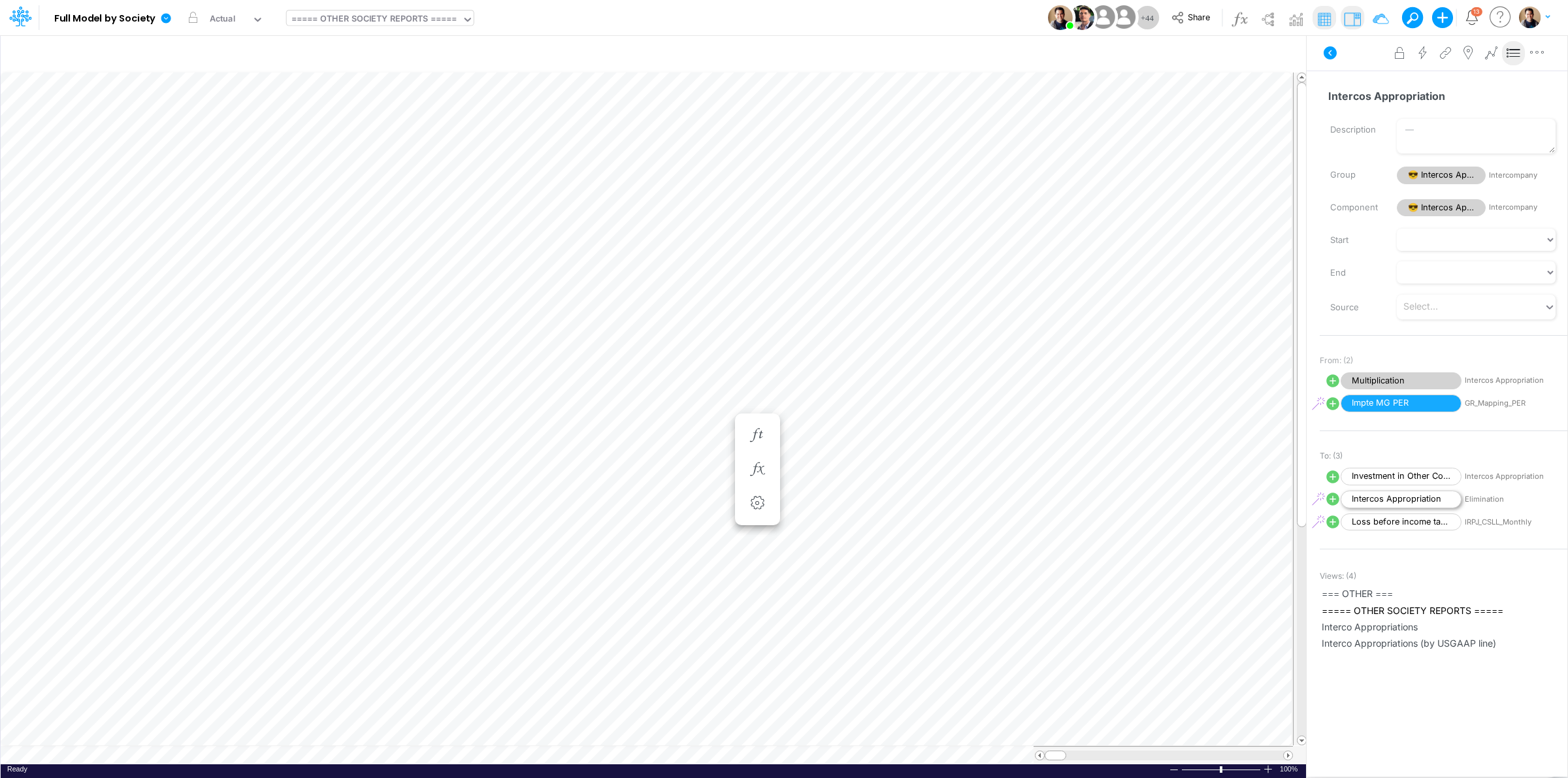
click at [1396, 500] on span "Intercos Appropriation" at bounding box center [1401, 500] width 121 height 18
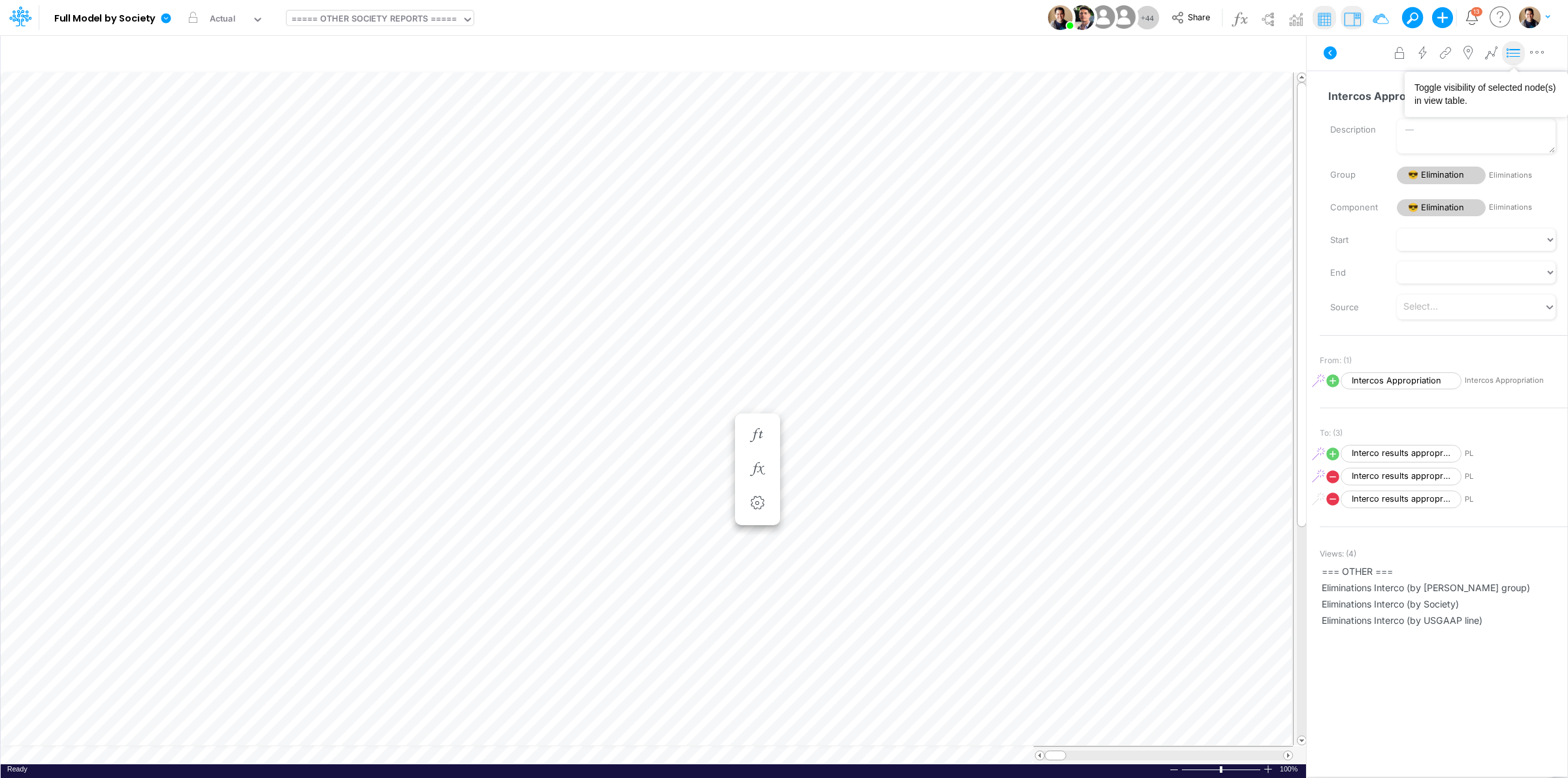
click at [1513, 56] on icon at bounding box center [1514, 54] width 20 height 14
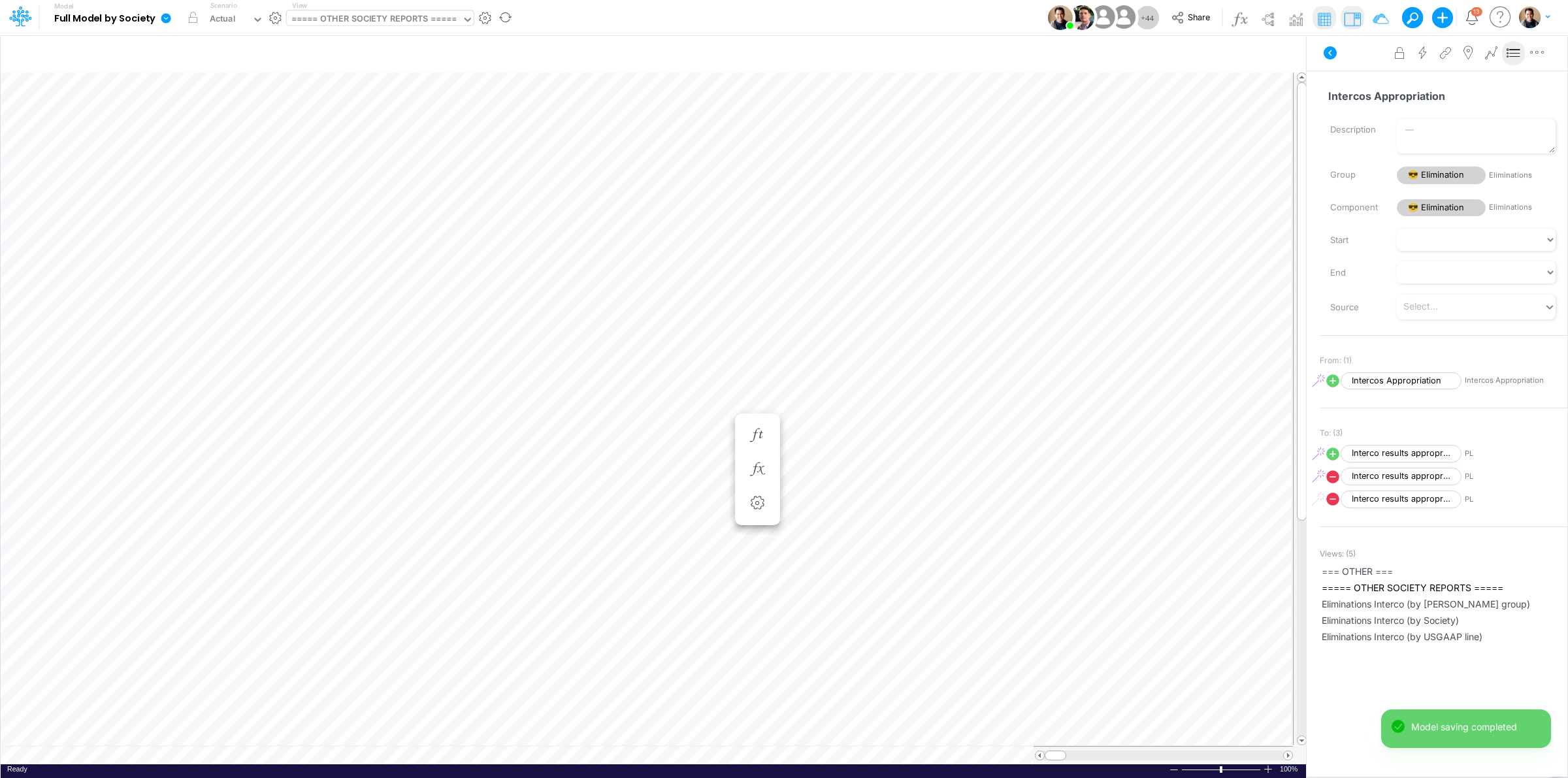
click at [174, 14] on link at bounding box center [168, 17] width 26 height 34
click at [260, 134] on button "View model info" at bounding box center [232, 135] width 139 height 20
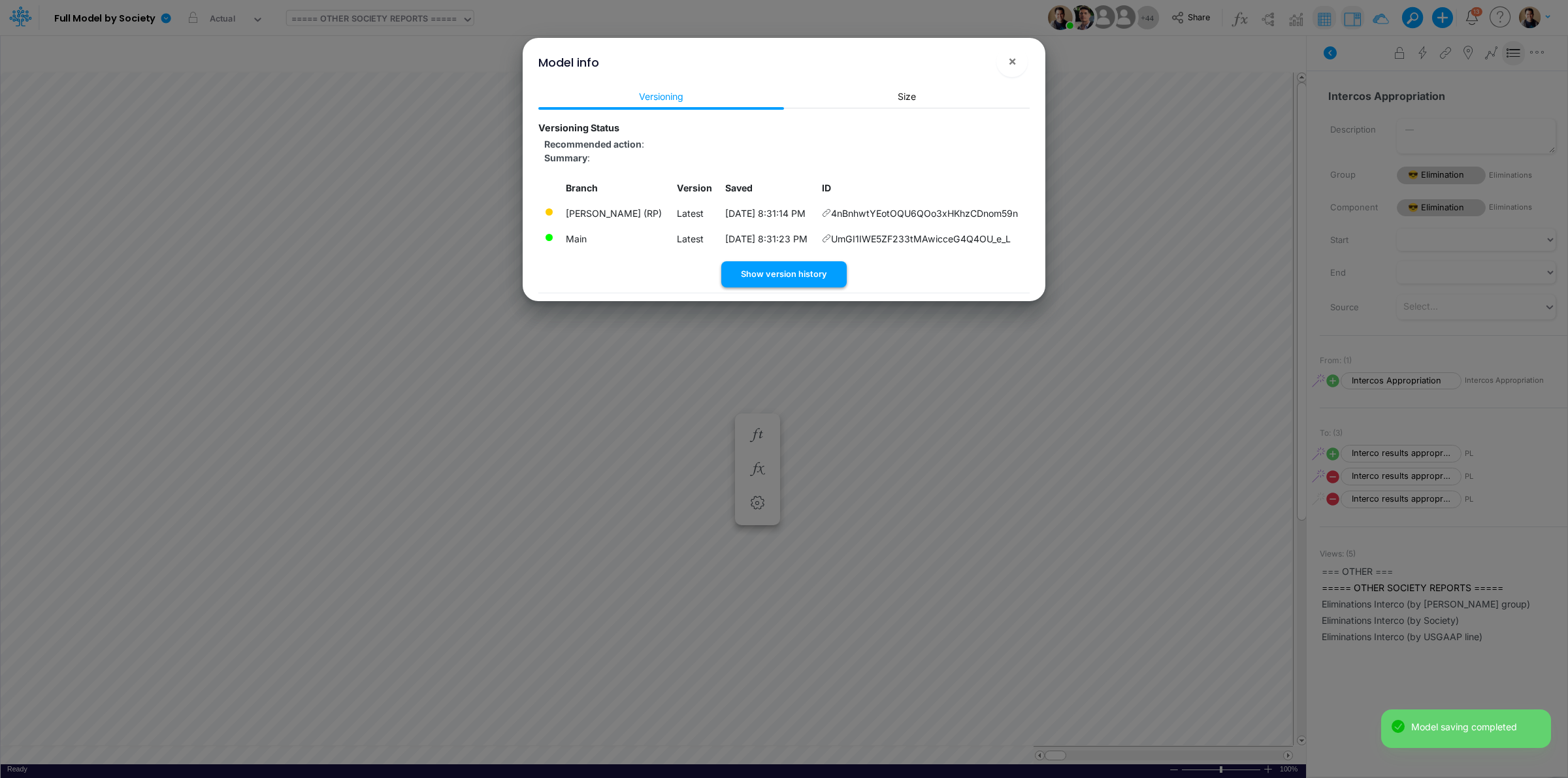
click at [823, 268] on button "Show version history" at bounding box center [784, 274] width 126 height 25
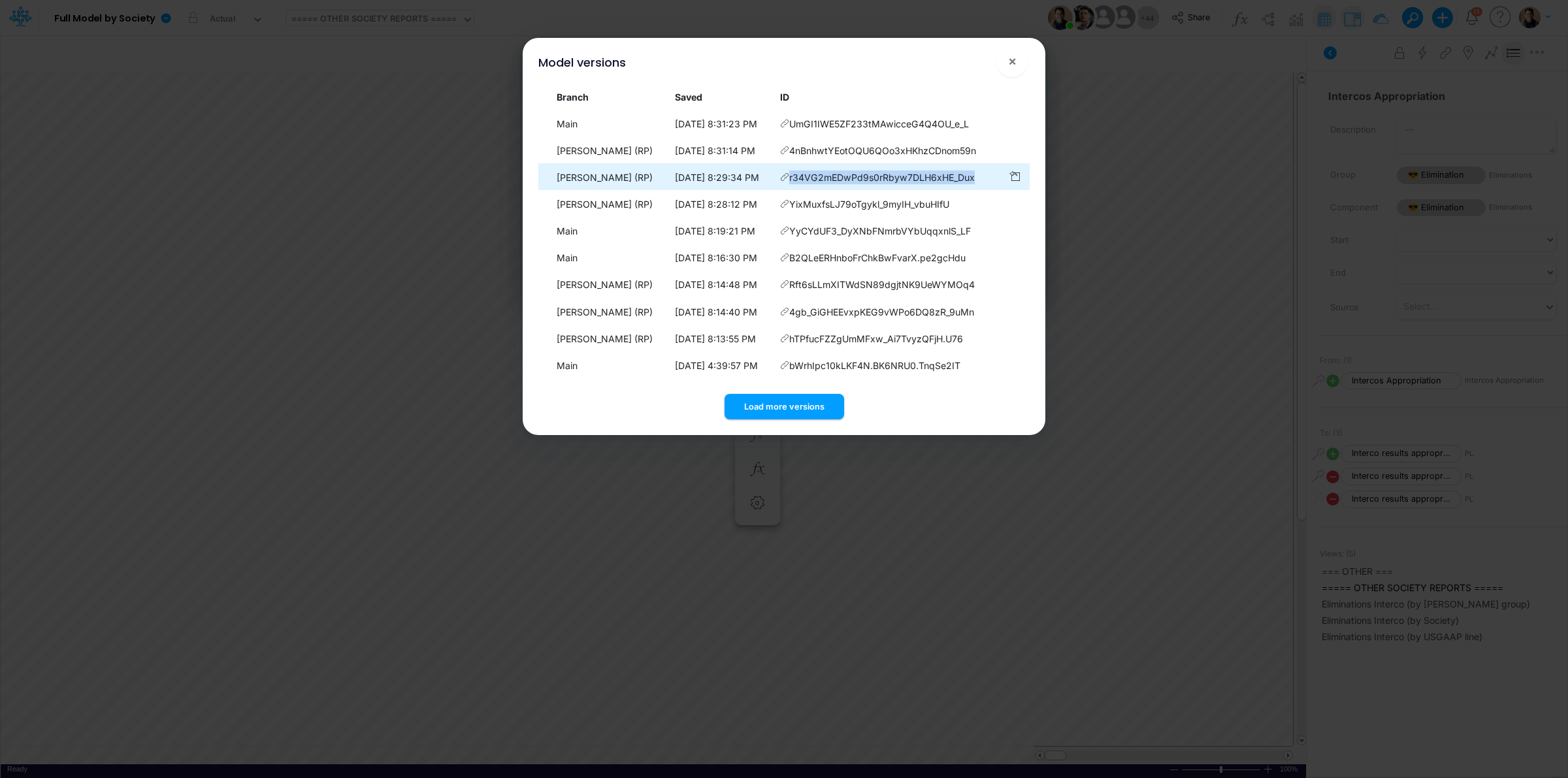
drag, startPoint x: 981, startPoint y: 178, endPoint x: 792, endPoint y: 180, distance: 189.0
click at [792, 180] on td "r34VG2mEDwPd9s0rRbyw7DLH6xHE_Dux" at bounding box center [888, 177] width 228 height 25
copy span "r34VG2mEDwPd9s0rRbyw7DLH6xHE_Dux"
click at [1015, 60] on span "×" at bounding box center [1012, 60] width 8 height 16
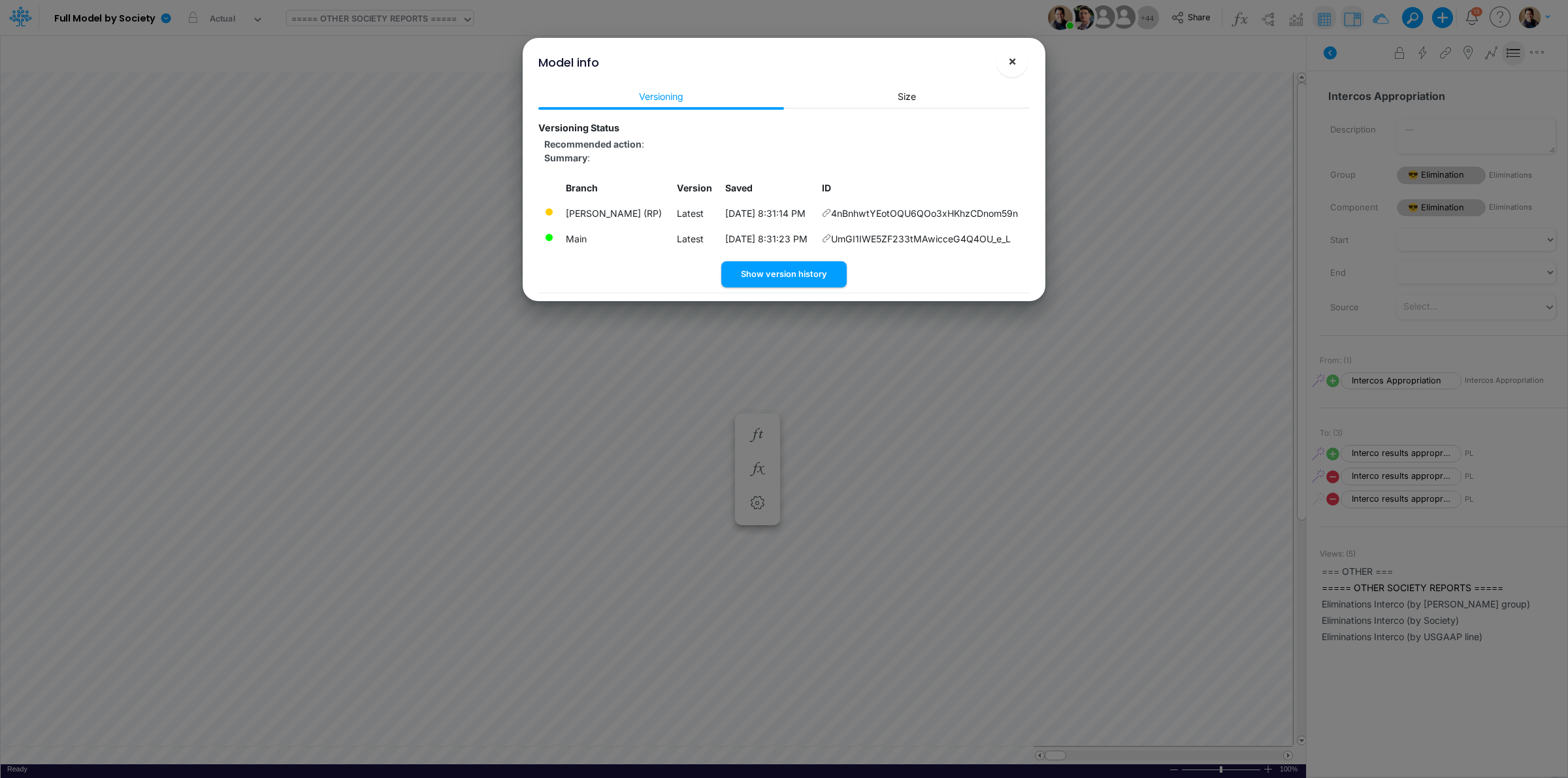
click at [1019, 62] on button "×" at bounding box center [1012, 62] width 32 height 32
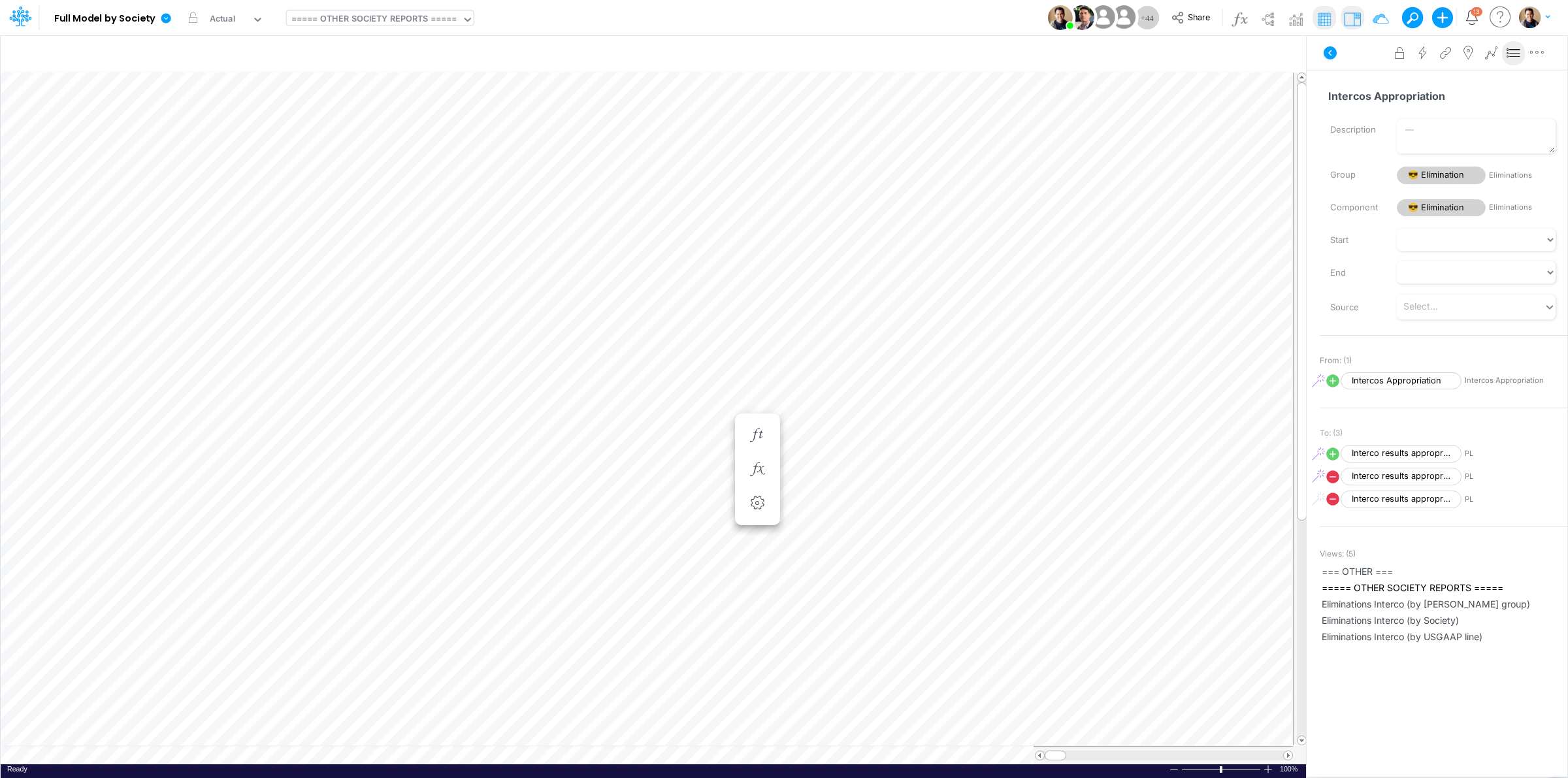
click at [1328, 379] on icon at bounding box center [1332, 381] width 13 height 13
select select "Multiply"
select select "Add"
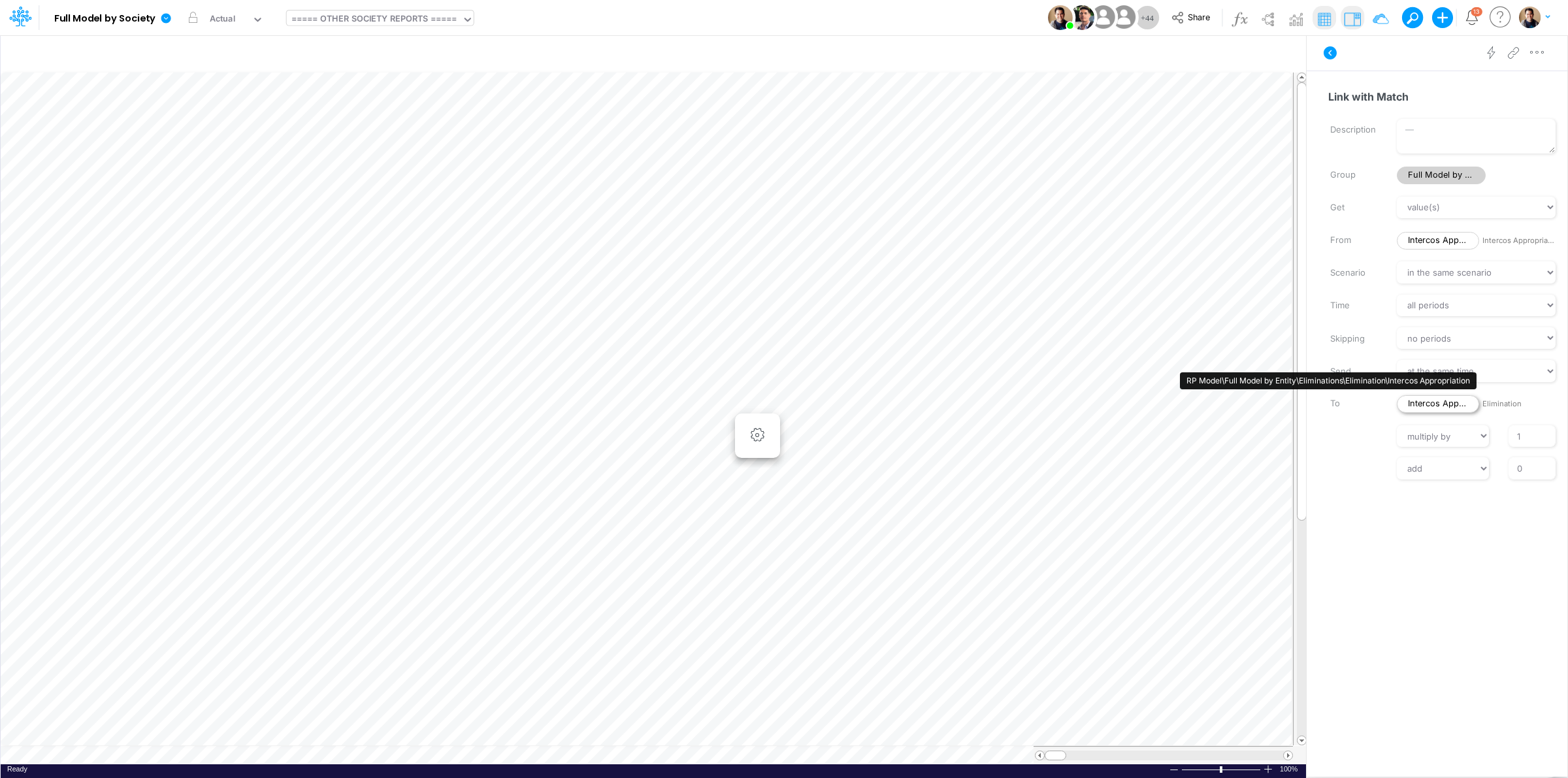
click at [1453, 397] on span "Intercos Appropriation" at bounding box center [1438, 404] width 82 height 18
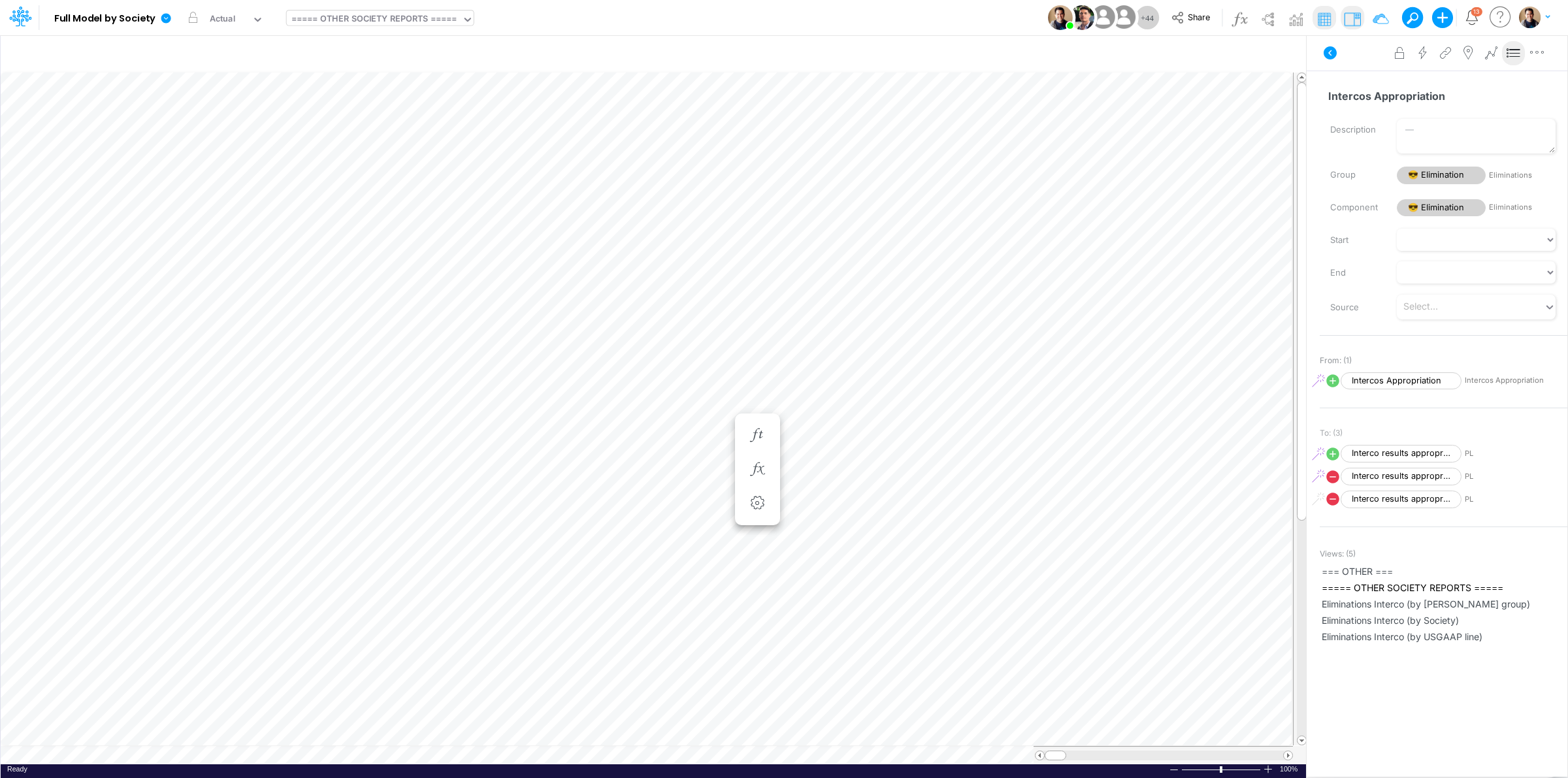
click at [1327, 381] on icon at bounding box center [1332, 381] width 13 height 13
select select "Multiply"
select select "Add"
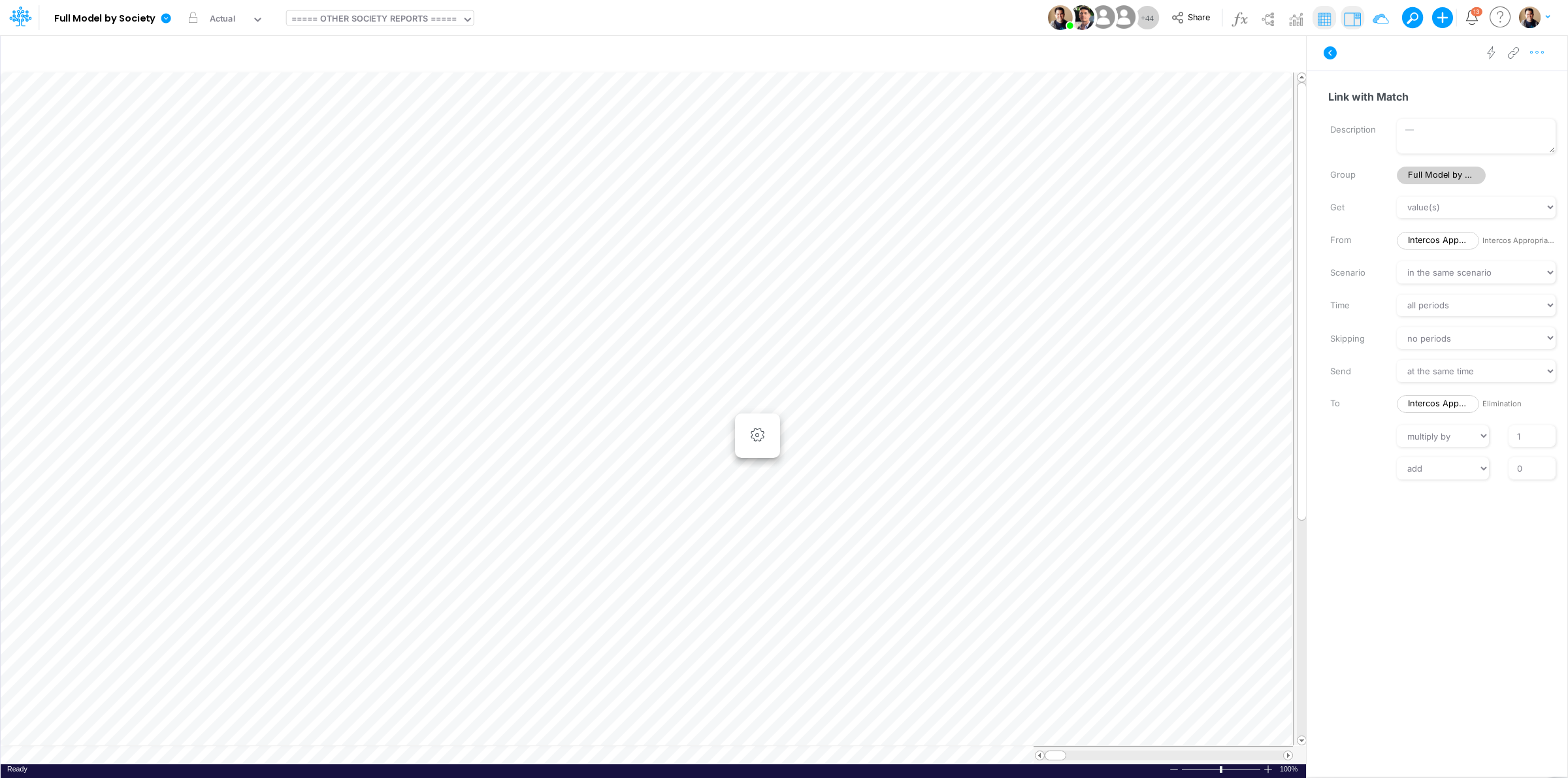
click at [1541, 50] on icon "button" at bounding box center [1537, 53] width 20 height 14
click at [1495, 80] on span "Advanced settings" at bounding box center [1461, 85] width 81 height 11
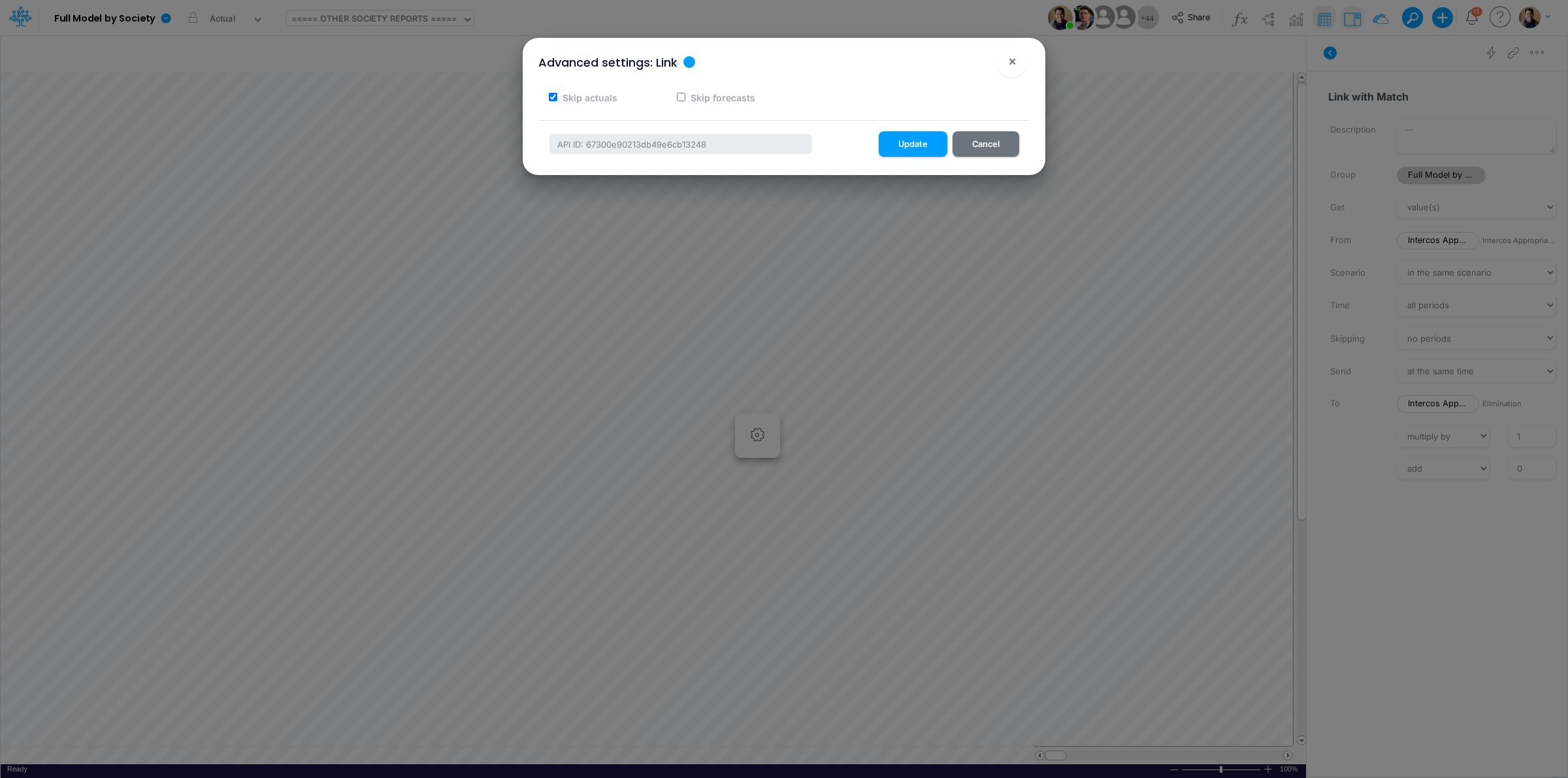
click at [552, 93] on input "Skip actuals" at bounding box center [553, 97] width 8 height 8
checkbox input "false"
click at [1016, 60] on span "×" at bounding box center [1012, 60] width 8 height 16
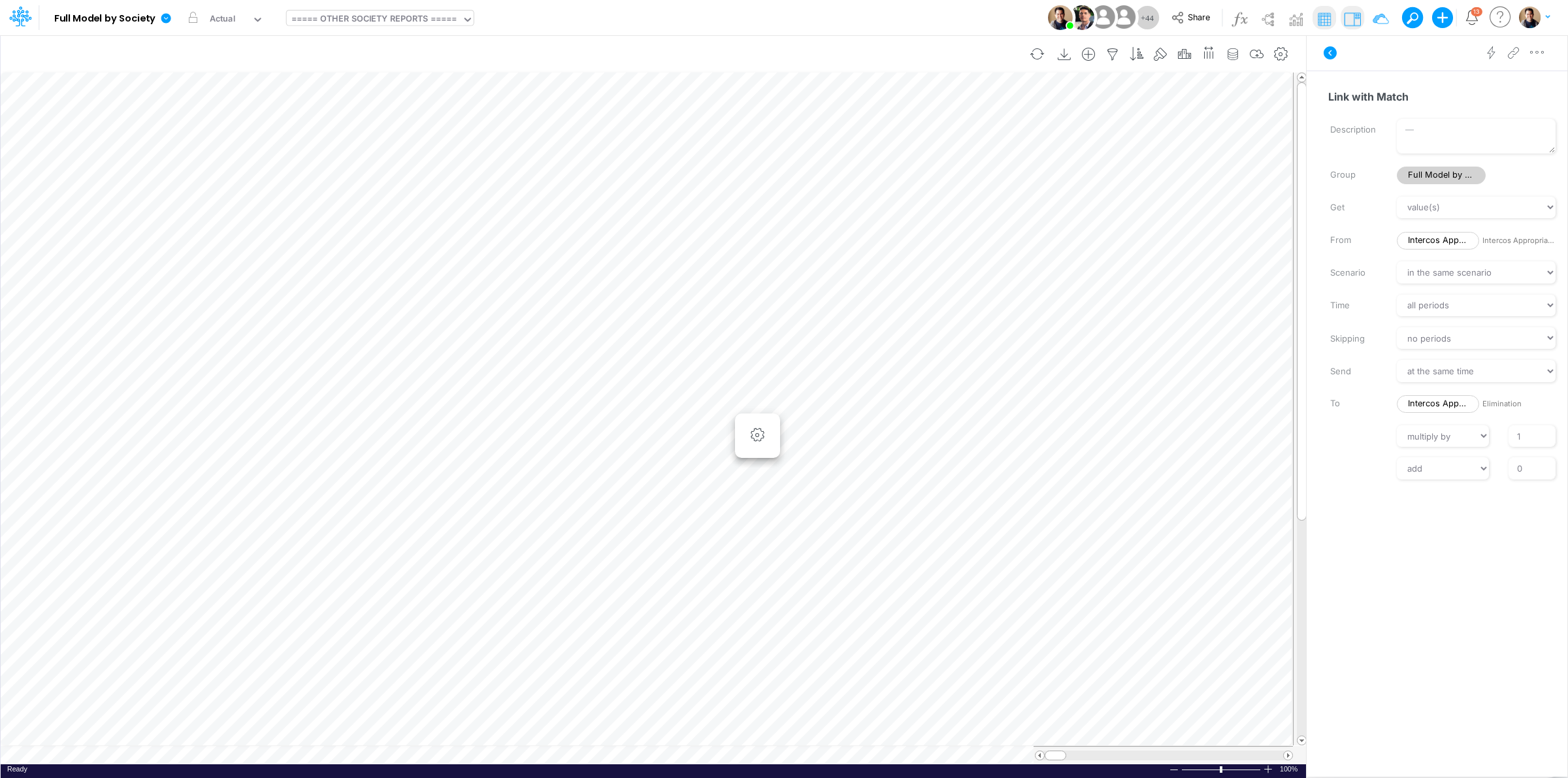
scroll to position [0, 1]
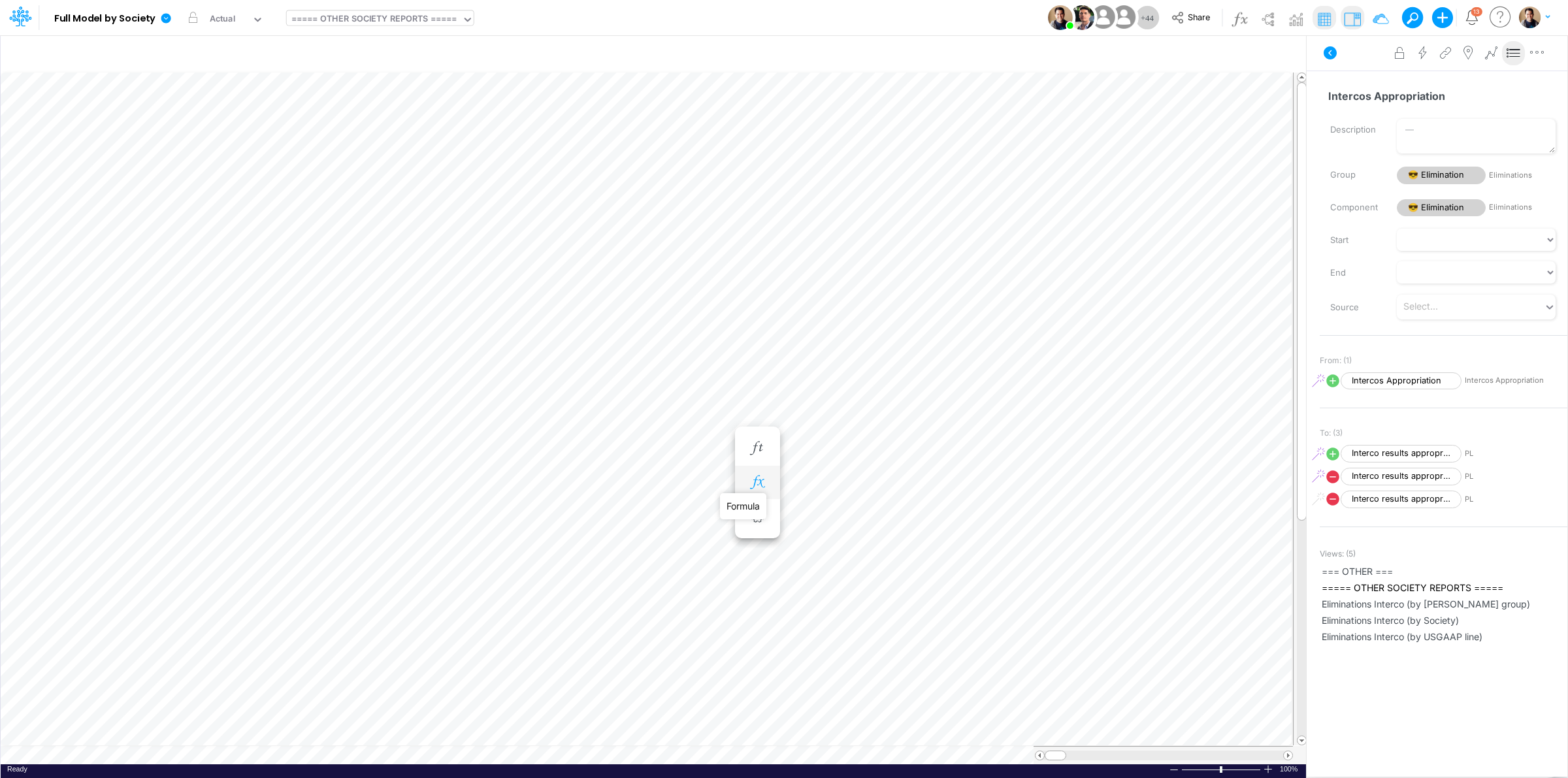
click at [761, 484] on icon "button" at bounding box center [757, 482] width 20 height 14
click at [805, 518] on icon at bounding box center [805, 518] width 19 height 19
select select "Multiply"
select select "Add"
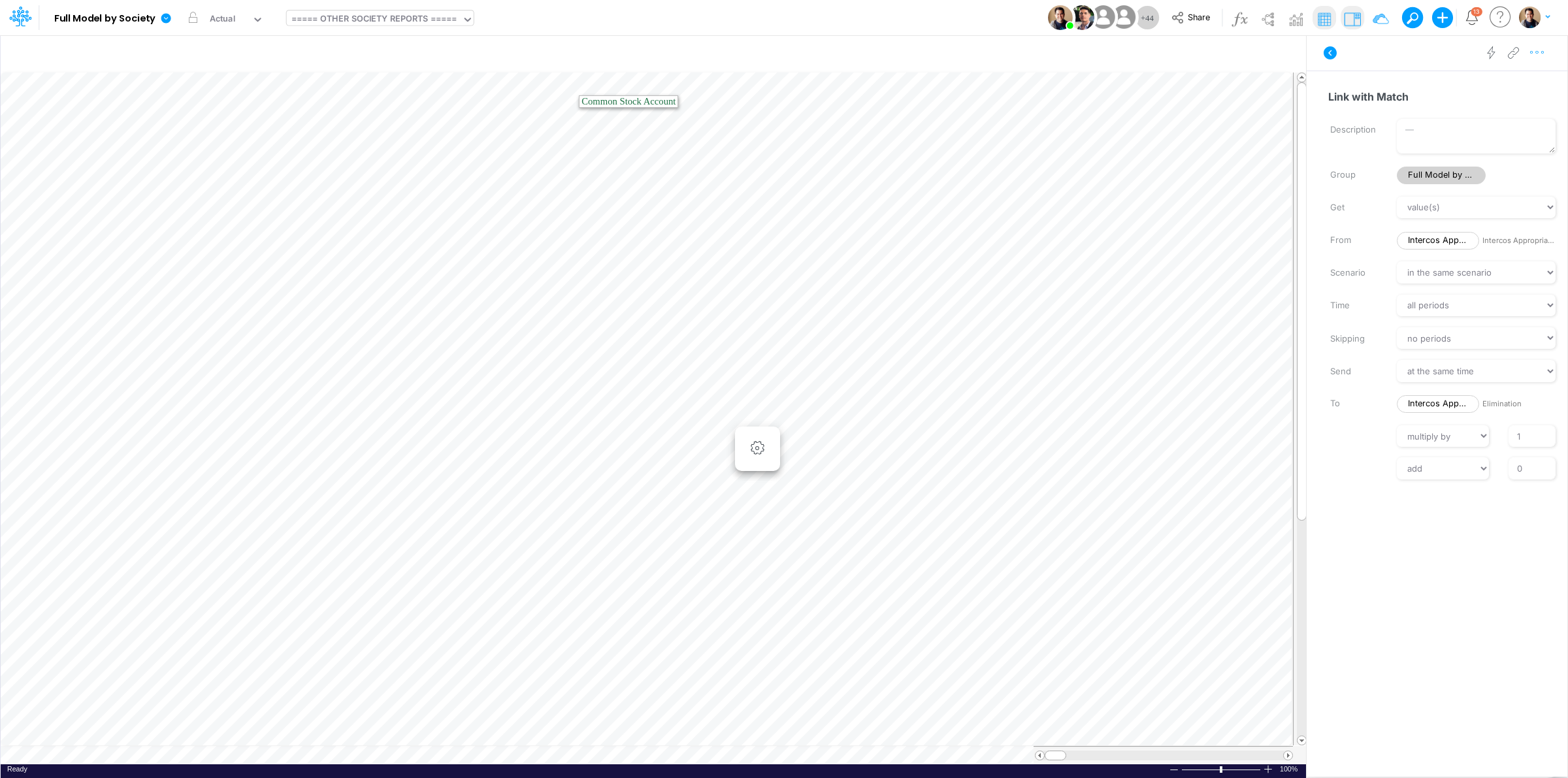
click at [1540, 49] on icon "button" at bounding box center [1537, 53] width 20 height 14
click at [1493, 83] on span "Advanced settings" at bounding box center [1461, 85] width 81 height 11
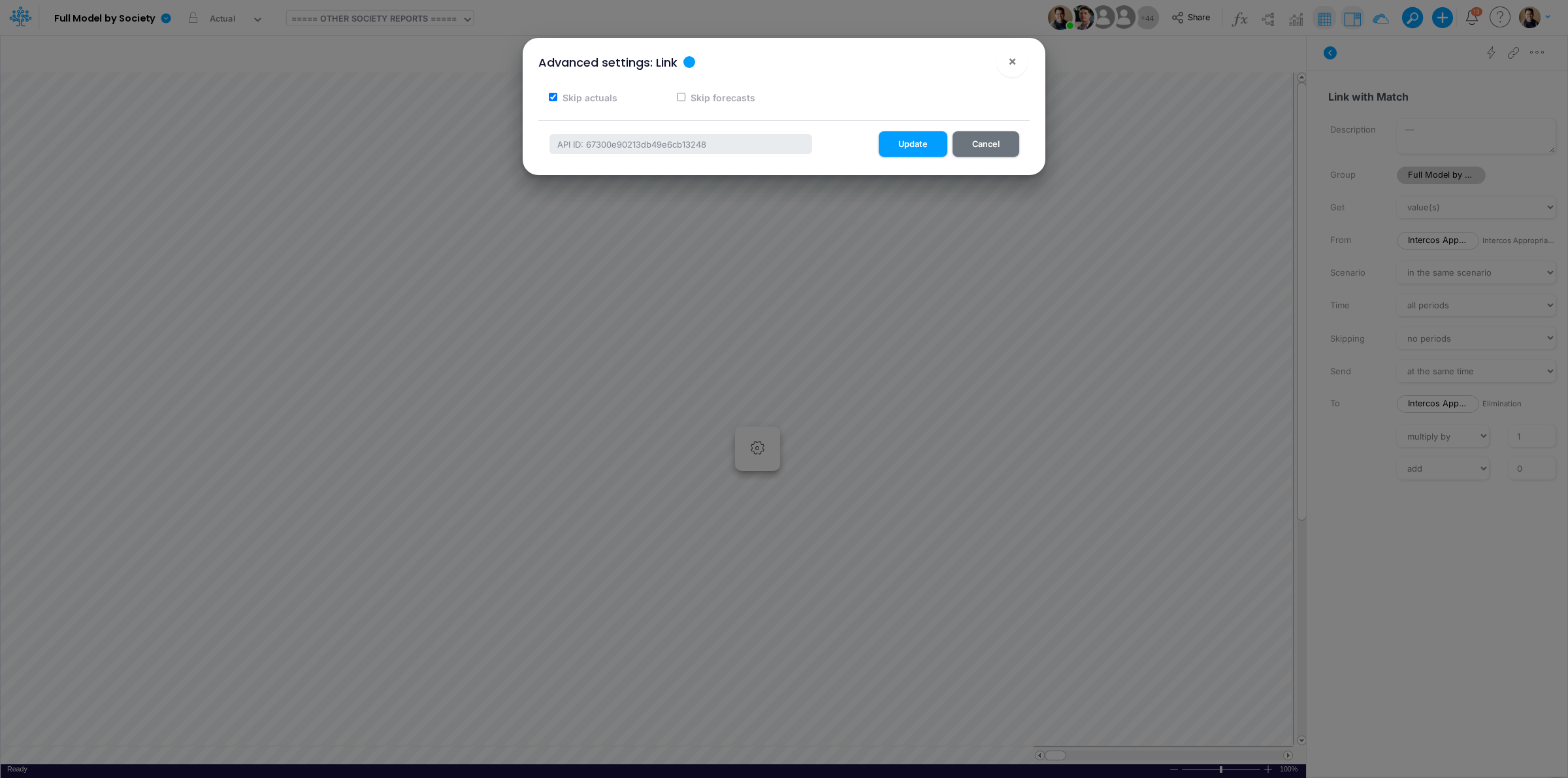
click at [549, 96] on input "Skip actuals" at bounding box center [553, 97] width 8 height 8
checkbox input "false"
click at [932, 140] on button "Update" at bounding box center [913, 144] width 69 height 25
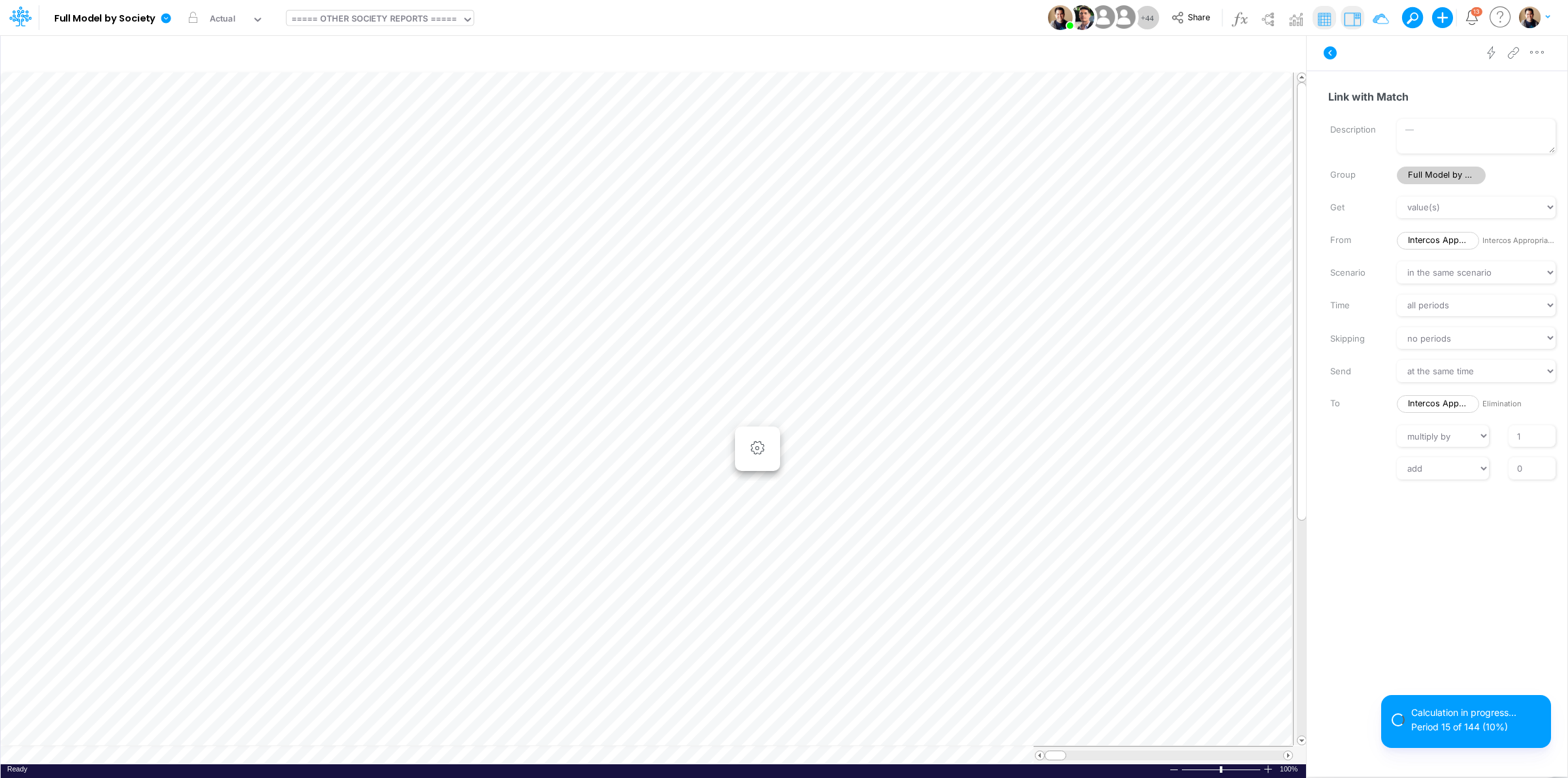
scroll to position [0, 1]
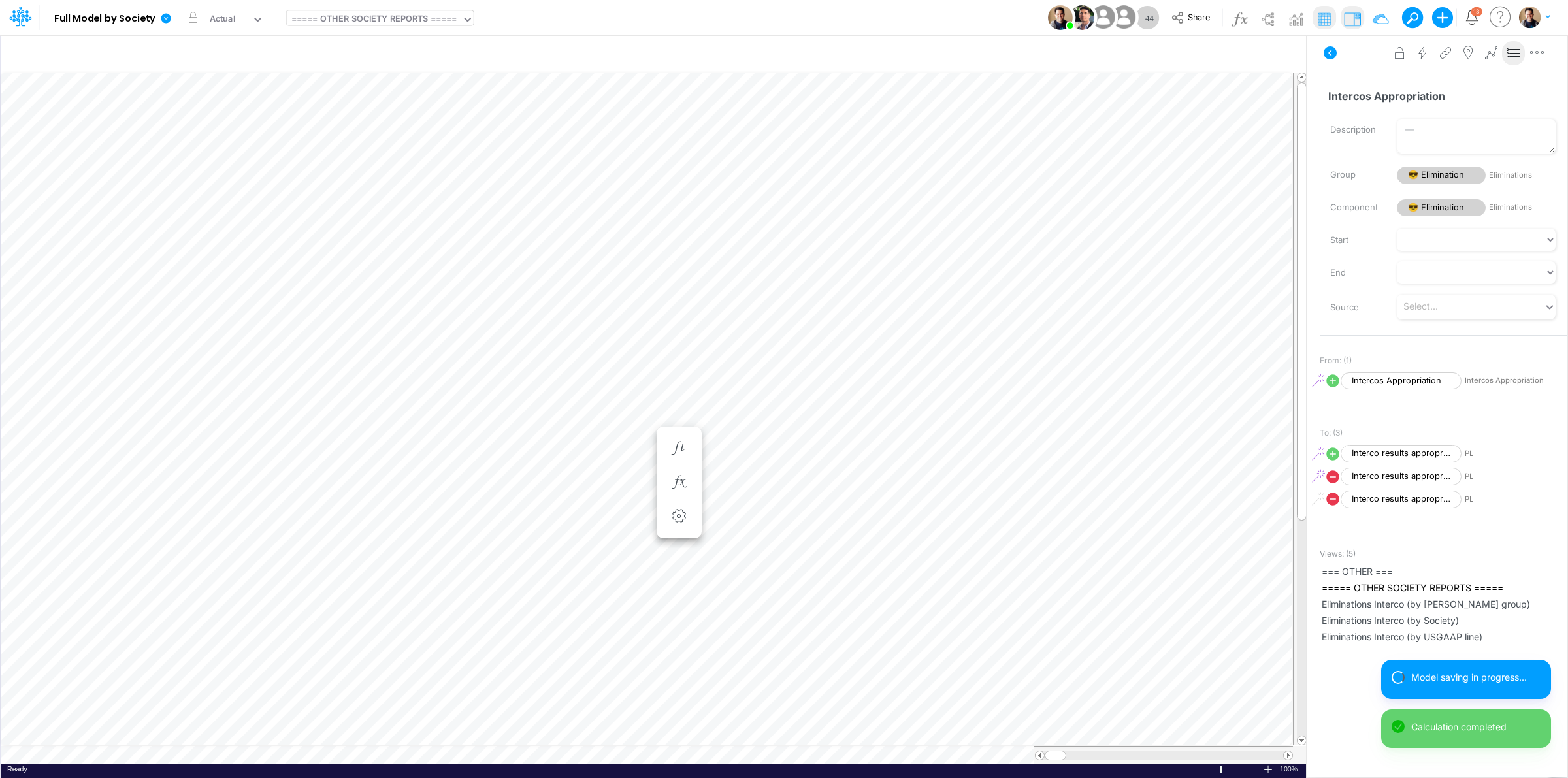
scroll to position [0, 1]
click at [608, 480] on icon "button" at bounding box center [601, 482] width 20 height 14
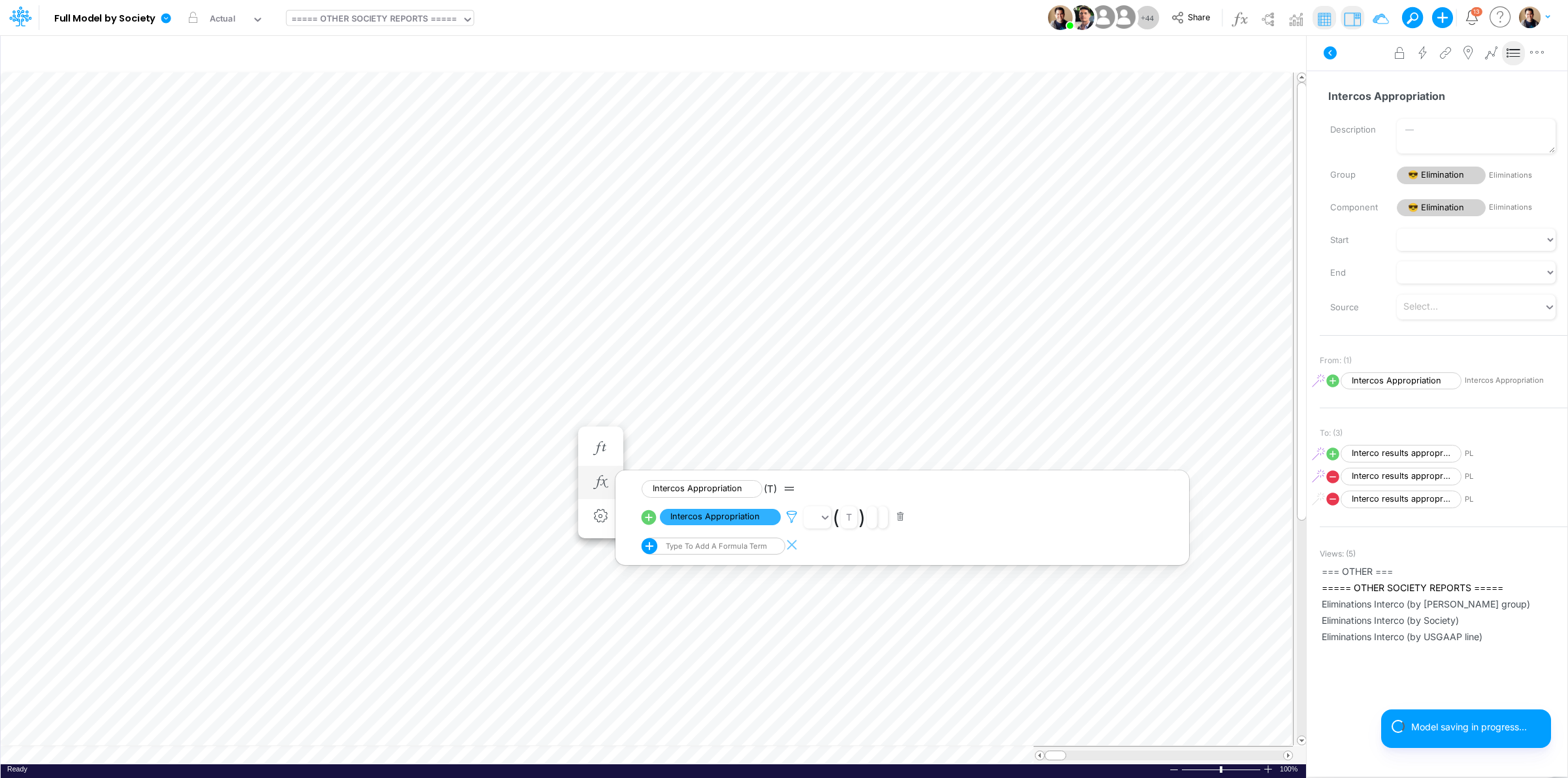
click at [791, 515] on icon at bounding box center [792, 518] width 20 height 14
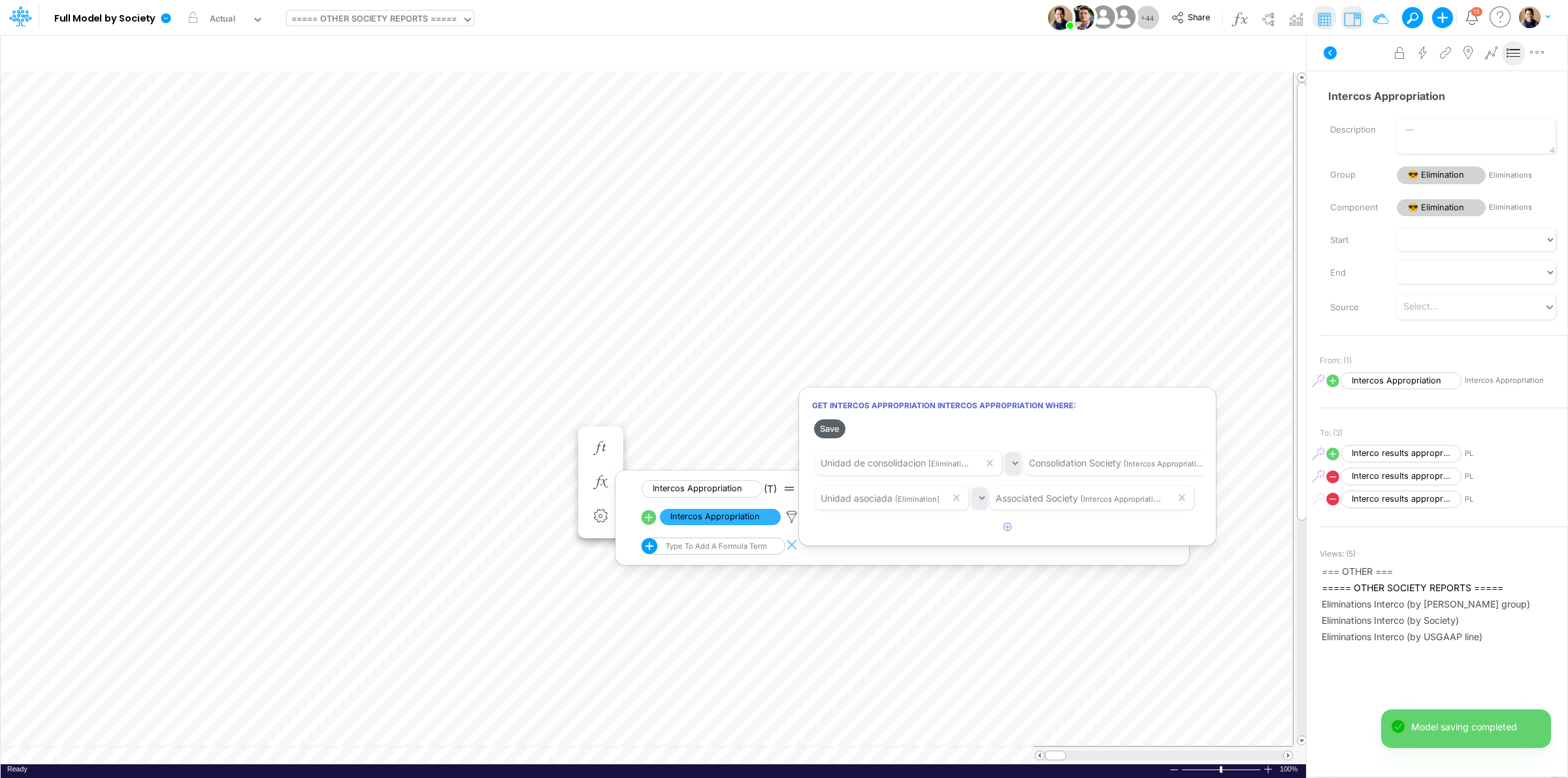
click at [828, 430] on button "Save" at bounding box center [830, 429] width 32 height 19
click at [162, 16] on div at bounding box center [784, 392] width 1568 height 772
click at [165, 17] on icon at bounding box center [166, 18] width 10 height 10
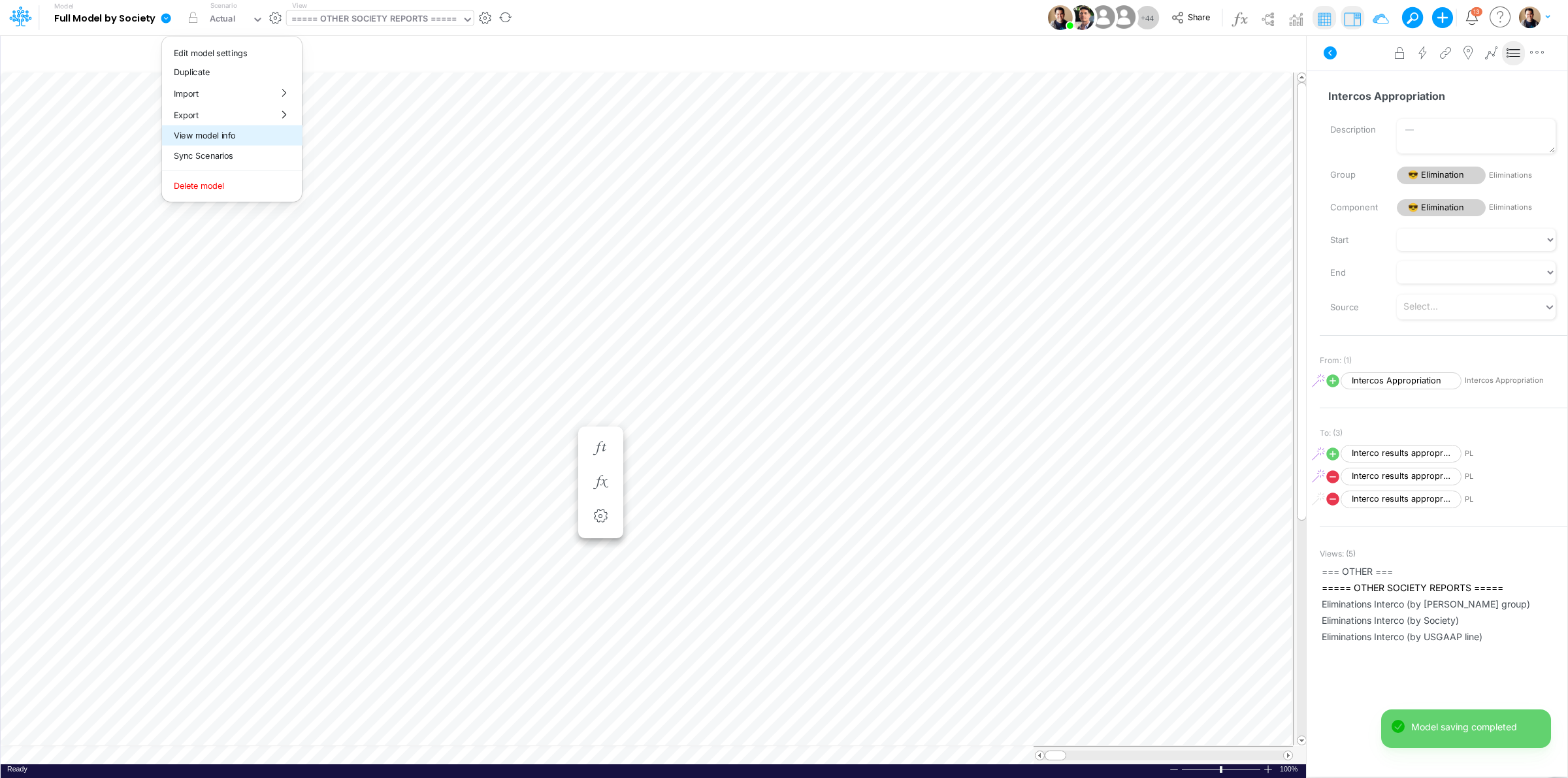
click at [262, 142] on button "View model info" at bounding box center [232, 135] width 139 height 20
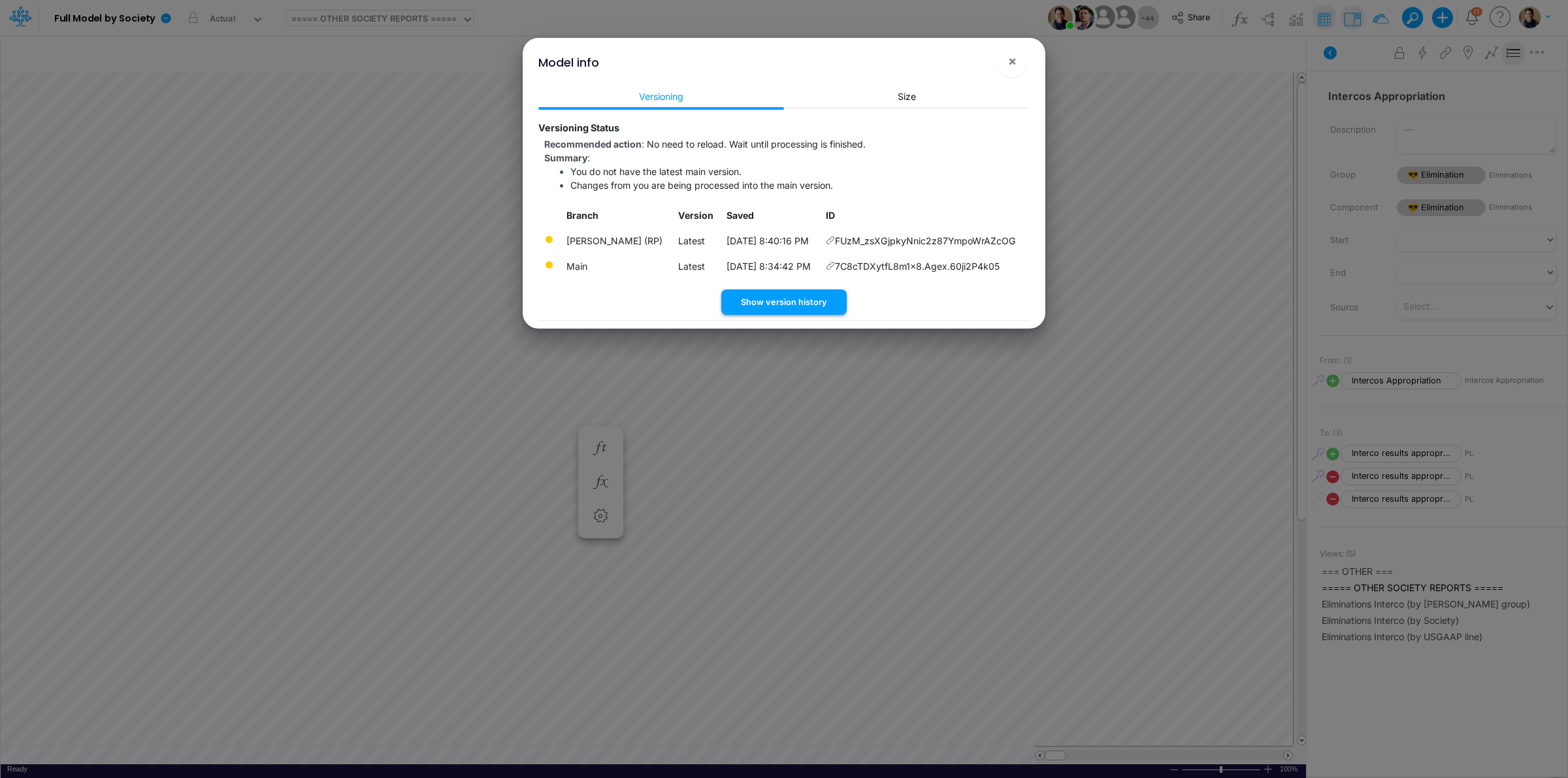
click at [789, 298] on button "Show version history" at bounding box center [784, 302] width 126 height 25
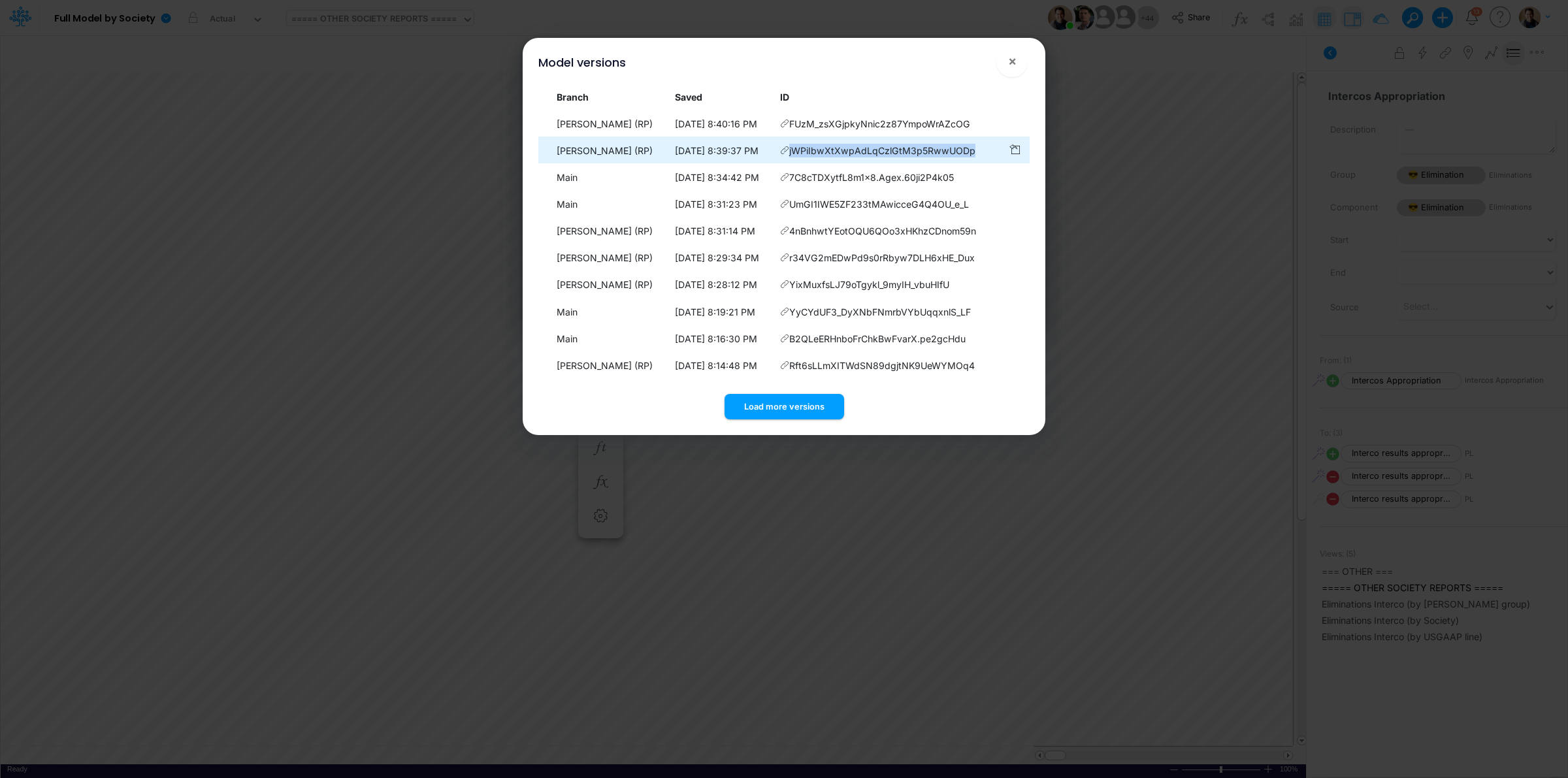
drag, startPoint x: 977, startPoint y: 152, endPoint x: 792, endPoint y: 155, distance: 185.0
click at [792, 155] on td "jWPiIbwXtXwpAdLqCzlGtM3p5RwwUODp" at bounding box center [888, 151] width 228 height 25
copy span "jWPiIbwXtXwpAdLqCzlGtM3p5RwwUODp"
drag, startPoint x: 984, startPoint y: 123, endPoint x: 792, endPoint y: 125, distance: 192.0
click at [792, 125] on td "FUzM_zsXGjpkyNnic2z87YmpoWrAZcOG" at bounding box center [888, 124] width 228 height 25
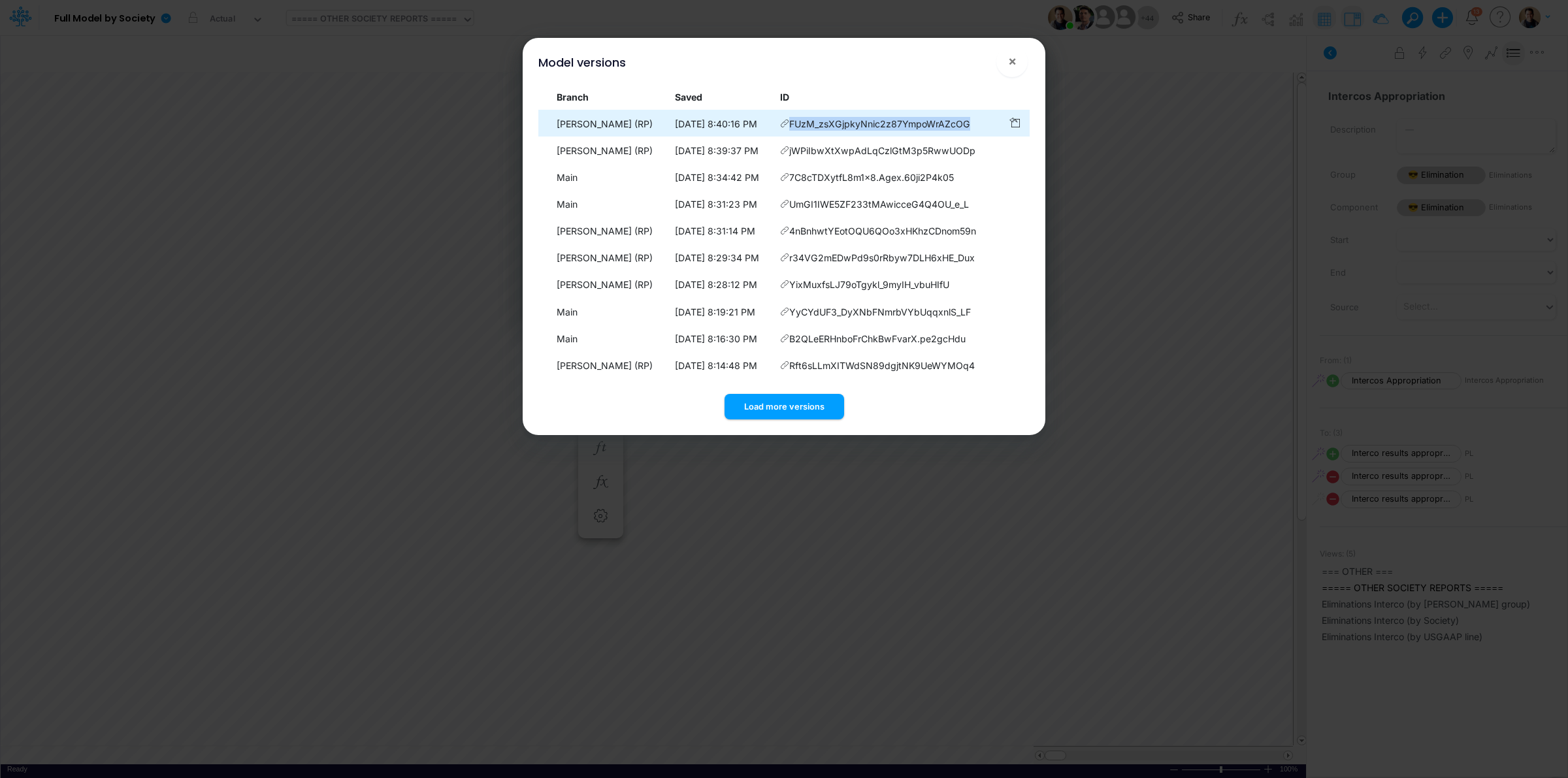
copy span "FUzM_zsXGjpkyNnic2z87YmpoWrAZcOG"
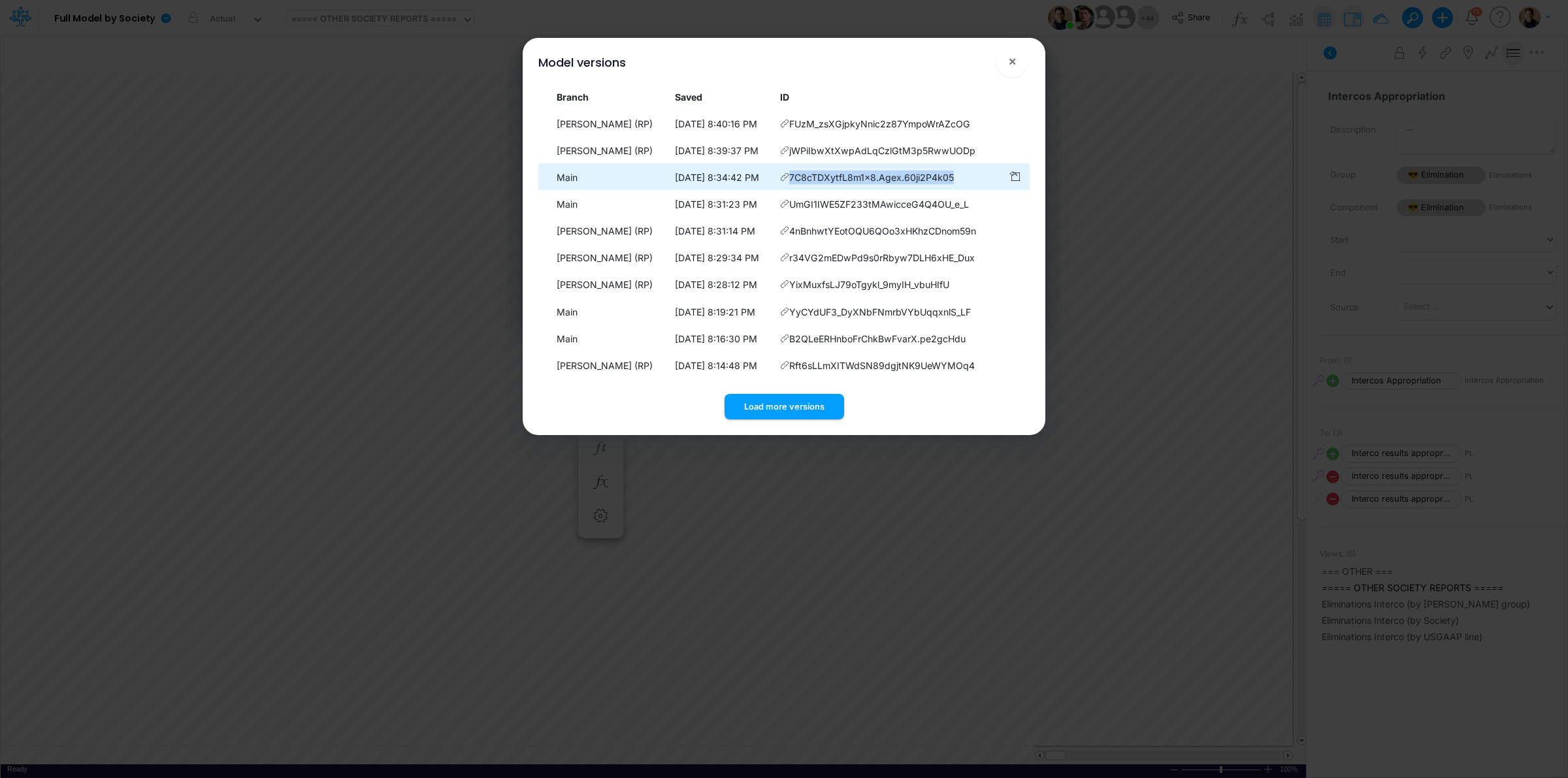
drag, startPoint x: 958, startPoint y: 178, endPoint x: 789, endPoint y: 177, distance: 169.0
click at [789, 177] on td "7C8cTDXytfL8m1x8.Agex.60ji2P4k05" at bounding box center [888, 177] width 228 height 25
copy td "7C8cTDXytfL8m1x8.Agex.60ji2P4k05"
click at [1008, 63] on span "×" at bounding box center [1012, 60] width 8 height 16
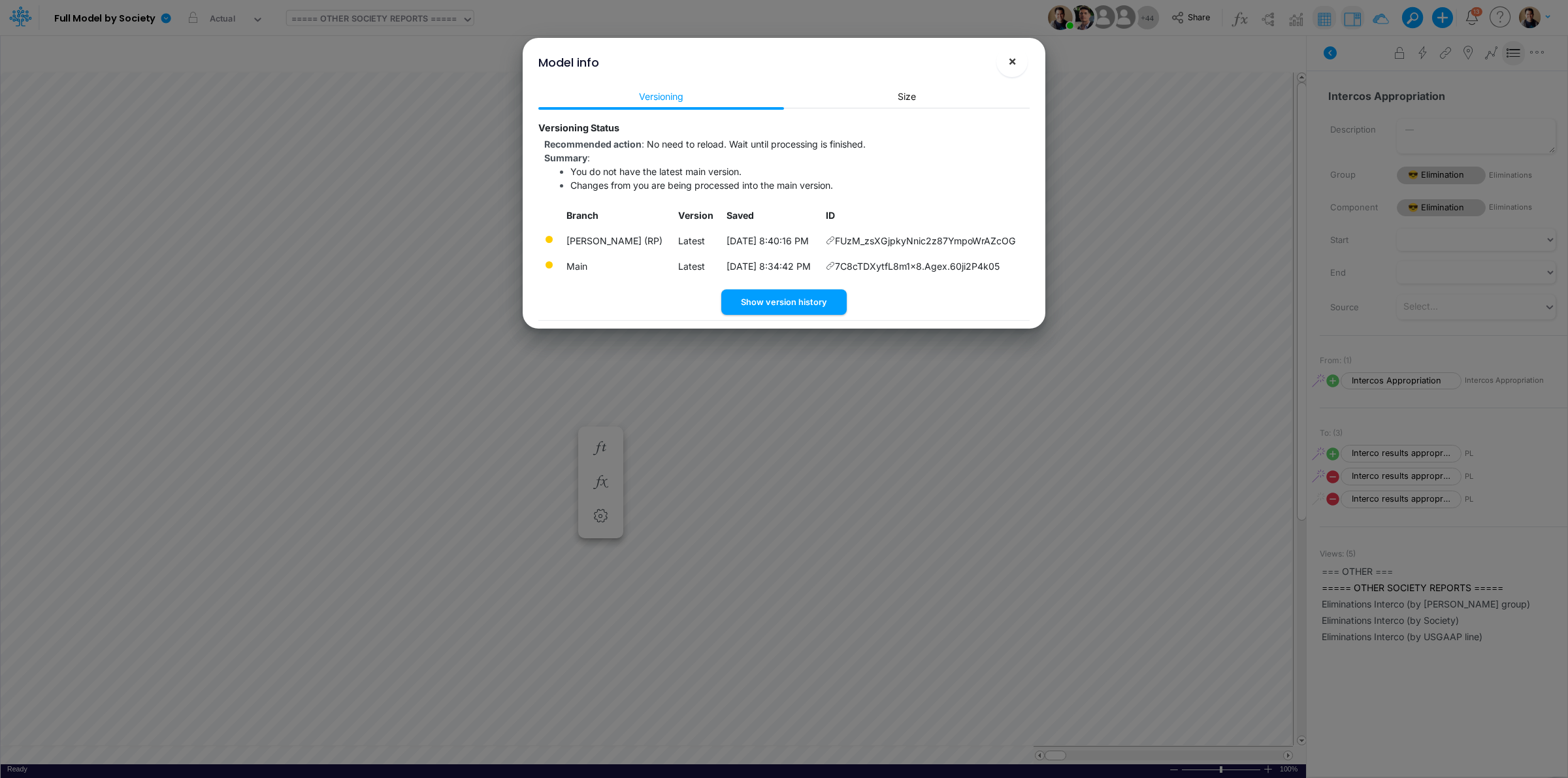
click at [1008, 62] on span "×" at bounding box center [1012, 60] width 8 height 16
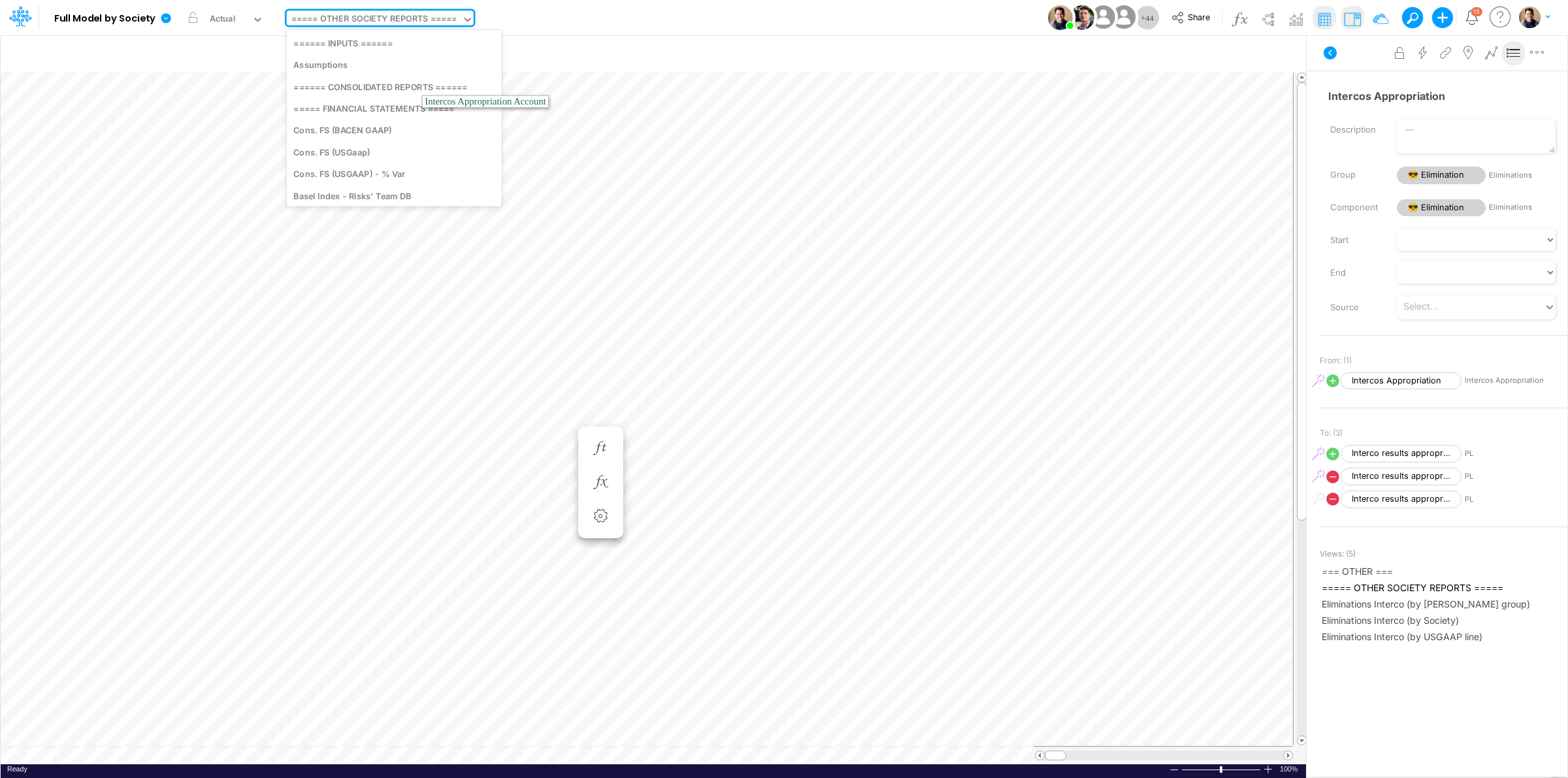
click at [387, 23] on div "===== OTHER SOCIETY REPORTS =====" at bounding box center [374, 20] width 166 height 15
type input "cons"
click at [401, 85] on div "Cons. FS (USGaap)" at bounding box center [381, 86] width 190 height 21
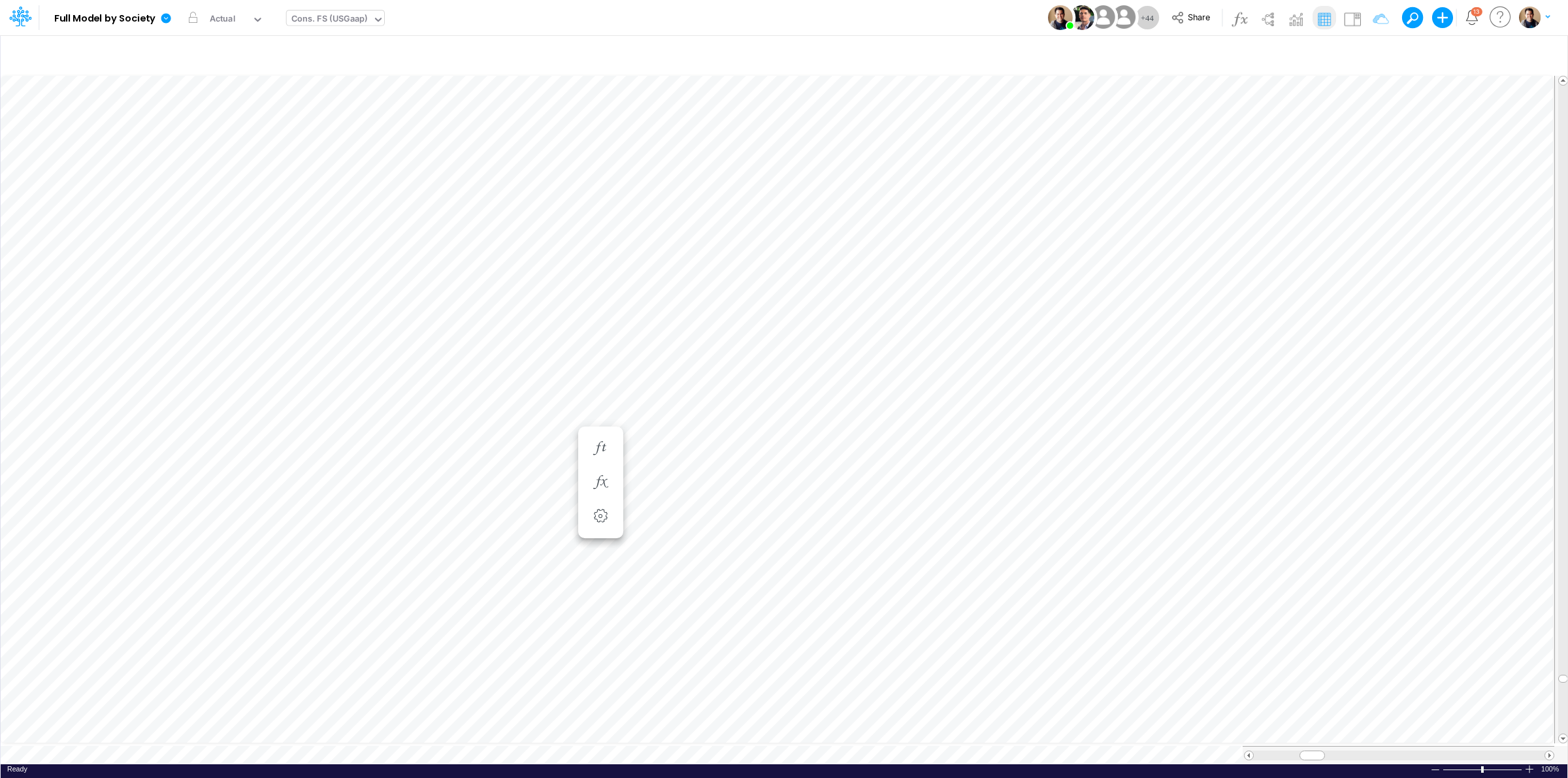
scroll to position [0, 1]
click at [164, 13] on icon at bounding box center [166, 18] width 12 height 12
click at [206, 132] on button "View model info" at bounding box center [232, 135] width 139 height 20
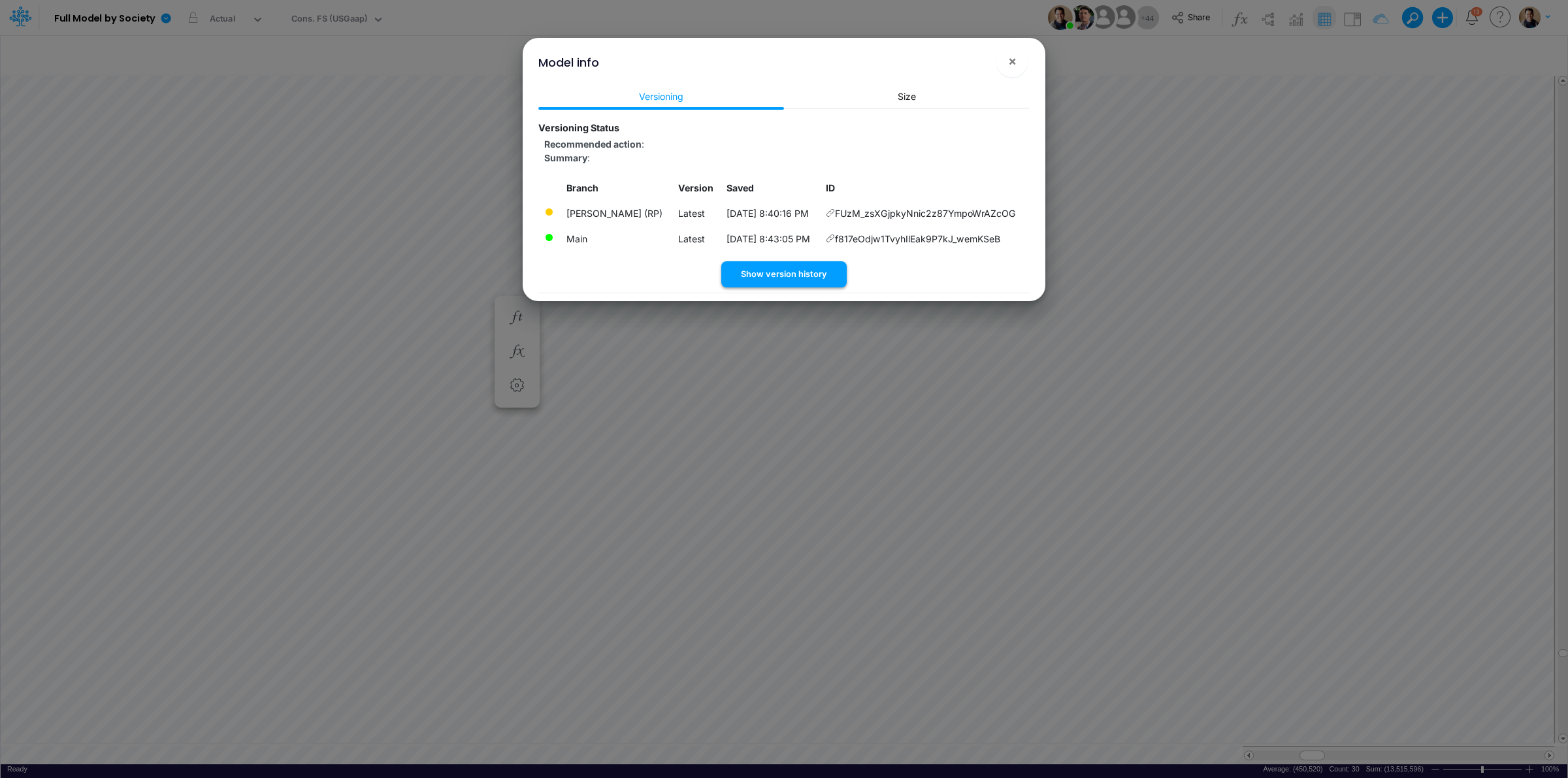
click at [825, 267] on button "Show version history" at bounding box center [784, 274] width 126 height 25
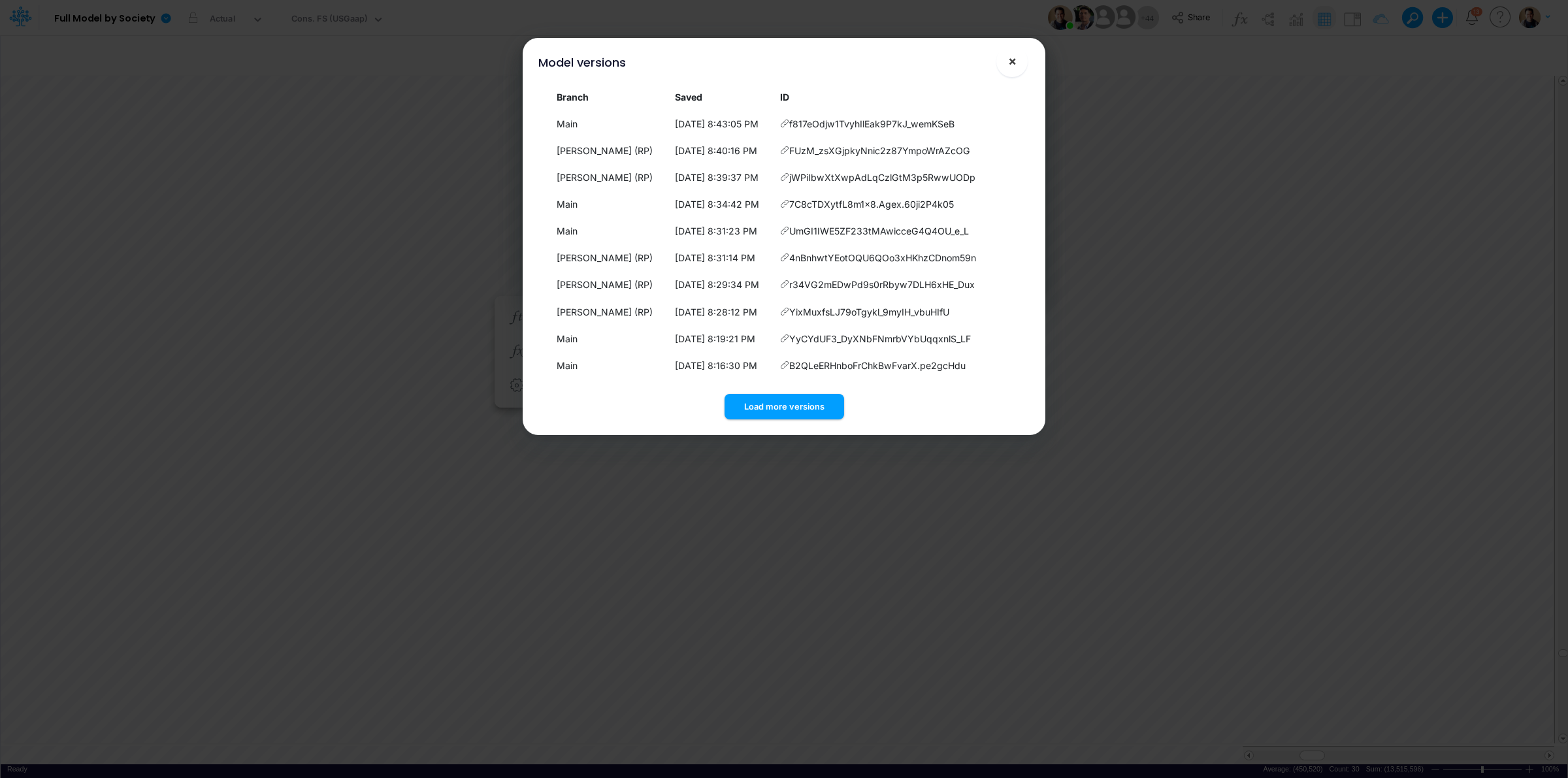
click at [1013, 63] on span "×" at bounding box center [1012, 60] width 8 height 16
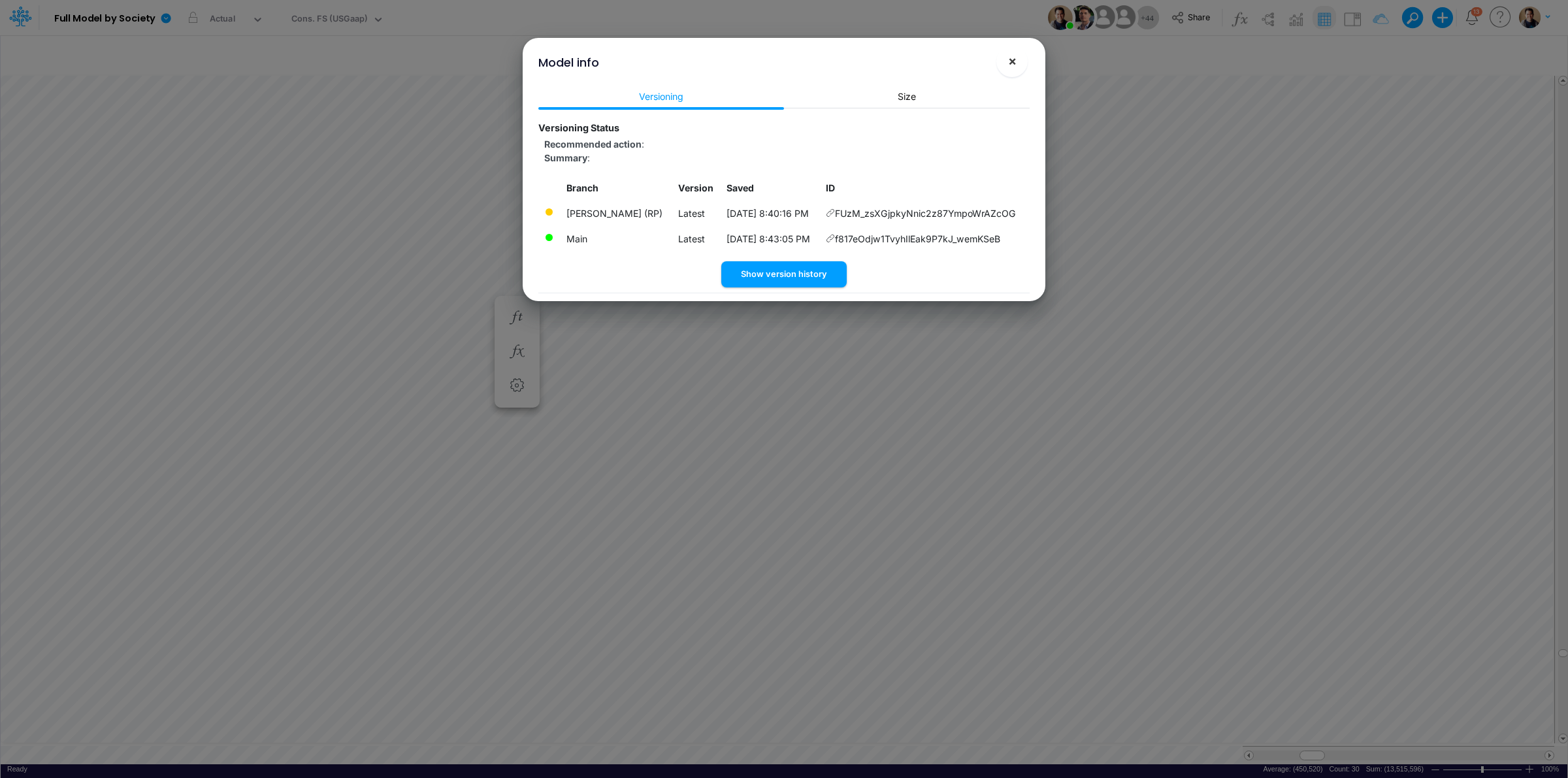
click at [1008, 63] on span "×" at bounding box center [1012, 60] width 8 height 16
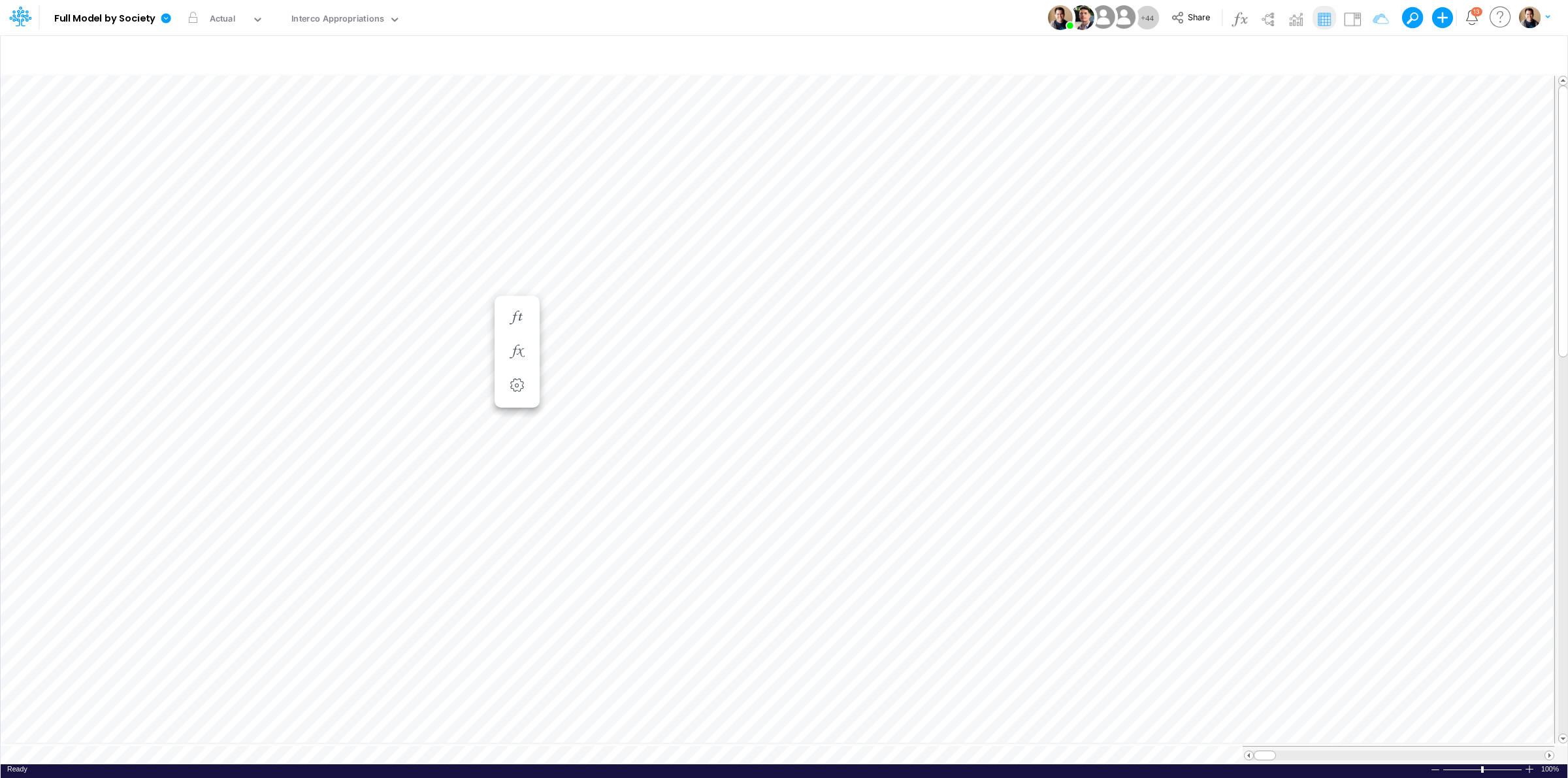
scroll to position [0, 1]
click at [497, 746] on div "Insert new Conditional formatting Paste Cut Copy AutoFill 189365.50000000038 Re…" at bounding box center [783, 406] width 1567 height 744
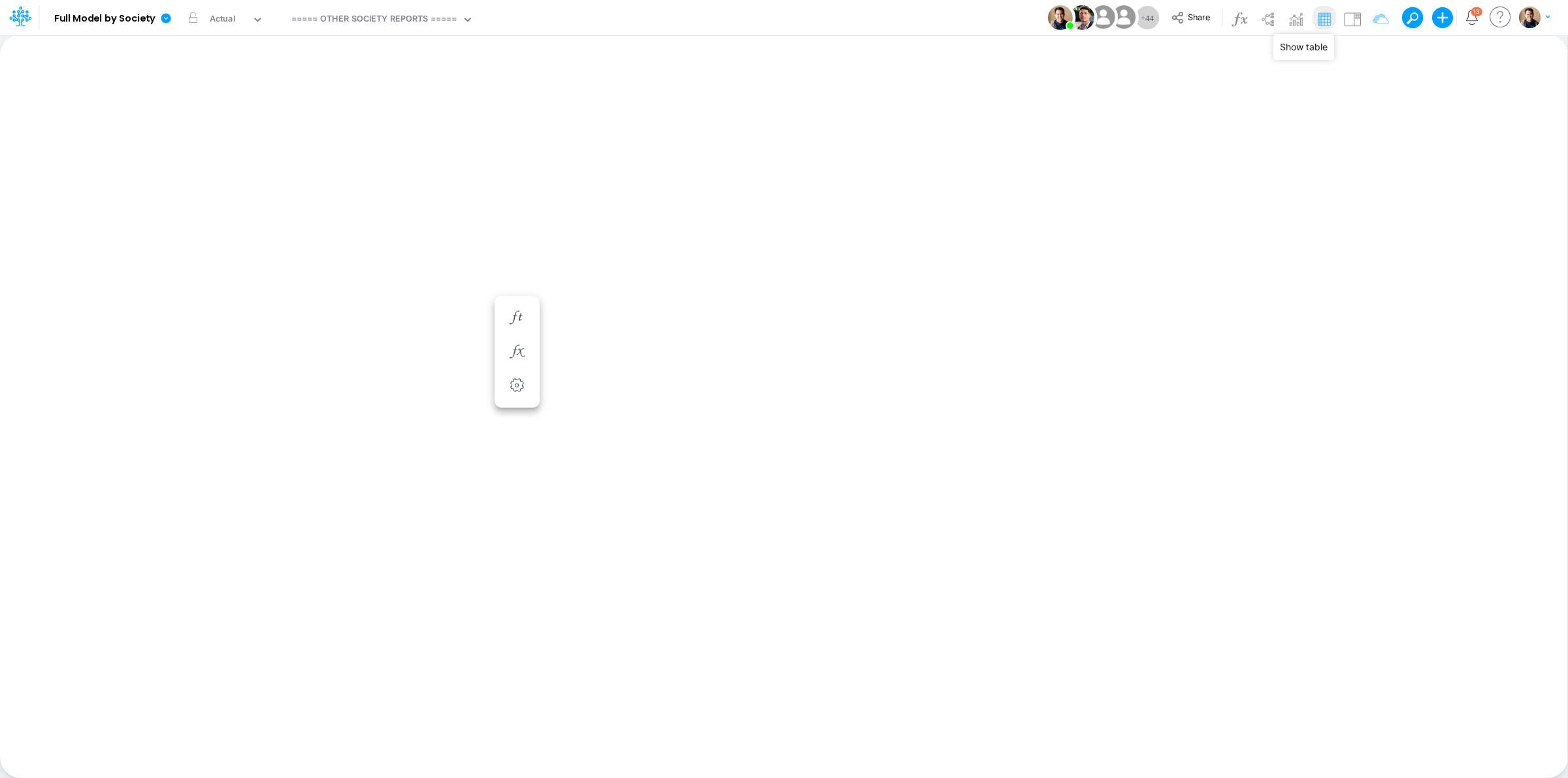
click at [1326, 23] on img at bounding box center [1324, 19] width 21 height 21
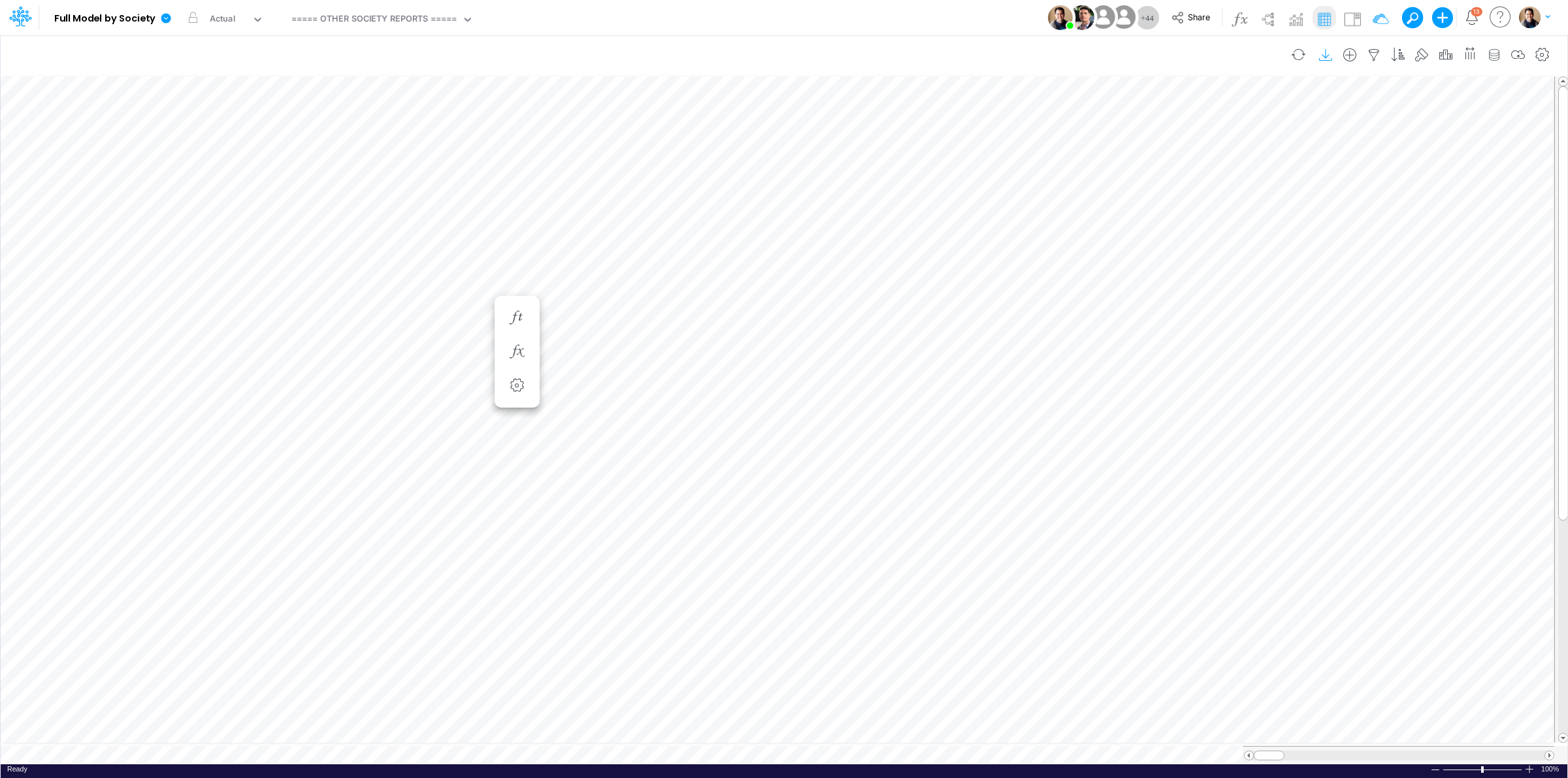
scroll to position [0, 1]
click at [1084, 465] on li at bounding box center [1071, 469] width 45 height 34
click at [1349, 20] on img at bounding box center [1352, 19] width 21 height 21
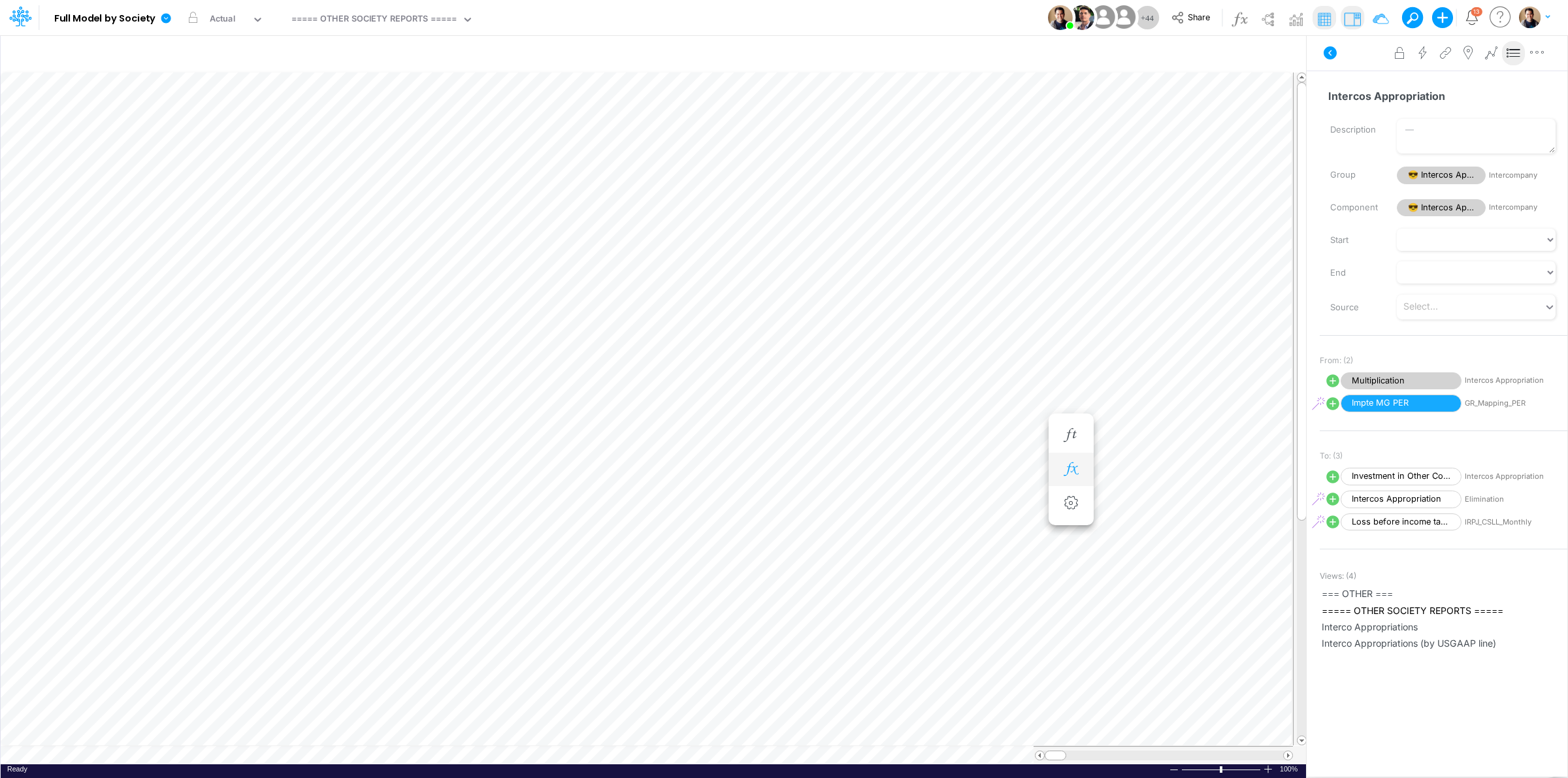
click at [1075, 471] on icon "button" at bounding box center [1071, 469] width 20 height 14
click at [512, 502] on icon at bounding box center [517, 504] width 15 height 15
select select "1"
select select "Multiply"
select select "Add"
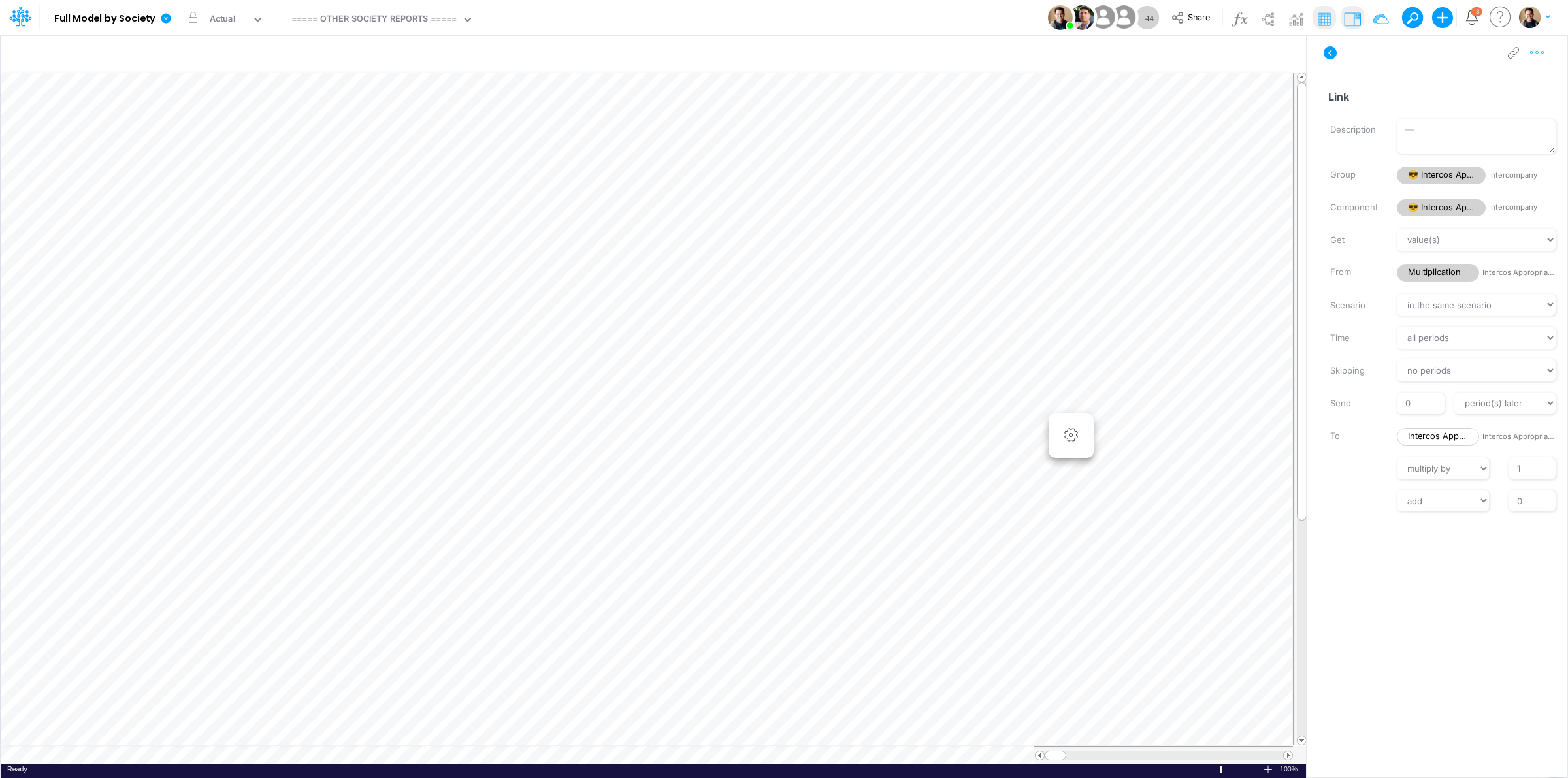
click at [1545, 50] on icon "button" at bounding box center [1537, 53] width 20 height 14
click at [1510, 87] on button "Advanced settings" at bounding box center [1469, 85] width 155 height 22
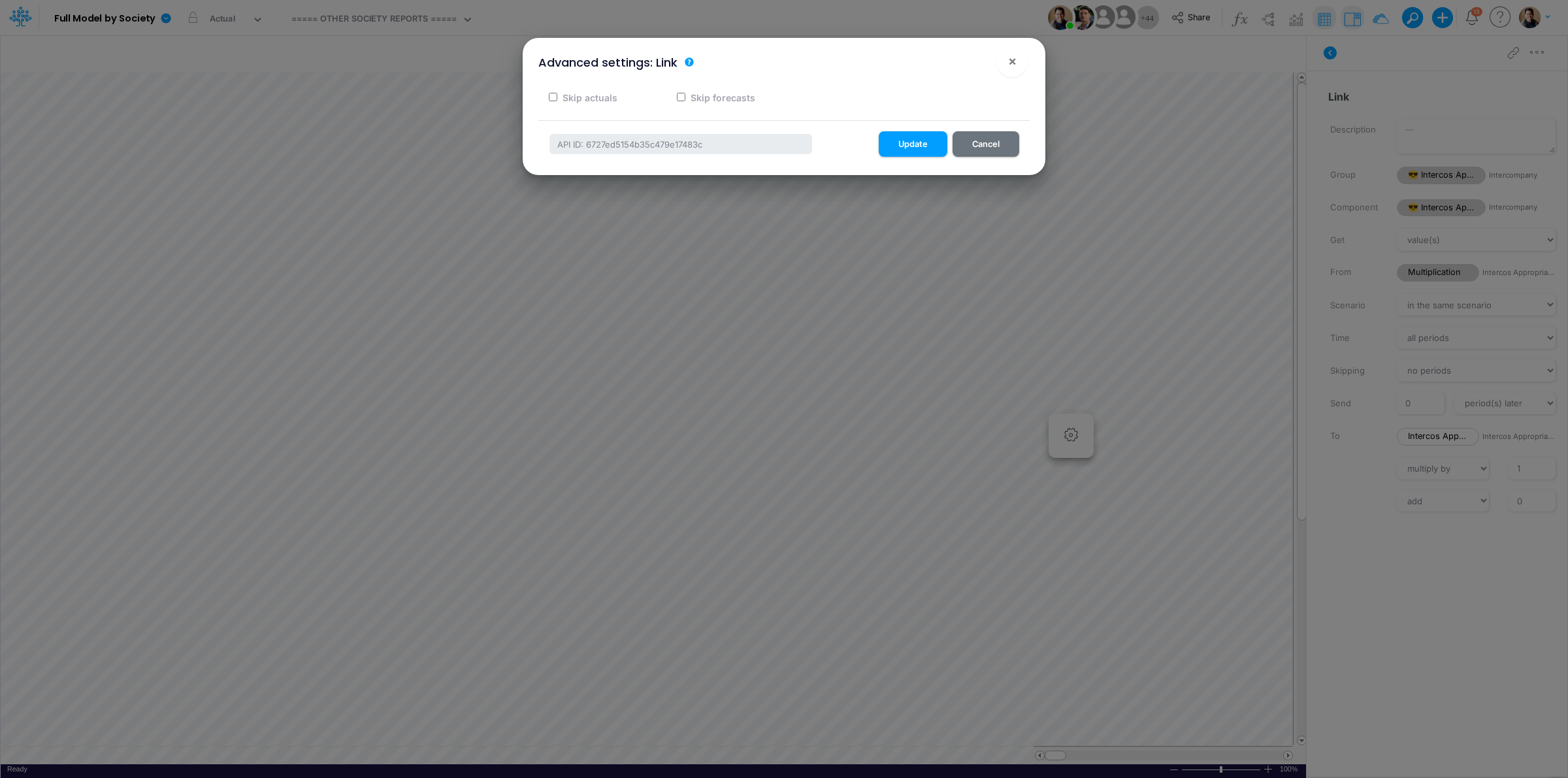
click at [572, 96] on label "Skip actuals" at bounding box center [589, 98] width 57 height 14
click at [557, 96] on input "Skip actuals" at bounding box center [553, 97] width 8 height 8
checkbox input "true"
click at [924, 144] on button "Update" at bounding box center [913, 144] width 69 height 25
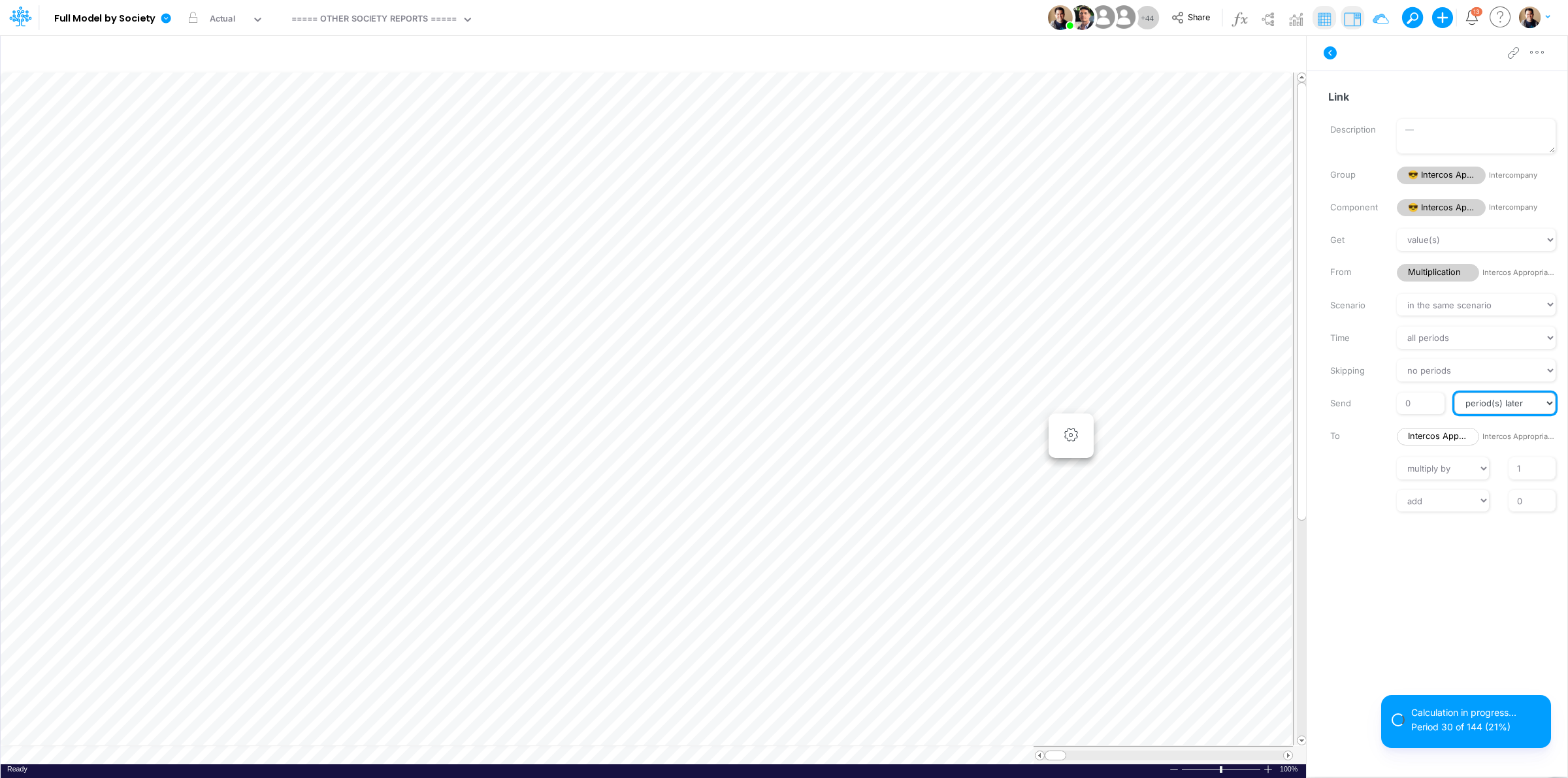
click at [1488, 407] on select "at the same time period(s) later period(s) before" at bounding box center [1505, 403] width 101 height 22
select select
click at [1455, 392] on select "at the same time period(s) later period(s) before" at bounding box center [1505, 403] width 101 height 22
click at [1366, 412] on label "Send" at bounding box center [1354, 403] width 67 height 22
click at [161, 17] on icon at bounding box center [166, 18] width 12 height 12
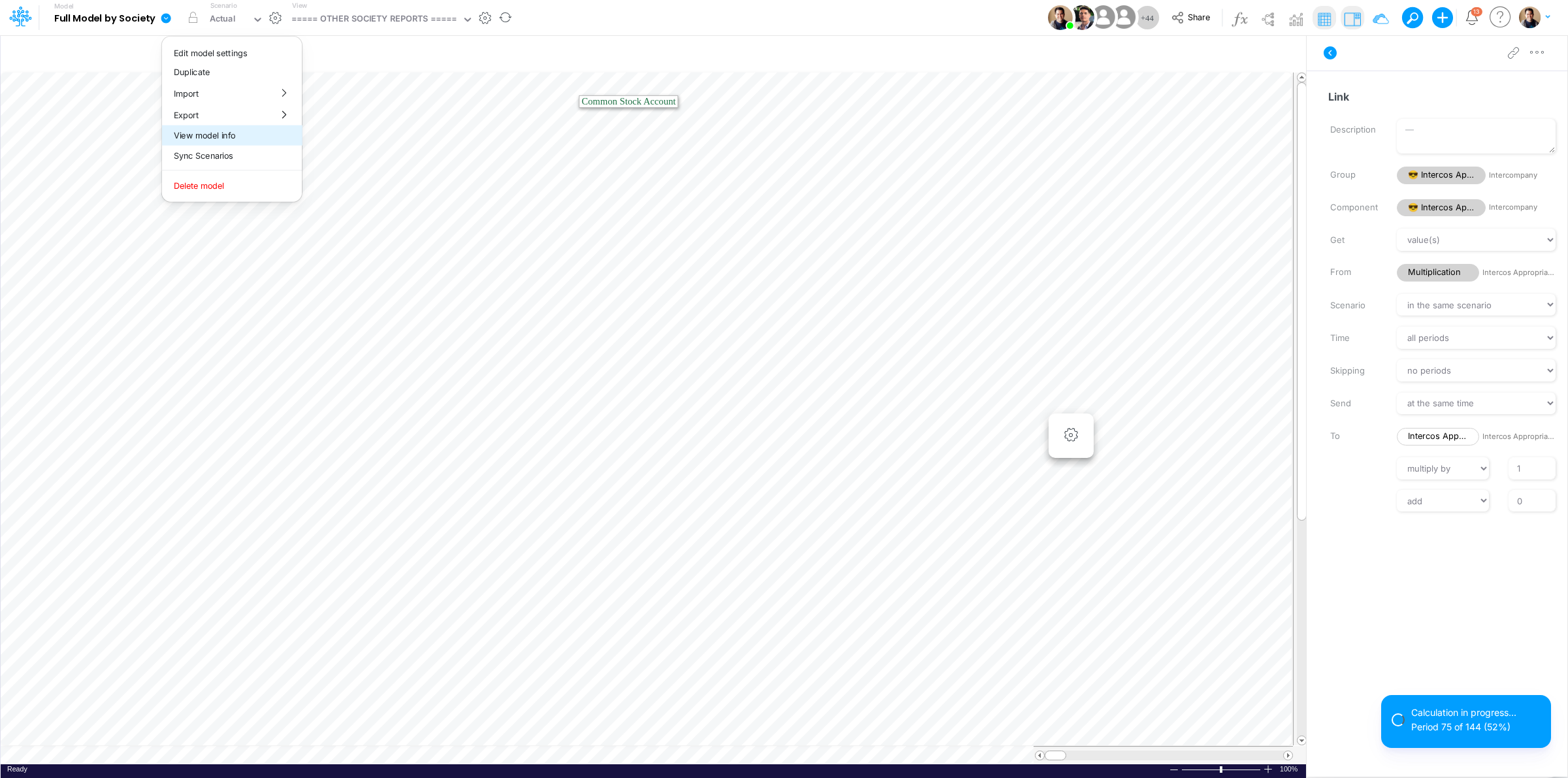
click at [259, 131] on button "View model info" at bounding box center [232, 135] width 139 height 20
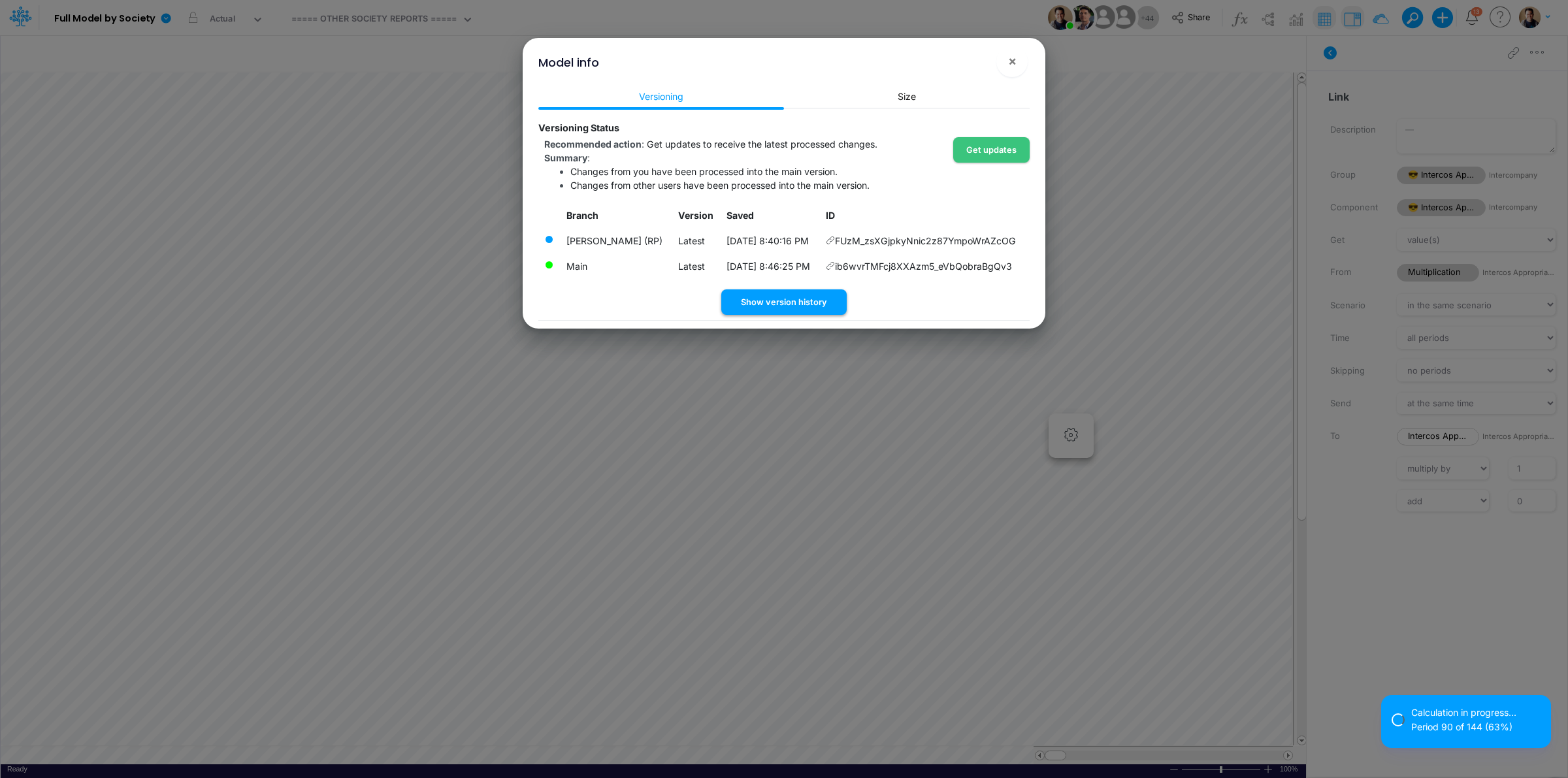
click at [781, 296] on button "Show version history" at bounding box center [784, 302] width 126 height 25
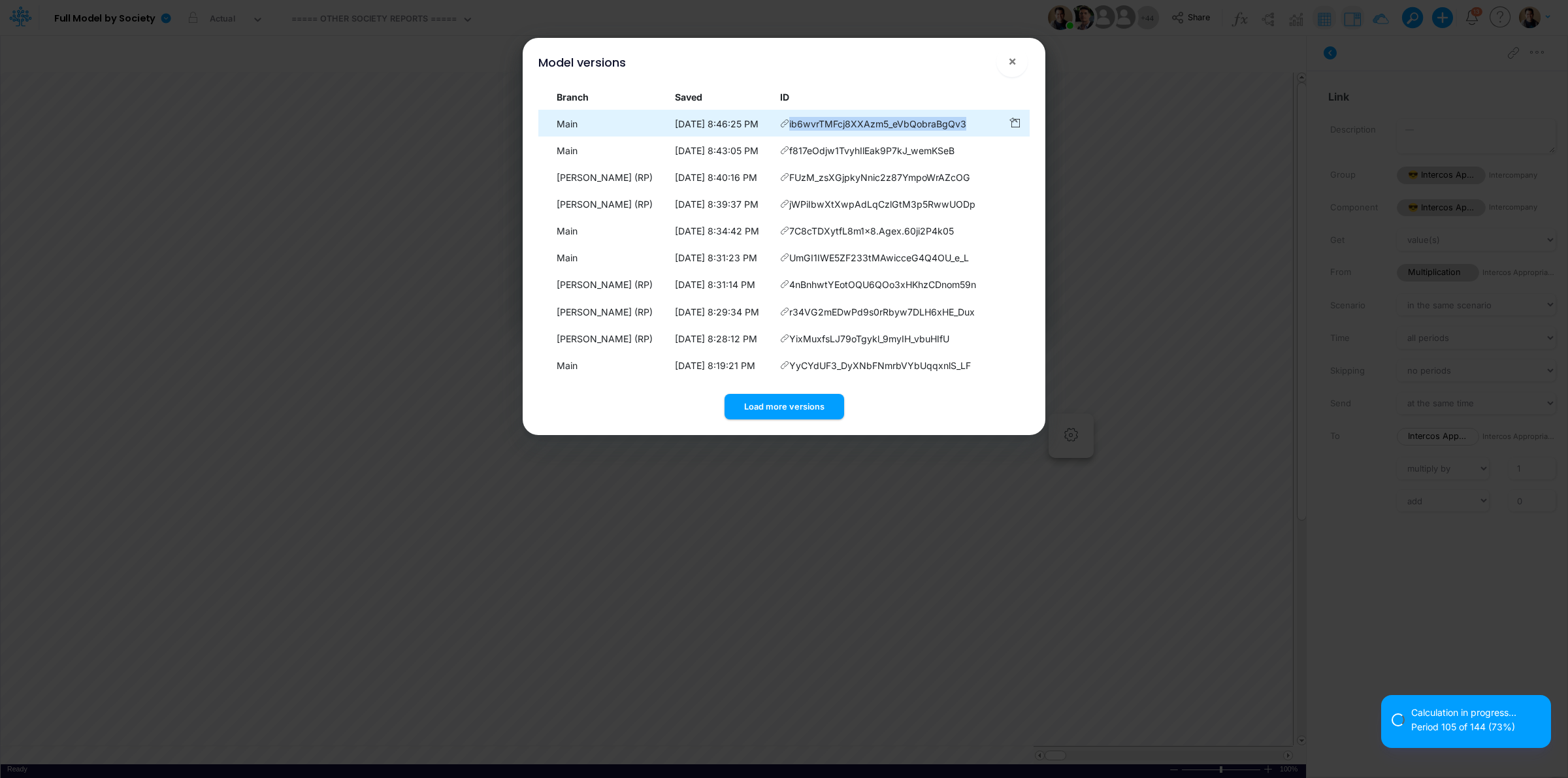
drag, startPoint x: 972, startPoint y: 120, endPoint x: 792, endPoint y: 125, distance: 180.1
click at [792, 125] on td "ib6wvrTMFcj8XXAzm5_eVbQobraBgQv3" at bounding box center [888, 124] width 228 height 25
copy span "ib6wvrTMFcj8XXAzm5_eVbQobraBgQv3"
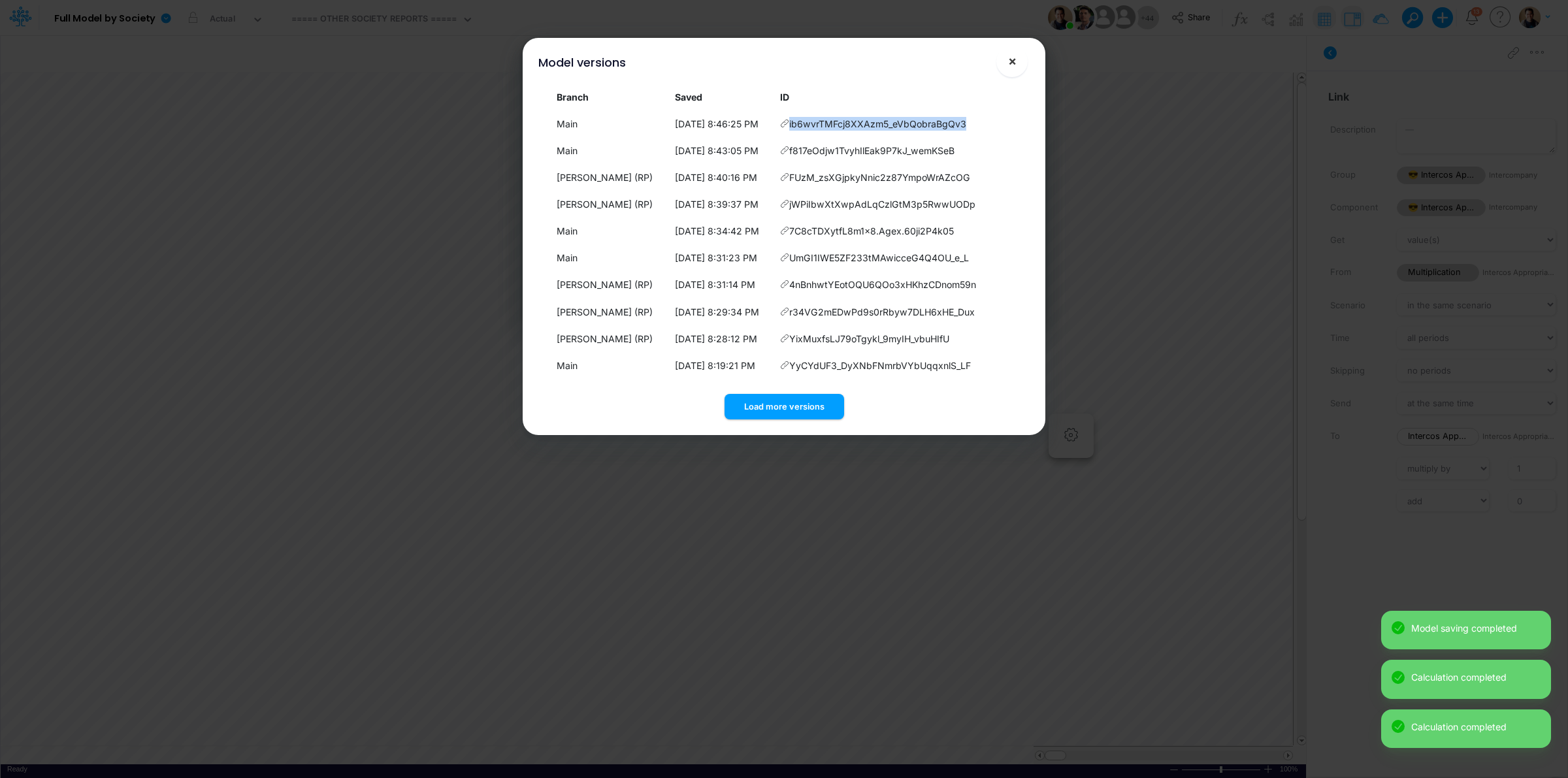
click at [1016, 57] on span "×" at bounding box center [1012, 60] width 8 height 16
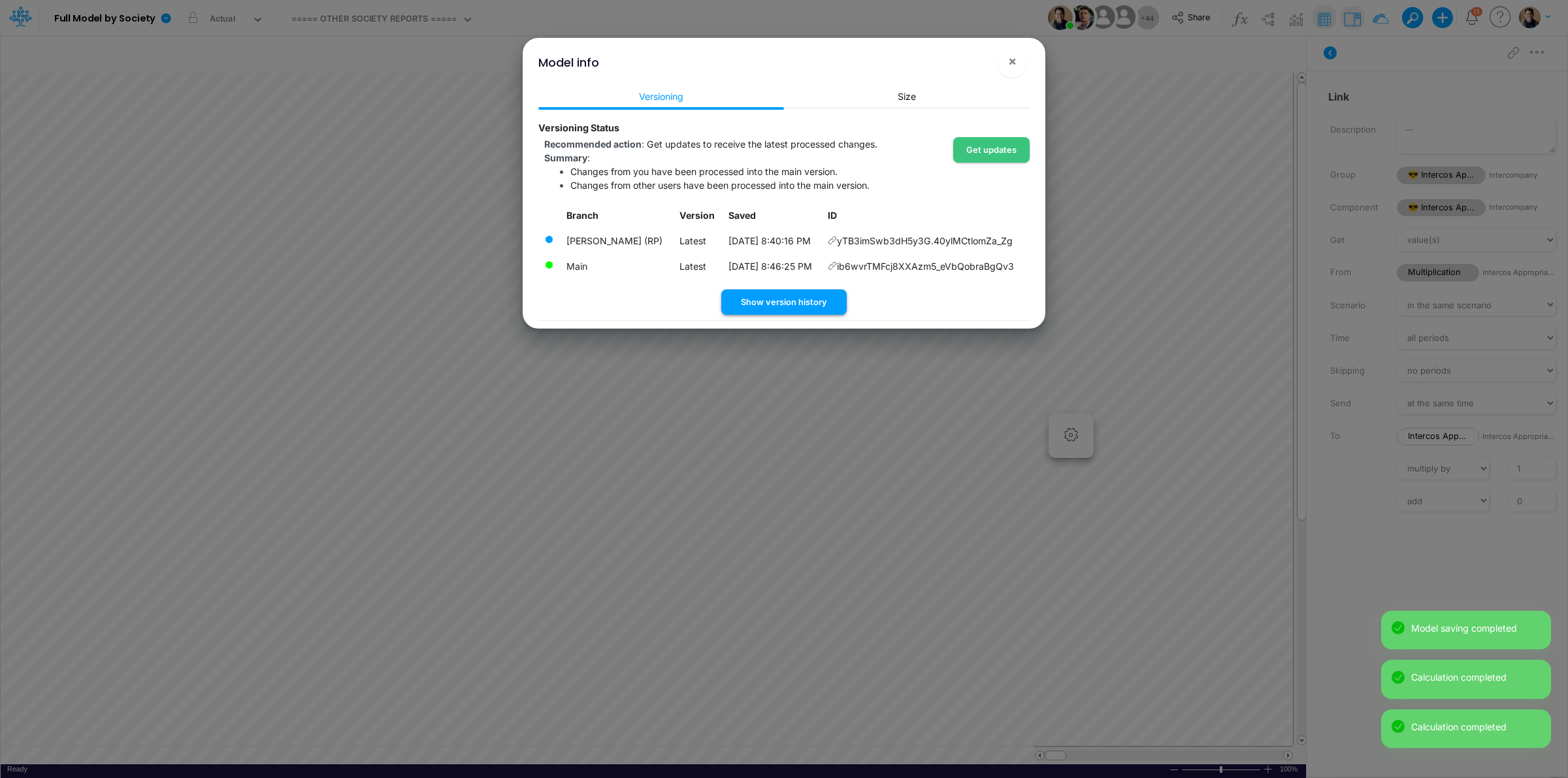
click at [798, 302] on button "Show version history" at bounding box center [784, 302] width 126 height 25
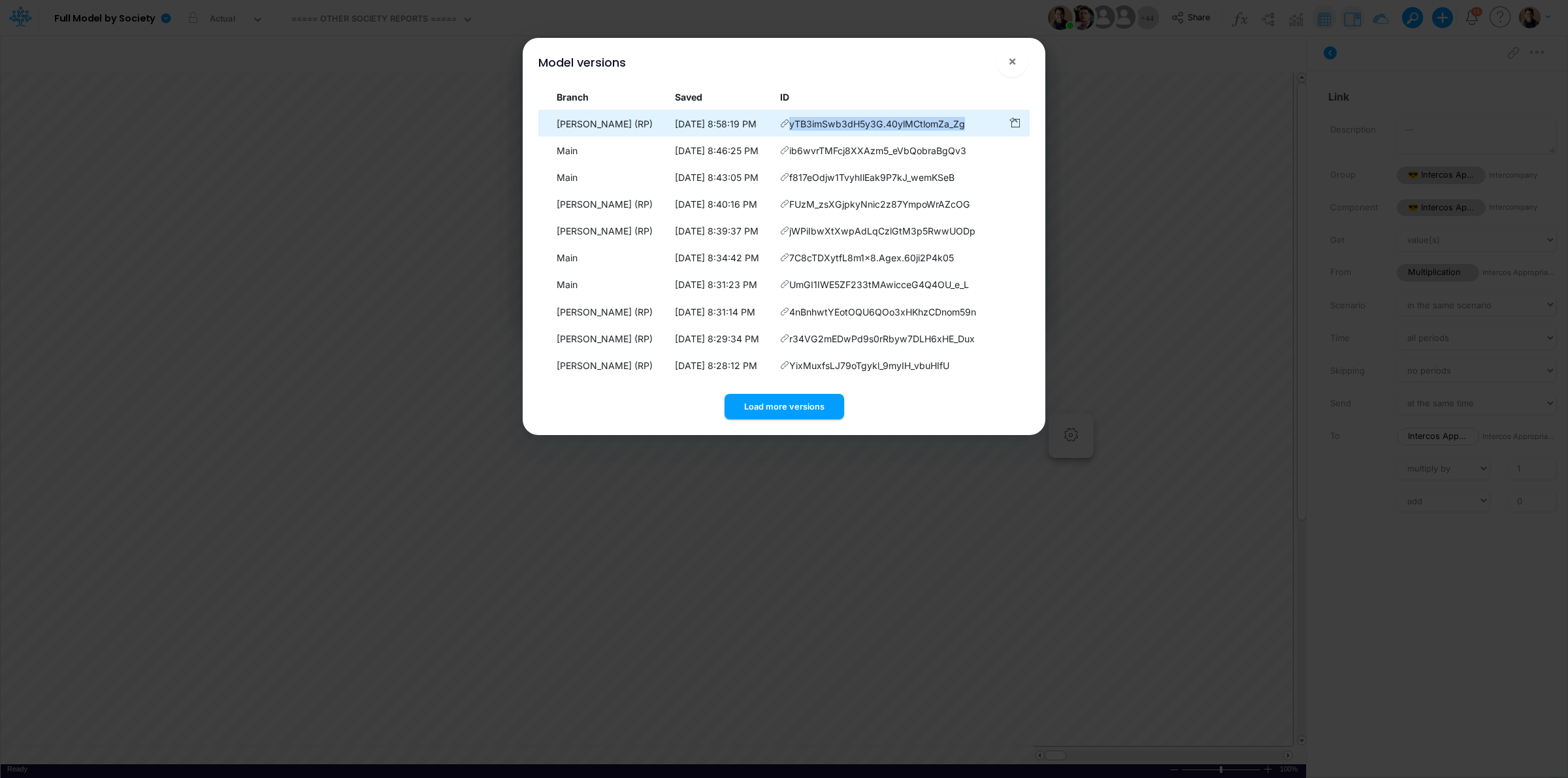
drag, startPoint x: 972, startPoint y: 124, endPoint x: 794, endPoint y: 131, distance: 178.1
click at [794, 131] on td "yTB3imSwb3dH5y3G.40ylMCtlomZa_Zg" at bounding box center [888, 124] width 228 height 25
copy span "yTB3imSwb3dH5y3G.40ylMCtlomZa_Zg"
click at [1019, 53] on button "×" at bounding box center [1012, 62] width 32 height 32
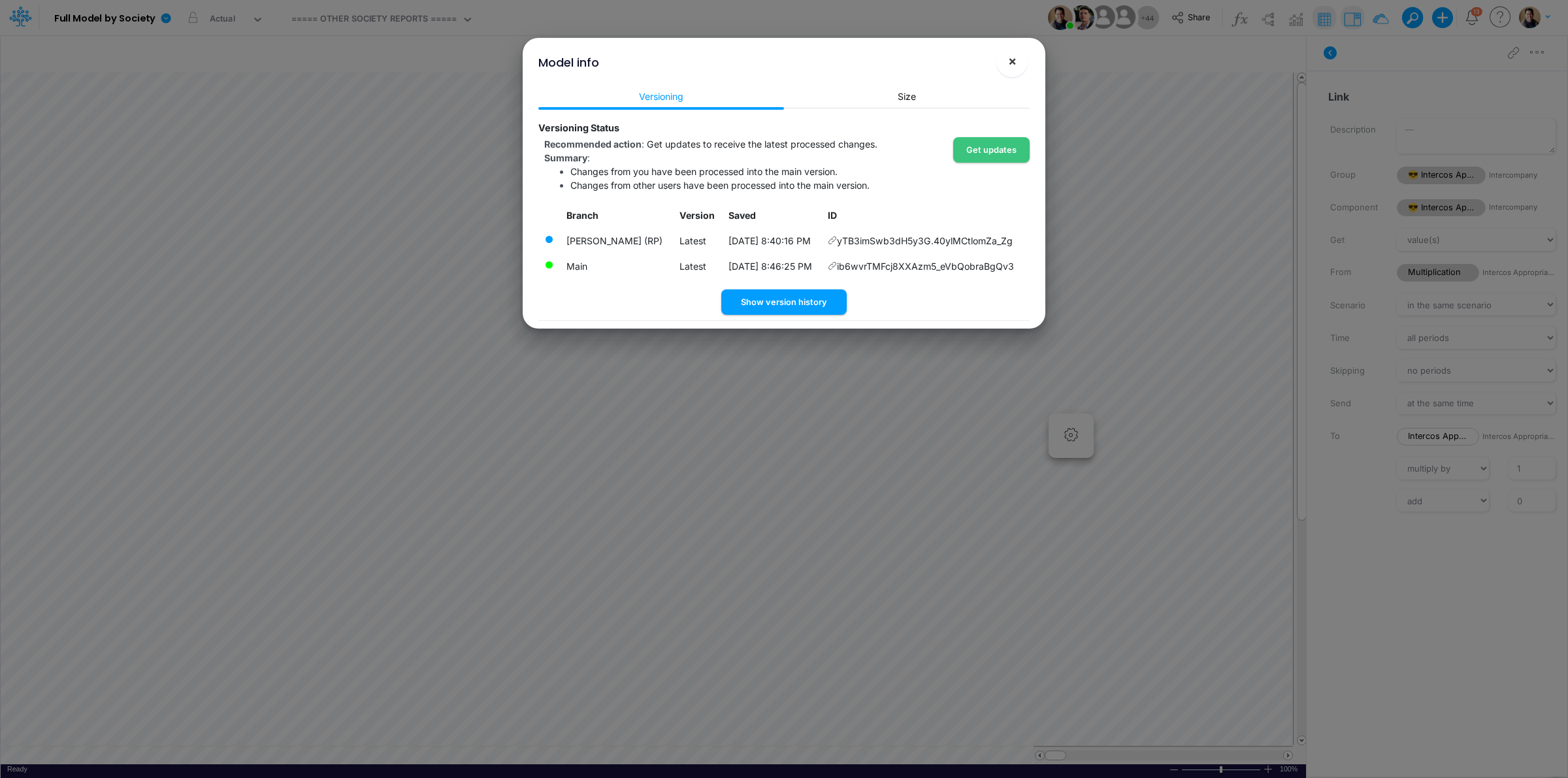
click at [1015, 59] on span "×" at bounding box center [1012, 60] width 8 height 16
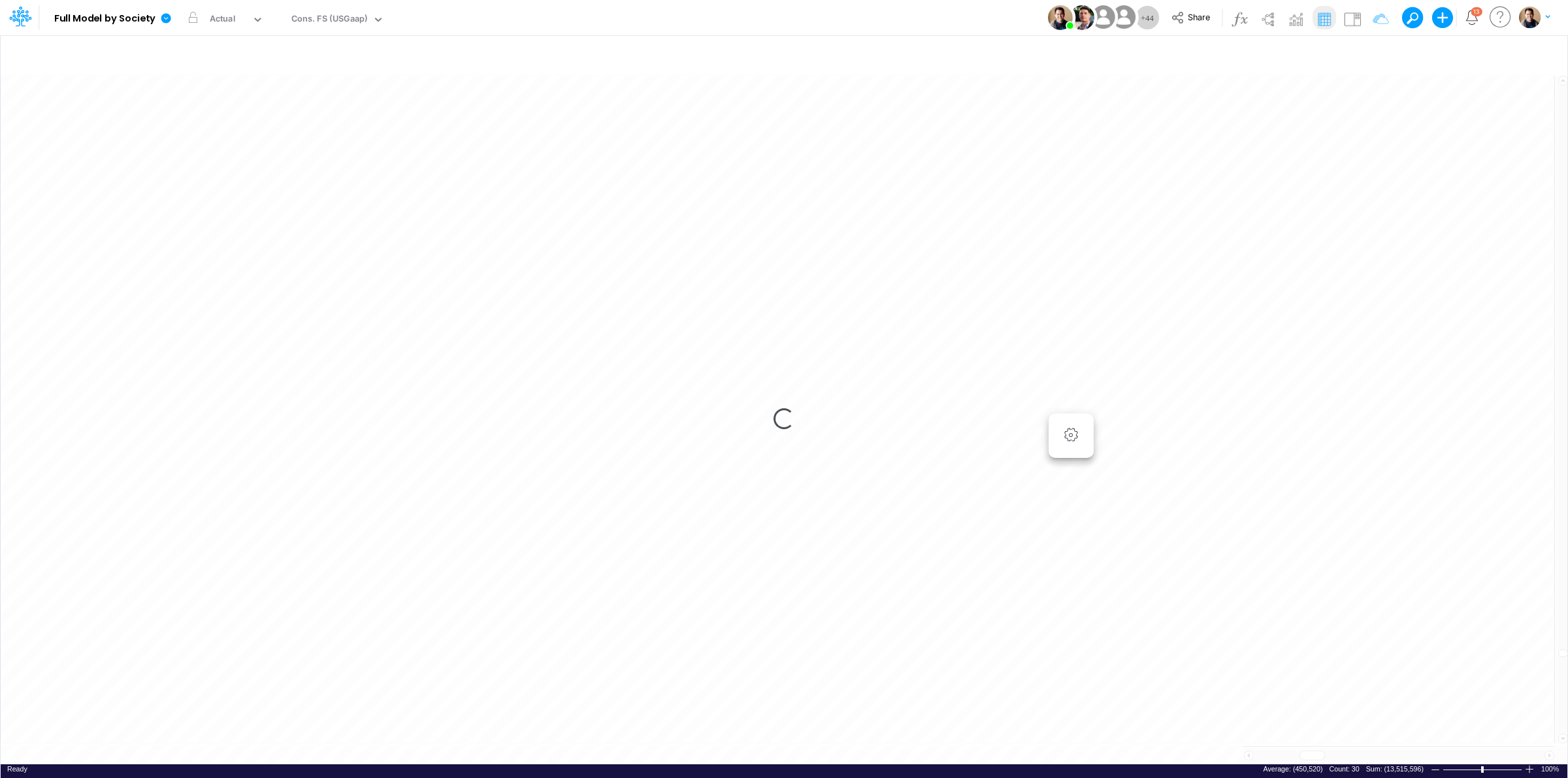
scroll to position [0, 1]
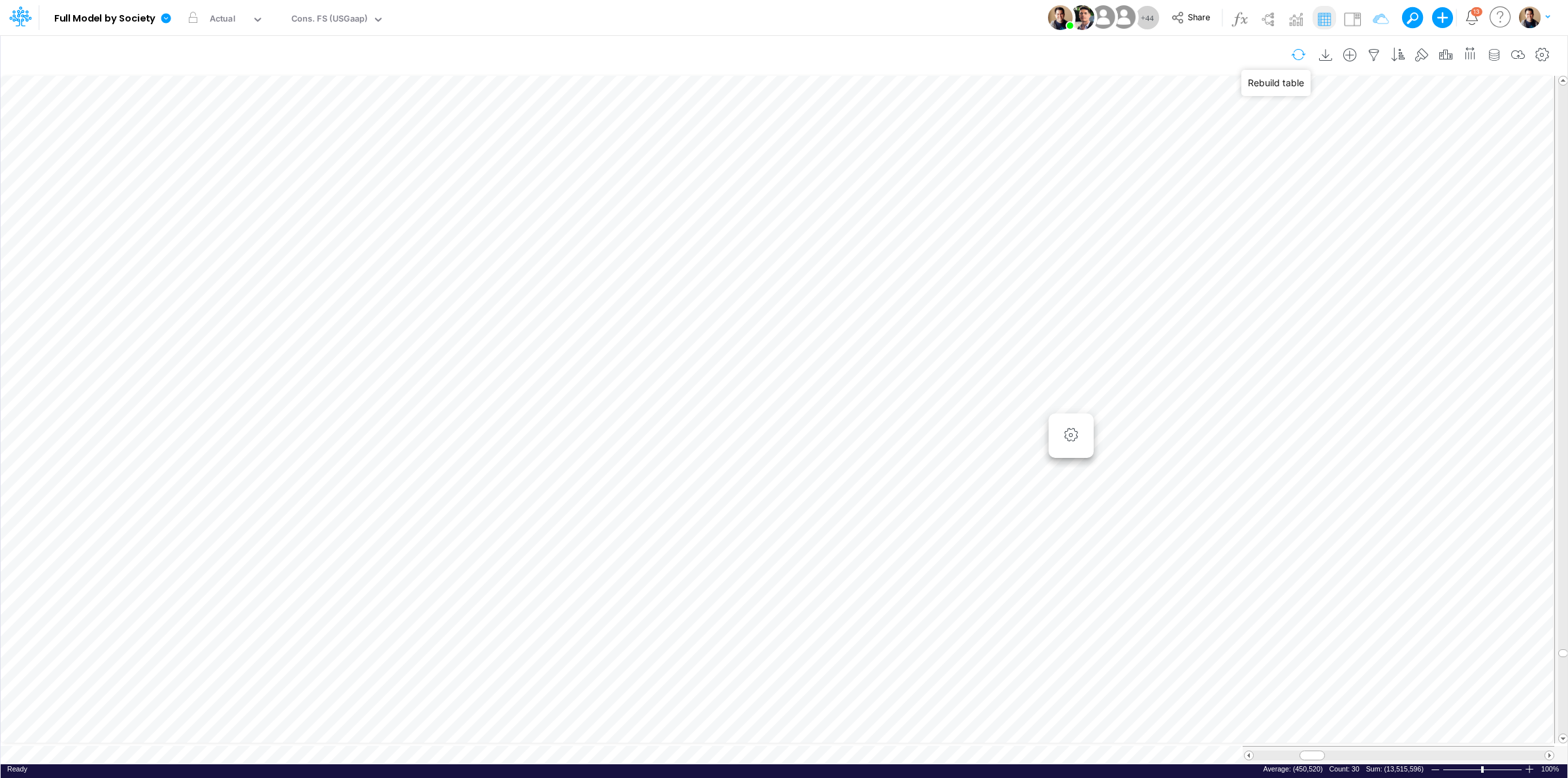
click at [1292, 51] on button "button" at bounding box center [1298, 54] width 31 height 23
click at [167, 16] on icon at bounding box center [166, 18] width 10 height 10
click at [233, 136] on button "View model info" at bounding box center [232, 135] width 139 height 20
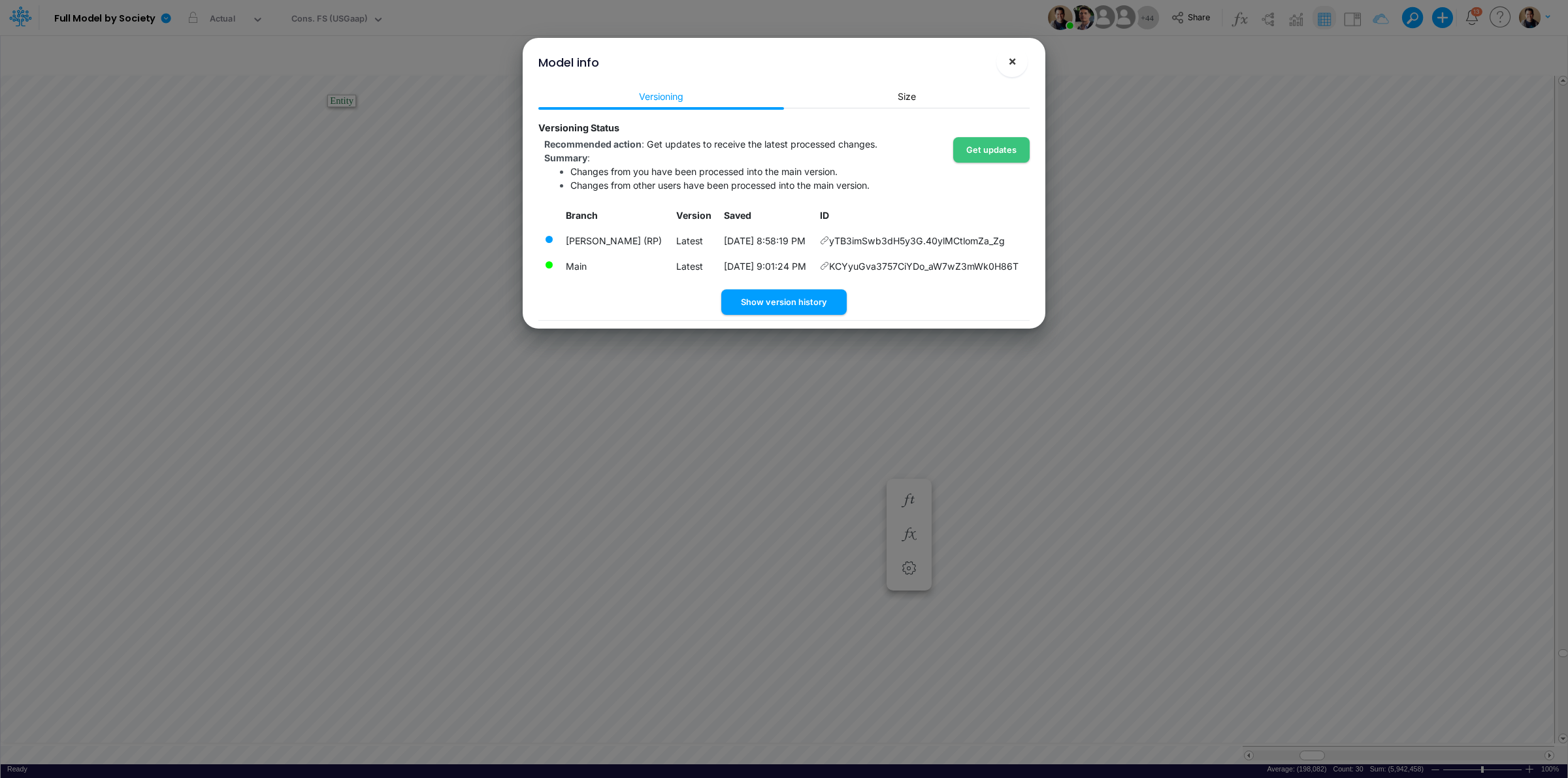
drag, startPoint x: 1019, startPoint y: 60, endPoint x: 994, endPoint y: 56, distance: 25.3
click at [1019, 60] on button "×" at bounding box center [1012, 62] width 32 height 32
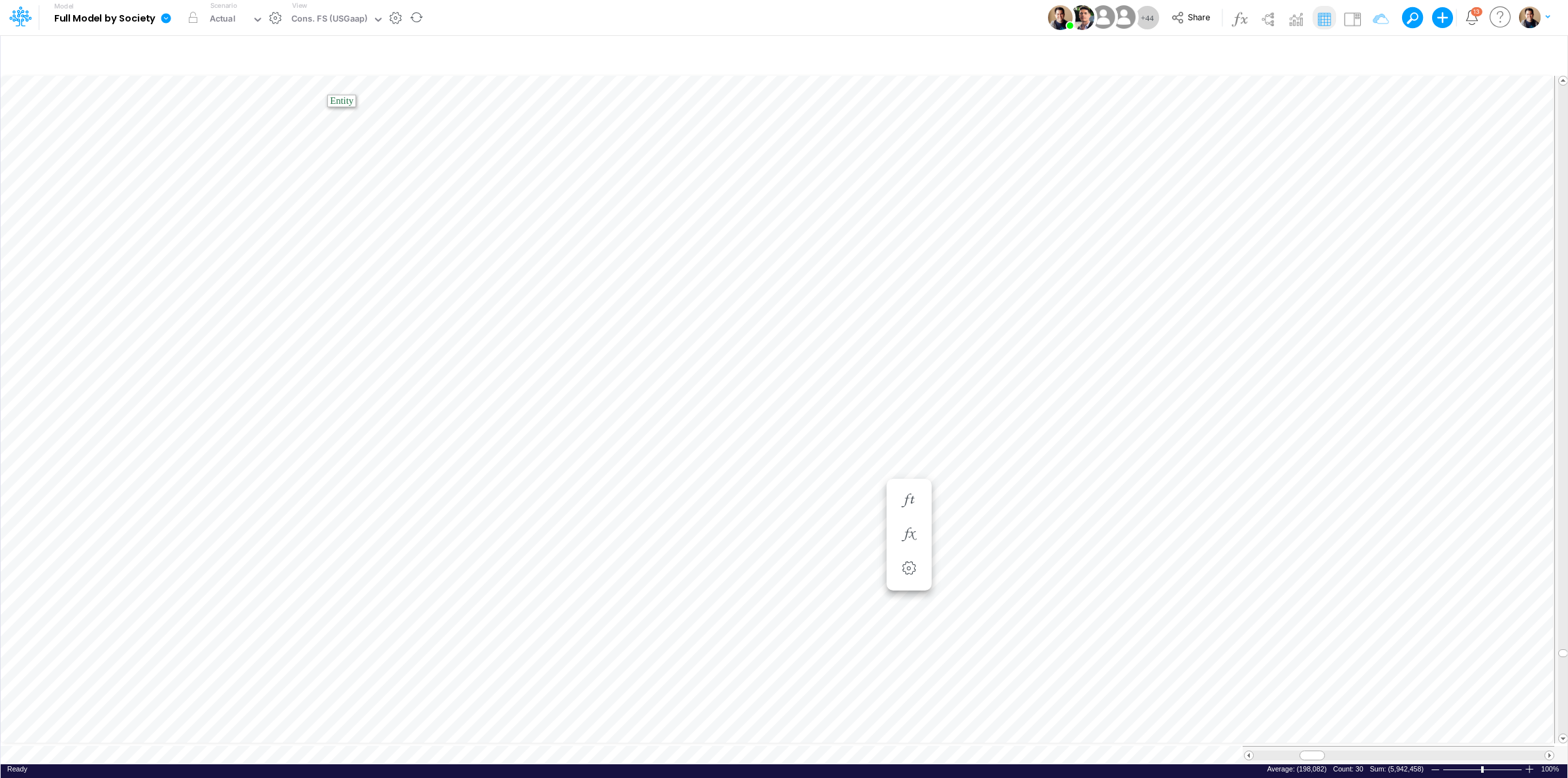
click at [166, 20] on icon at bounding box center [166, 18] width 12 height 12
click at [223, 131] on button "View model info" at bounding box center [232, 135] width 139 height 20
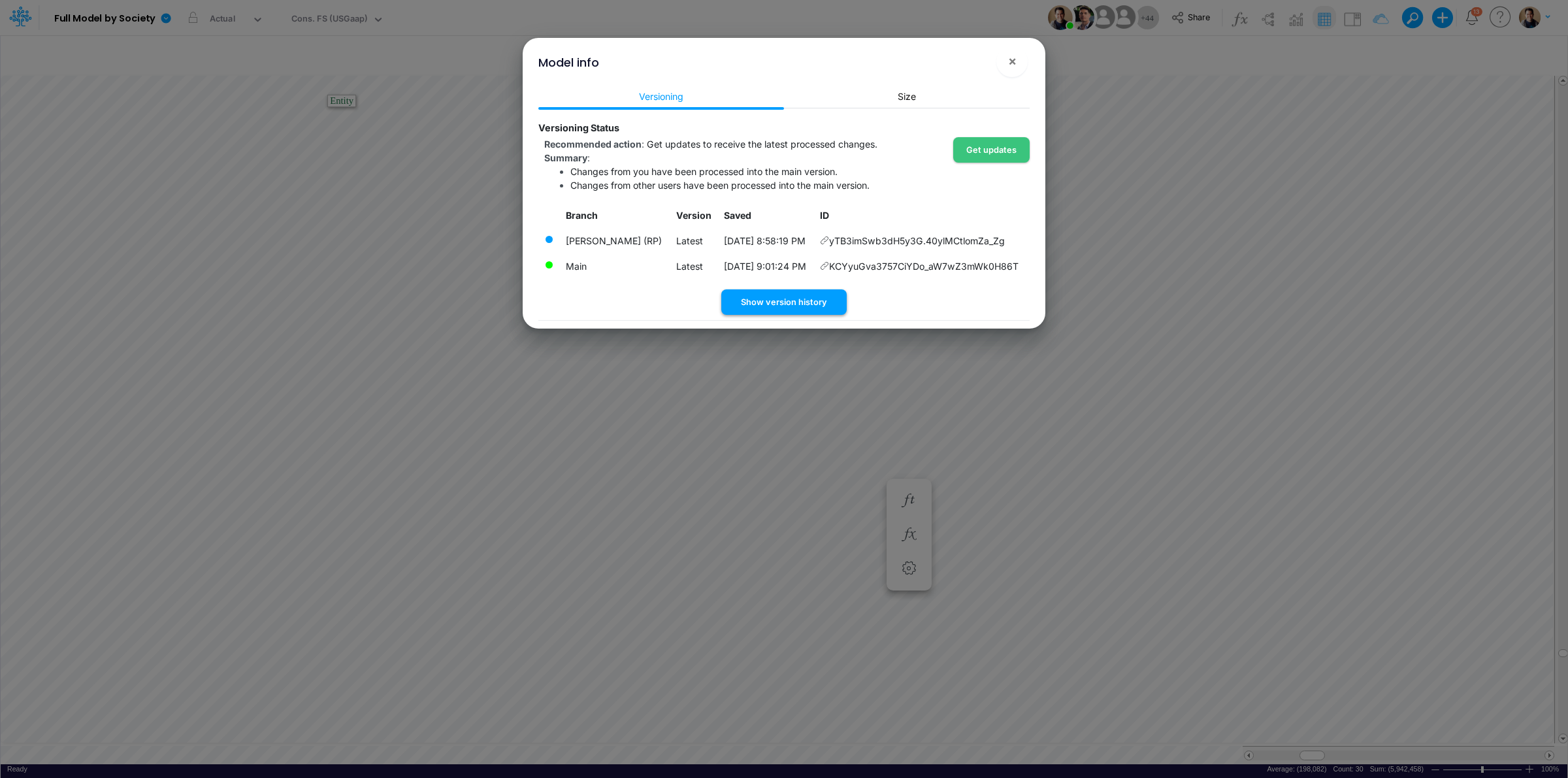
click at [814, 295] on button "Show version history" at bounding box center [784, 302] width 126 height 25
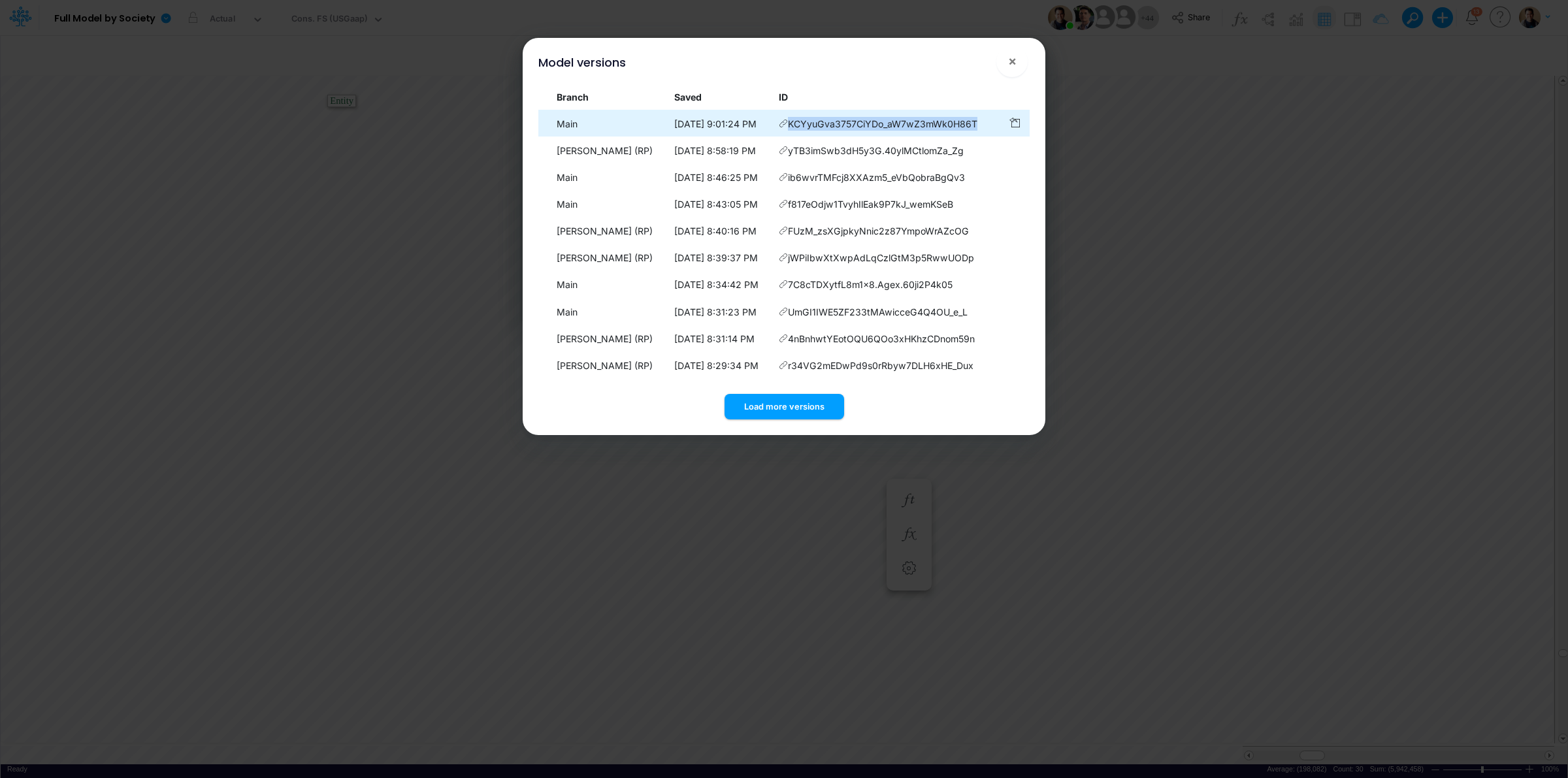
drag, startPoint x: 994, startPoint y: 122, endPoint x: 792, endPoint y: 118, distance: 202.0
click at [792, 118] on td "KCYyuGva3757CiYDo_aW7wZ3mWk0H86T" at bounding box center [888, 124] width 229 height 25
copy span "KCYyuGva3757CiYDo_aW7wZ3mWk0H86T"
click at [1014, 58] on span "×" at bounding box center [1012, 60] width 8 height 16
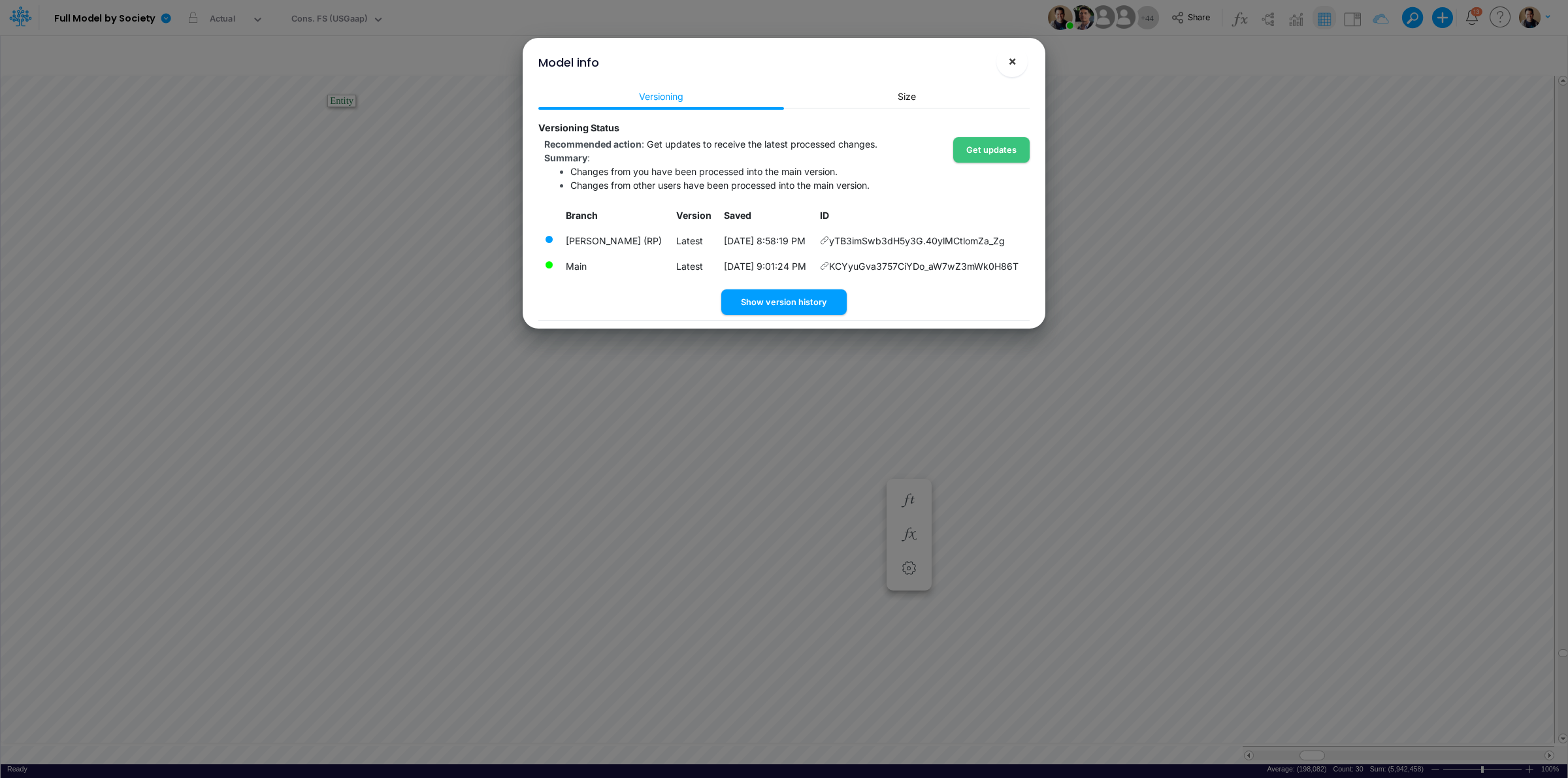
click at [1009, 67] on span "×" at bounding box center [1012, 60] width 8 height 16
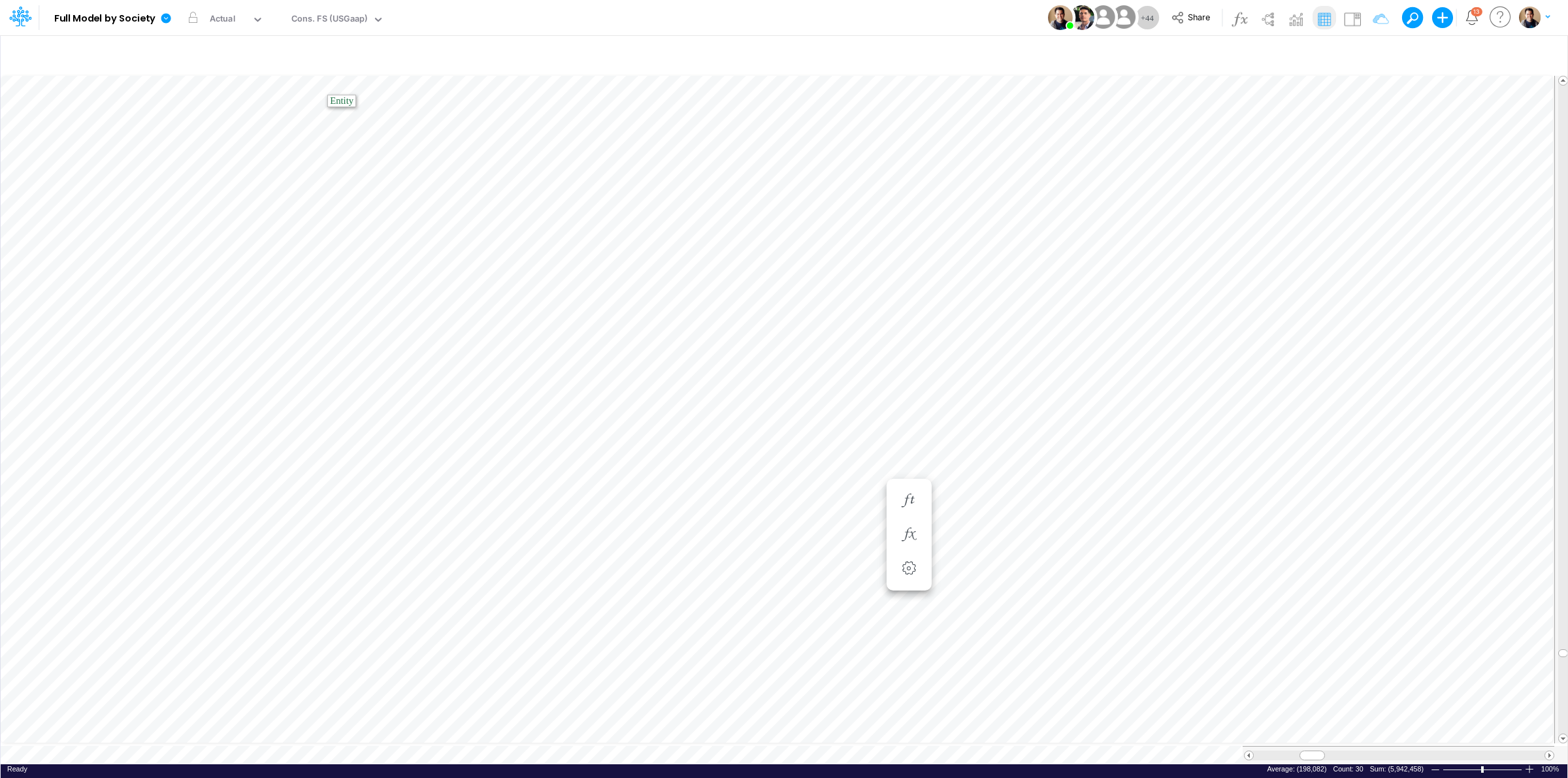
click at [504, 753] on div "Insert new Conditional formatting Paste Cut Copy AutoFill -3479400.38 Ready 100…" at bounding box center [783, 406] width 1567 height 744
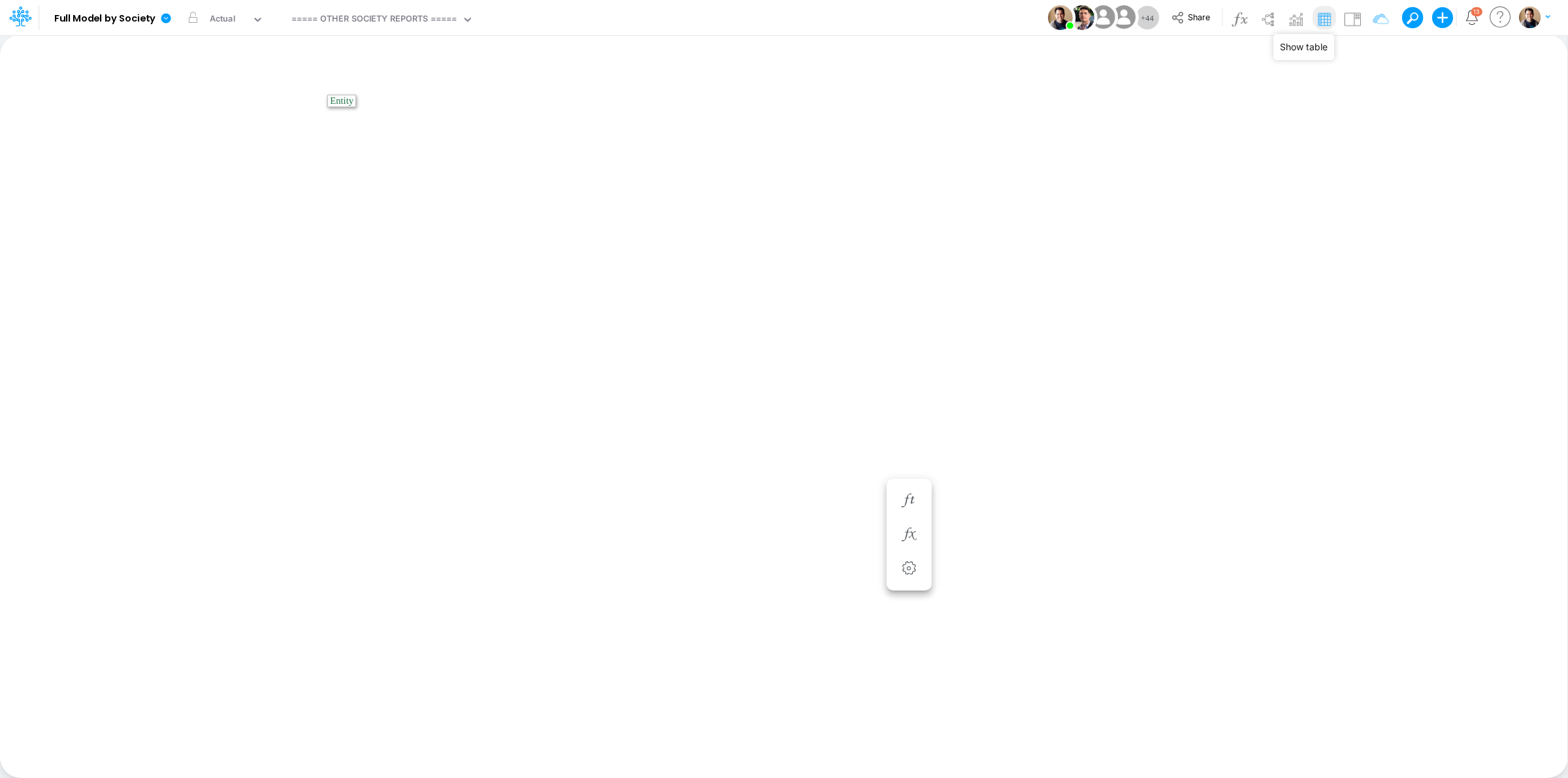
click at [1321, 20] on img at bounding box center [1324, 19] width 21 height 21
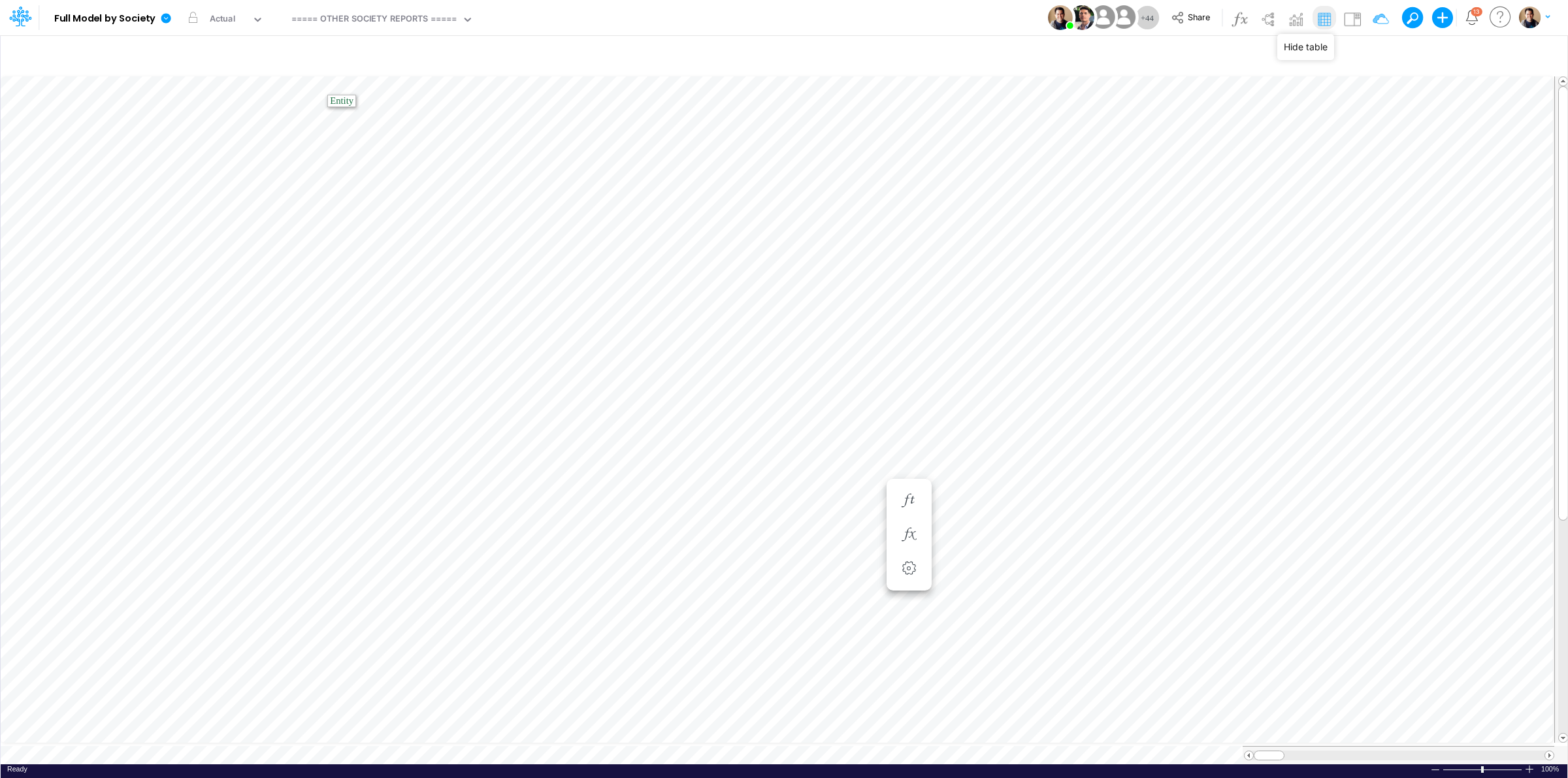
click at [1321, 20] on img at bounding box center [1324, 19] width 21 height 21
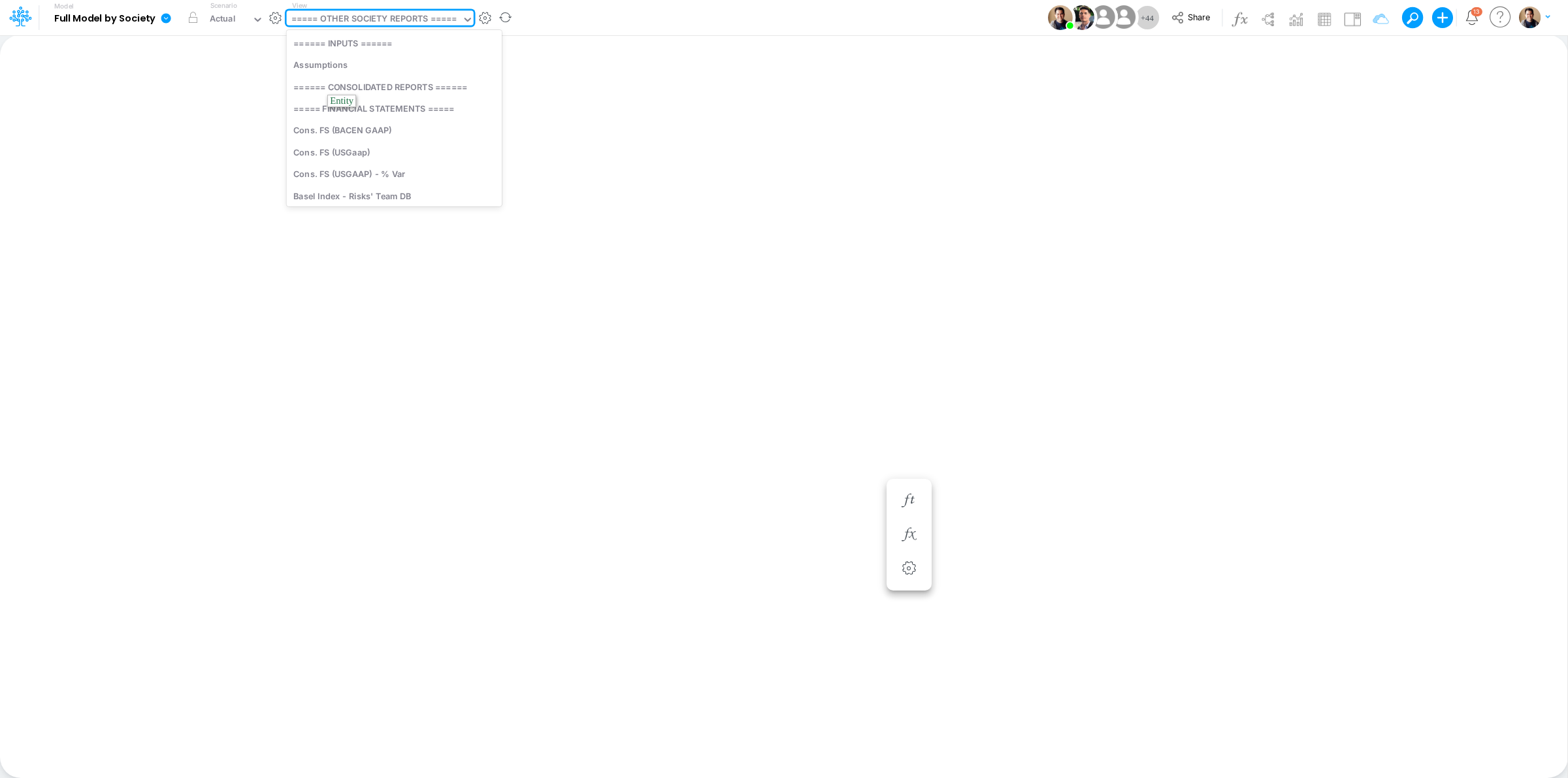
click at [432, 16] on div "===== OTHER SOCIETY REPORTS =====" at bounding box center [374, 20] width 166 height 15
type input "f"
type input "cons"
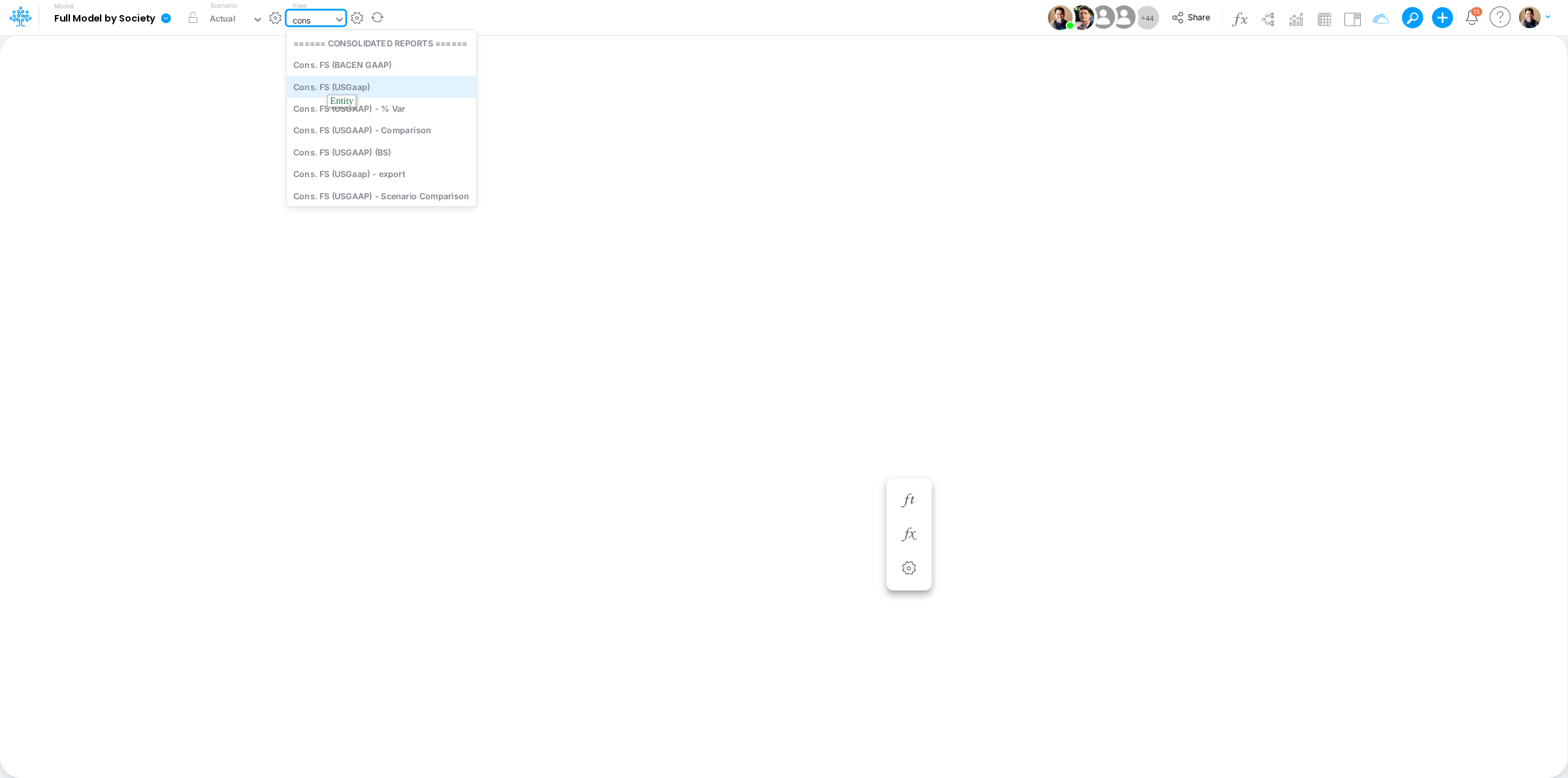
click at [413, 87] on div "Cons. FS (USGaap)" at bounding box center [381, 86] width 190 height 21
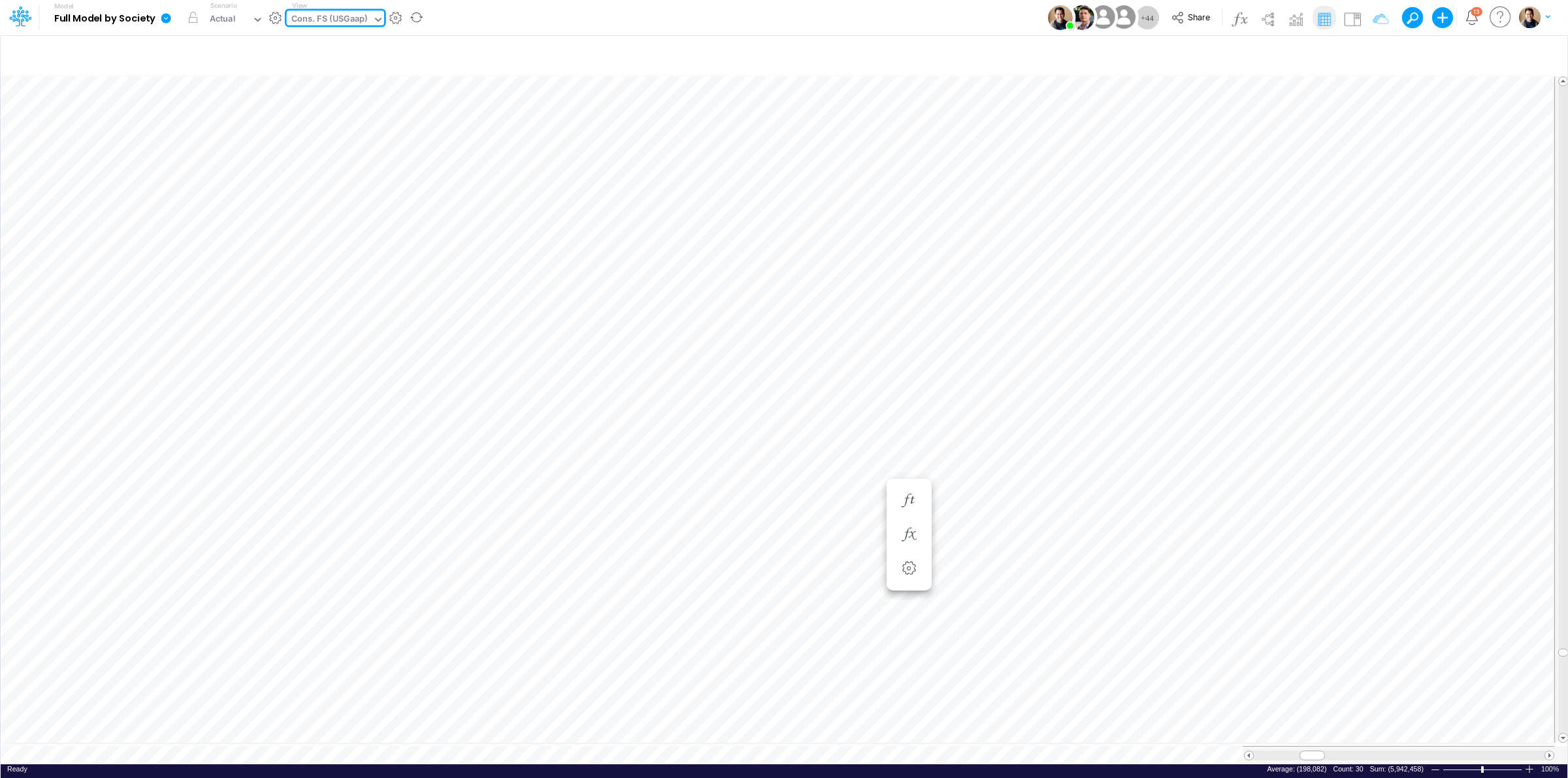
click at [350, 751] on div "Insert new Conditional formatting Paste Cut Copy AutoFill Ready 100% Sum: (5,94…" at bounding box center [783, 406] width 1567 height 744
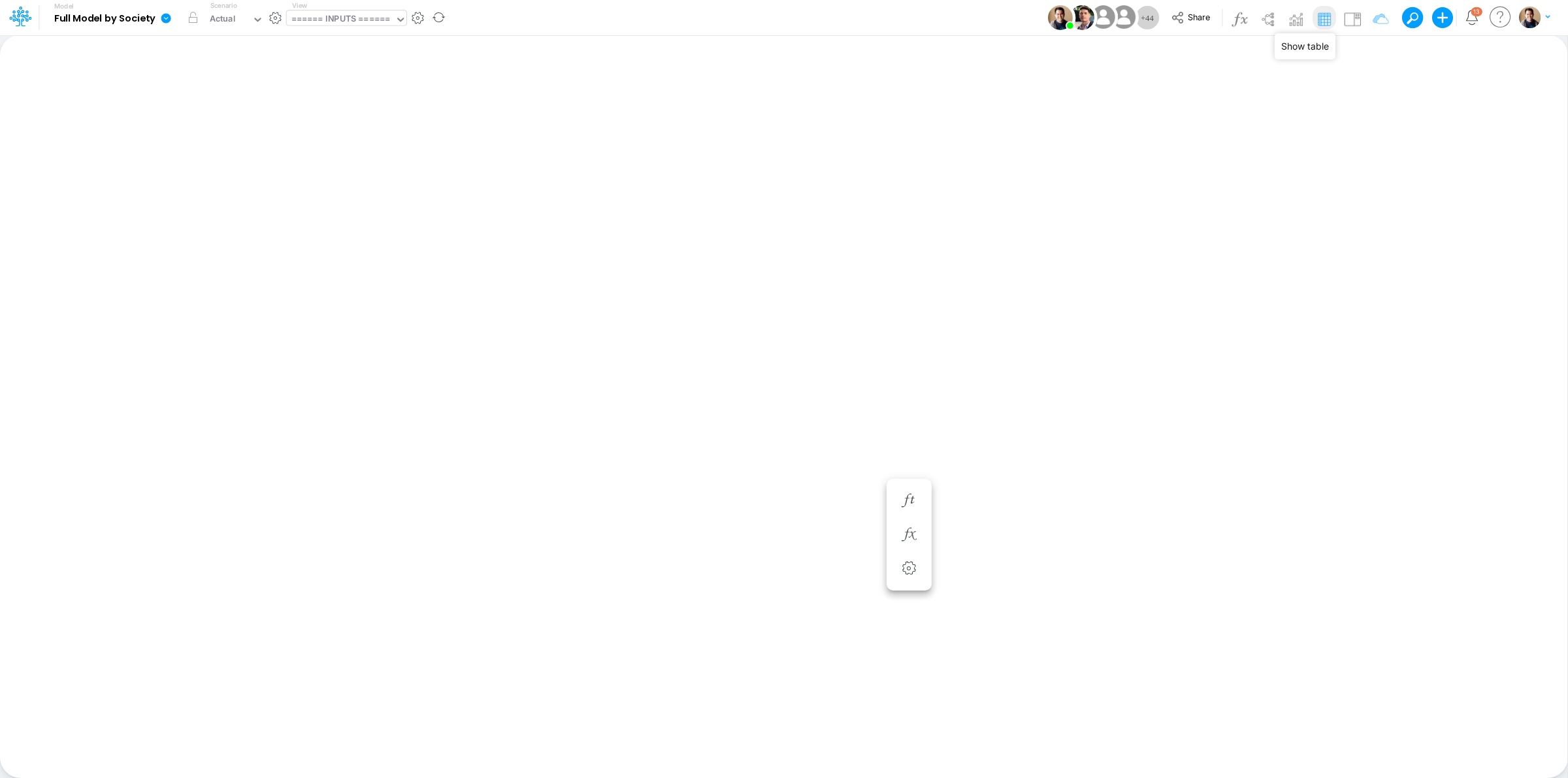
click at [1328, 21] on img at bounding box center [1324, 19] width 21 height 21
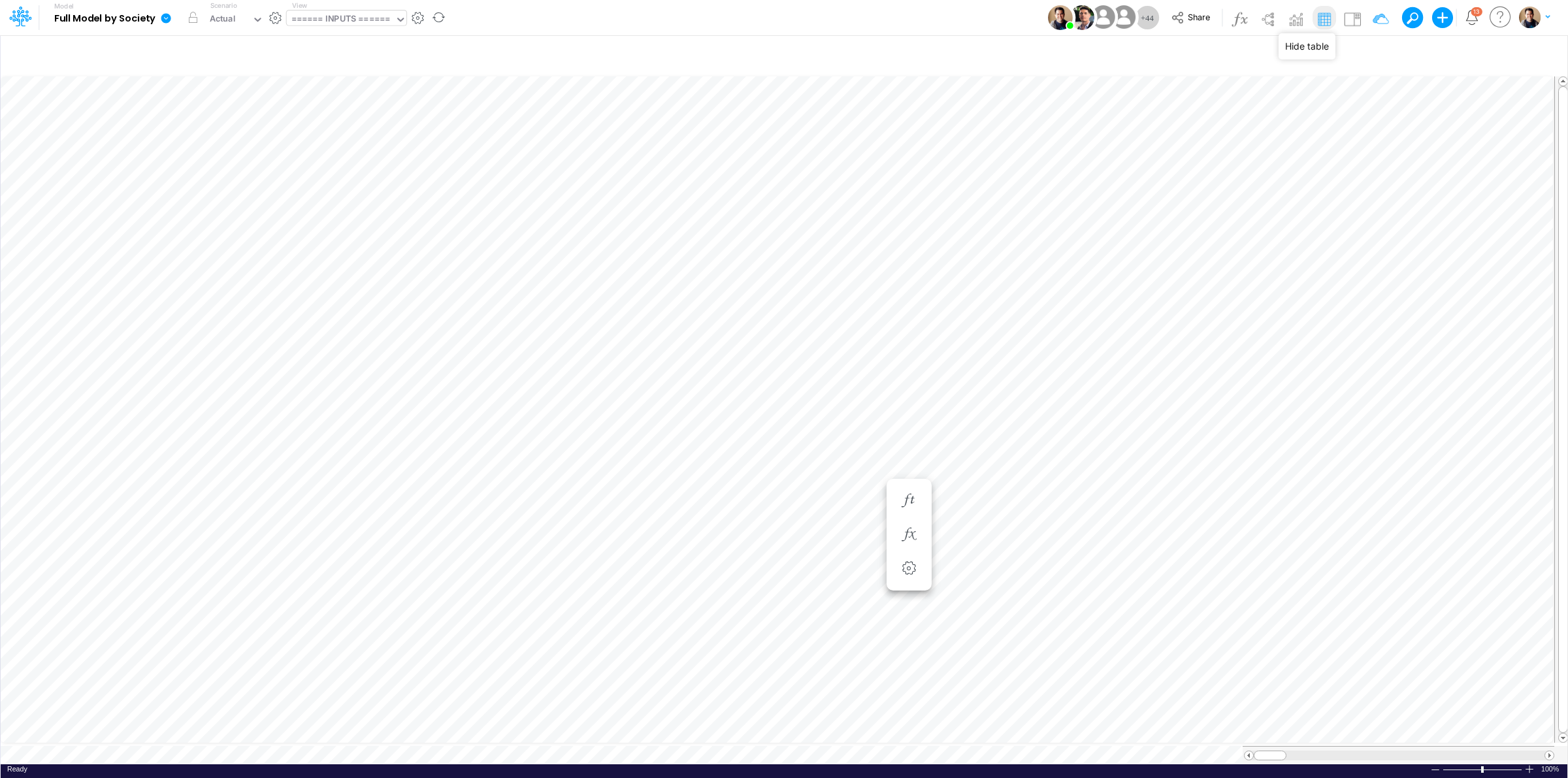
click at [1328, 21] on img at bounding box center [1324, 19] width 21 height 21
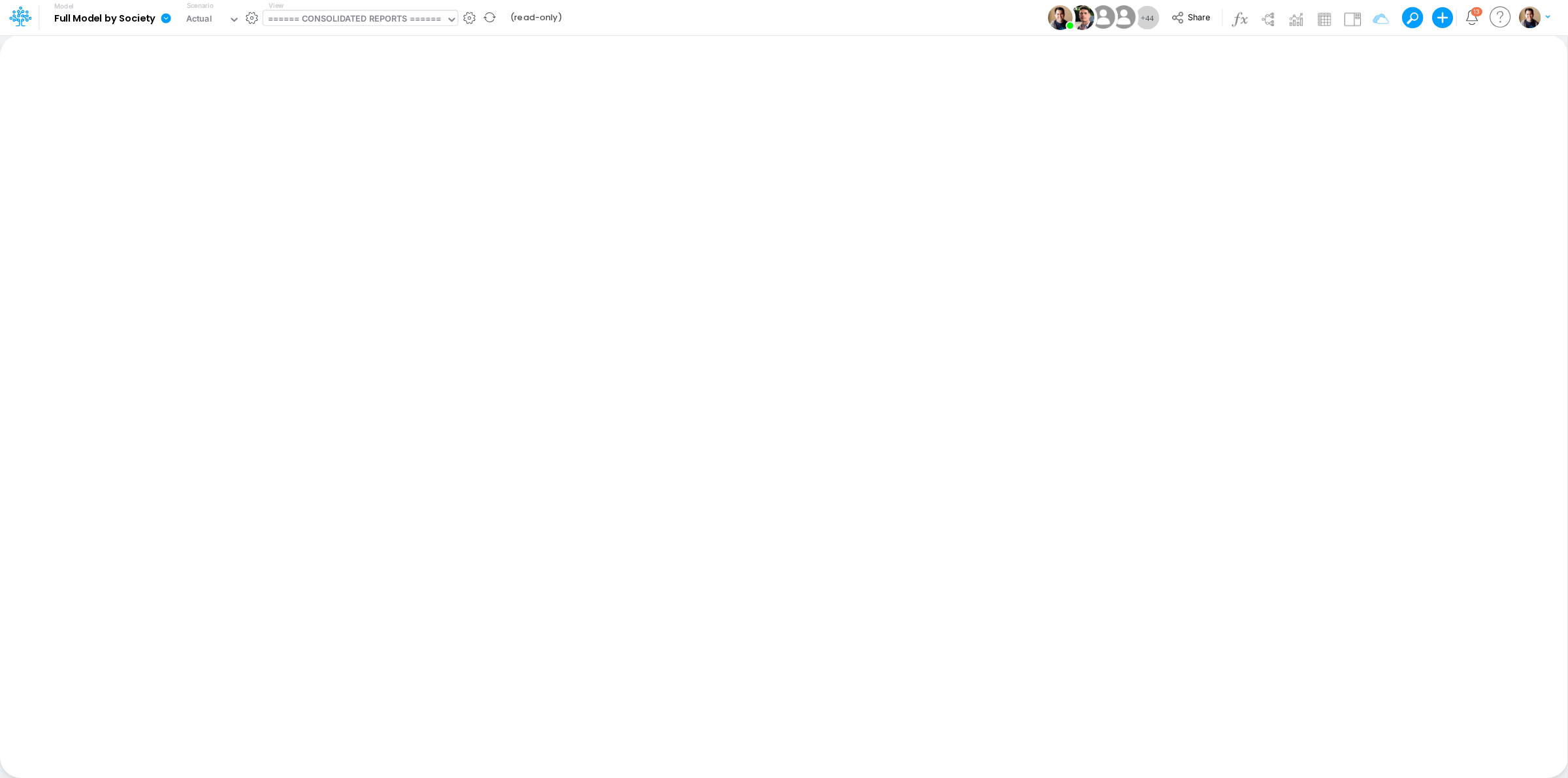
click at [423, 26] on div "====== CONSOLIDATED REPORTS ======" at bounding box center [355, 20] width 174 height 15
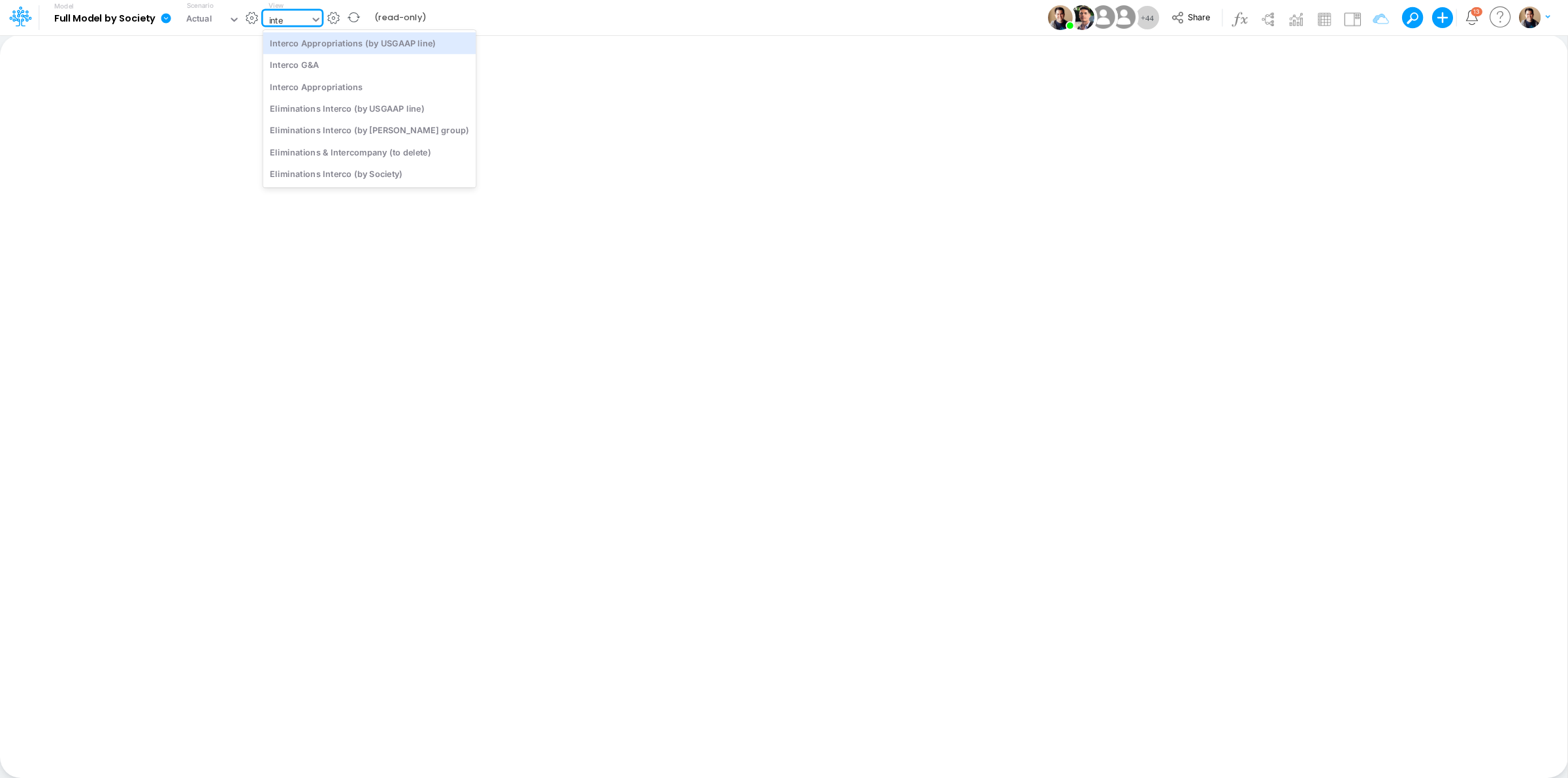
type input "inter"
click at [367, 86] on div "Interco Appropriations" at bounding box center [370, 86] width 213 height 21
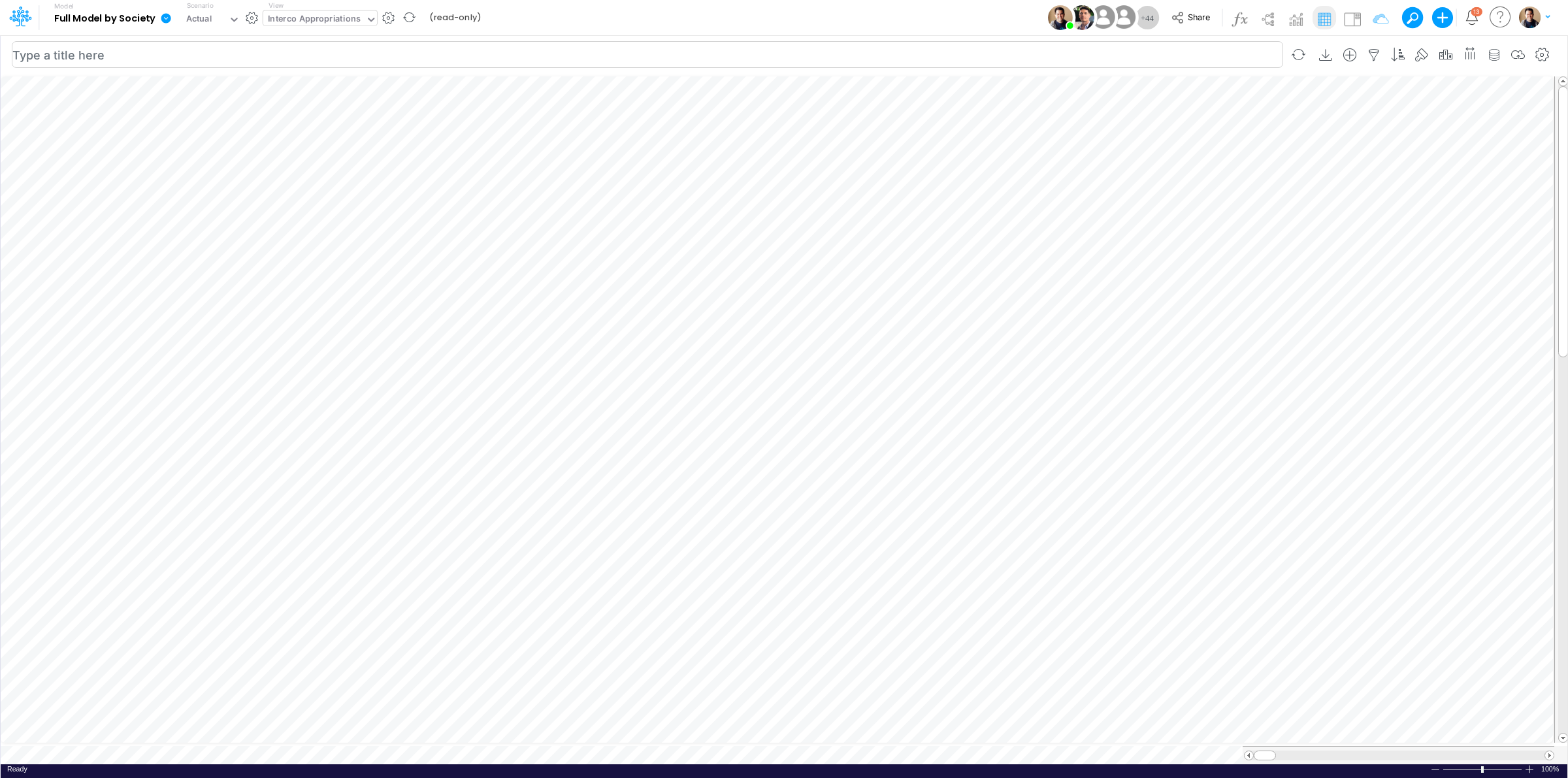
scroll to position [0, 1]
click at [1070, 209] on icon "button" at bounding box center [1064, 208] width 20 height 14
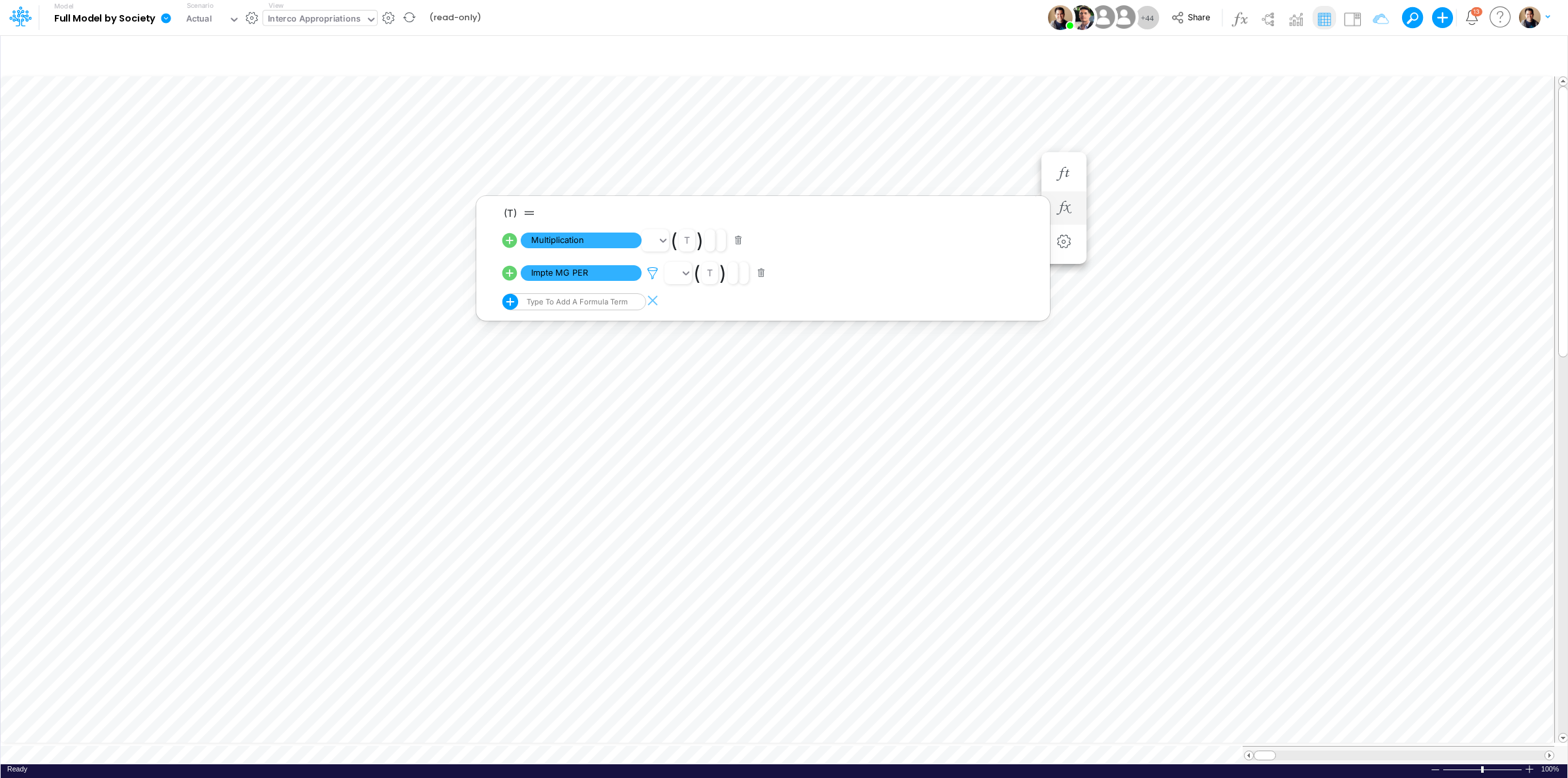
click at [651, 274] on icon at bounding box center [653, 274] width 20 height 14
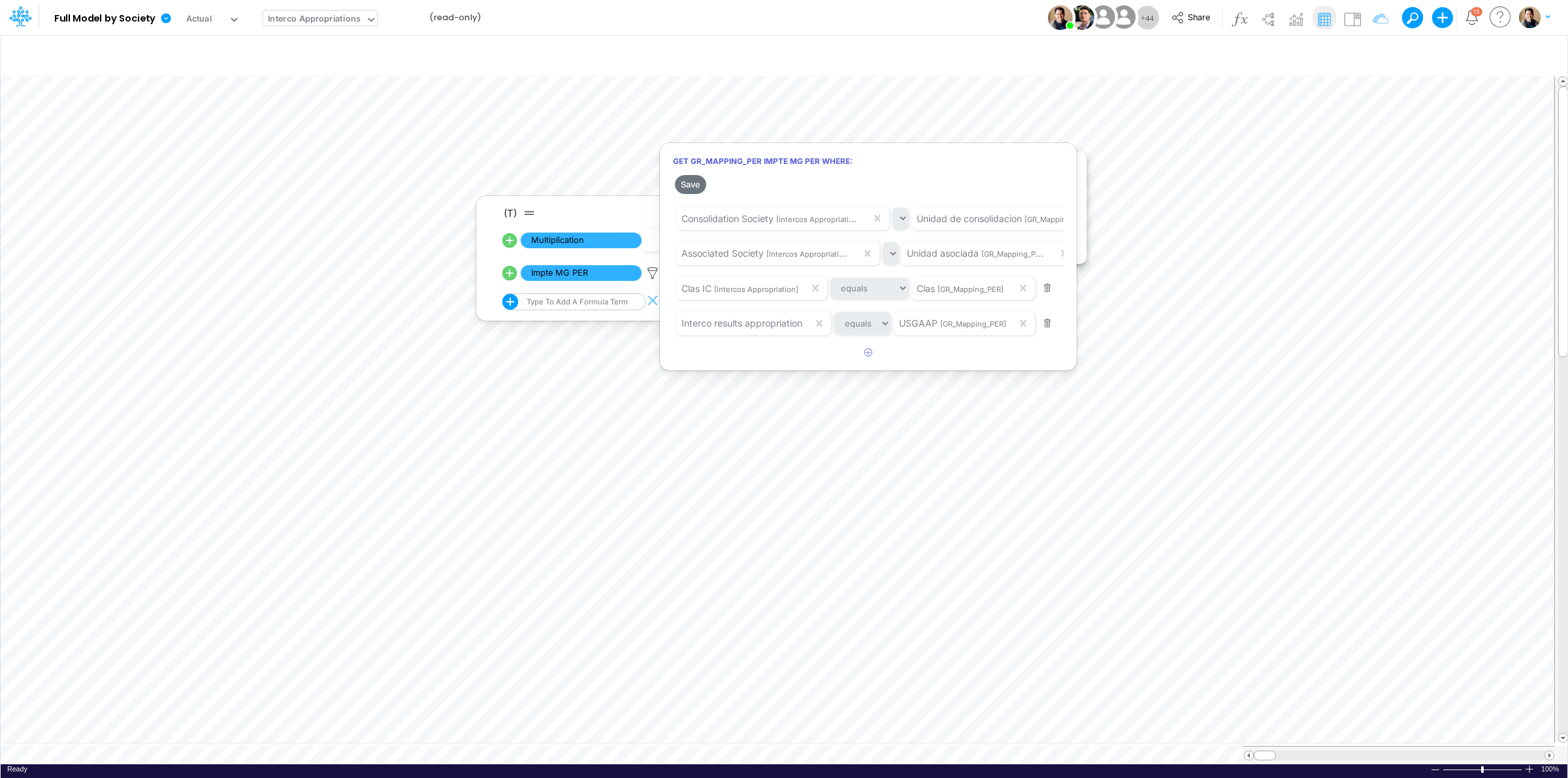
click at [912, 20] on div at bounding box center [784, 392] width 1568 height 772
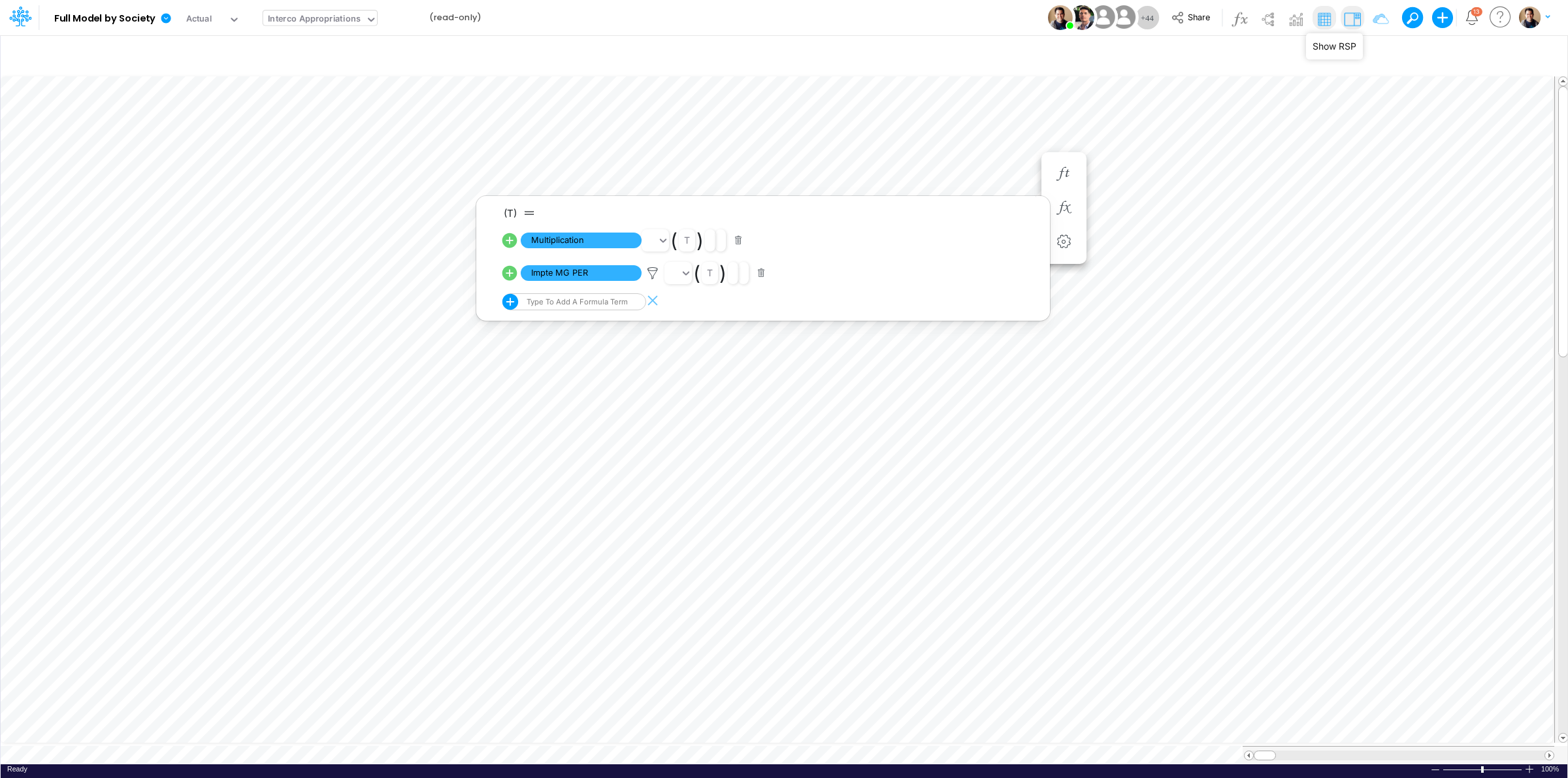
click at [1354, 18] on img at bounding box center [1352, 19] width 21 height 21
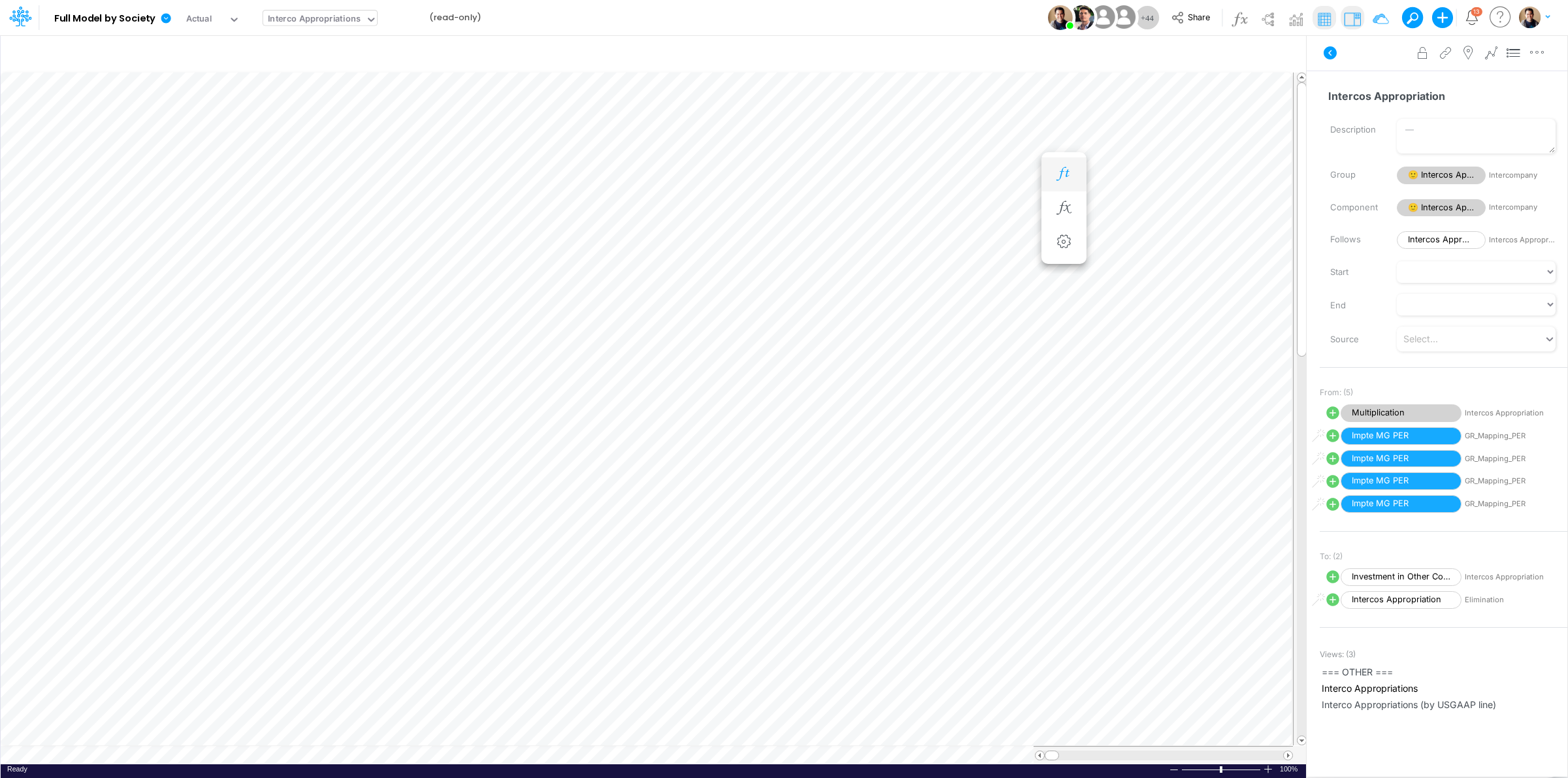
scroll to position [0, 1]
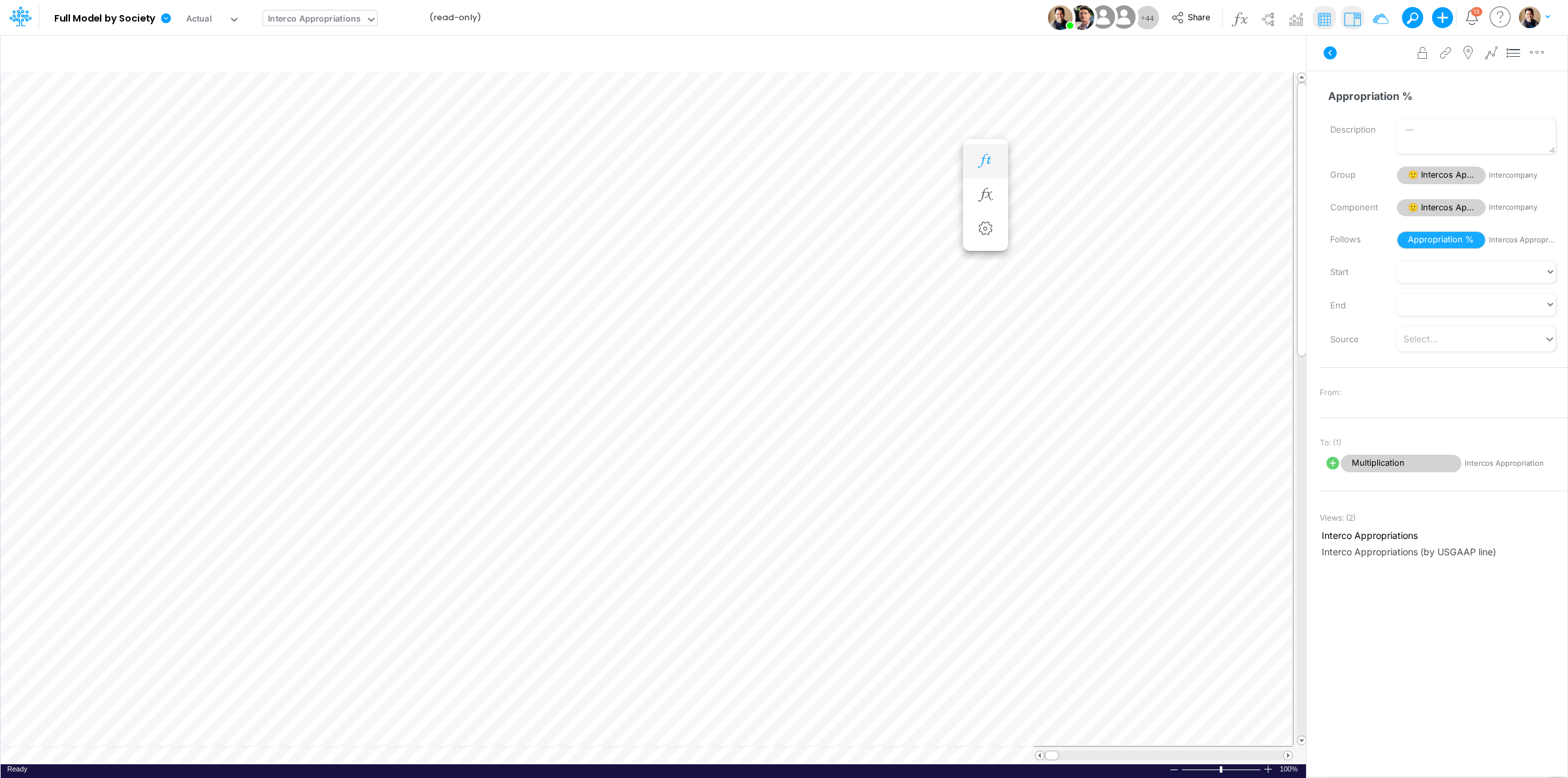
scroll to position [0, 1]
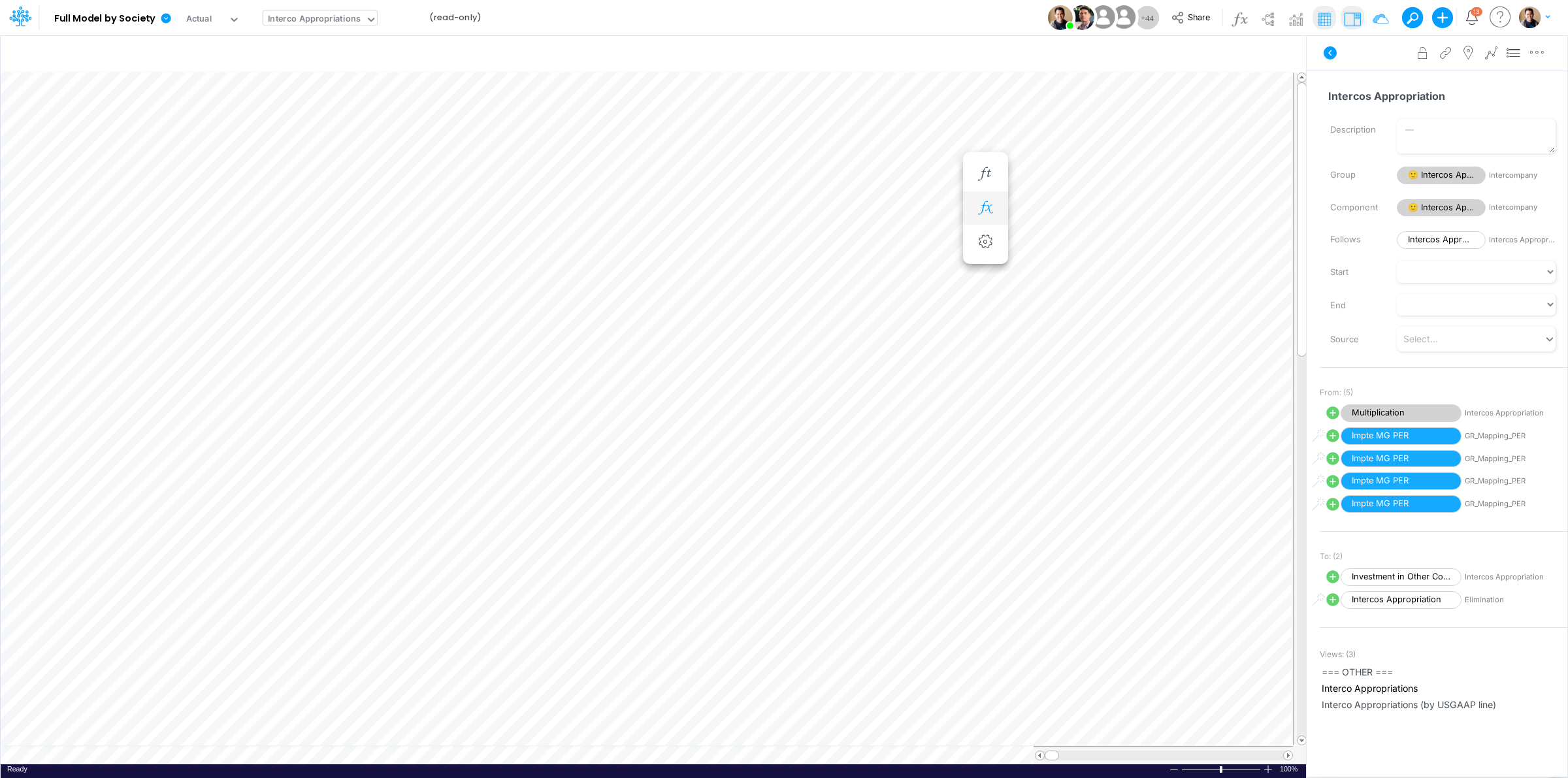
click at [990, 206] on icon "button" at bounding box center [985, 208] width 20 height 14
click at [426, 275] on icon at bounding box center [432, 274] width 15 height 15
select select "Multiply"
select select "Add"
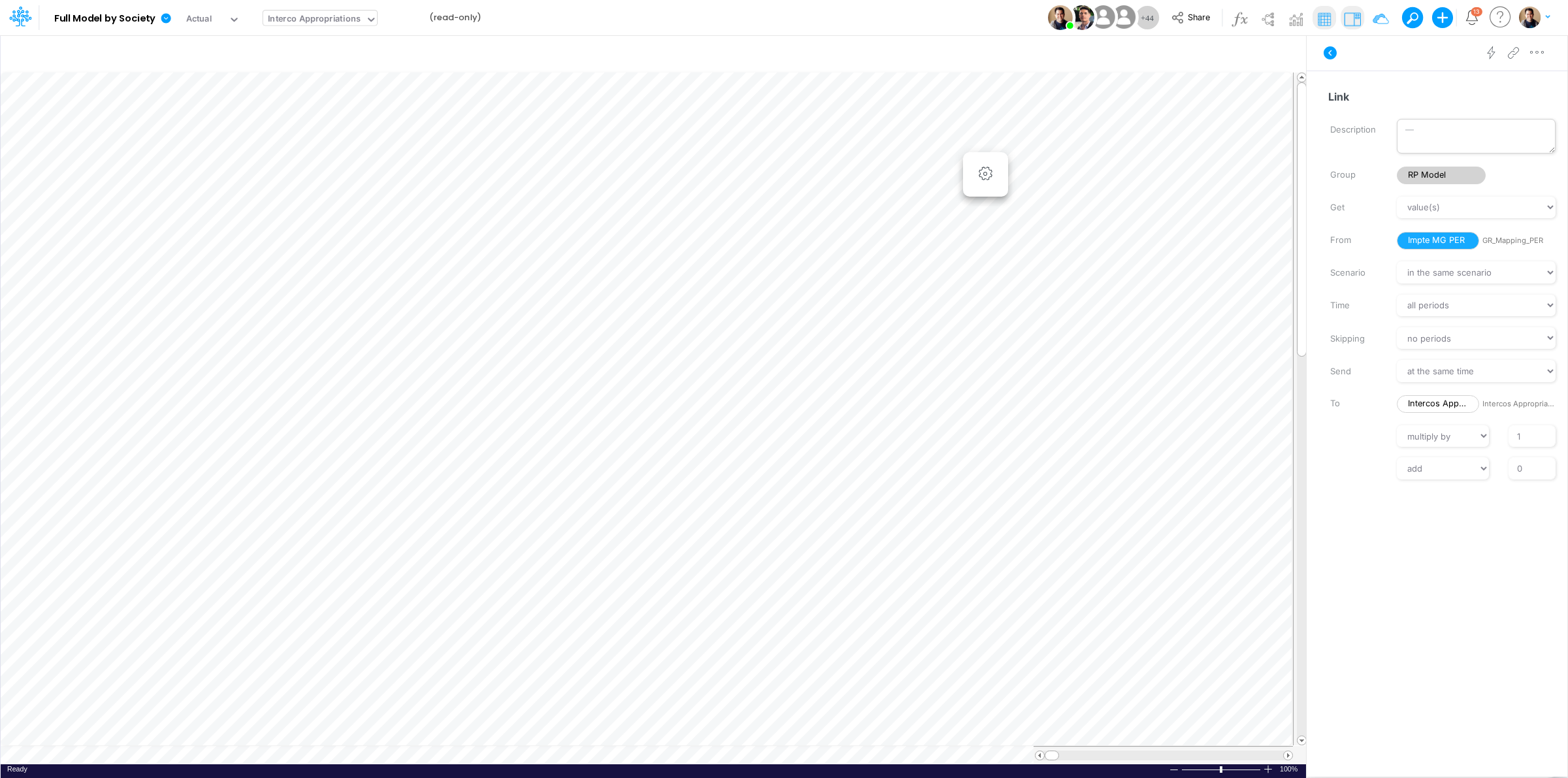
scroll to position [0, 1]
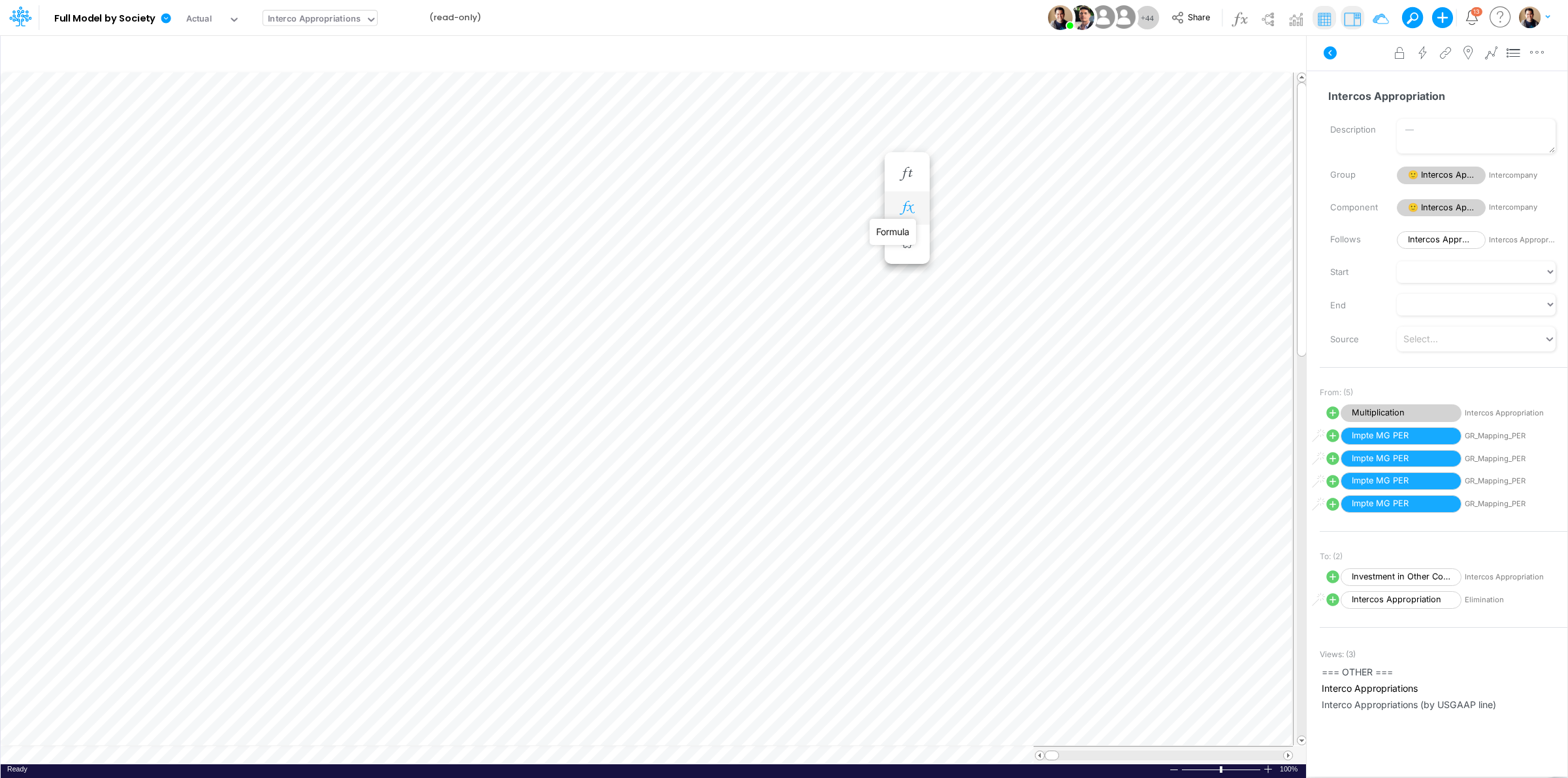
click at [906, 209] on icon "button" at bounding box center [907, 208] width 20 height 14
click at [1539, 54] on icon "button" at bounding box center [1537, 53] width 20 height 14
click at [1507, 80] on button "Advanced settings" at bounding box center [1469, 85] width 155 height 22
select select "sum"
select select "field"
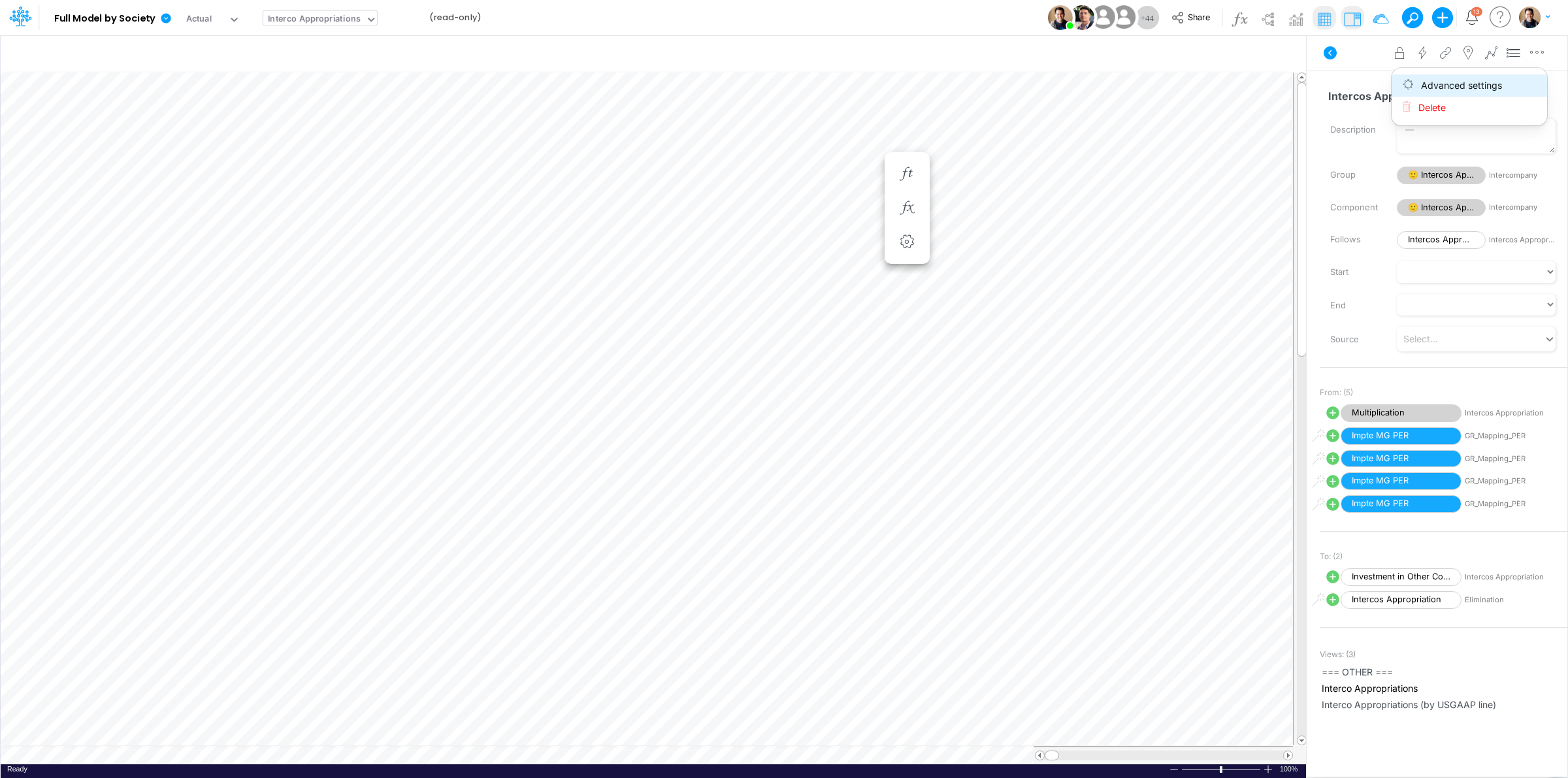
select select "Number"
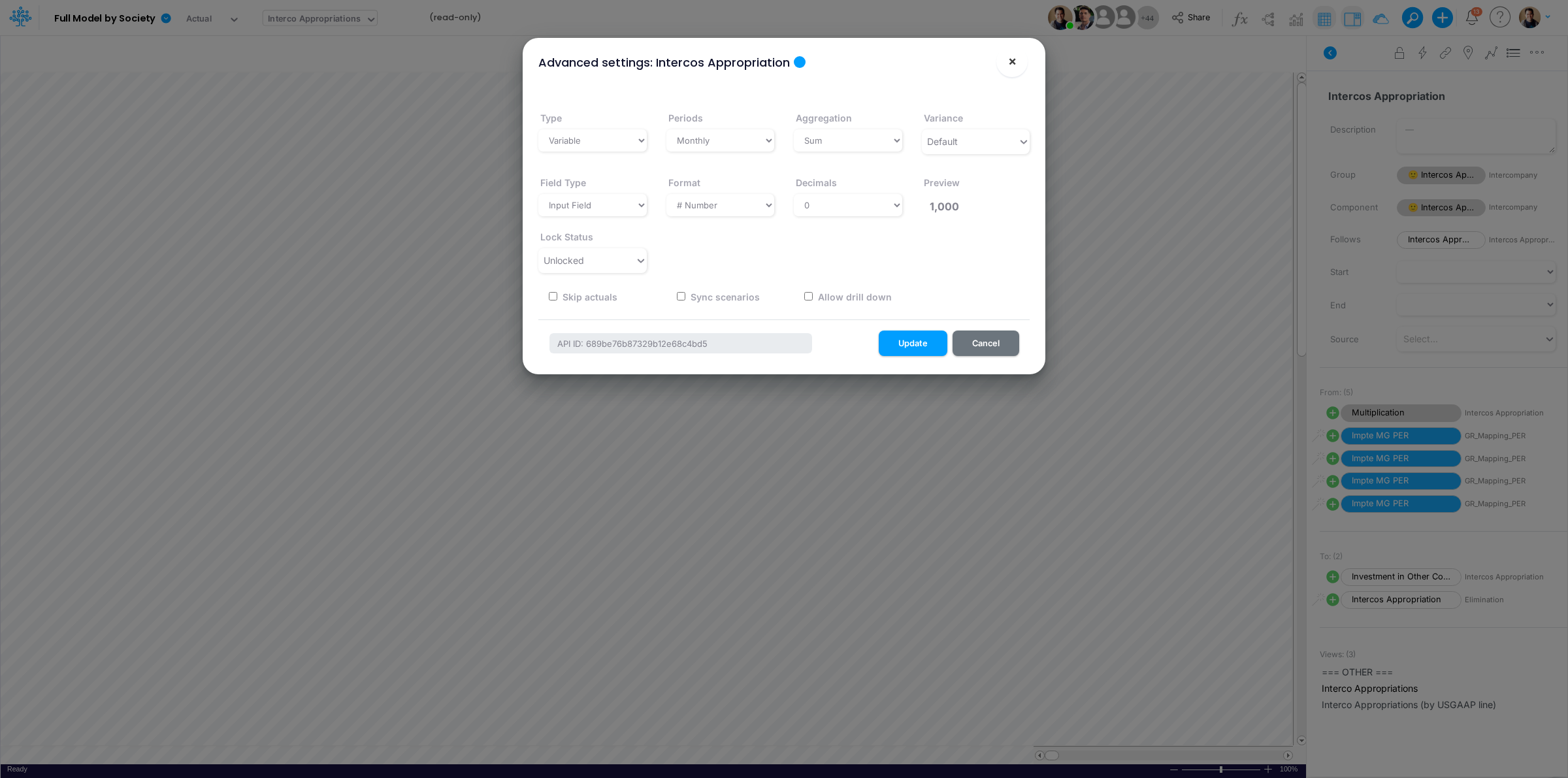
click at [1014, 63] on span "×" at bounding box center [1012, 60] width 8 height 16
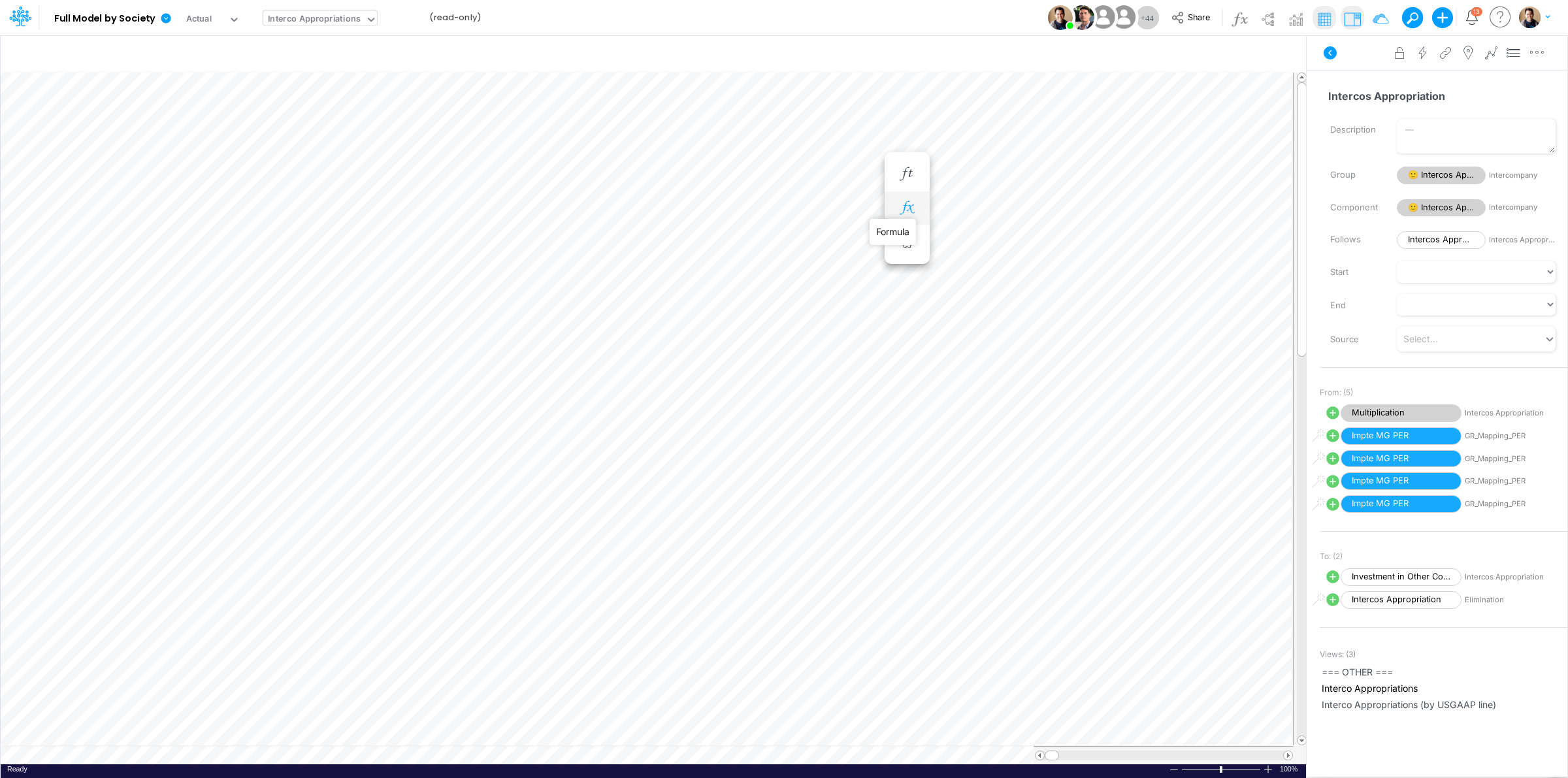
click at [907, 210] on icon "button" at bounding box center [907, 208] width 20 height 14
click at [954, 274] on icon at bounding box center [956, 274] width 15 height 15
select select "Multiply"
select select "Add"
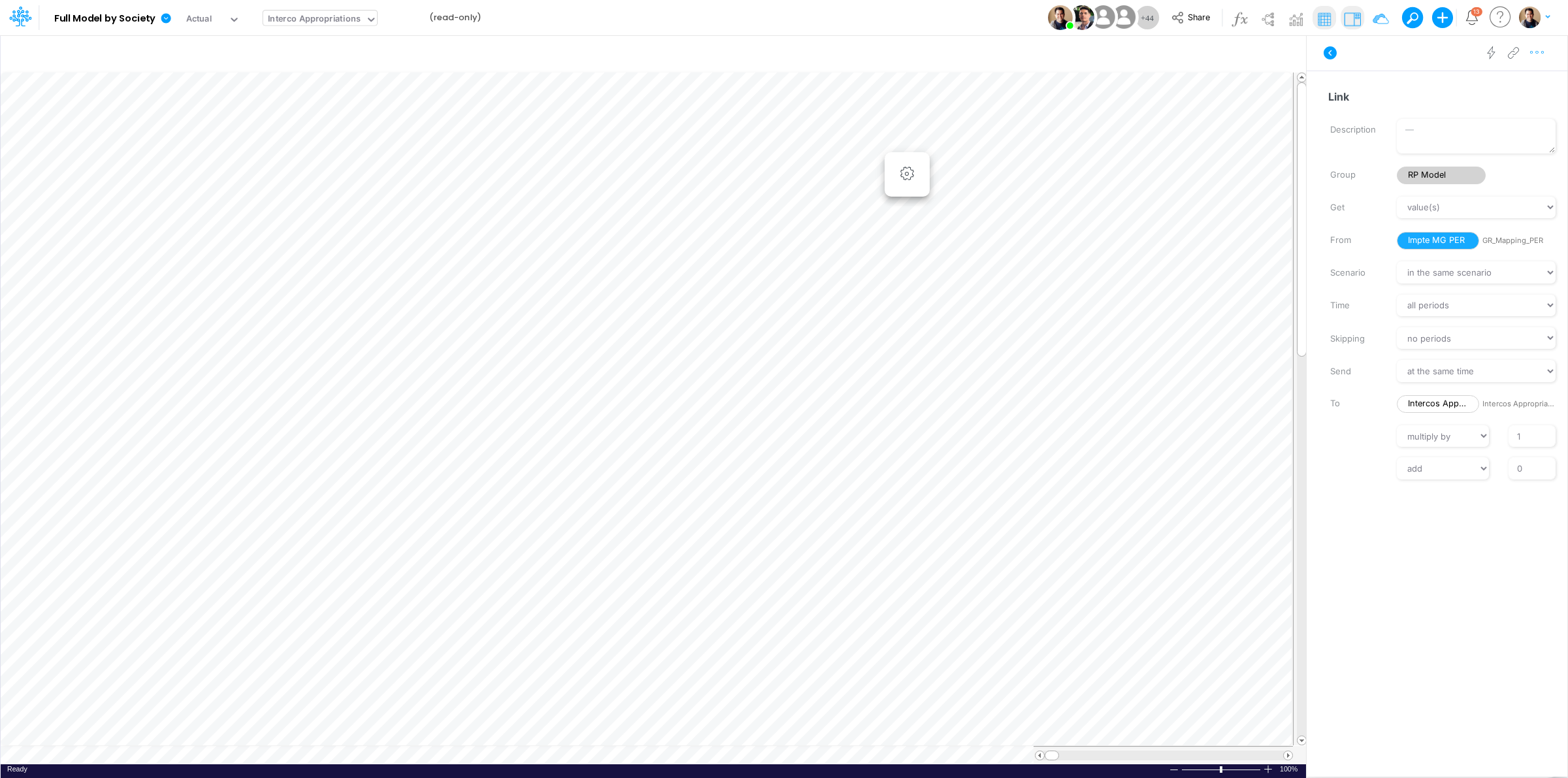
click at [1539, 54] on icon "button" at bounding box center [1537, 53] width 20 height 14
click at [1518, 79] on button "Advanced settings" at bounding box center [1469, 85] width 155 height 22
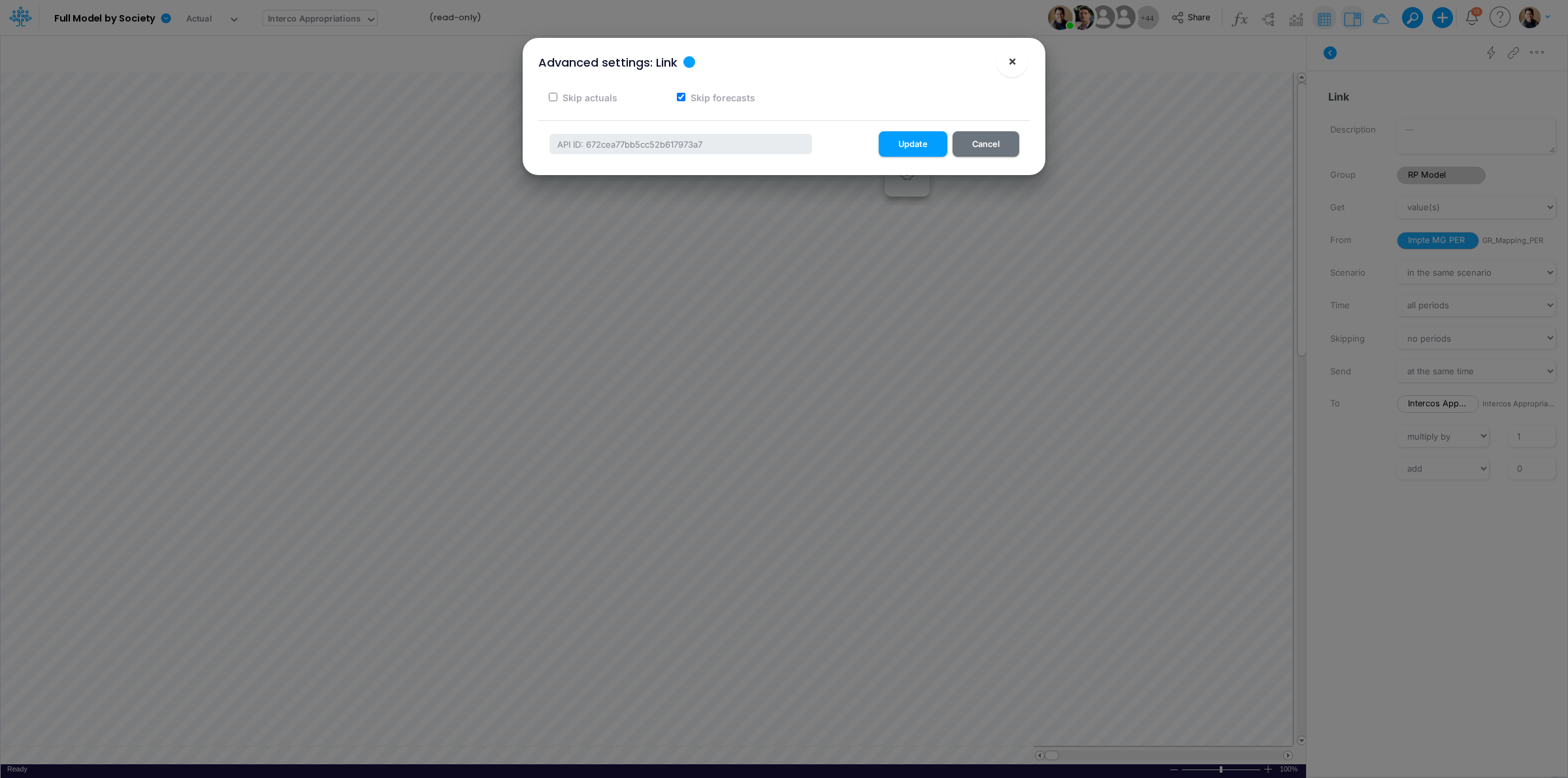
click at [1021, 60] on button "×" at bounding box center [1012, 62] width 32 height 32
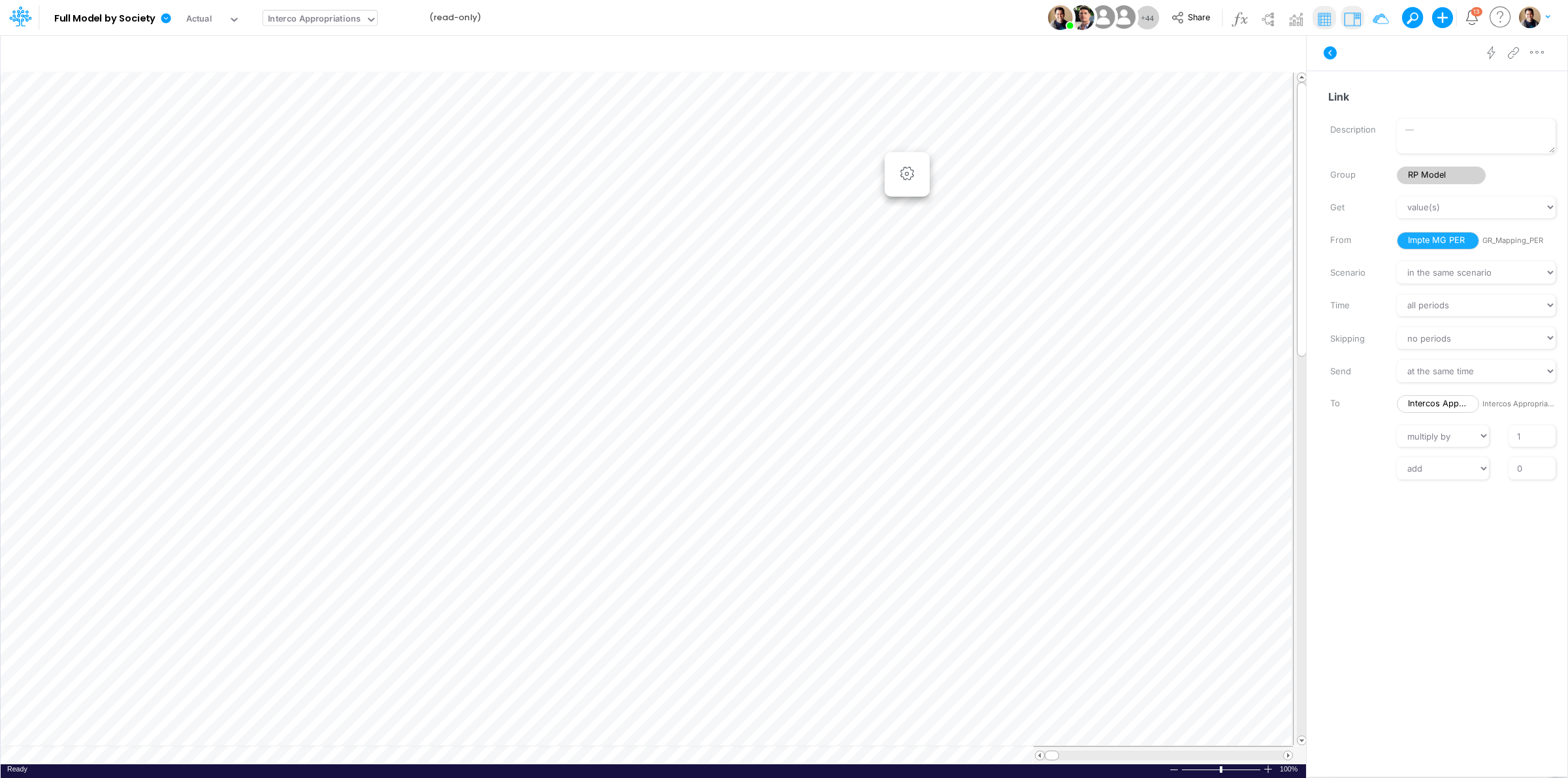
scroll to position [0, 1]
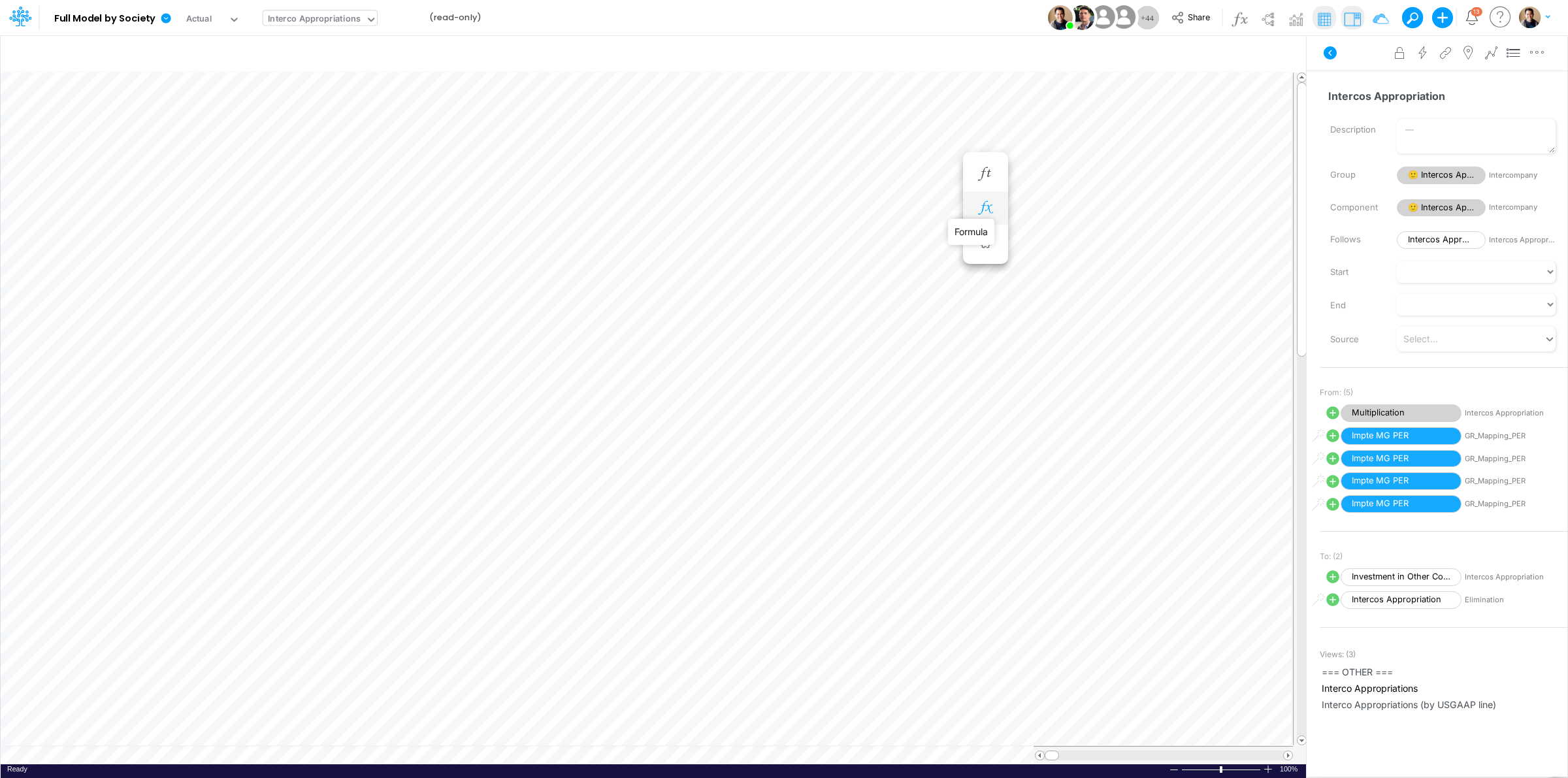
click at [982, 206] on icon "button" at bounding box center [985, 208] width 20 height 14
click at [572, 267] on icon at bounding box center [574, 274] width 20 height 14
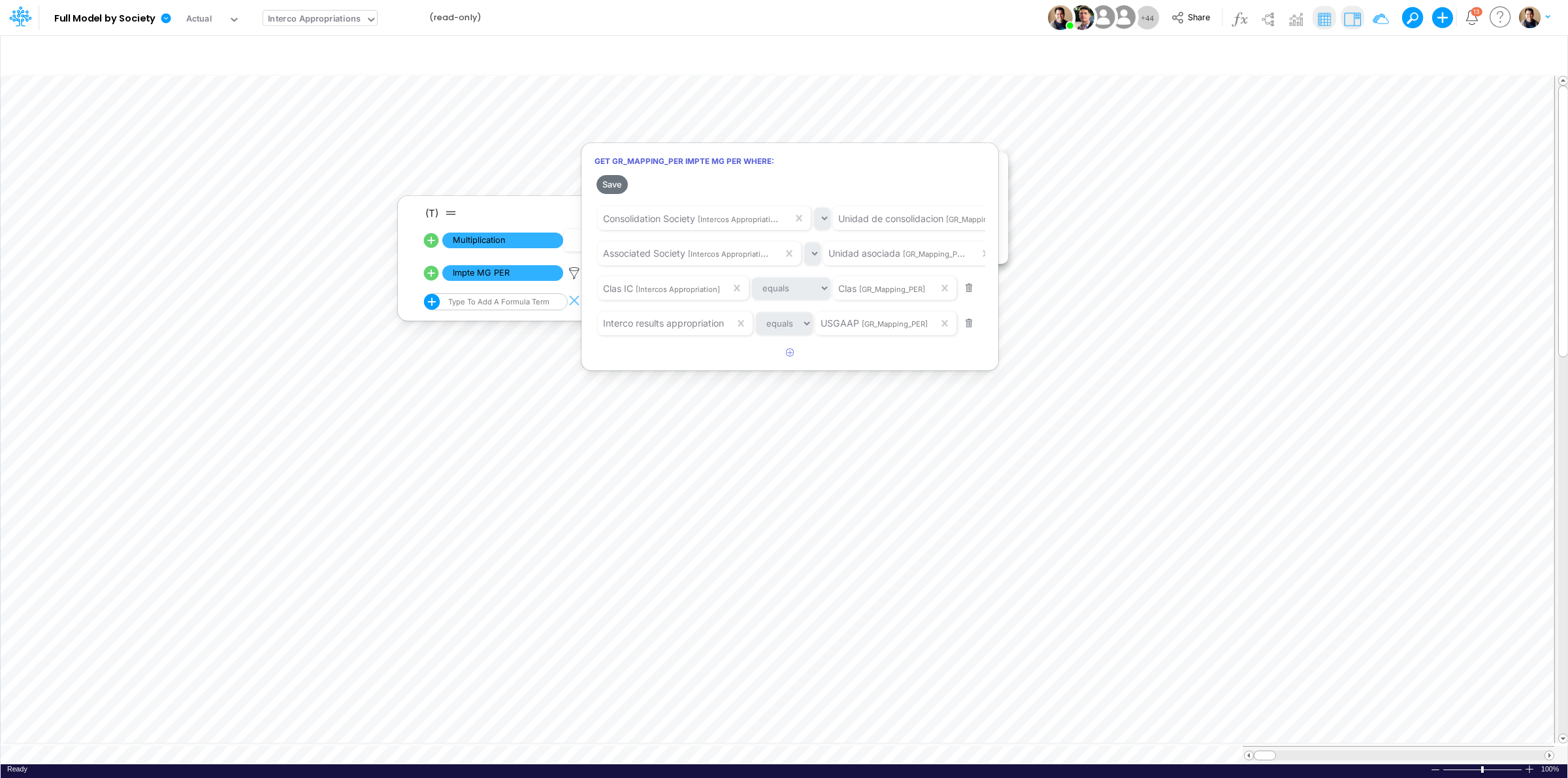
click at [350, 18] on div at bounding box center [784, 392] width 1568 height 772
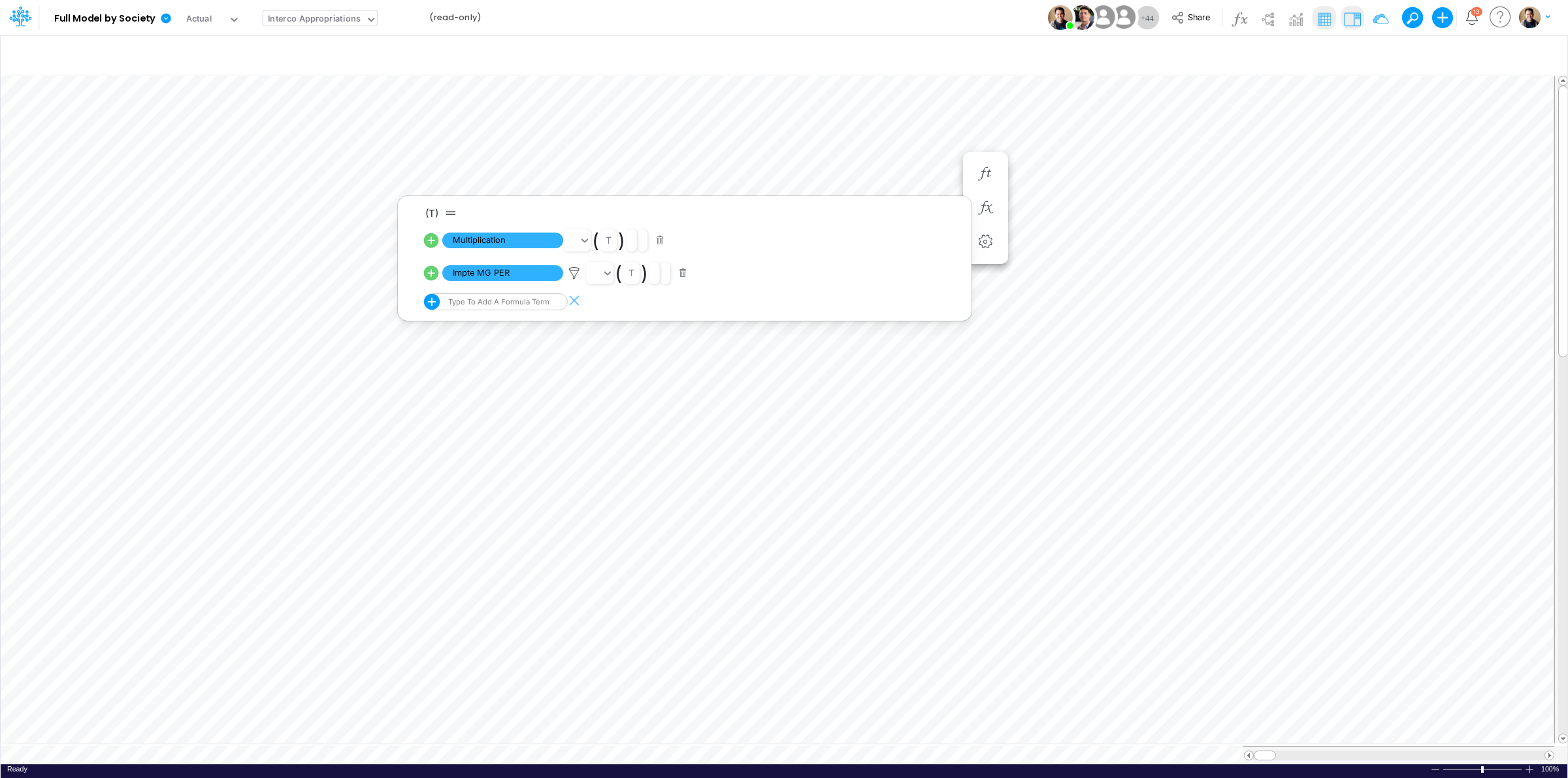
click at [348, 15] on div "Interco Appropriations" at bounding box center [314, 20] width 93 height 15
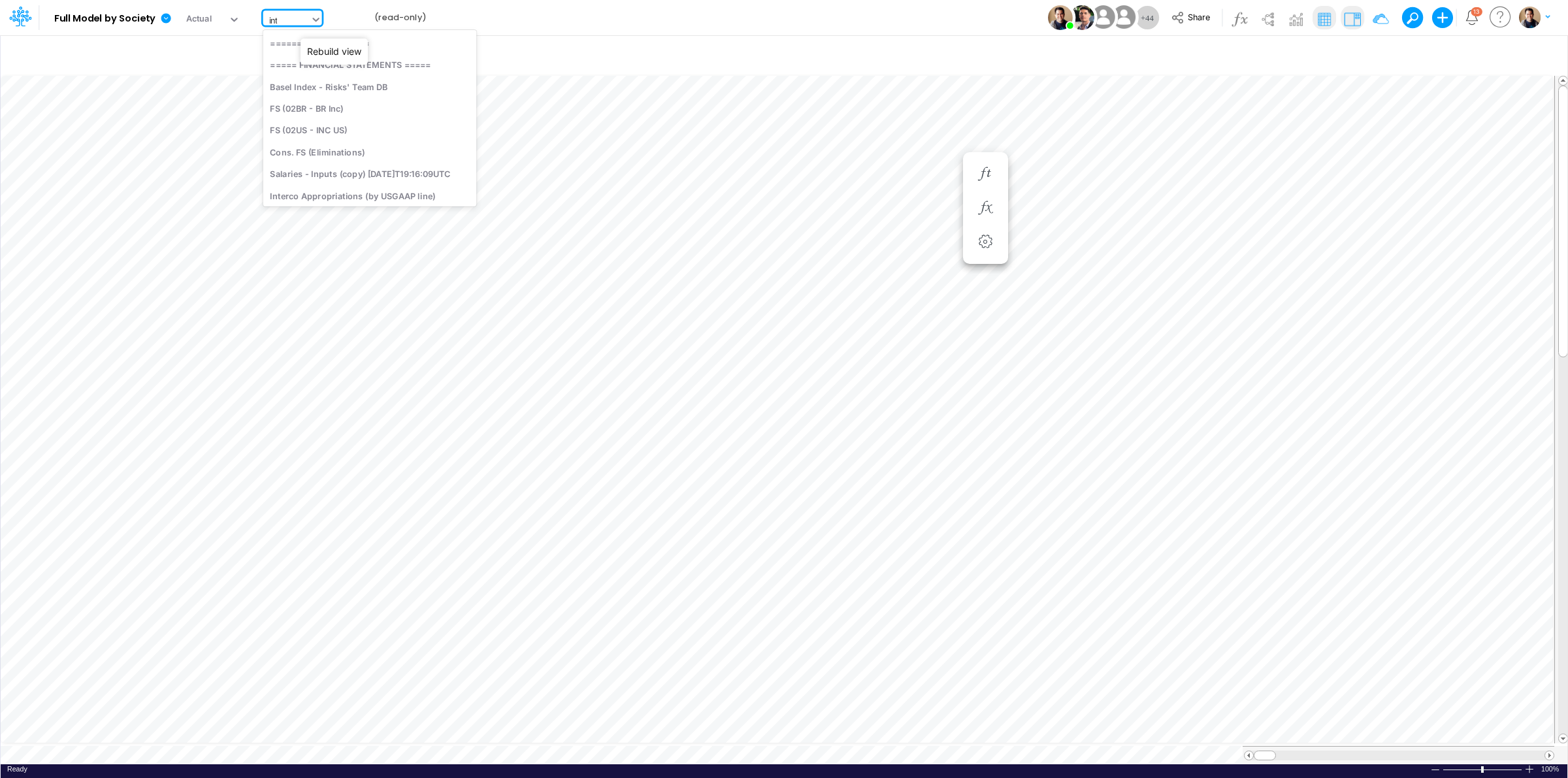
type input "inte"
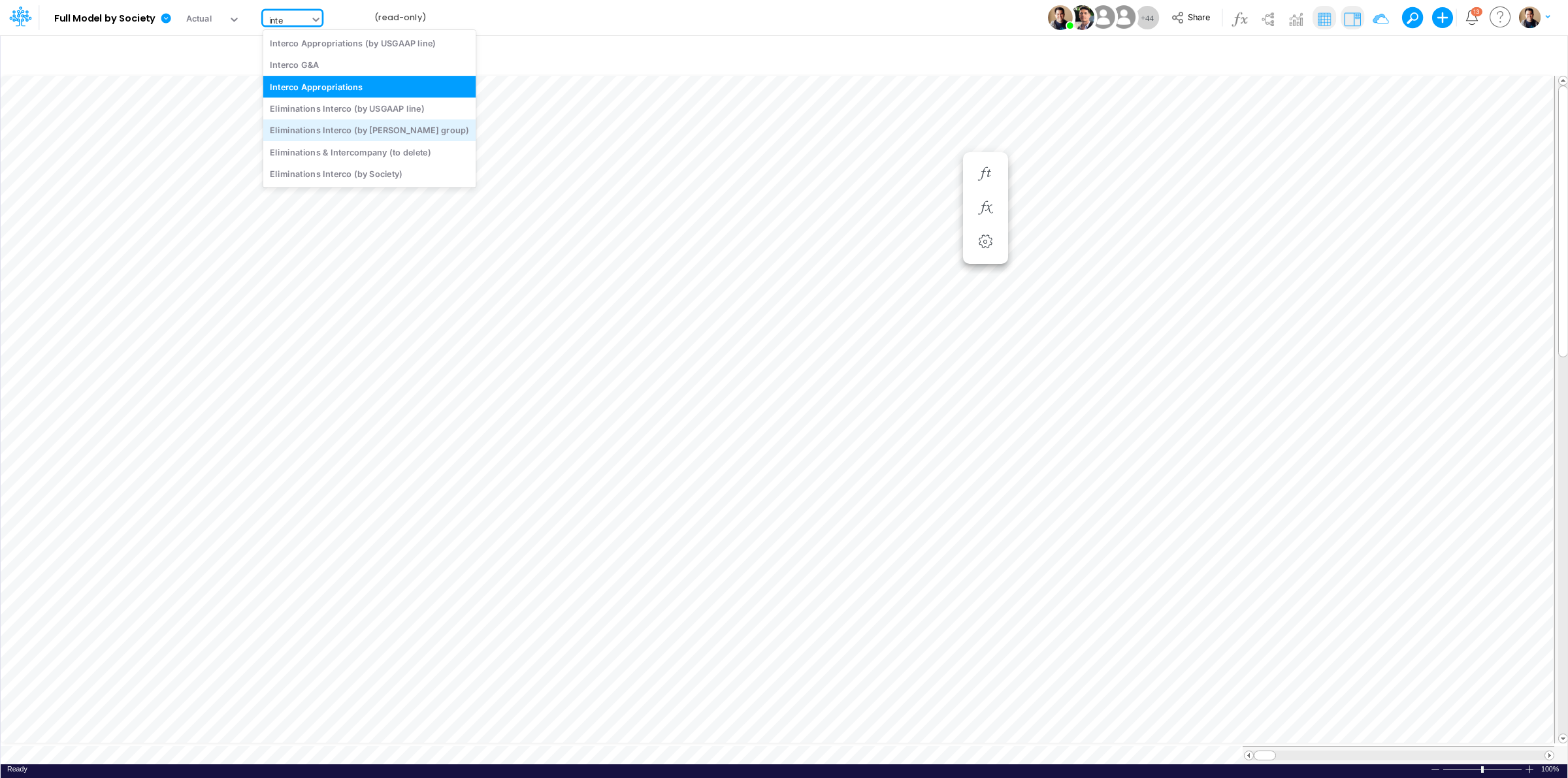
click at [374, 131] on div "Eliminations Interco (by [PERSON_NAME] group)" at bounding box center [370, 130] width 213 height 21
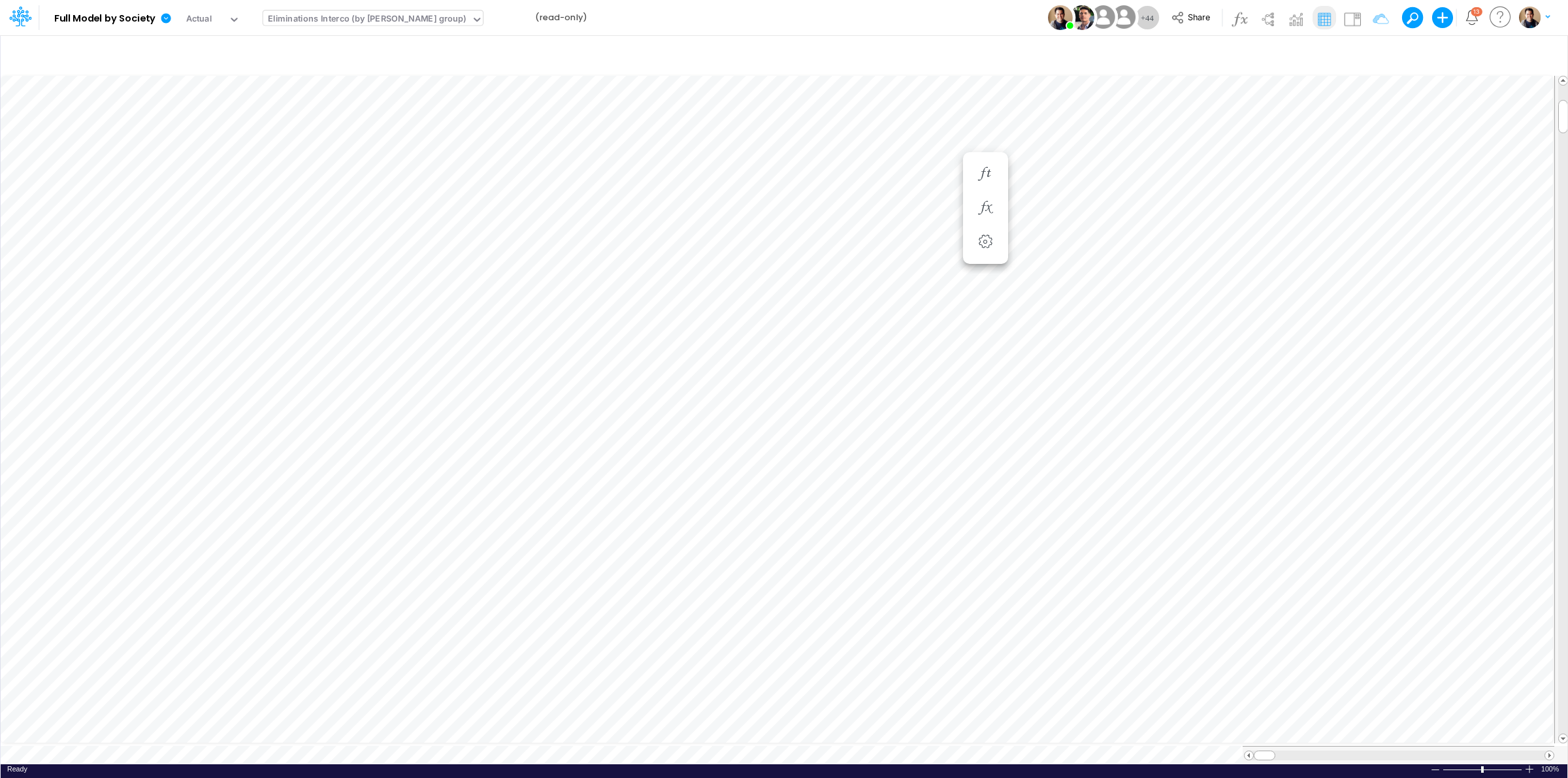
scroll to position [0, 1]
click at [1135, 438] on icon "button" at bounding box center [1128, 443] width 20 height 14
click at [1354, 15] on img at bounding box center [1352, 19] width 21 height 21
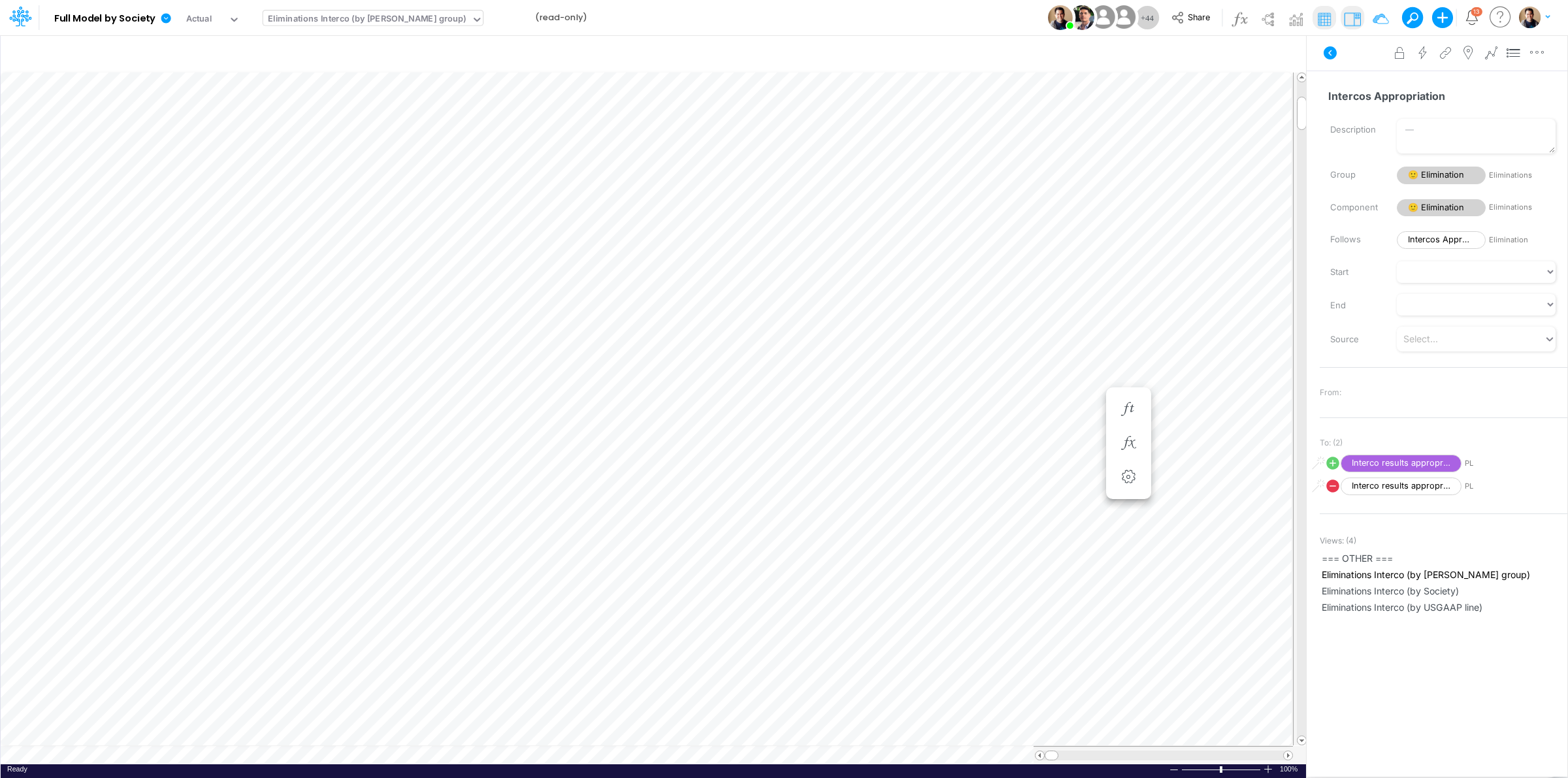
scroll to position [0, 1]
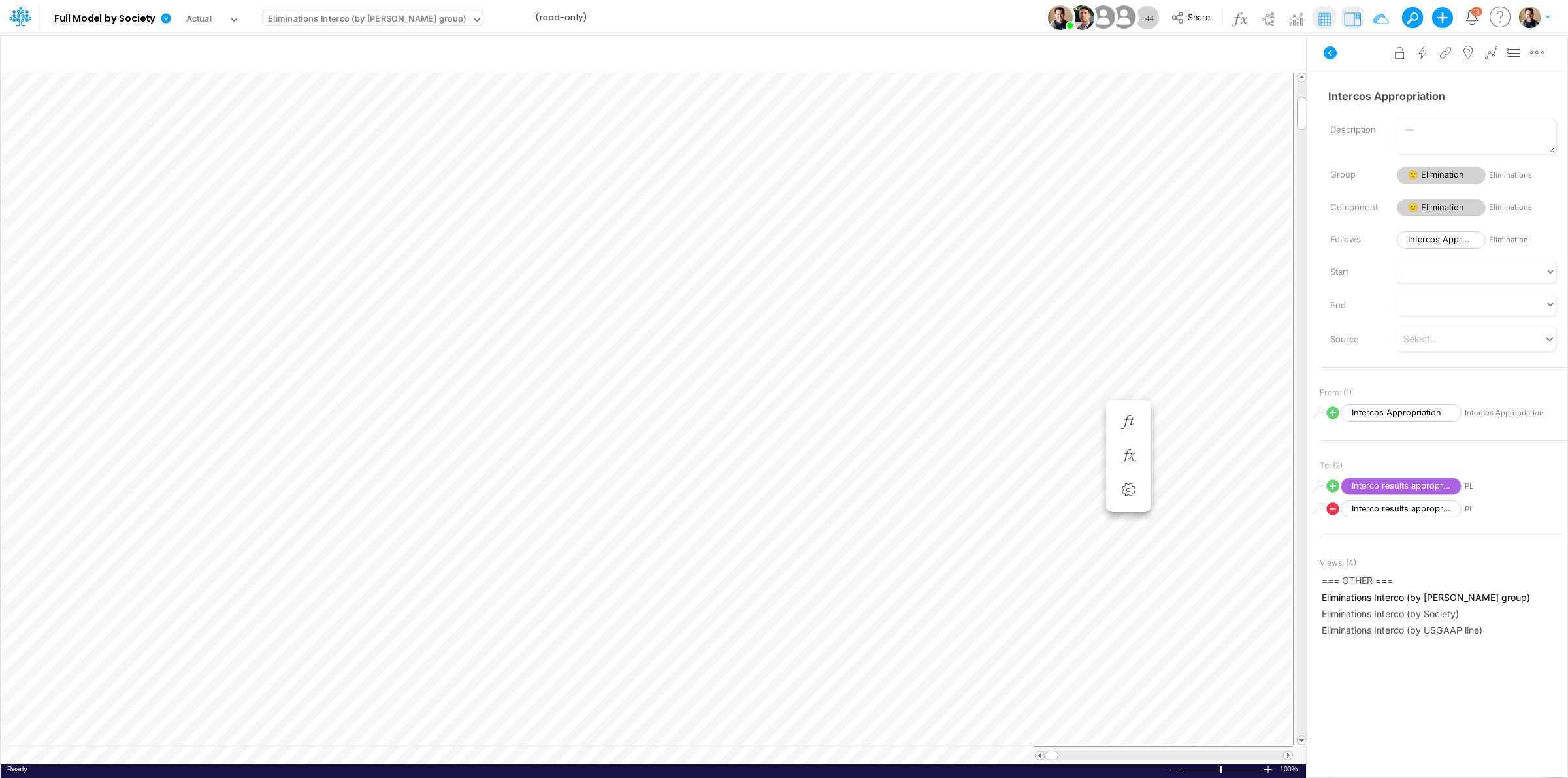
scroll to position [0, 1]
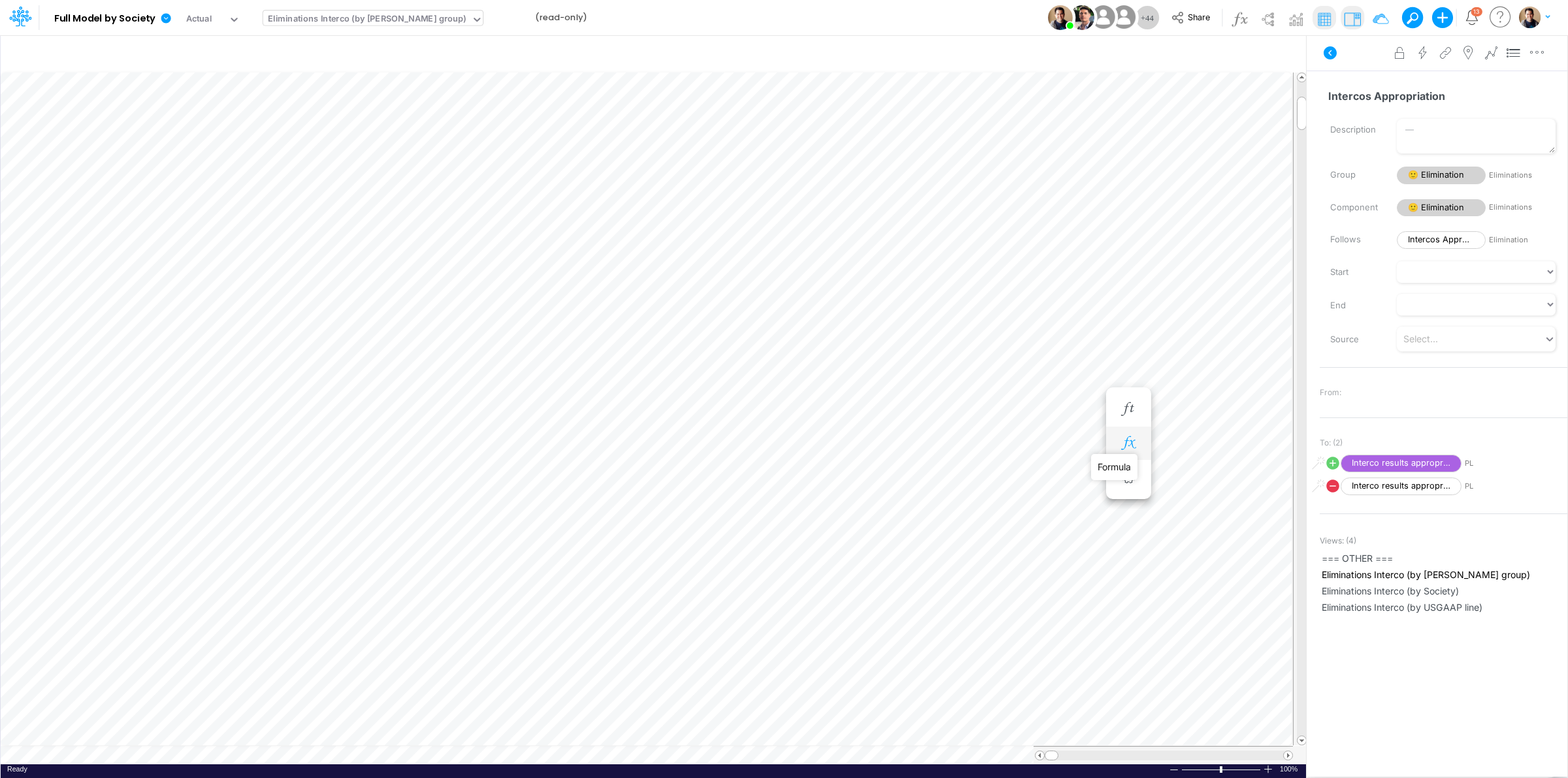
click at [1127, 439] on icon "button" at bounding box center [1128, 443] width 20 height 14
click at [576, 475] on icon at bounding box center [574, 476] width 15 height 15
select select "Multiply"
select select "Add"
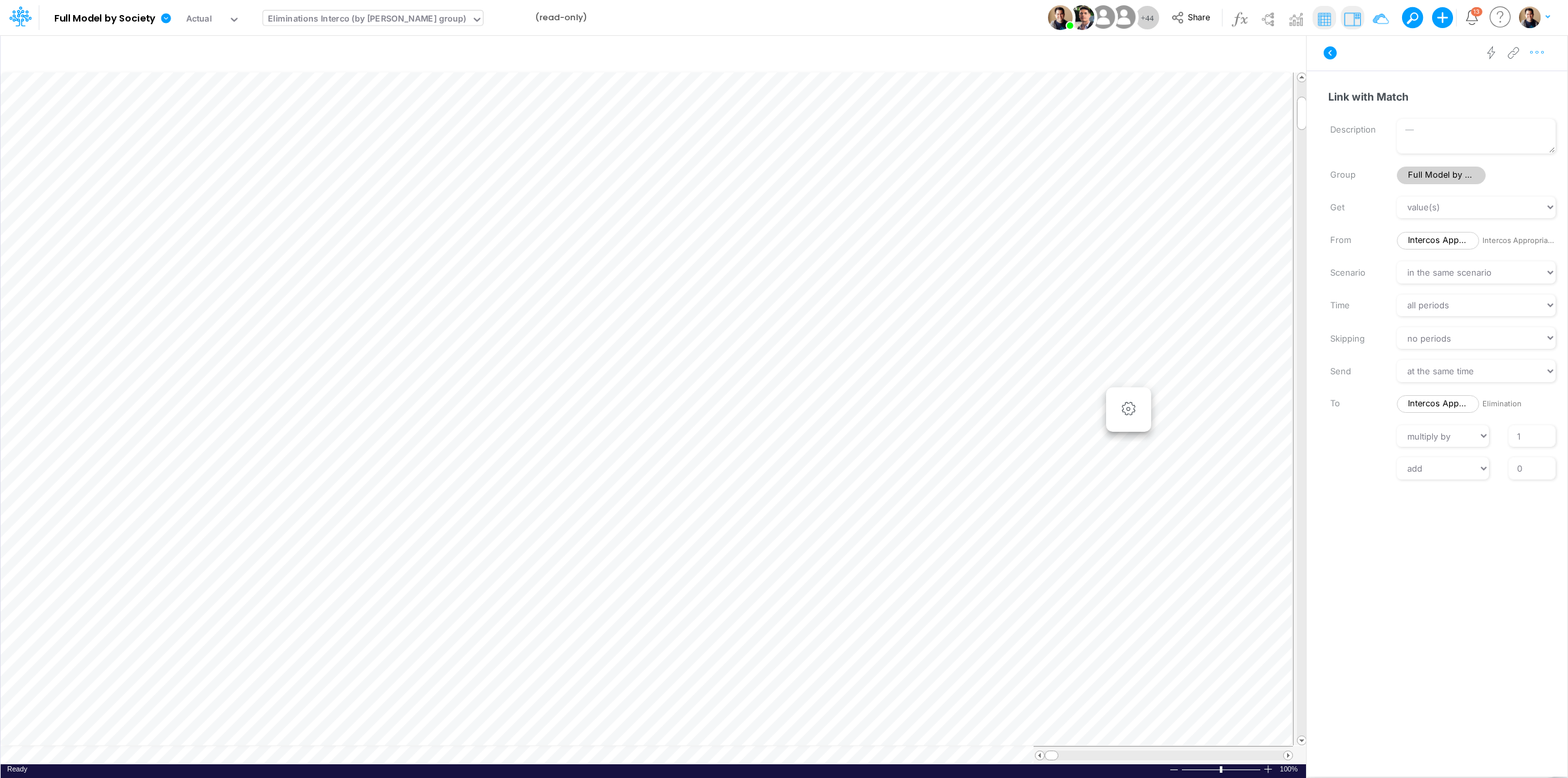
click at [1536, 47] on icon "button" at bounding box center [1537, 53] width 20 height 14
click at [1500, 80] on span "Advanced settings" at bounding box center [1461, 85] width 81 height 11
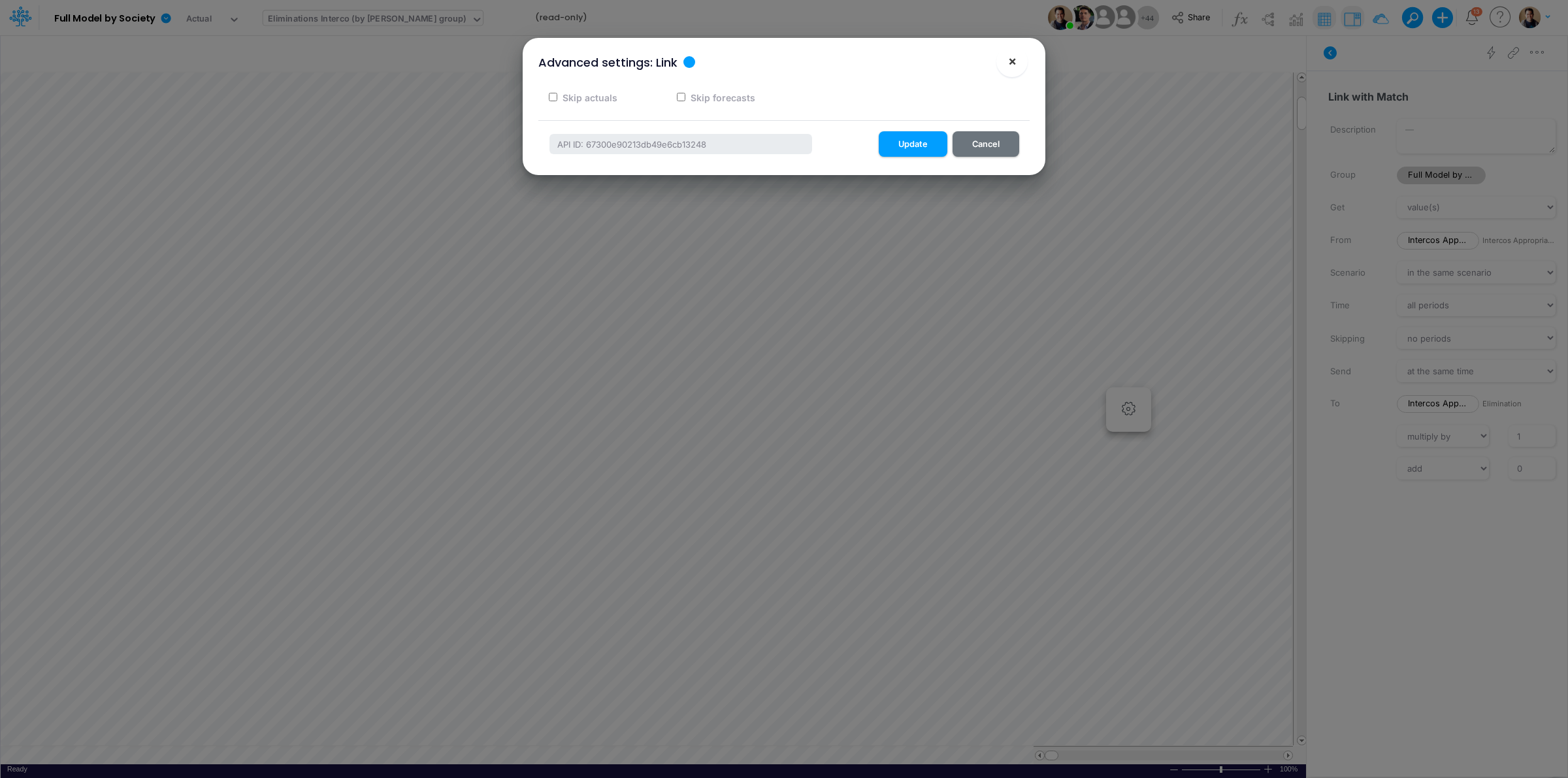
click at [1008, 62] on span "×" at bounding box center [1012, 60] width 8 height 16
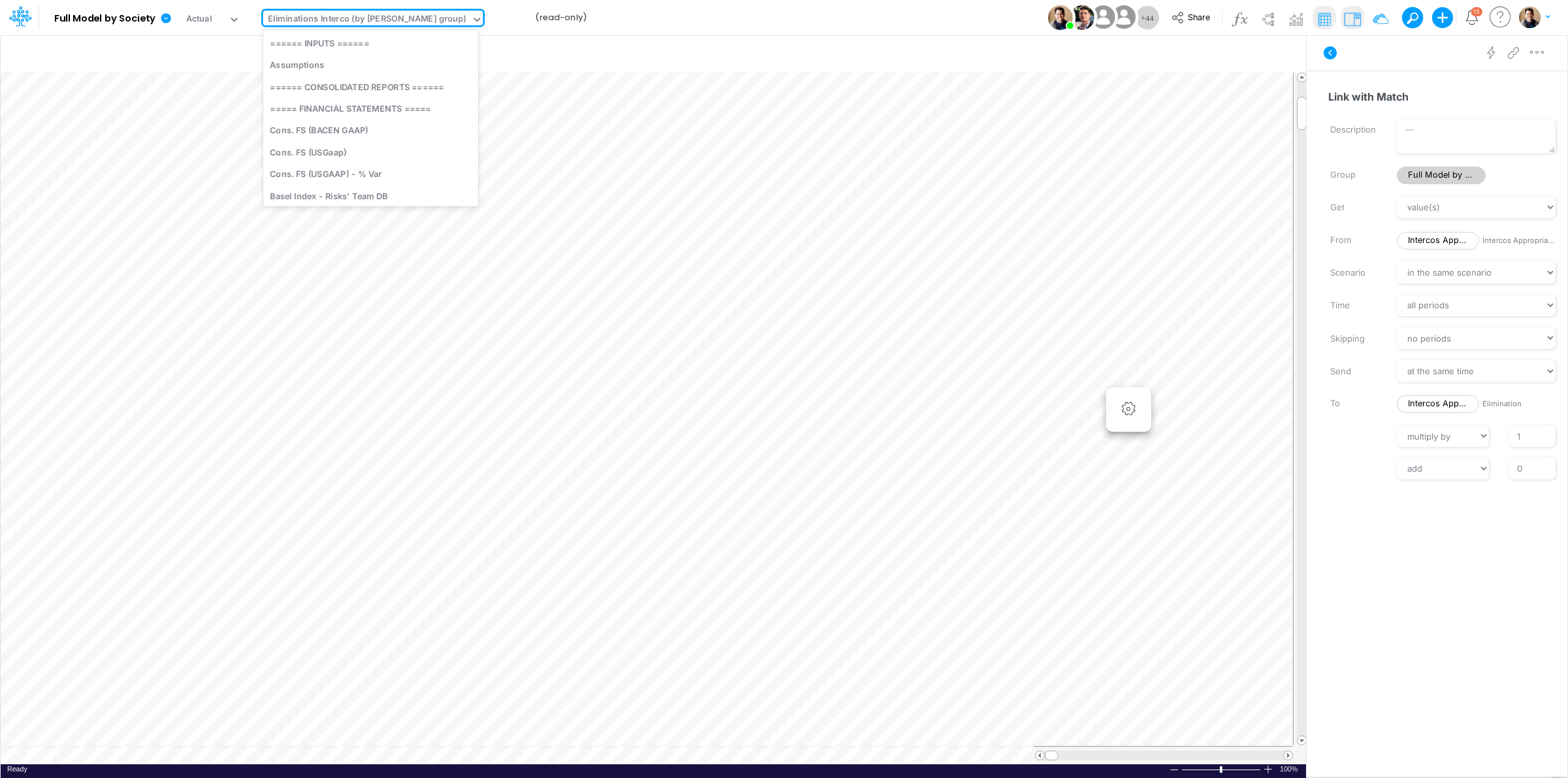
click at [372, 16] on div "Eliminations Interco (by [PERSON_NAME] group)" at bounding box center [367, 20] width 199 height 15
type input "cons"
click at [383, 87] on div "Cons. FS (USGaap)" at bounding box center [358, 86] width 190 height 21
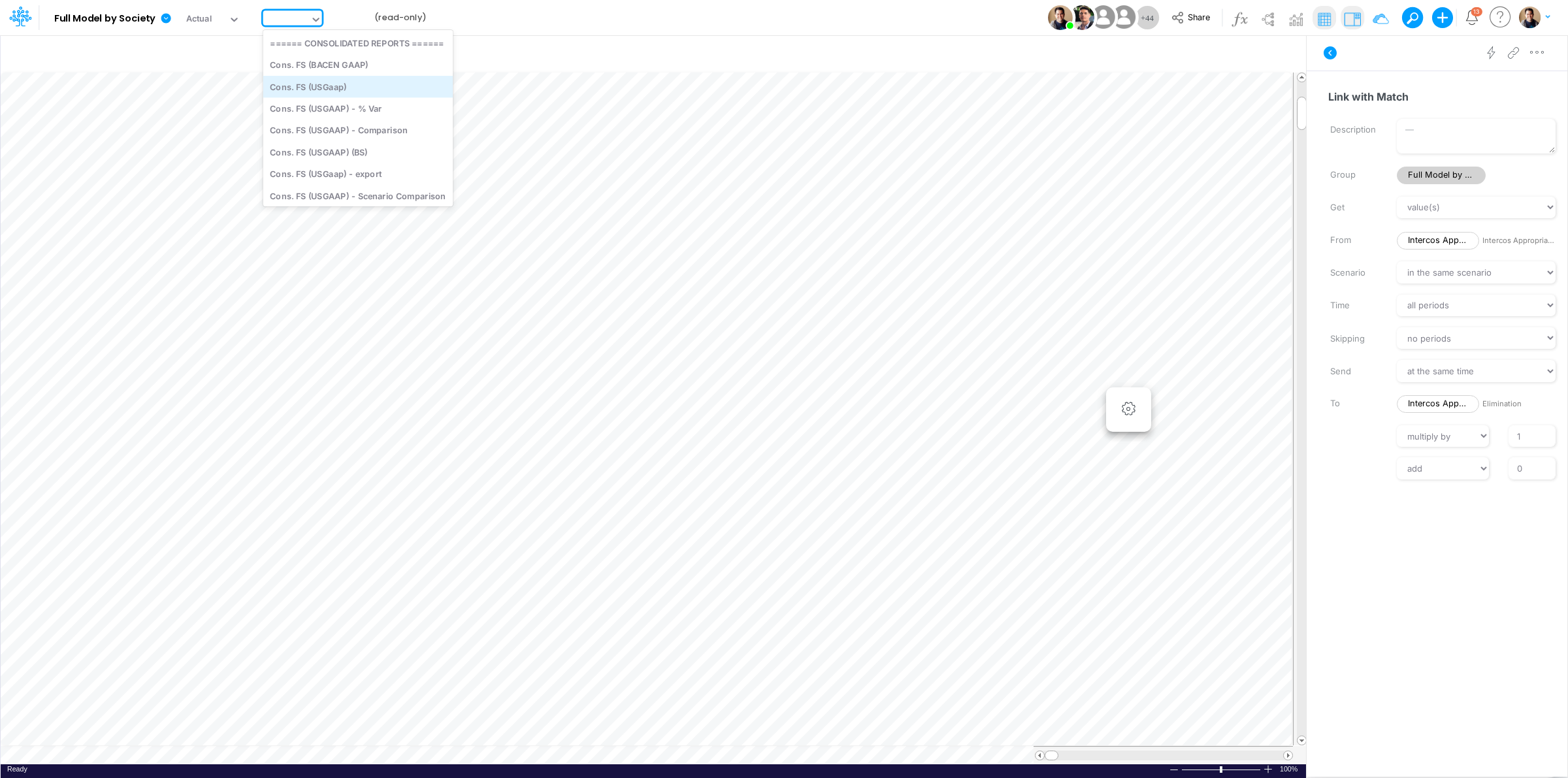
type input "Consolidated FS - USGAAP"
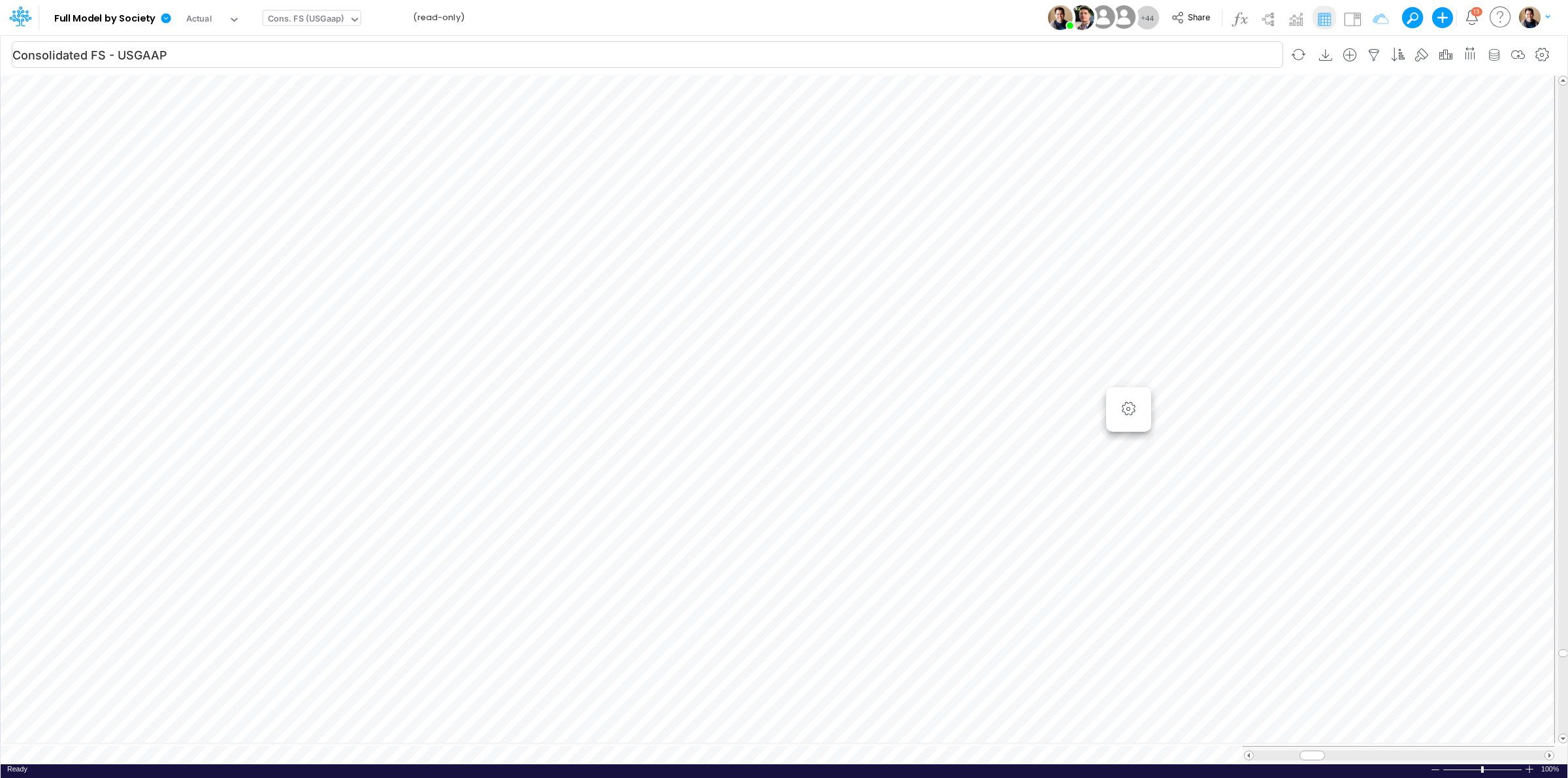
scroll to position [0, 1]
click at [1067, 201] on icon "button" at bounding box center [1064, 208] width 20 height 14
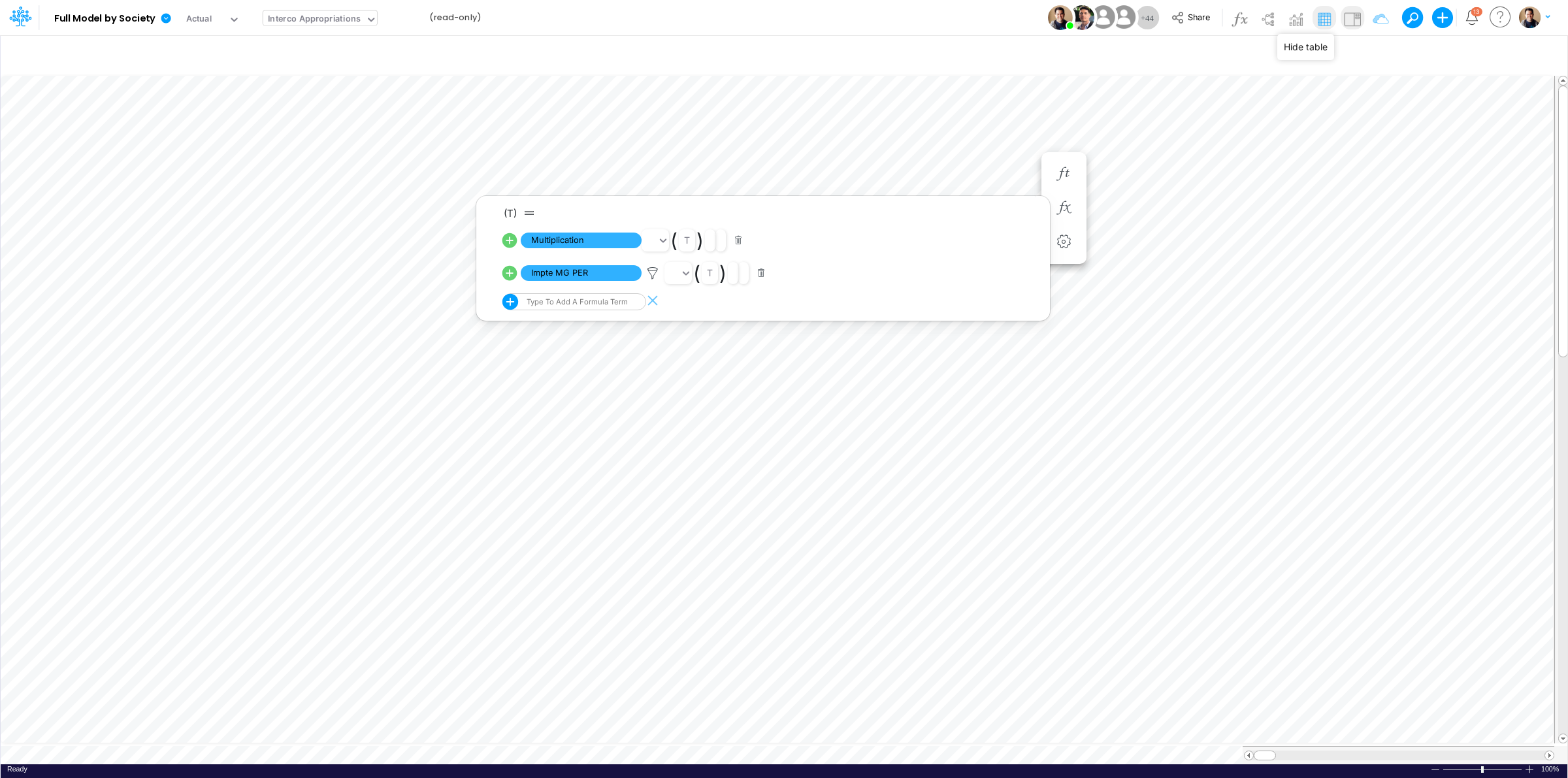
click at [1359, 19] on img at bounding box center [1352, 19] width 21 height 21
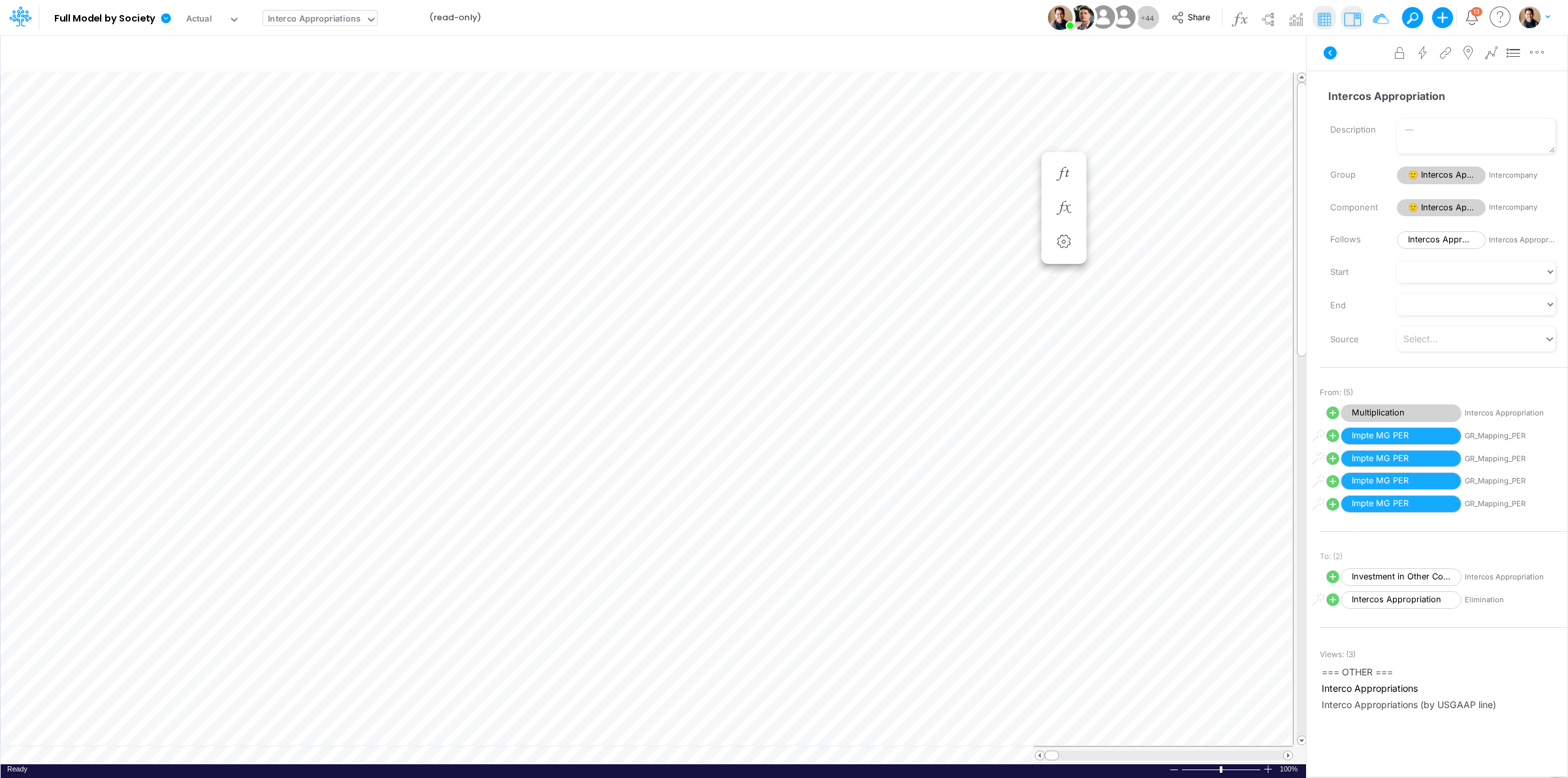
click at [1328, 409] on icon at bounding box center [1332, 413] width 13 height 13
select select "Multiply"
select select "Add"
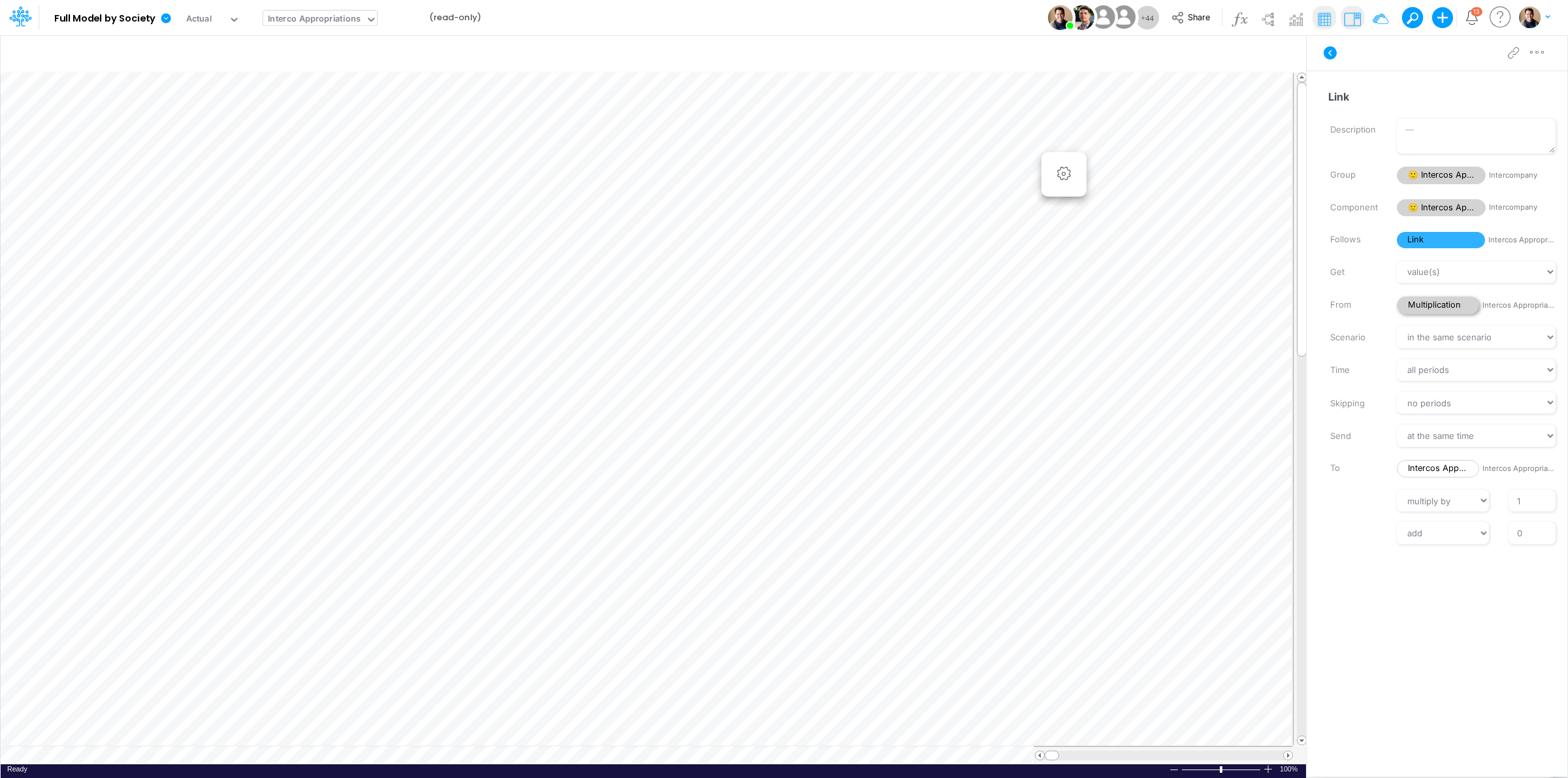
click at [1429, 302] on span "Multiplication" at bounding box center [1438, 306] width 82 height 18
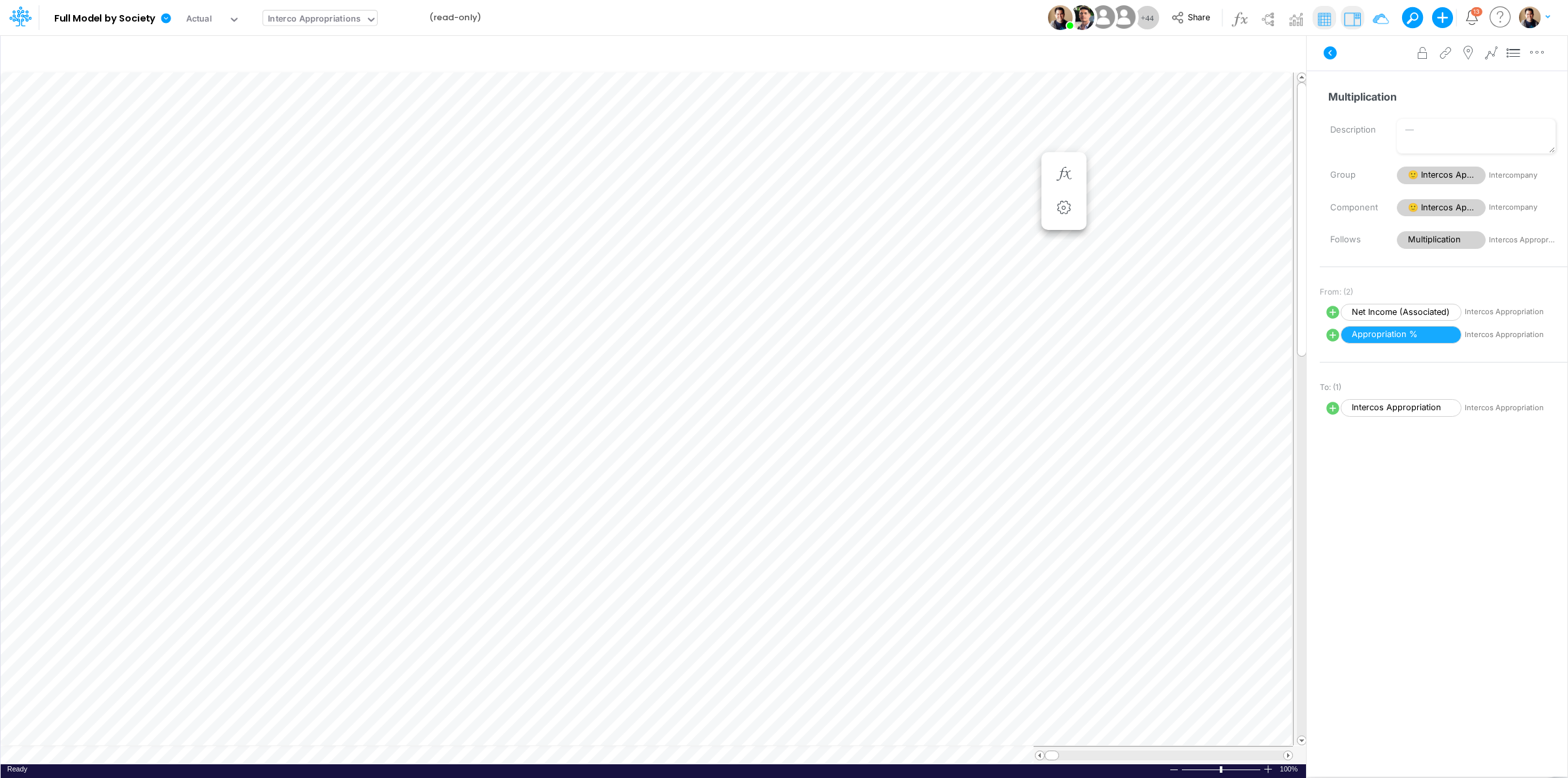
click at [1328, 406] on icon at bounding box center [1332, 408] width 13 height 13
select select "Multiply"
select select "Add"
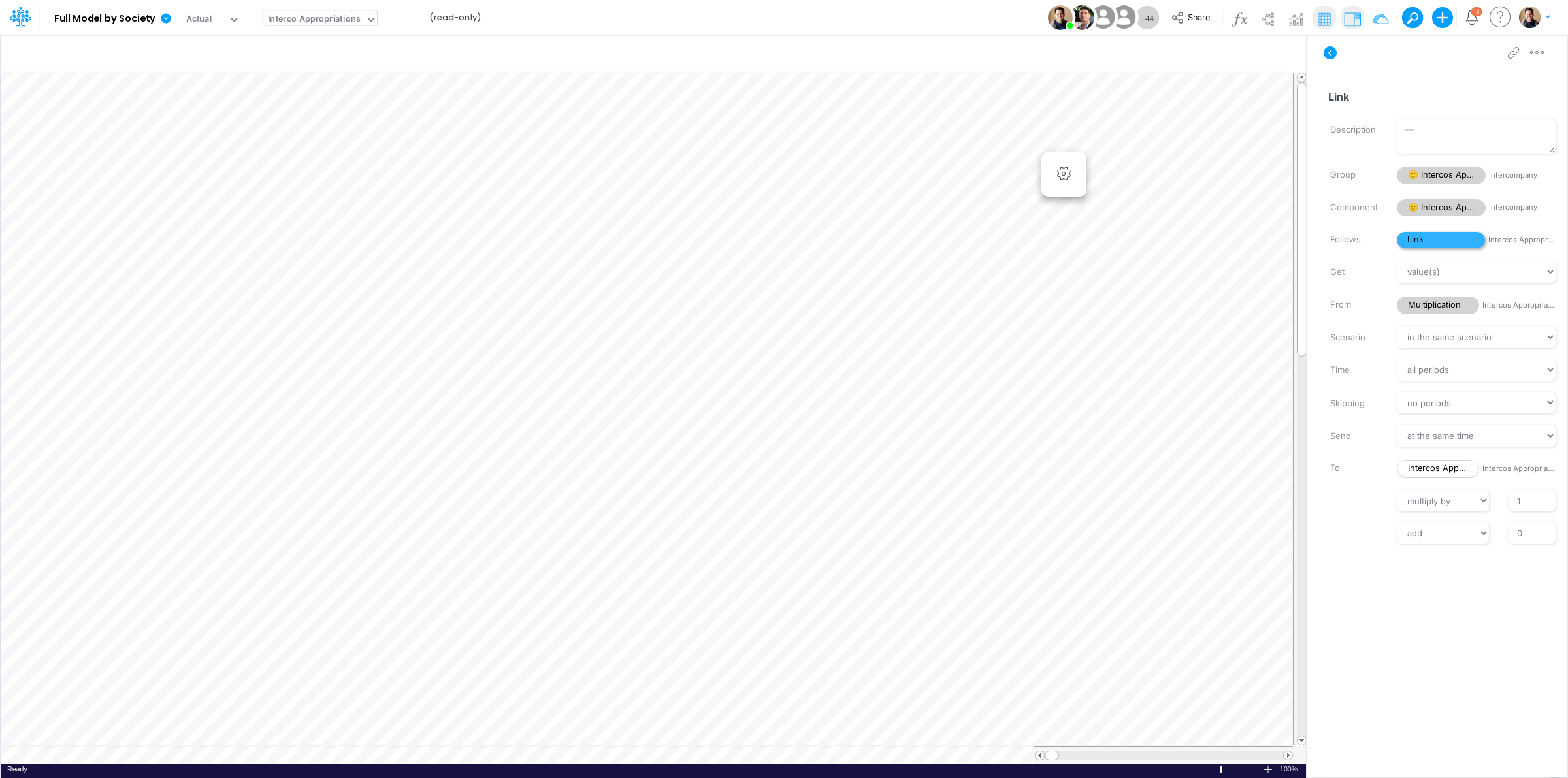
click at [1425, 241] on span "Link" at bounding box center [1441, 241] width 88 height 16
click at [1539, 52] on icon "button" at bounding box center [1537, 53] width 20 height 14
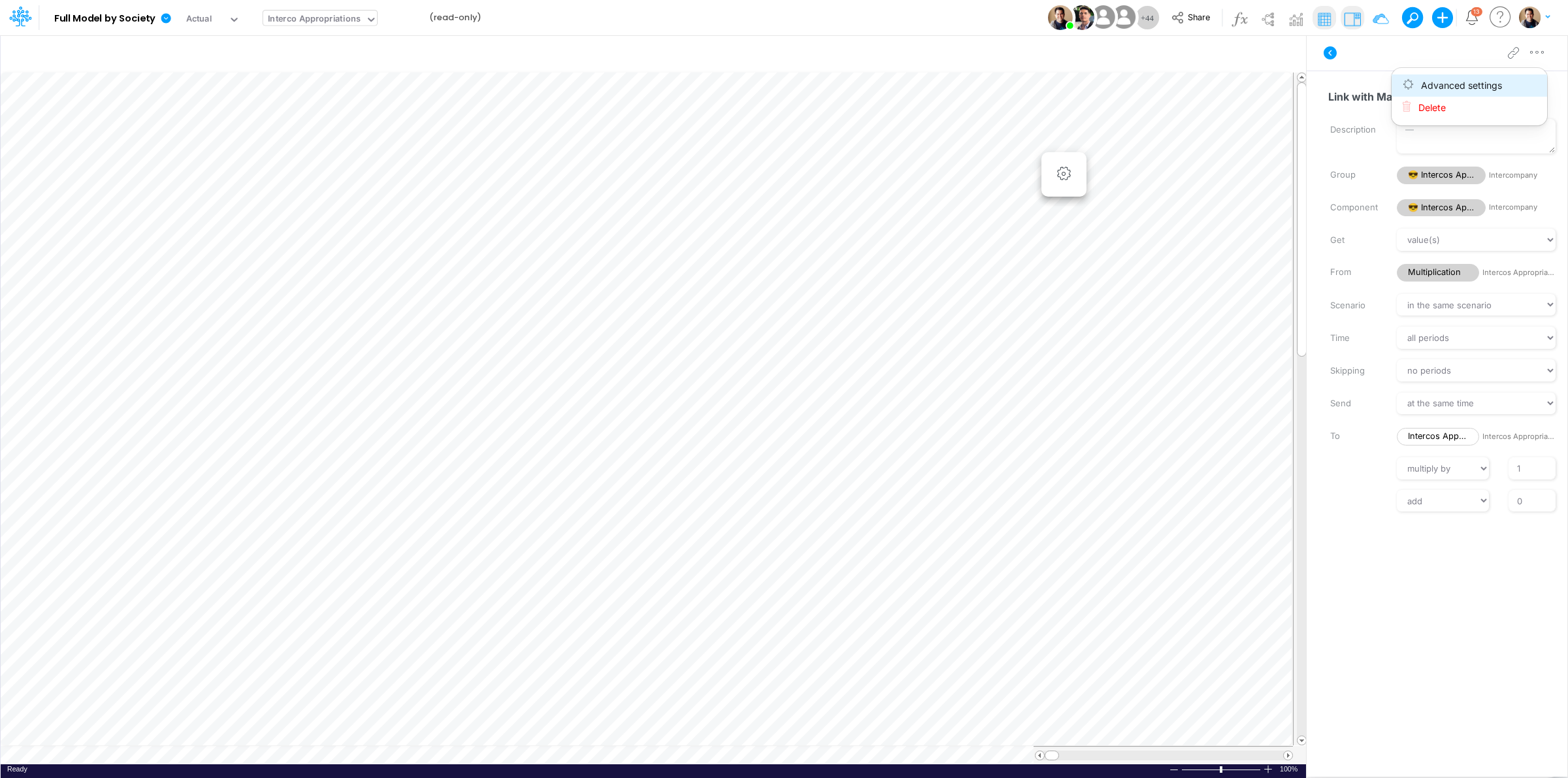
click at [1506, 76] on button "Advanced settings" at bounding box center [1469, 85] width 155 height 22
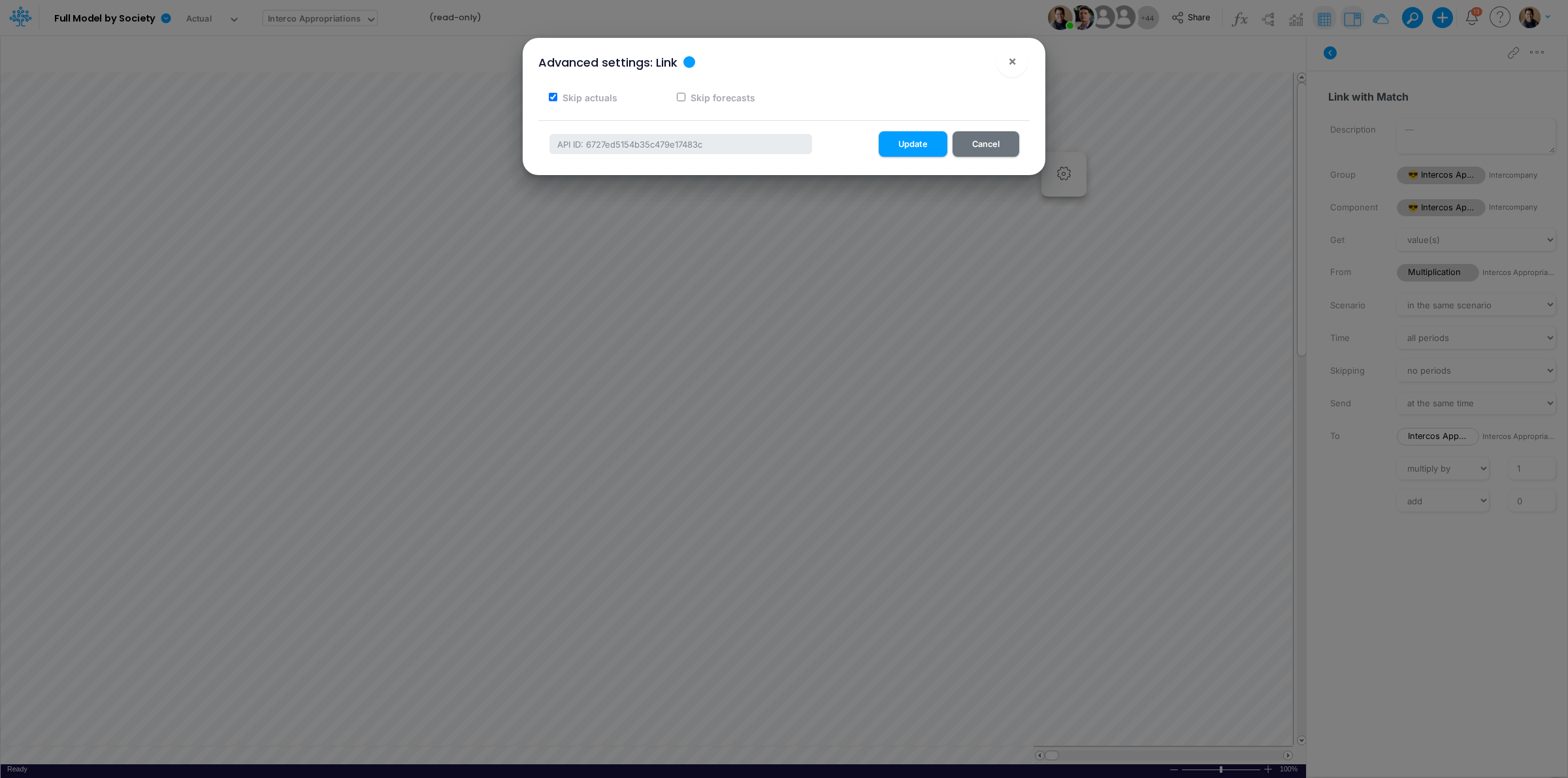
click at [897, 66] on div "Advanced settings: Link ×" at bounding box center [783, 60] width 512 height 44
click at [1013, 60] on span "×" at bounding box center [1012, 60] width 8 height 16
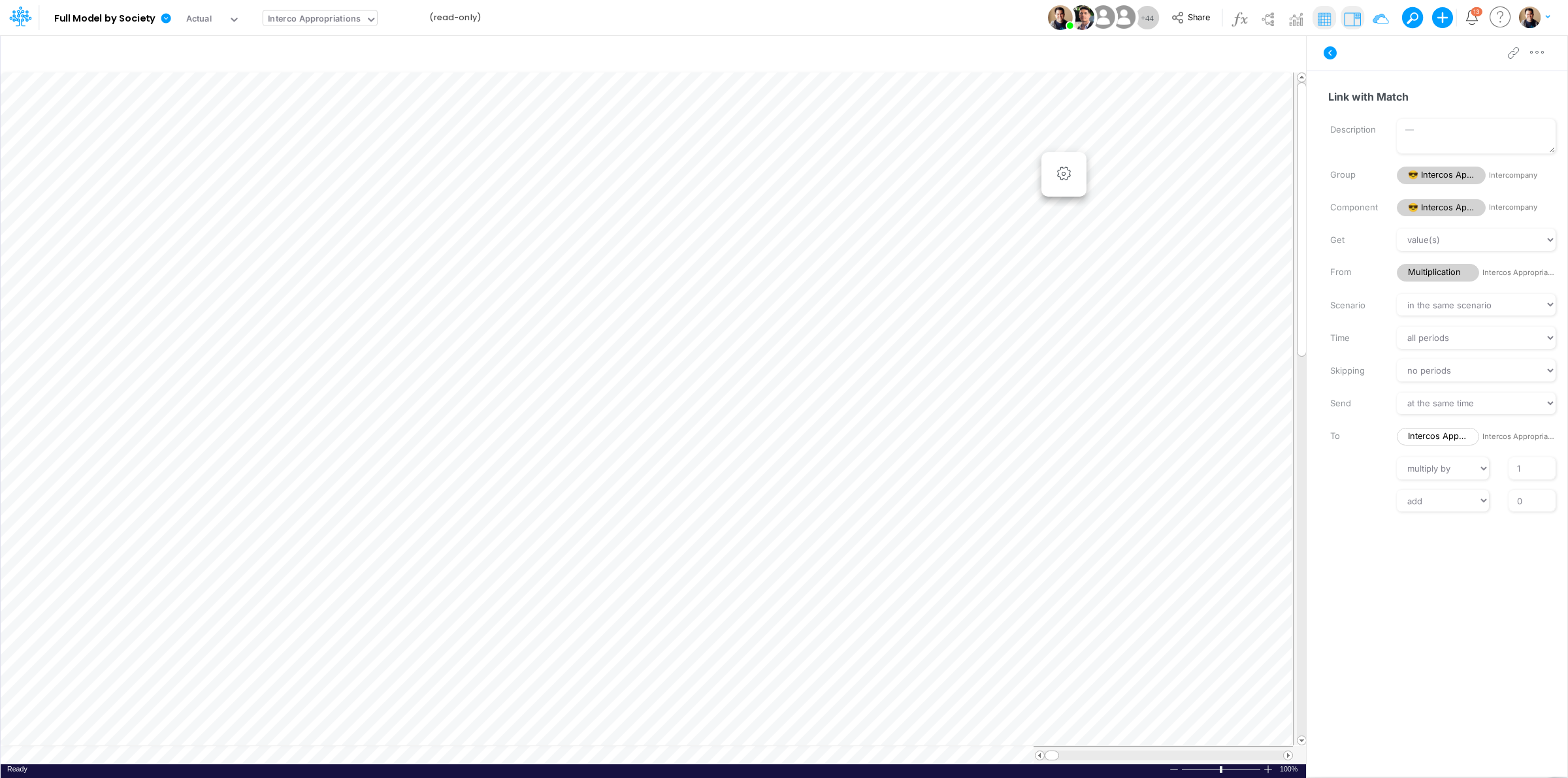
type input "Consolidated FS - USGAAP"
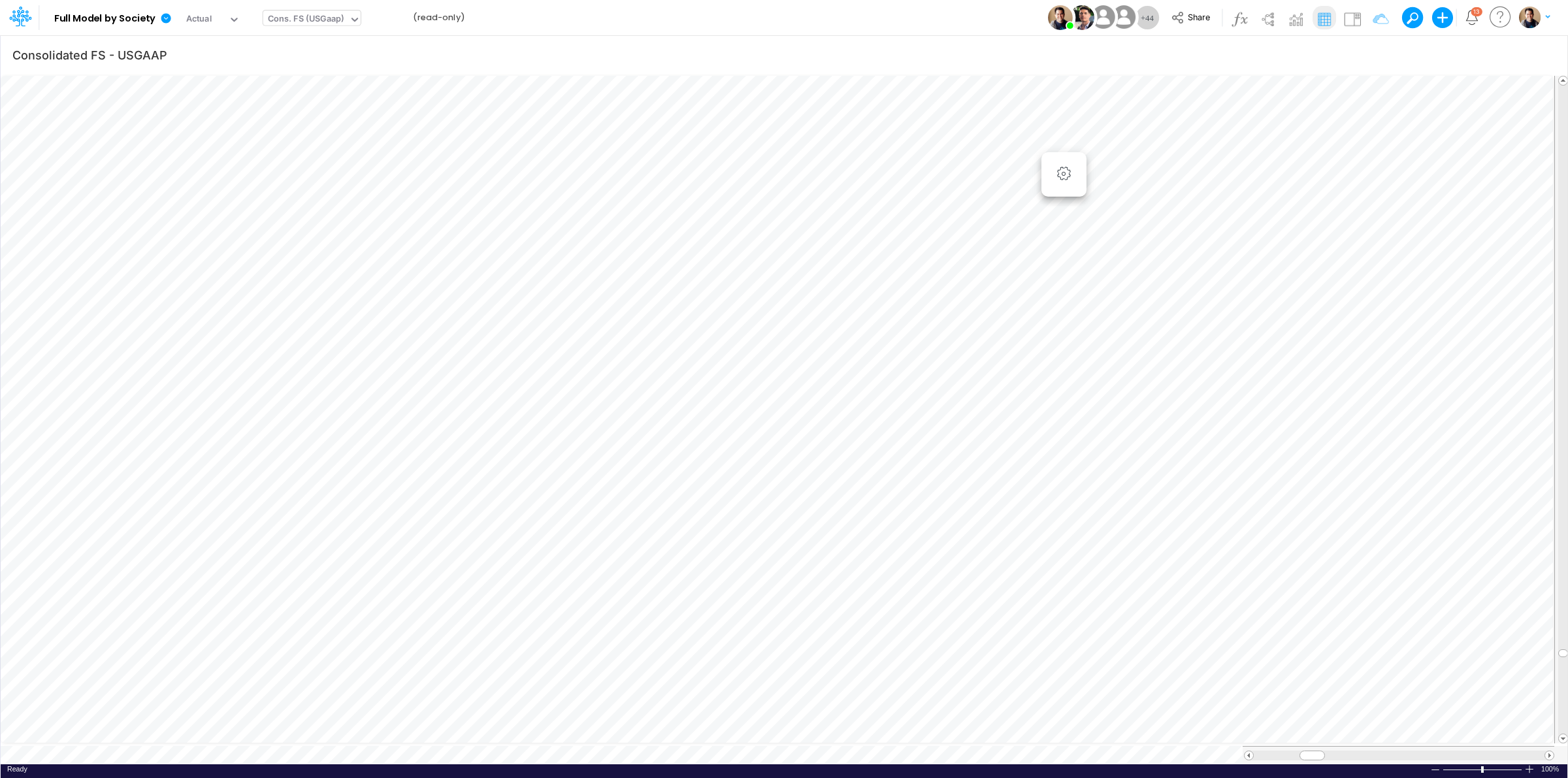
scroll to position [0, 1]
click at [166, 18] on icon at bounding box center [166, 18] width 10 height 10
click at [238, 134] on button "View model info" at bounding box center [232, 135] width 139 height 20
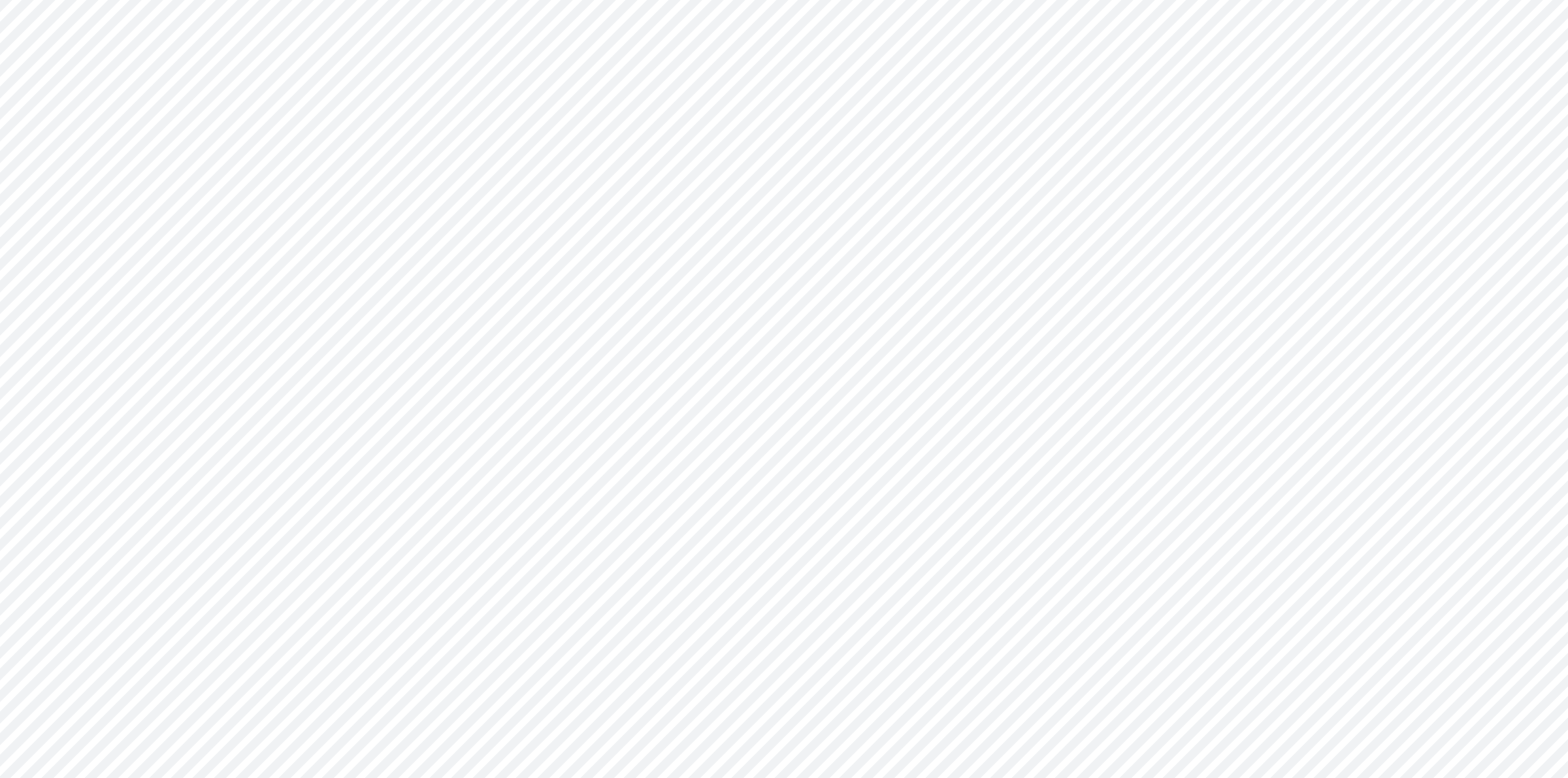
type input "Consolidated FS - USGAAP"
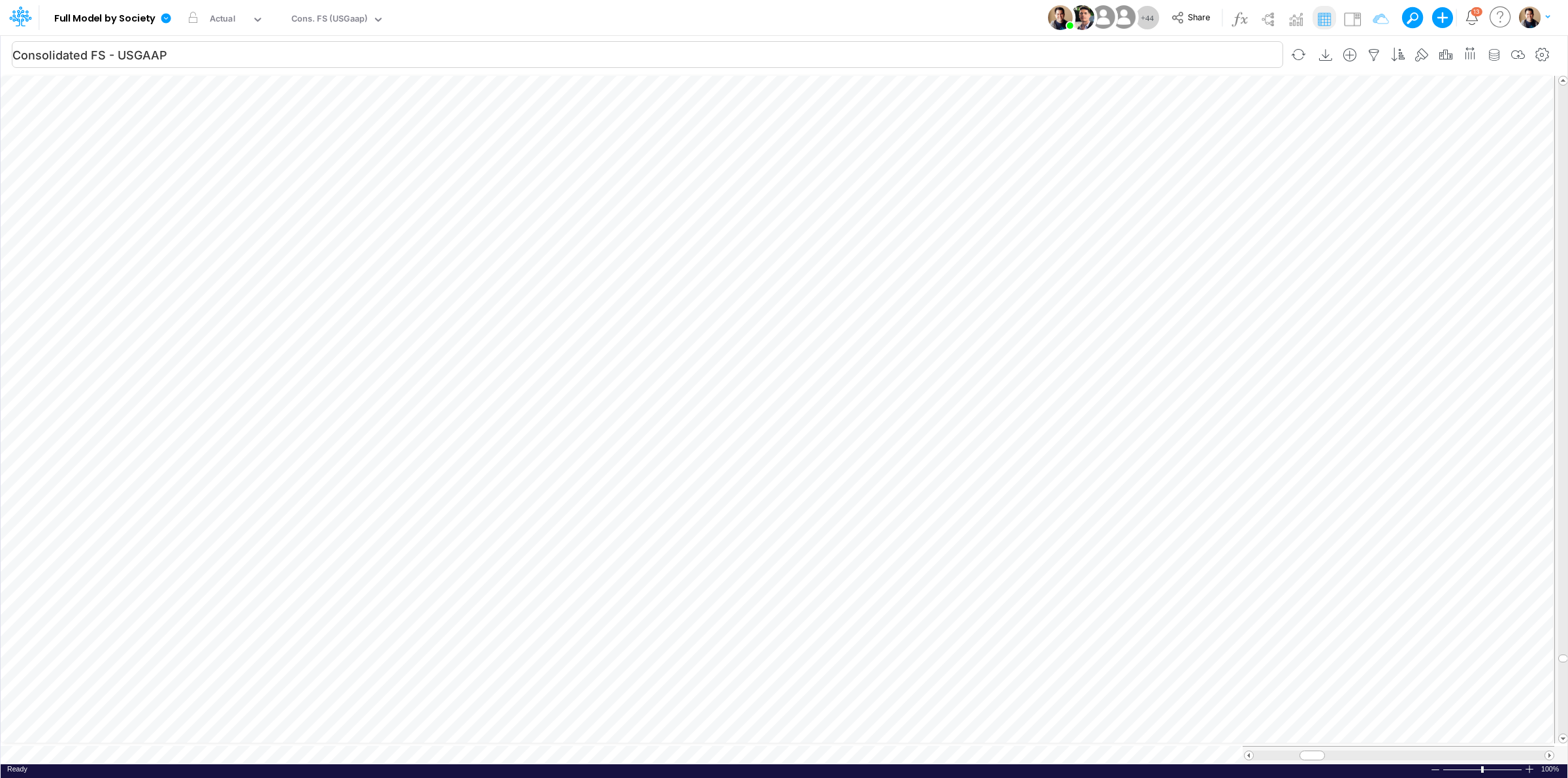
scroll to position [0, 1]
click at [160, 18] on icon at bounding box center [166, 18] width 12 height 12
click at [252, 133] on button "View model info" at bounding box center [232, 135] width 139 height 20
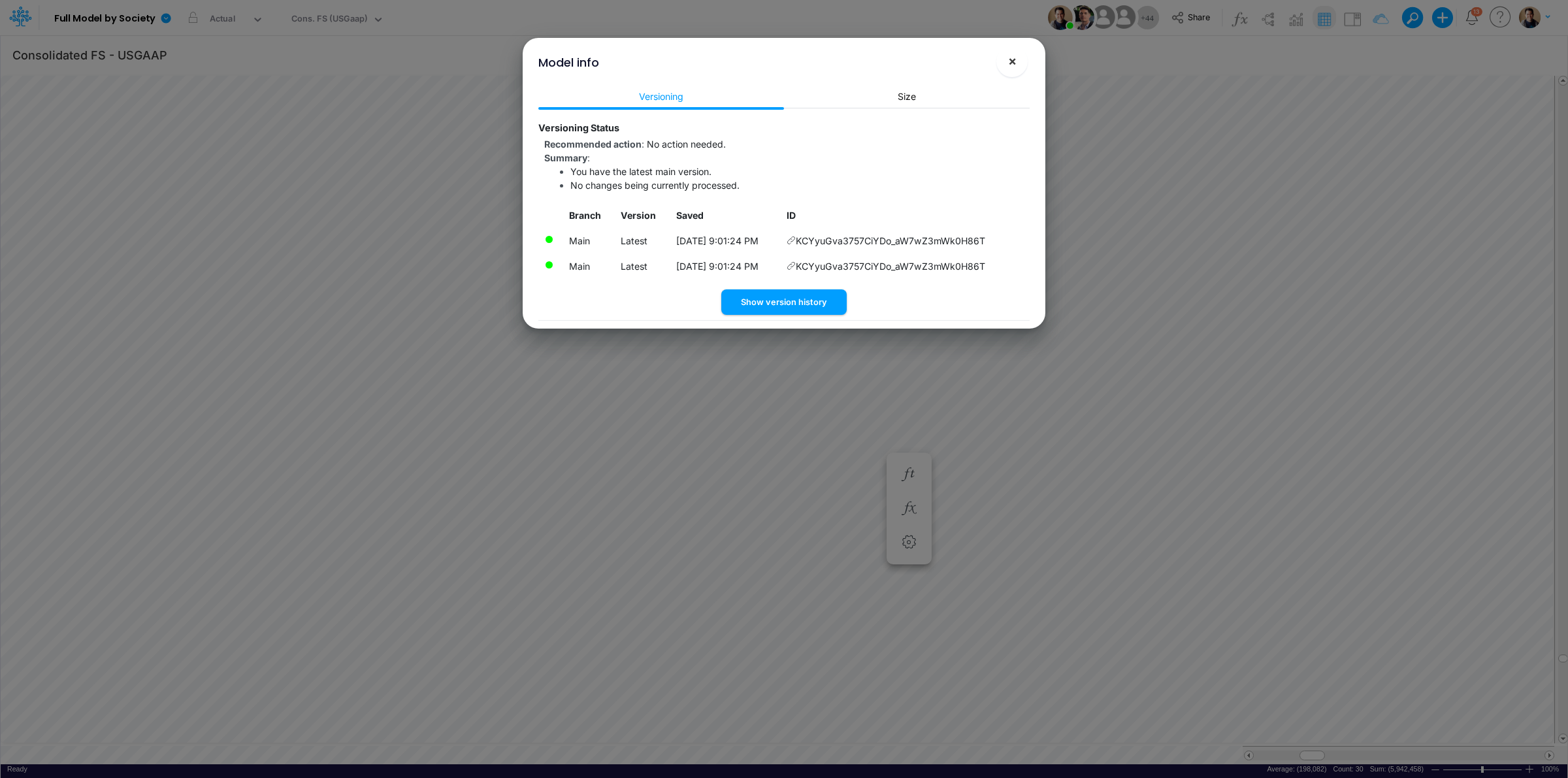
click at [1009, 59] on span "×" at bounding box center [1012, 60] width 8 height 16
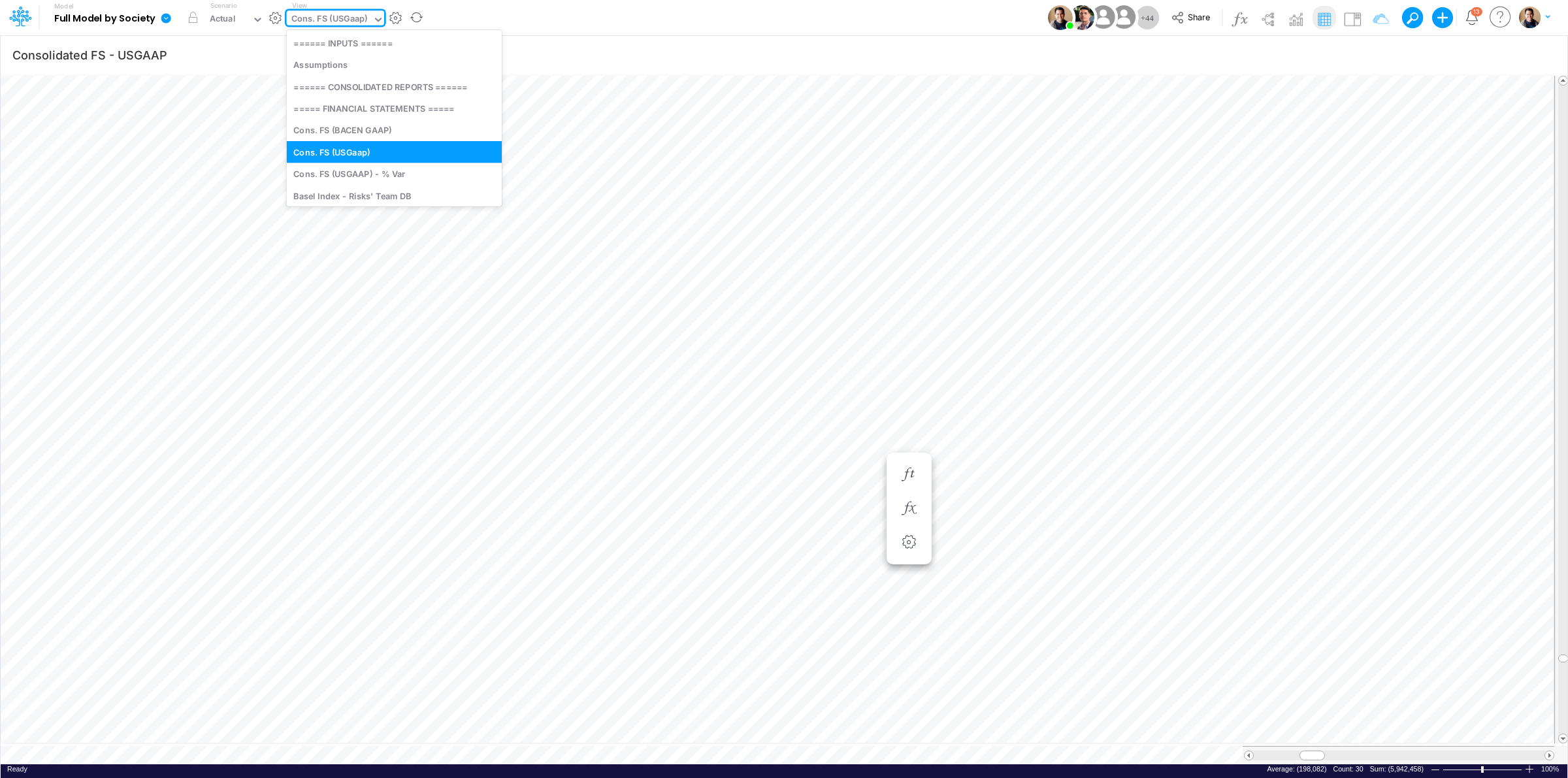
click at [351, 11] on div "Cons. FS (USGaap)" at bounding box center [329, 20] width 86 height 20
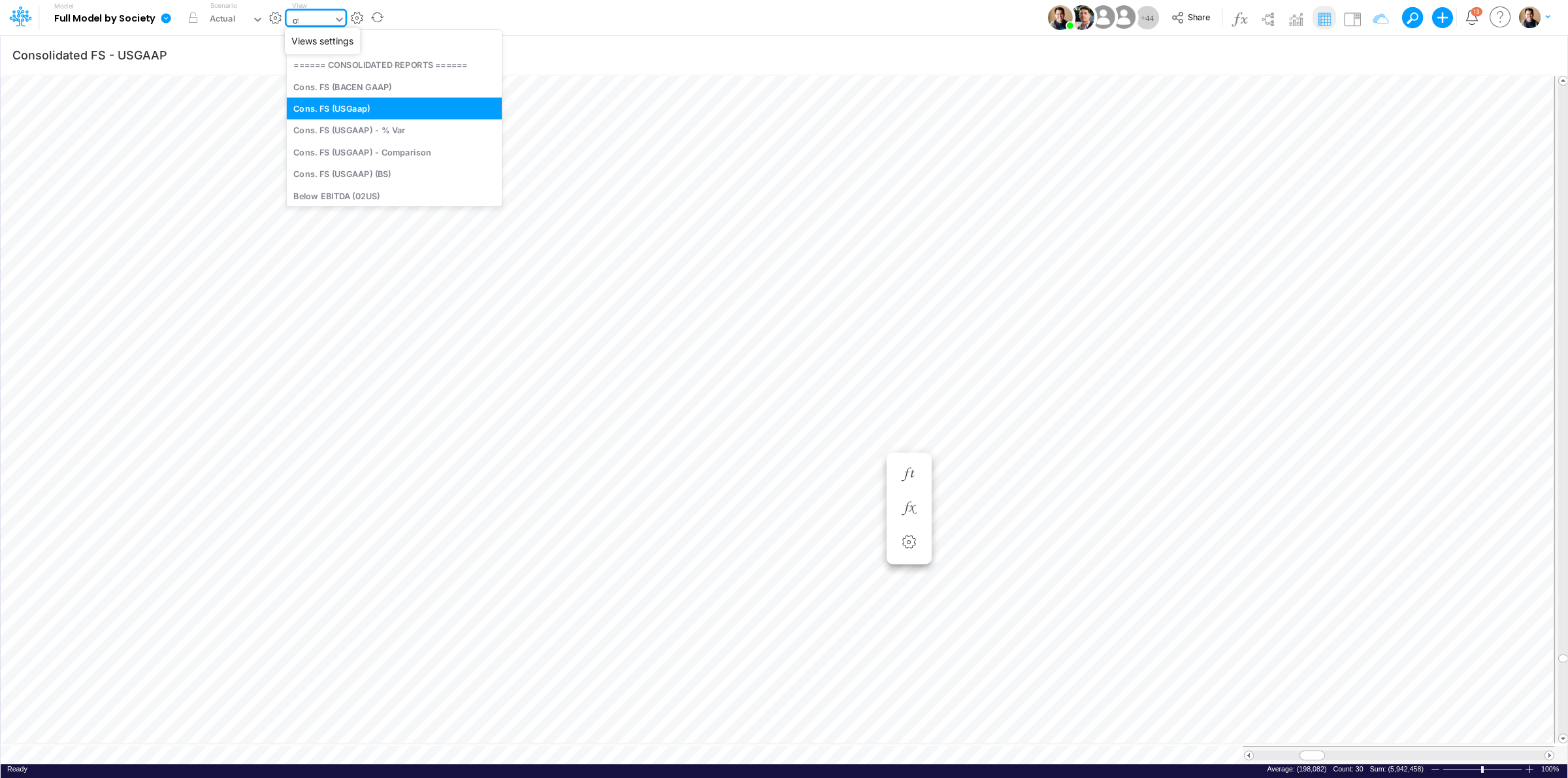
type input "oth"
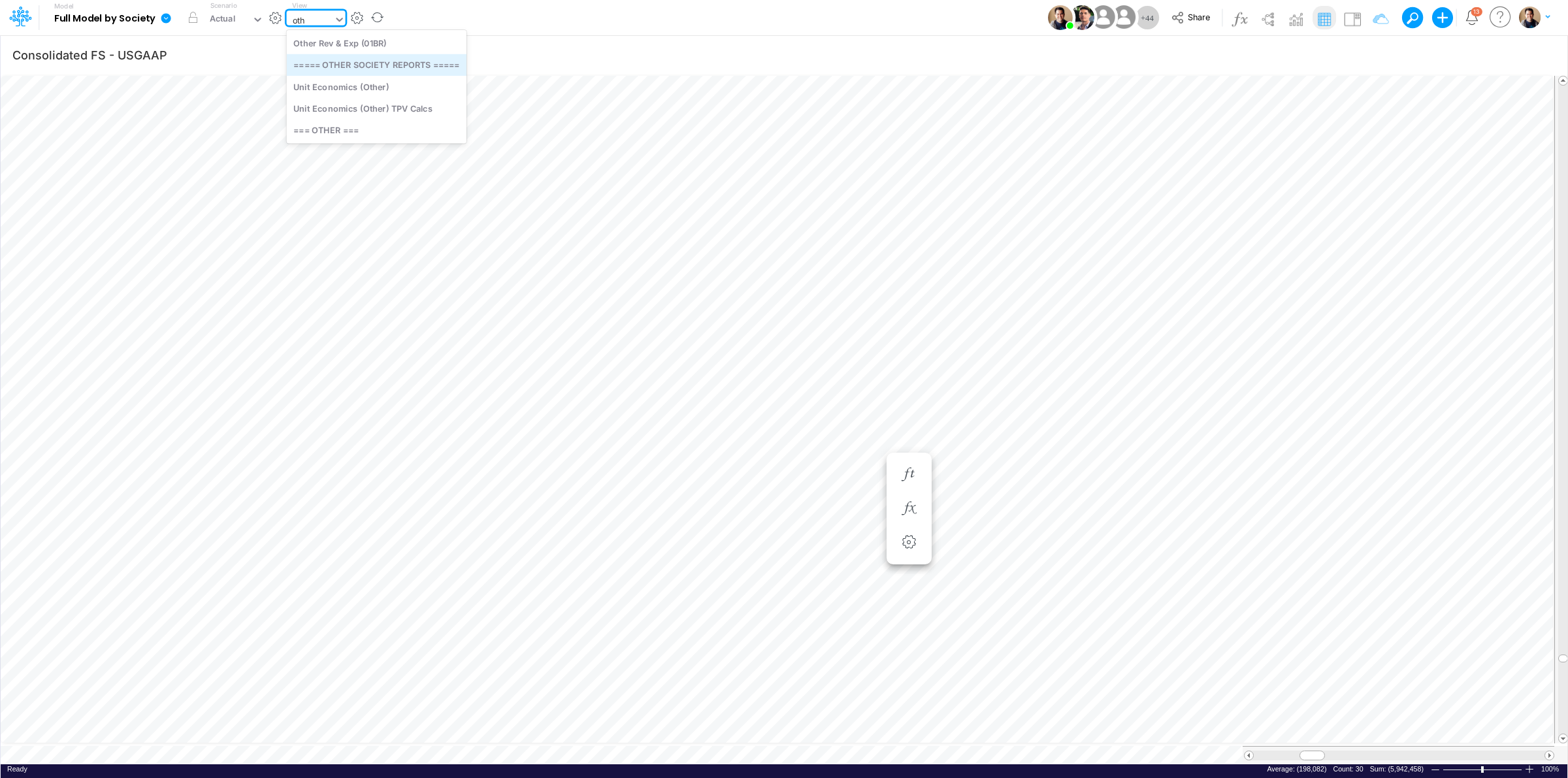
click at [413, 67] on div "===== OTHER SOCIETY REPORTS =====" at bounding box center [376, 65] width 179 height 21
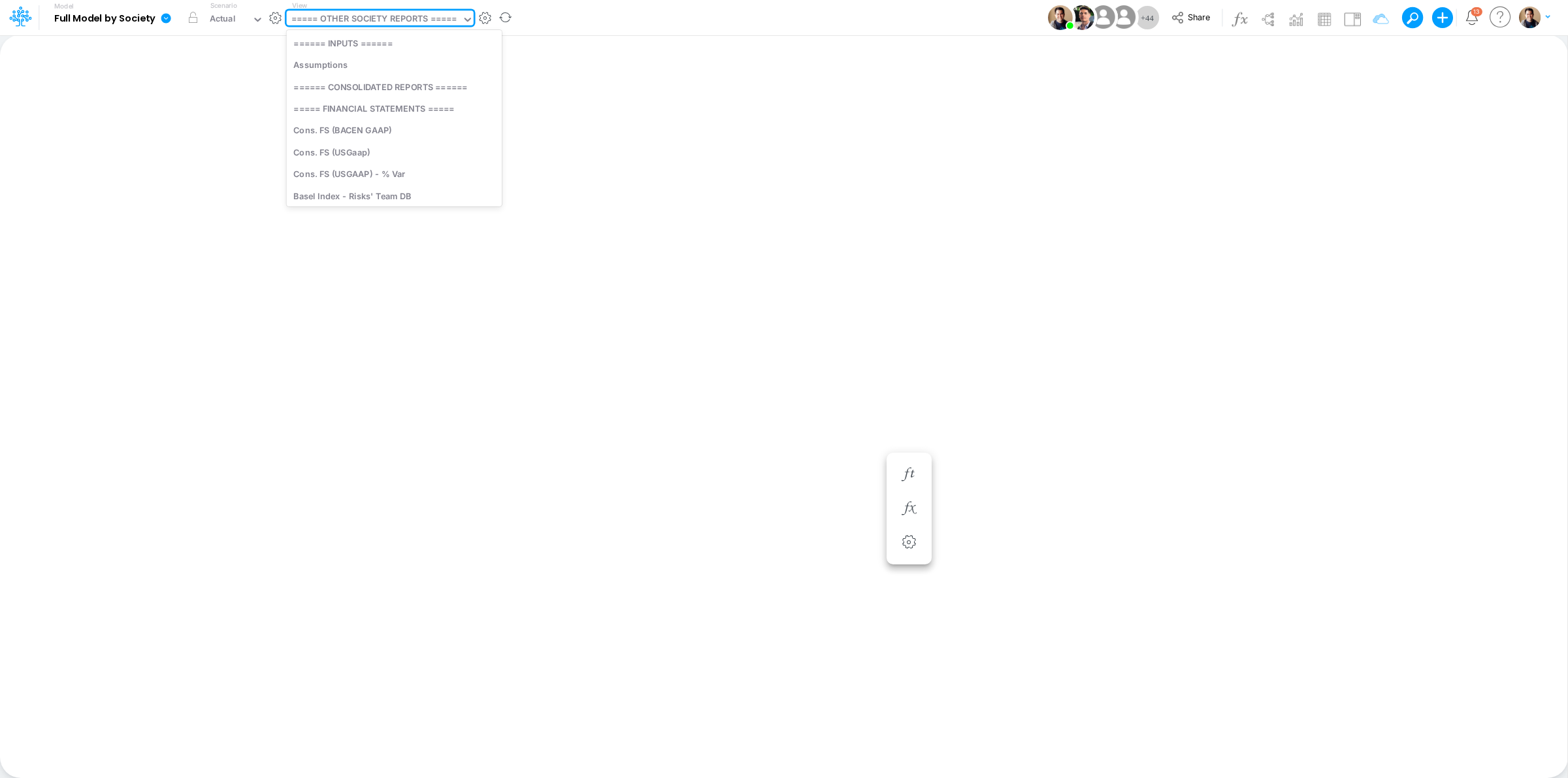
click at [451, 19] on div "===== OTHER SOCIETY REPORTS =====" at bounding box center [374, 20] width 166 height 15
type input "inp"
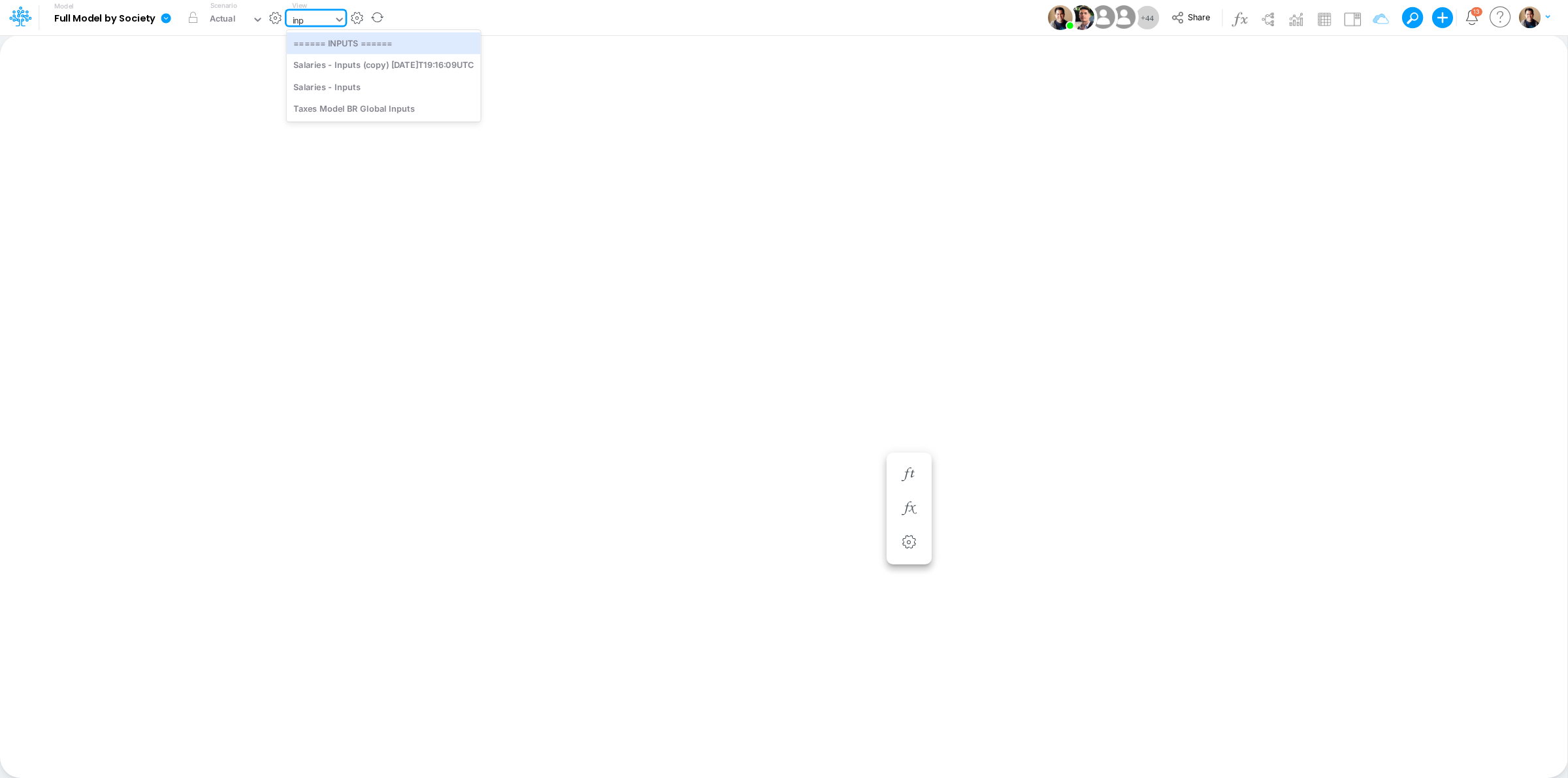
drag, startPoint x: 448, startPoint y: 41, endPoint x: 425, endPoint y: 7, distance: 41.0
click at [448, 41] on div "====== INPUTS ======" at bounding box center [383, 43] width 194 height 21
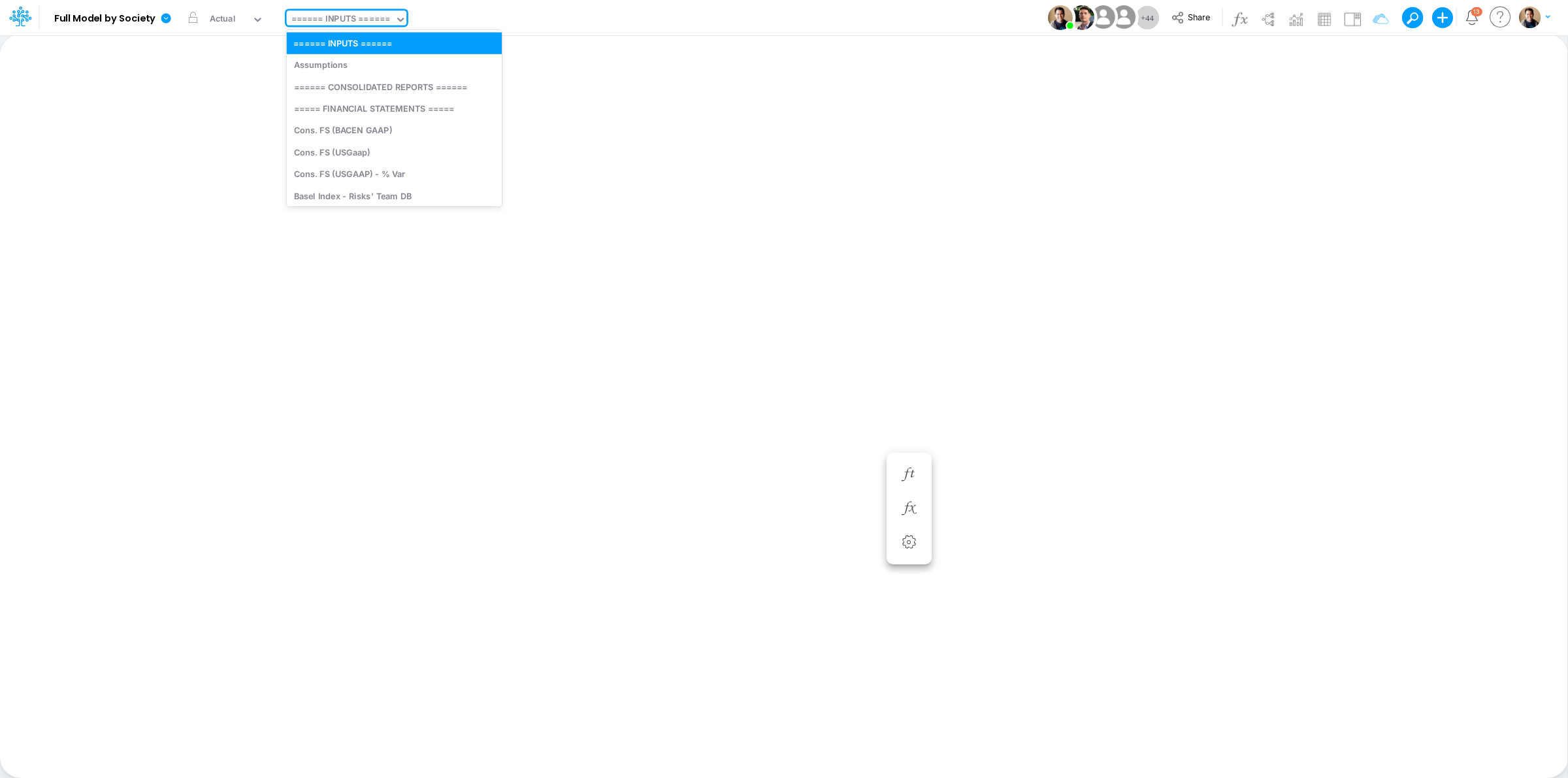
click at [376, 21] on div "====== INPUTS ======" at bounding box center [341, 20] width 99 height 15
type input "con"
click at [415, 43] on div "====== CONSOLIDATED REPORTS ======" at bounding box center [393, 43] width 214 height 21
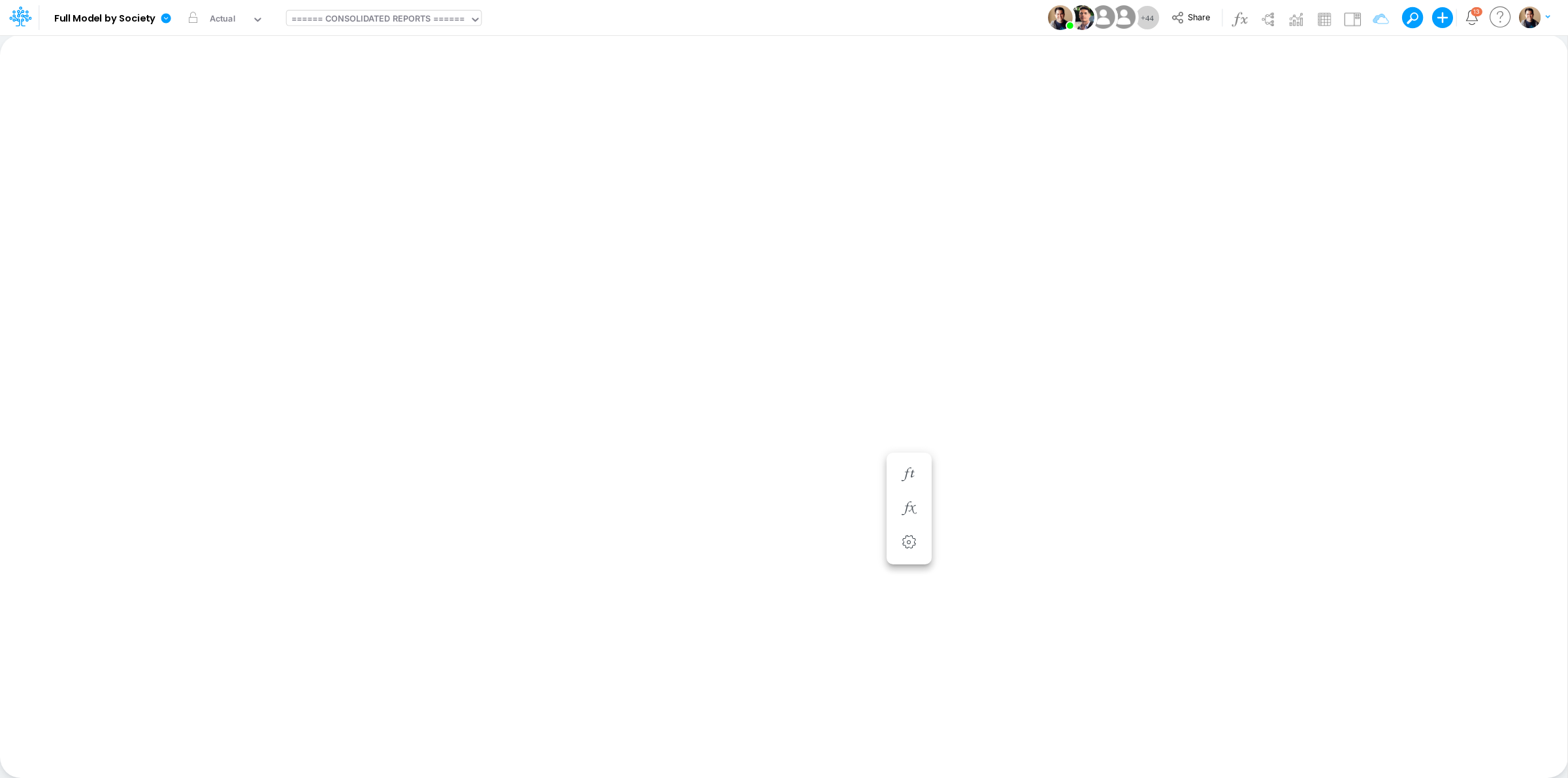
click at [730, 20] on div "Model Full Model by Society Edit model settings Duplicate Import QuickBooks Qui…" at bounding box center [784, 17] width 1411 height 35
click at [164, 20] on icon at bounding box center [166, 18] width 10 height 10
click at [259, 133] on button "View model info" at bounding box center [232, 135] width 139 height 20
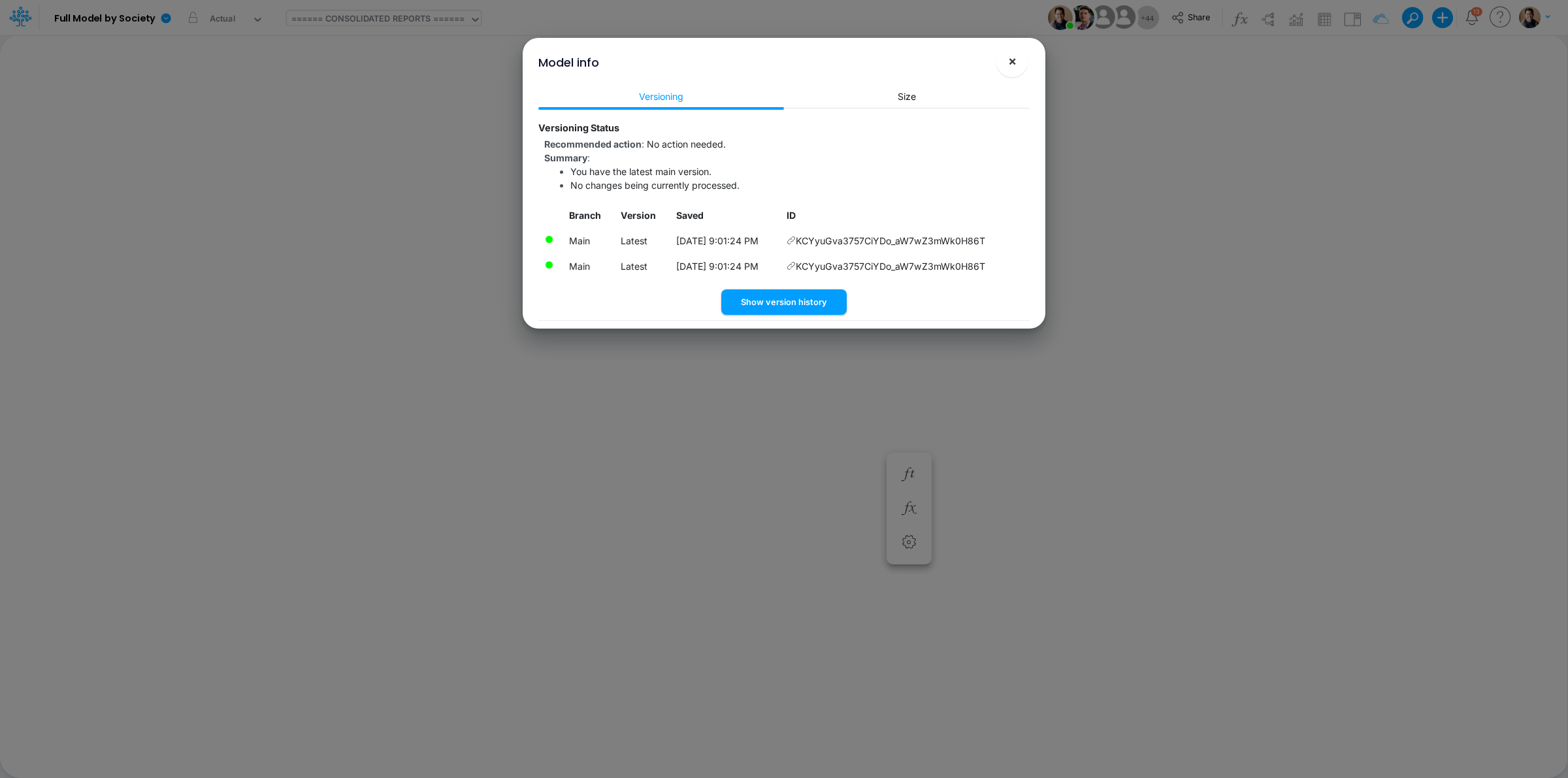
click at [1015, 62] on span "×" at bounding box center [1012, 60] width 8 height 16
